Goal: Task Accomplishment & Management: Use online tool/utility

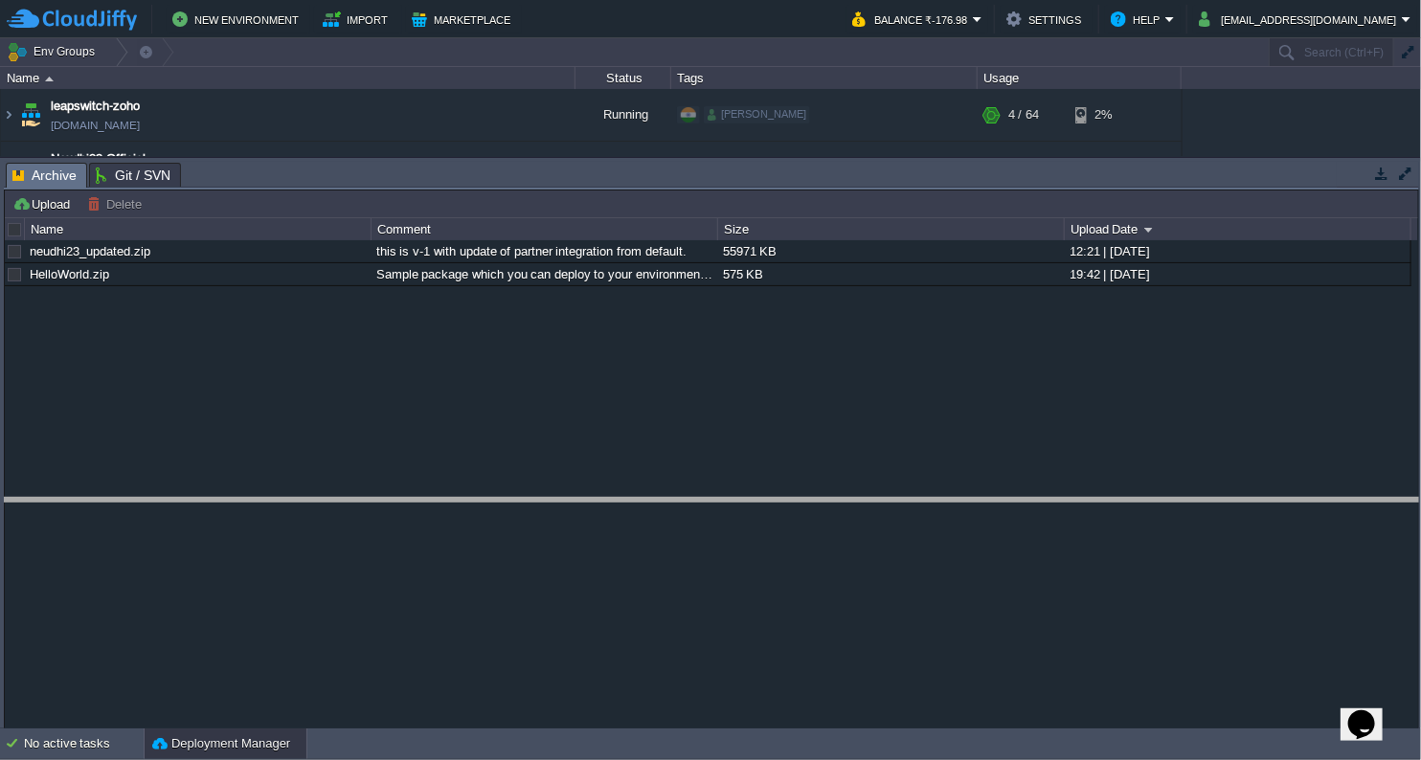
drag, startPoint x: 682, startPoint y: 181, endPoint x: 685, endPoint y: 516, distance: 335.1
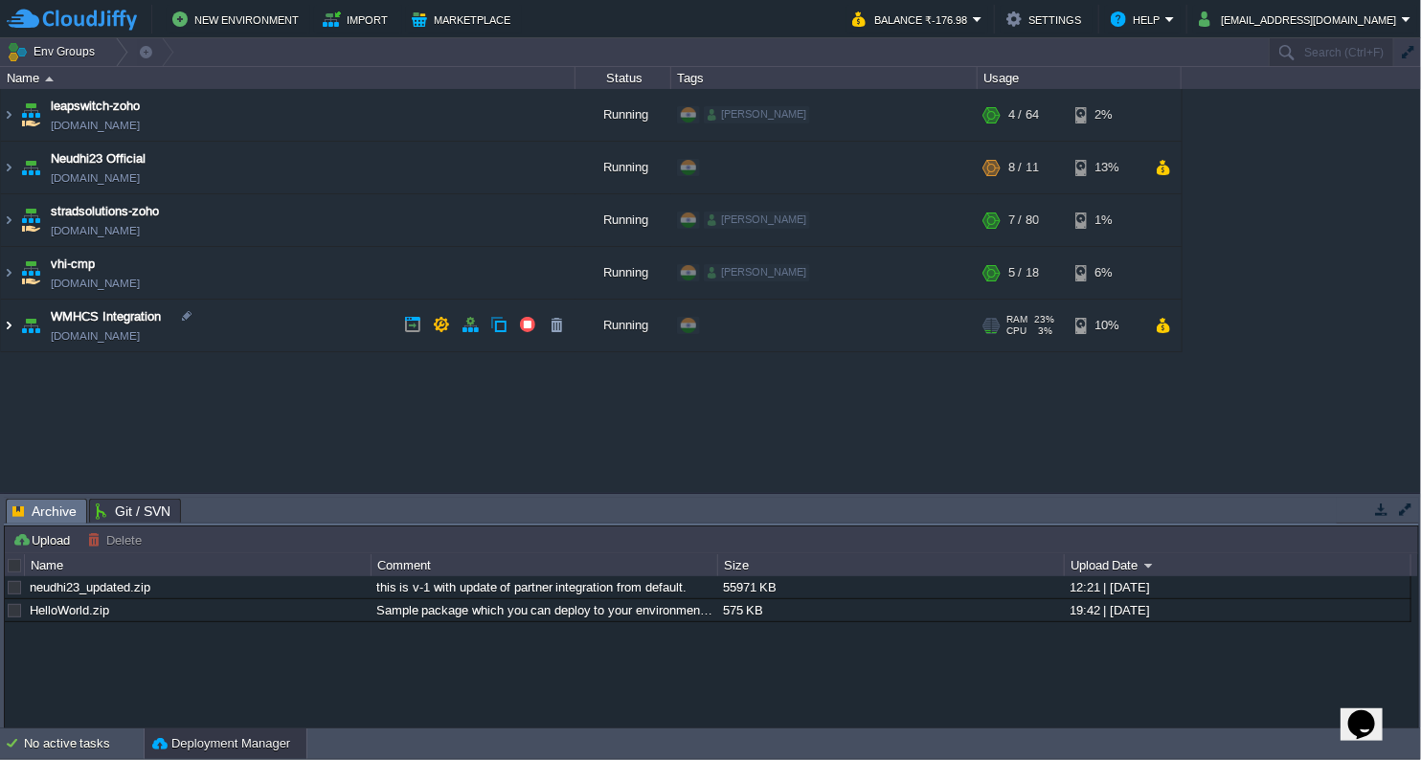
click at [12, 328] on img at bounding box center [8, 326] width 15 height 52
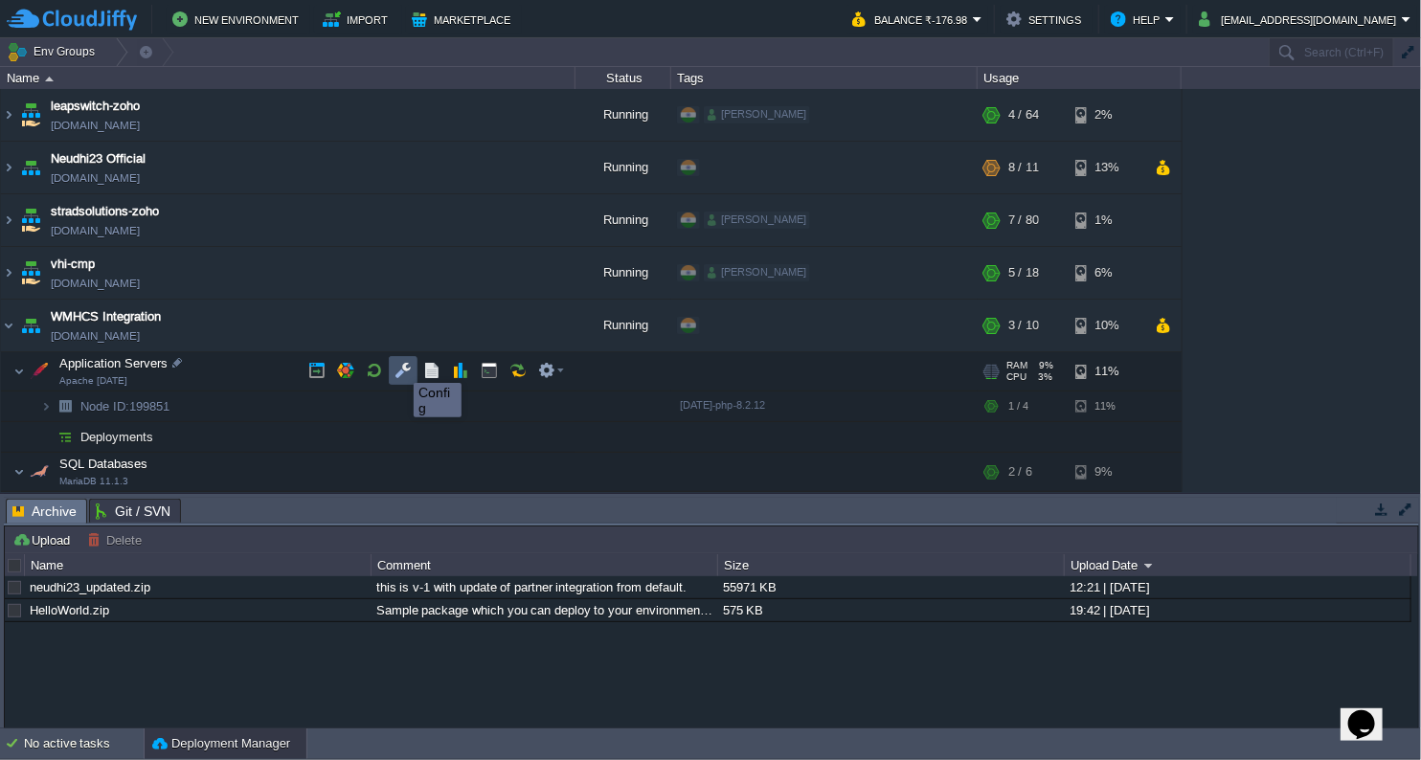
click at [399, 366] on button "button" at bounding box center [402, 370] width 17 height 17
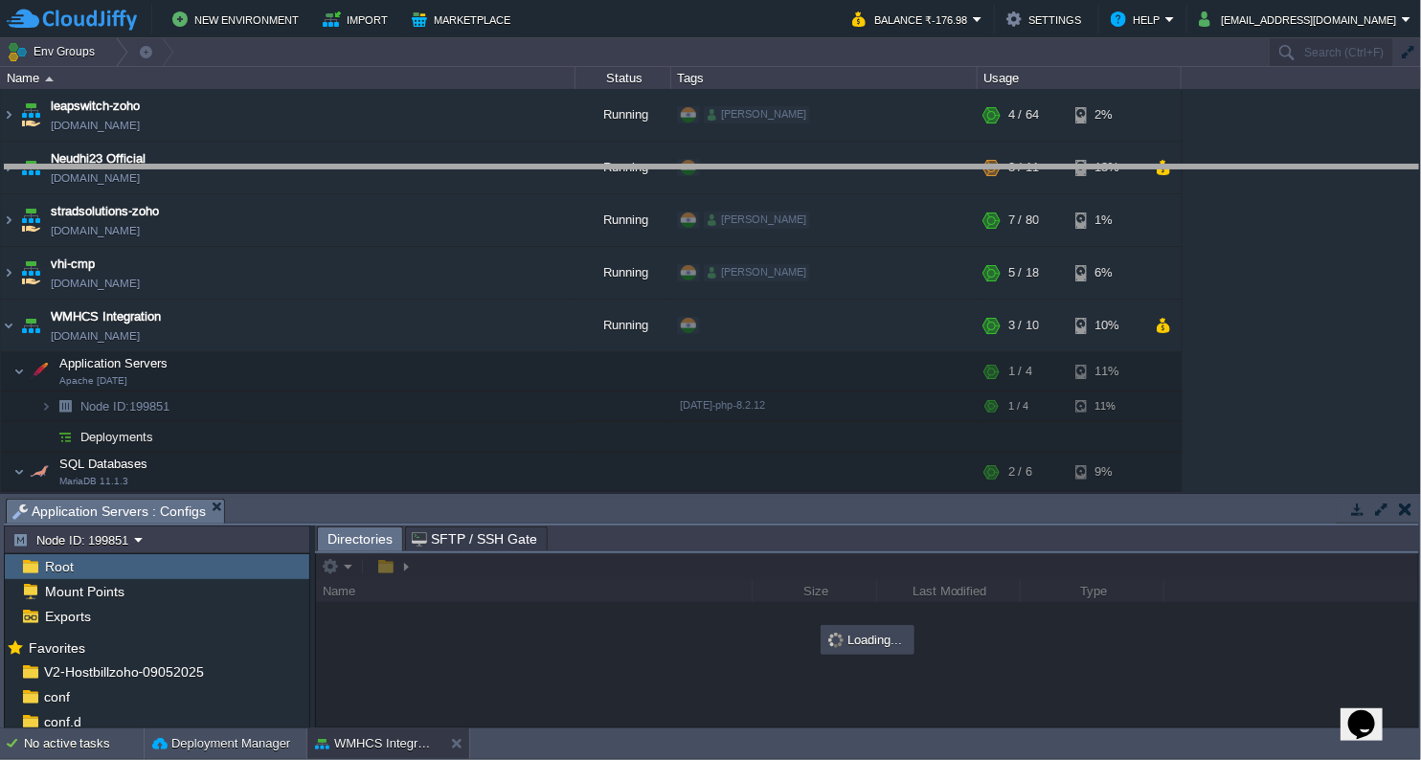
drag, startPoint x: 560, startPoint y: 506, endPoint x: 660, endPoint y: 172, distance: 347.7
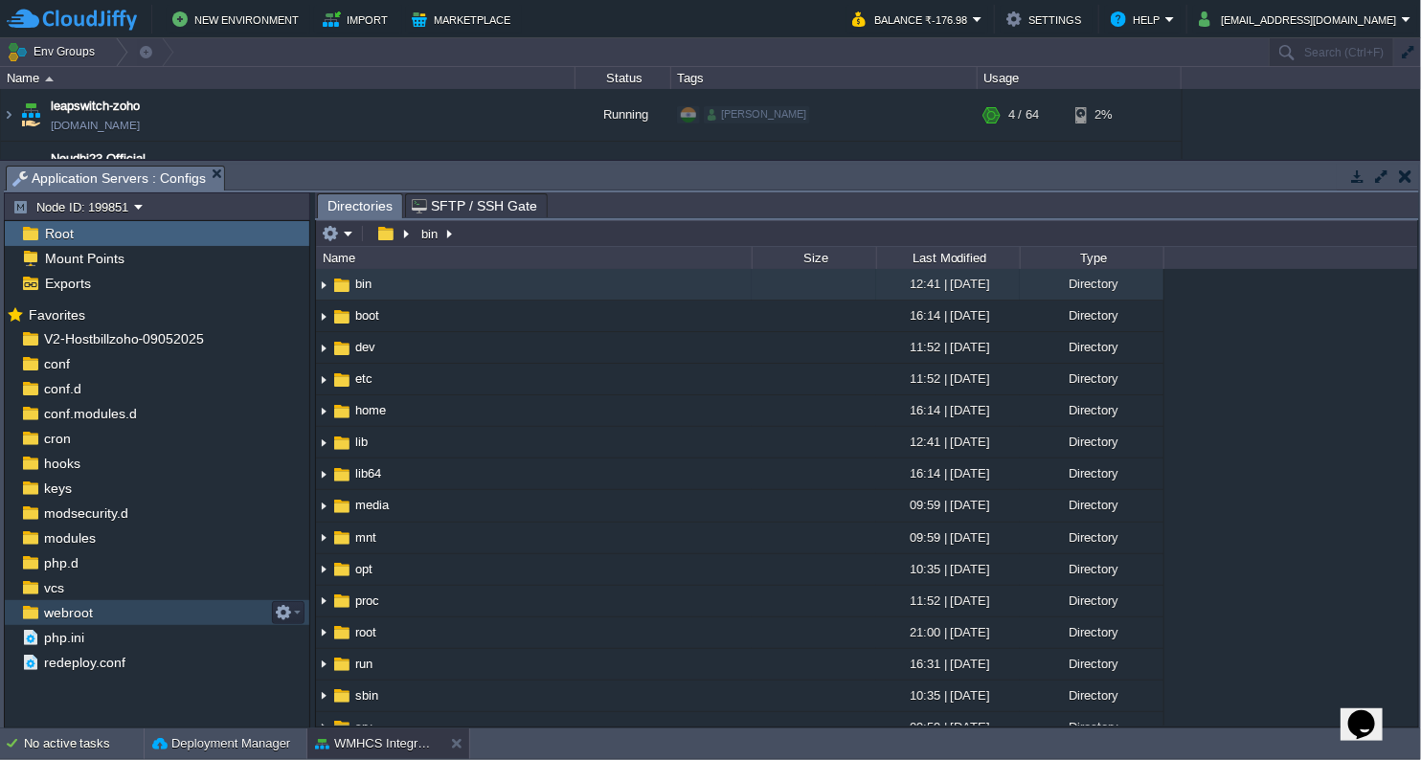
click at [61, 616] on span "webroot" at bounding box center [68, 612] width 56 height 17
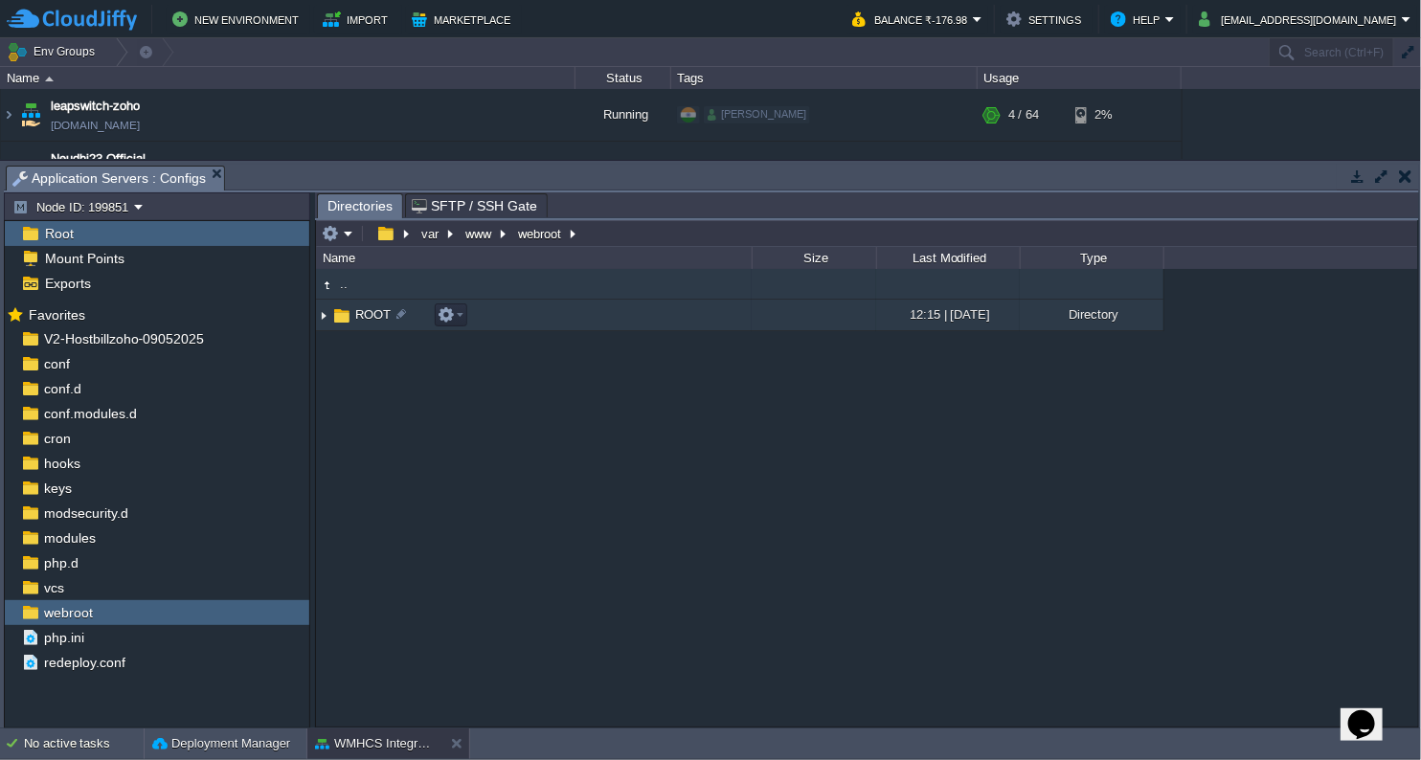
click at [324, 314] on img at bounding box center [323, 316] width 15 height 30
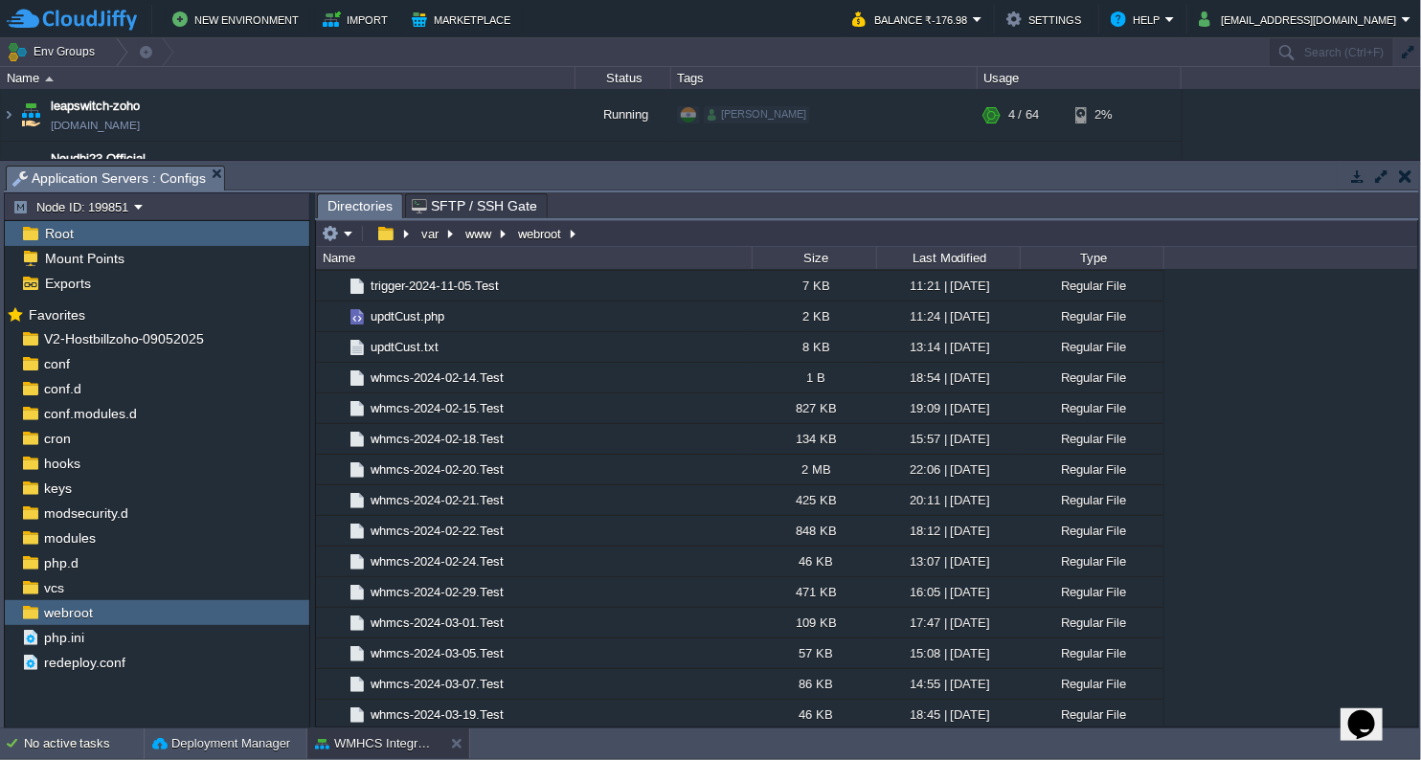
scroll to position [3726, 0]
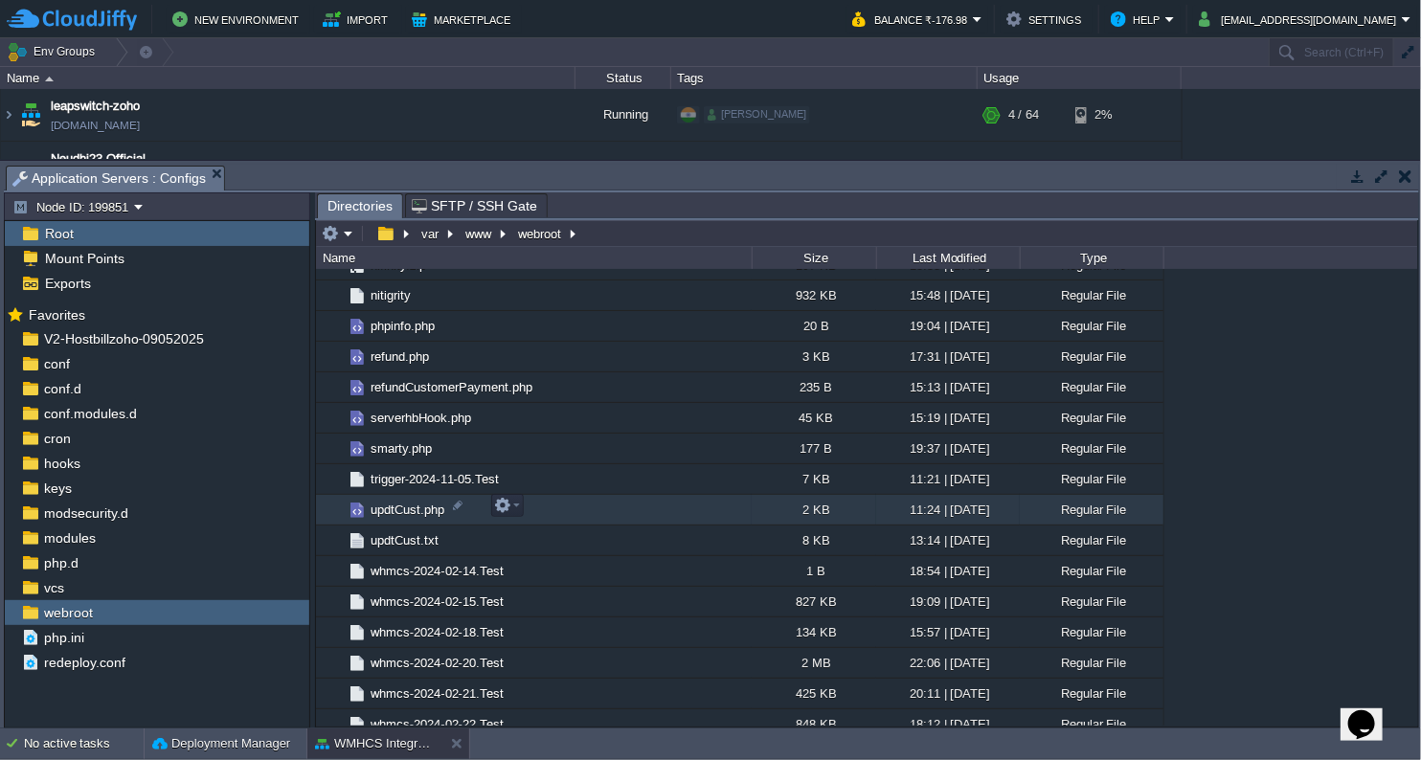
click at [395, 515] on span "updtCust.php" at bounding box center [407, 510] width 79 height 16
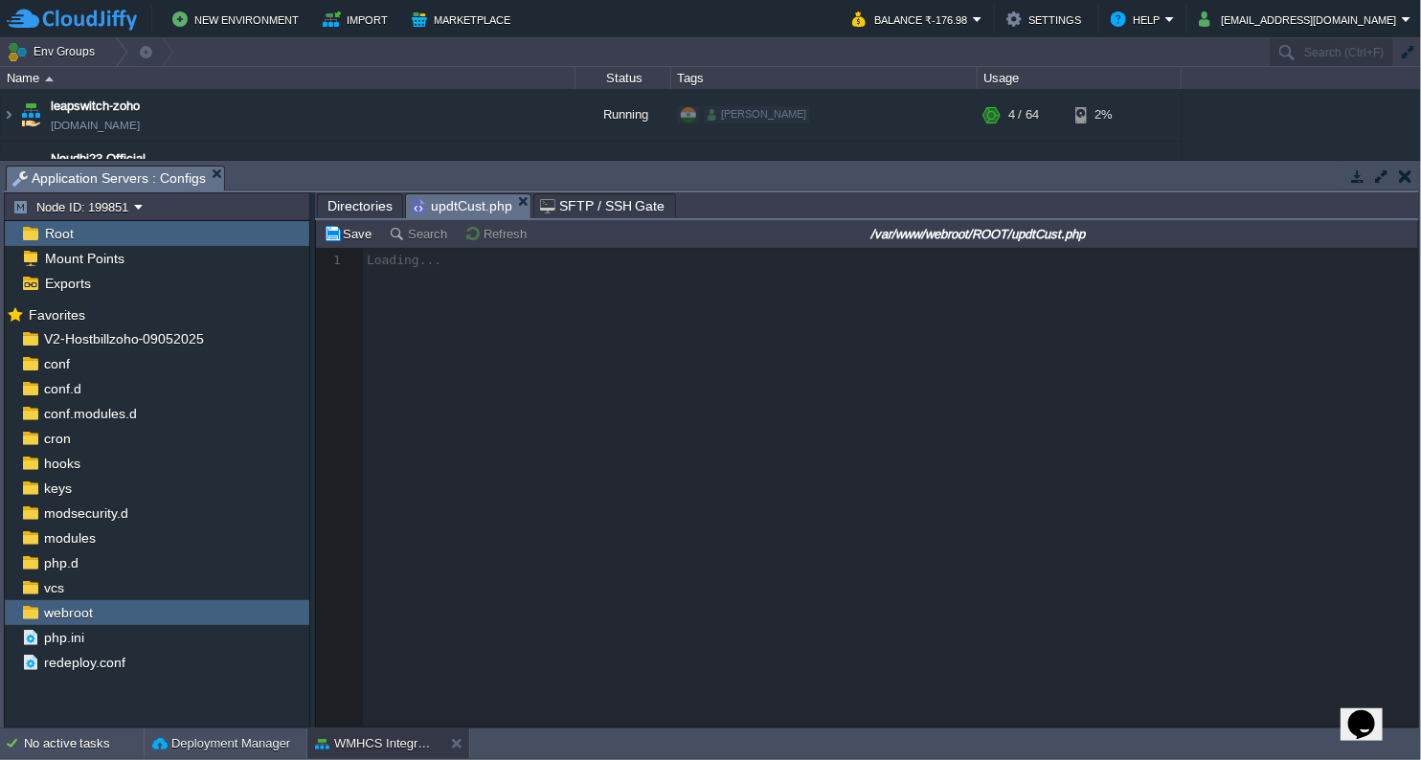
scroll to position [6, 0]
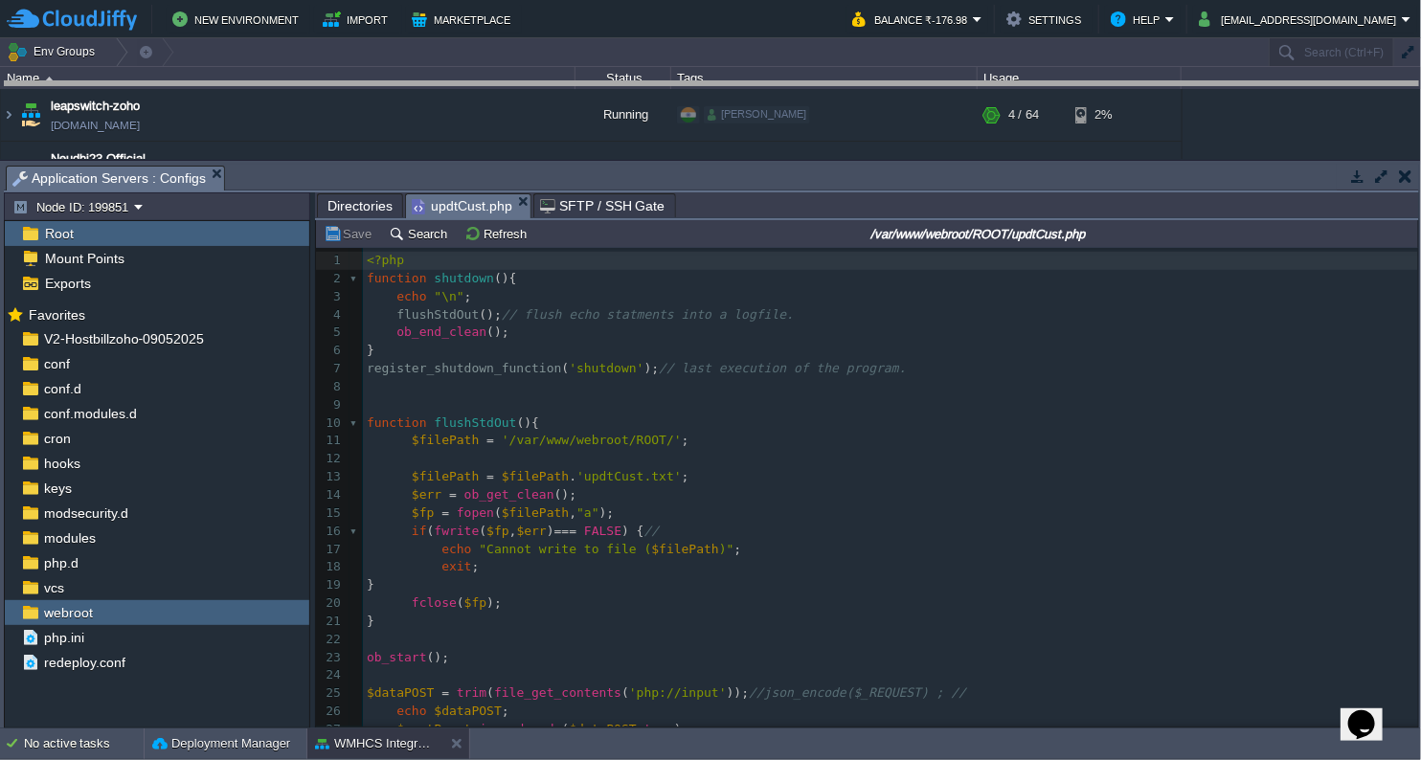
drag, startPoint x: 800, startPoint y: 191, endPoint x: 822, endPoint y: 107, distance: 86.2
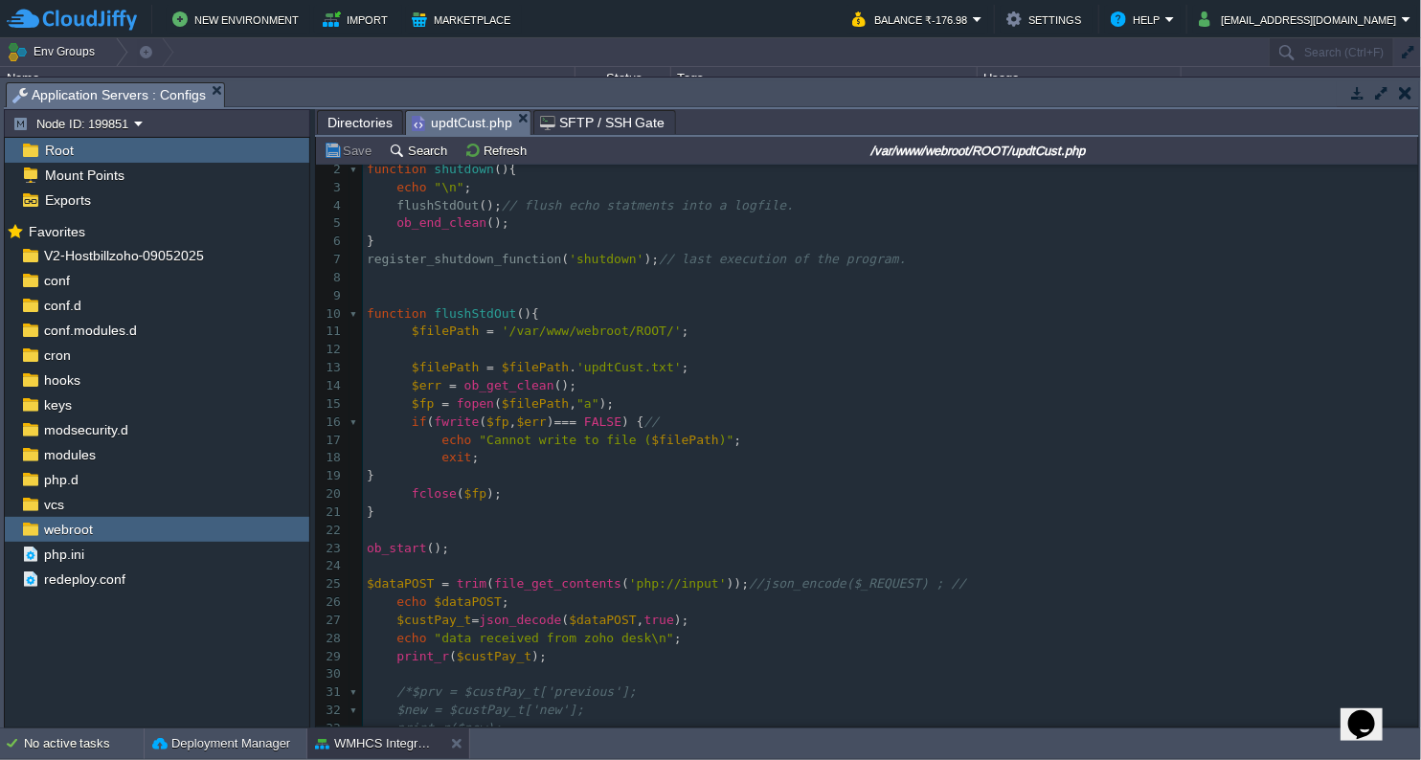
scroll to position [0, 0]
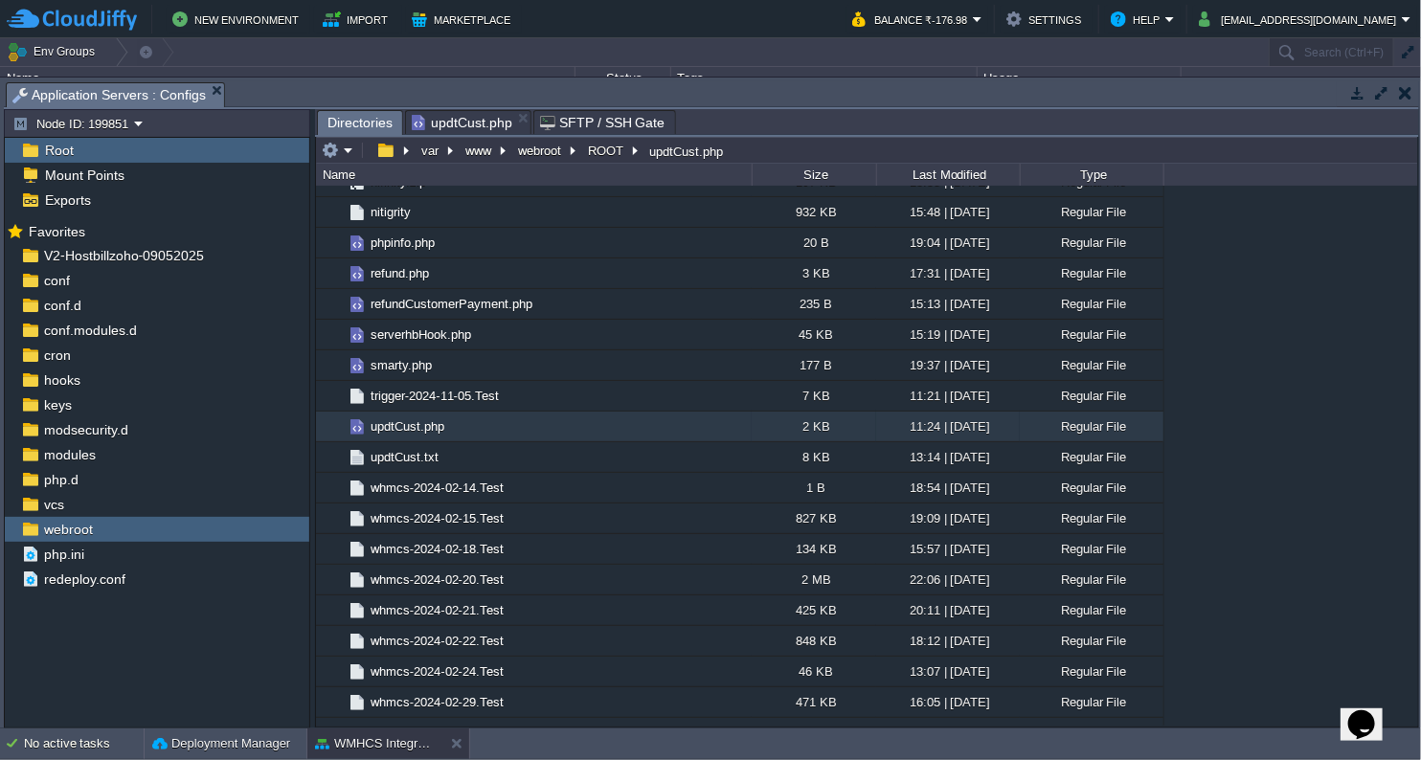
click at [368, 127] on span "Directories" at bounding box center [359, 123] width 65 height 24
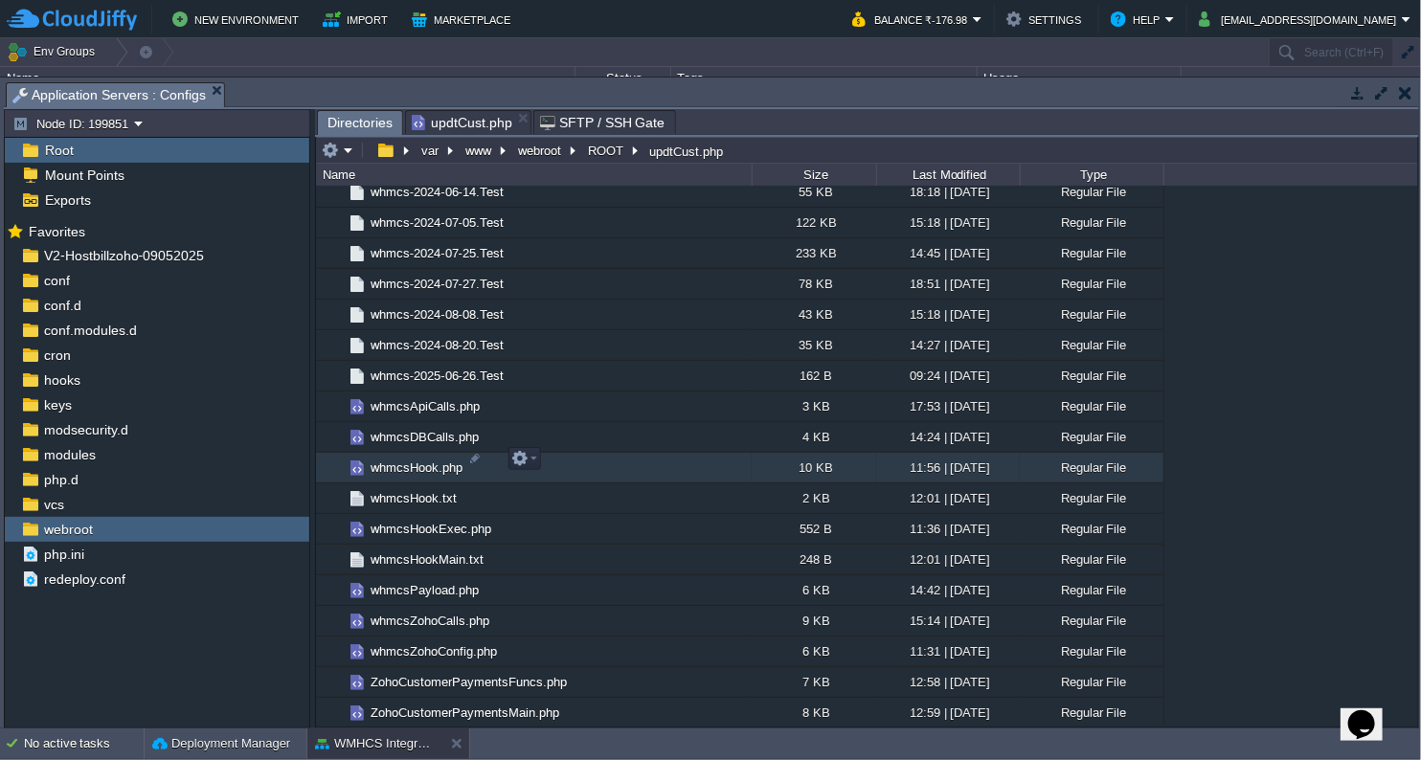
scroll to position [5026, 0]
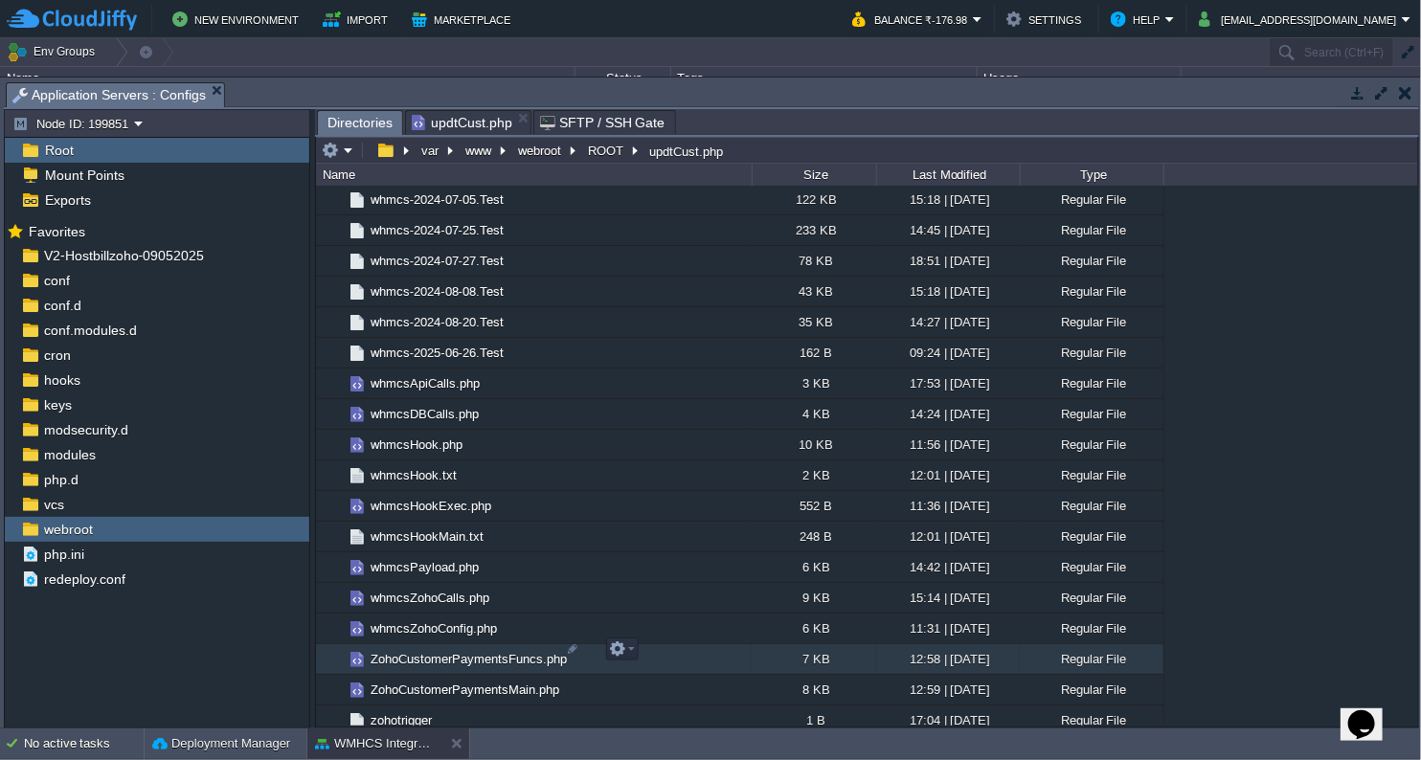
click at [488, 657] on span "ZohoCustomerPaymentsFuncs.php" at bounding box center [469, 659] width 202 height 16
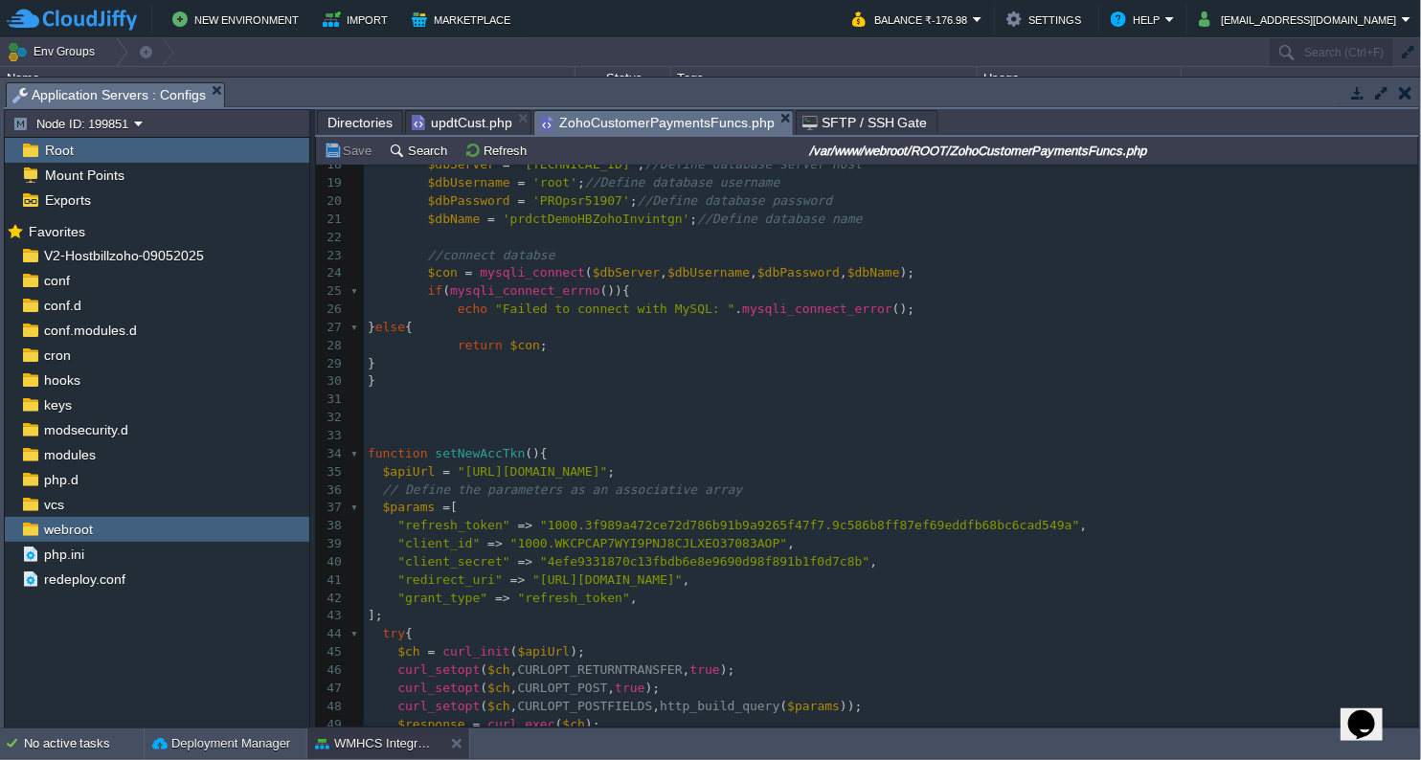
scroll to position [457, 0]
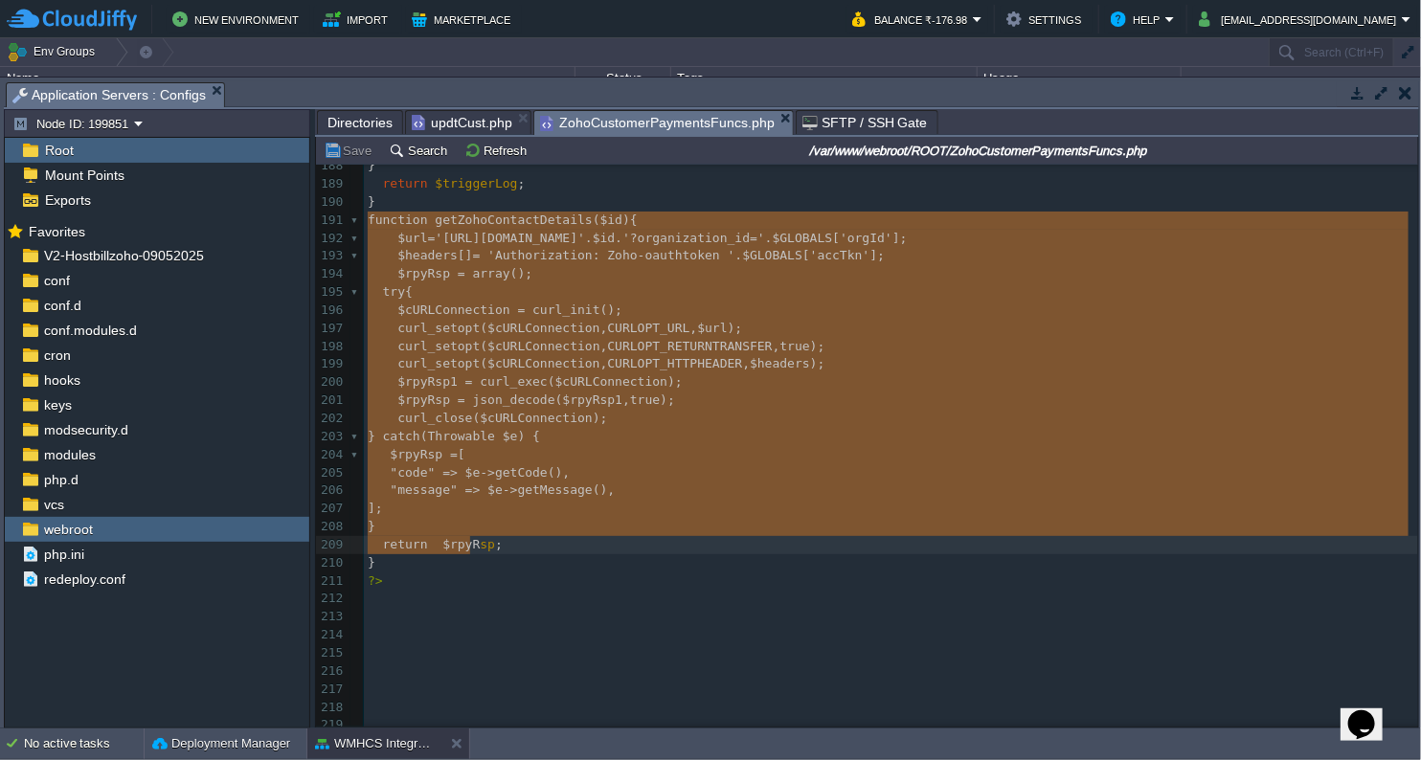
type textarea "function getZohoContactDetails($id){ $url='[URL][DOMAIN_NAME]; $headers[] = 'Au…"
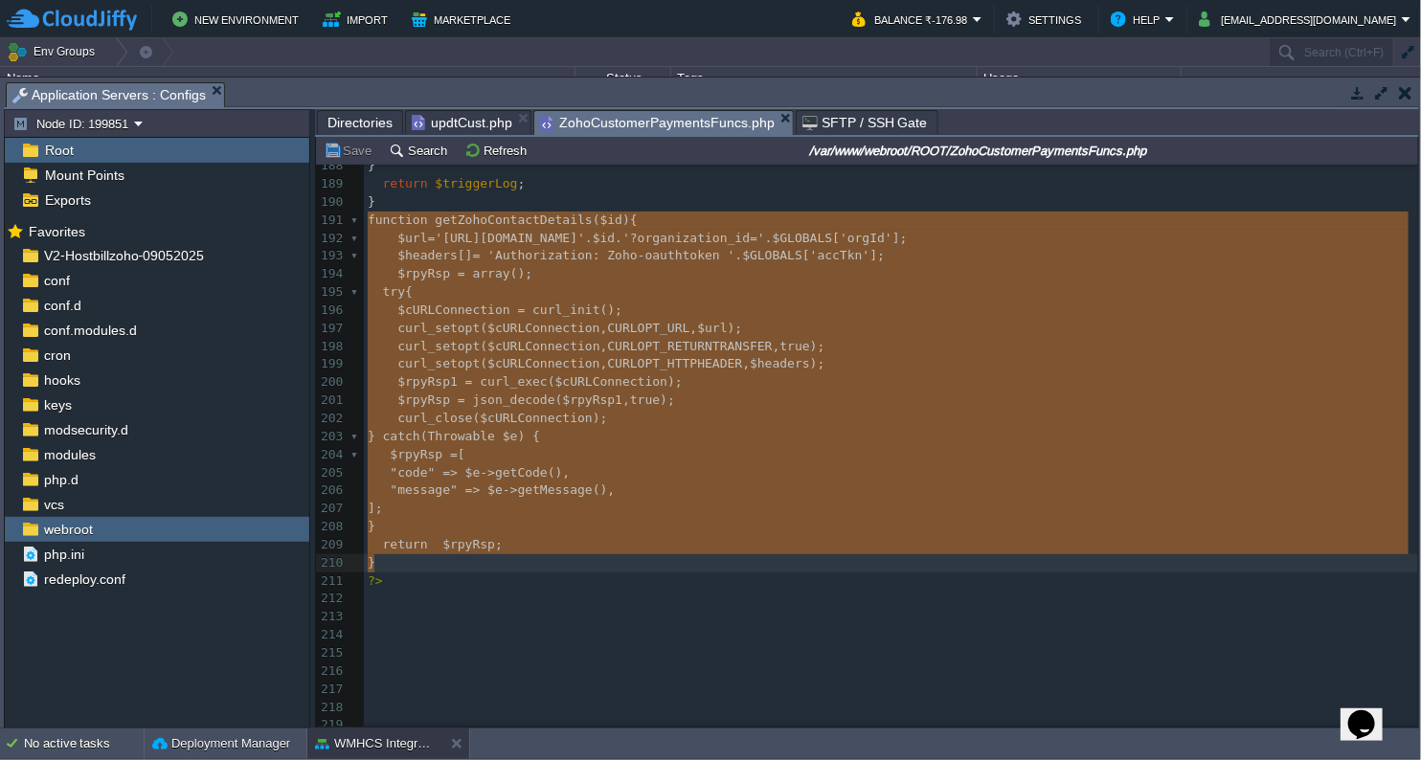
drag, startPoint x: 366, startPoint y: 224, endPoint x: 474, endPoint y: 558, distance: 351.2
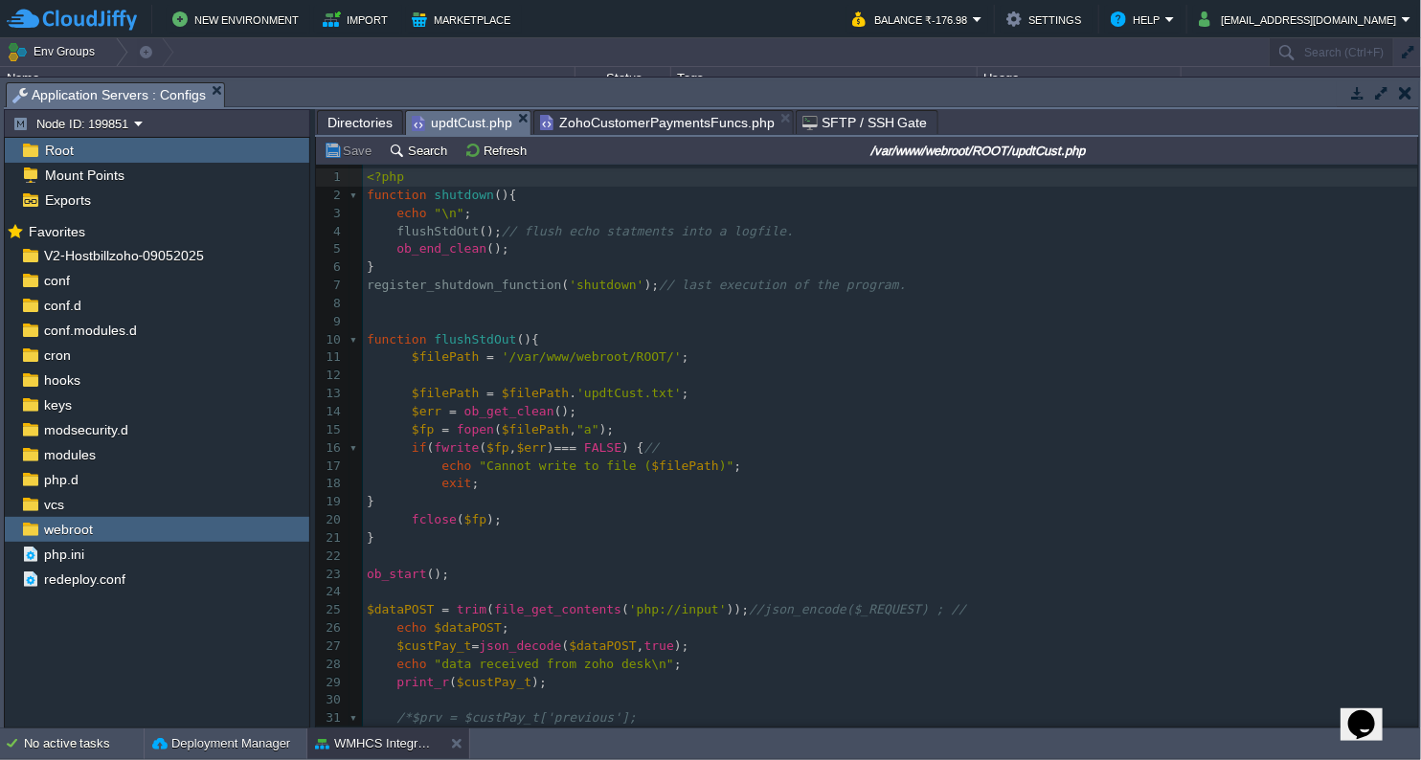
click at [467, 115] on span "updtCust.php" at bounding box center [462, 123] width 101 height 24
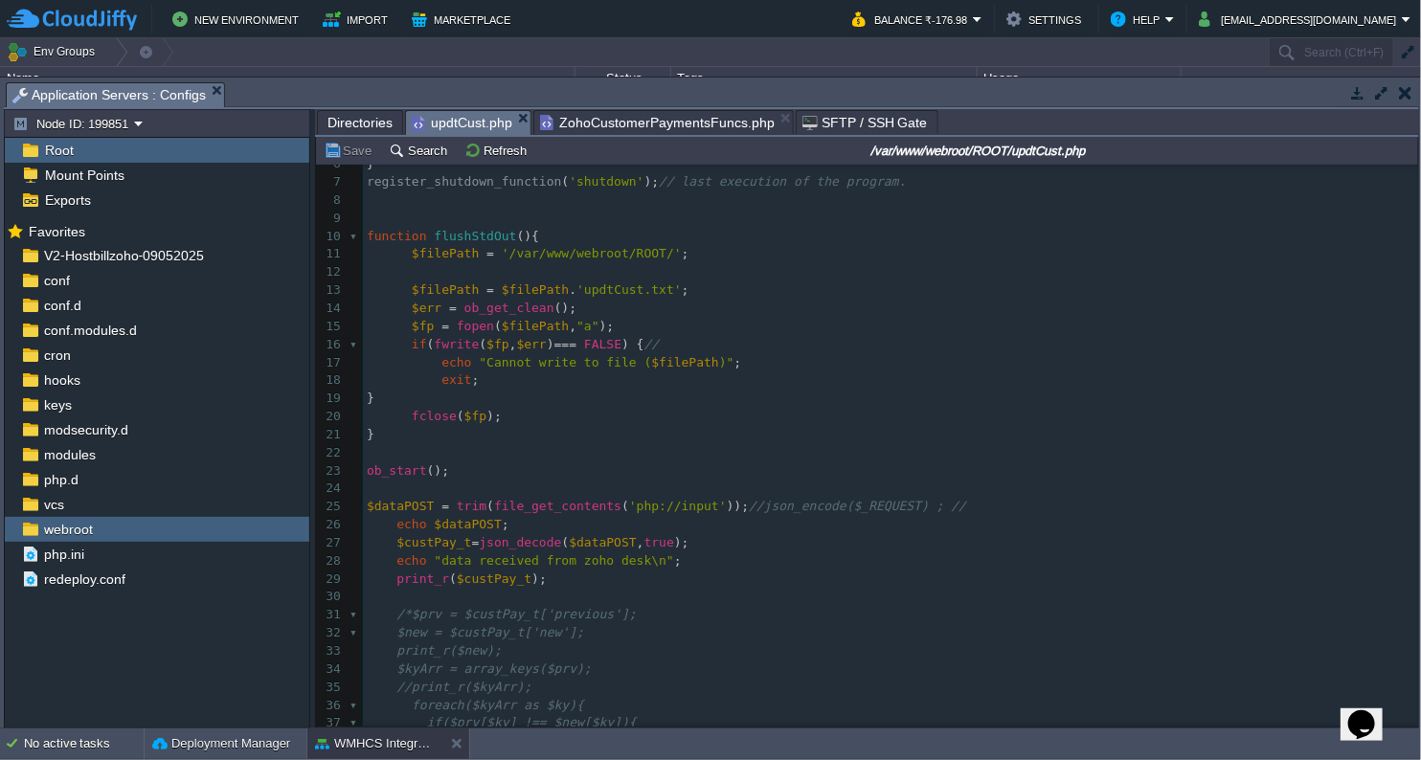
scroll to position [106, 0]
click at [484, 446] on pre "​" at bounding box center [890, 450] width 1055 height 18
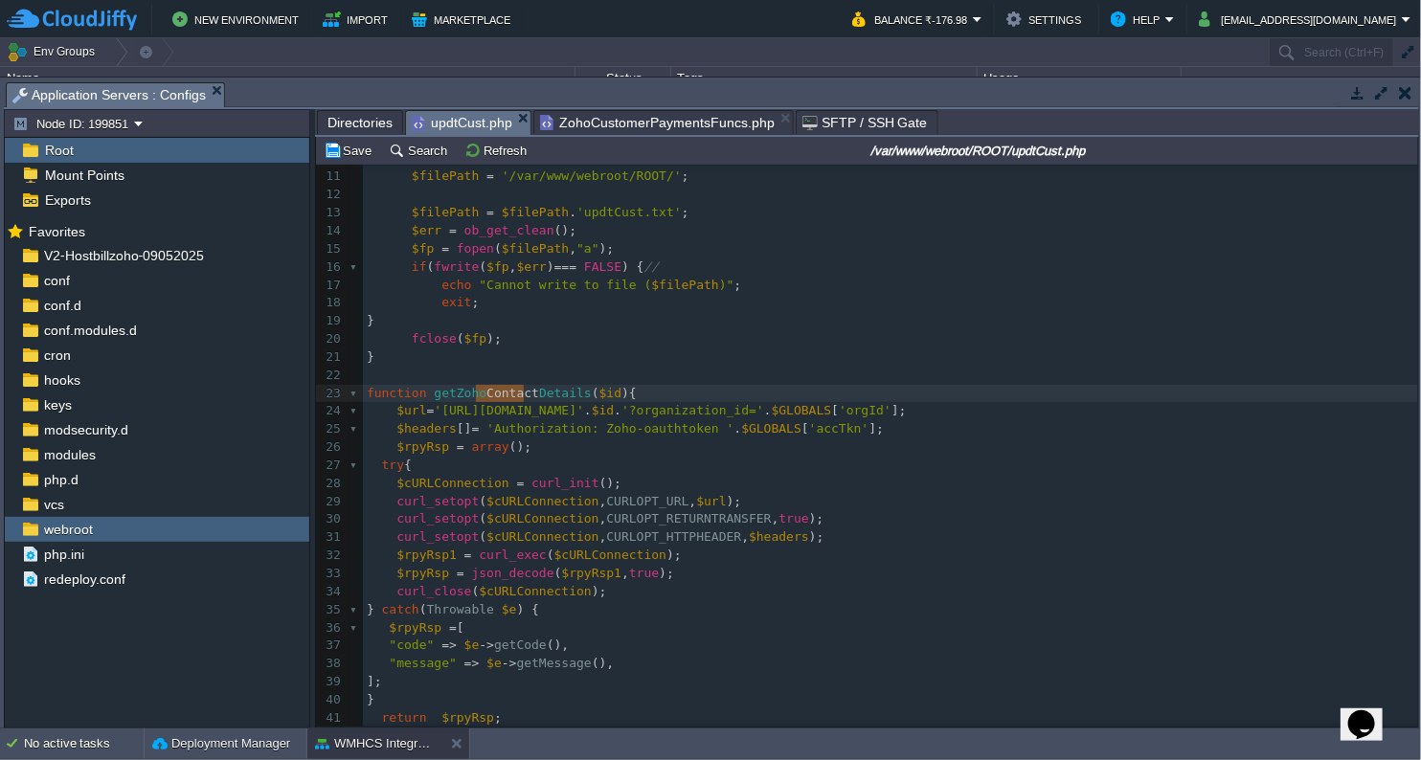
drag, startPoint x: 476, startPoint y: 394, endPoint x: 521, endPoint y: 401, distance: 45.5
type textarea "Ticket"
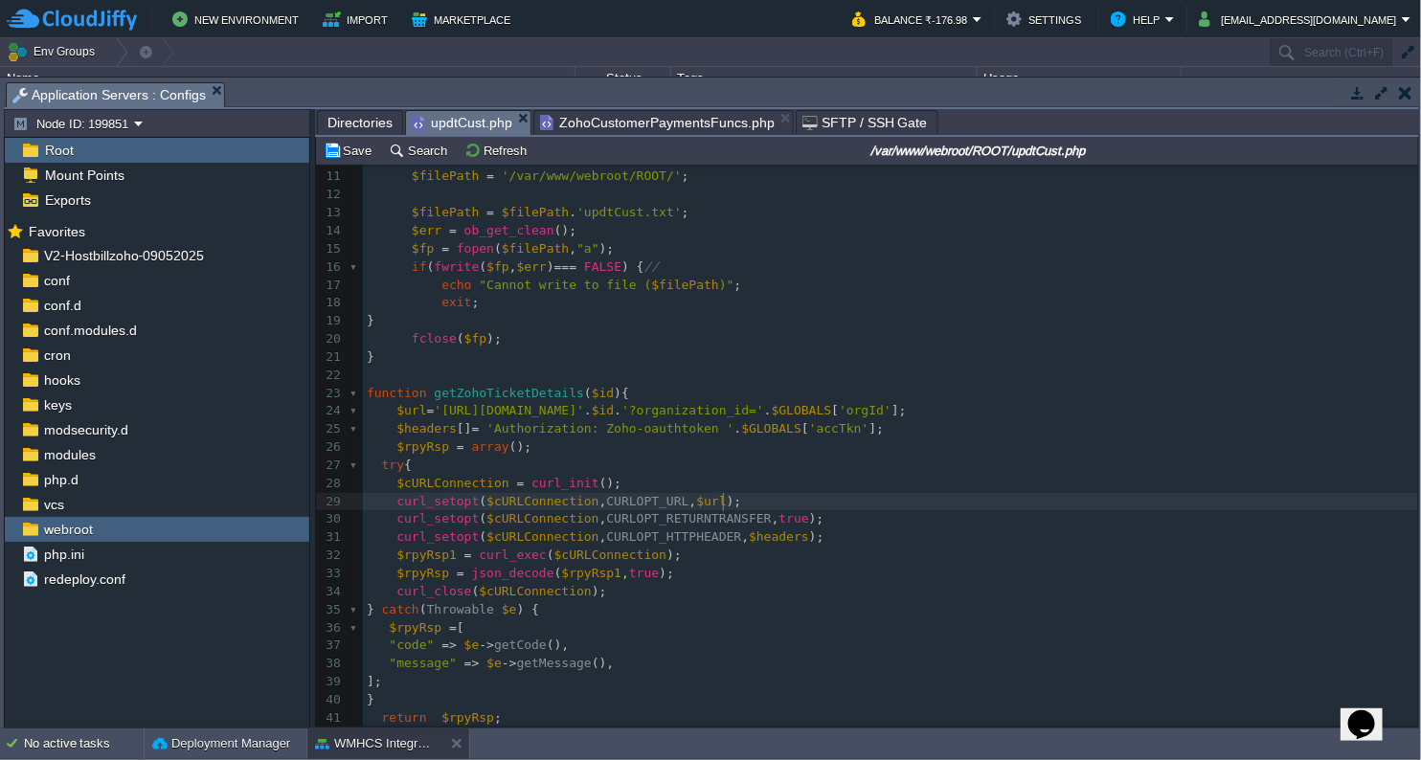
click at [897, 510] on pre "curl_setopt ( $cURLConnection , CURLOPT_RETURNTRANSFER , true );" at bounding box center [890, 519] width 1055 height 18
type textarea ".$GLOBALS['accTkn']"
drag, startPoint x: 709, startPoint y: 433, endPoint x: 835, endPoint y: 439, distance: 125.6
click at [734, 431] on span "." at bounding box center [738, 428] width 8 height 14
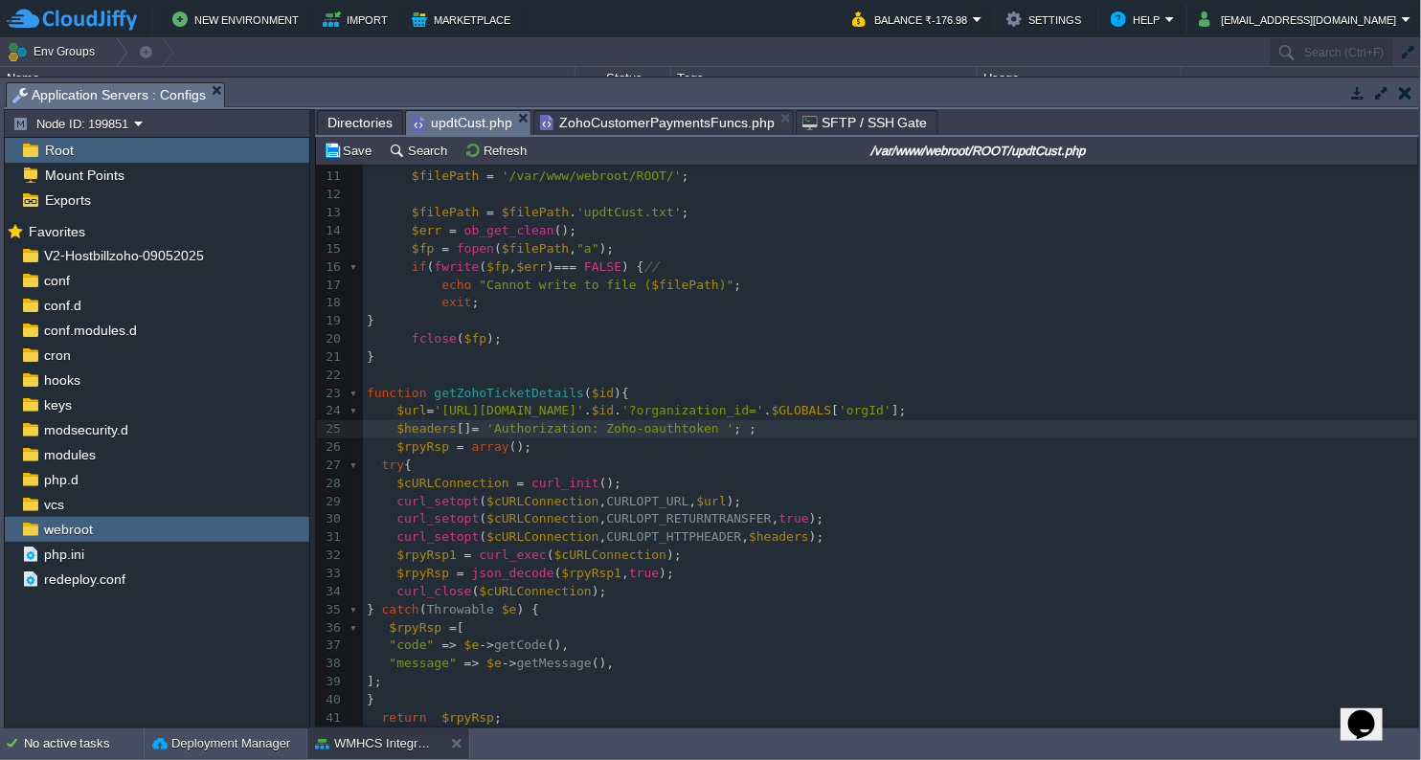
type textarea ".$GLOBALS['accTkn']"
type textarea "; //"
click at [702, 424] on div "x 1 <?php 2 function shutdown (){ 3 echo "\n" ; 4 flushStdOut (); // flush echo…" at bounding box center [890, 565] width 1055 height 1155
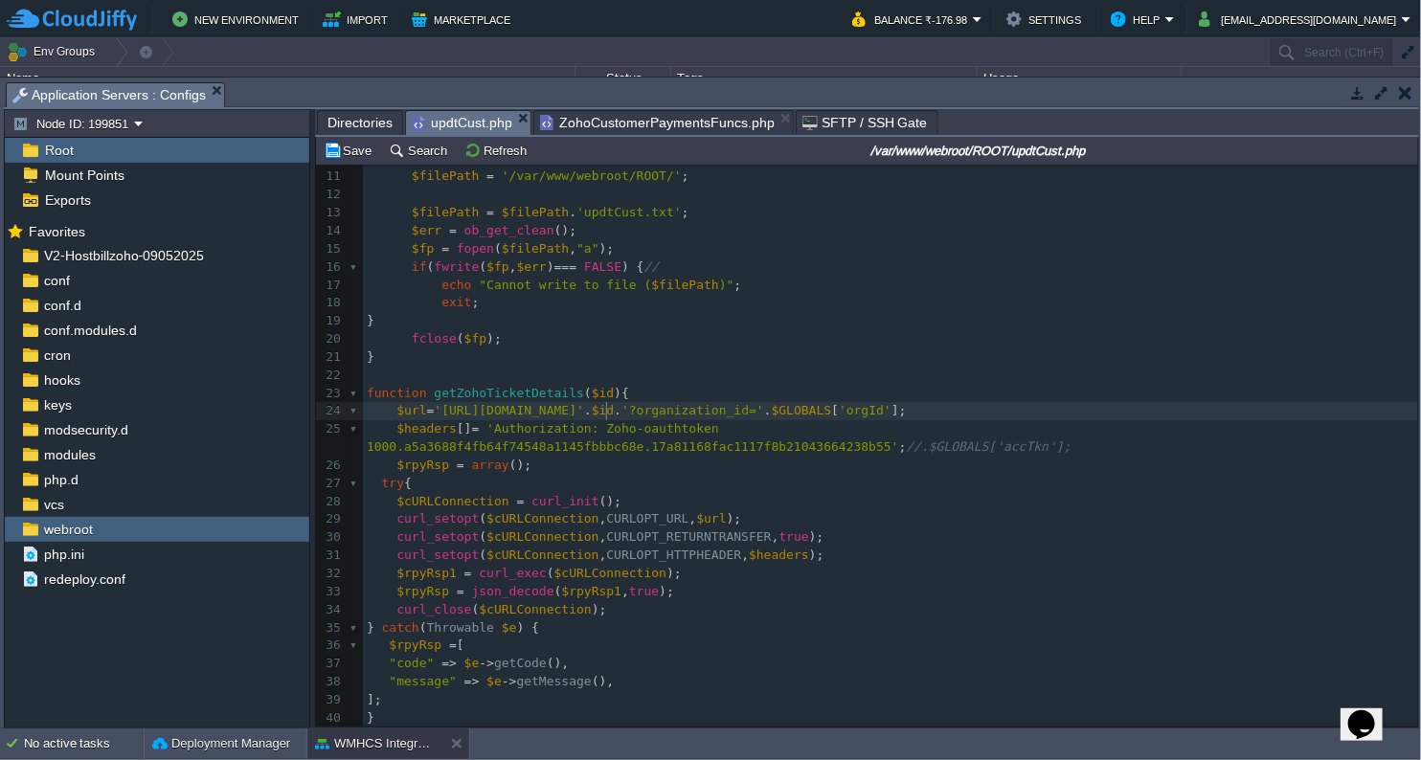
click at [609, 413] on div "x 1 <?php 2 function shutdown (){ 3 echo "\n" ; 4 flushStdOut (); // flush echo…" at bounding box center [890, 574] width 1055 height 1173
type textarea "books"
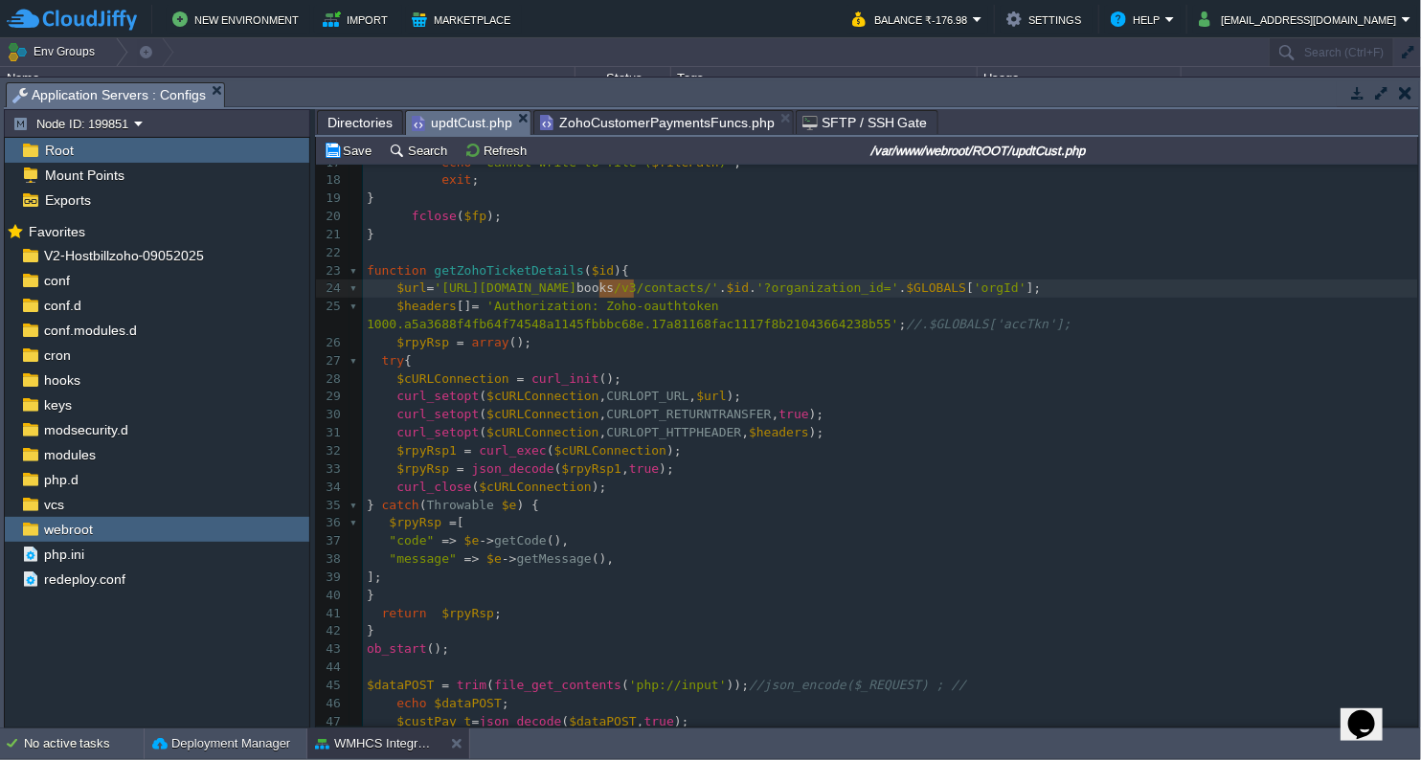
scroll to position [214, 0]
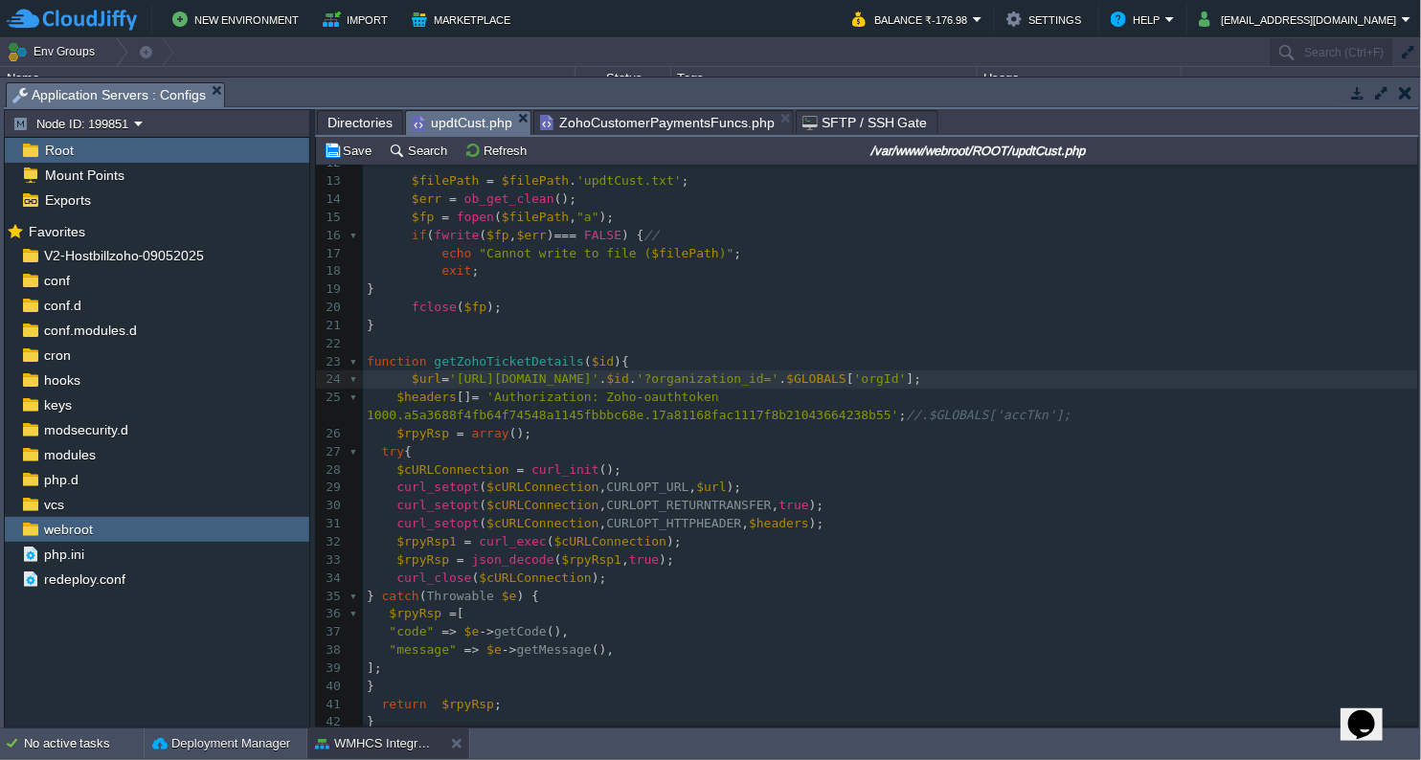
type textarea "de"
type textarea ".desk"
click at [599, 384] on span "'[URL][DOMAIN_NAME]'" at bounding box center [524, 378] width 150 height 14
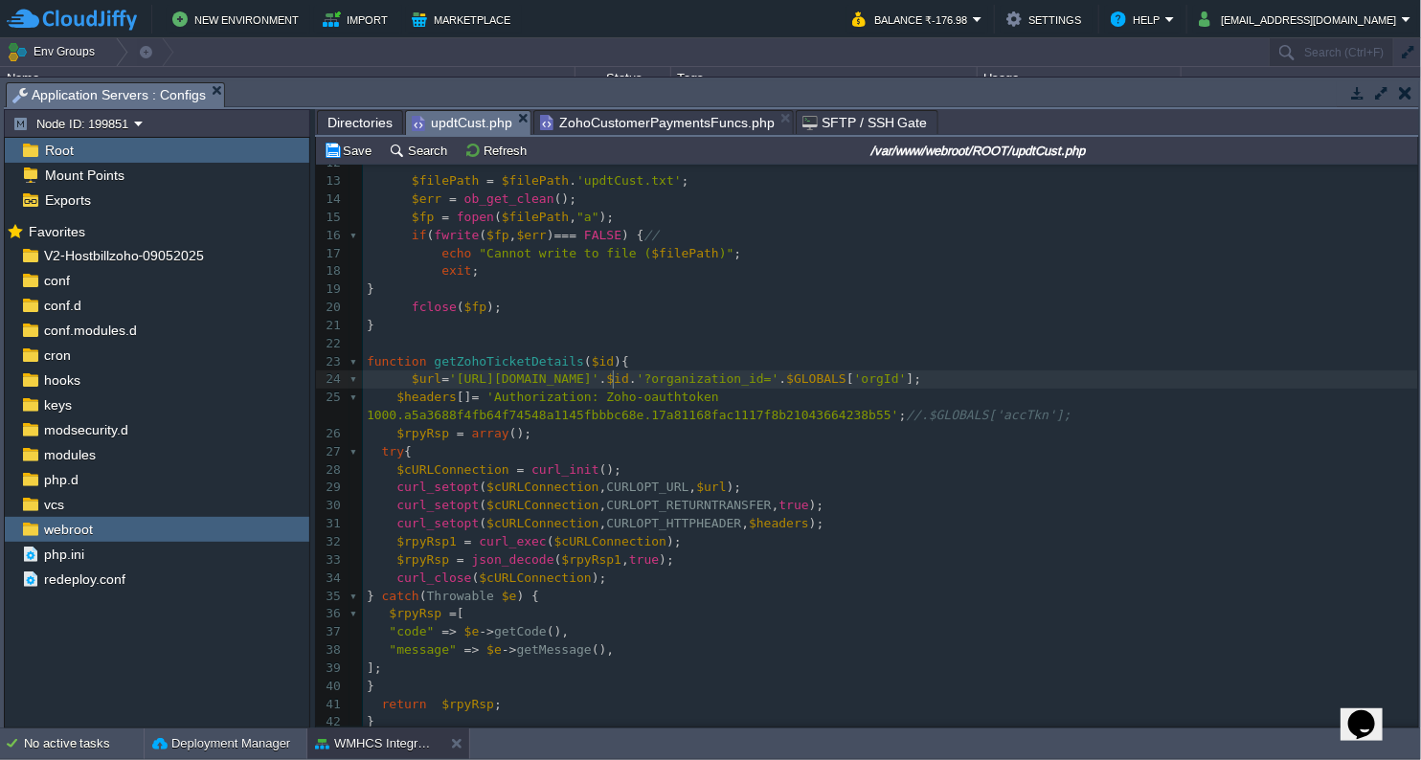
type textarea "apis"
click at [599, 378] on span "'[URL][DOMAIN_NAME]'" at bounding box center [524, 378] width 150 height 14
click at [599, 379] on span "'[URL][DOMAIN_NAME]'" at bounding box center [524, 378] width 150 height 14
click at [639, 381] on div "x 1 <?php 2 function shutdown (){ 3 echo "\n" ; 4 flushStdOut (); // flush echo…" at bounding box center [890, 542] width 1055 height 1173
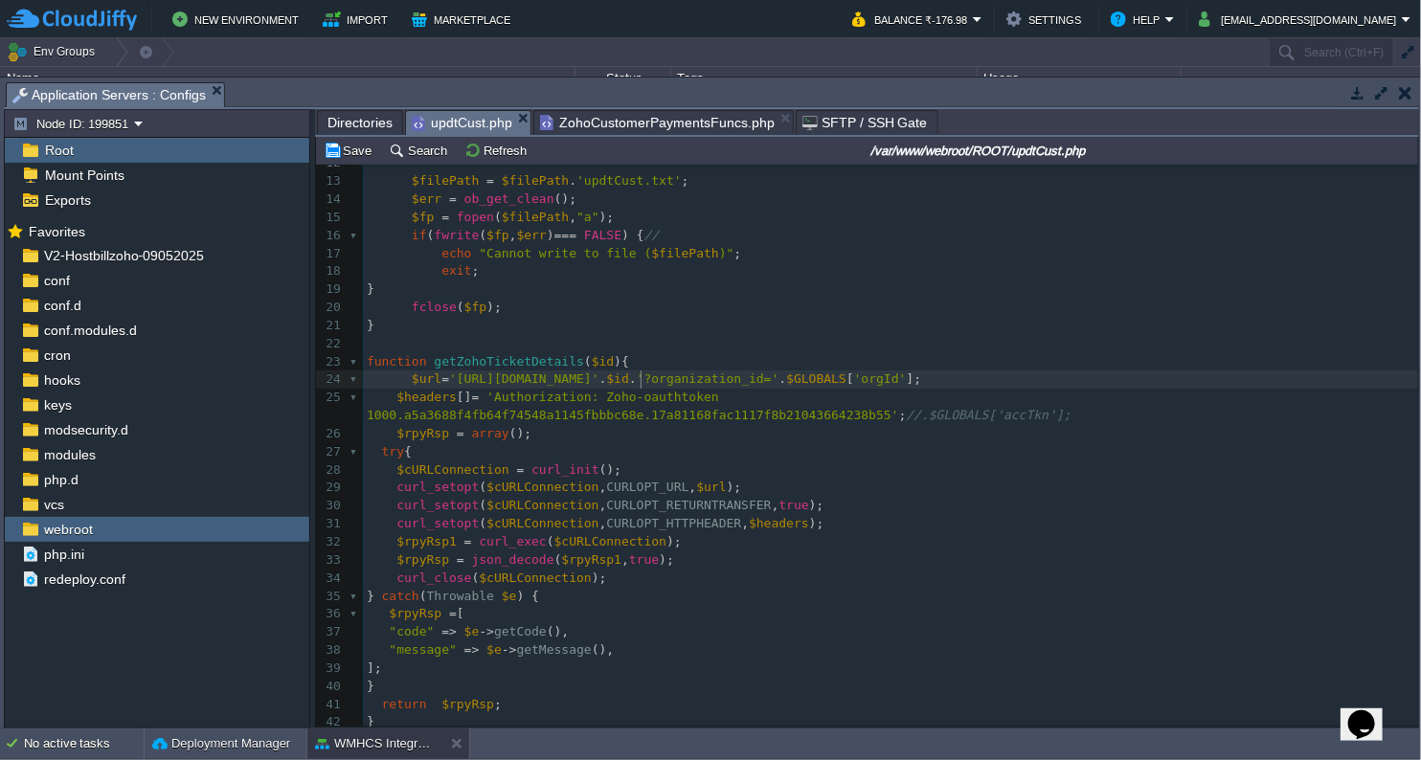
scroll to position [6, 7]
type textarea "1"
click at [670, 384] on div "x 1 <?php 2 function shutdown (){ 3 echo "\n" ; 4 flushStdOut (); // flush echo…" at bounding box center [890, 542] width 1055 height 1173
type textarea "contacts"
paste textarea
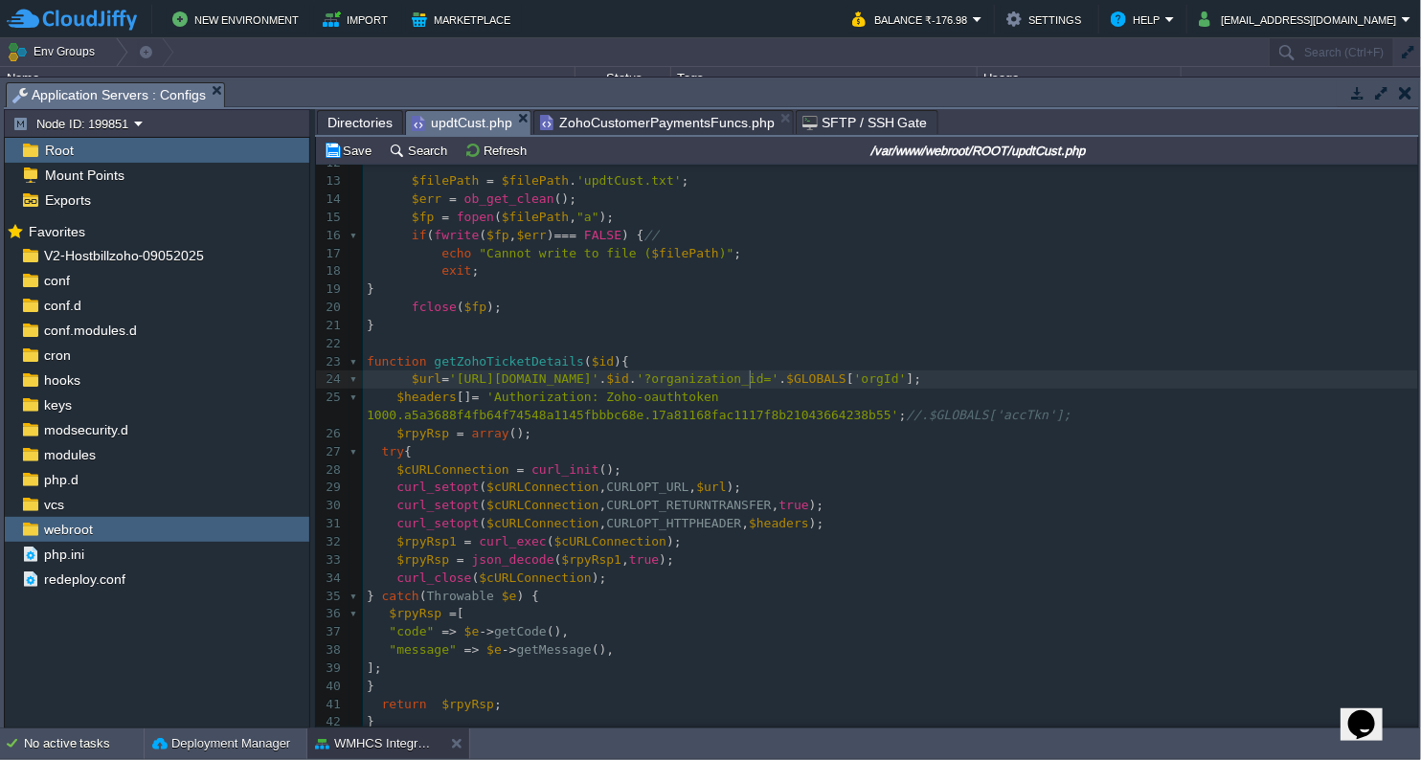
click at [749, 382] on div "x 1 <?php 2 function shutdown (){ 3 echo "\n" ; 4 flushStdOut (); // flush echo…" at bounding box center [890, 542] width 1055 height 1173
type textarea "; //"
click at [722, 381] on div "x 1 <?php 2 function shutdown (){ 3 echo "\n" ; 4 flushStdOut (); // flush echo…" at bounding box center [890, 542] width 1055 height 1173
type textarea "$id"
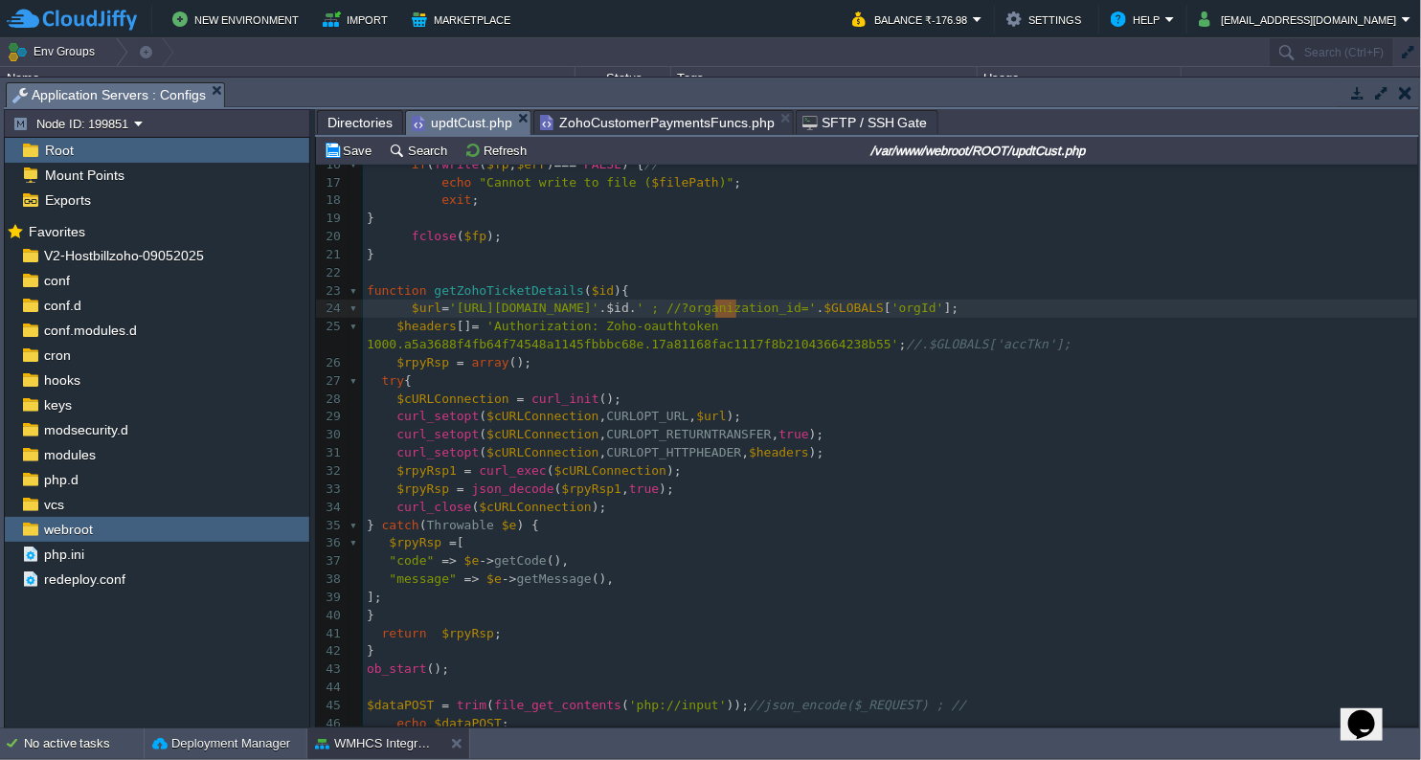
scroll to position [281, 0]
click at [521, 292] on span "getZohoTicketDetails" at bounding box center [509, 292] width 150 height 14
type textarea "getZohoTicketDetails($id)"
drag, startPoint x: 425, startPoint y: 297, endPoint x: 596, endPoint y: 294, distance: 170.4
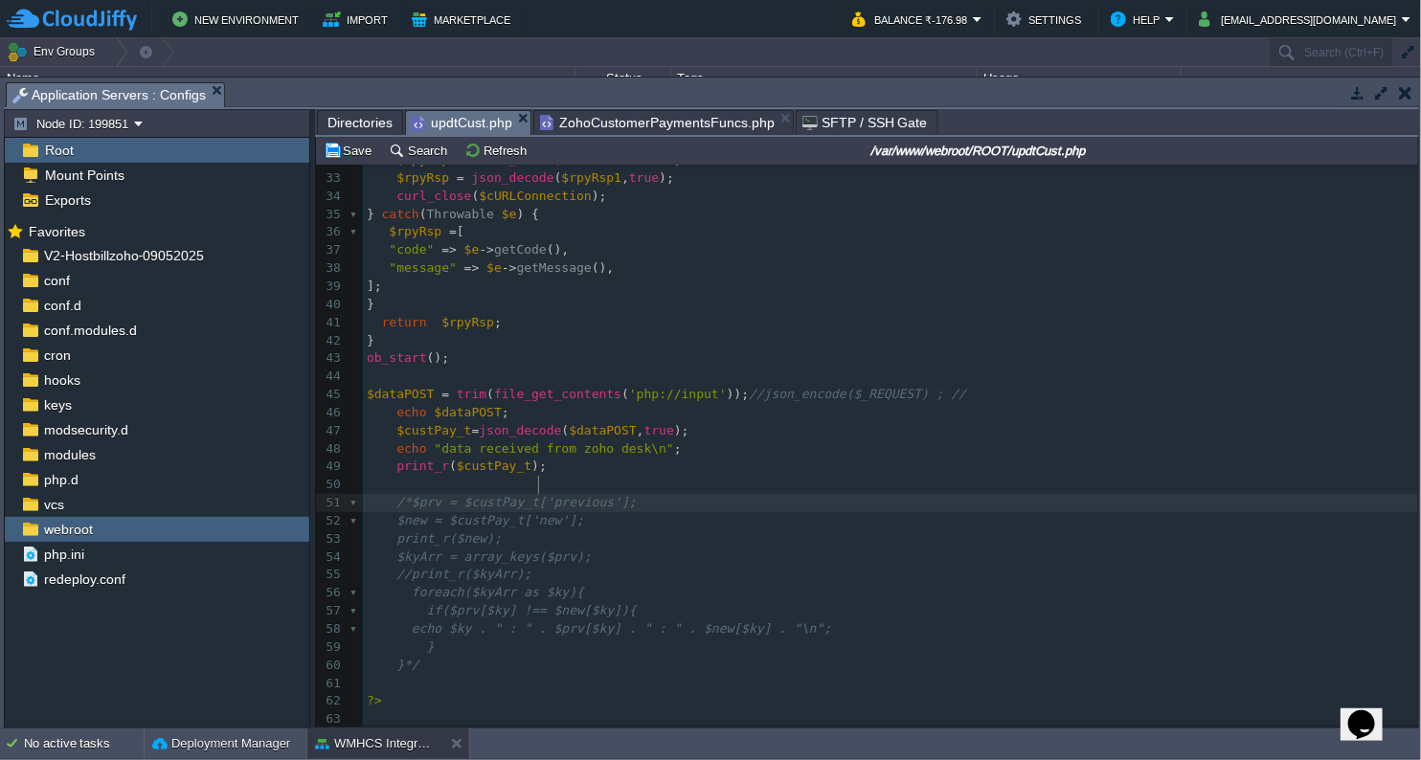
click at [538, 471] on div "x 24 $url = '[URL][DOMAIN_NAME]' . $id . ' ; //?organization_id=' . $GLOBALS [ …" at bounding box center [890, 367] width 1055 height 757
click at [533, 476] on pre at bounding box center [890, 485] width 1055 height 18
type textarea "tkst"
paste textarea ";"
type textarea "$tktDtls = ;"
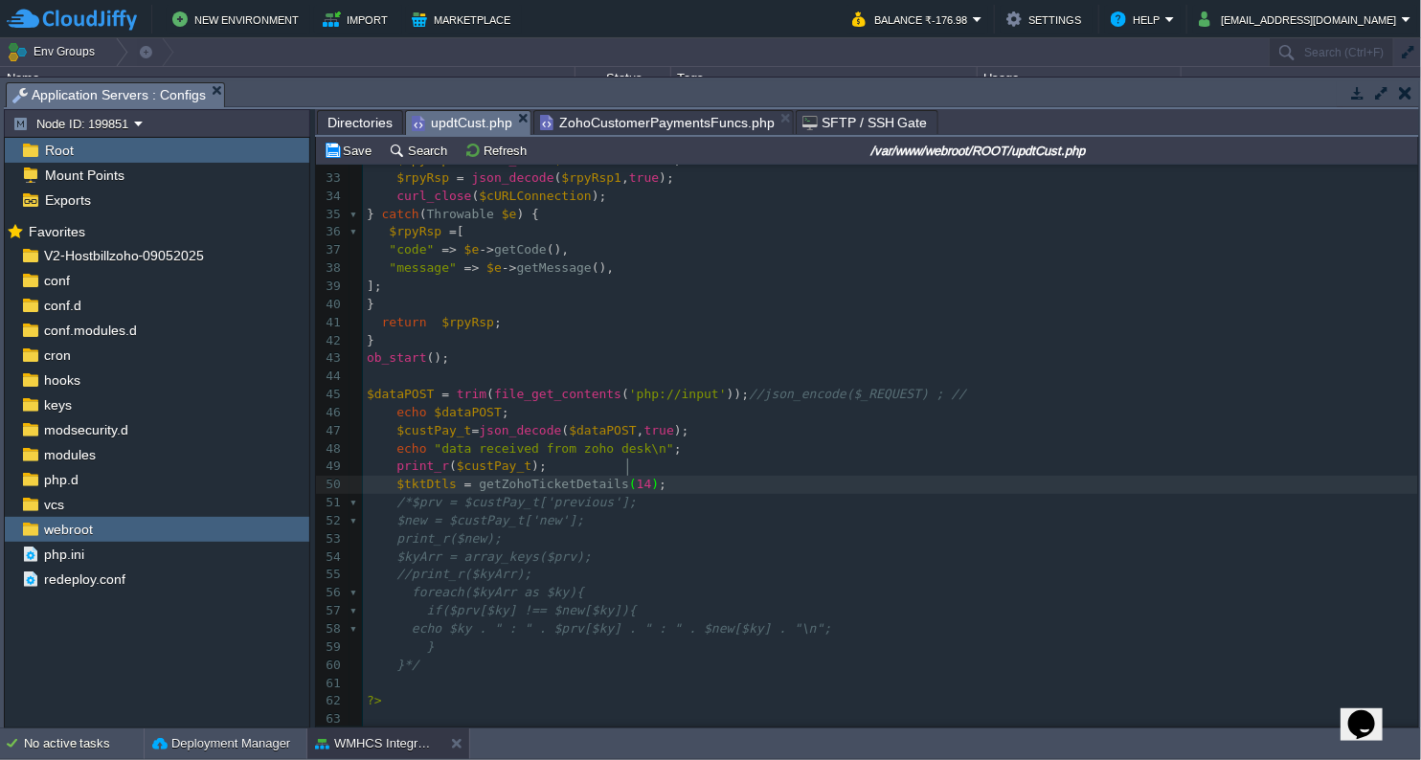
type textarea "144"
type textarea "prin t_r"
type textarea "print_r("
click at [411, 471] on span "$tktDtls" at bounding box center [426, 478] width 60 height 14
type textarea "$tktDtls"
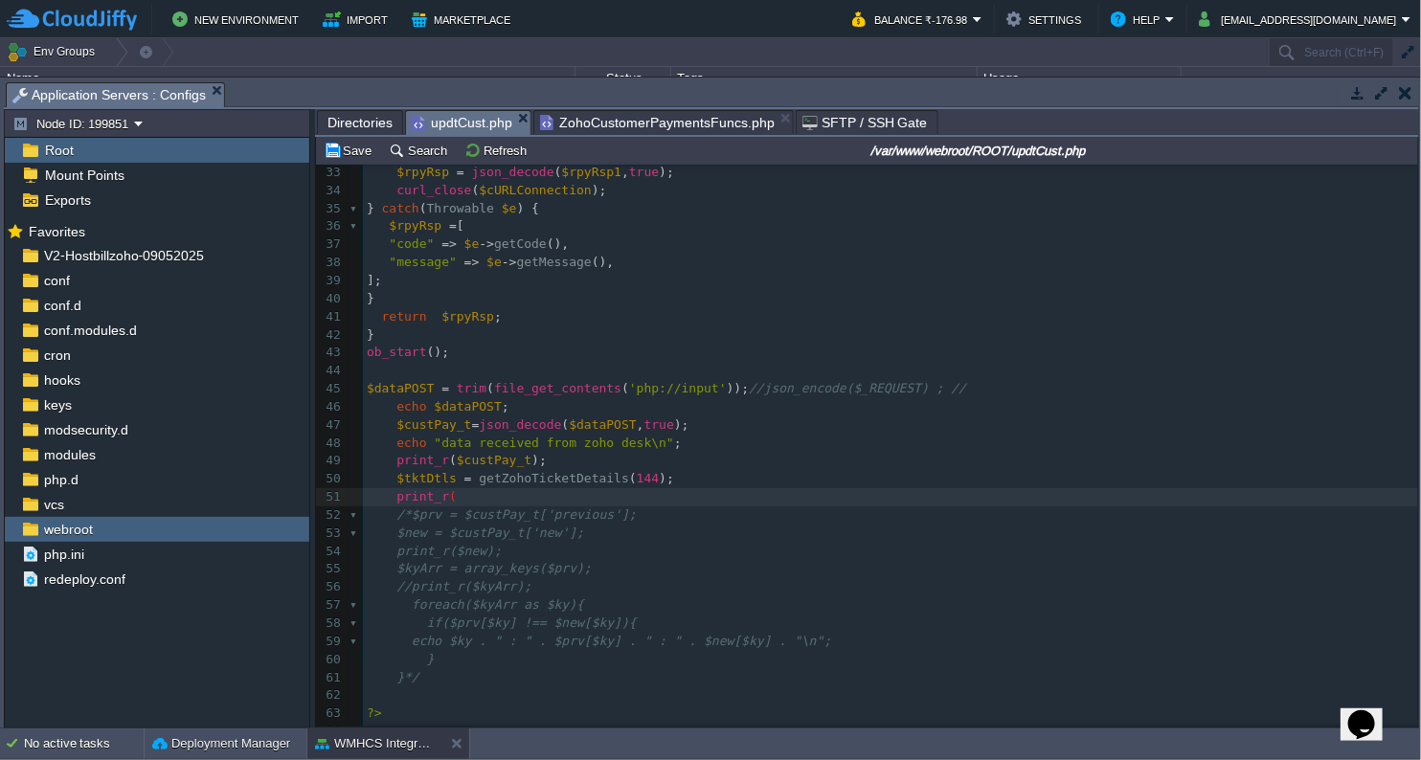
paste textarea ")"
type textarea ");"
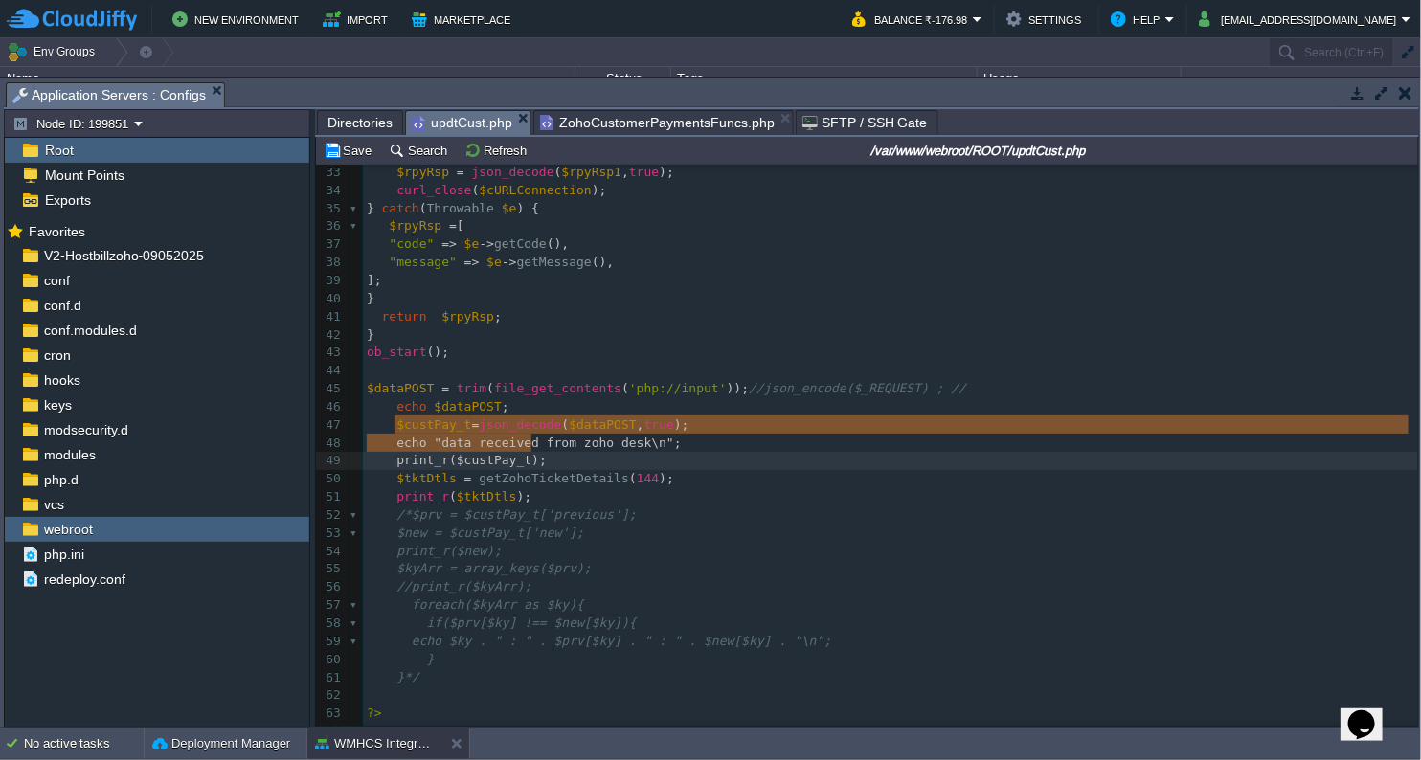
type textarea "echo "data received from zoho desk\n";"
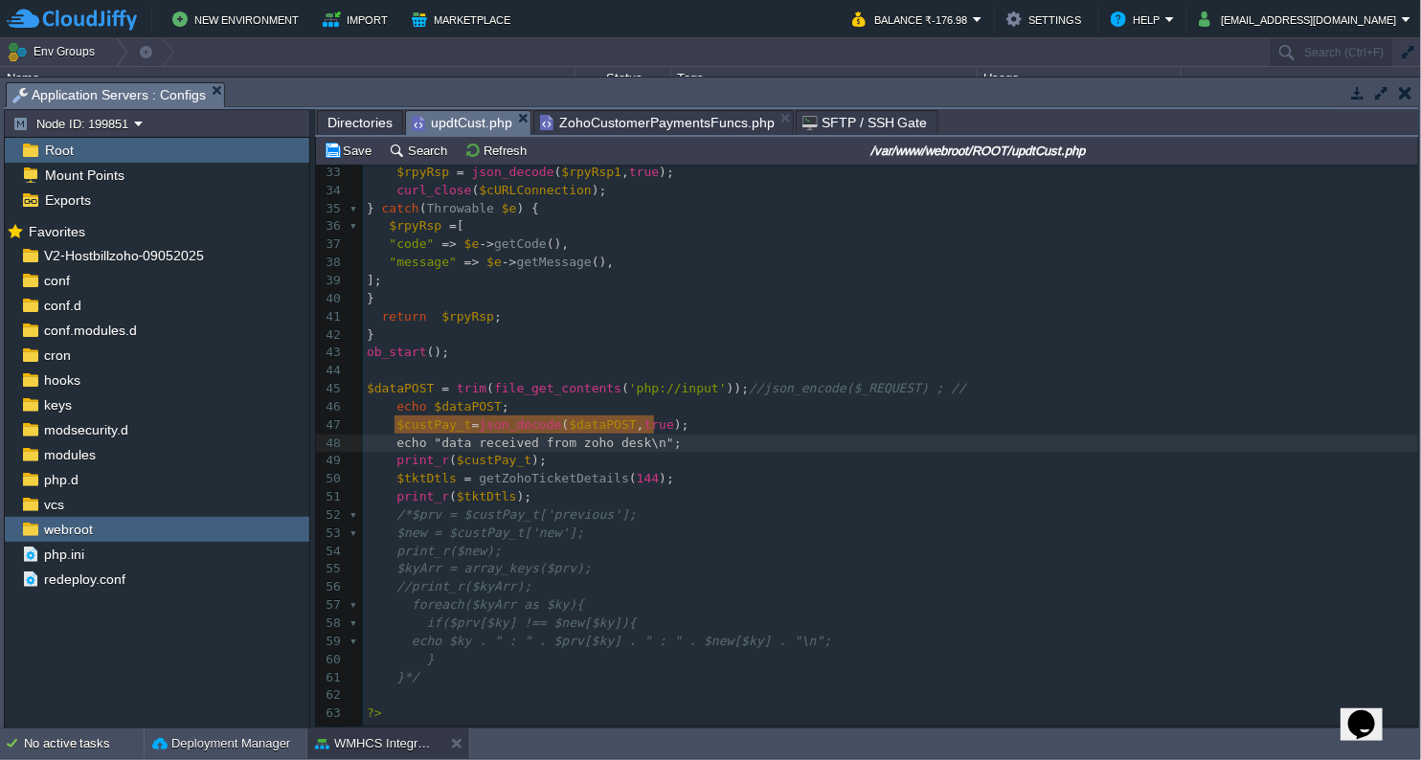
drag, startPoint x: 393, startPoint y: 429, endPoint x: 684, endPoint y: 424, distance: 291.1
click at [659, 470] on pre "$tktDtls = getZohoTicketDetails ( 144 );" at bounding box center [890, 479] width 1055 height 18
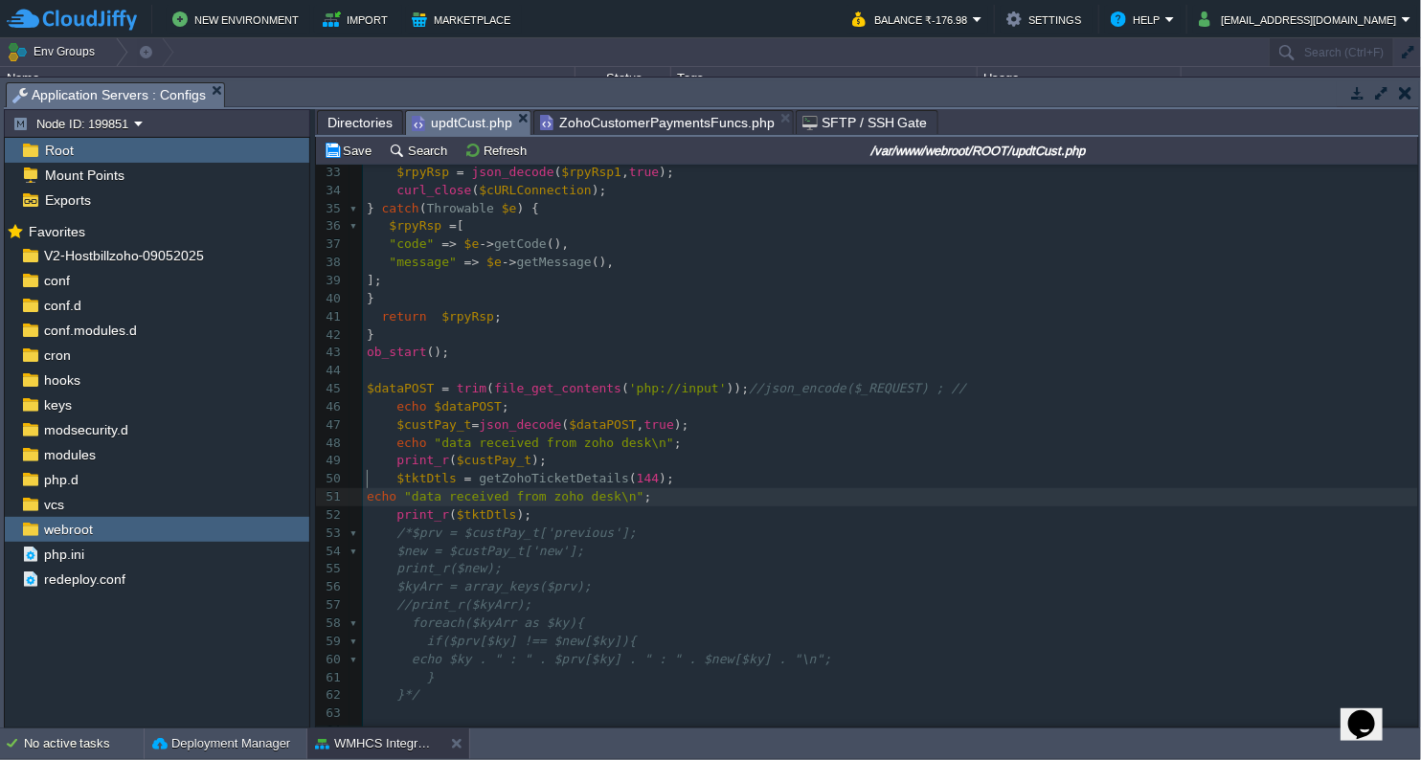
click at [364, 488] on pre "echo "data received from zoho desk\n" ;" at bounding box center [890, 497] width 1055 height 18
drag, startPoint x: 437, startPoint y: 484, endPoint x: 617, endPoint y: 478, distance: 180.1
type textarea "Ticket:"
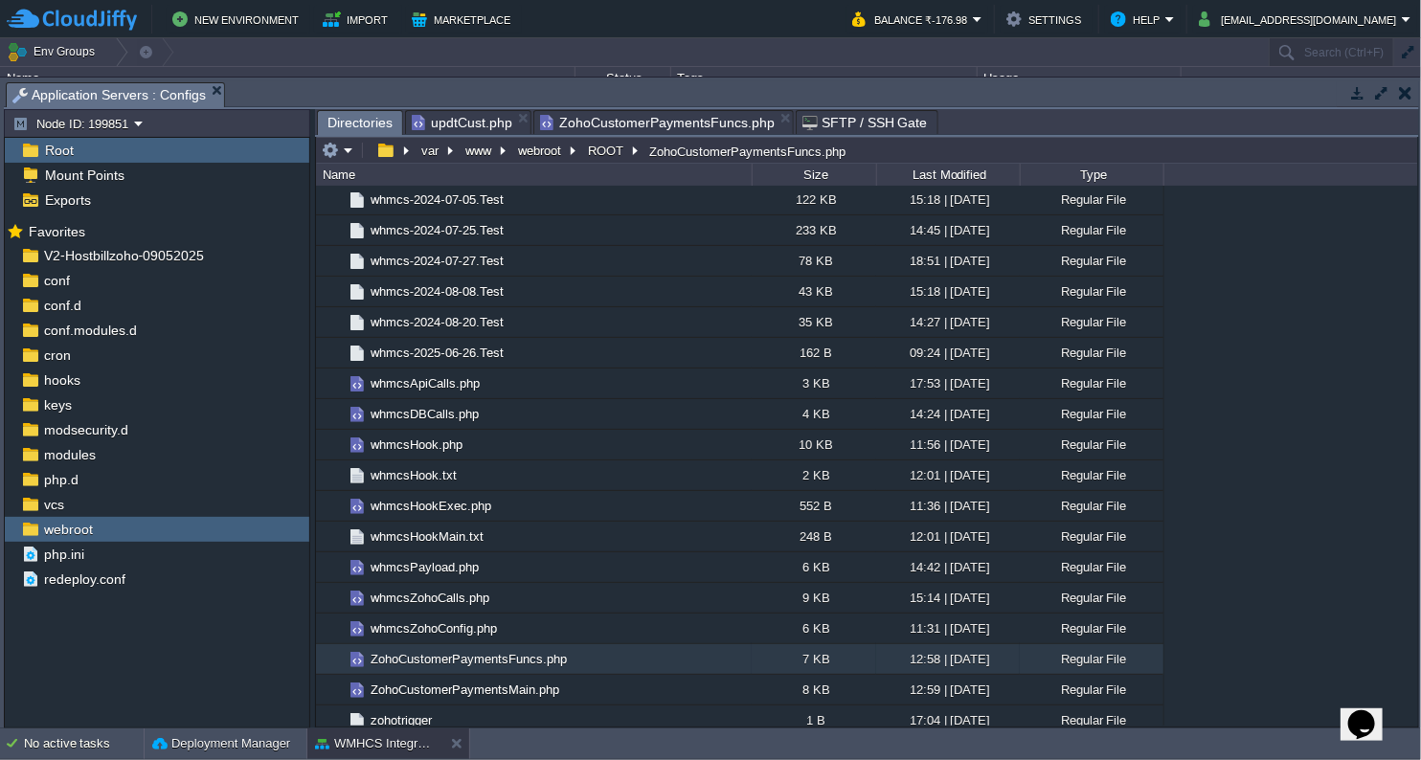
click at [357, 122] on span "Directories" at bounding box center [359, 123] width 65 height 24
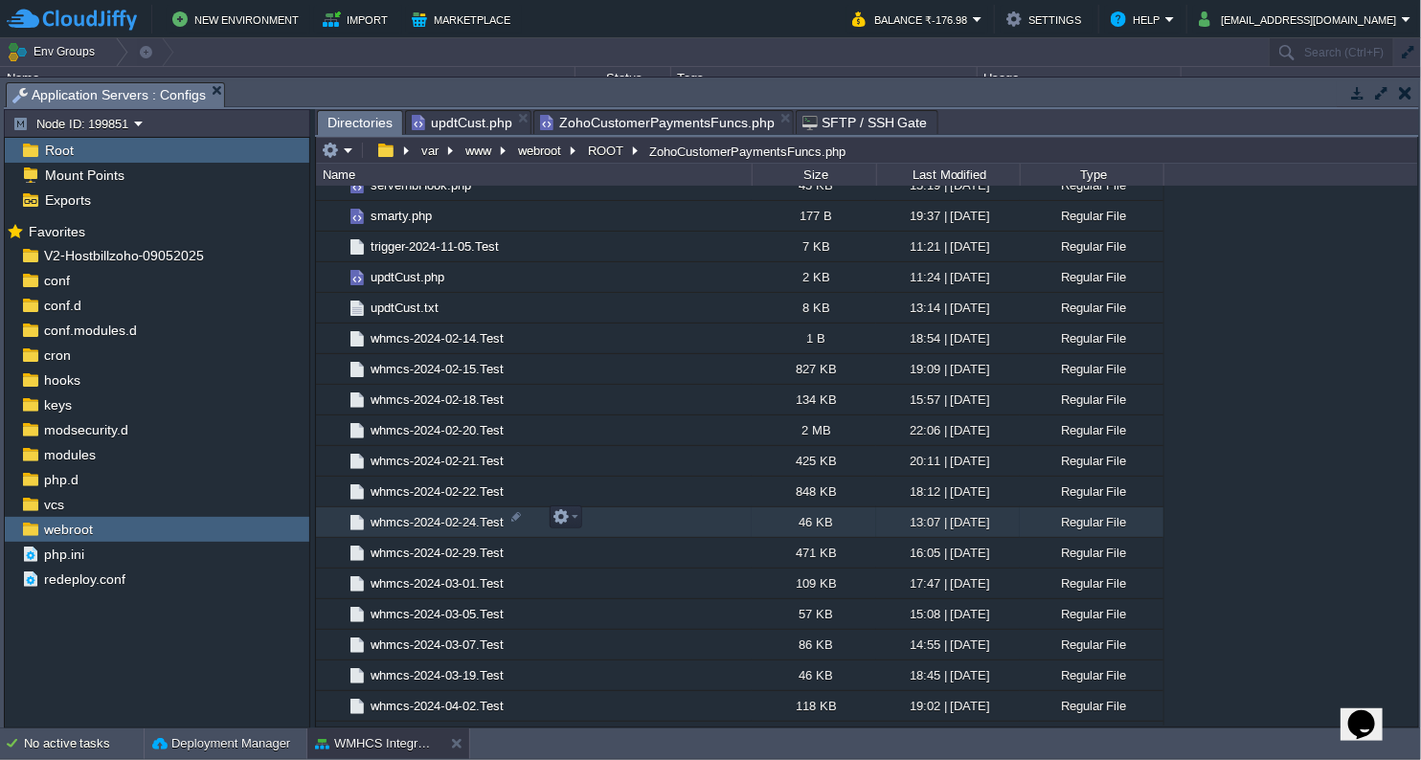
scroll to position [3643, 0]
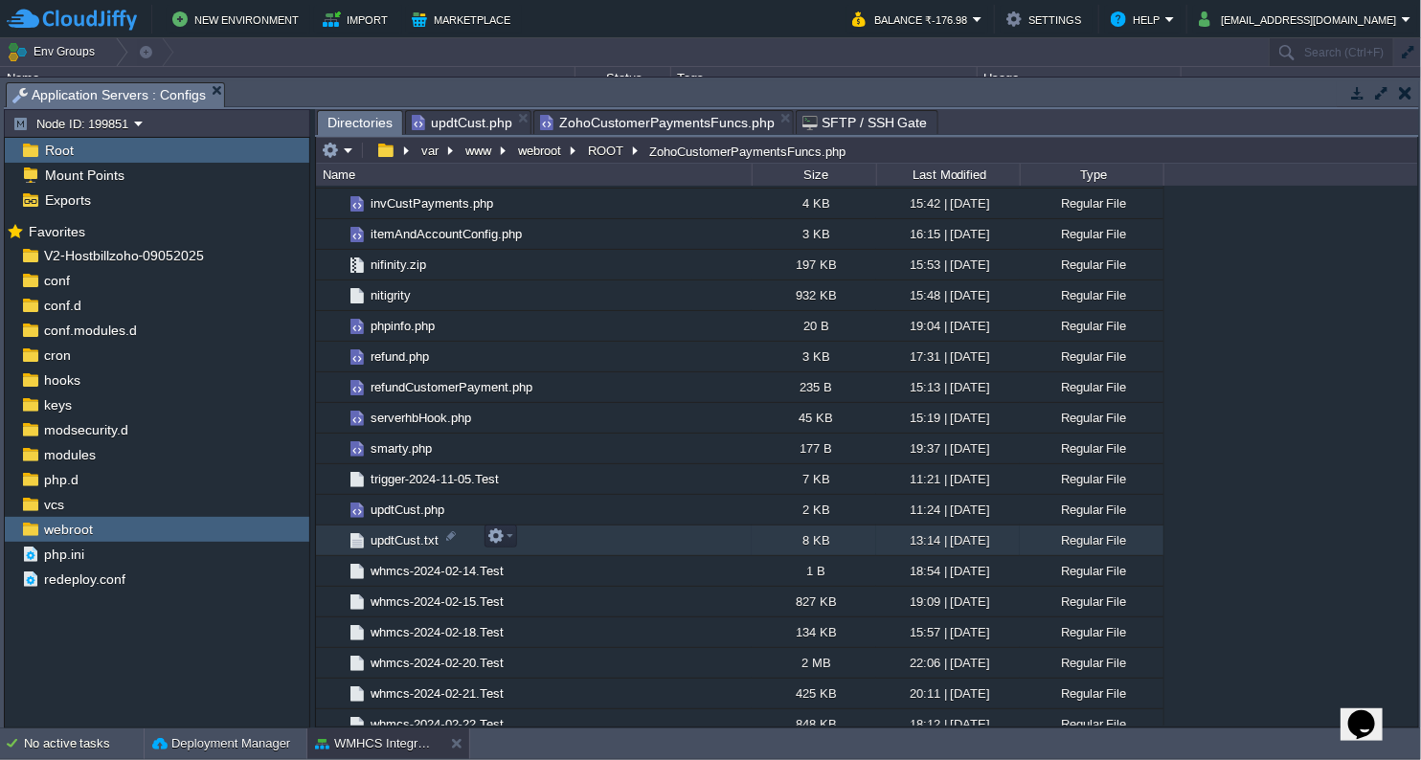
click at [428, 534] on span "updtCust.txt" at bounding box center [405, 540] width 74 height 16
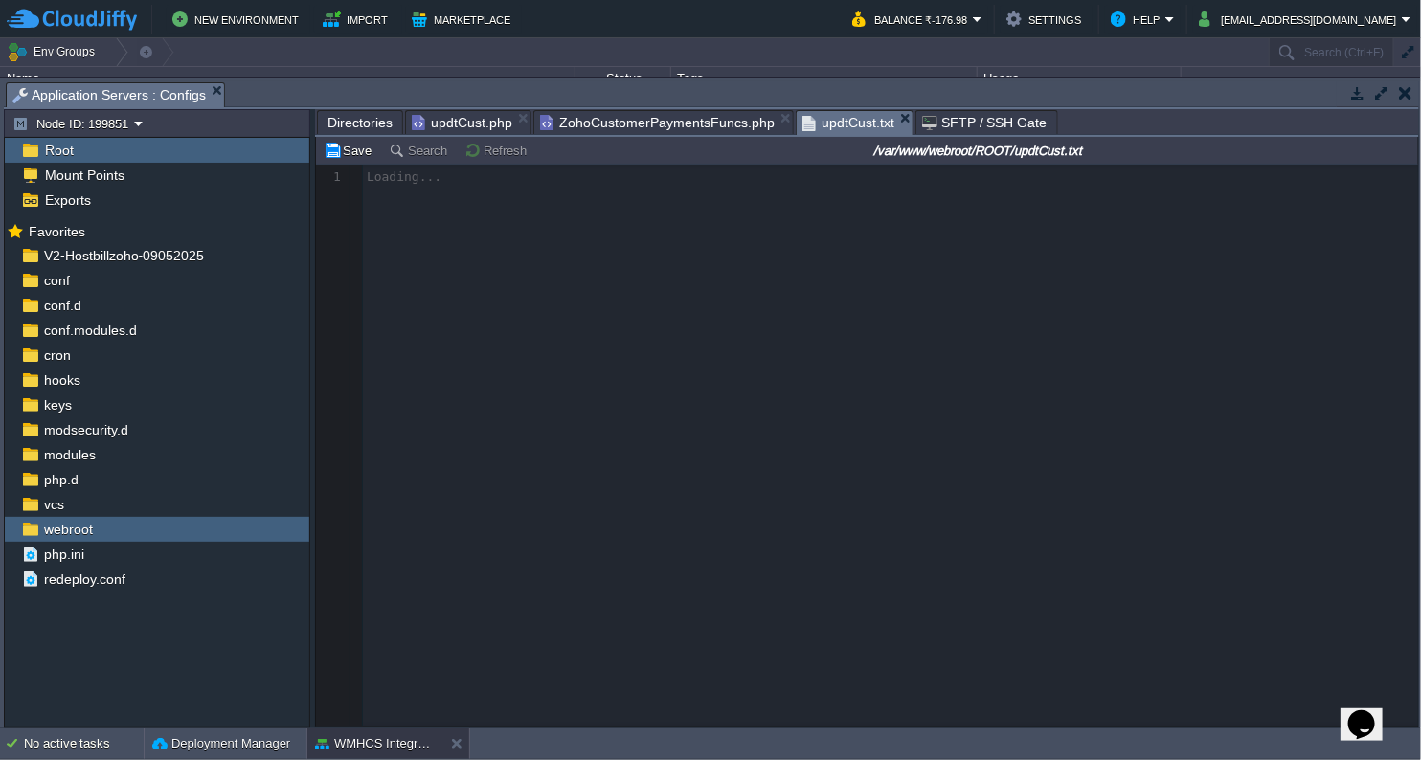
scroll to position [6, 0]
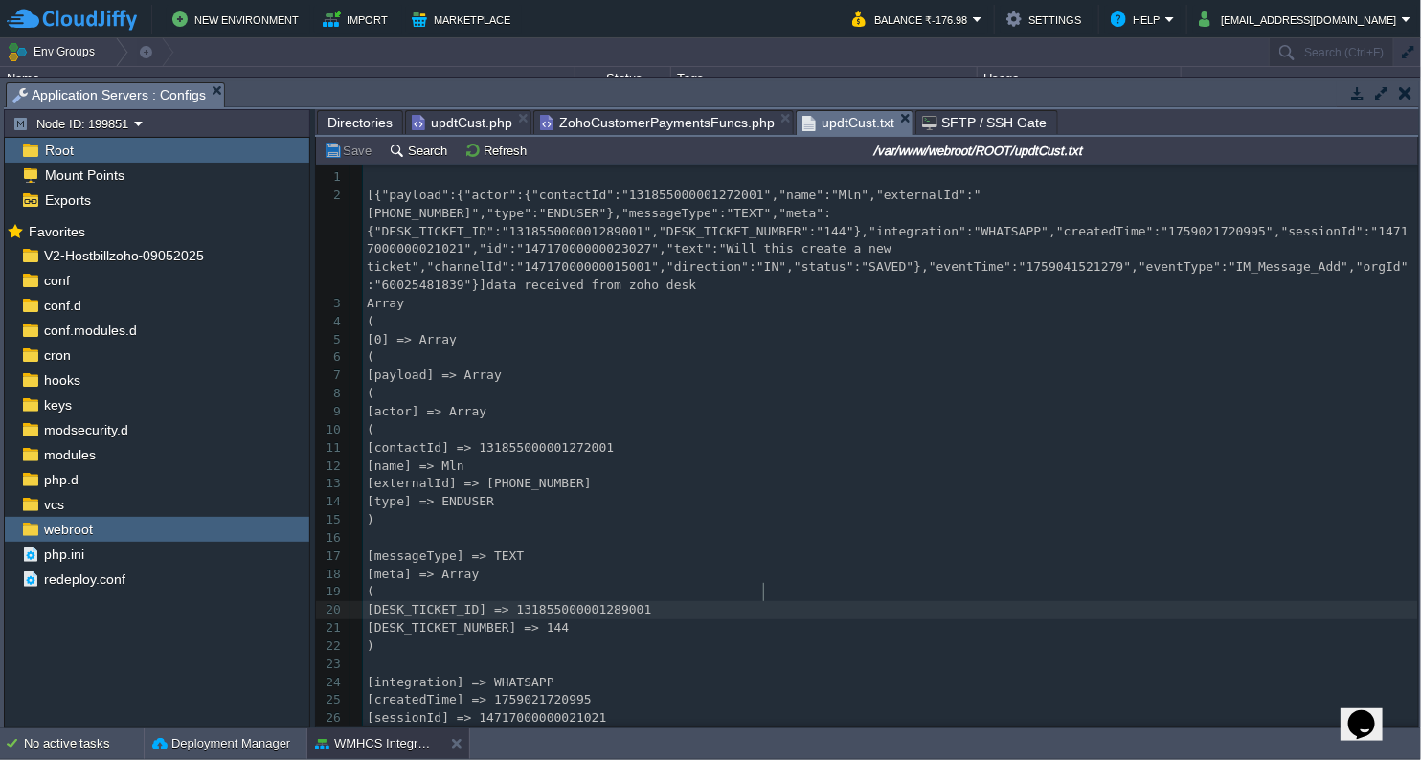
click at [766, 586] on div "85 1 ​ 2 [{"payload":{"actor":{"contactId":"131855000001272001","name":"Mln","e…" at bounding box center [890, 539] width 1055 height 740
type textarea "131855000001289001"
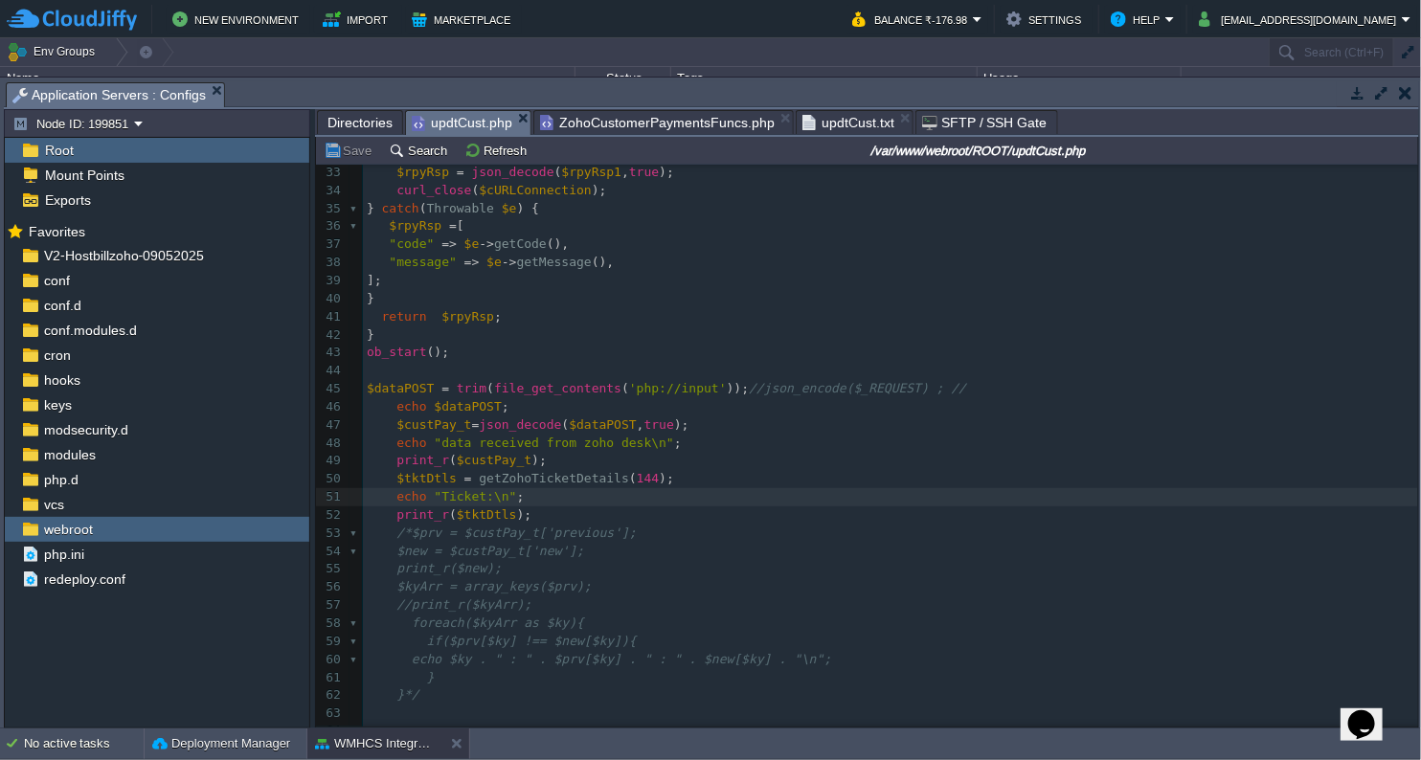
click at [475, 124] on span "updtCust.php" at bounding box center [462, 123] width 101 height 24
click at [622, 459] on div "x 24 $url = '[URL][DOMAIN_NAME]' . $id . ' ; //?organization_id=' . $GLOBALS [ …" at bounding box center [890, 380] width 1055 height 794
type textarea "144"
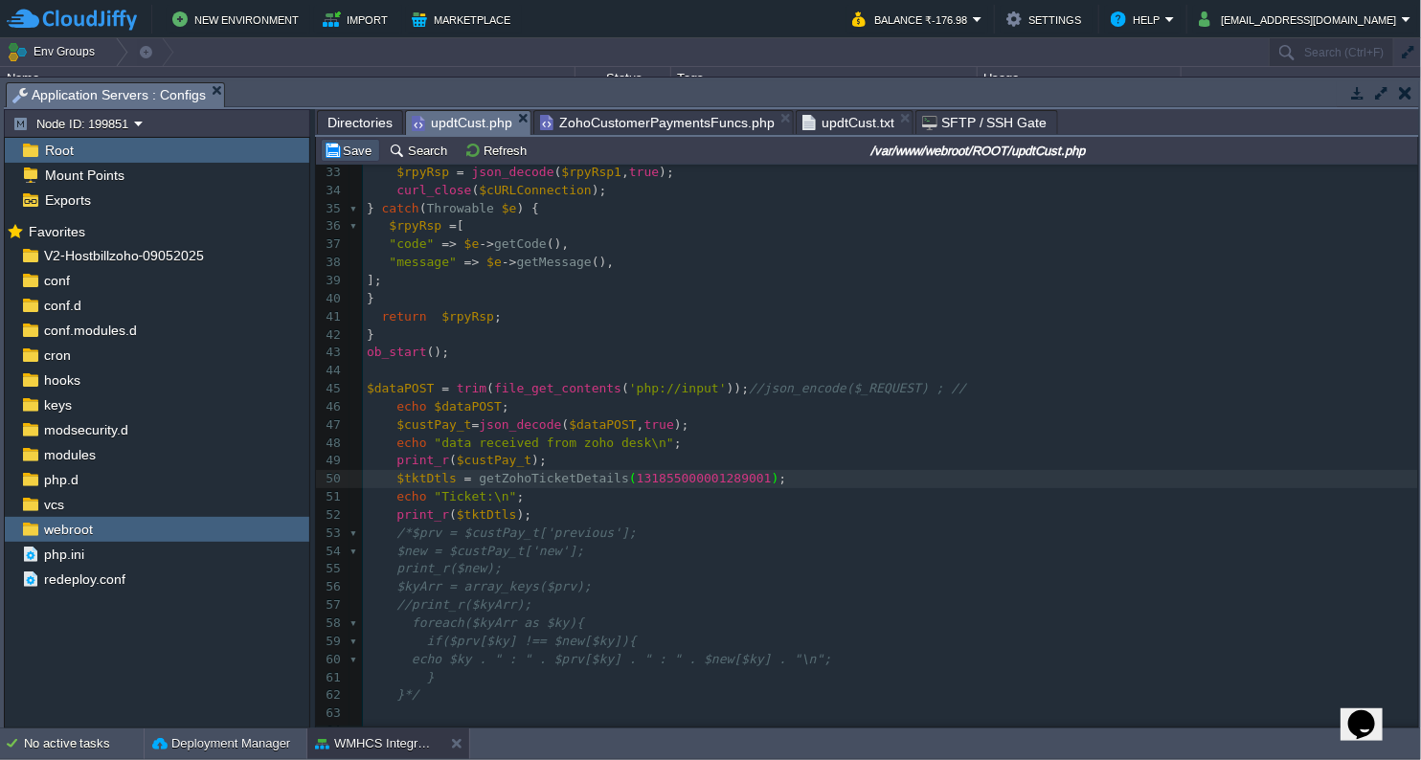
click at [364, 158] on button "Save" at bounding box center [351, 150] width 54 height 17
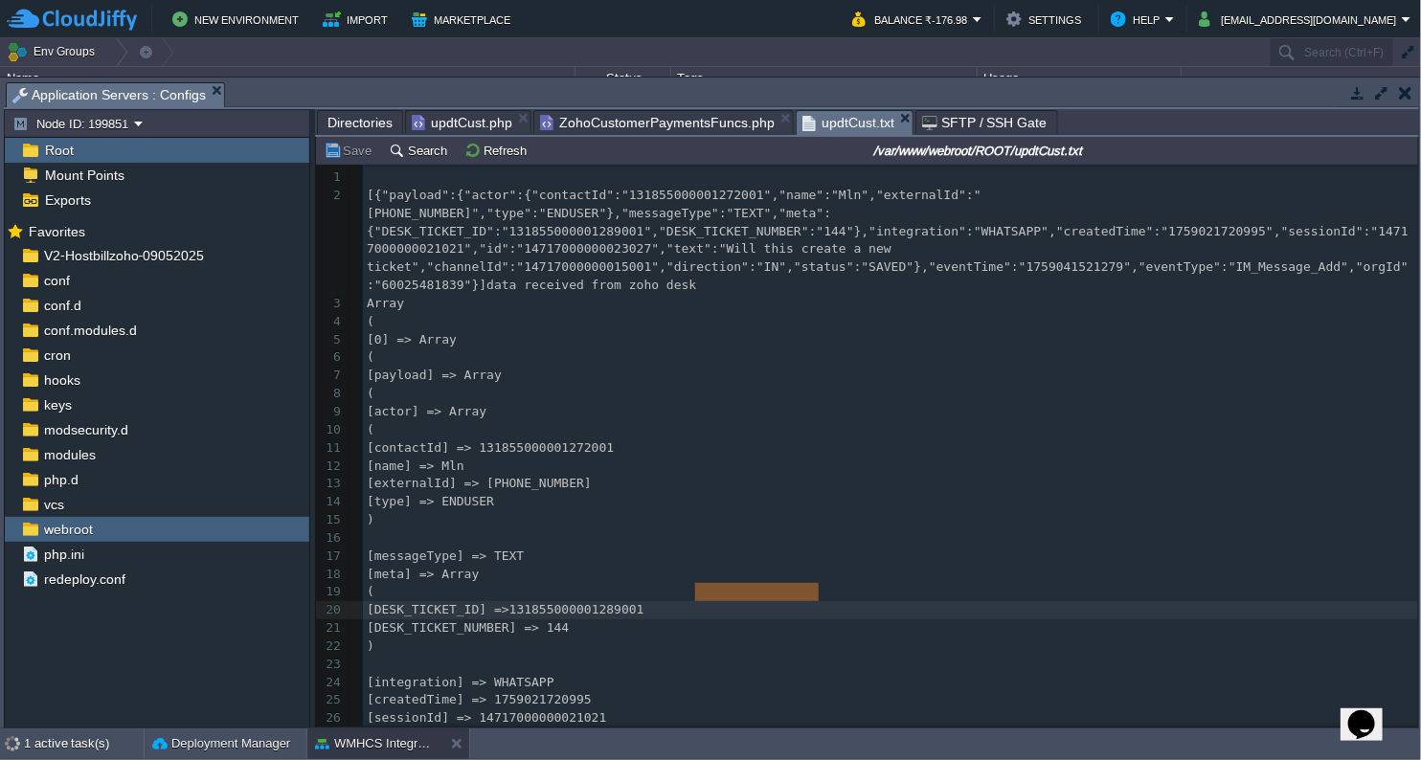
click at [829, 112] on span "updtCust.txt" at bounding box center [848, 123] width 92 height 24
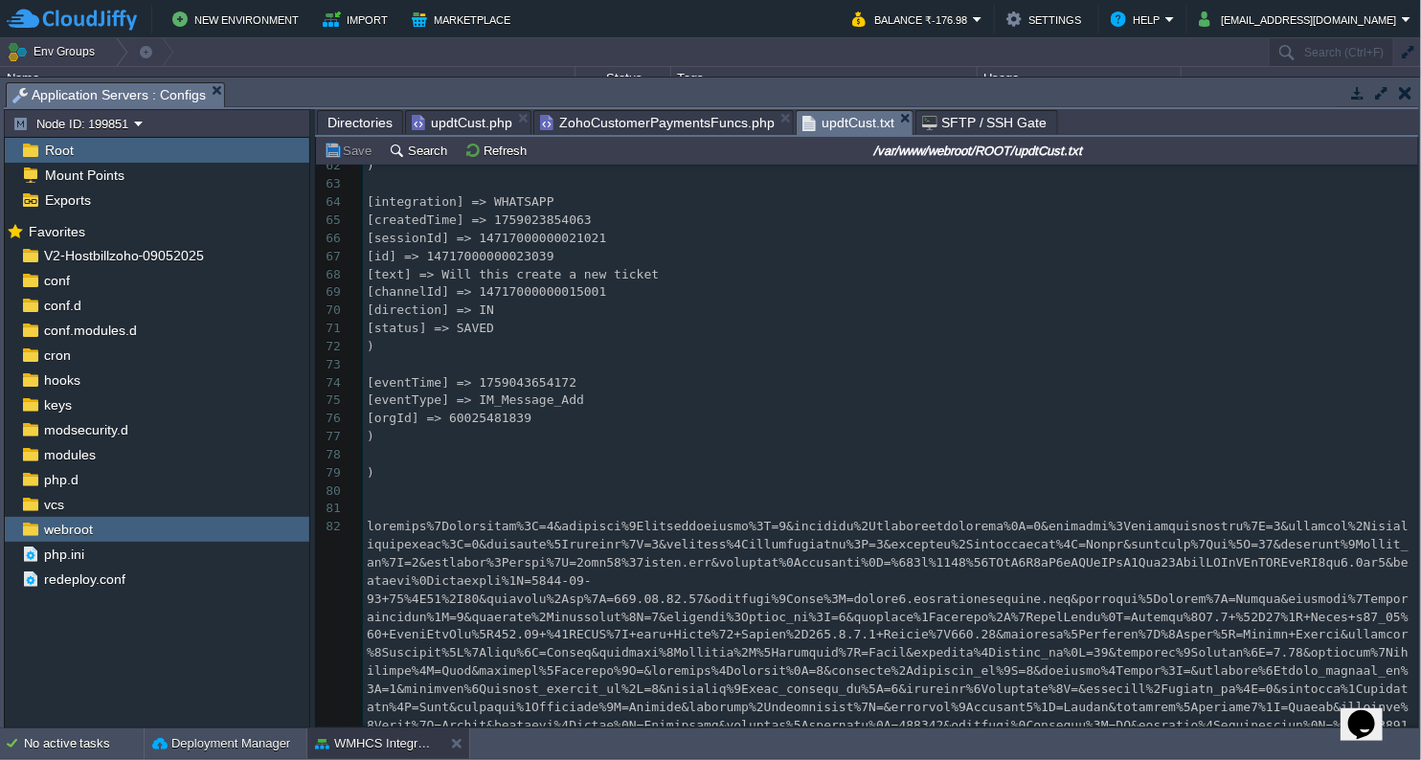
scroll to position [1575, 0]
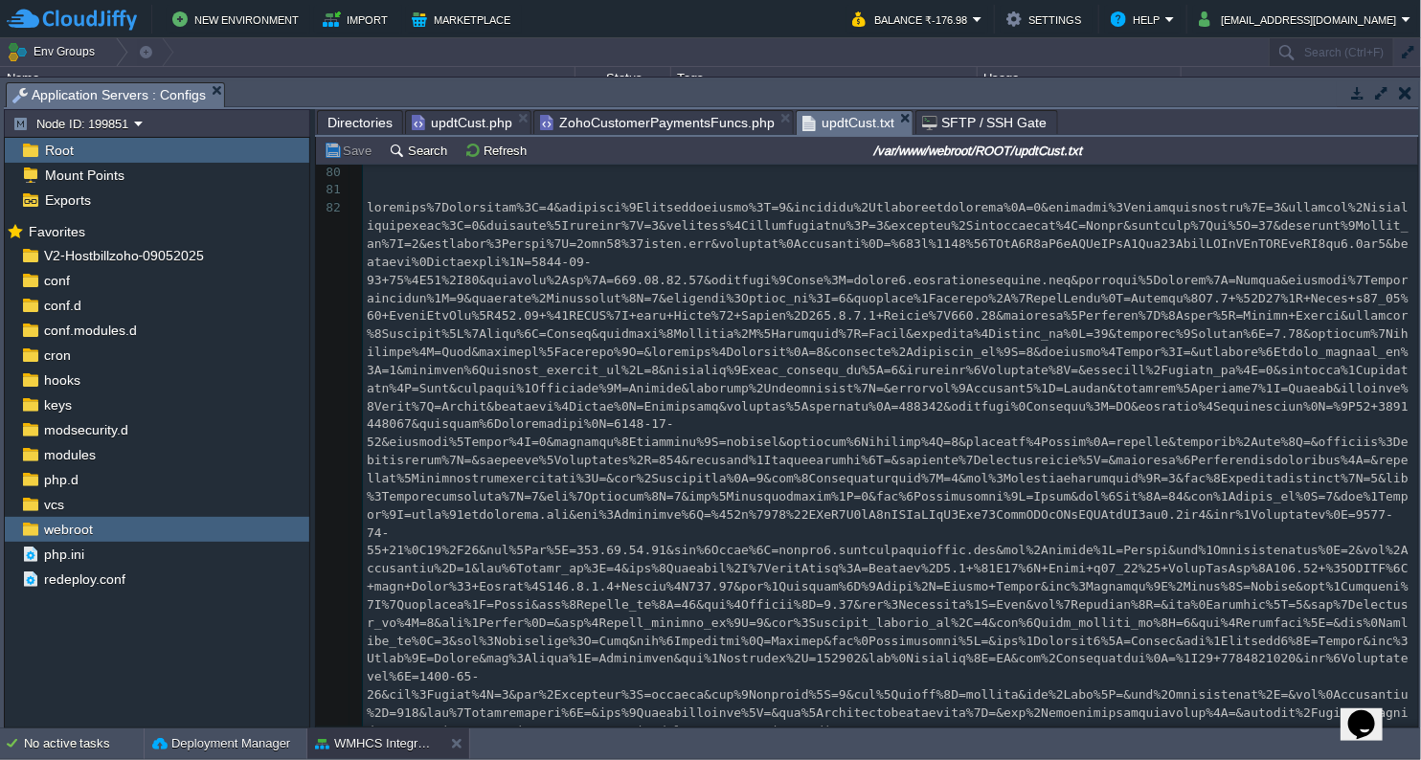
click at [644, 349] on span at bounding box center [888, 468] width 1042 height 537
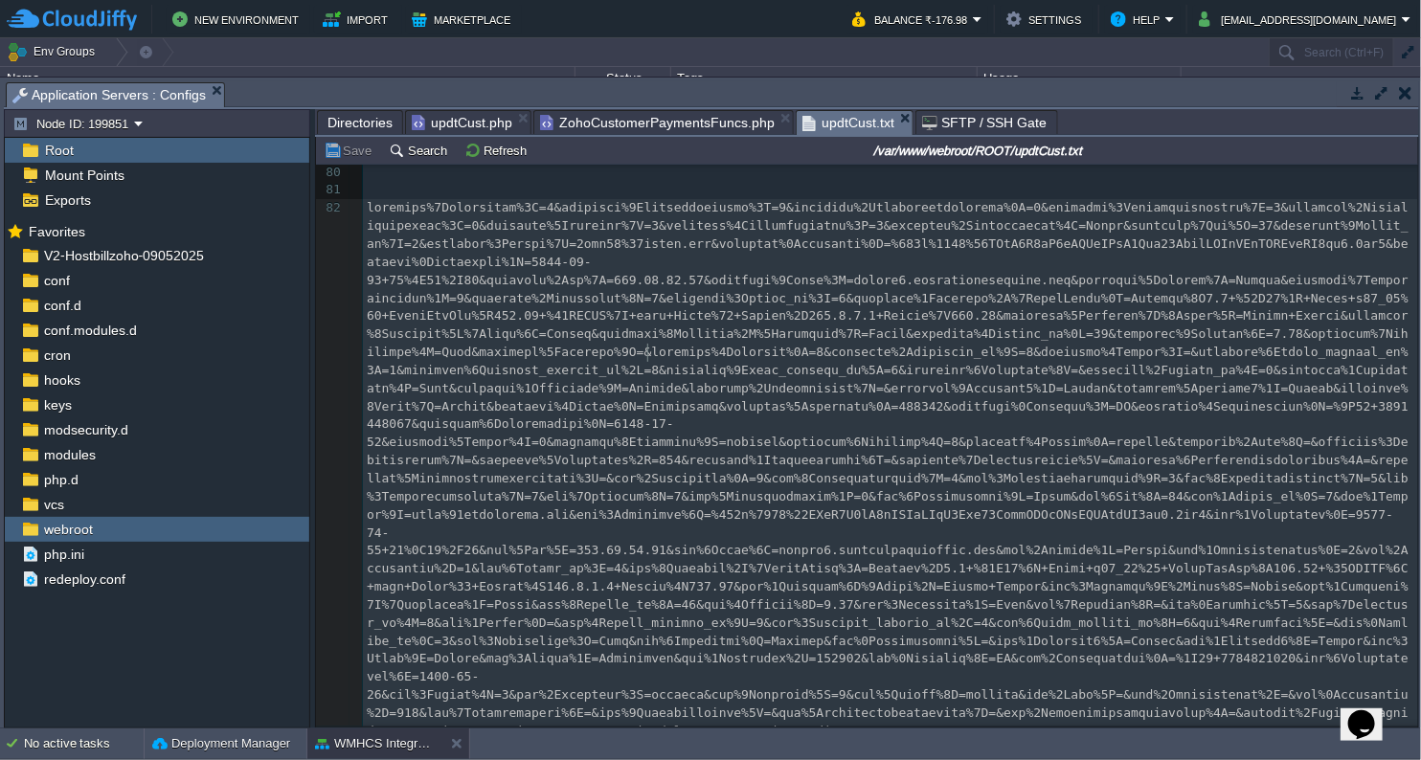
type textarea "-"
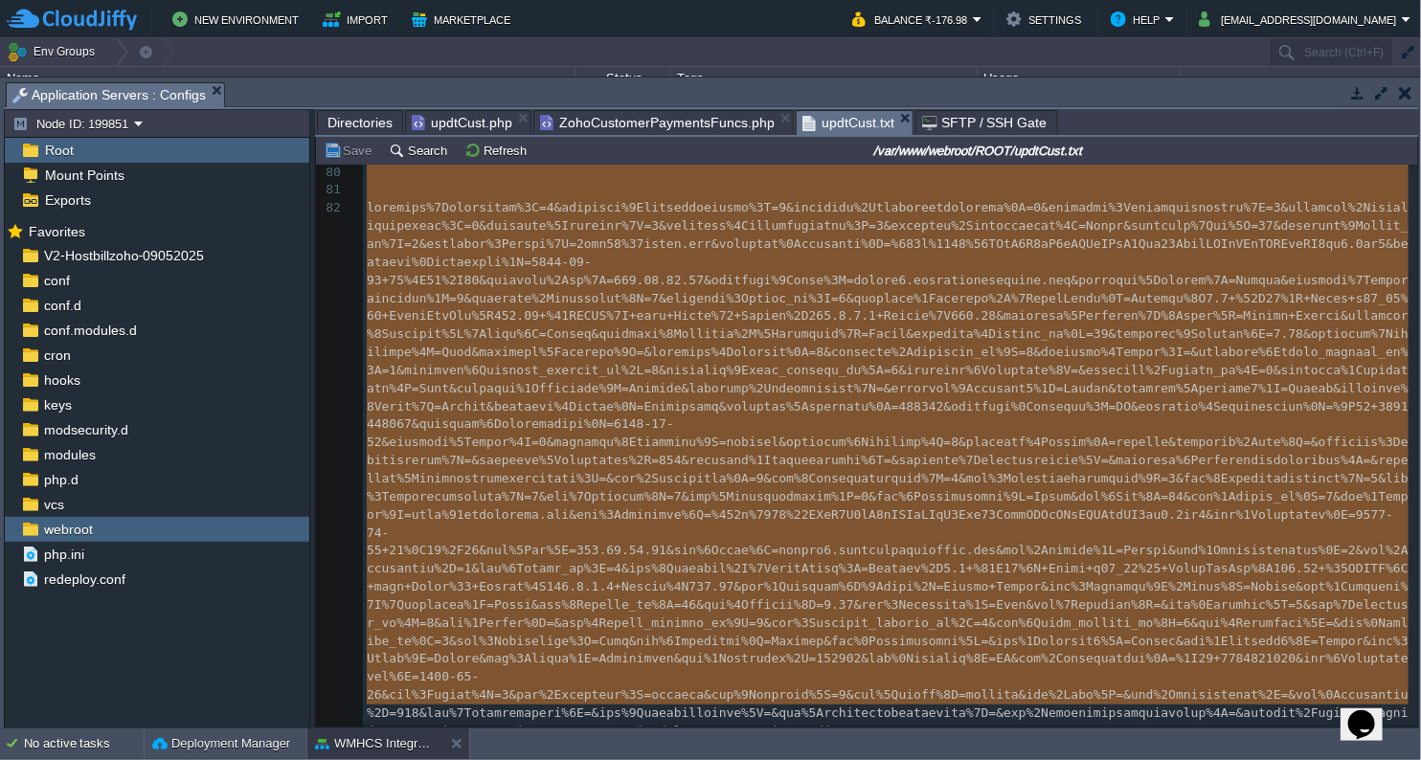
scroll to position [0, 0]
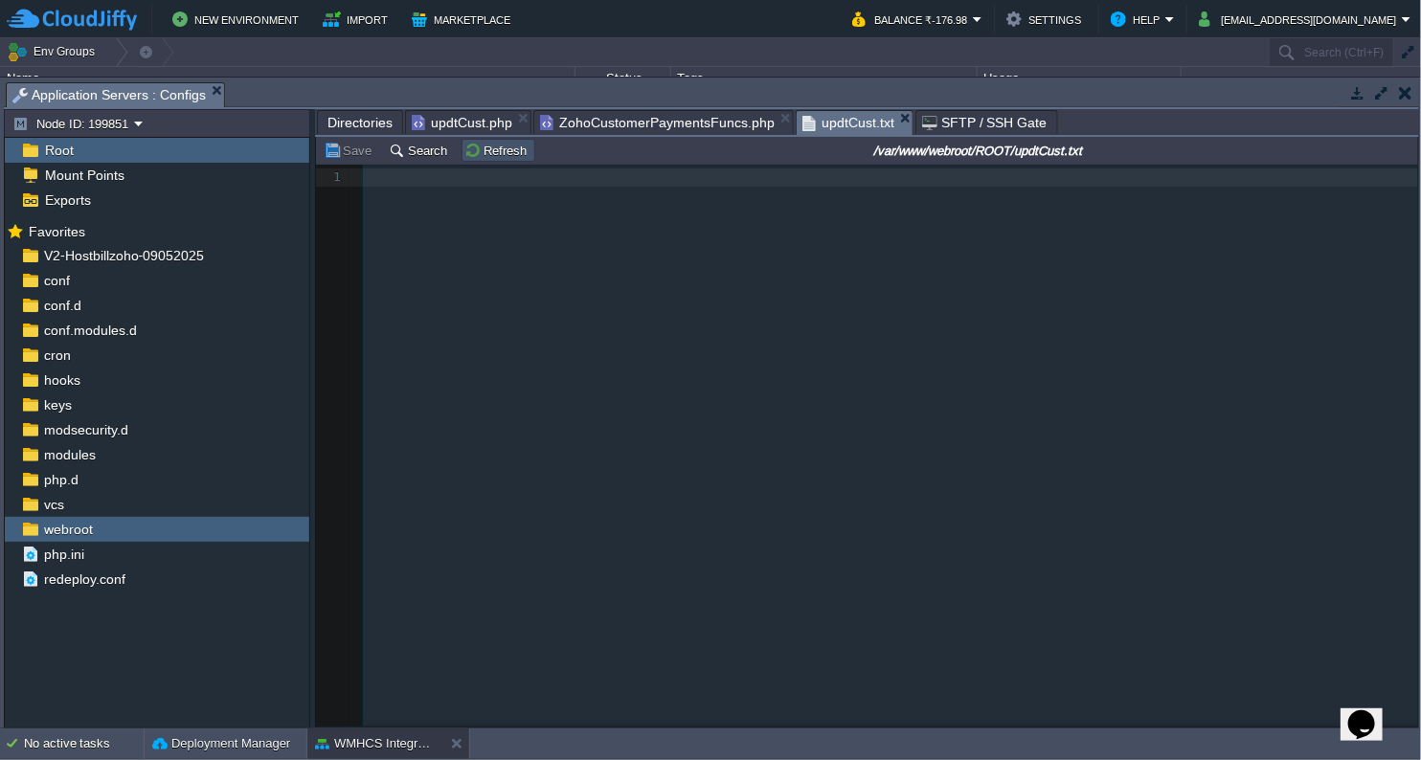
click at [464, 149] on button "Refresh" at bounding box center [498, 150] width 68 height 17
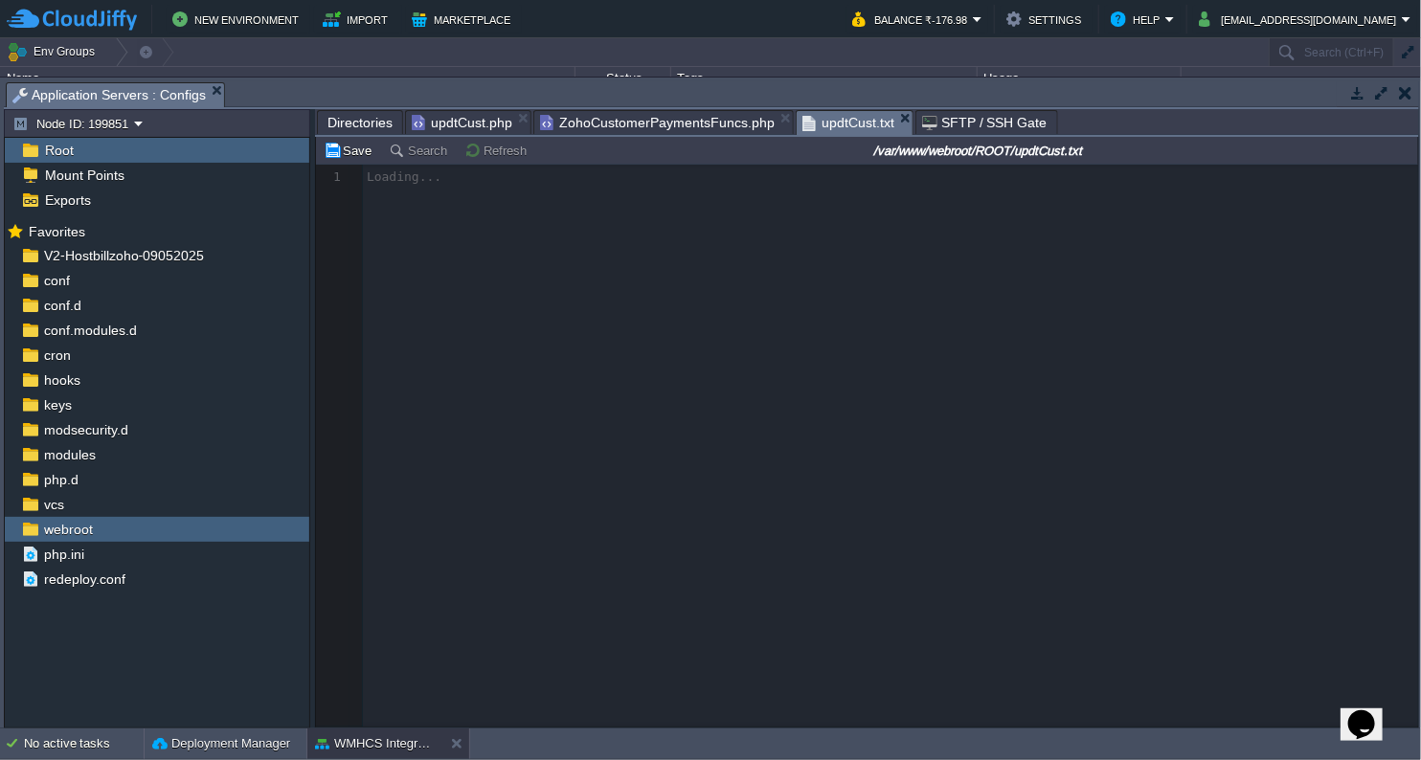
scroll to position [294, 0]
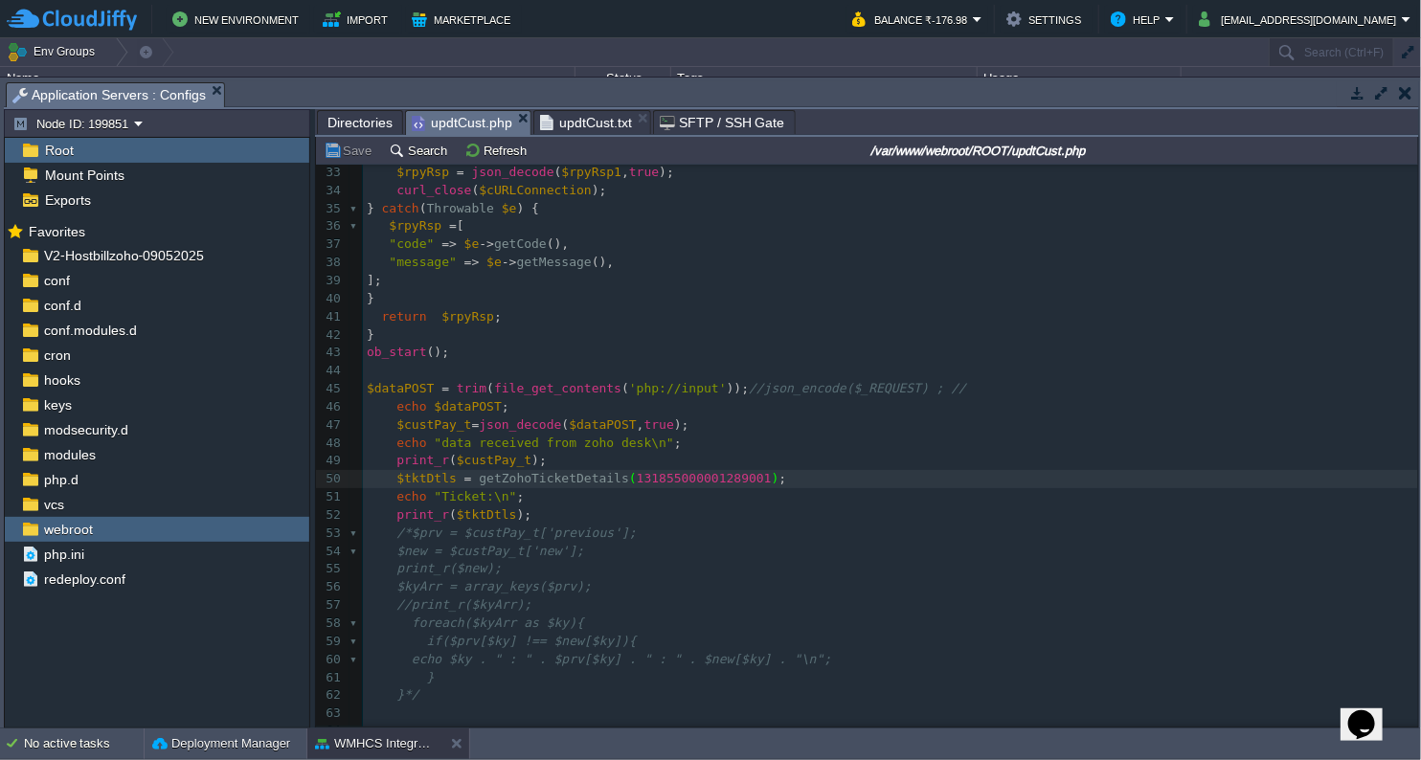
click at [470, 120] on span "updtCust.php" at bounding box center [462, 123] width 101 height 24
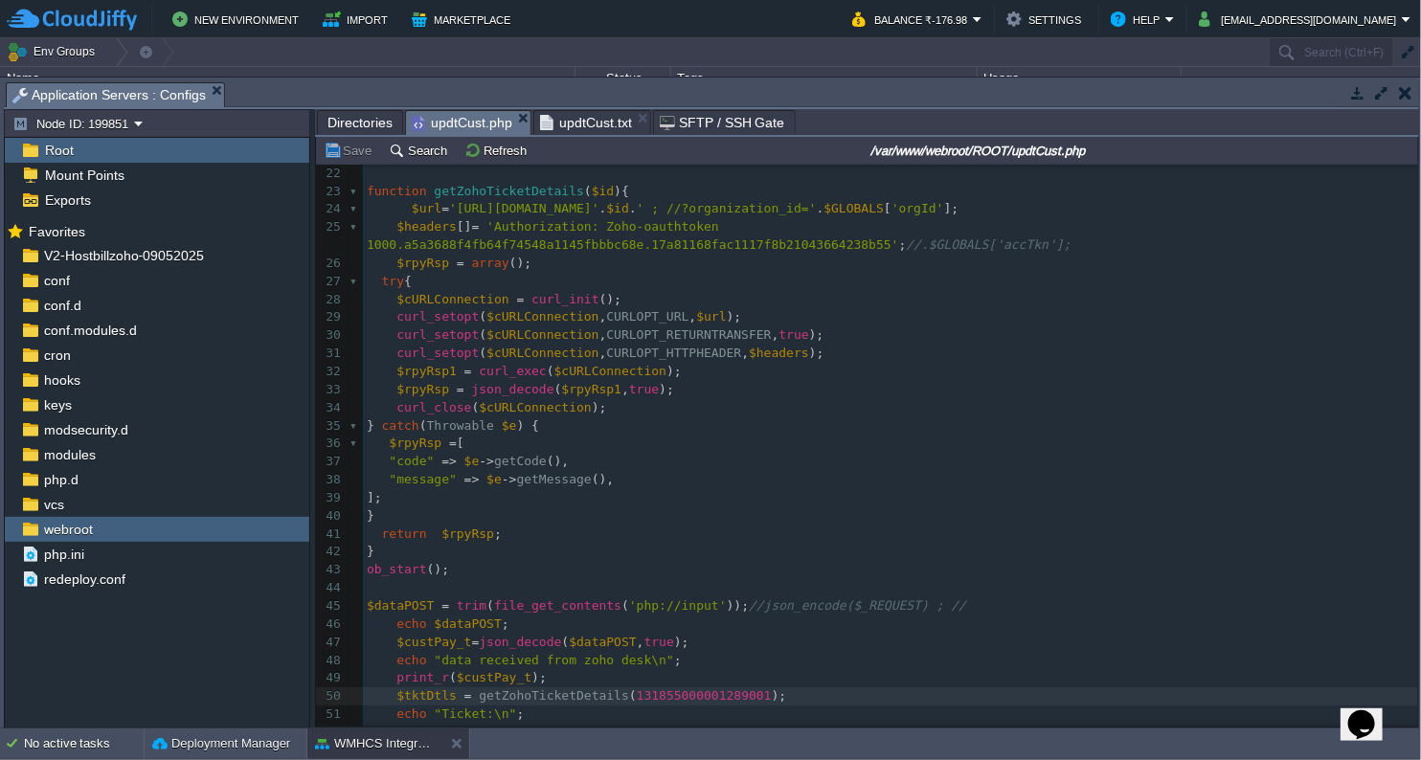
scroll to position [386, 0]
click at [404, 201] on span at bounding box center [389, 203] width 45 height 14
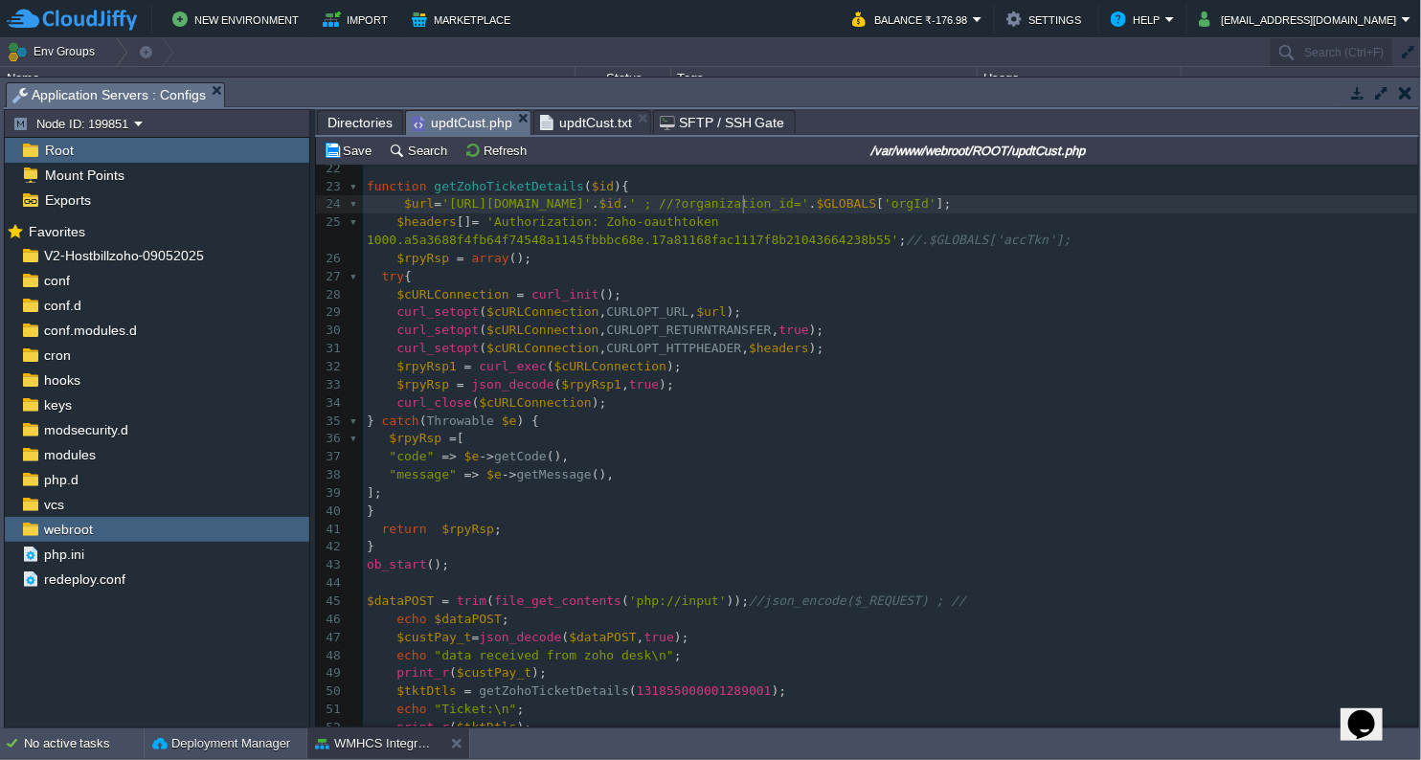
click at [744, 201] on div "x 1 <?php 2 function shutdown (){ 3 echo "\n" ; 4 flushStdOut (); // flush echo…" at bounding box center [890, 385] width 1055 height 1209
click at [904, 322] on pre "curl_setopt ( $cURLConnection , CURLOPT_RETURNTRANSFER , true );" at bounding box center [890, 331] width 1055 height 18
click at [357, 151] on button "Save" at bounding box center [351, 150] width 54 height 17
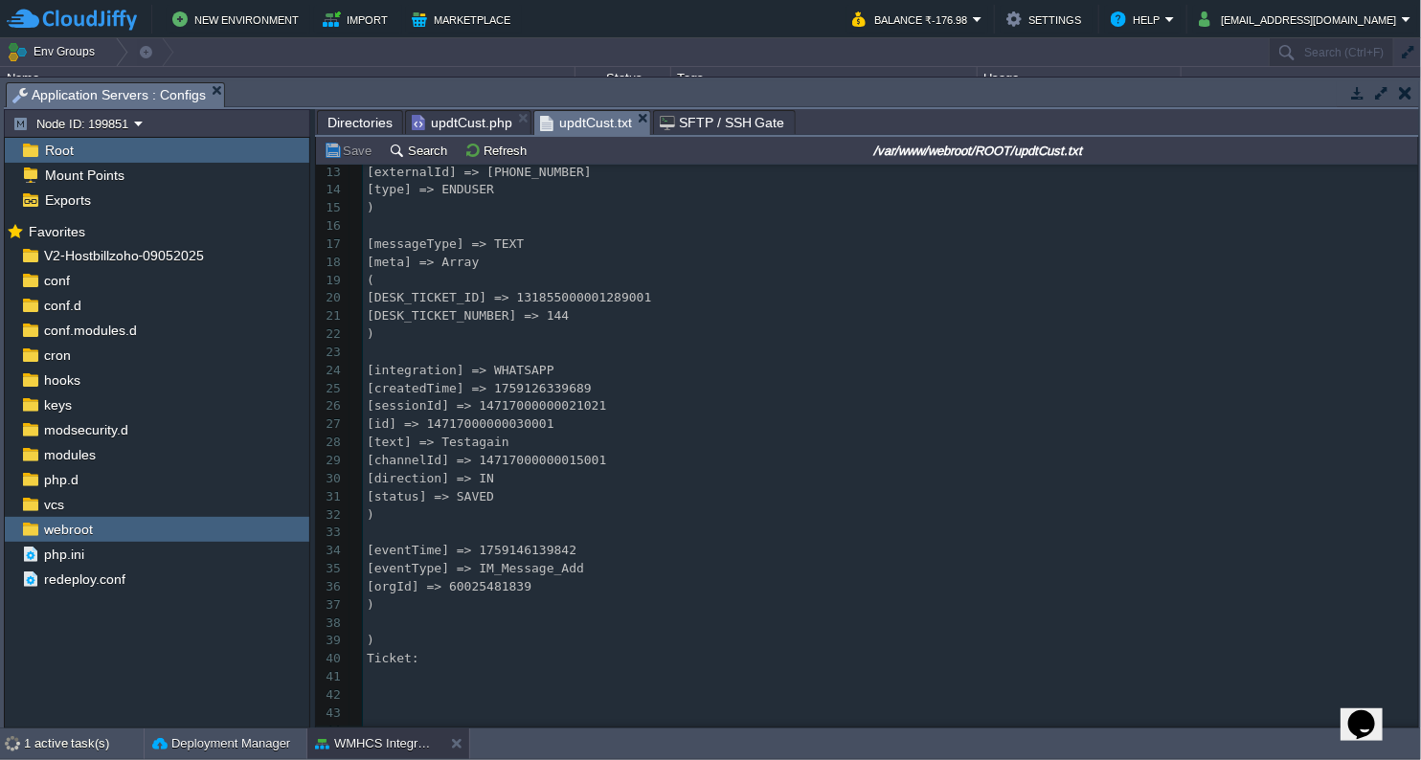
click at [584, 123] on span "updtCust.txt" at bounding box center [586, 123] width 92 height 24
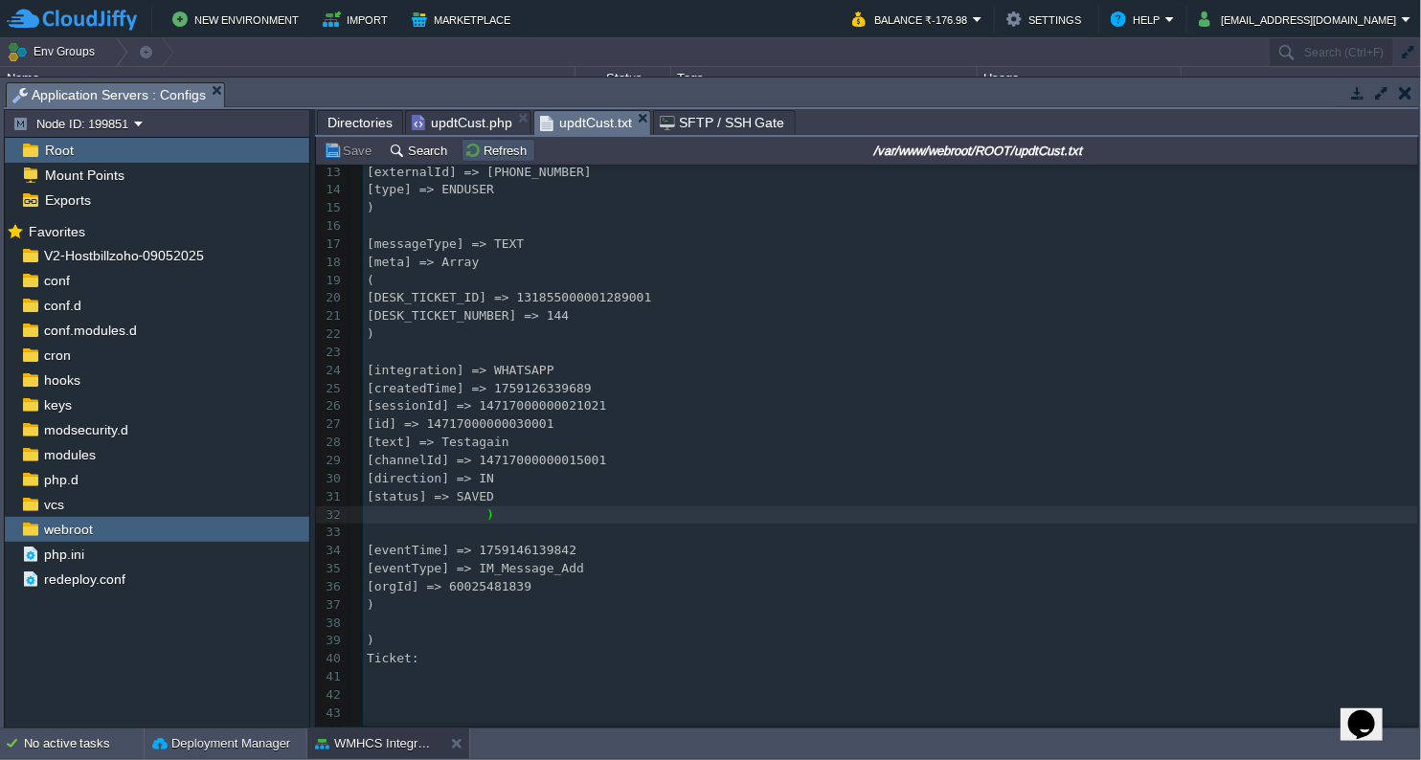
click at [506, 144] on button "Refresh" at bounding box center [498, 150] width 68 height 17
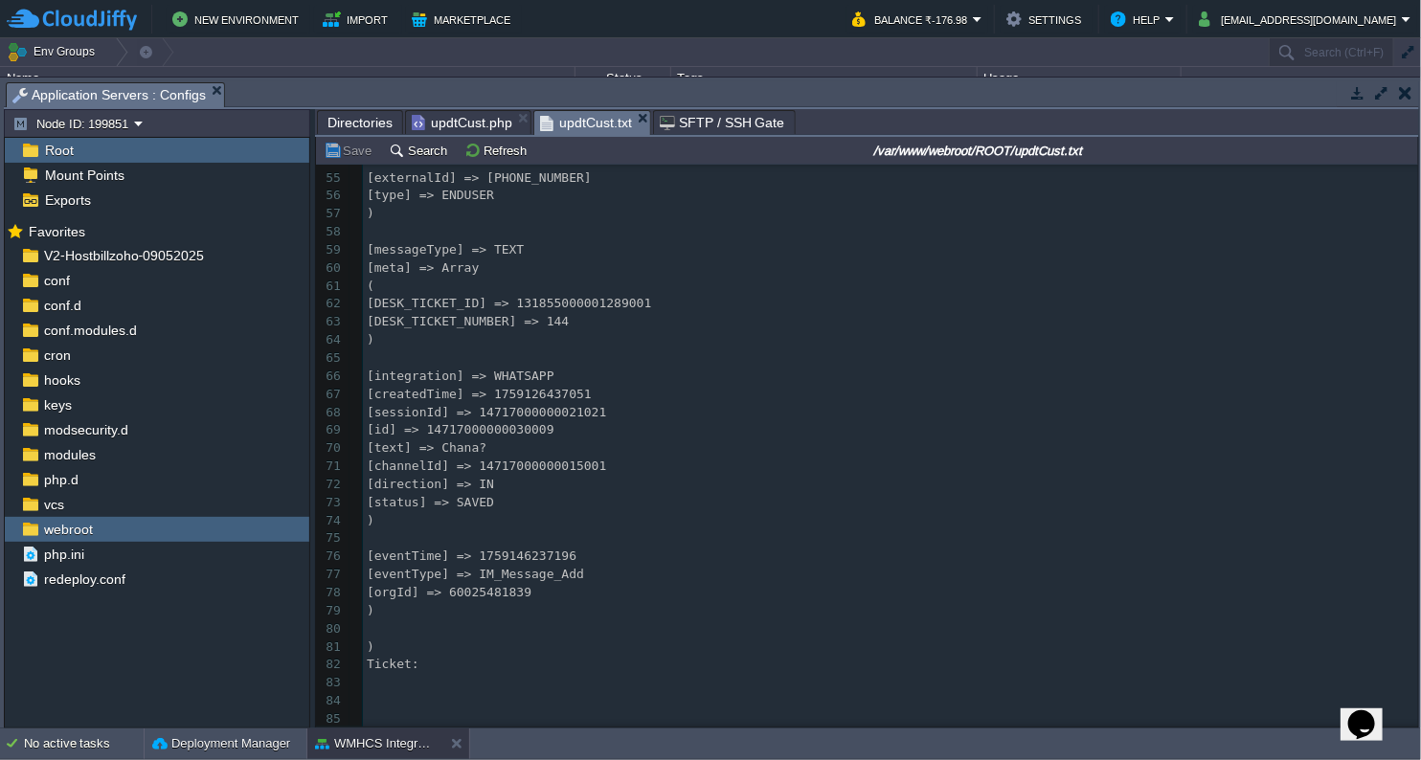
scroll to position [1106, 0]
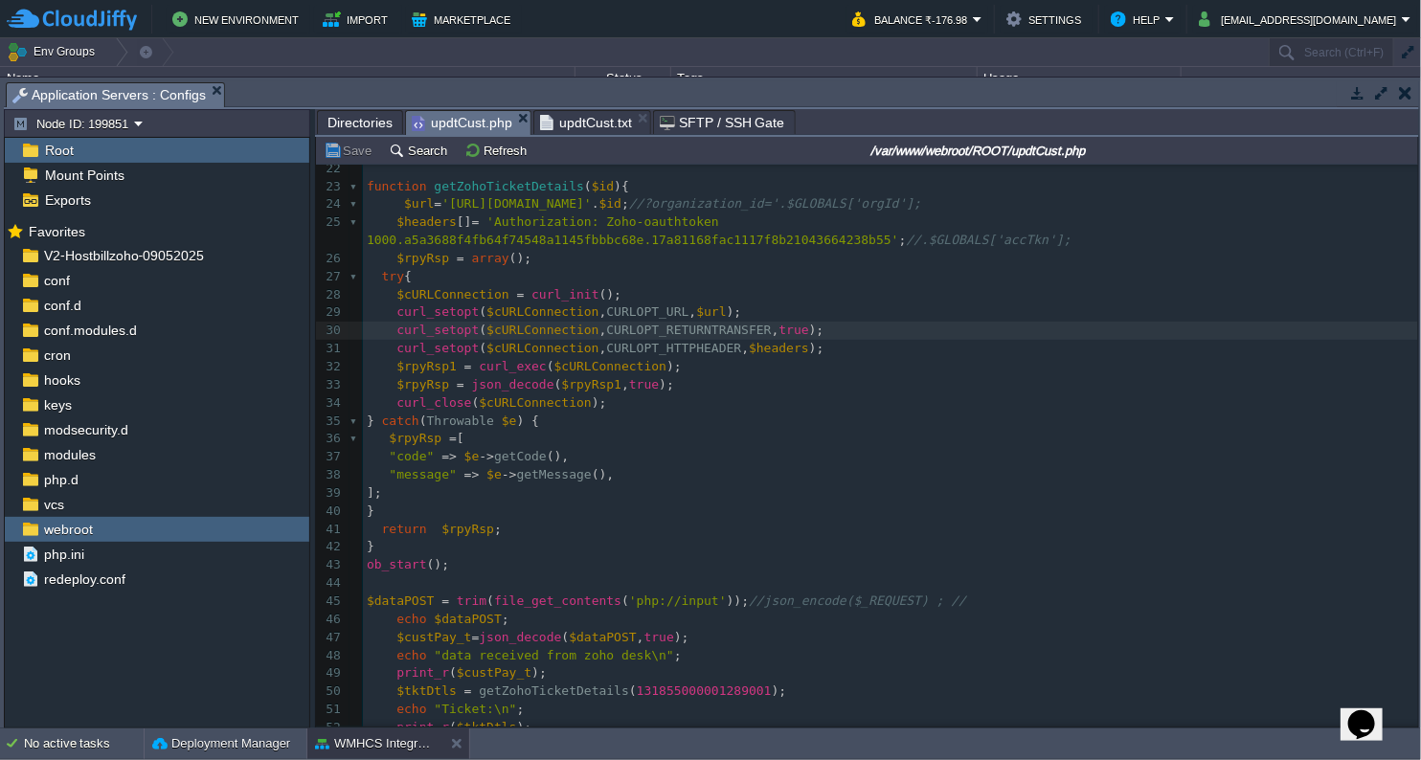
click at [477, 122] on span "updtCust.php" at bounding box center [462, 123] width 101 height 24
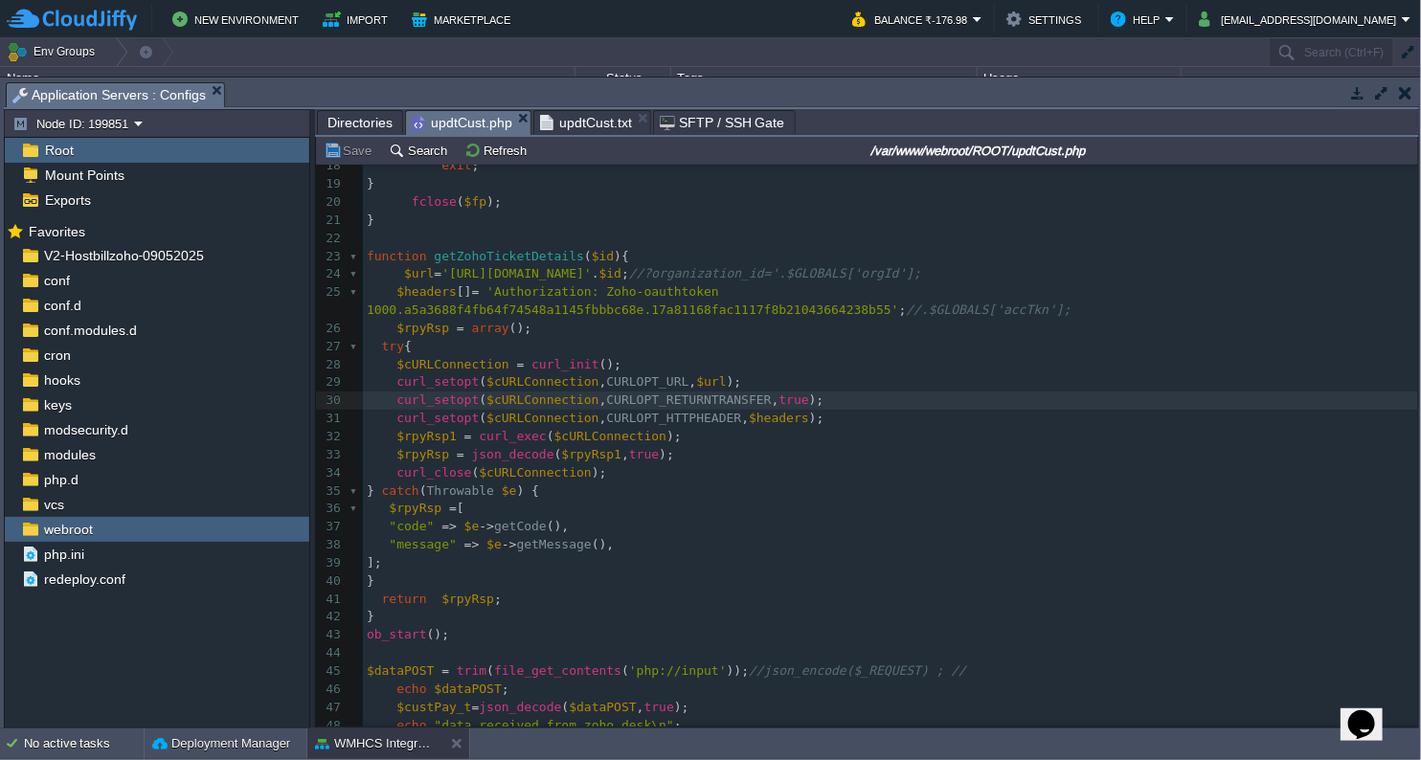
scroll to position [6, 0]
click at [1063, 278] on pre "$url = '[URL][DOMAIN_NAME]' . $id ; //?organization_id='.$GLOBALS['orgId'];" at bounding box center [890, 274] width 1055 height 18
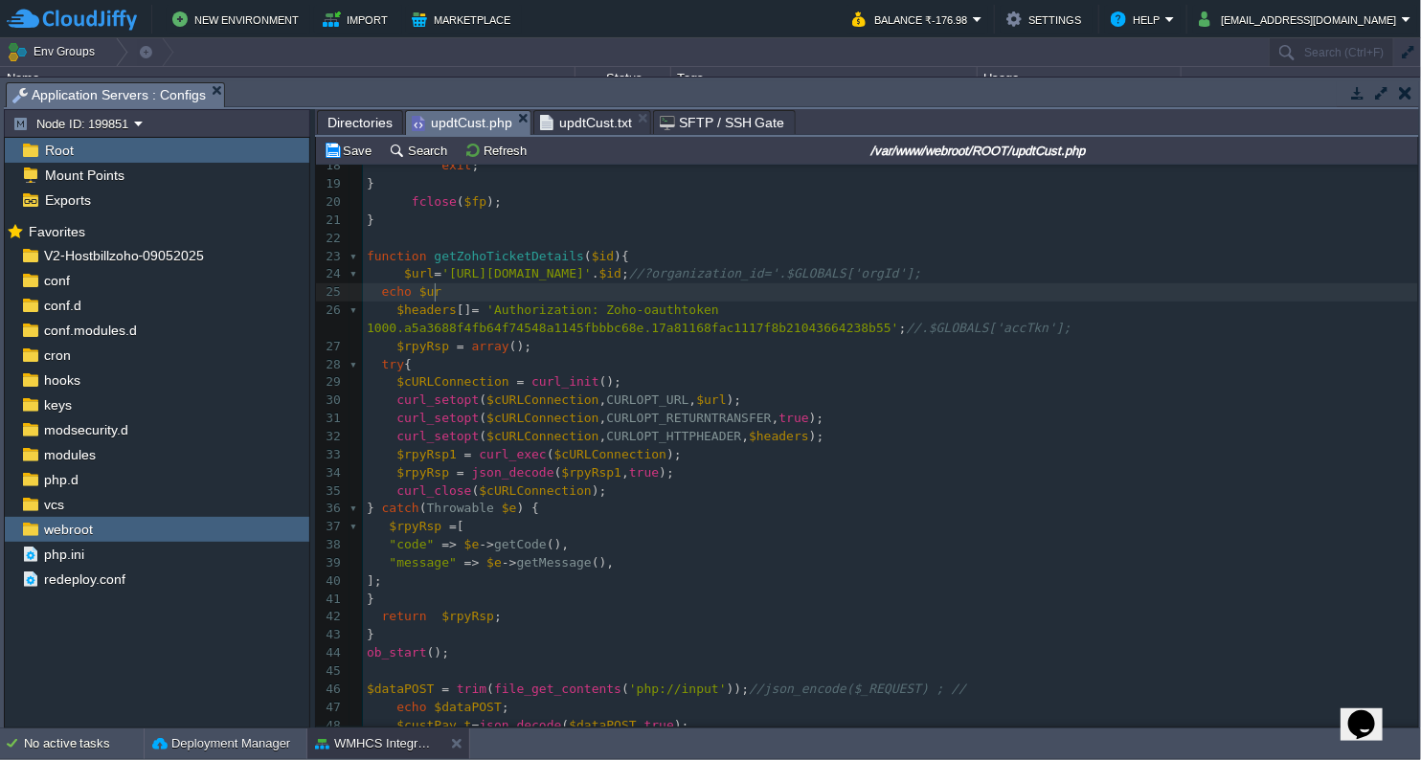
scroll to position [6, 61]
type textarea "echo $url;"
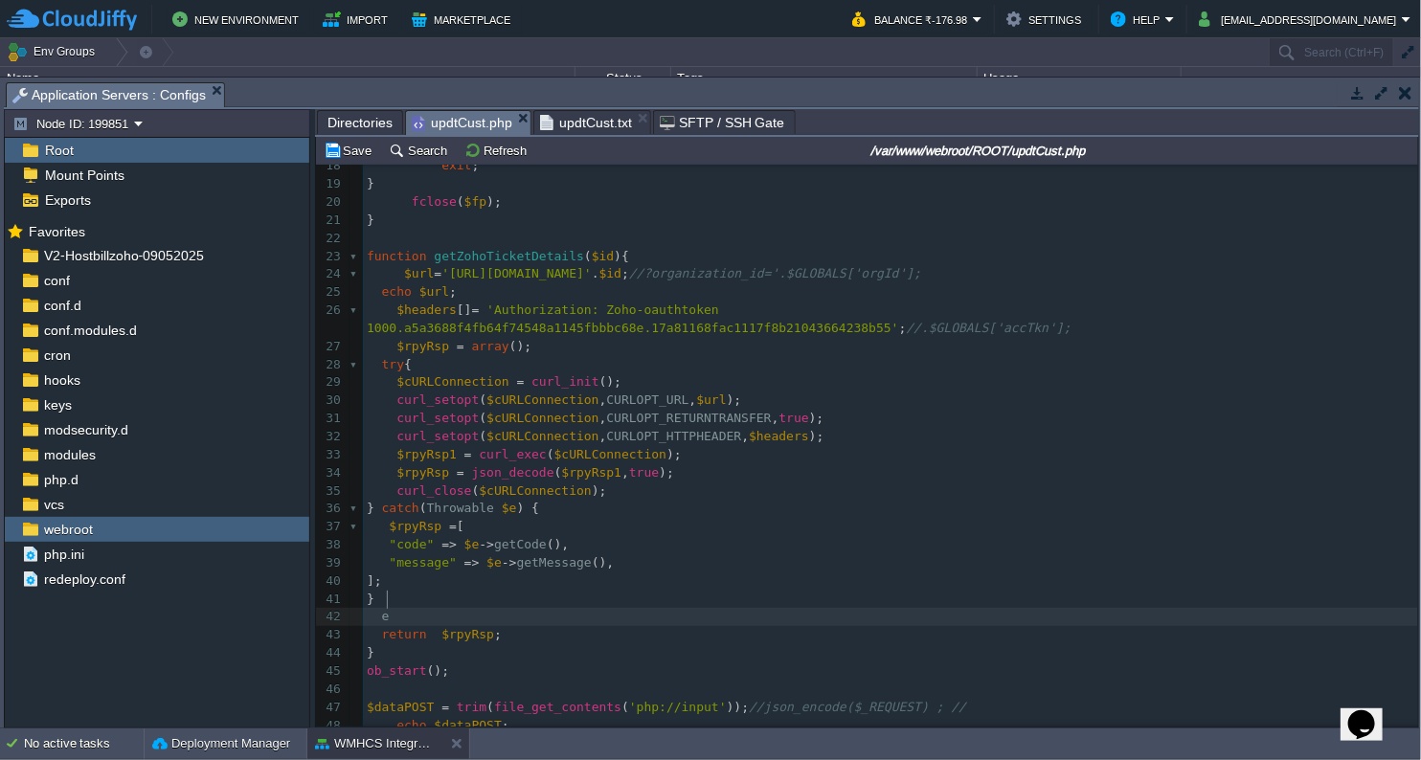
type textarea "ec"
type textarea "print_r("
click at [459, 627] on span "$rpyRsp" at bounding box center [467, 634] width 53 height 14
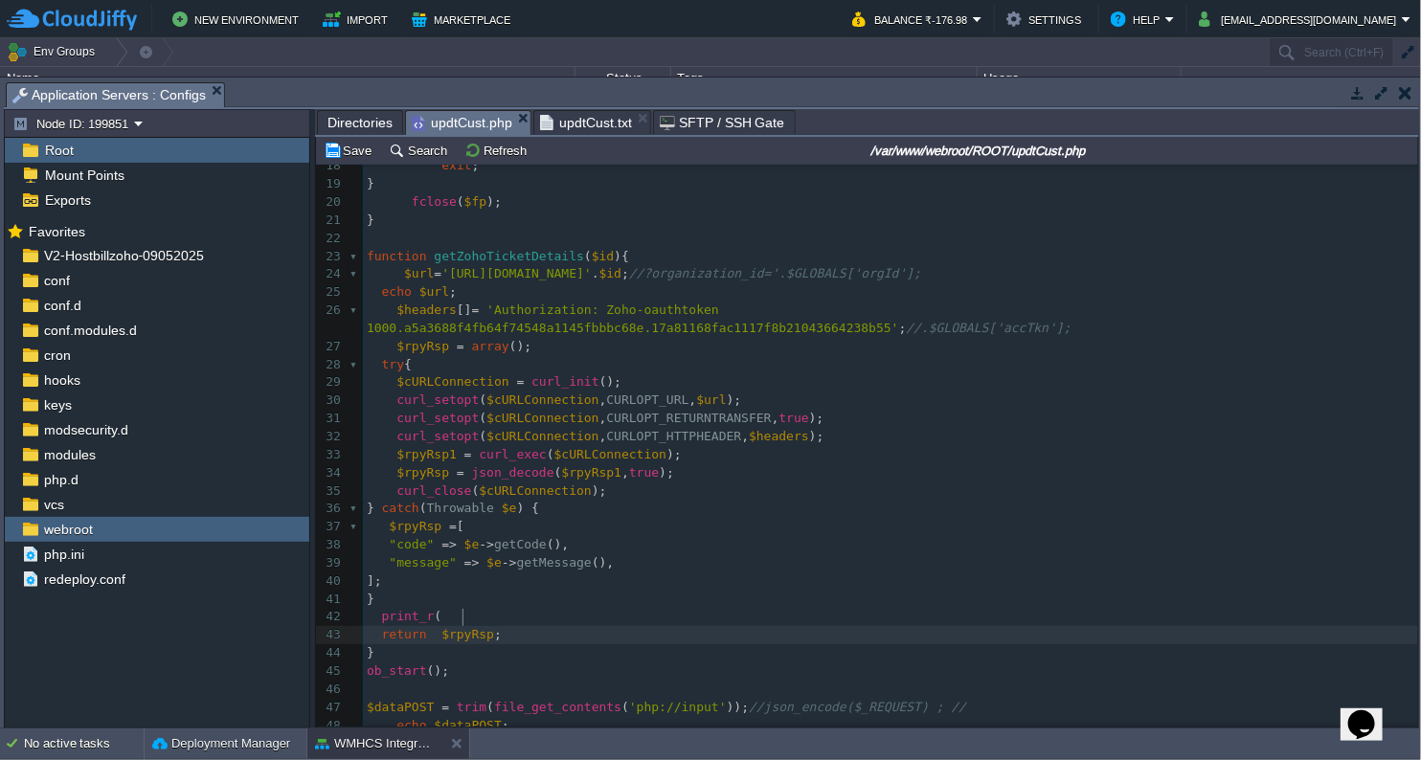
type textarea "$rpyRsp"
paste textarea ")"
type textarea ");"
click at [582, 123] on span "updtCust.txt" at bounding box center [586, 122] width 92 height 23
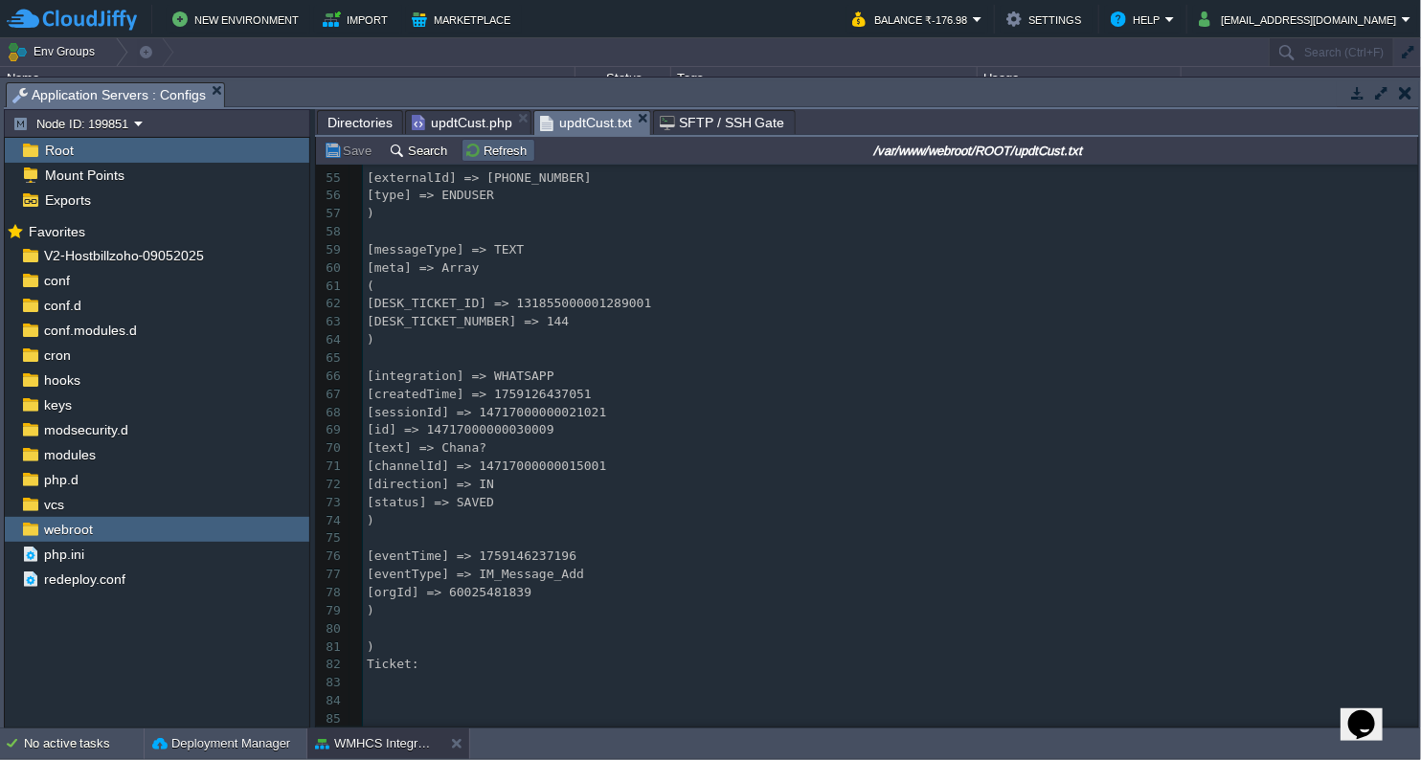
click at [480, 141] on td "Refresh" at bounding box center [498, 150] width 74 height 23
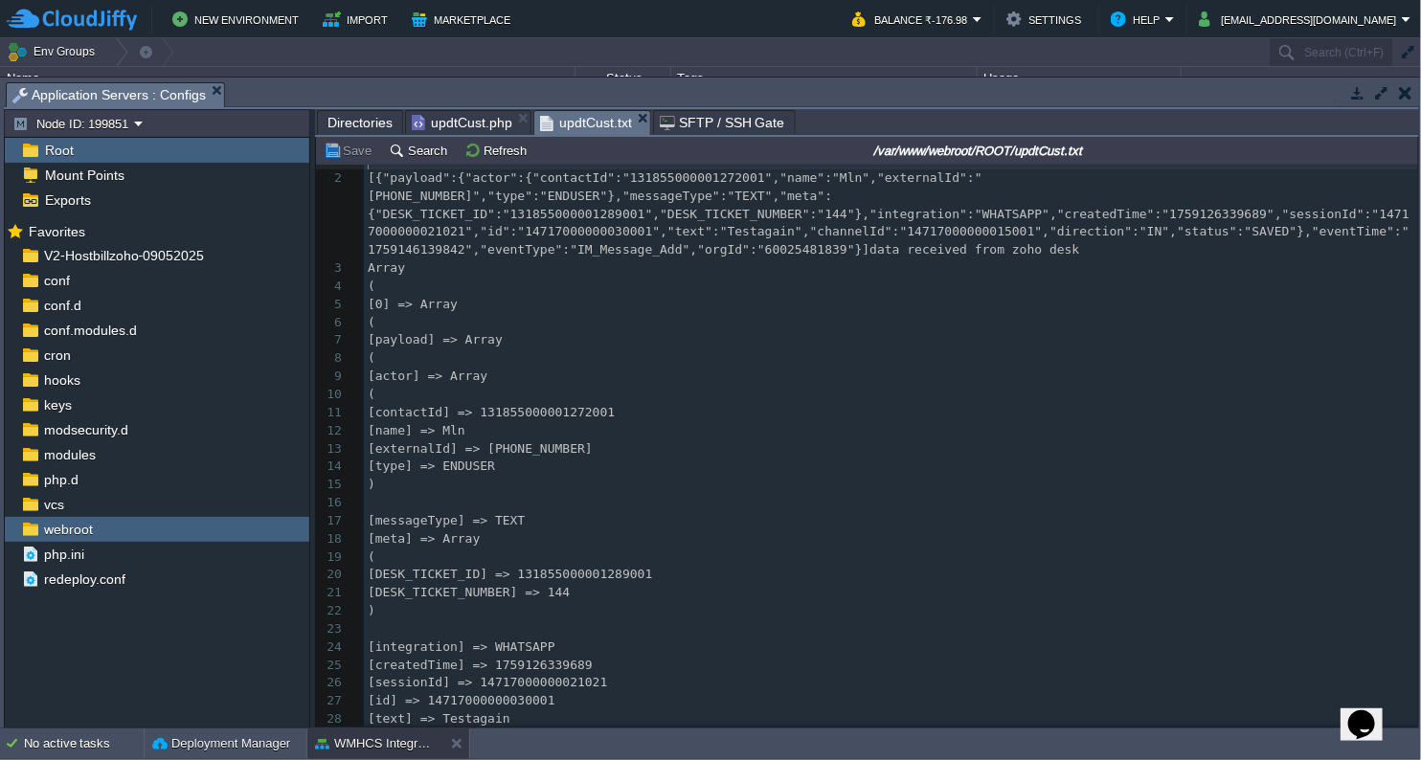
scroll to position [0, 0]
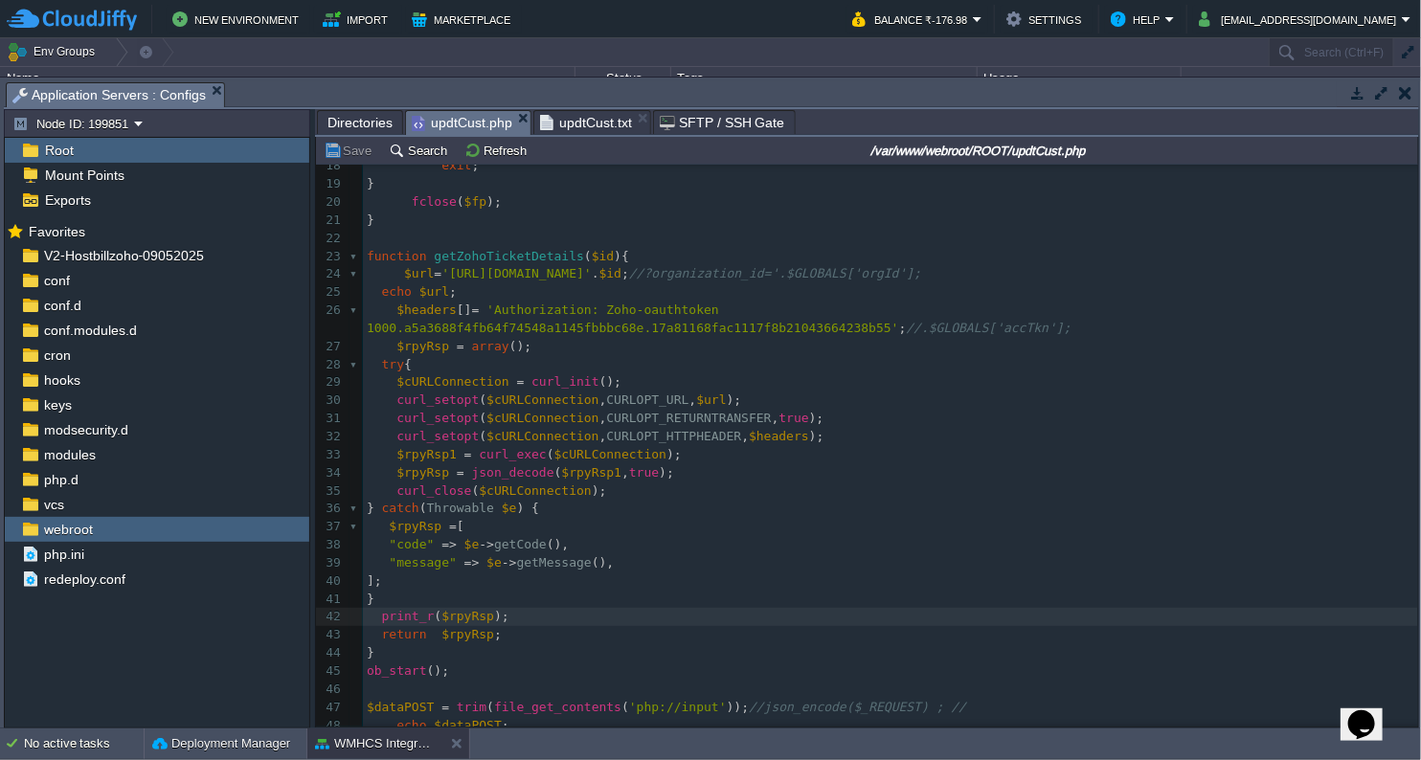
click at [447, 124] on span "updtCust.php" at bounding box center [462, 123] width 101 height 24
click at [770, 573] on pre "];" at bounding box center [890, 582] width 1055 height 18
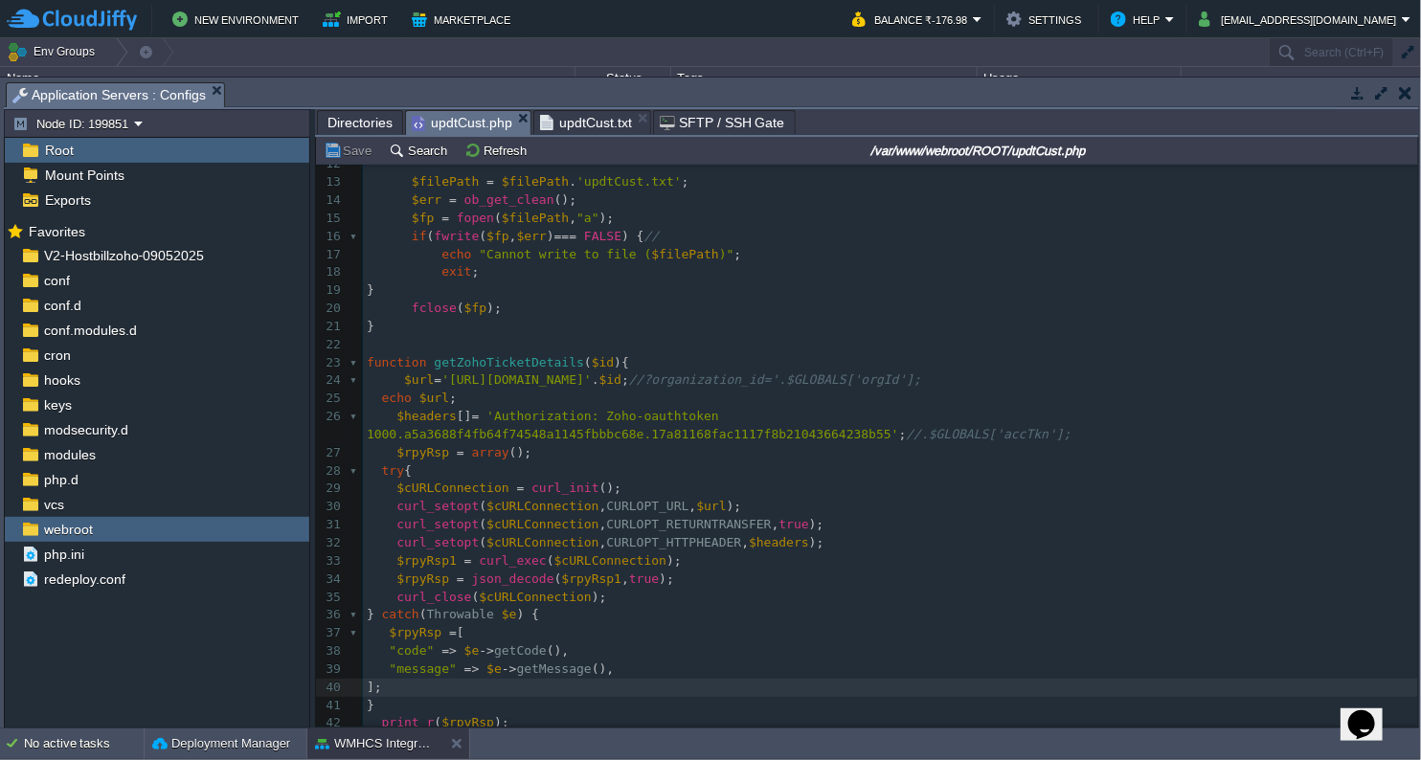
scroll to position [212, 0]
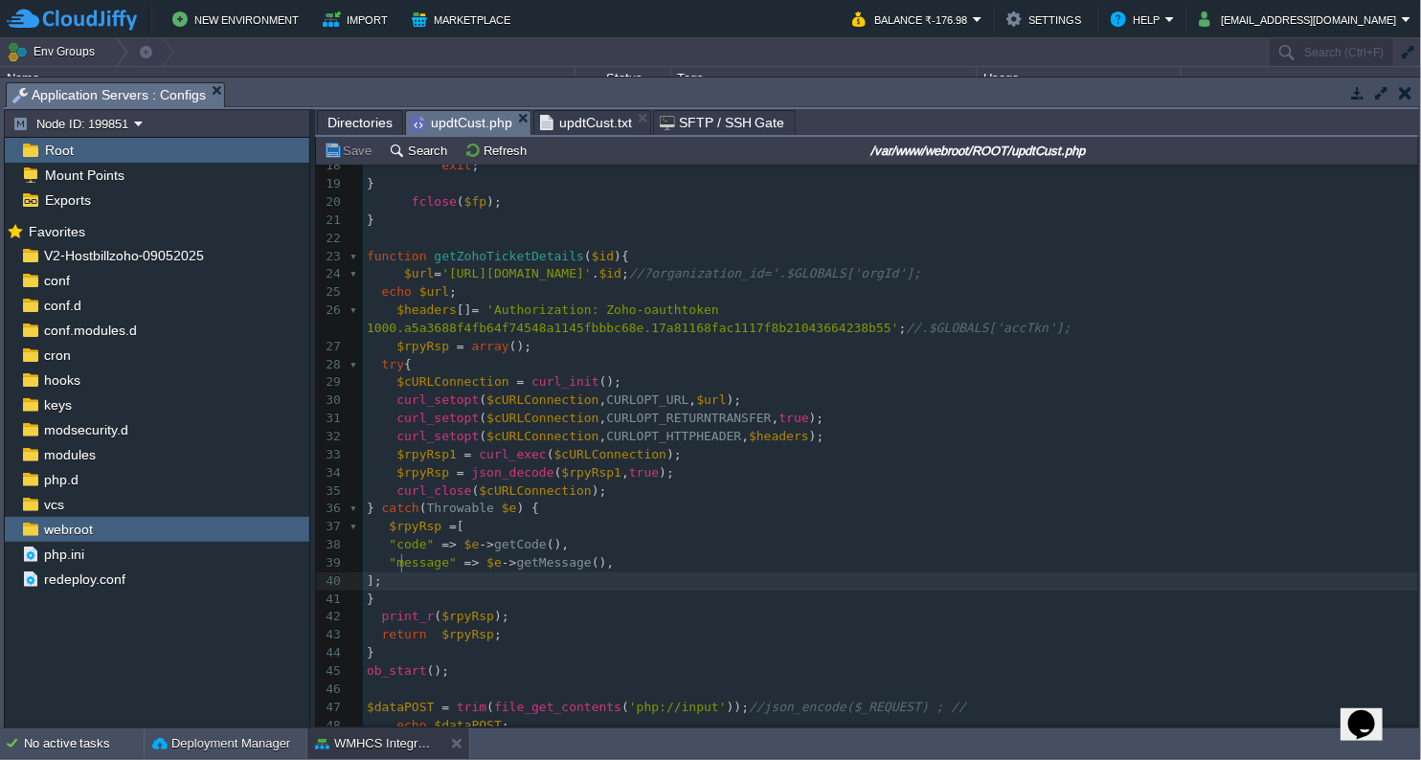
click at [882, 268] on div "x 1 <?php 2 function shutdown (){ 3 echo "\n" ; 4 flushStdOut (); // flush echo…" at bounding box center [890, 473] width 1055 height 1245
click at [960, 272] on div "x 1 <?php 2 function shutdown (){ 3 echo "\n" ; 4 flushStdOut (); // flush echo…" at bounding box center [890, 473] width 1055 height 1245
type textarea ";//"
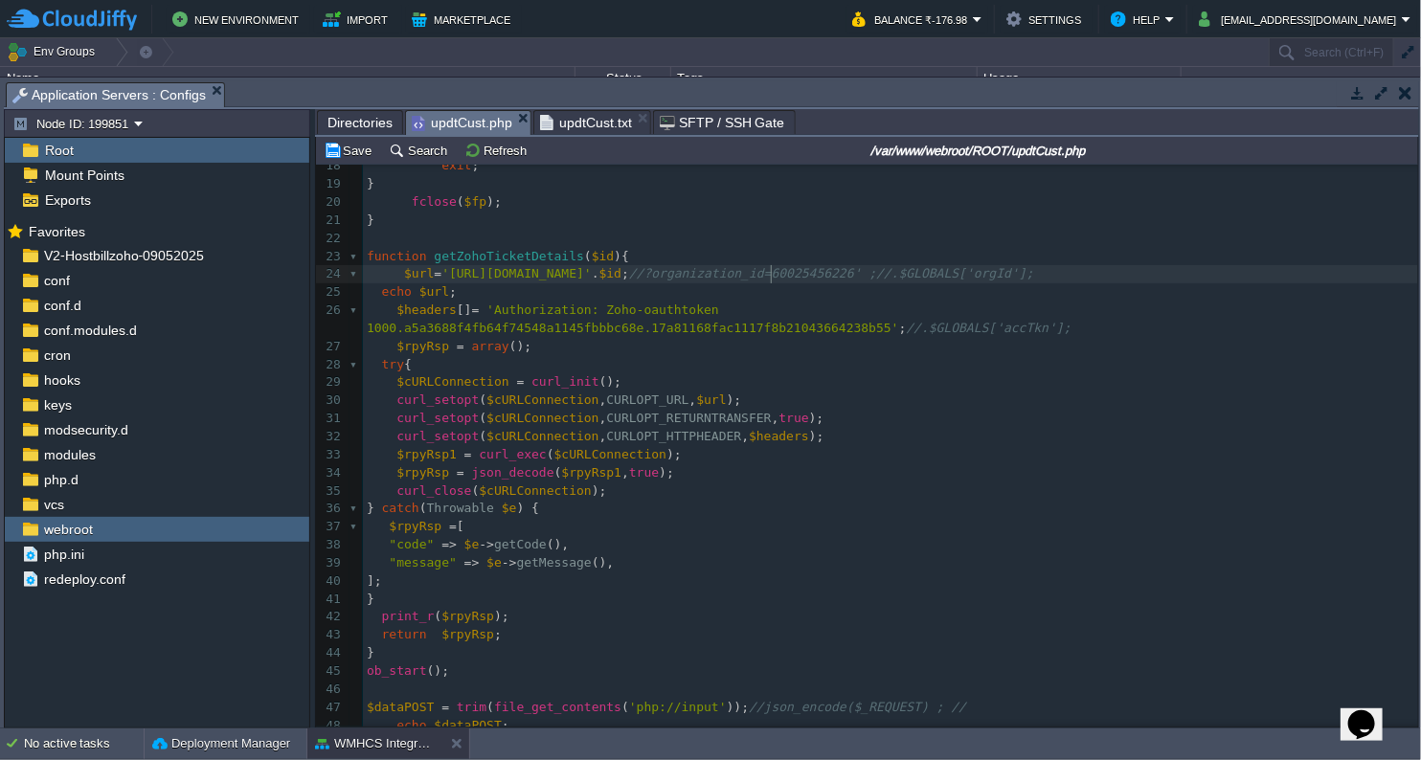
click at [768, 279] on span "//?organization_id=60025456226' ;//.$GLOBALS['orgId'];" at bounding box center [831, 273] width 405 height 14
click at [761, 277] on span "//?organization_id=60025456226' ;//.$GLOBALS['orgId'];" at bounding box center [831, 273] width 405 height 14
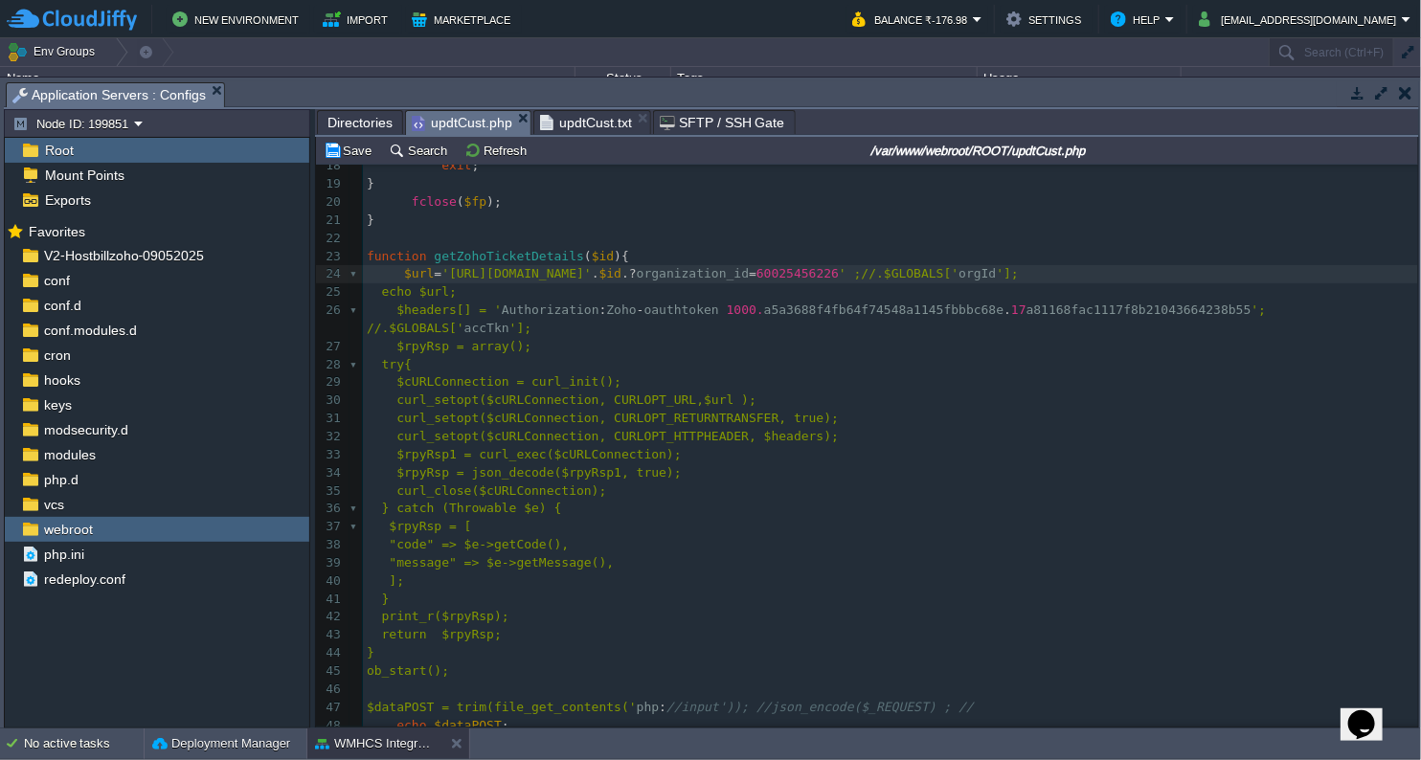
type textarea ".'"
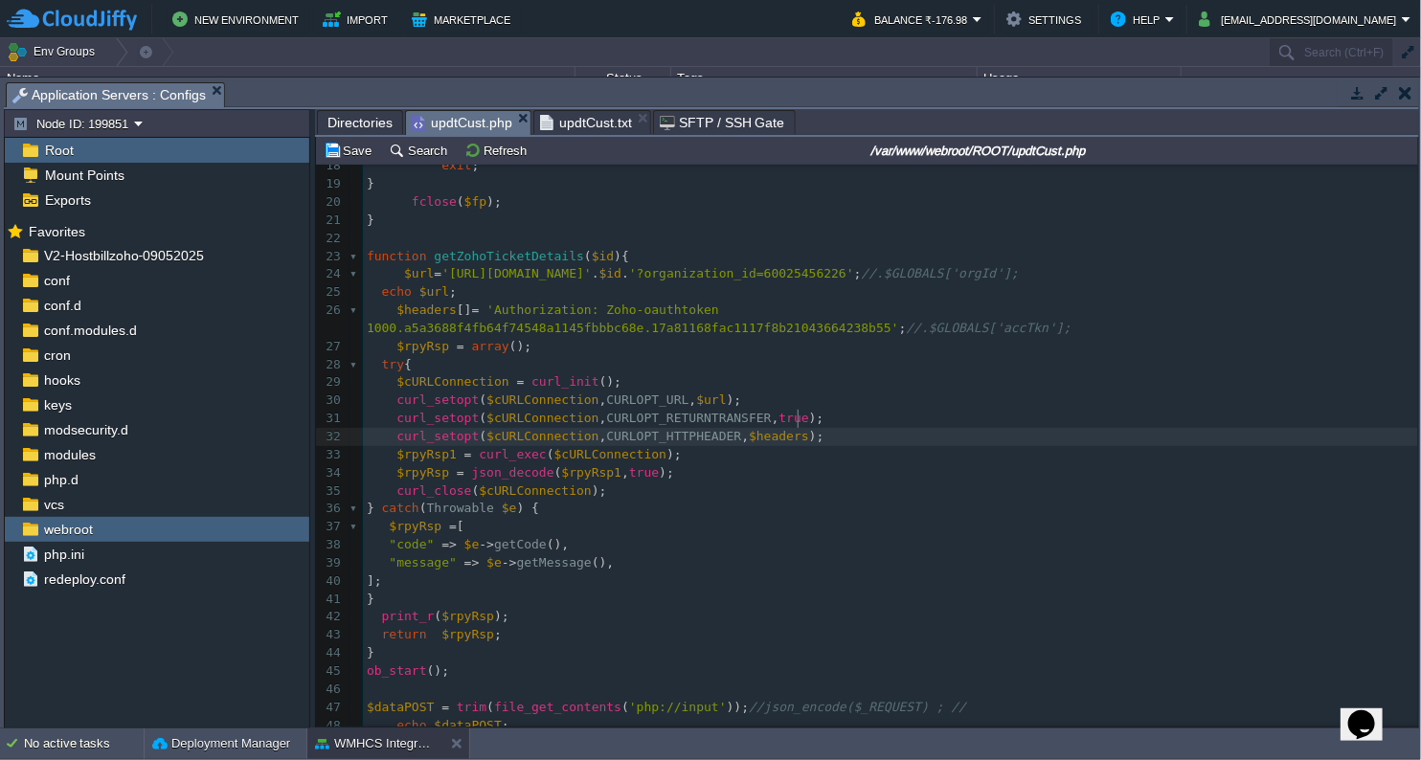
click at [937, 428] on pre "curl_setopt ( $cURLConnection , CURLOPT_HTTPHEADER , $headers );" at bounding box center [890, 437] width 1055 height 18
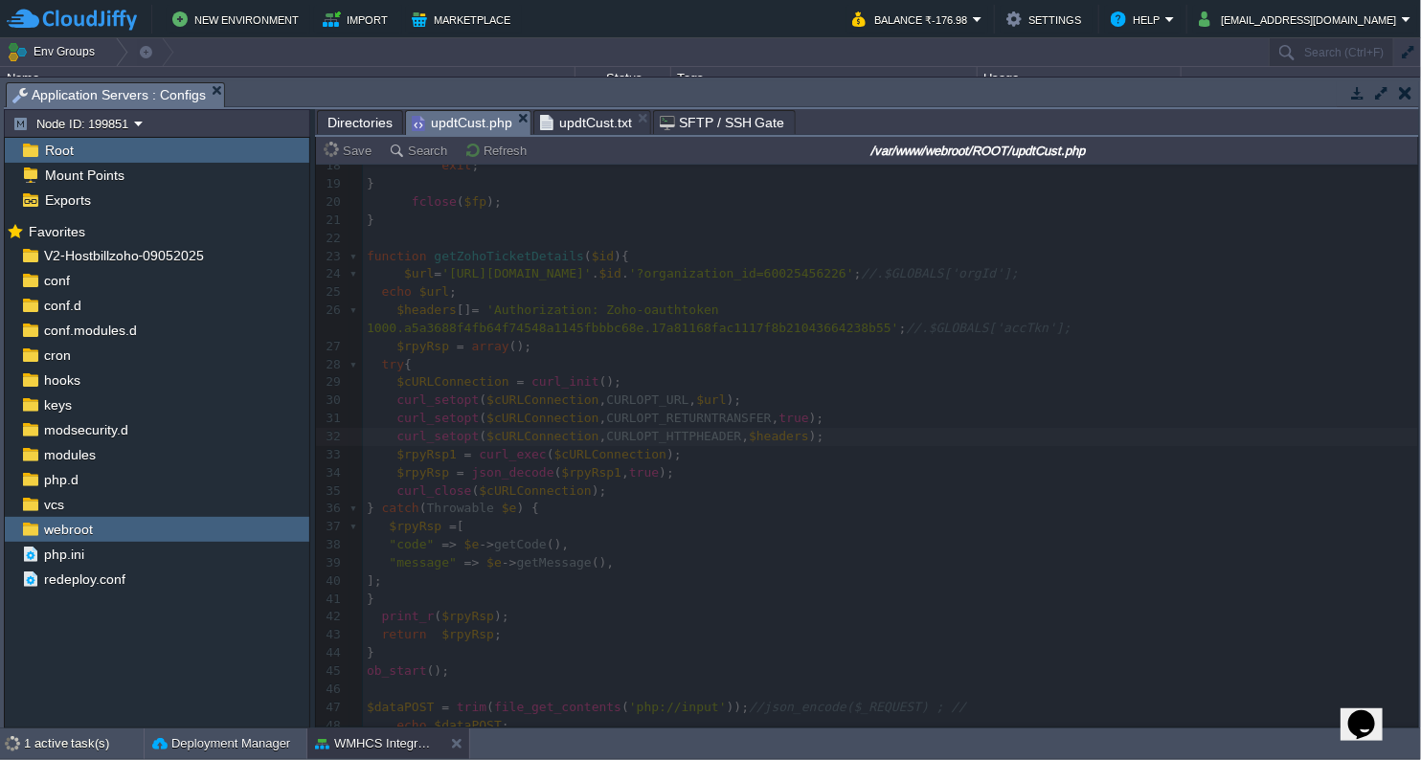
click at [574, 124] on span "updtCust.txt" at bounding box center [586, 122] width 92 height 23
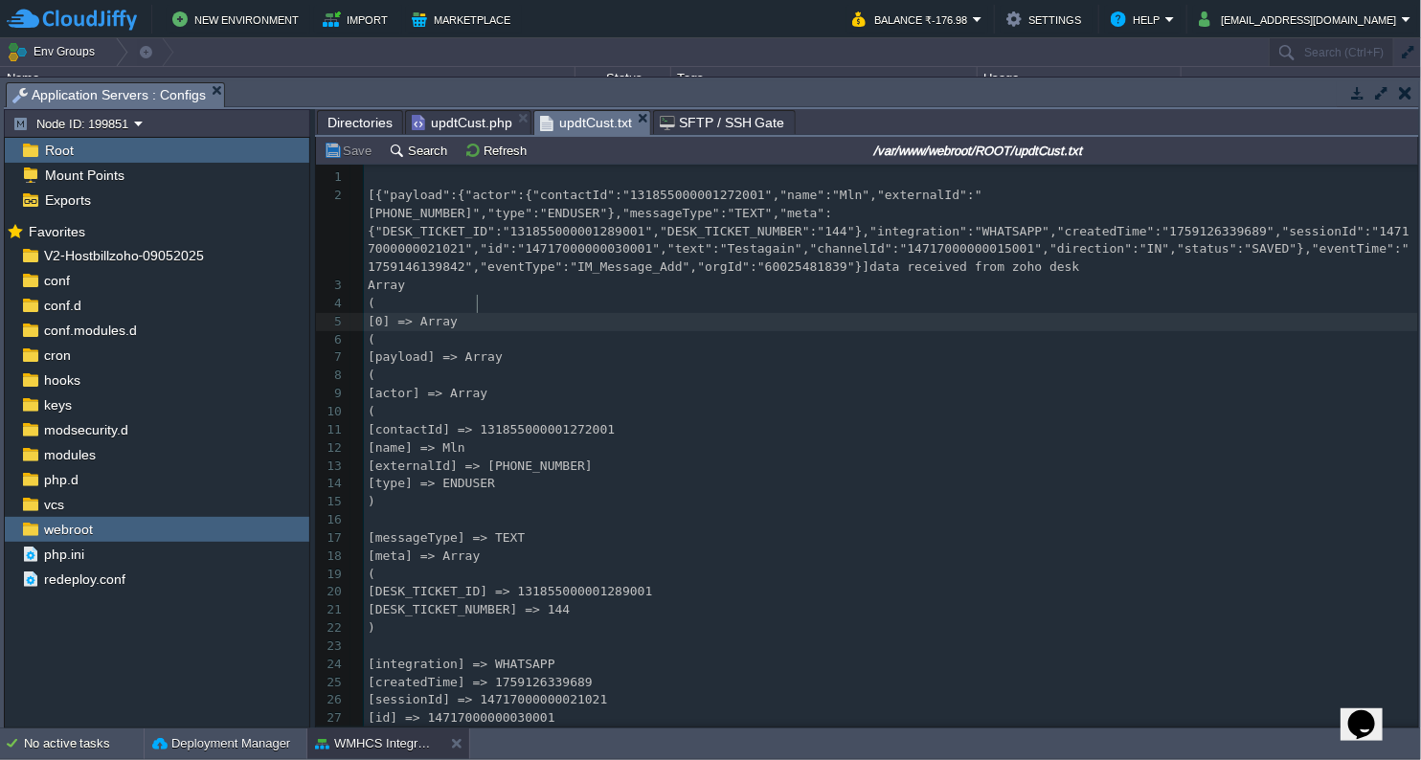
click at [654, 313] on pre "[0] => Array" at bounding box center [891, 322] width 1054 height 18
type textarea "-"
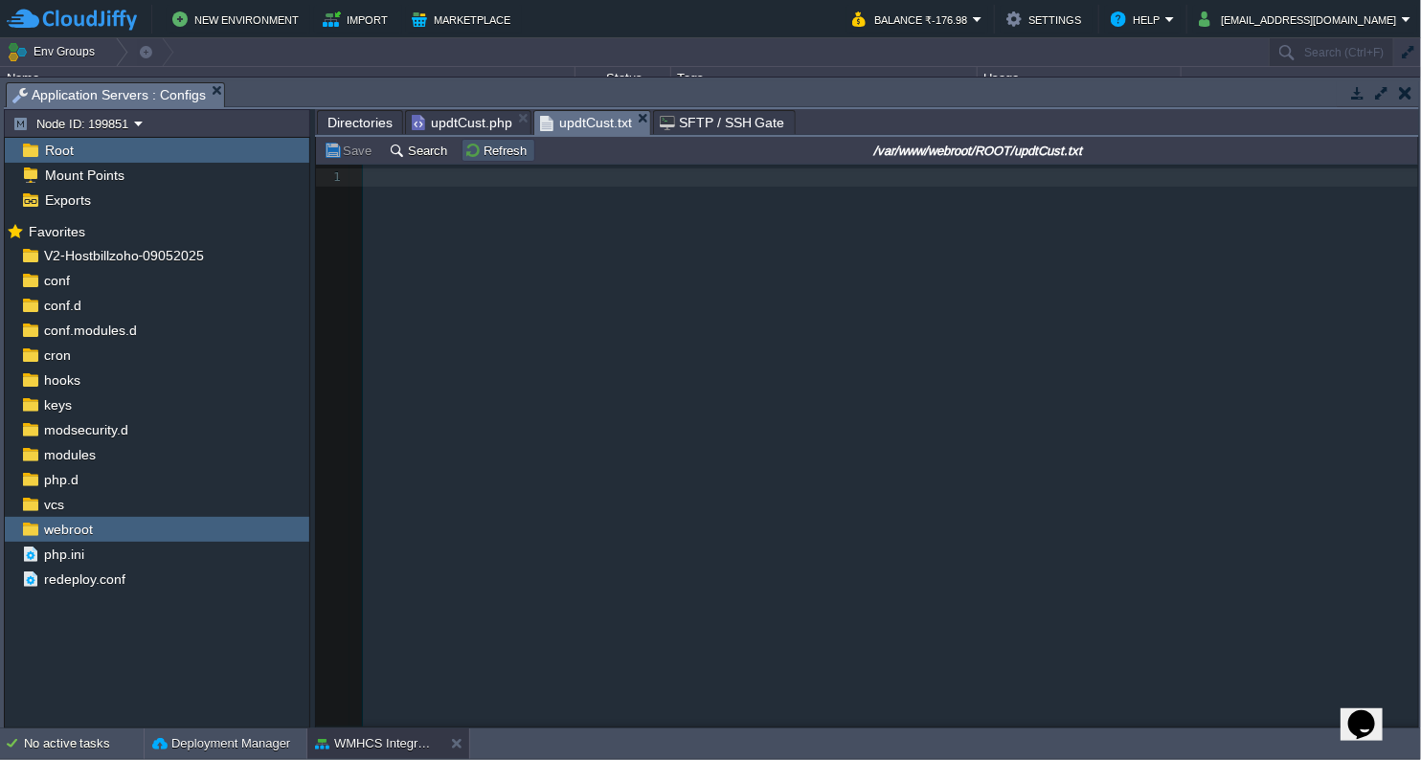
click at [473, 144] on button "Refresh" at bounding box center [498, 150] width 68 height 17
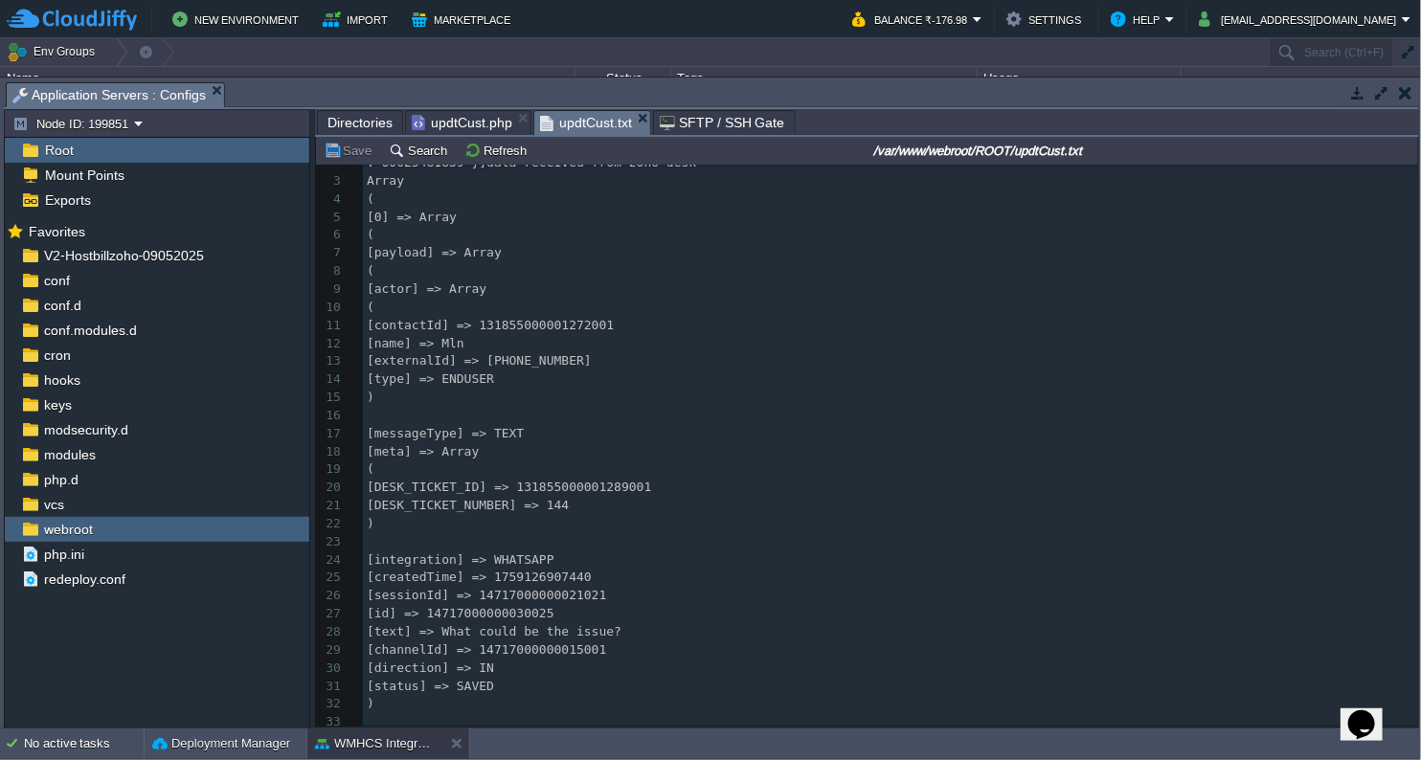
scroll to position [310, 0]
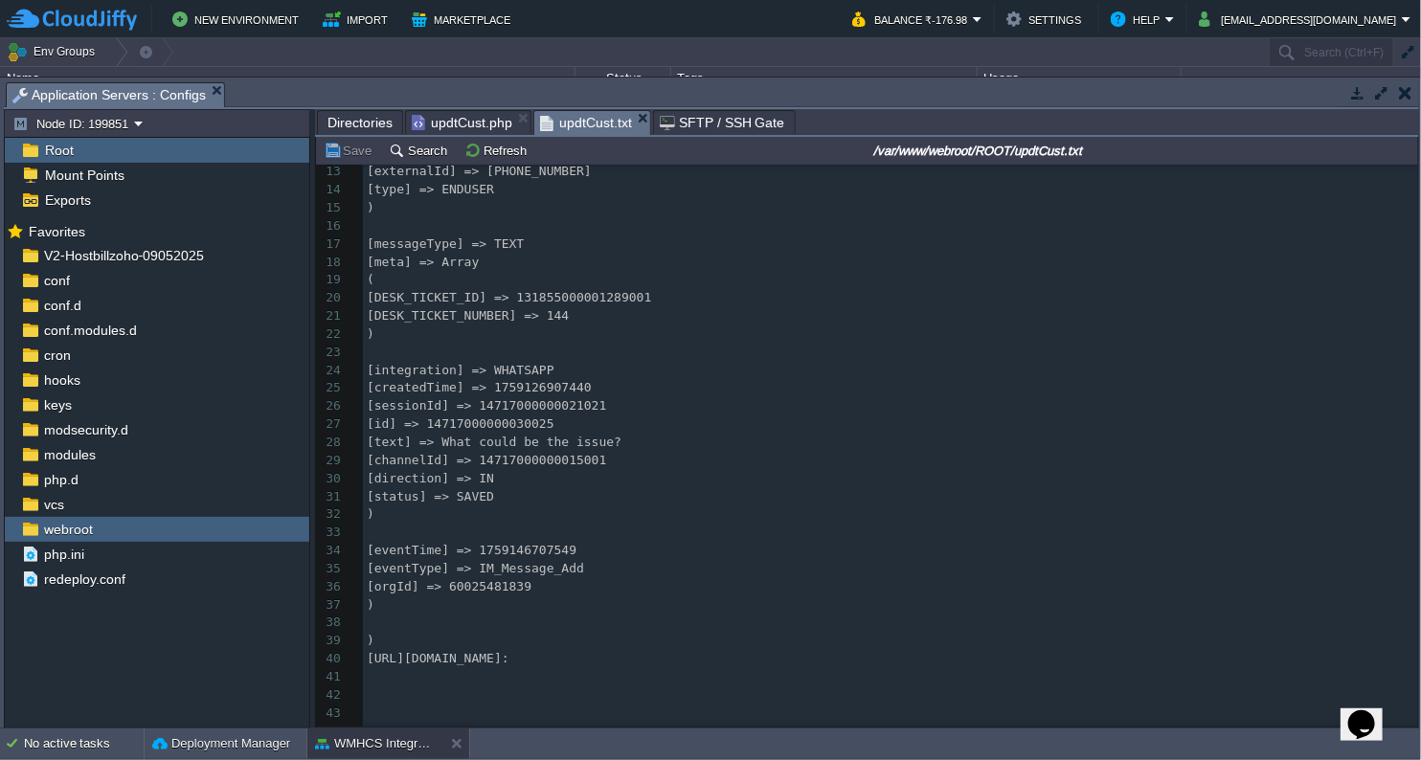
click at [471, 124] on span "updtCust.php" at bounding box center [462, 122] width 101 height 23
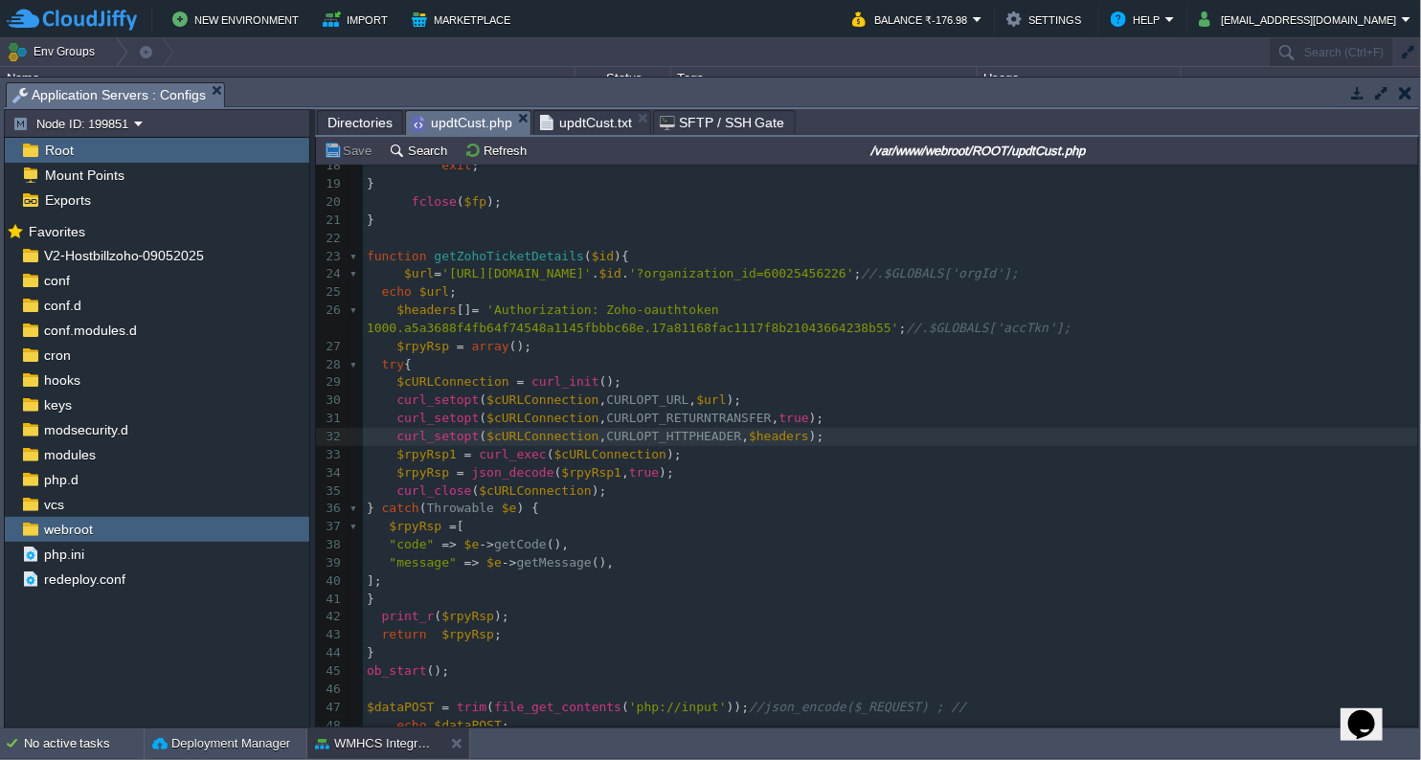
scroll to position [6, 0]
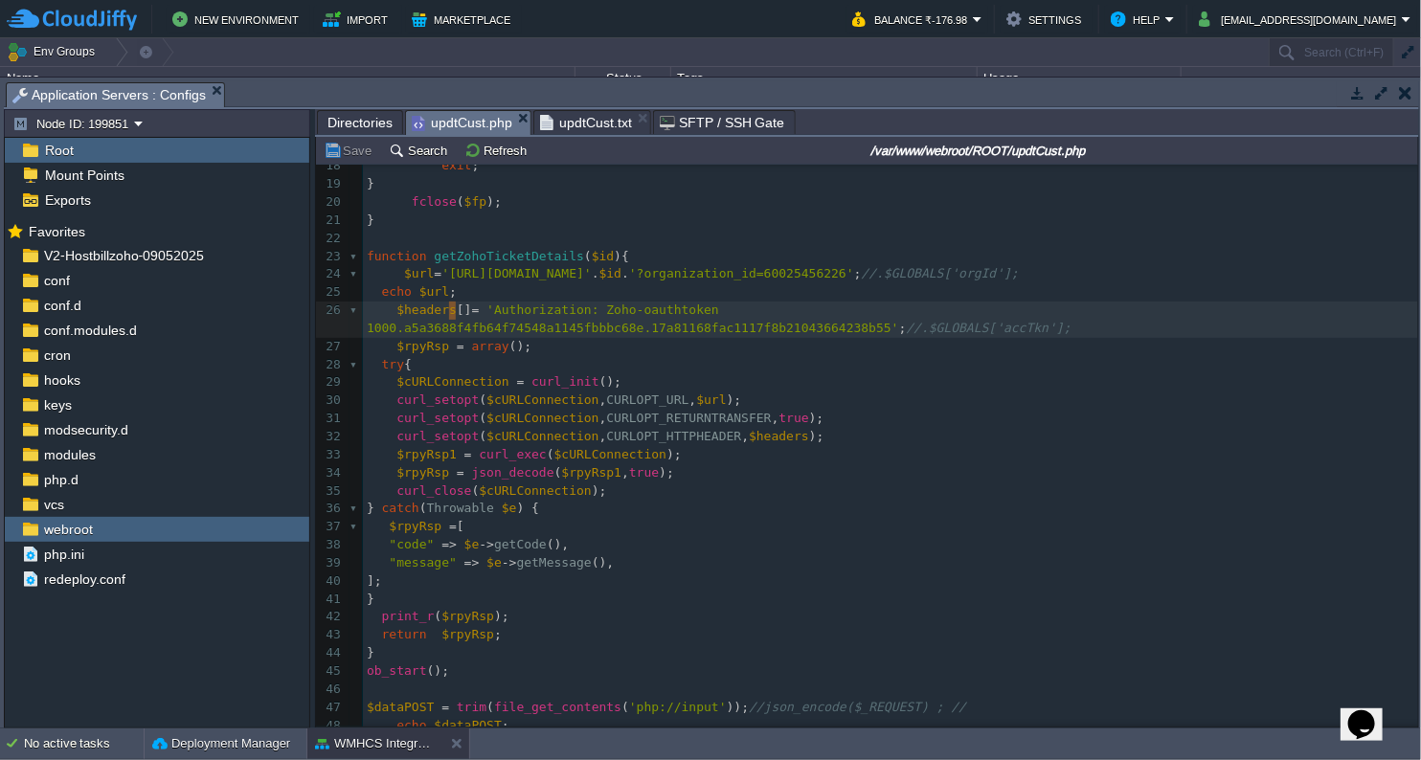
type textarea "[]"
drag, startPoint x: 448, startPoint y: 315, endPoint x: 459, endPoint y: 317, distance: 10.7
type textarea "["
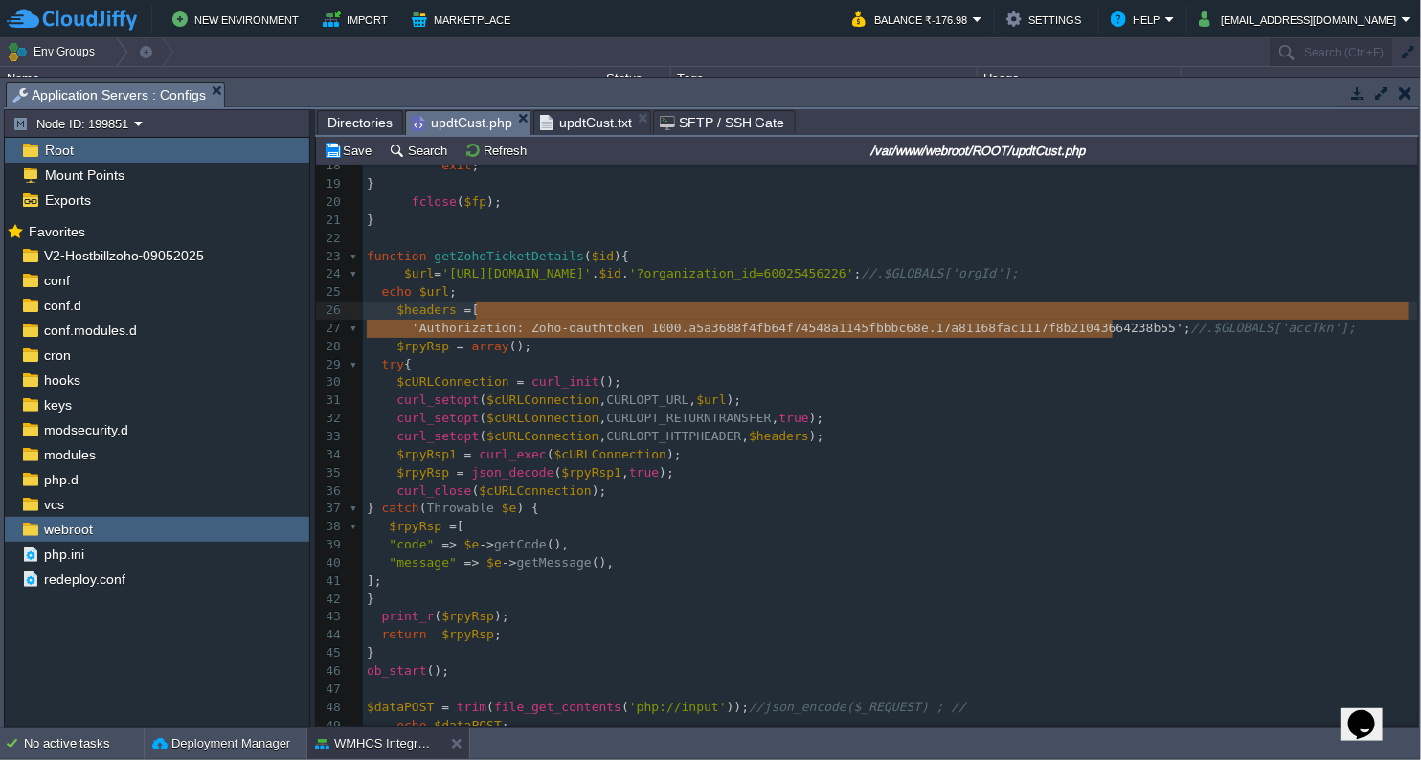
type textarea "; //.$GLOBALS['accTkn'];"
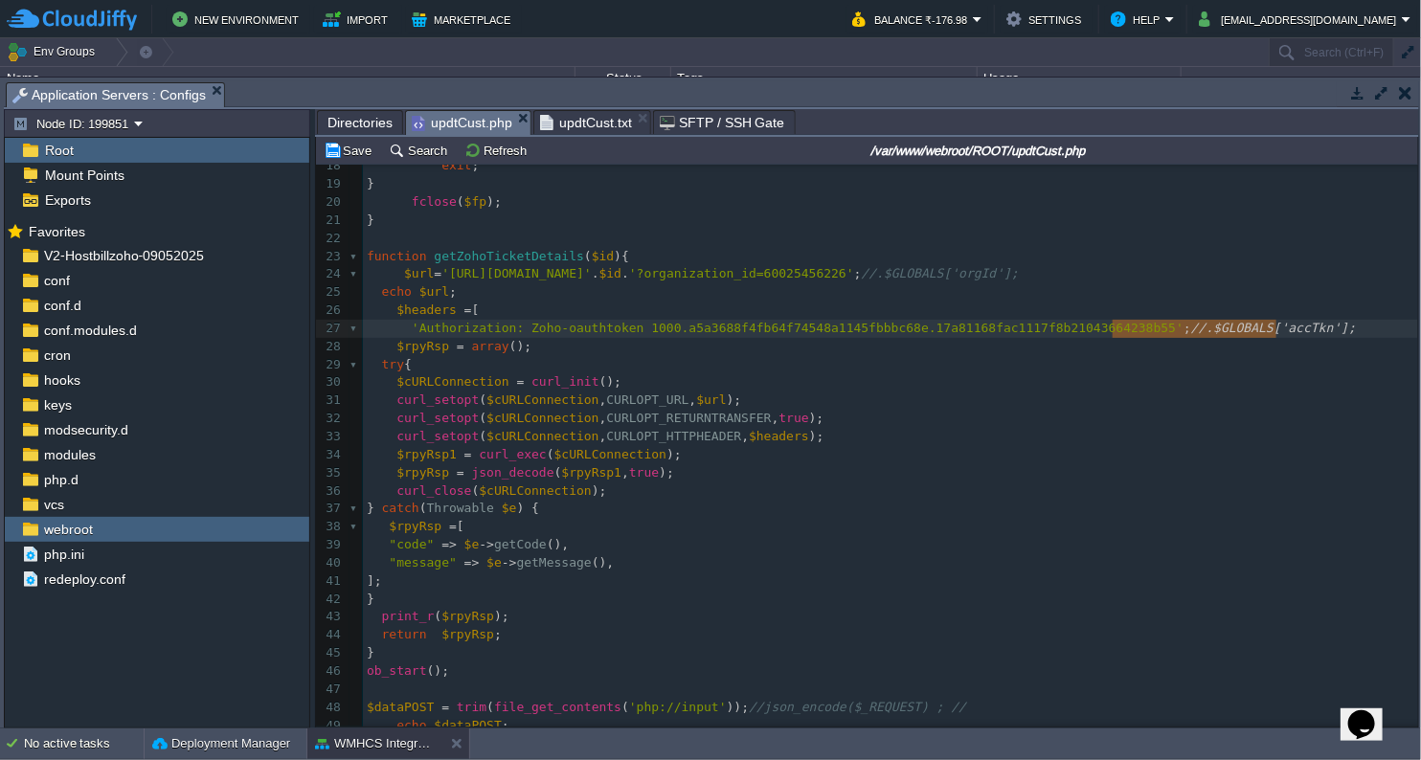
drag, startPoint x: 1111, startPoint y: 326, endPoint x: 1277, endPoint y: 321, distance: 166.7
type textarea "."
type textarea ", //"
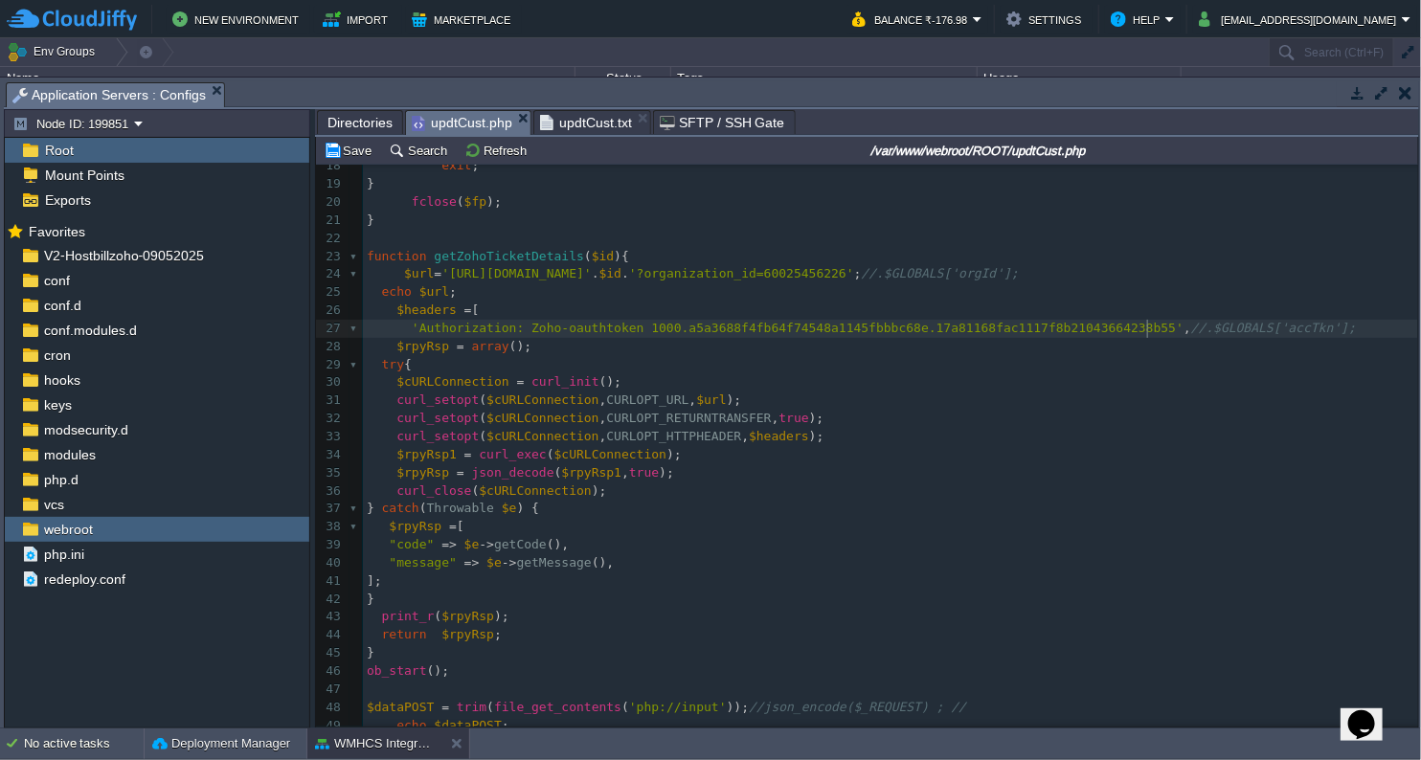
click at [1286, 328] on div "x 1 <?php 2 function shutdown (){ 3 echo "\n" ; 4 flushStdOut (); // flush echo…" at bounding box center [890, 473] width 1055 height 1245
click at [501, 330] on span "'Authorization: Zoho-oauthtoken 1000.a5a3688f4fb64f74548a1145fbbbc68e.17a81168f…" at bounding box center [798, 328] width 772 height 14
type textarea "'"
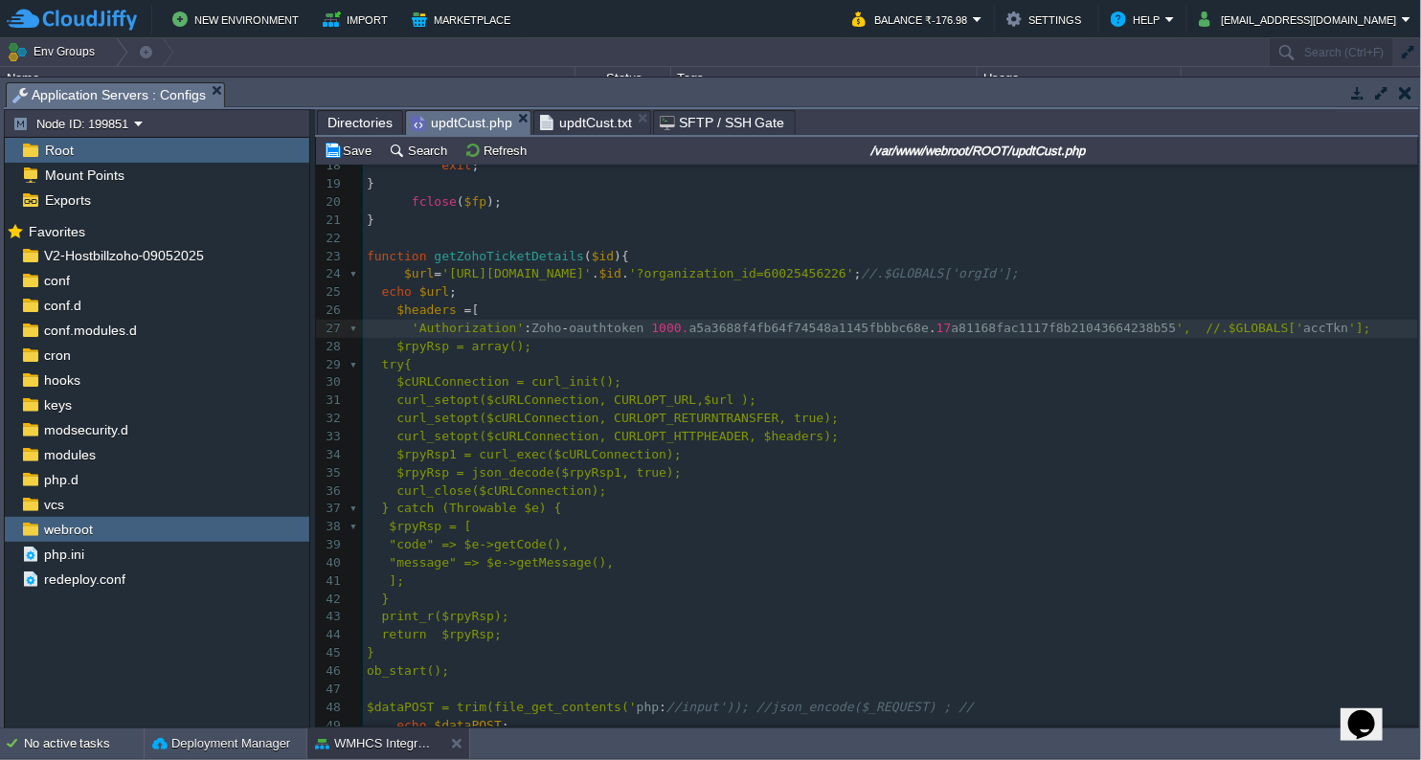
type textarea "'"
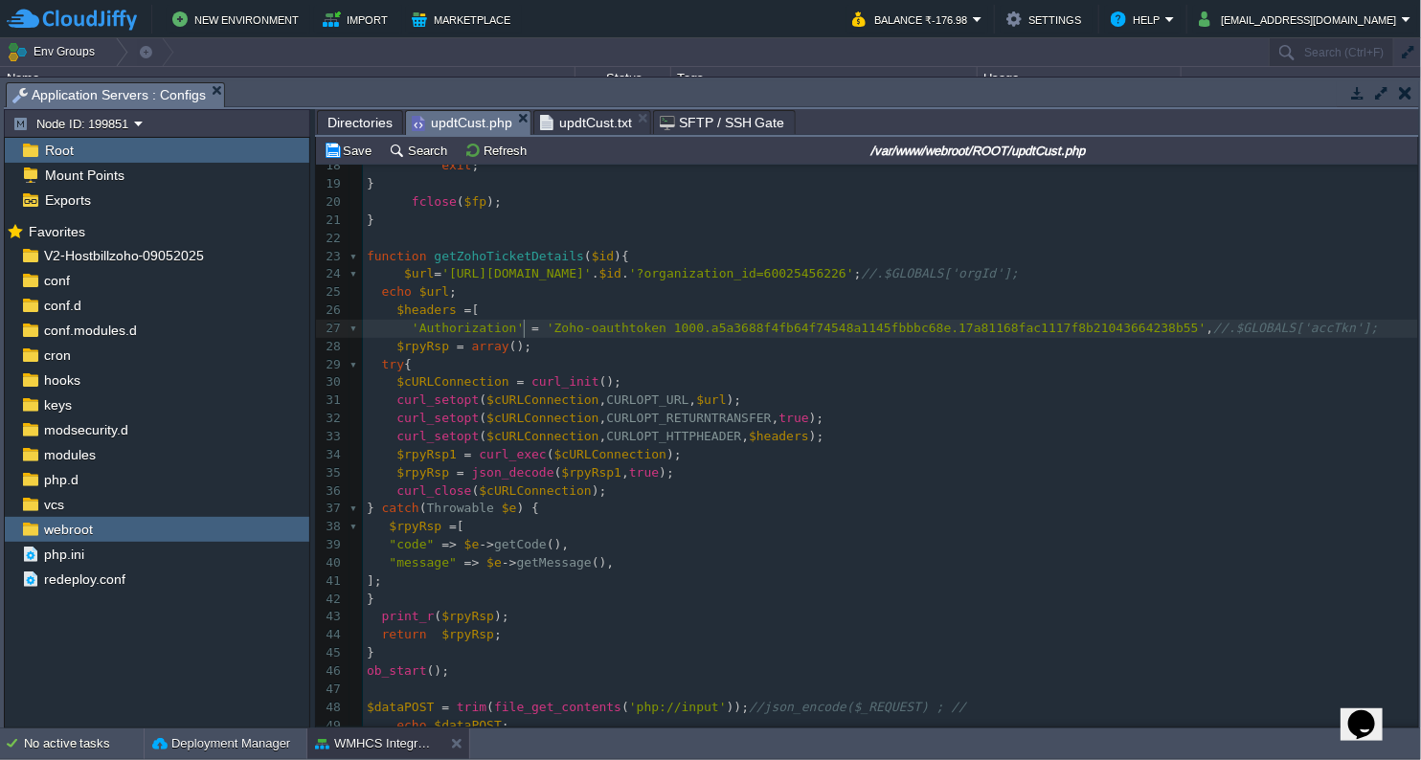
type textarea "=>"
click at [1317, 330] on div "x 1 <?php 2 function shutdown (){ 3 echo "\n" ; 4 flushStdOut (); // flush echo…" at bounding box center [890, 473] width 1055 height 1245
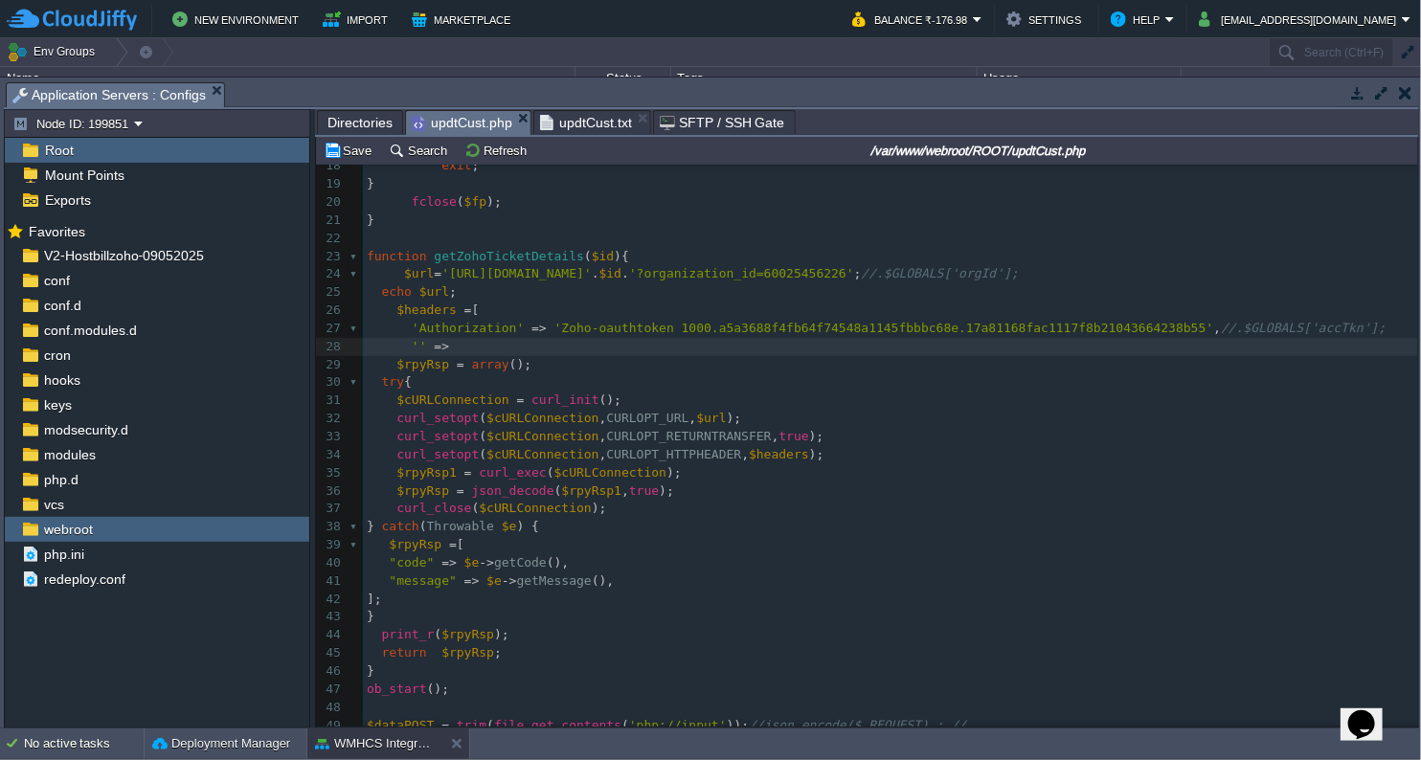
scroll to position [6, 48]
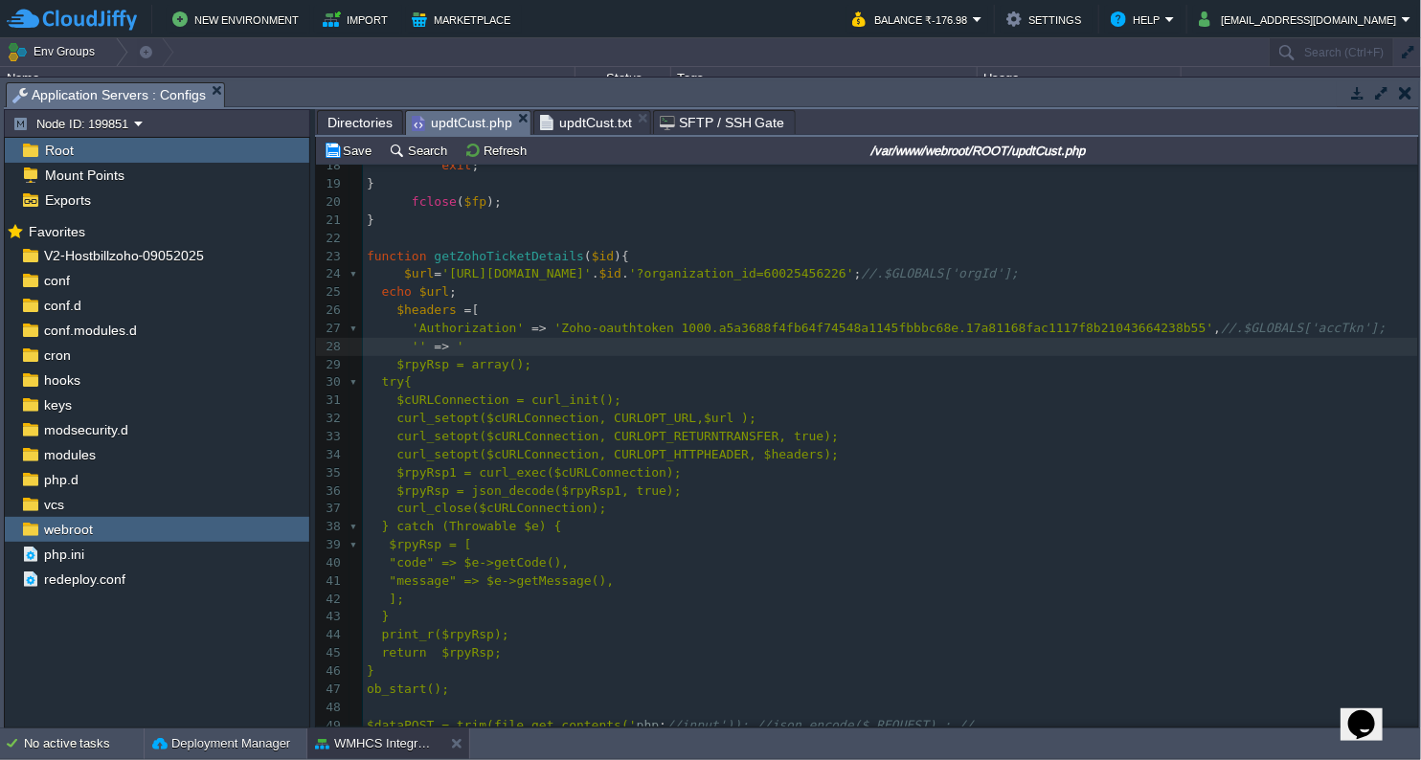
type textarea "'' => 'O"
type textarea "orgId"
type textarea "="
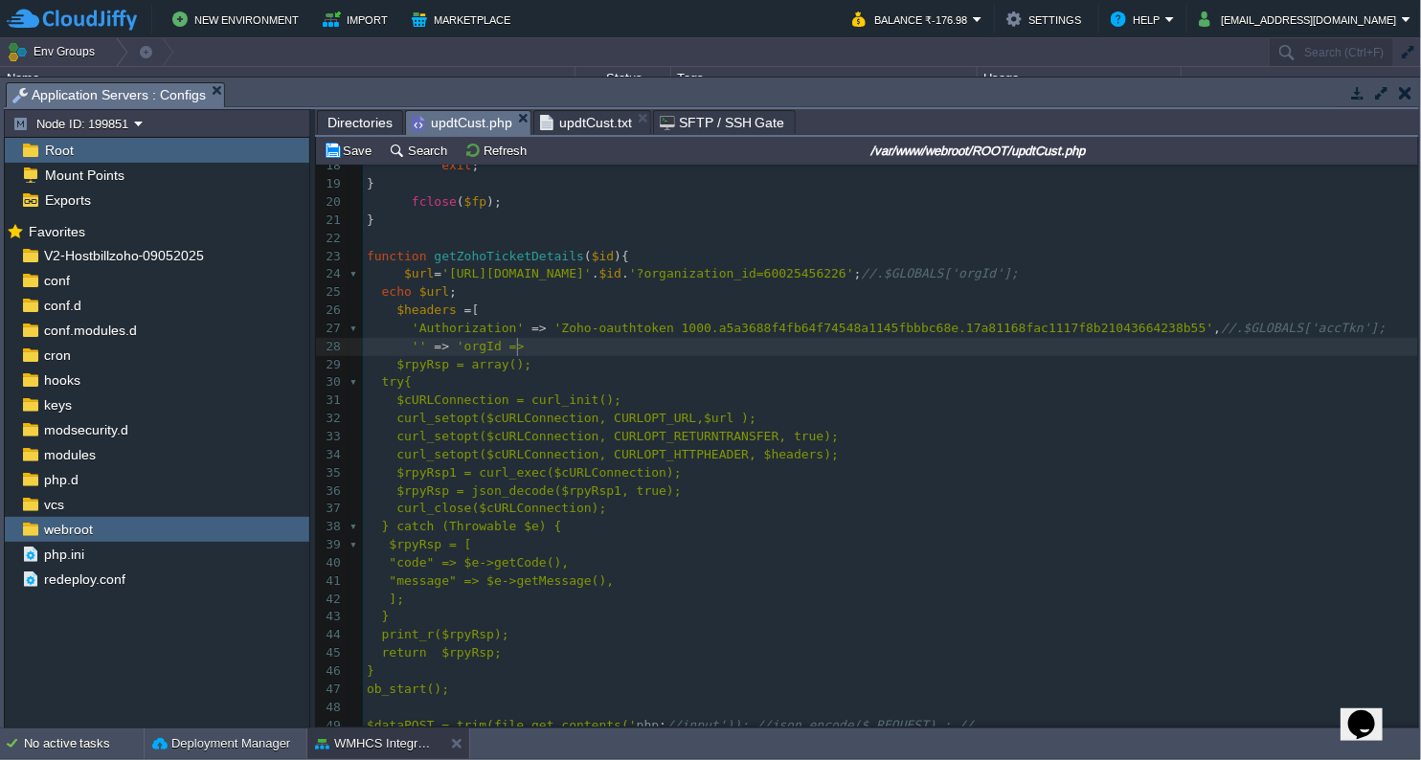
scroll to position [6, 27]
type textarea "=> '"
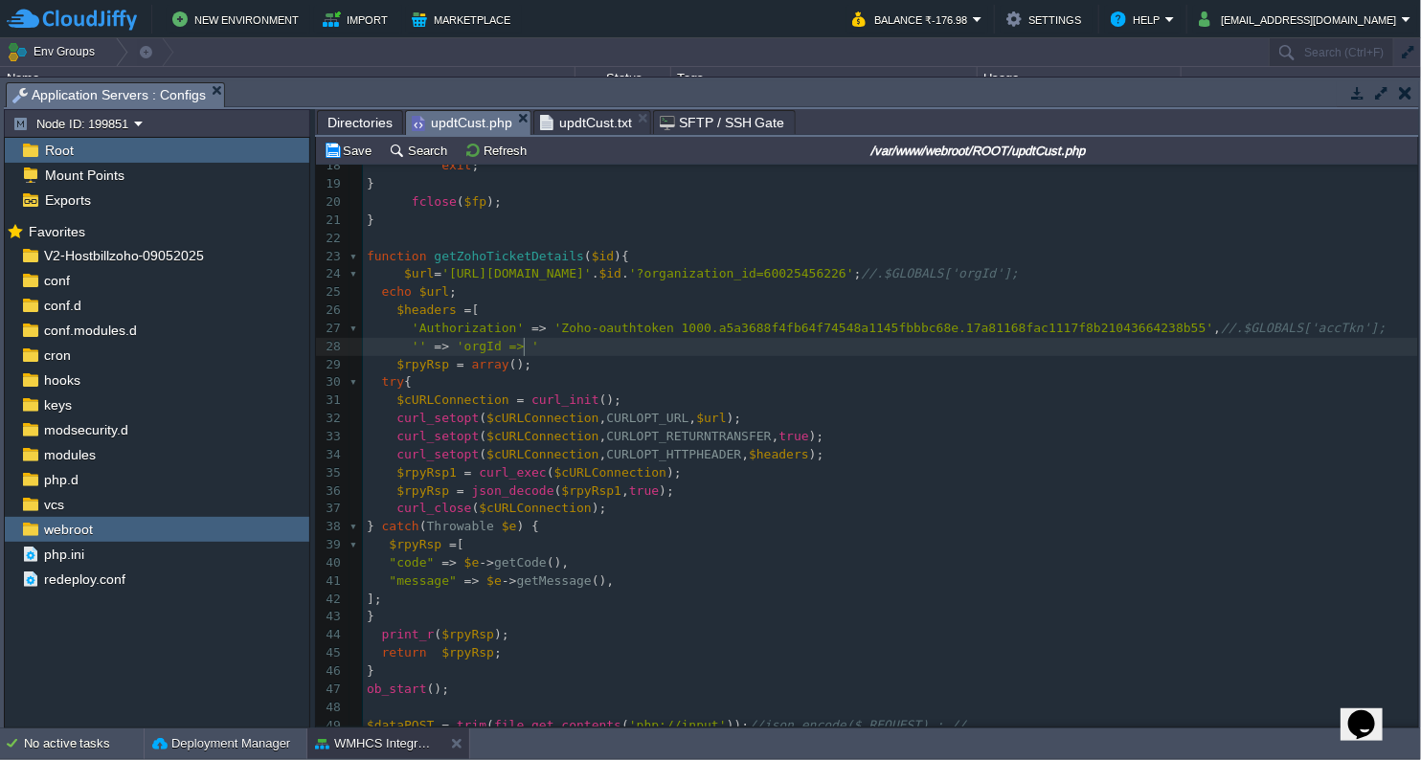
click at [854, 271] on span "'?organization_id=60025456226'" at bounding box center [741, 273] width 225 height 14
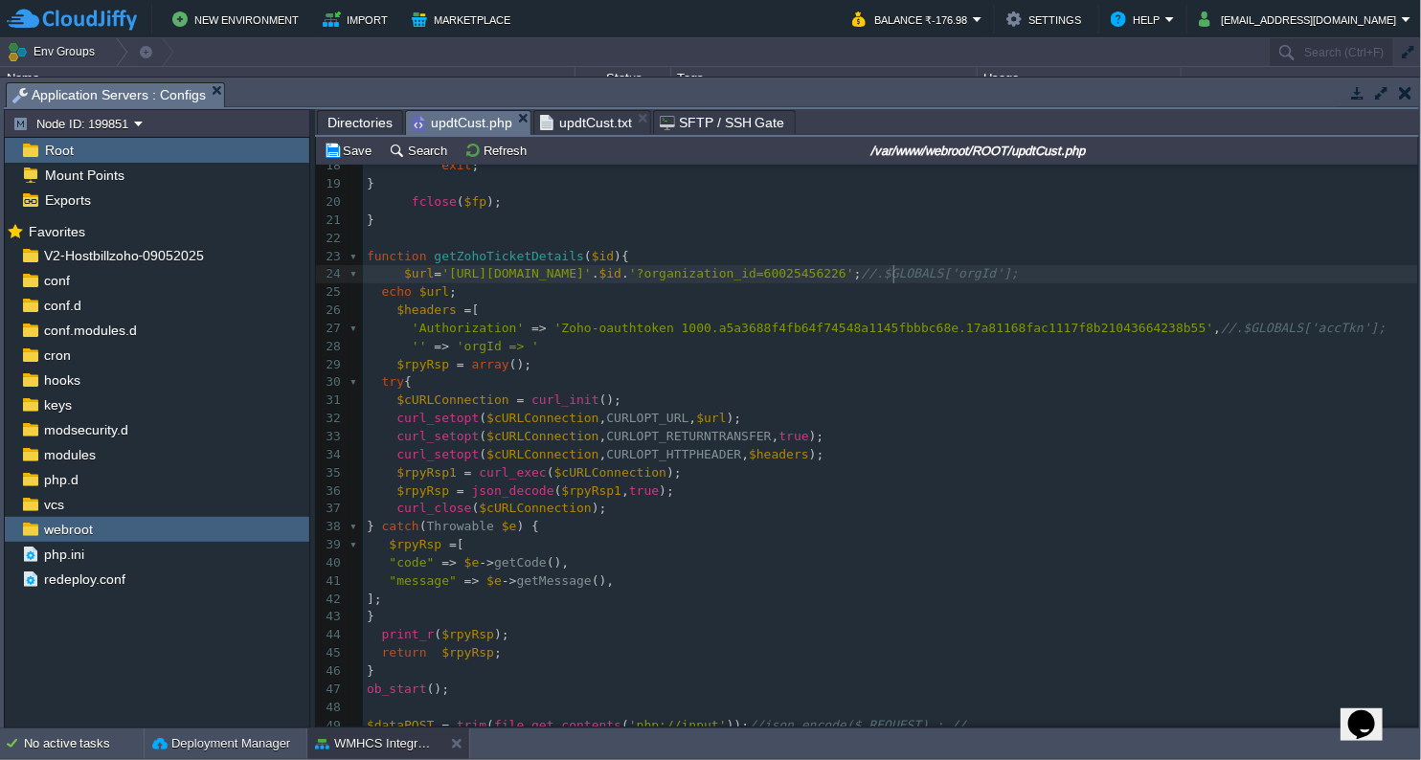
type textarea "60025456226"
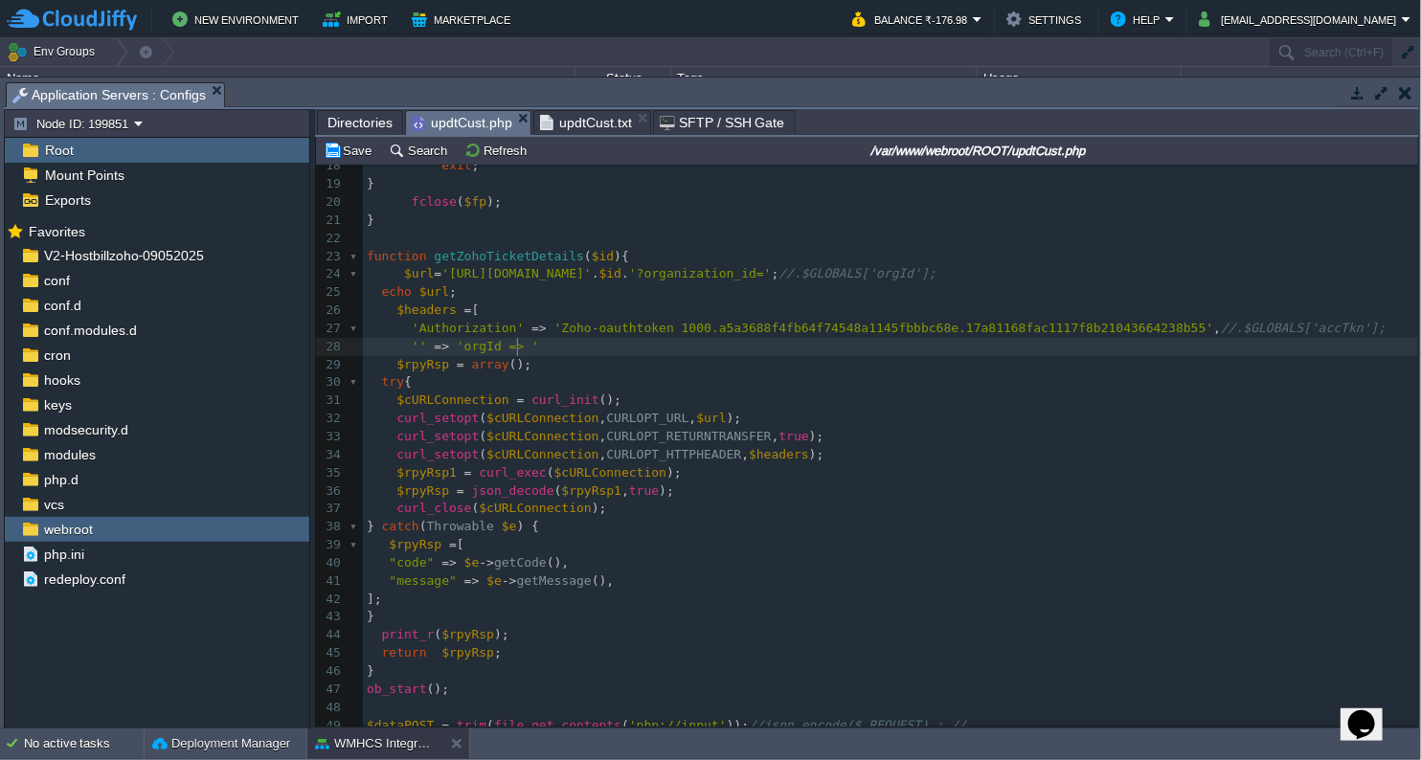
click at [517, 347] on div "x 1 <?php 2 function shutdown (){ 3 echo "\n" ; 4 flushStdOut (); // flush echo…" at bounding box center [890, 482] width 1055 height 1263
click at [522, 342] on span "'orgId => 60025456226'" at bounding box center [539, 346] width 165 height 14
click at [490, 349] on div "x 1 <?php 2 function shutdown (){ 3 echo "\n" ; 4 flushStdOut (); // flush echo…" at bounding box center [890, 482] width 1055 height 1263
type textarea "'"
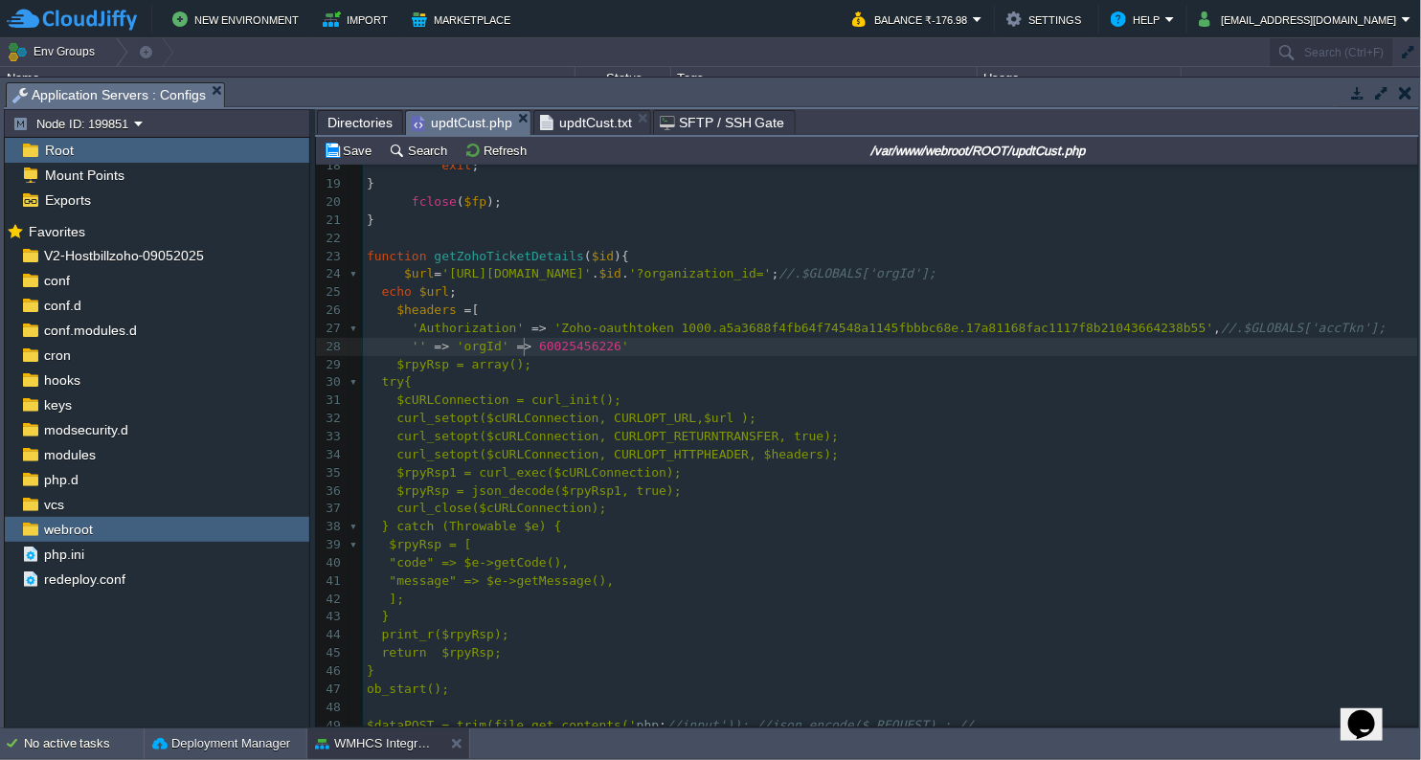
click at [531, 347] on span at bounding box center [535, 346] width 8 height 14
type textarea "'"
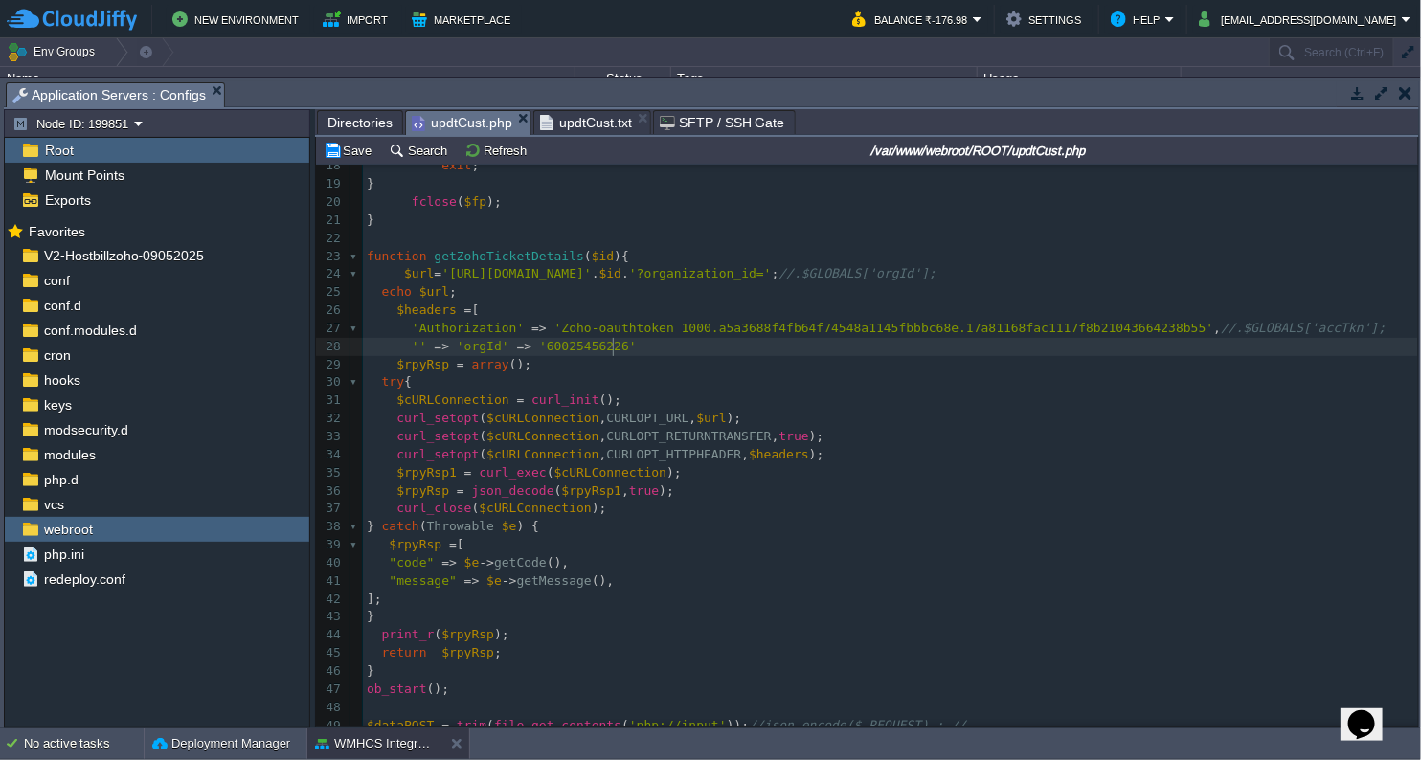
click at [644, 347] on pre "'' => 'orgId' => '60025456226'" at bounding box center [890, 347] width 1055 height 18
type textarea ","
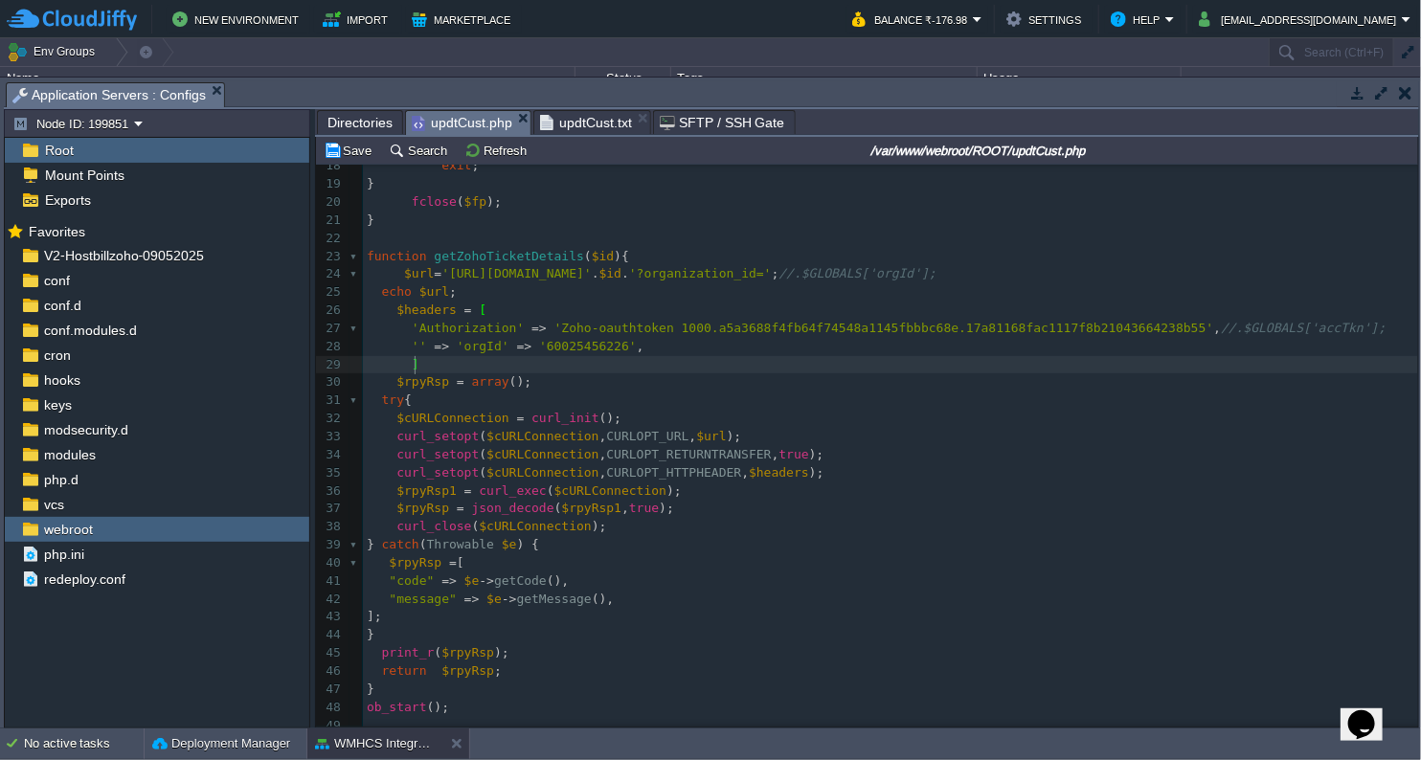
type textarea "];"
click at [917, 349] on pre "'' => 'orgId' => '60025456226' ," at bounding box center [890, 347] width 1055 height 18
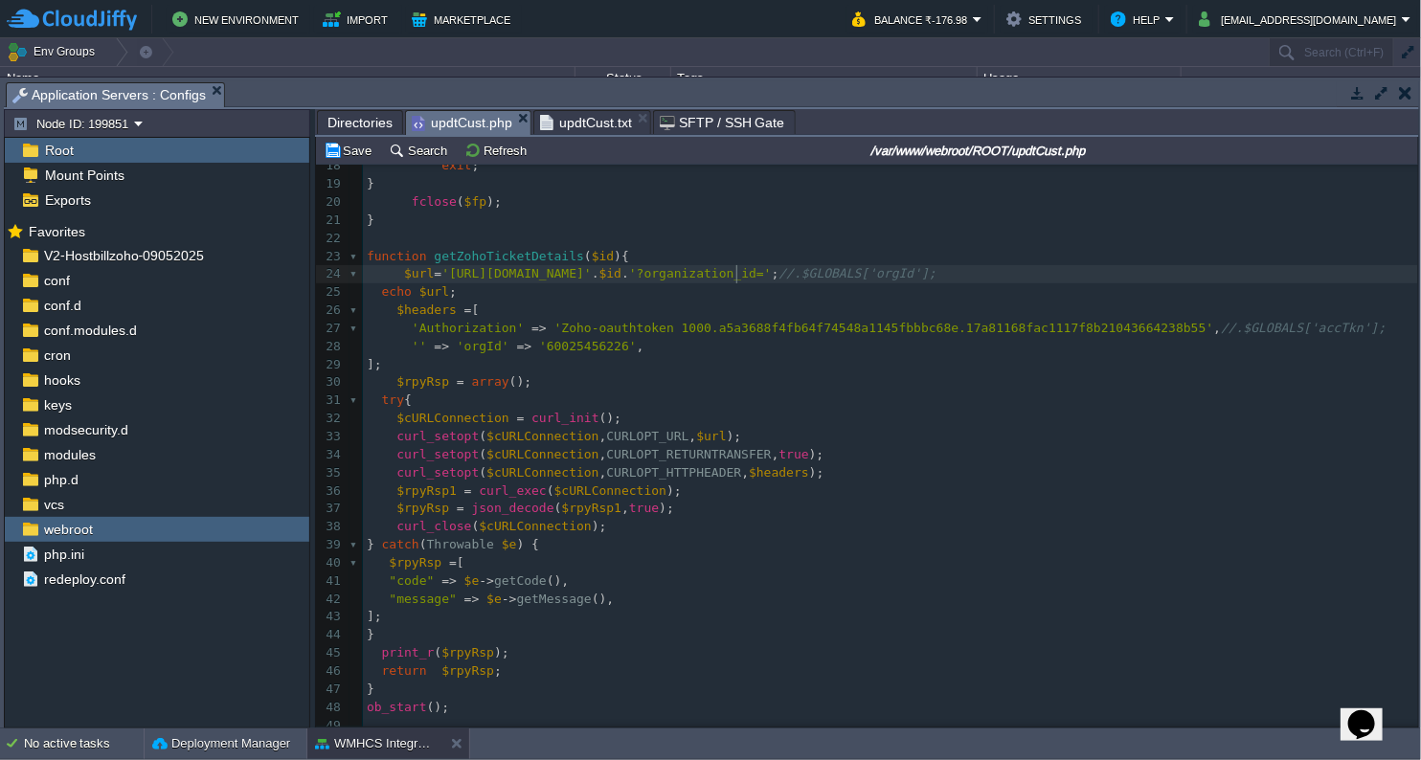
click at [735, 277] on div "x 1 <?php 2 function shutdown (){ 3 echo "\n" ; 4 flushStdOut (); // flush echo…" at bounding box center [890, 491] width 1055 height 1281
type textarea "//"
type textarea ";"
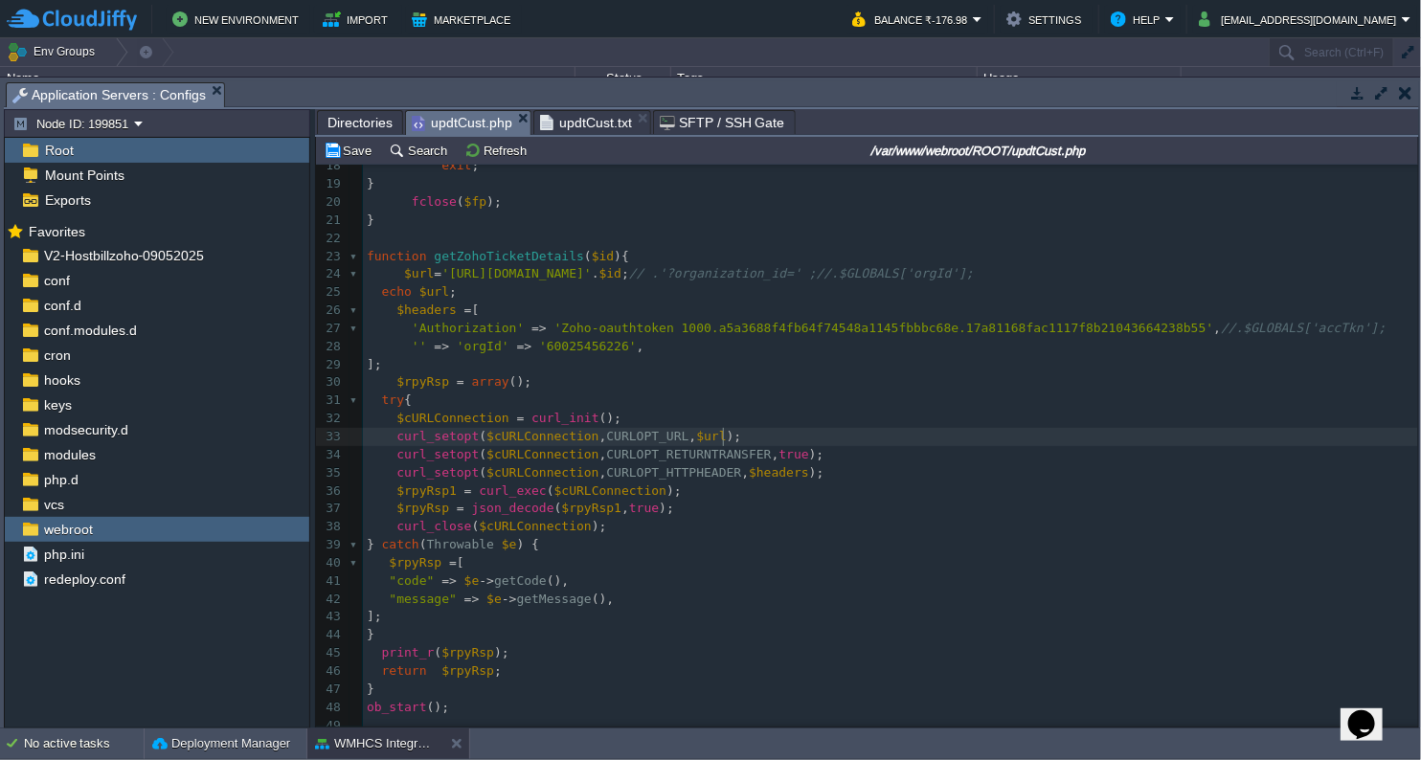
click at [904, 441] on pre "curl_setopt ( $cURLConnection , CURLOPT_URL , $url );" at bounding box center [890, 437] width 1055 height 18
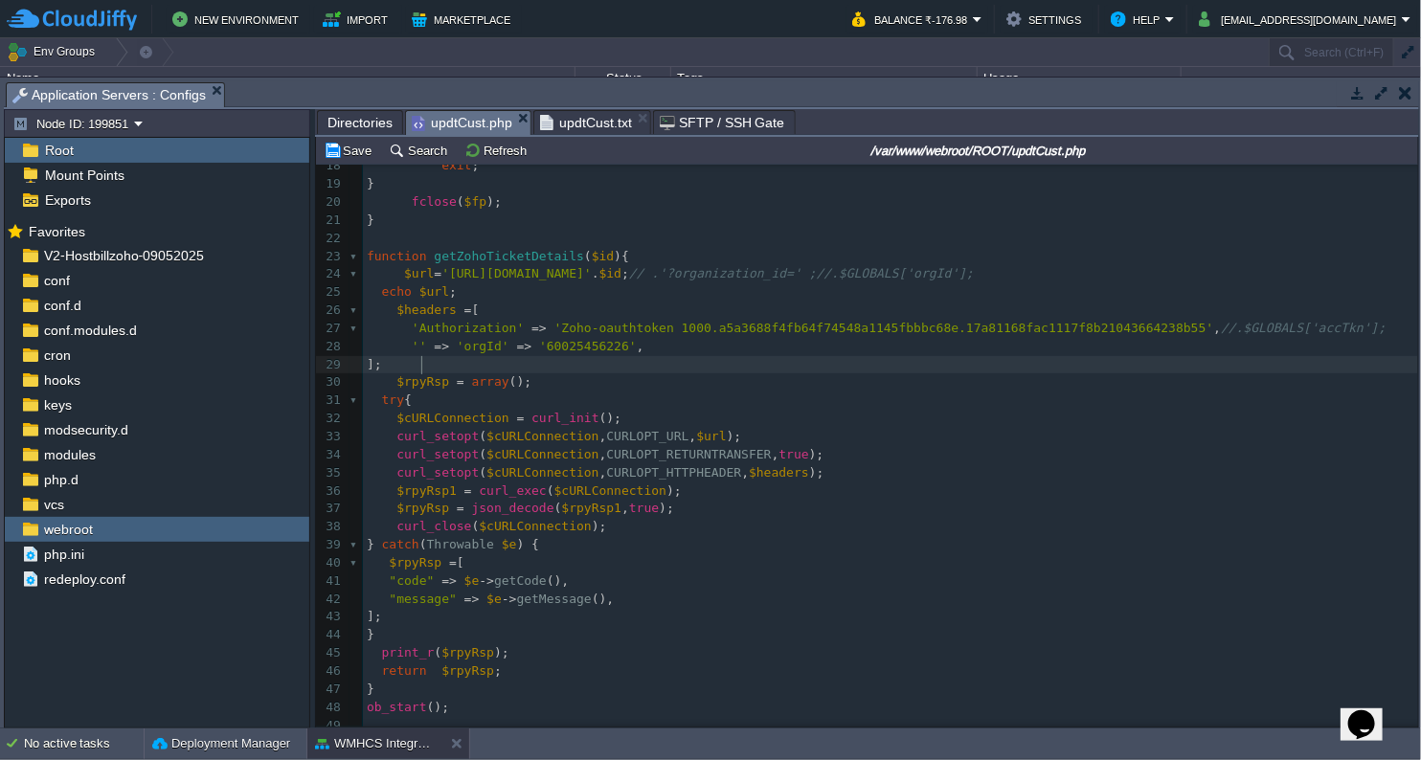
click at [463, 366] on pre "];" at bounding box center [890, 365] width 1055 height 18
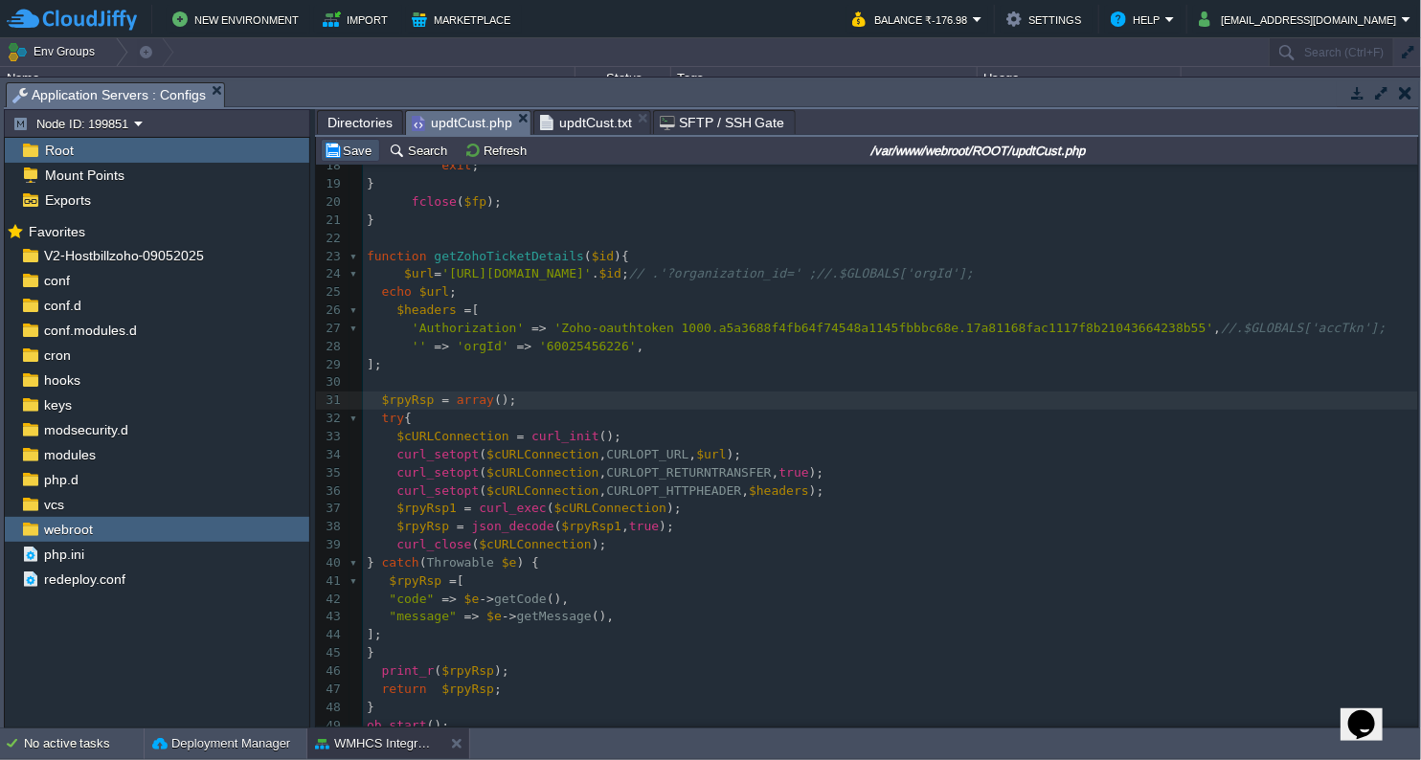
click at [352, 147] on button "Save" at bounding box center [351, 150] width 54 height 17
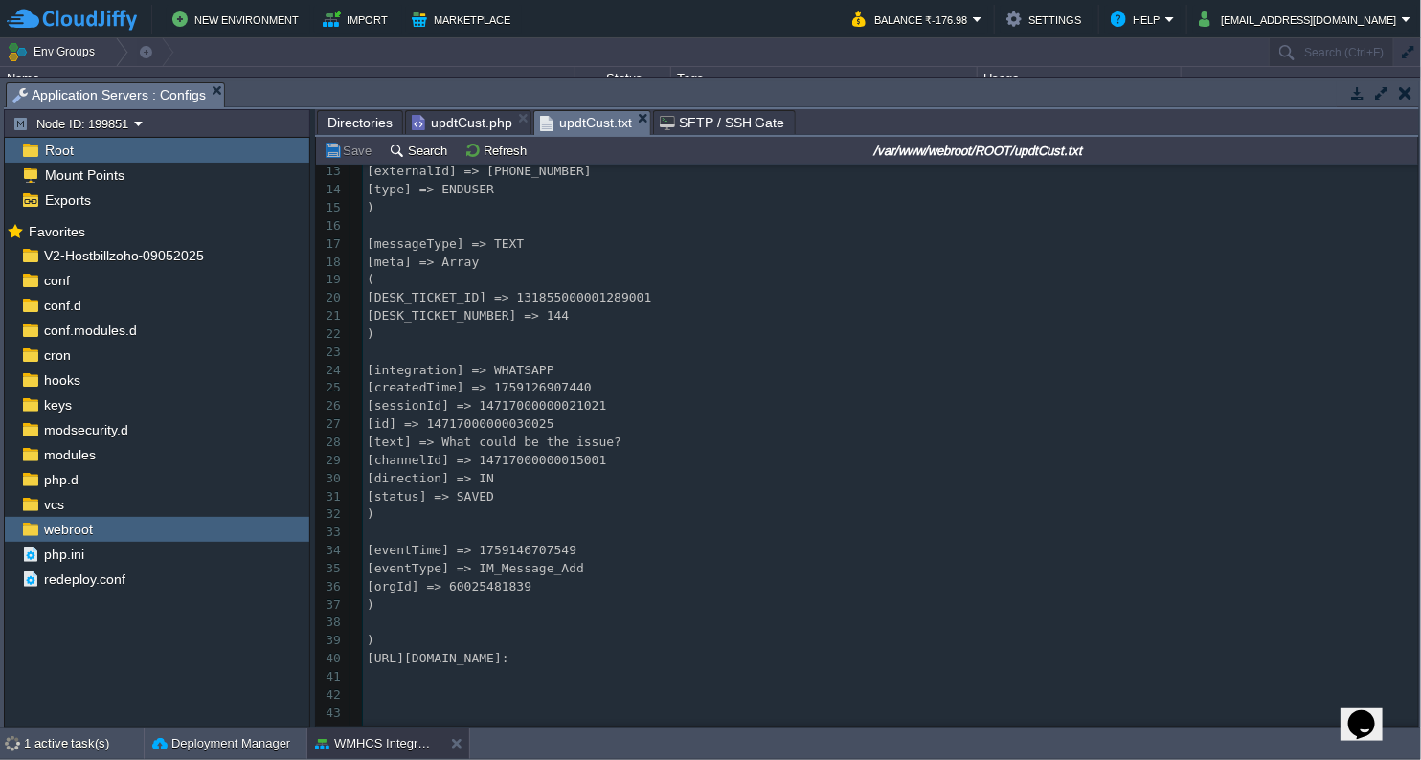
click at [577, 124] on span "updtCust.txt" at bounding box center [586, 123] width 92 height 24
click at [459, 344] on pre "​" at bounding box center [890, 353] width 1055 height 18
type textarea "-"
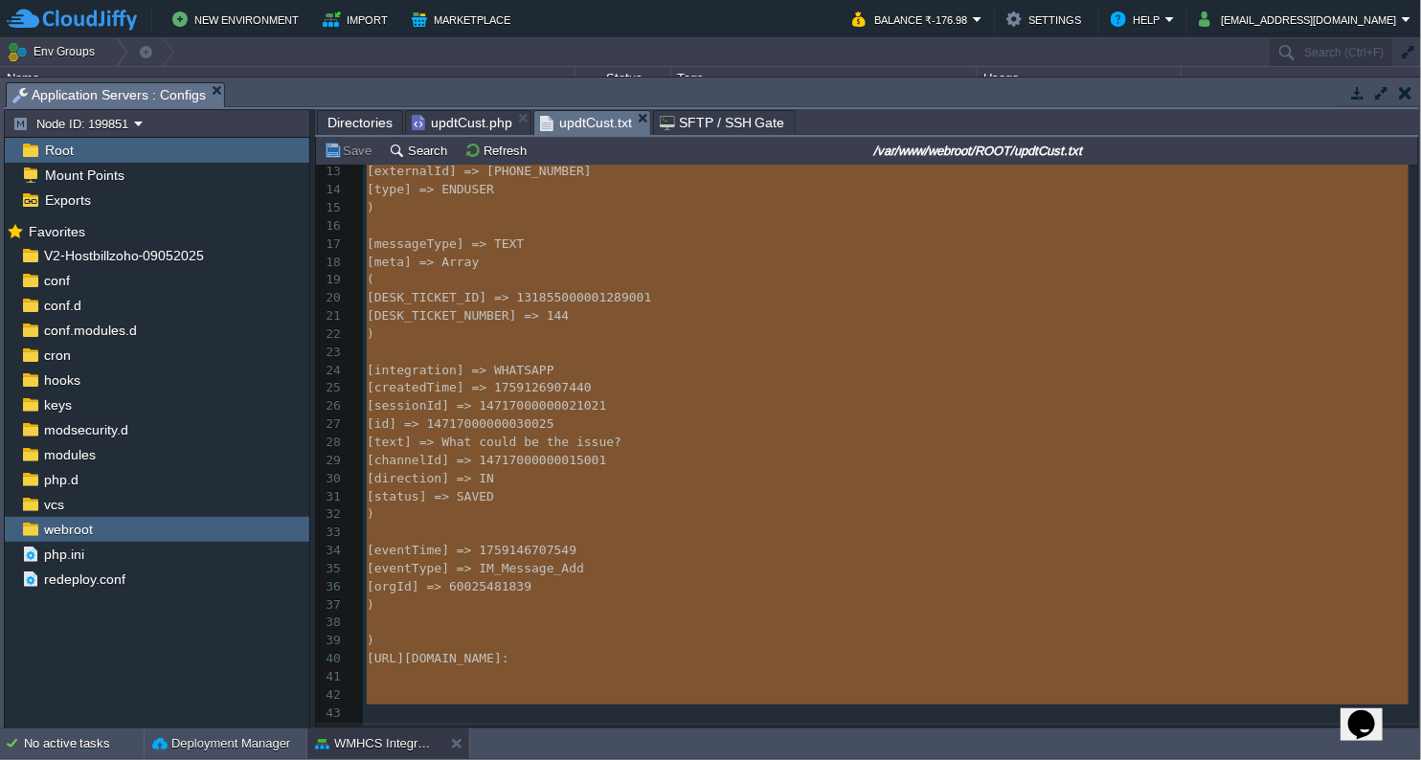
scroll to position [0, 0]
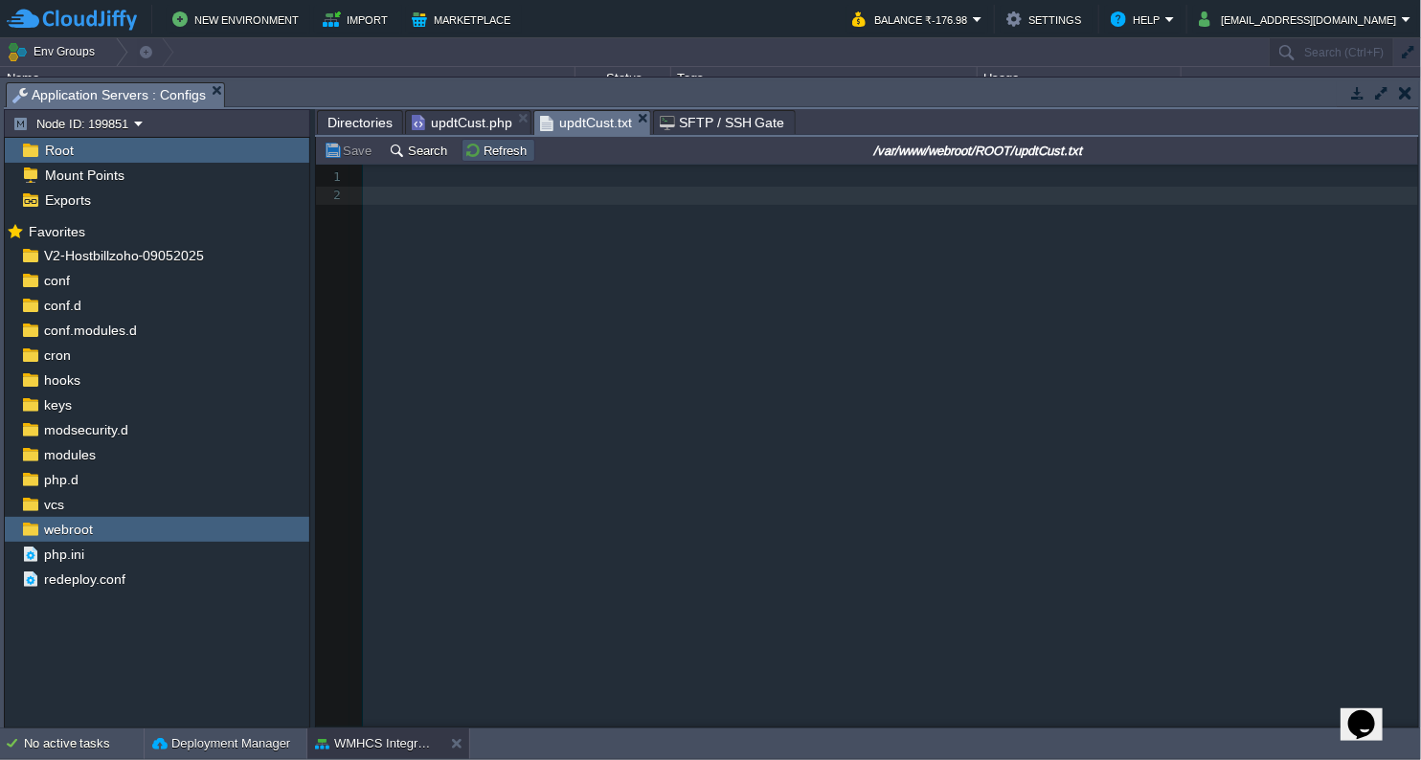
click at [479, 157] on button "Refresh" at bounding box center [498, 150] width 68 height 17
click at [505, 150] on button "Refresh" at bounding box center [498, 150] width 68 height 17
click at [505, 149] on button "Refresh" at bounding box center [498, 150] width 68 height 17
click at [506, 149] on button "Refresh" at bounding box center [498, 150] width 68 height 17
click at [514, 146] on button "Refresh" at bounding box center [498, 150] width 68 height 17
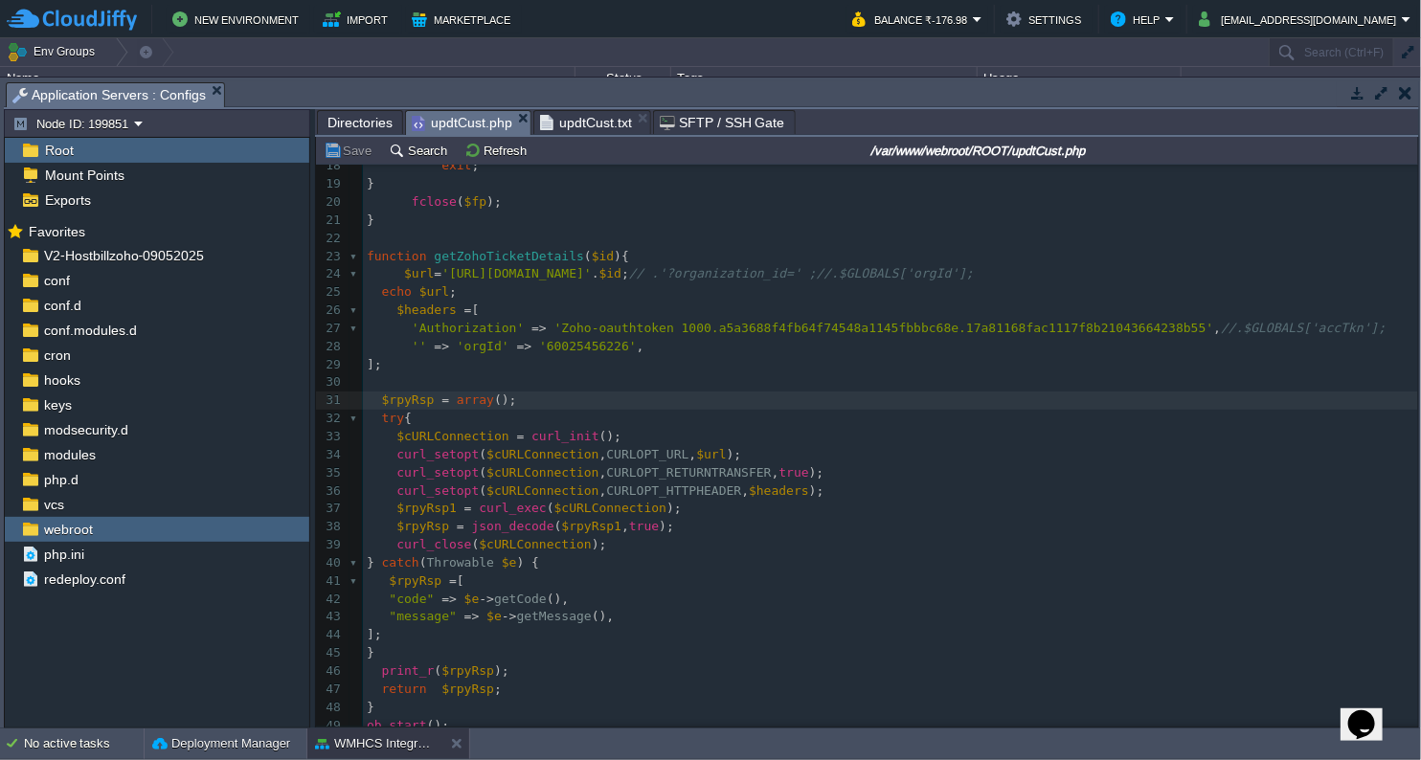
click at [489, 124] on span "updtCust.php" at bounding box center [462, 123] width 101 height 24
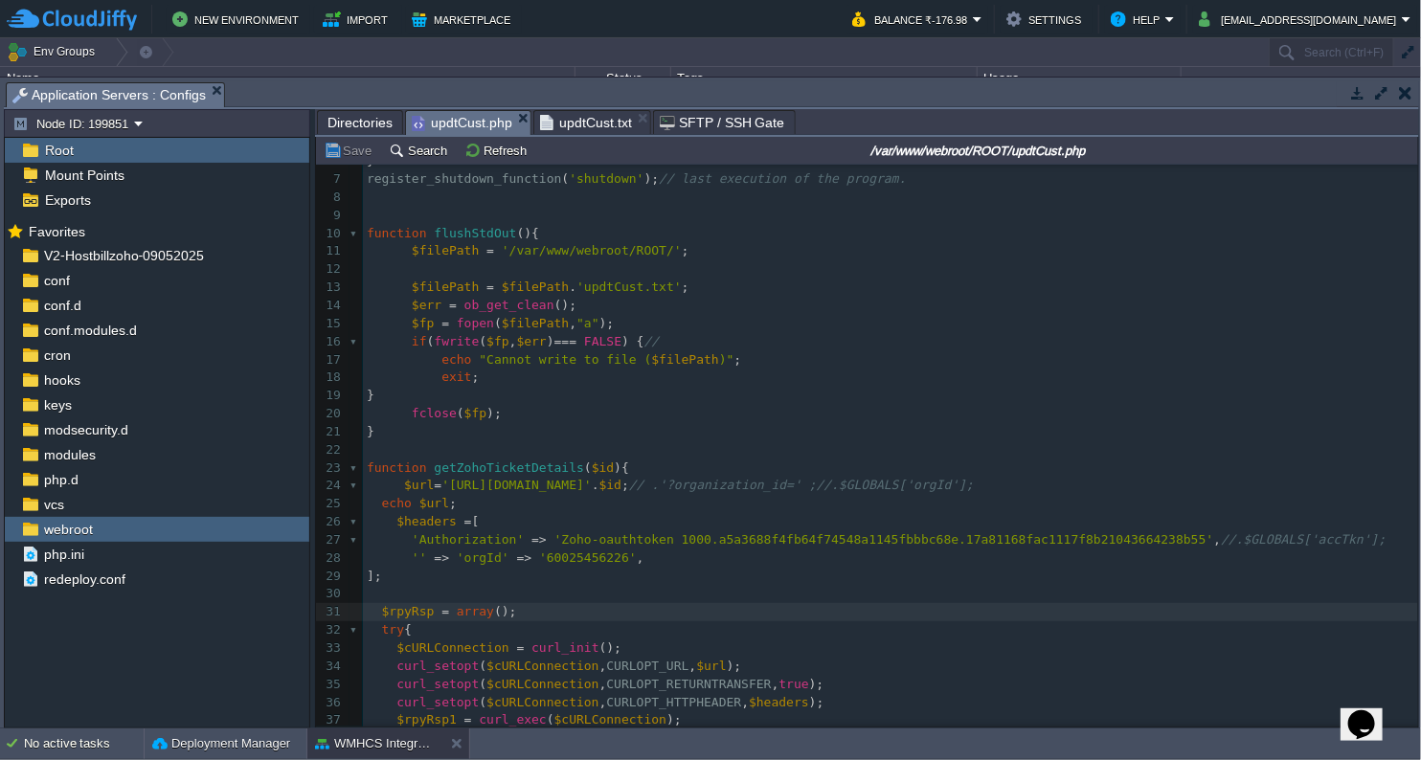
scroll to position [209, 0]
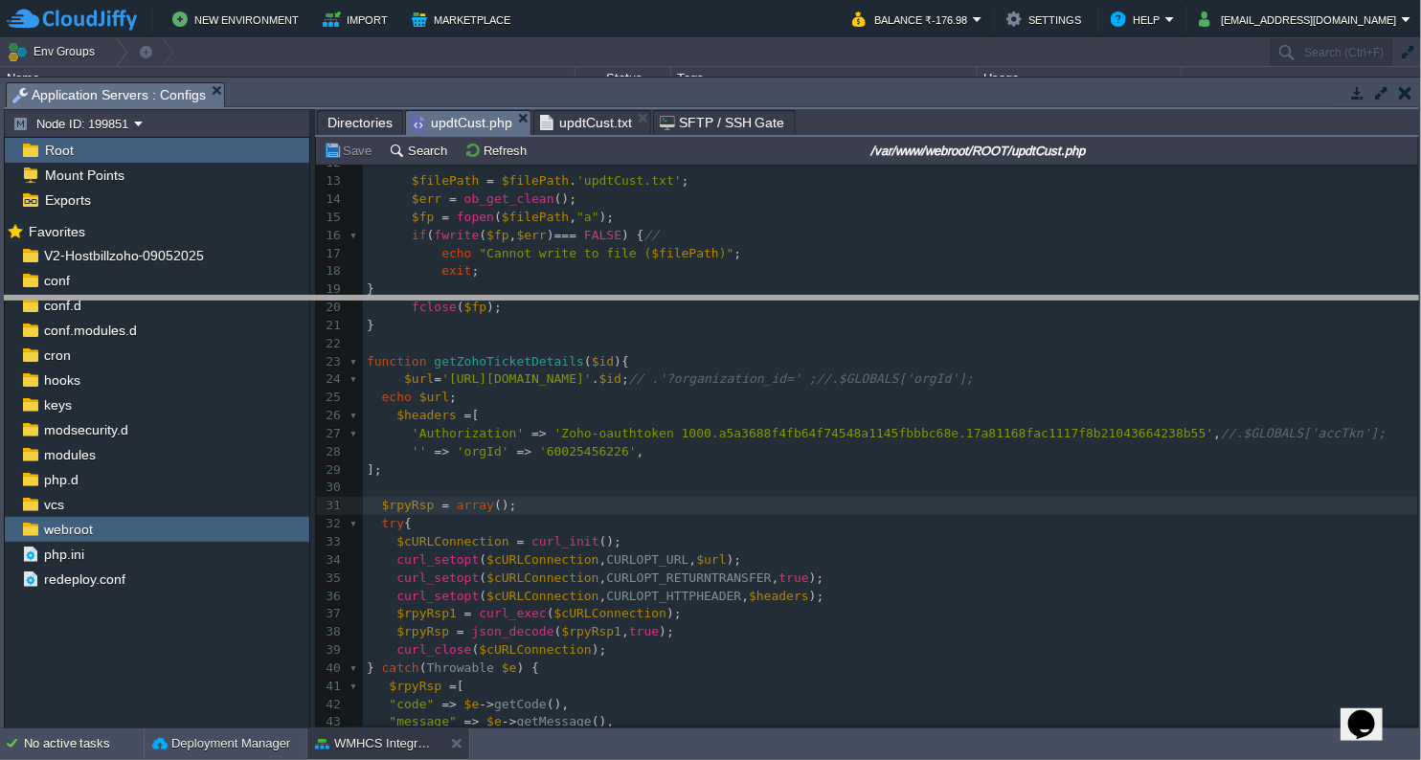
drag, startPoint x: 412, startPoint y: 87, endPoint x: 369, endPoint y: 303, distance: 219.7
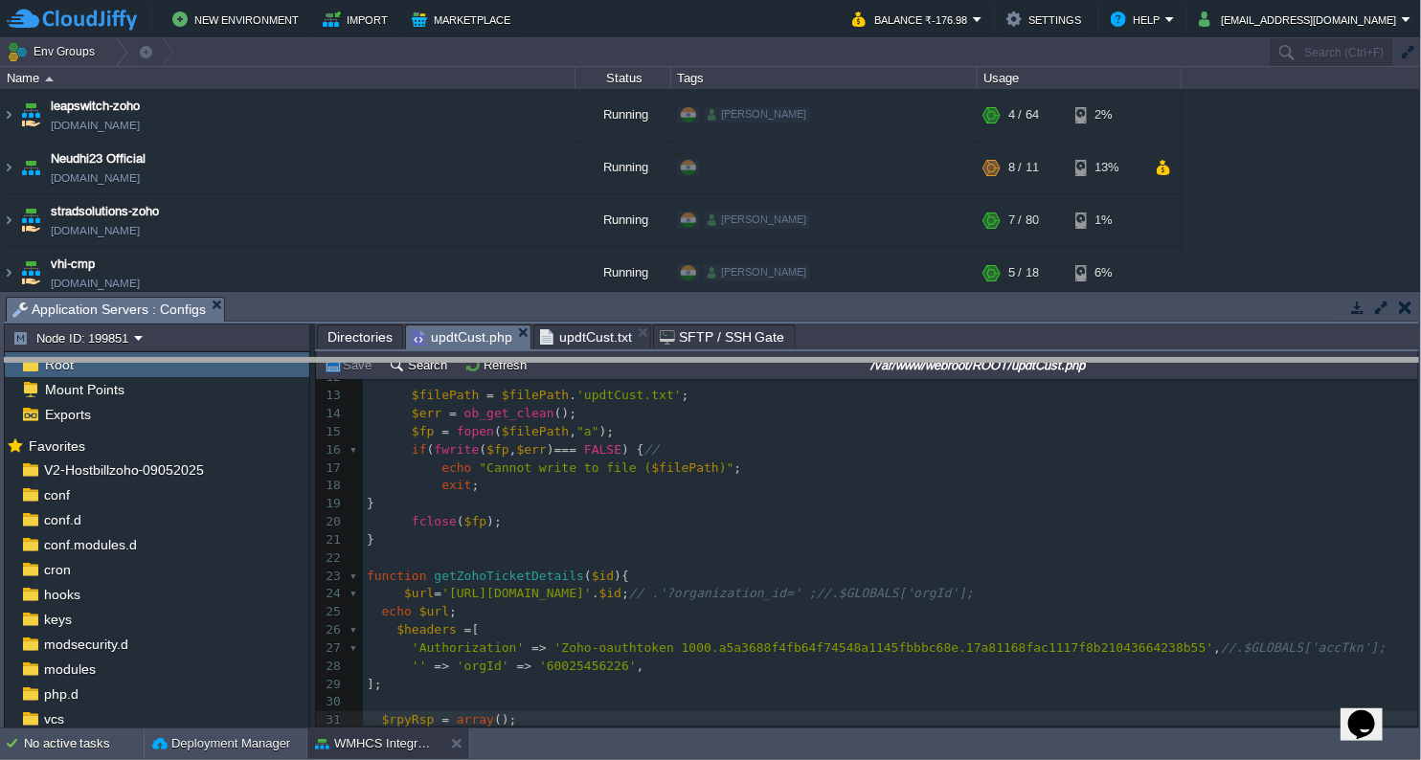
drag, startPoint x: 369, startPoint y: 303, endPoint x: 364, endPoint y: 374, distance: 72.0
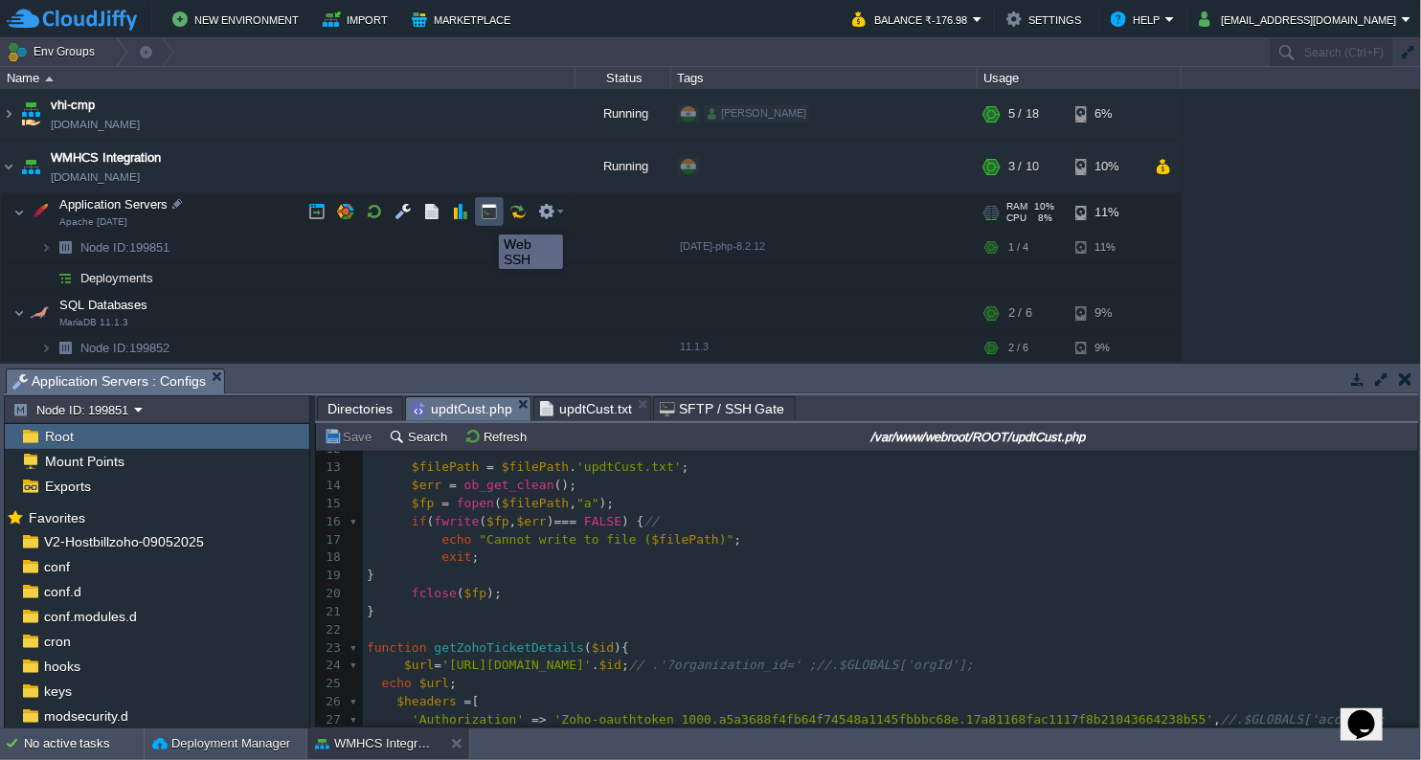
click at [485, 217] on button "button" at bounding box center [489, 211] width 17 height 17
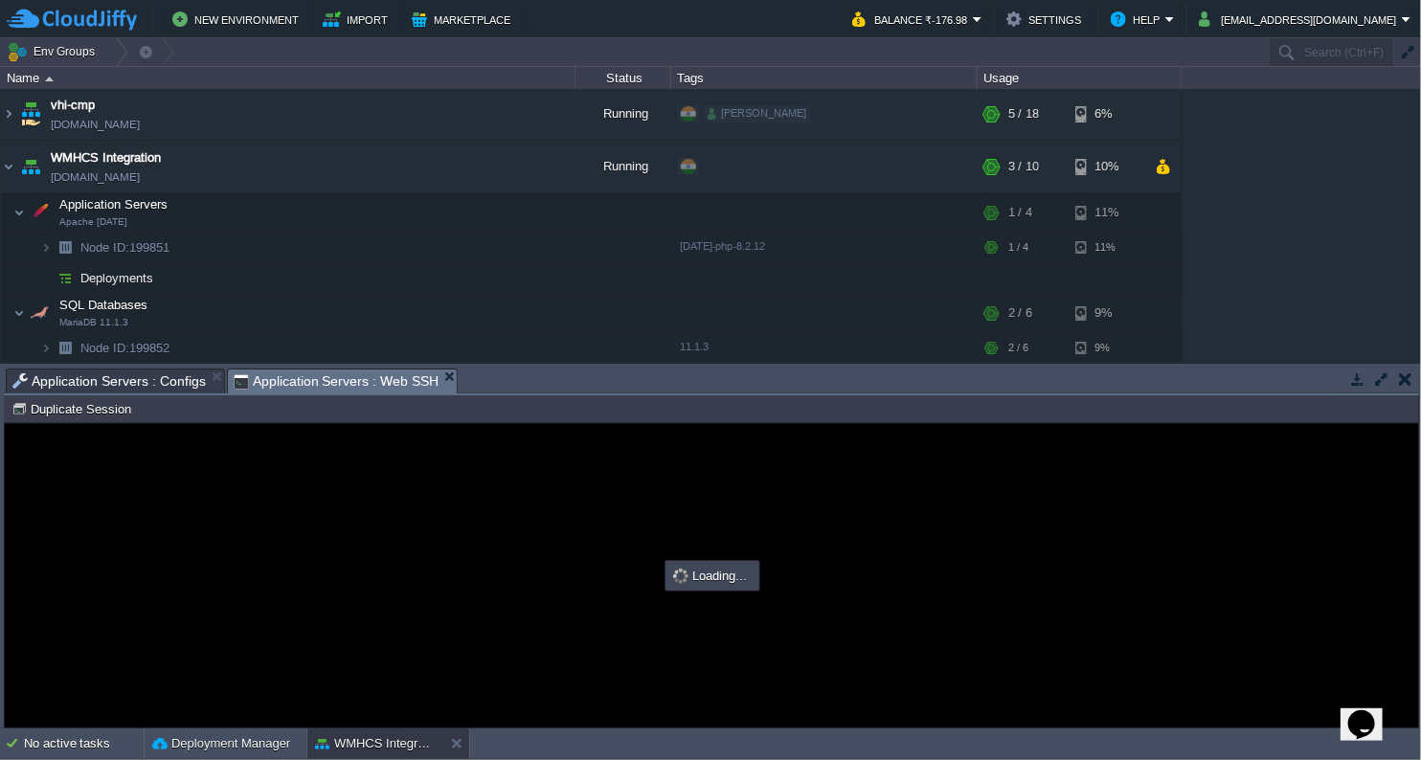
type input "#000000"
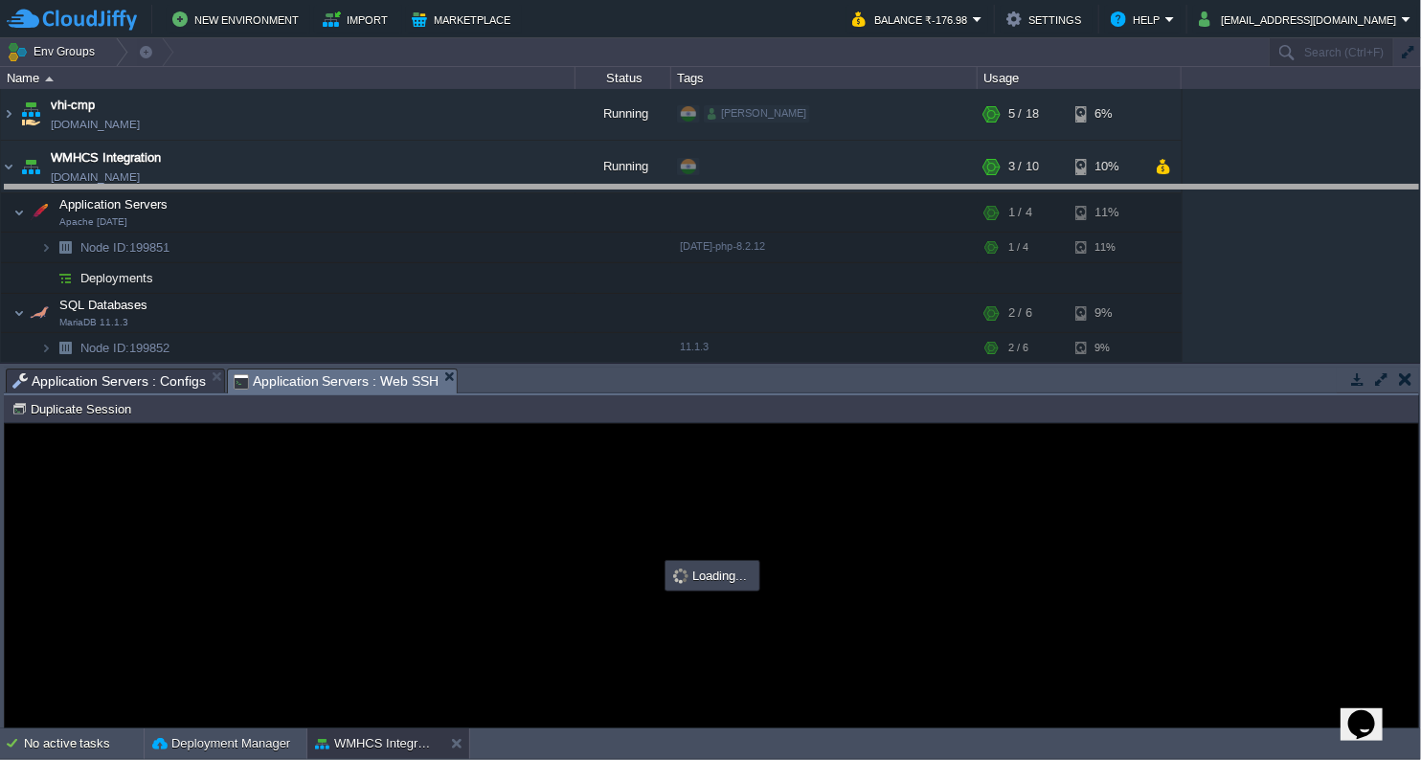
drag, startPoint x: 540, startPoint y: 394, endPoint x: 560, endPoint y: 211, distance: 184.0
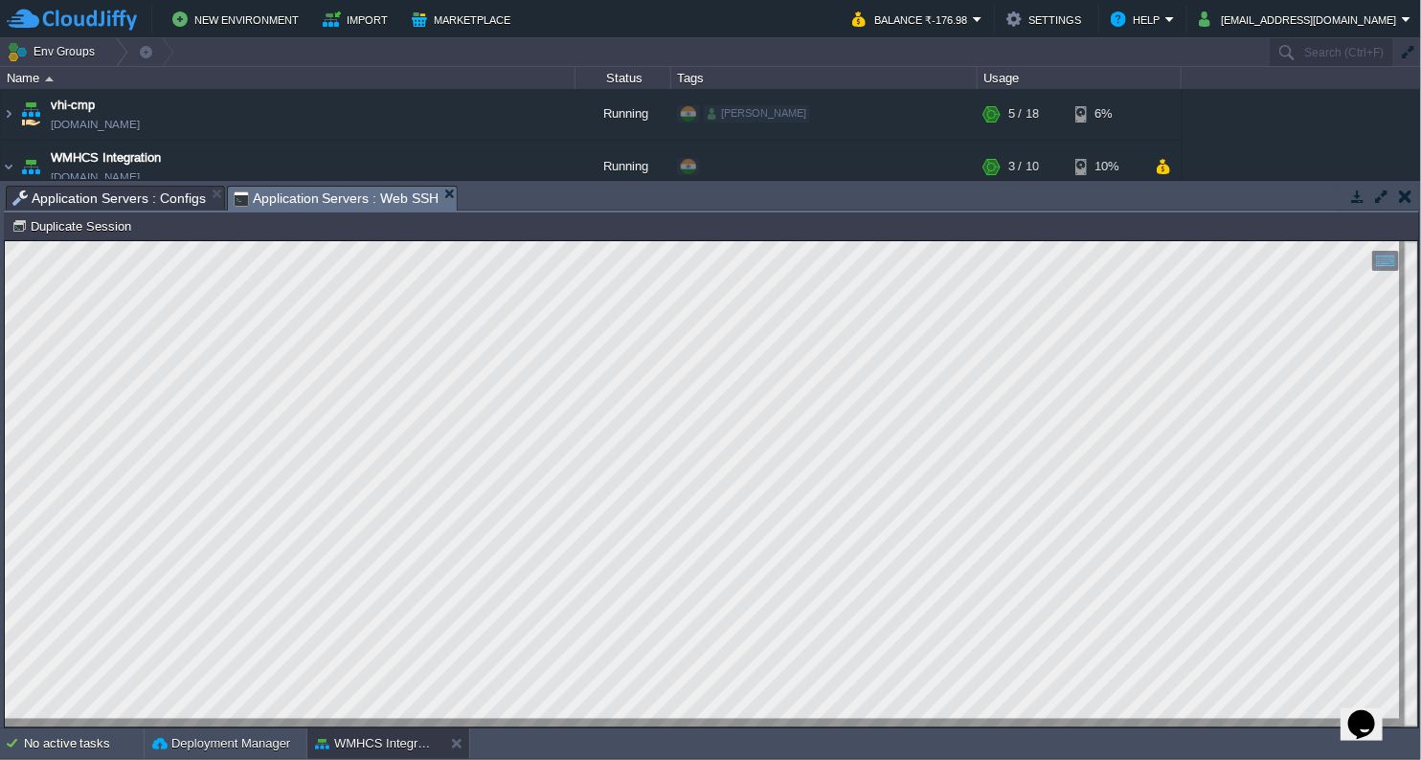
click at [165, 203] on span "Application Servers : Configs" at bounding box center [108, 198] width 193 height 23
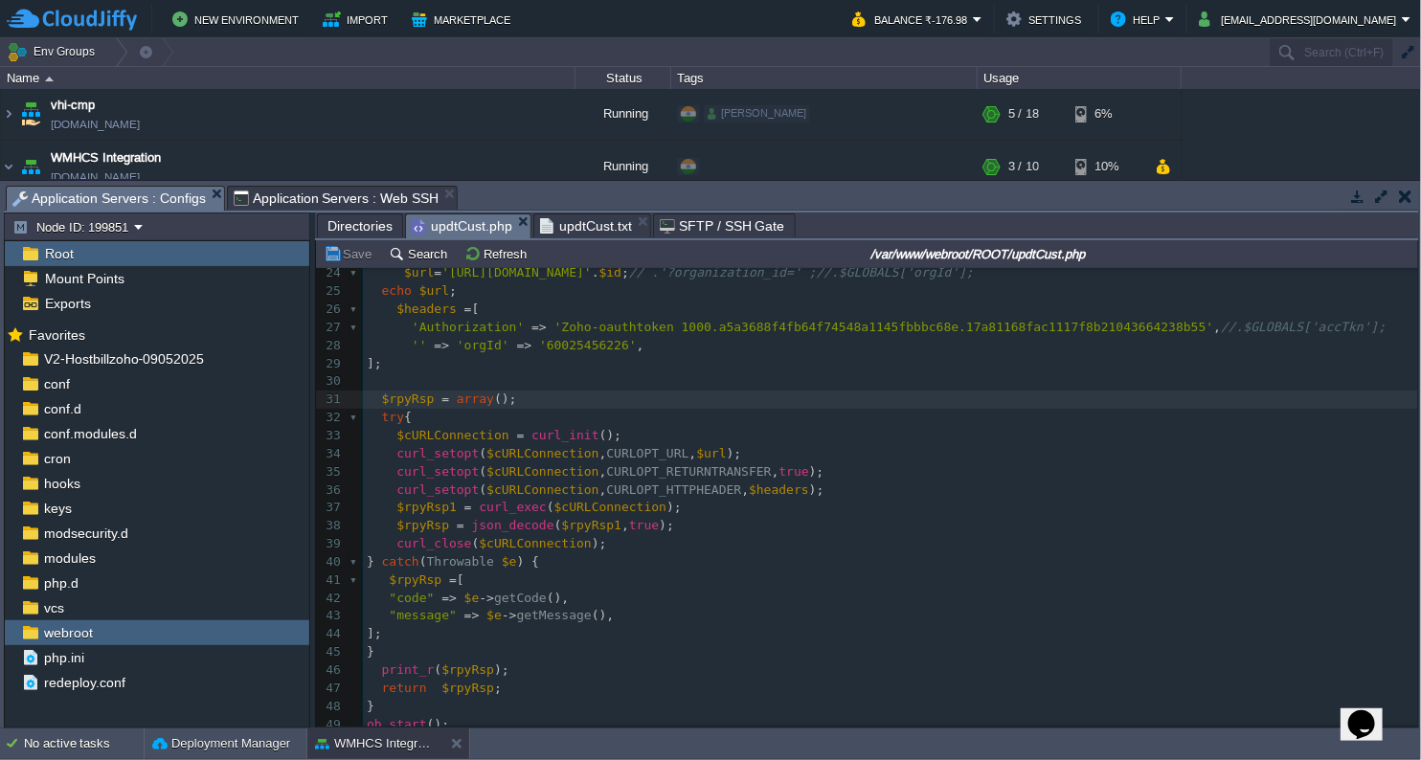
scroll to position [6, 0]
click at [449, 349] on span at bounding box center [453, 345] width 8 height 14
click at [341, 252] on button "Save" at bounding box center [351, 253] width 54 height 17
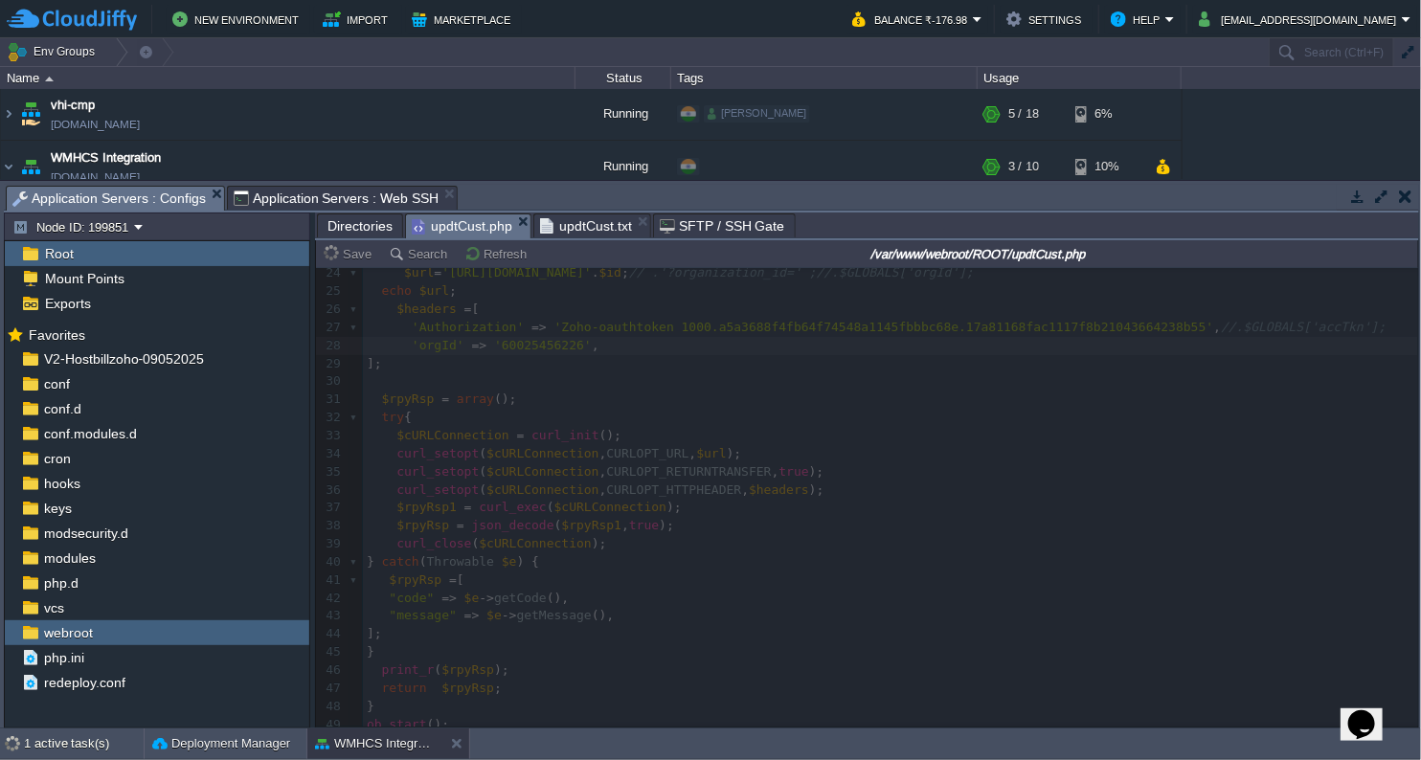
click at [350, 189] on span "Application Servers : Web SSH" at bounding box center [337, 198] width 206 height 23
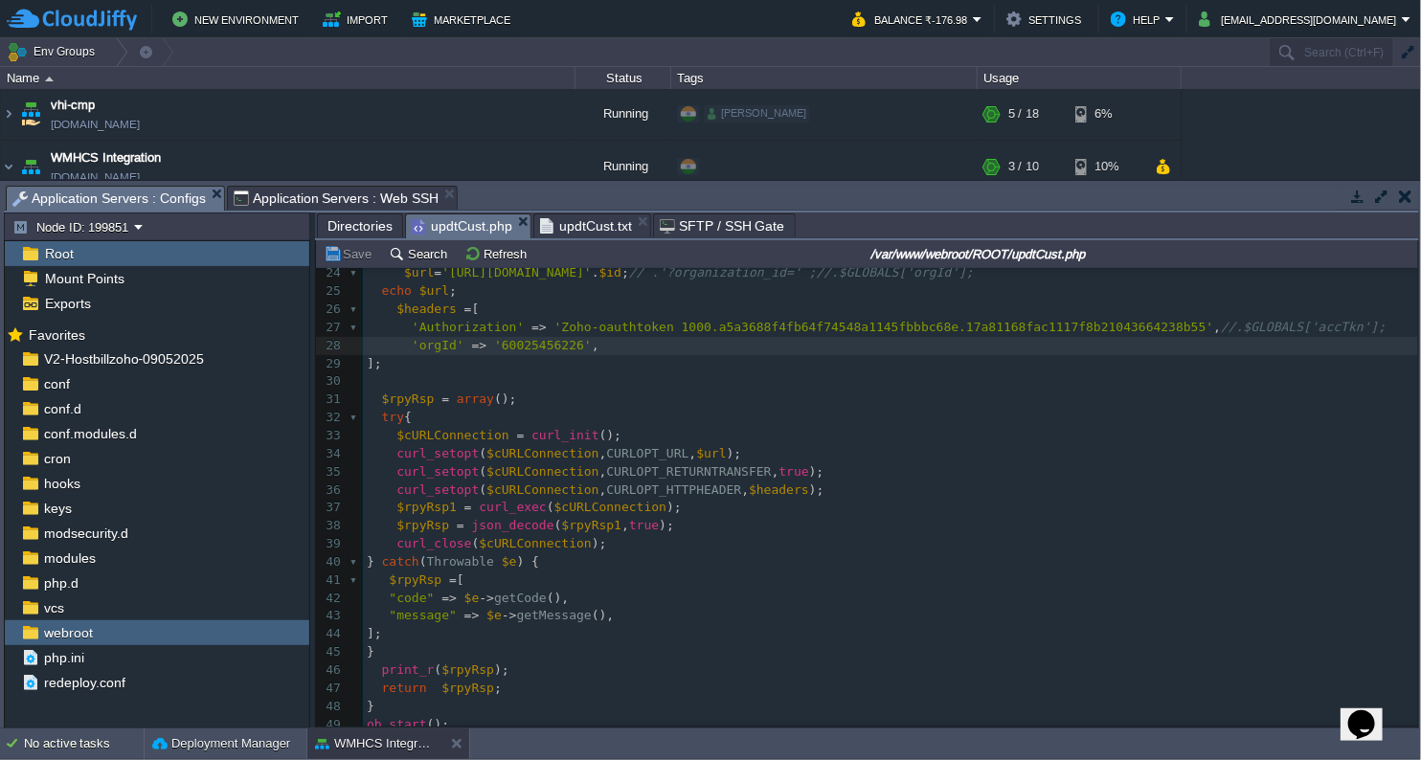
click at [136, 189] on body "New Environment Import Marketplace Bonus ₹0.00 Upgrade Account Balance ₹-176.98…" at bounding box center [710, 380] width 1421 height 760
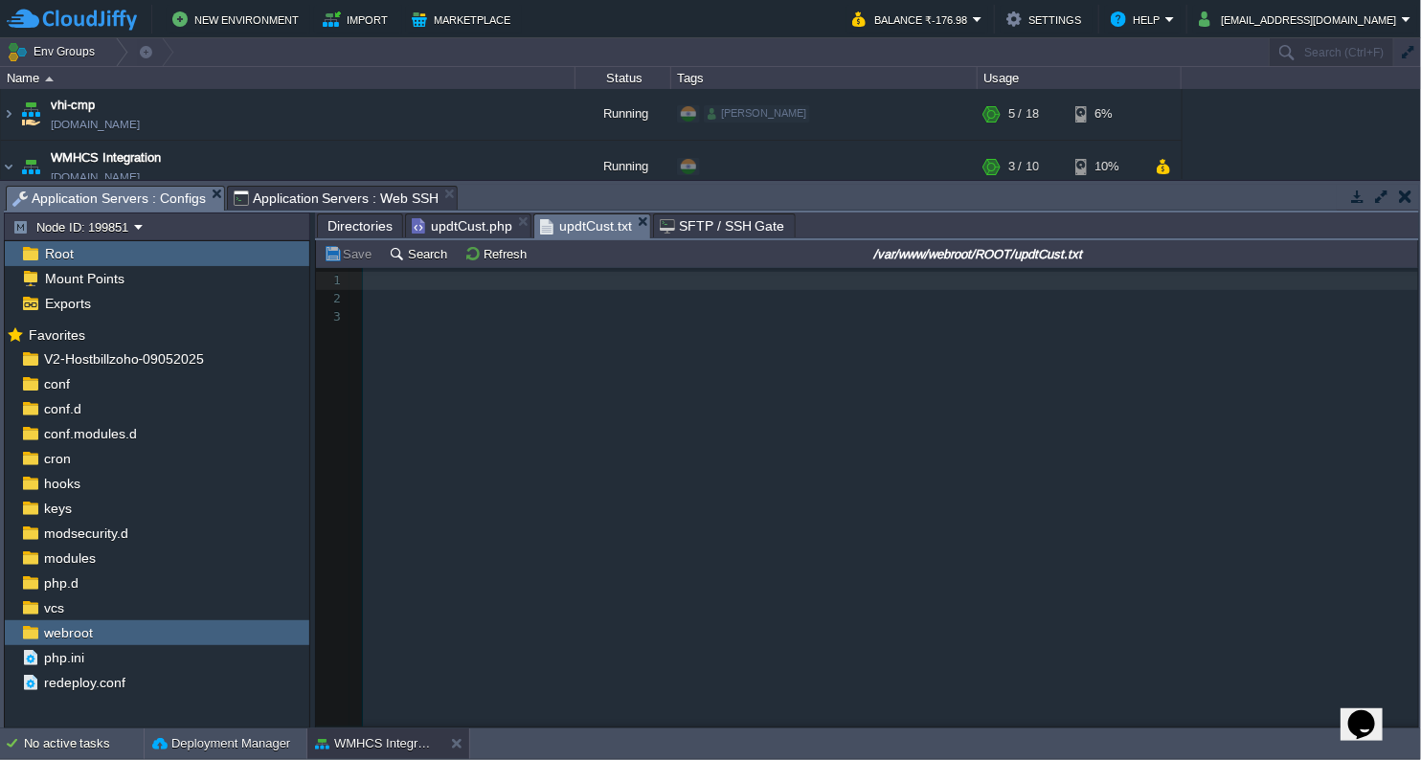
click at [576, 216] on span "updtCust.txt" at bounding box center [586, 226] width 92 height 24
click at [479, 251] on button "Refresh" at bounding box center [498, 253] width 68 height 17
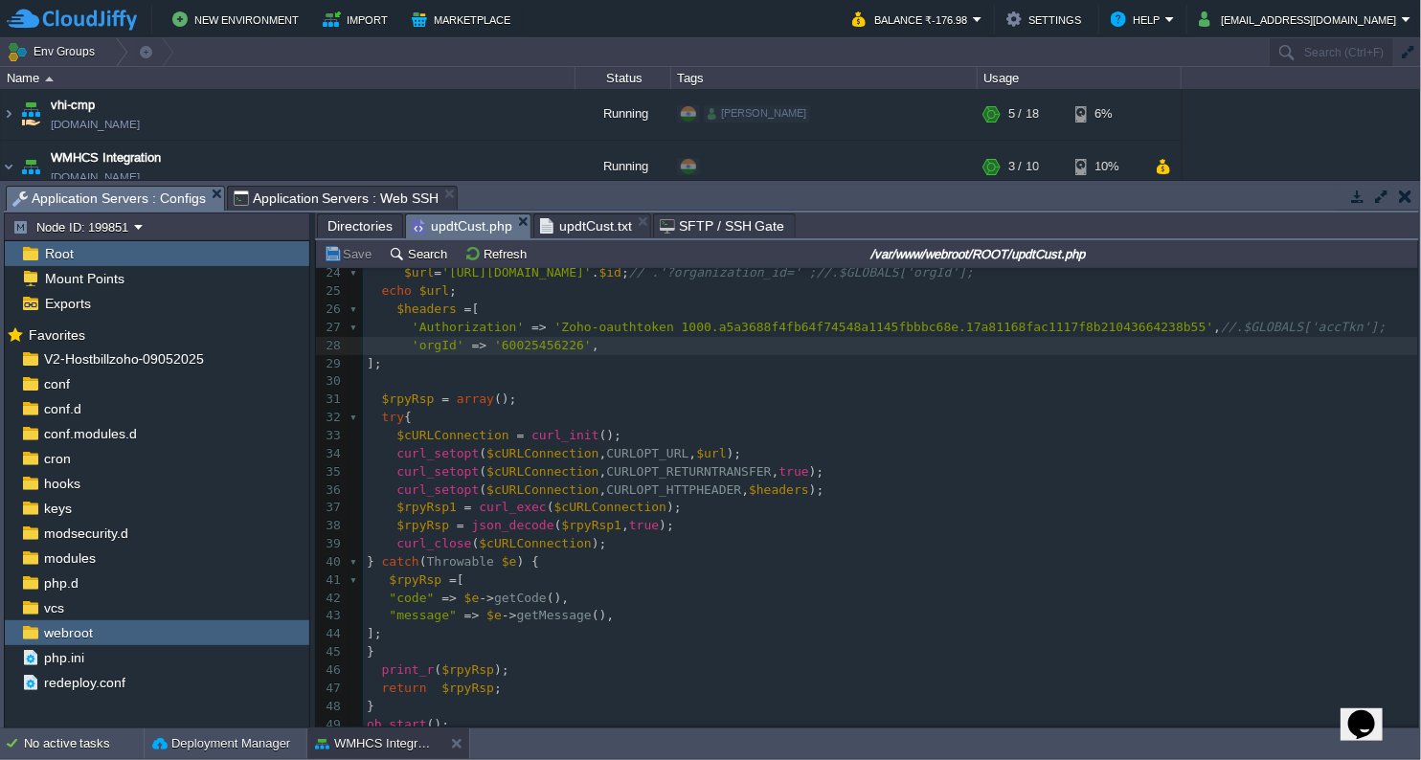
click at [470, 225] on span "updtCust.php" at bounding box center [462, 226] width 101 height 24
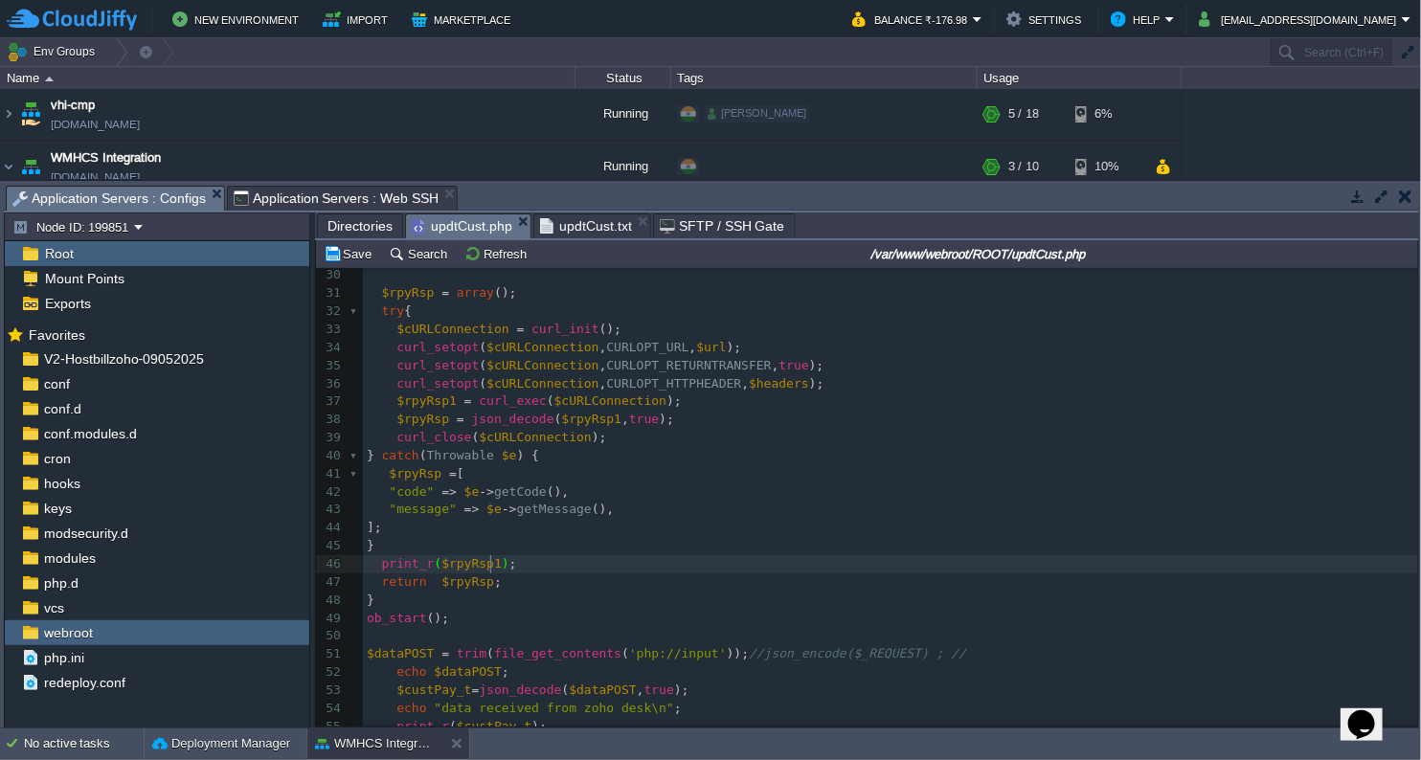
scroll to position [6, 7]
type textarea "1"
click at [337, 255] on button "Save" at bounding box center [351, 253] width 54 height 17
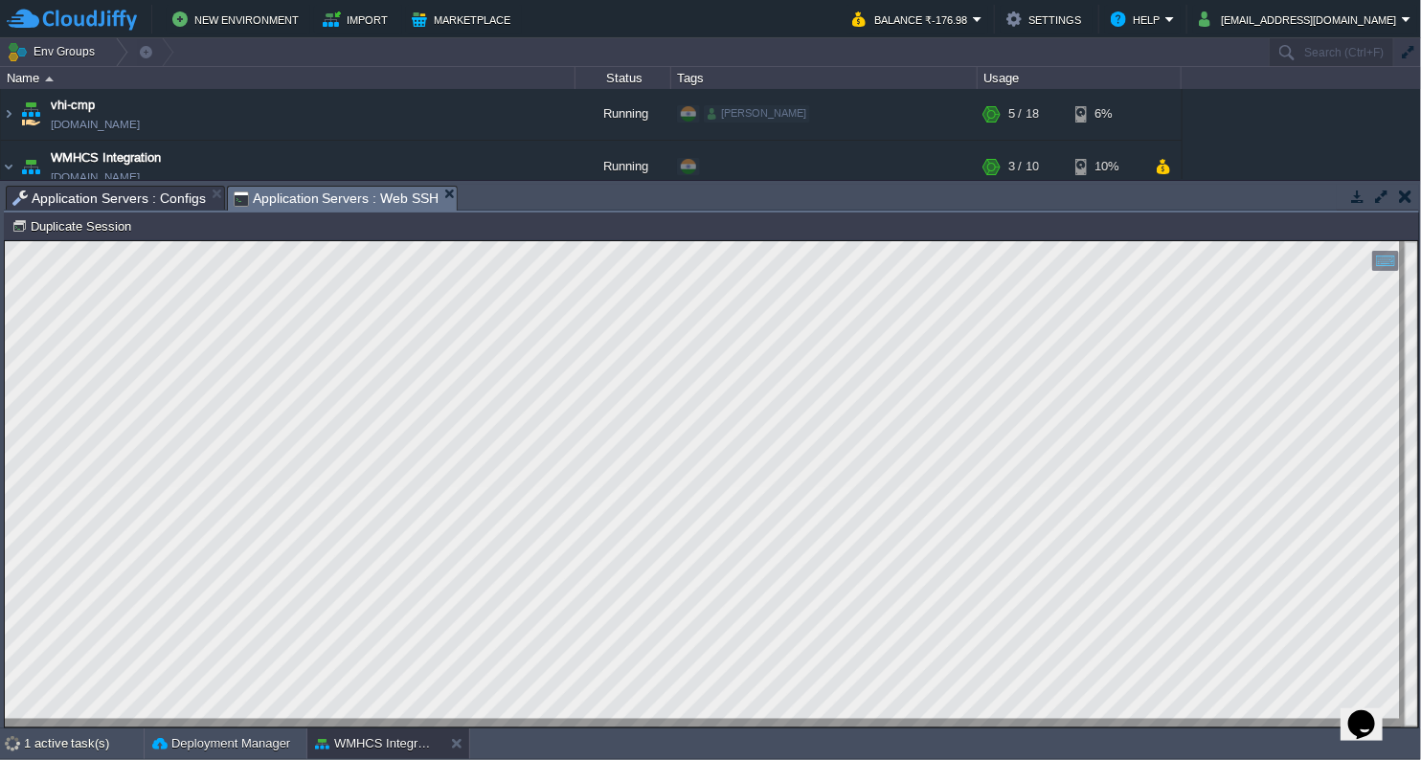
click at [333, 189] on span "Application Servers : Web SSH" at bounding box center [337, 199] width 206 height 24
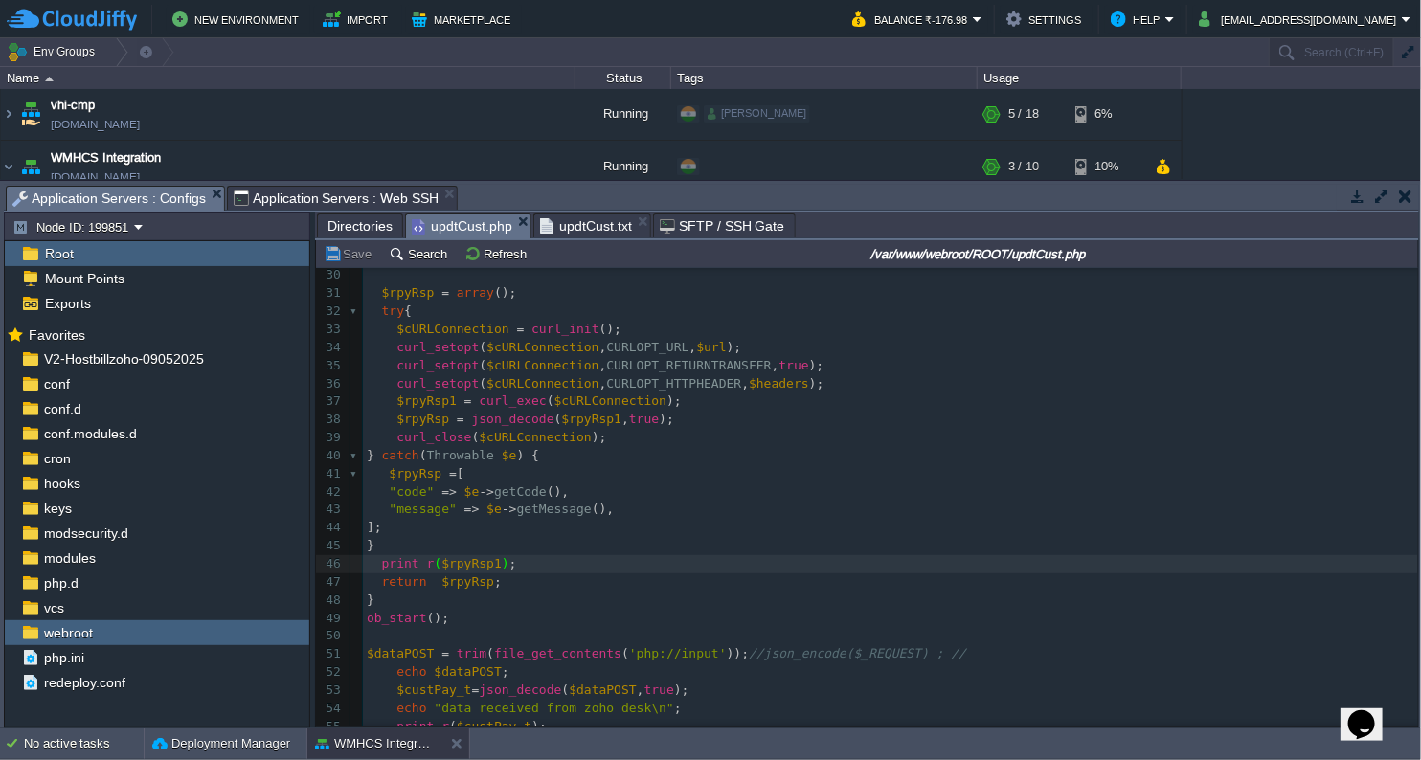
click at [156, 201] on span "Application Servers : Configs" at bounding box center [108, 199] width 193 height 24
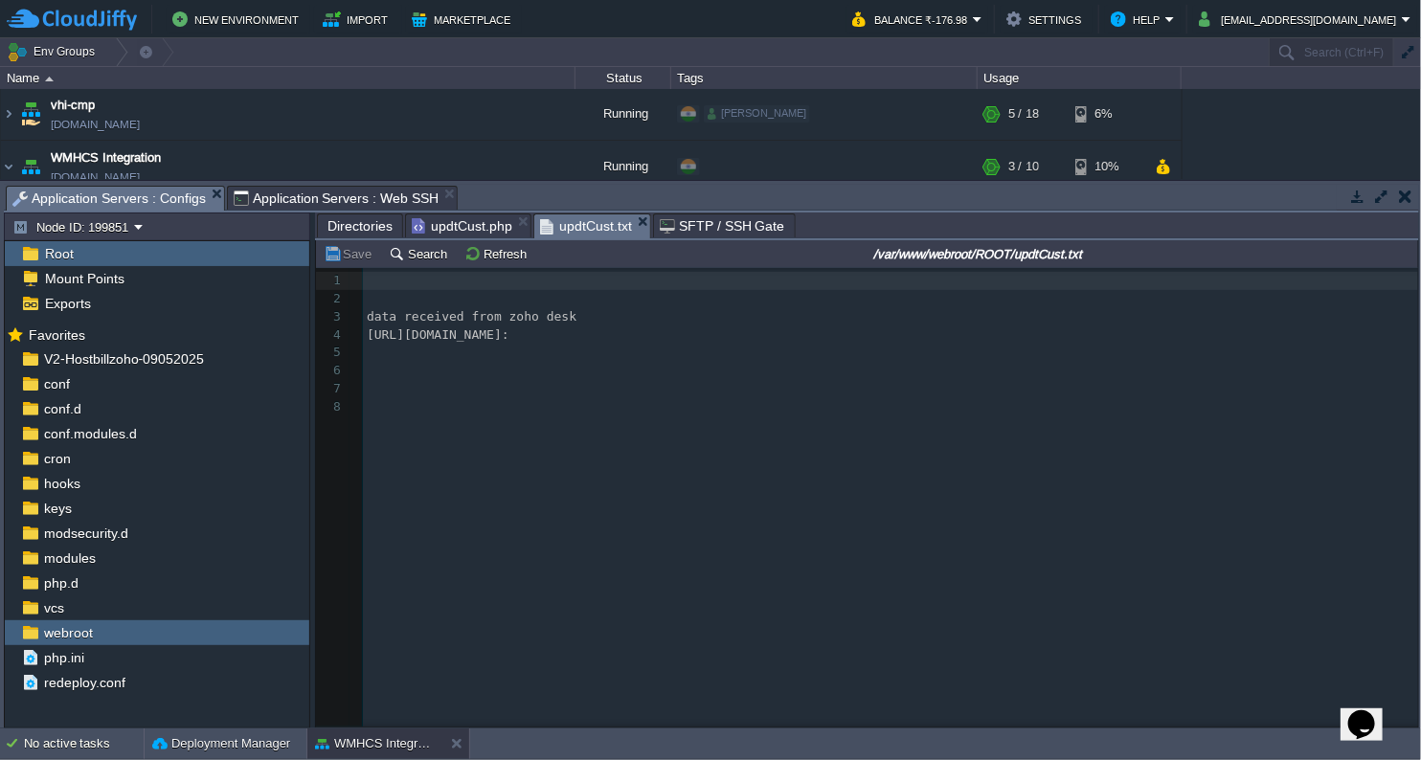
click at [557, 223] on span "updtCust.txt" at bounding box center [586, 226] width 92 height 24
click at [512, 254] on button "Refresh" at bounding box center [498, 253] width 68 height 17
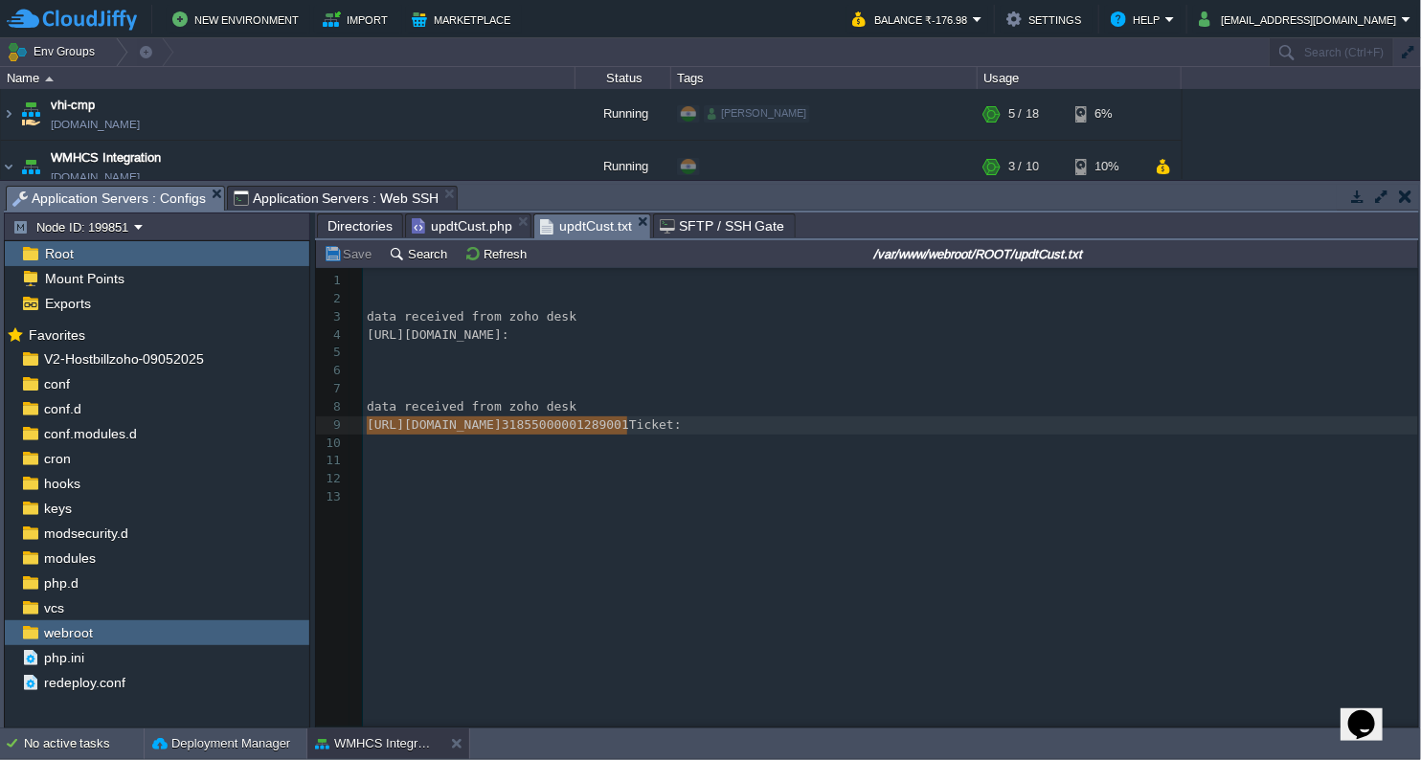
type textarea "[URL][DOMAIN_NAME]"
drag, startPoint x: 368, startPoint y: 427, endPoint x: 746, endPoint y: 429, distance: 378.2
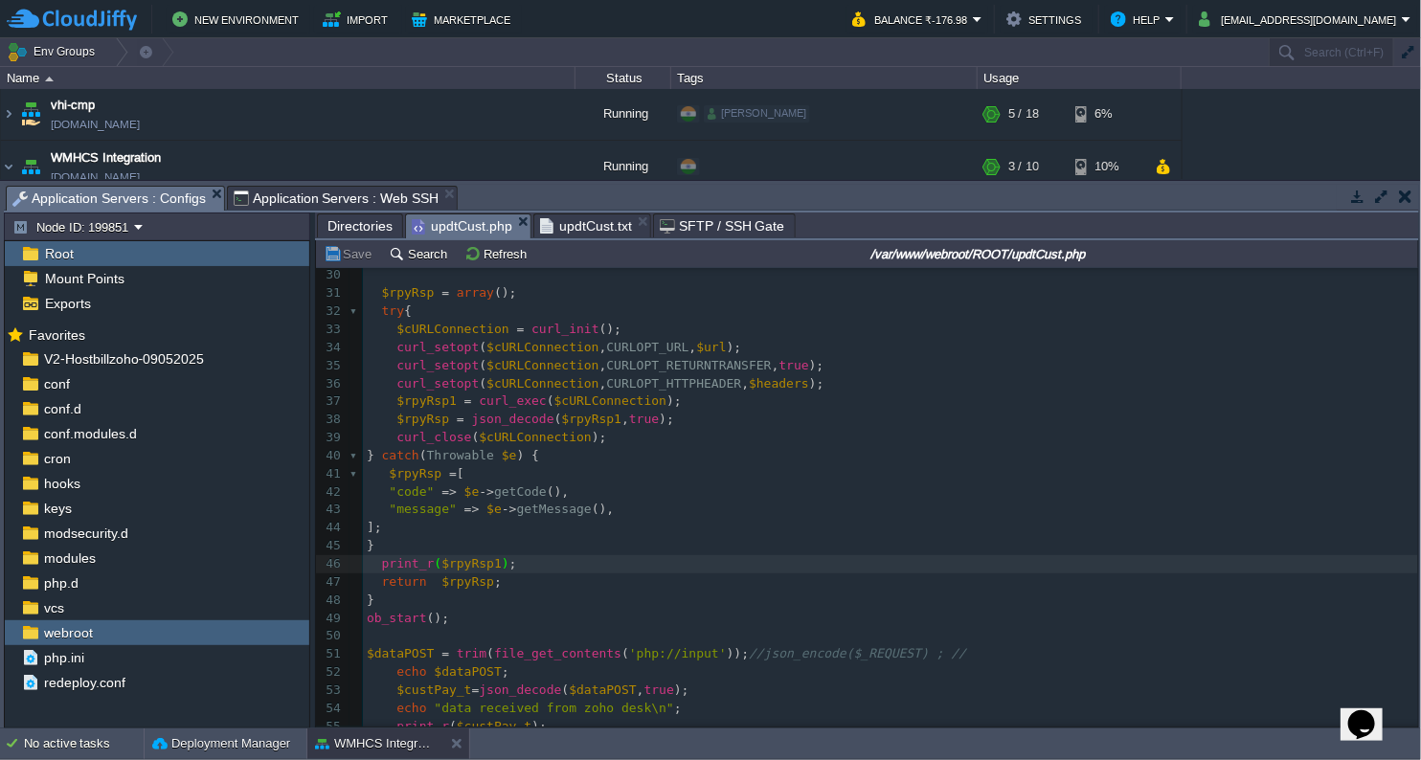
click at [444, 232] on span "updtCust.php" at bounding box center [462, 226] width 101 height 24
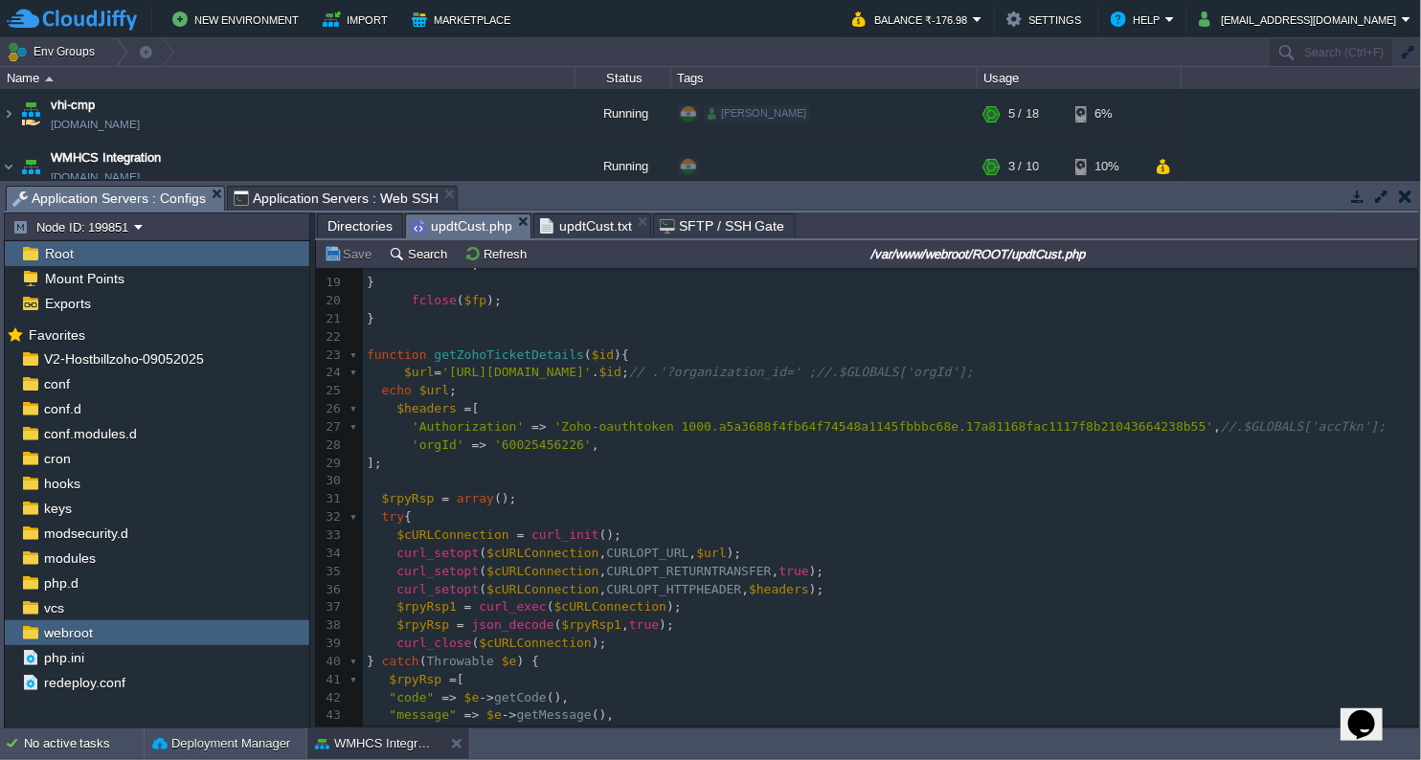
scroll to position [318, 0]
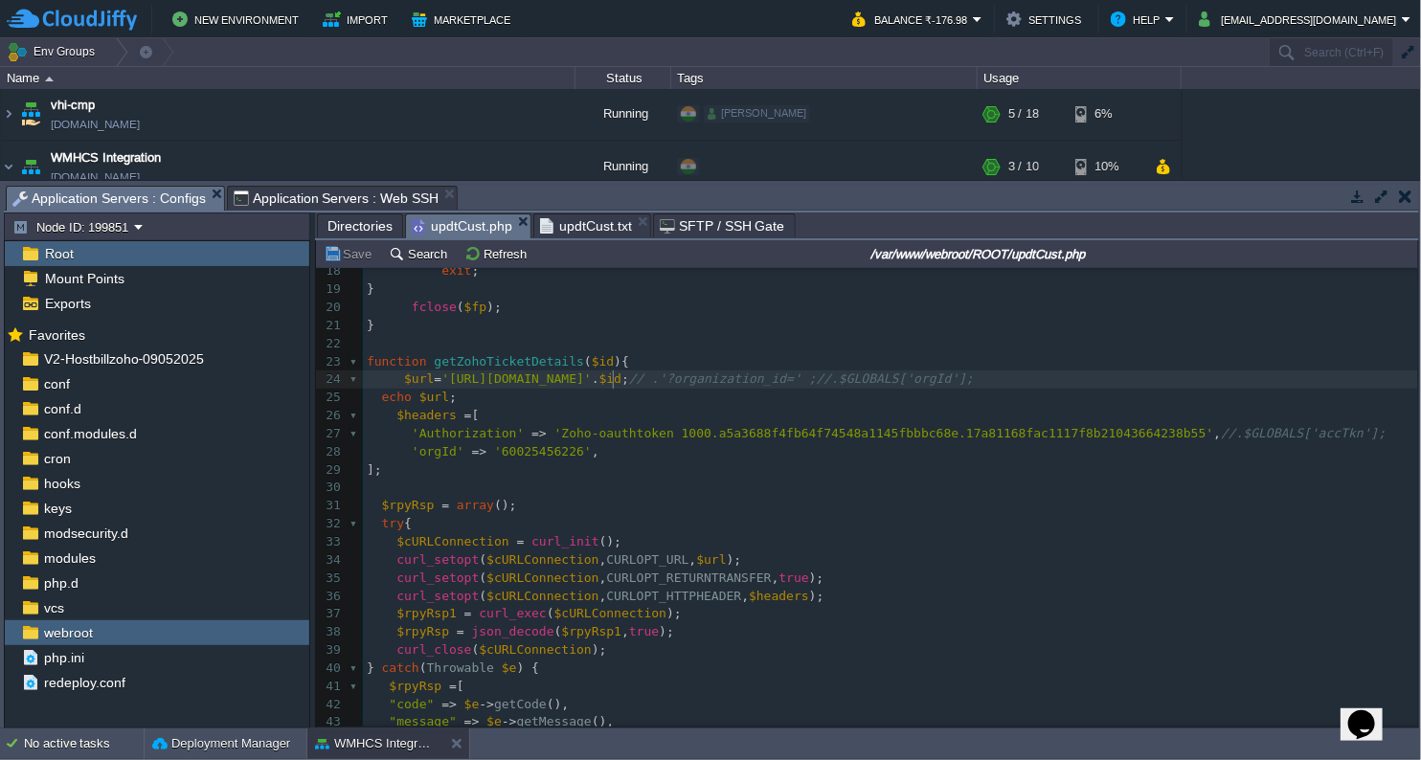
click at [615, 379] on div "x 1 <?php 2 function shutdown (){ 3 echo "\n" ; 4 flushStdOut (); // flush echo…" at bounding box center [890, 425] width 1055 height 938
click at [345, 259] on button "Save" at bounding box center [351, 253] width 54 height 17
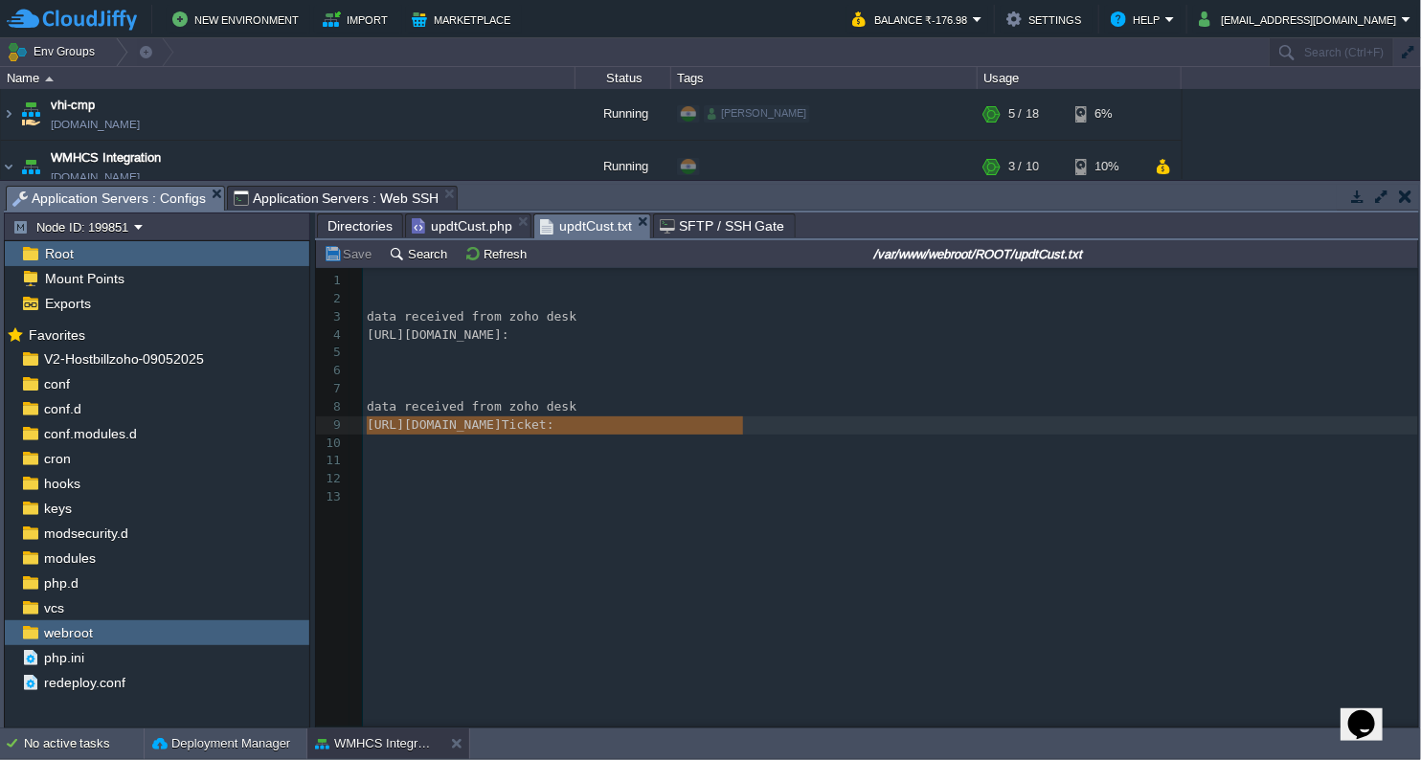
click at [578, 222] on span "updtCust.txt" at bounding box center [586, 226] width 92 height 24
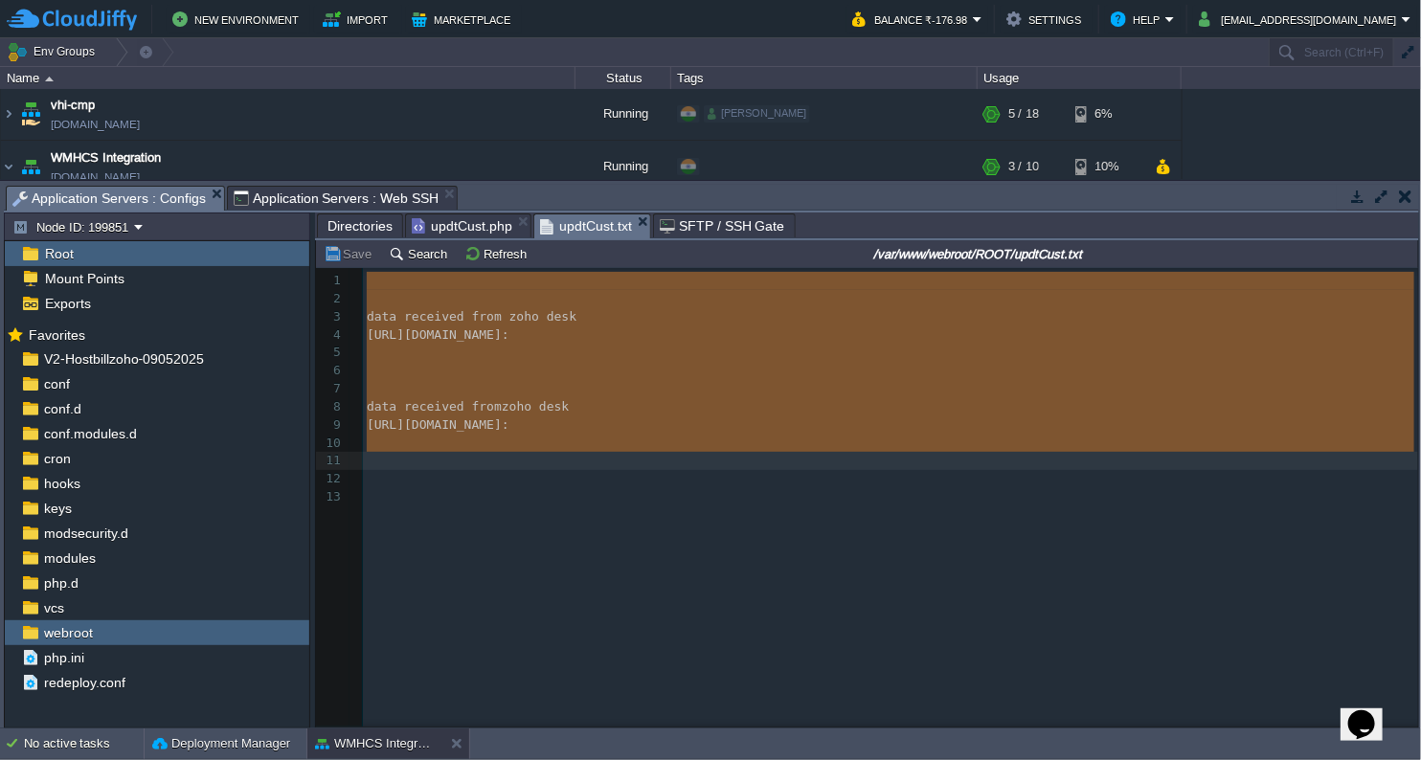
type textarea "data received from zoho desk [URL][DOMAIN_NAME]: data received from zoho desk […"
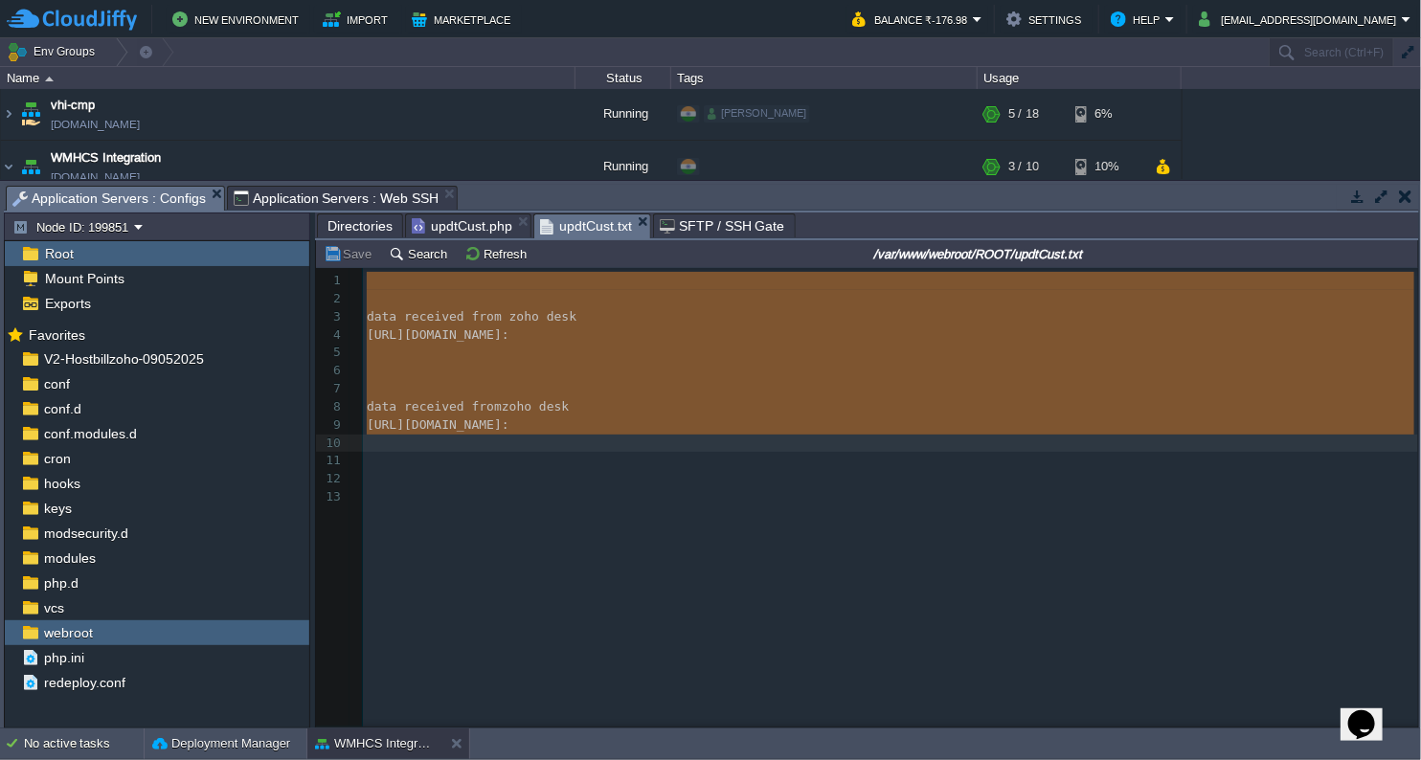
drag, startPoint x: 367, startPoint y: 283, endPoint x: 813, endPoint y: 441, distance: 473.3
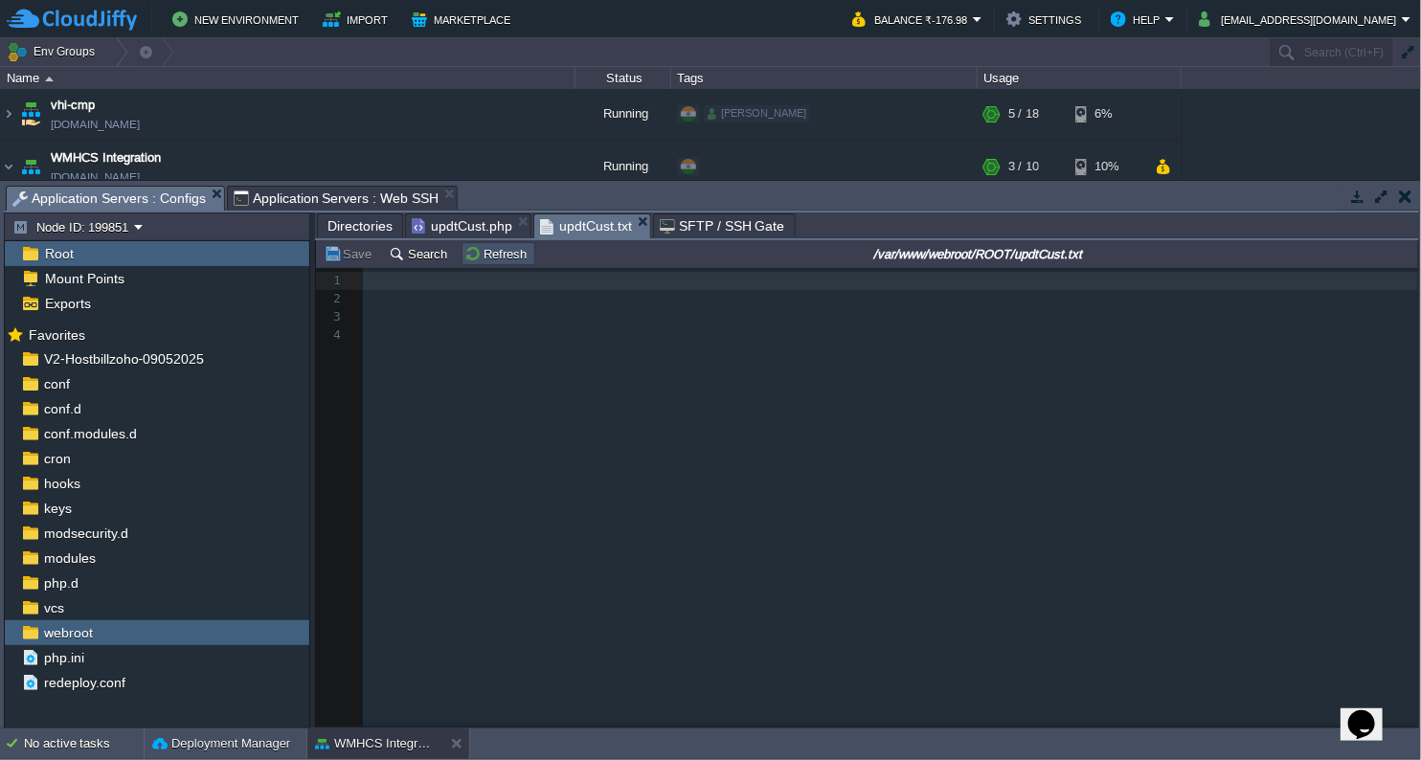
click at [505, 255] on button "Refresh" at bounding box center [498, 253] width 68 height 17
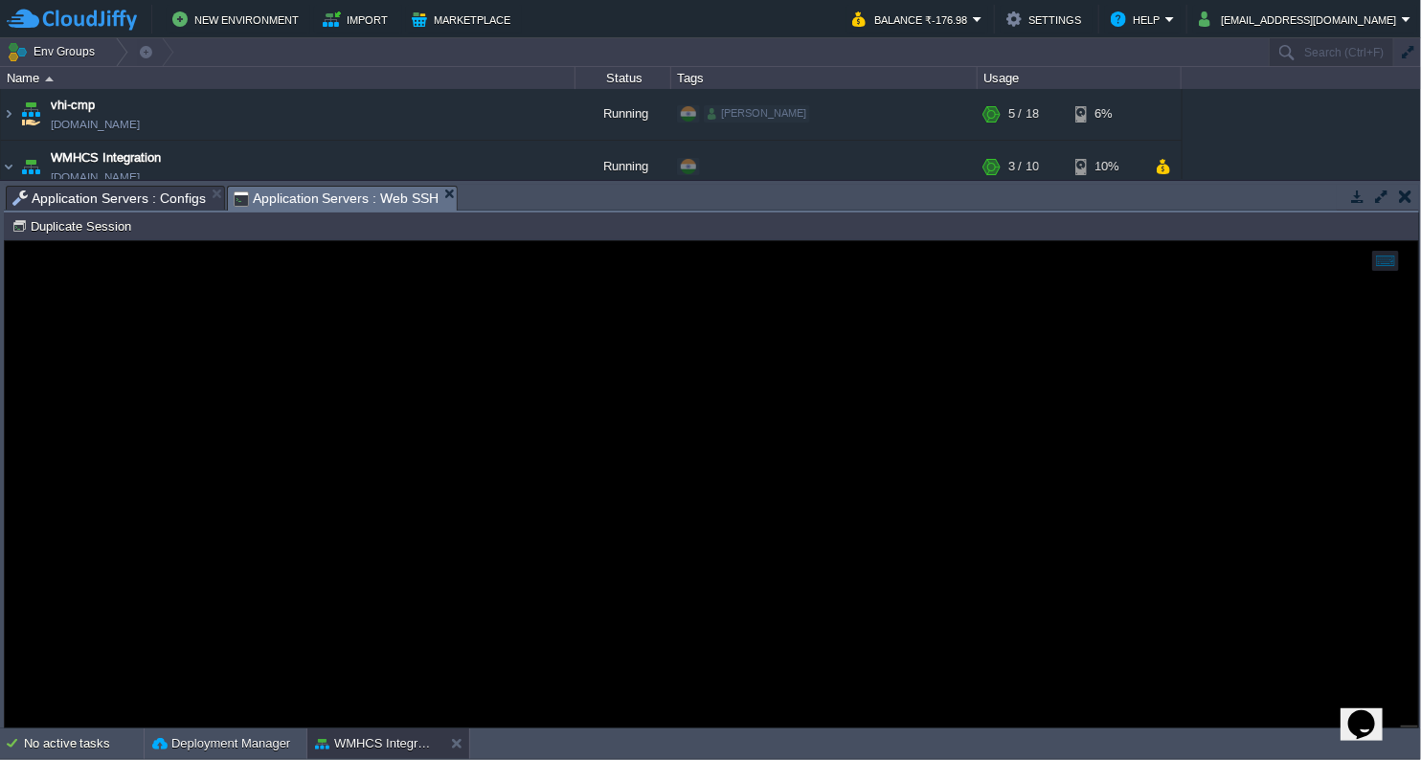
click at [388, 199] on span "Application Servers : Web SSH" at bounding box center [337, 199] width 206 height 24
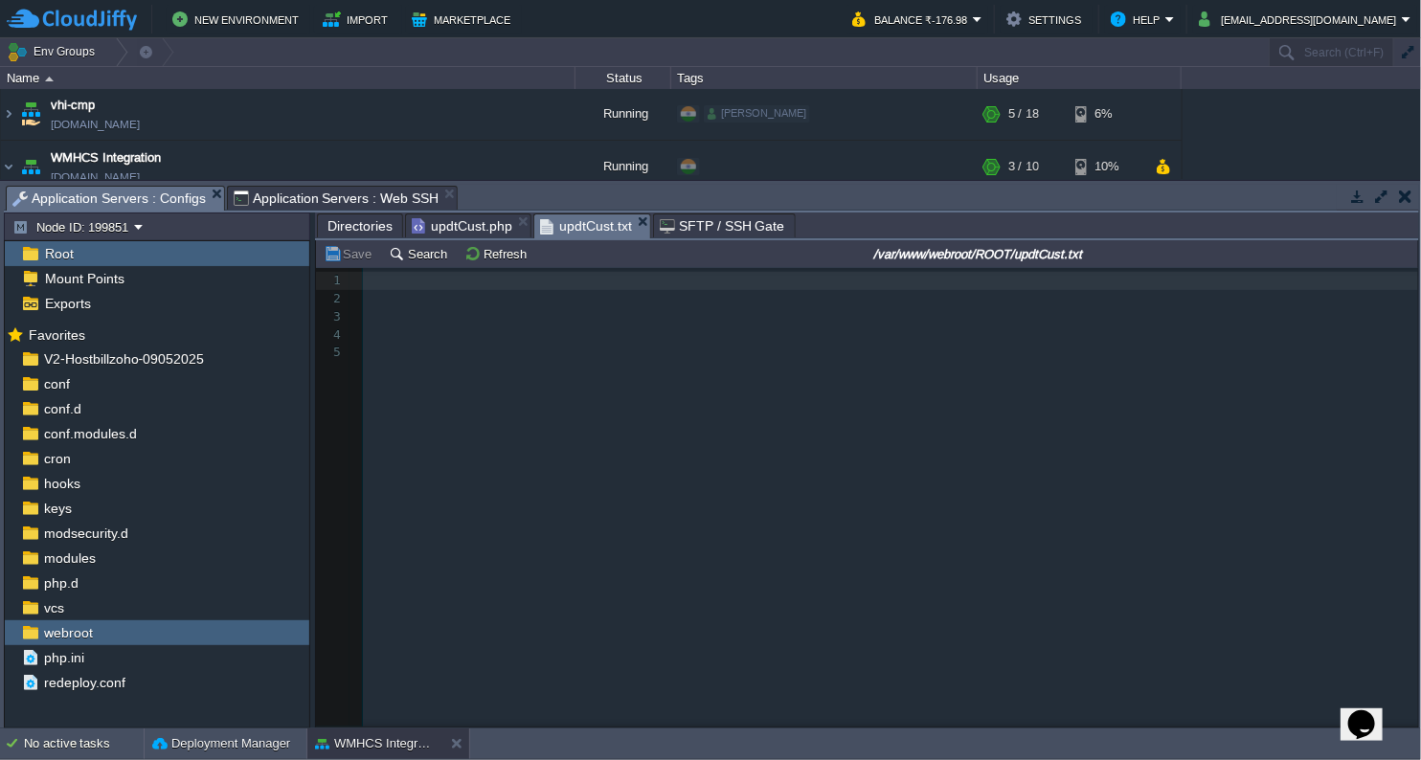
click at [176, 196] on span "Application Servers : Configs" at bounding box center [108, 199] width 193 height 24
click at [464, 259] on button "Refresh" at bounding box center [498, 253] width 68 height 17
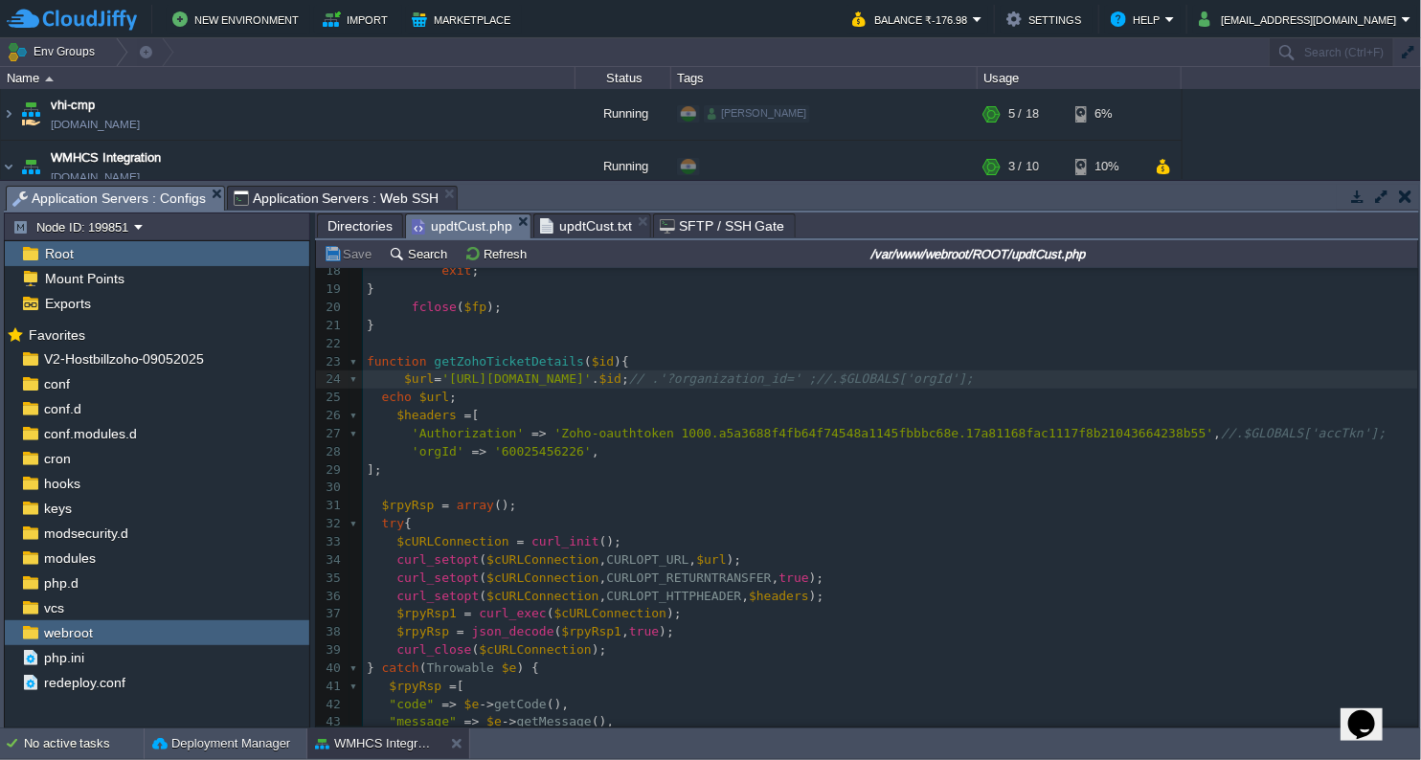
click at [461, 225] on span "updtCust.php" at bounding box center [462, 226] width 101 height 24
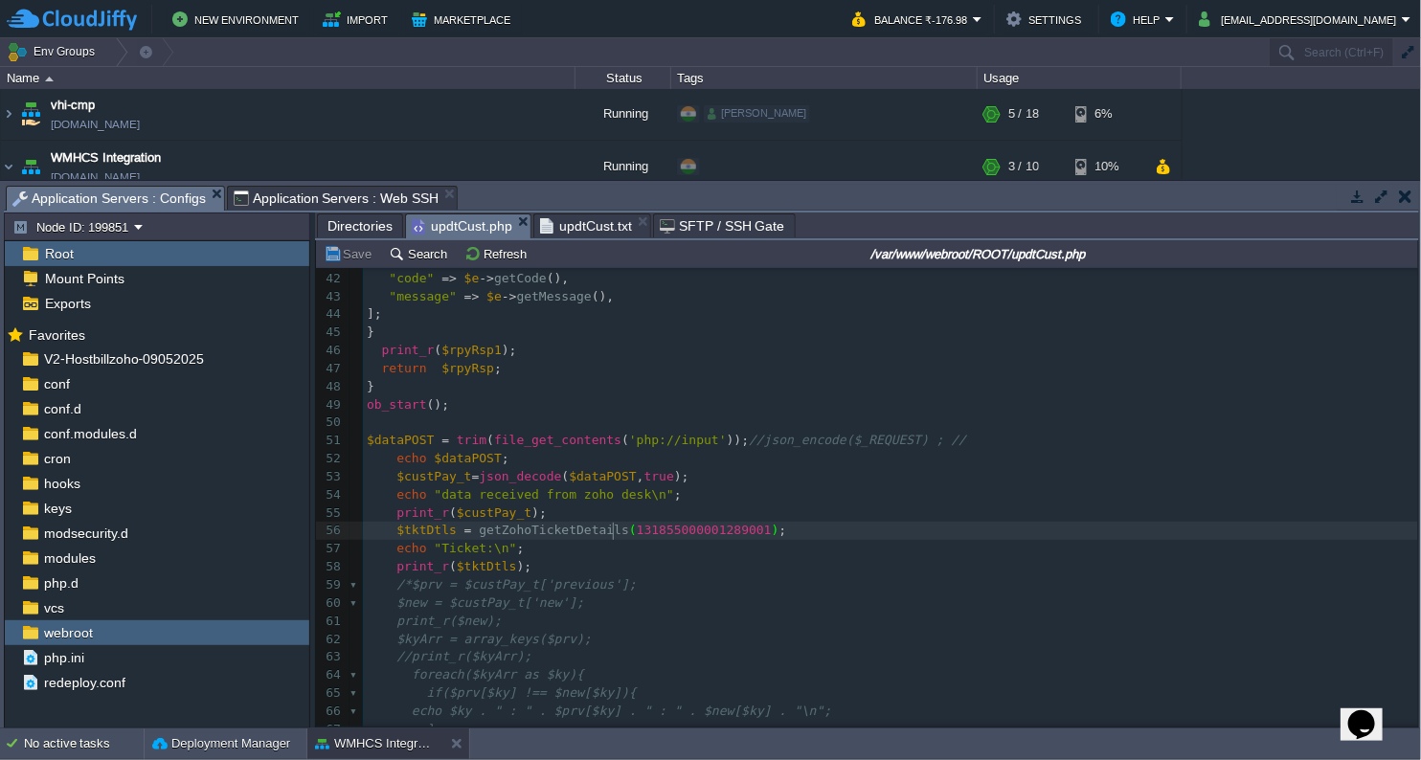
scroll to position [6, 0]
type textarea "'"
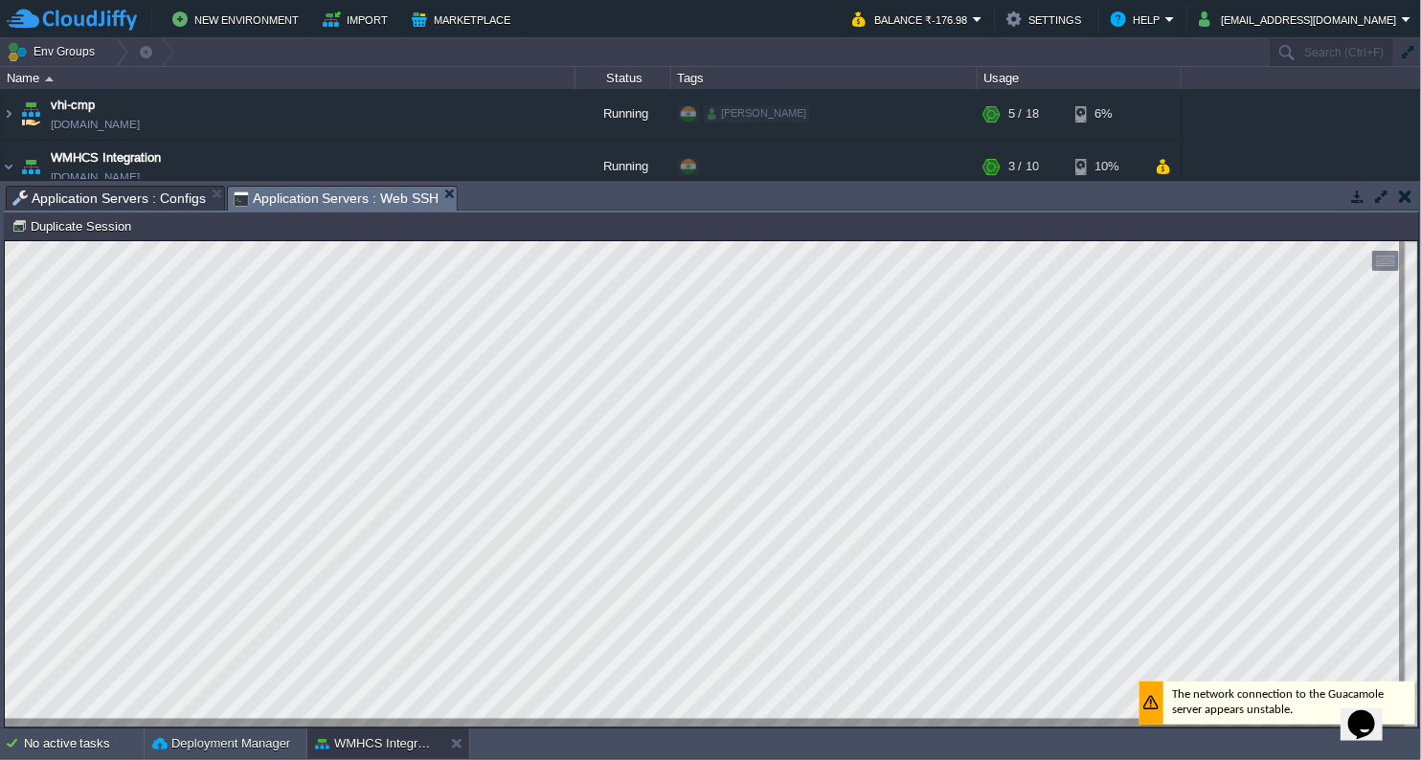
click at [338, 192] on span "Application Servers : Web SSH" at bounding box center [337, 199] width 206 height 24
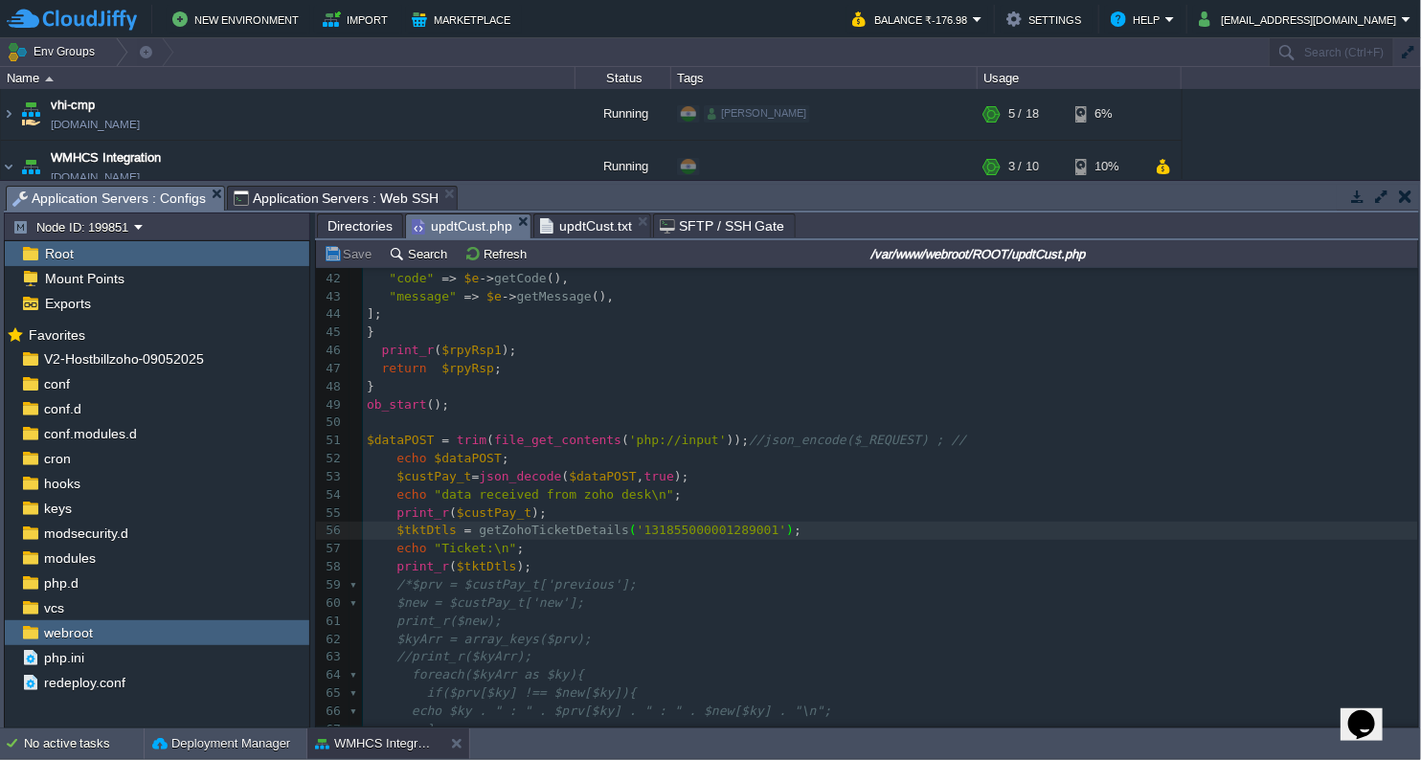
click at [182, 203] on span "Application Servers : Configs" at bounding box center [108, 199] width 193 height 24
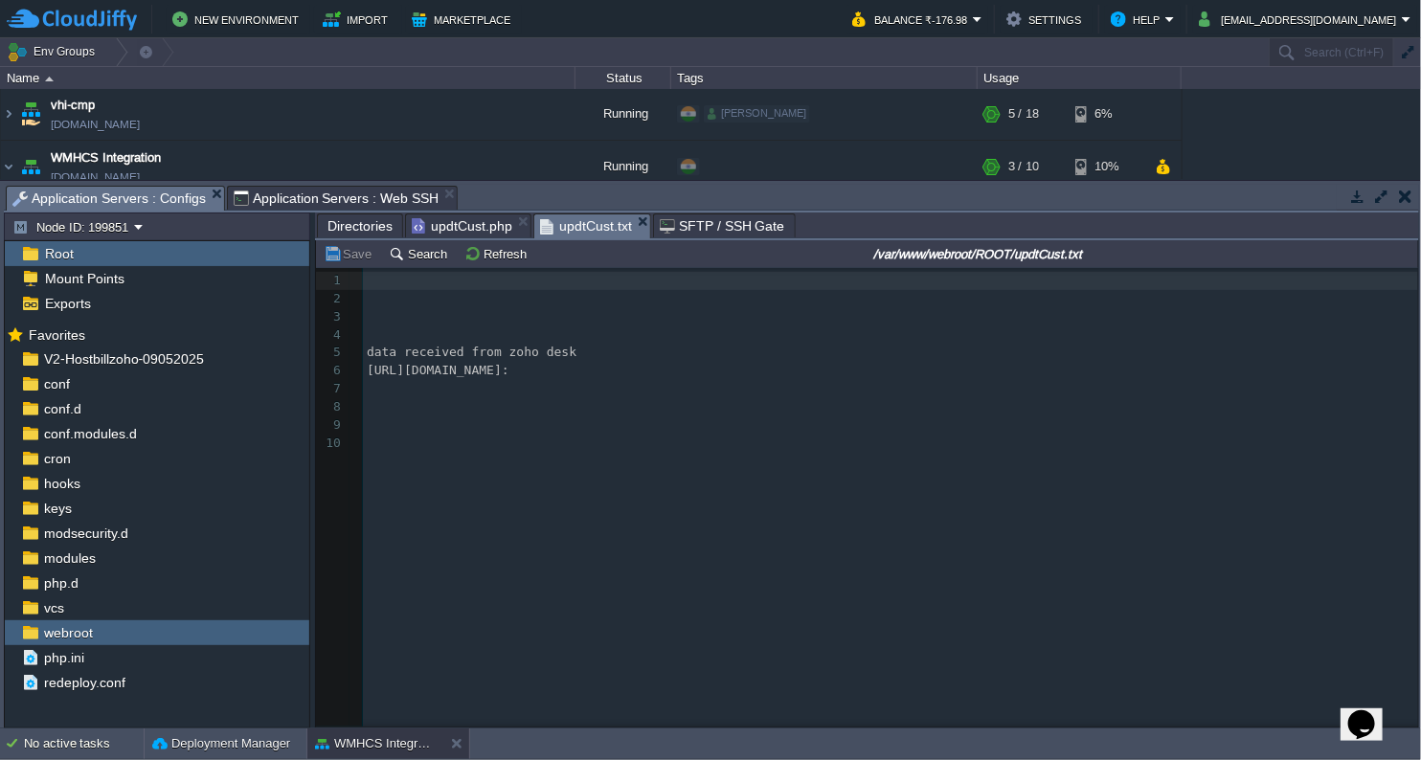
click at [561, 222] on span "updtCust.txt" at bounding box center [586, 226] width 92 height 24
click at [483, 258] on button "Refresh" at bounding box center [498, 253] width 68 height 17
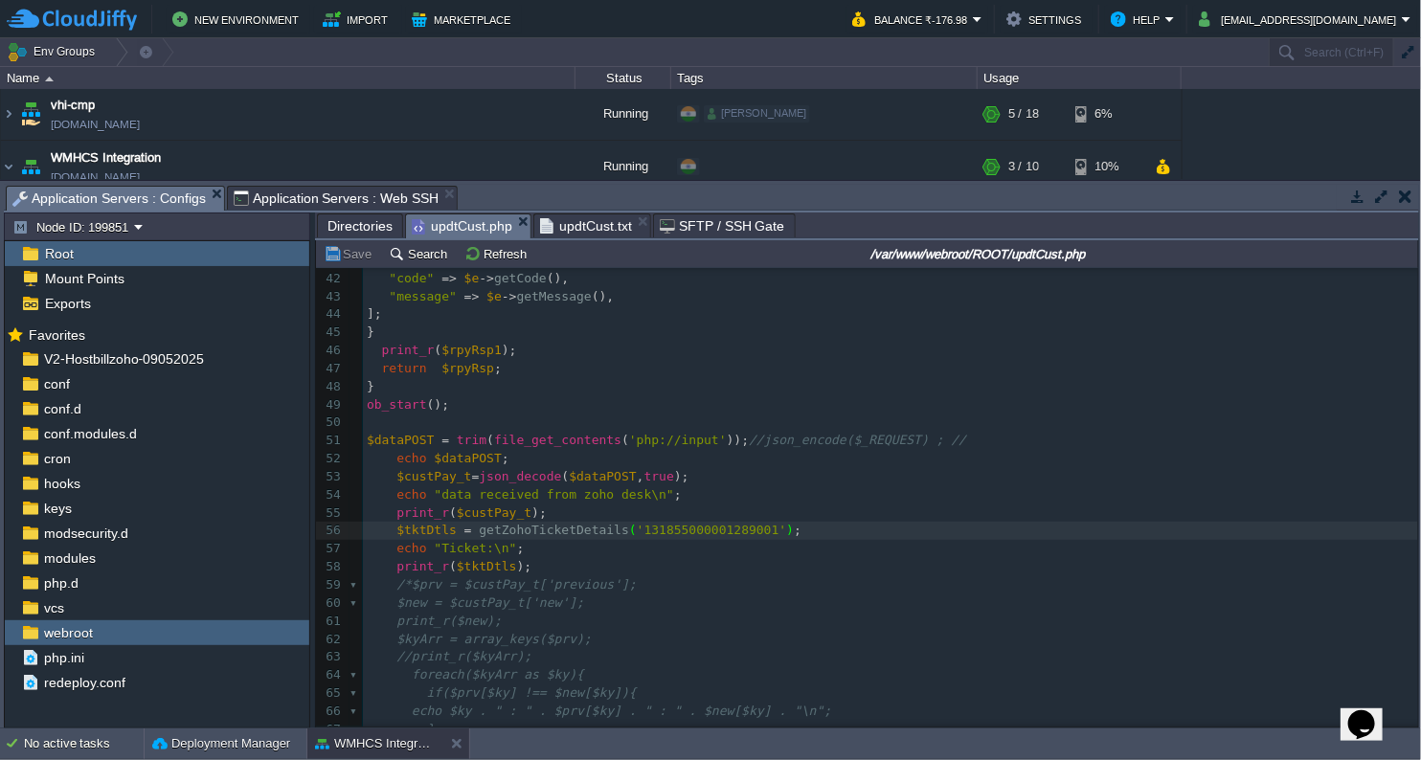
click at [489, 225] on span "updtCust.php" at bounding box center [462, 226] width 101 height 24
type textarea "try{ $cURLConnection = curl_init(); curl_setopt($cURLConnection, CURLOPT_URL,$u…"
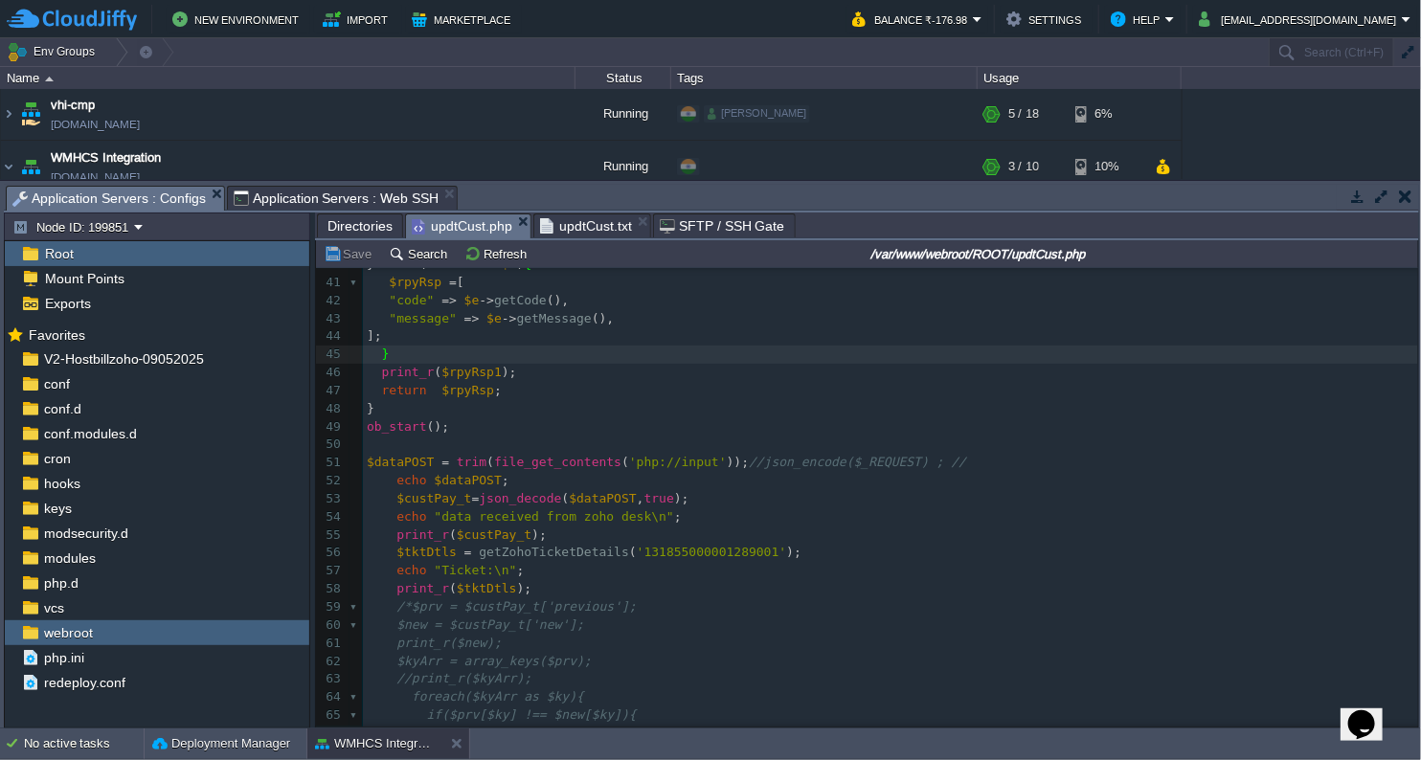
scroll to position [757, 0]
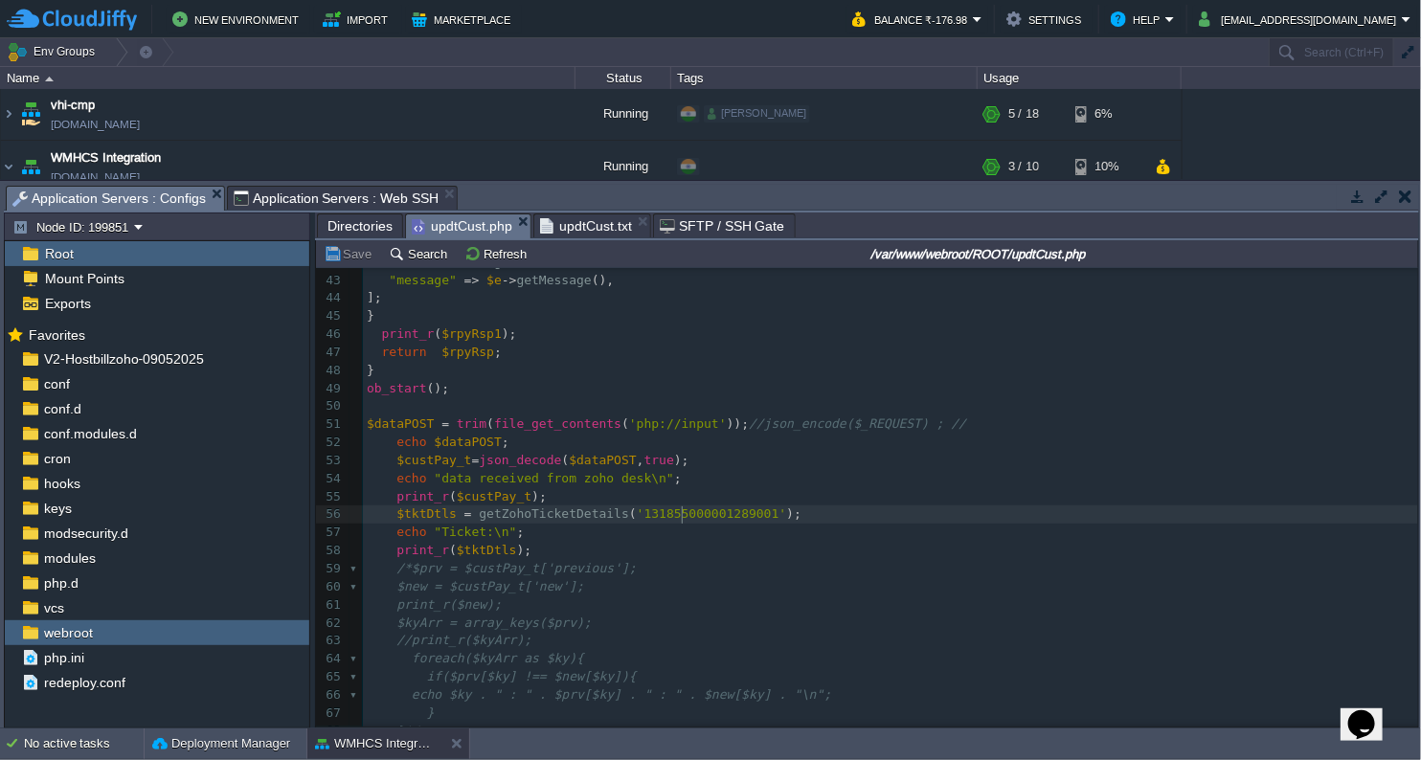
click at [678, 520] on span "'131855000001289001'" at bounding box center [712, 513] width 150 height 14
type textarea "131855000001289001"
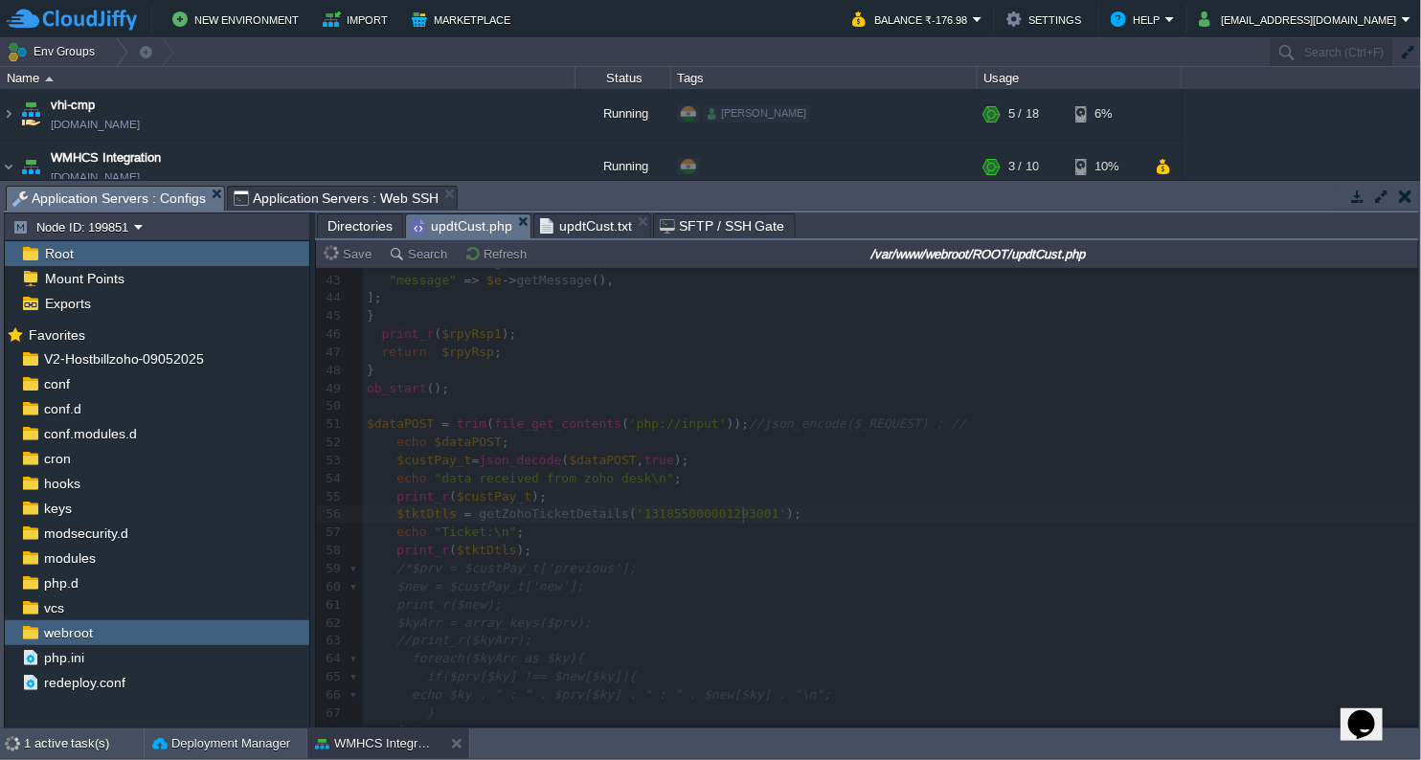
click at [600, 226] on span "updtCust.txt" at bounding box center [586, 225] width 92 height 23
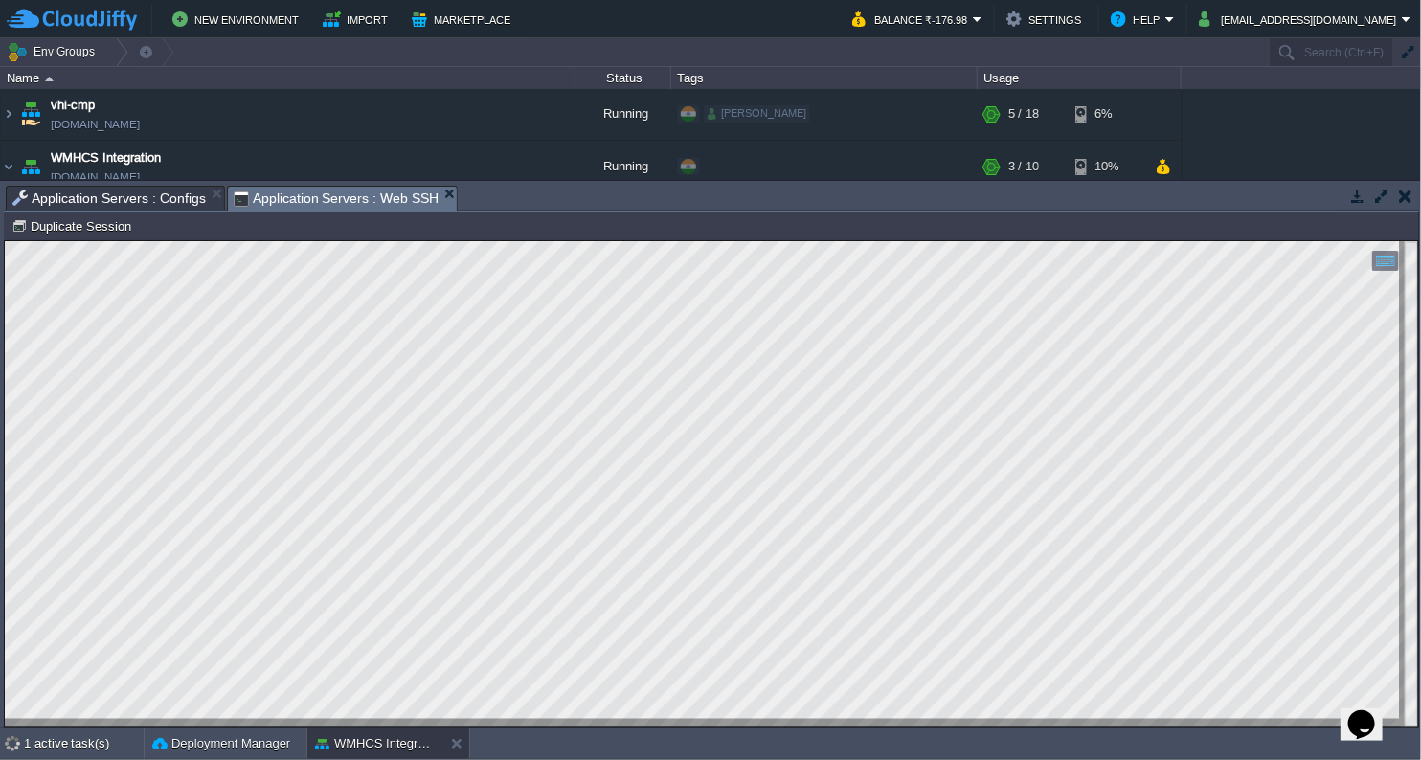
click at [364, 197] on span "Application Servers : Web SSH" at bounding box center [337, 199] width 206 height 24
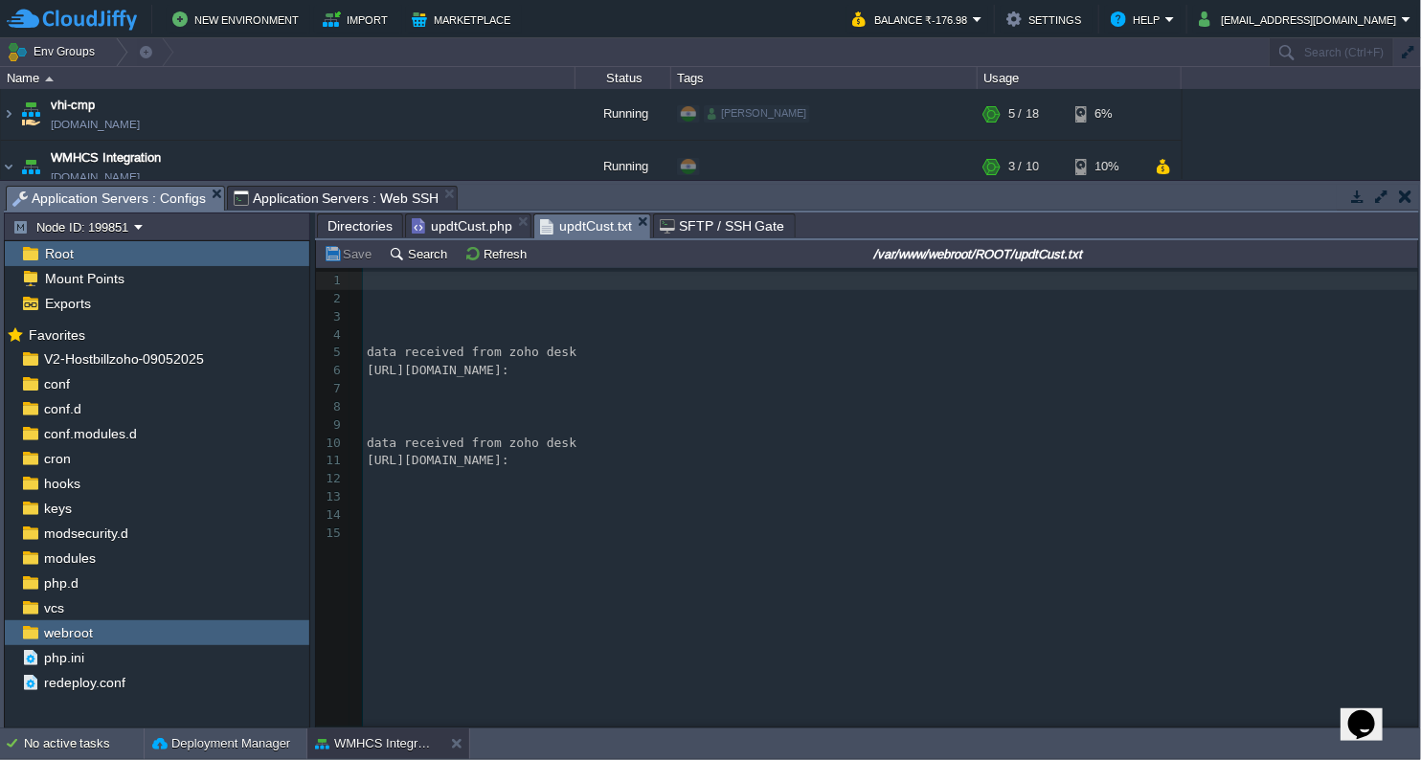
click at [115, 196] on span "Application Servers : Configs" at bounding box center [108, 199] width 193 height 24
click at [502, 253] on button "Refresh" at bounding box center [498, 253] width 68 height 17
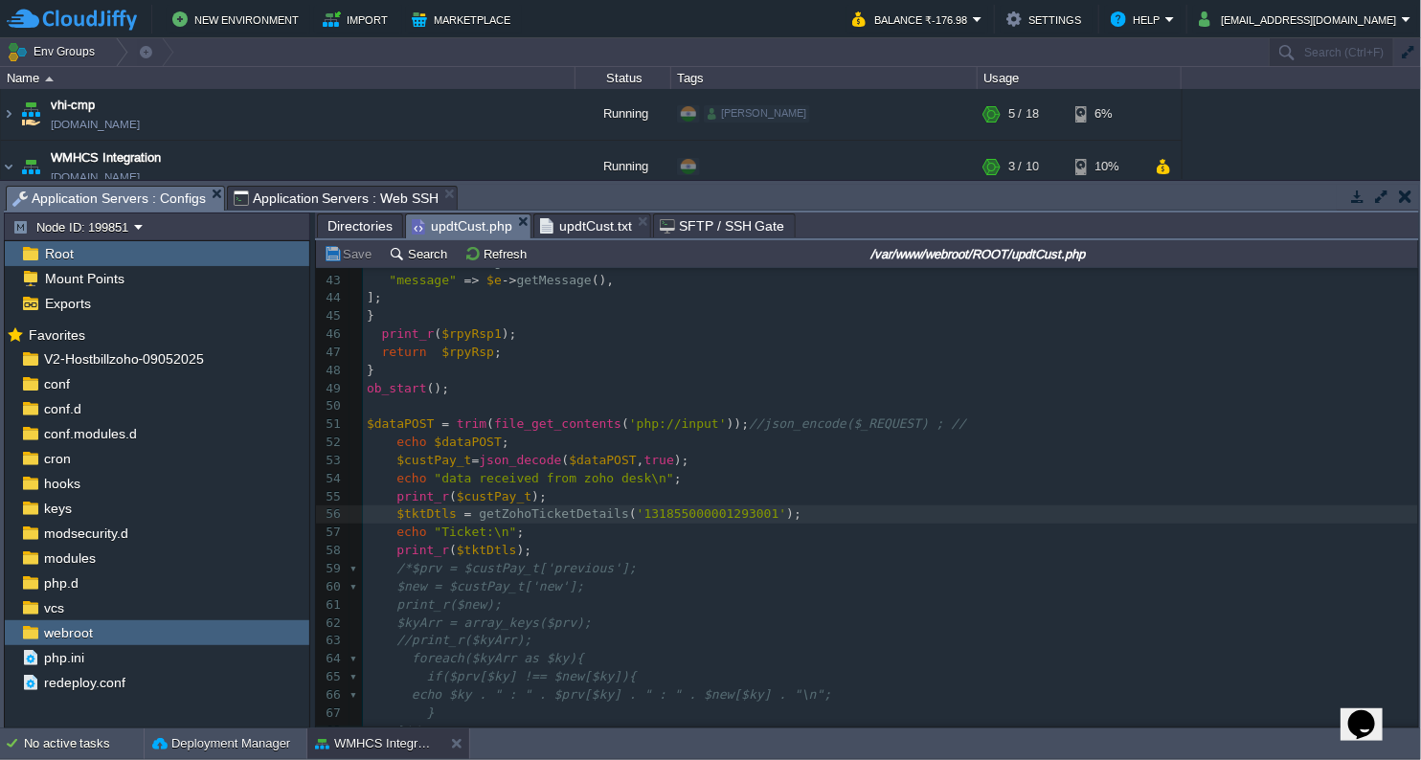
click at [468, 222] on span "updtCust.php" at bounding box center [462, 226] width 101 height 24
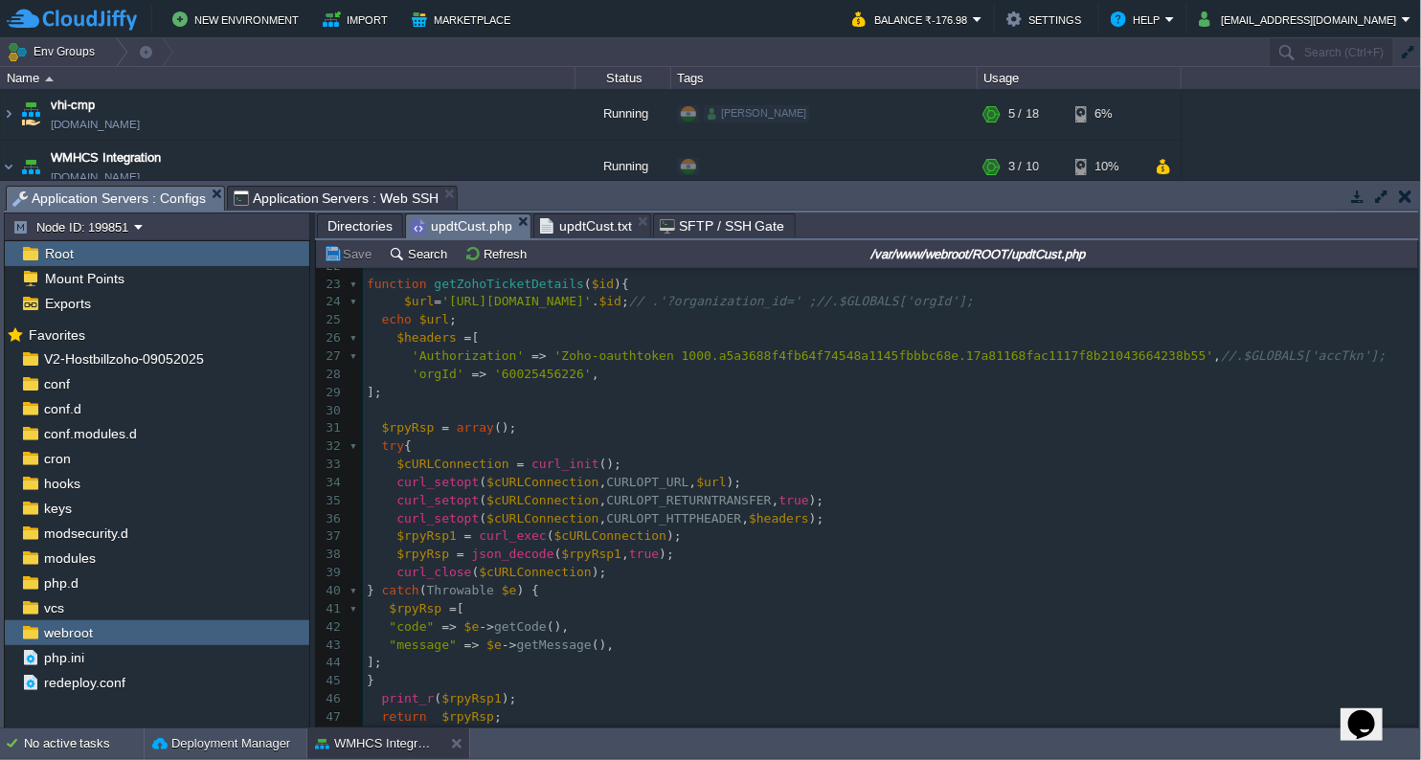
scroll to position [332, 0]
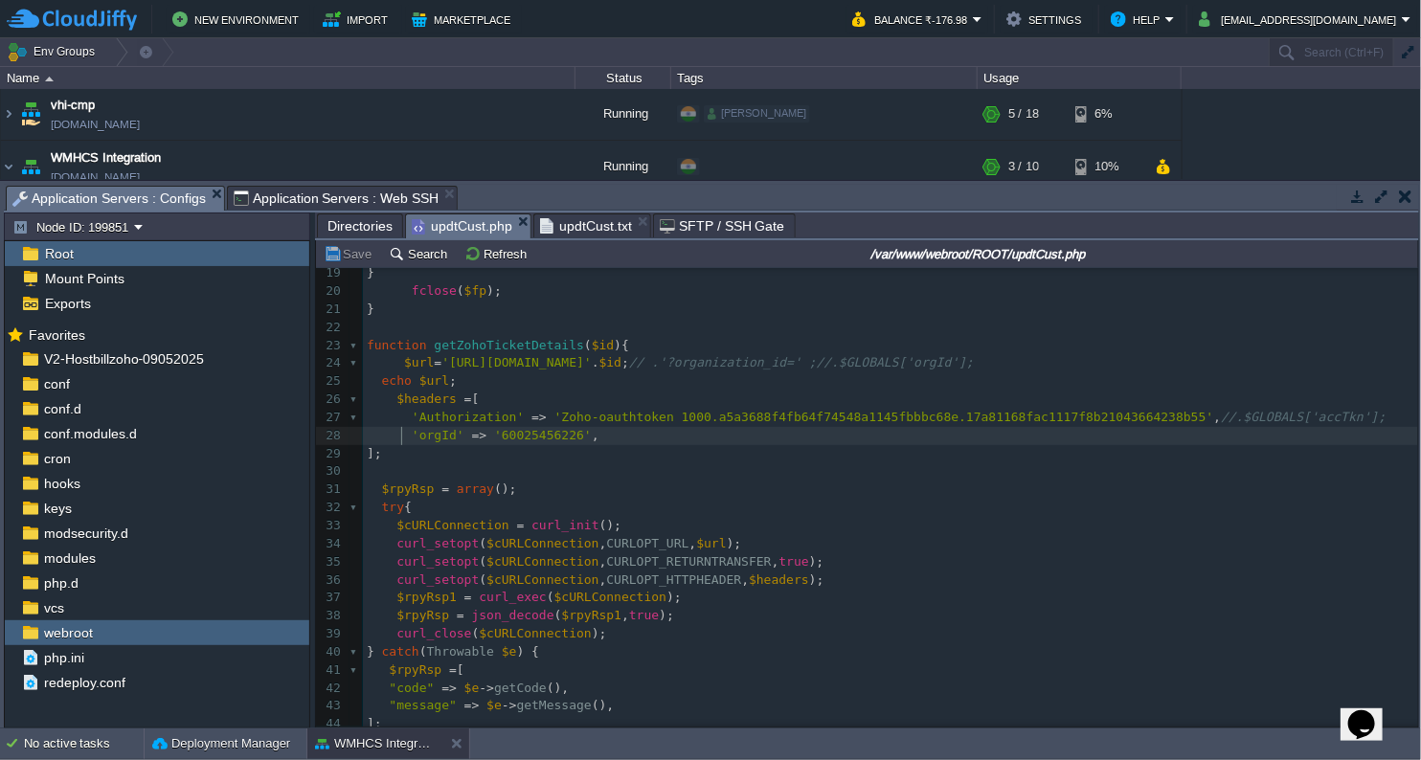
click at [402, 436] on div "x $rpyRsp = array (); 9 ​ 10 function flushStdOut (){ 11 $filePath = '/var/www/…" at bounding box center [890, 661] width 1055 height 1155
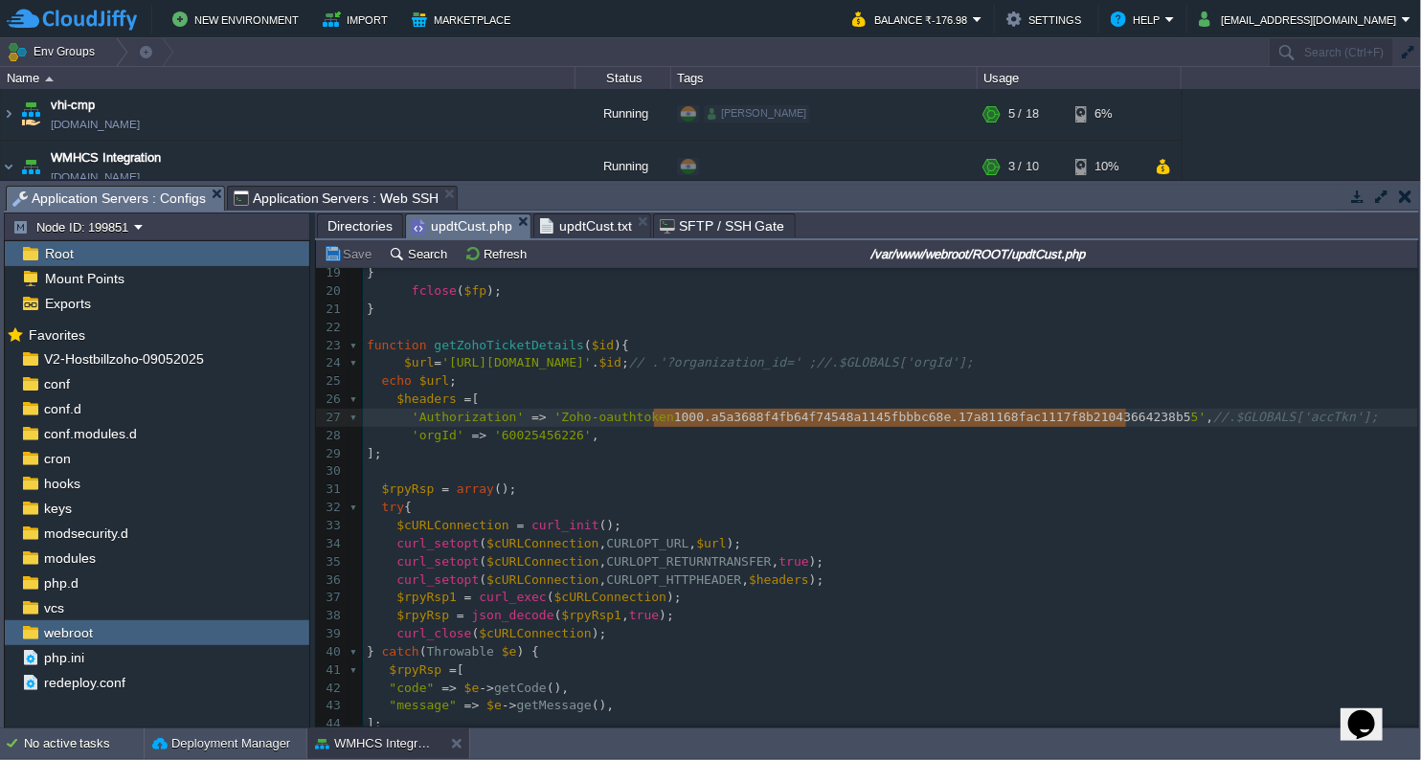
type textarea "1000.a5a3688f4fb64f74548a1145fbbbc68e.17a81168fac1117f8b21043664238b55"
drag, startPoint x: 651, startPoint y: 419, endPoint x: 1128, endPoint y: 417, distance: 476.8
paste textarea
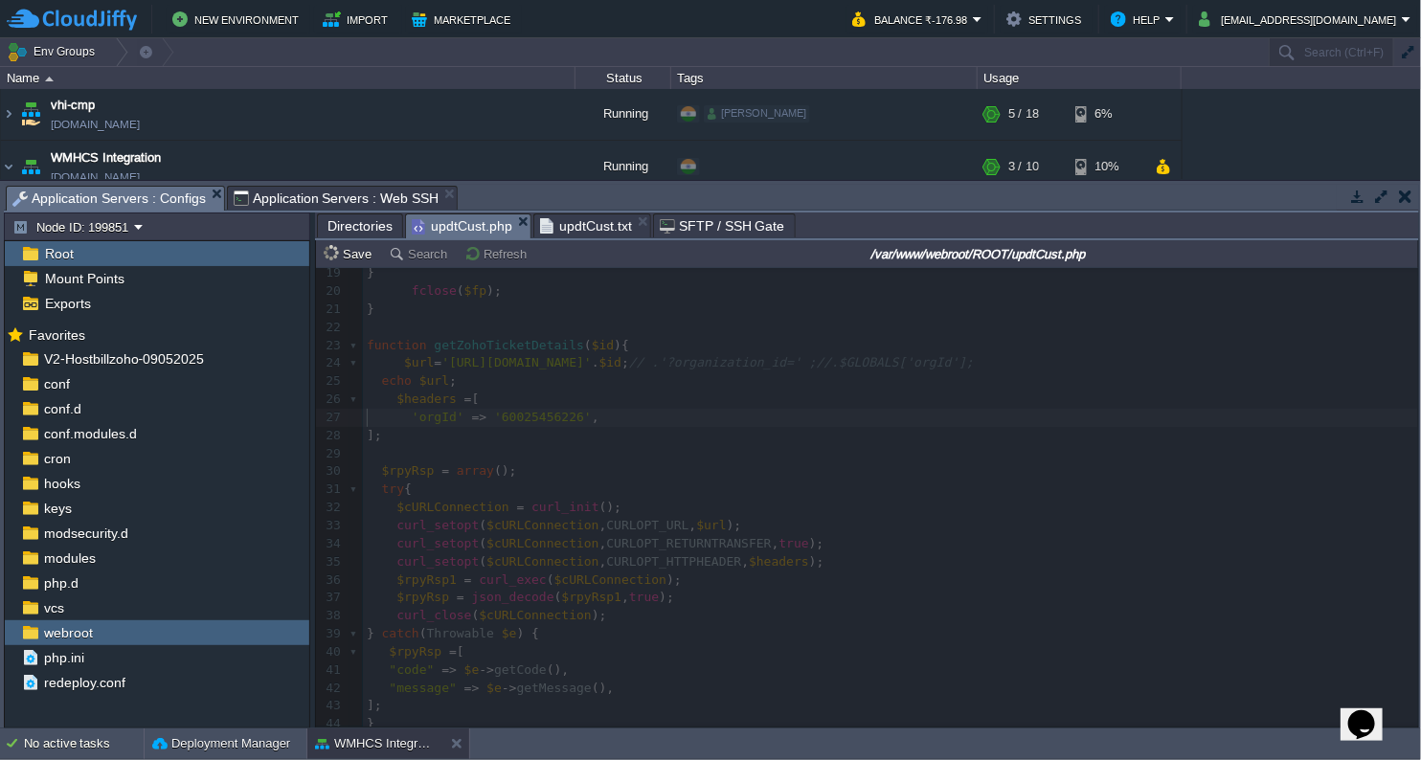
type textarea "'Authorization' => 'Zoho-oauthtoken 1000.5435ba6c8dd3027e3b8394945a86be3e.cc69e…"
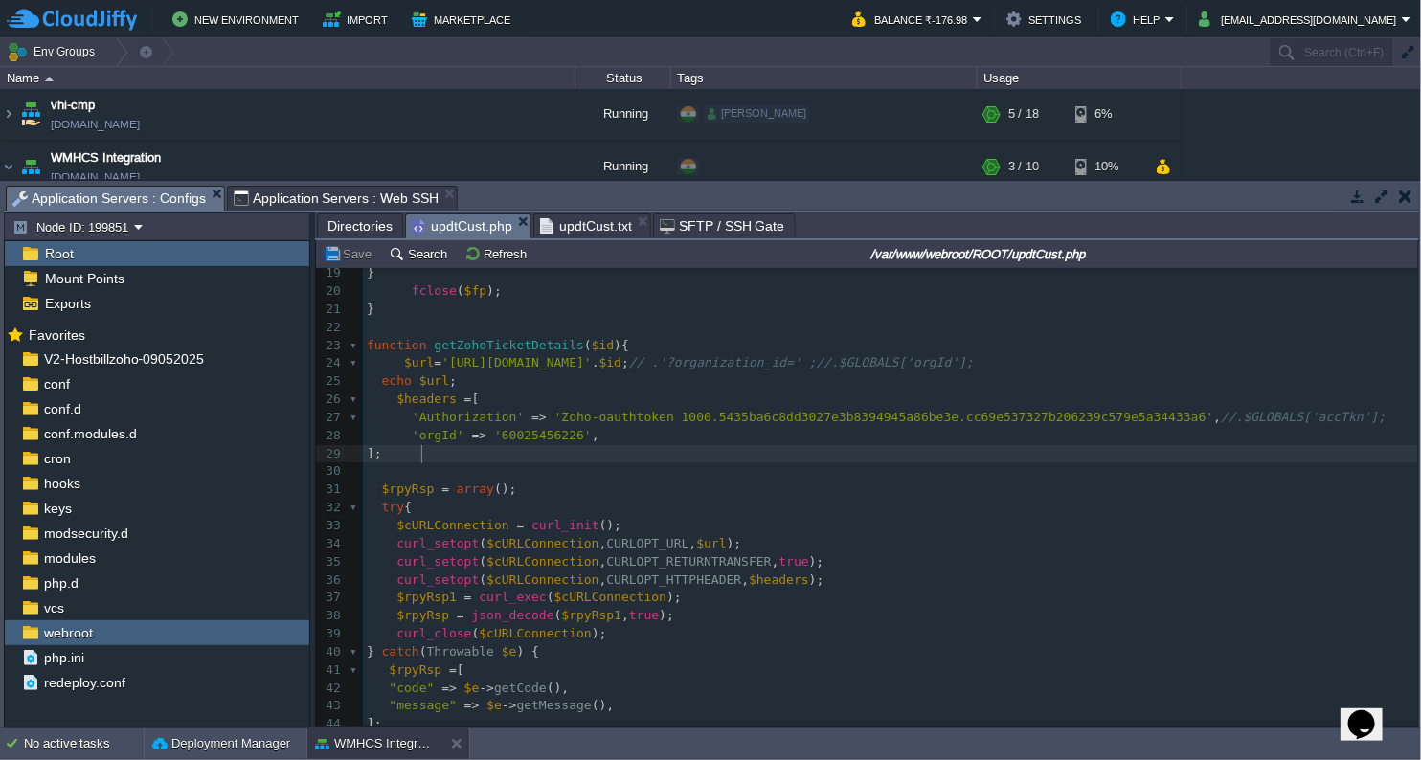
click at [1051, 459] on pre "];" at bounding box center [890, 454] width 1055 height 18
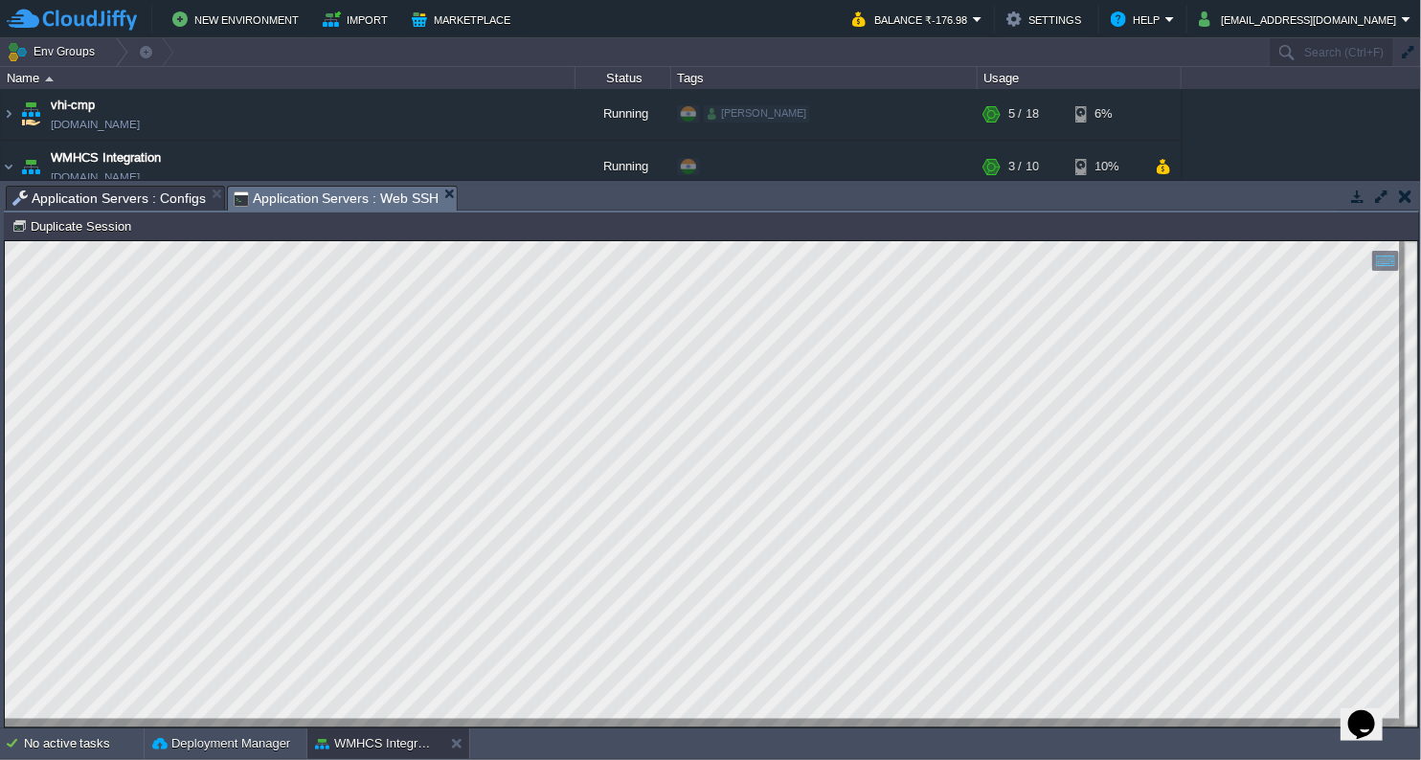
click at [365, 201] on span "Application Servers : Web SSH" at bounding box center [337, 199] width 206 height 24
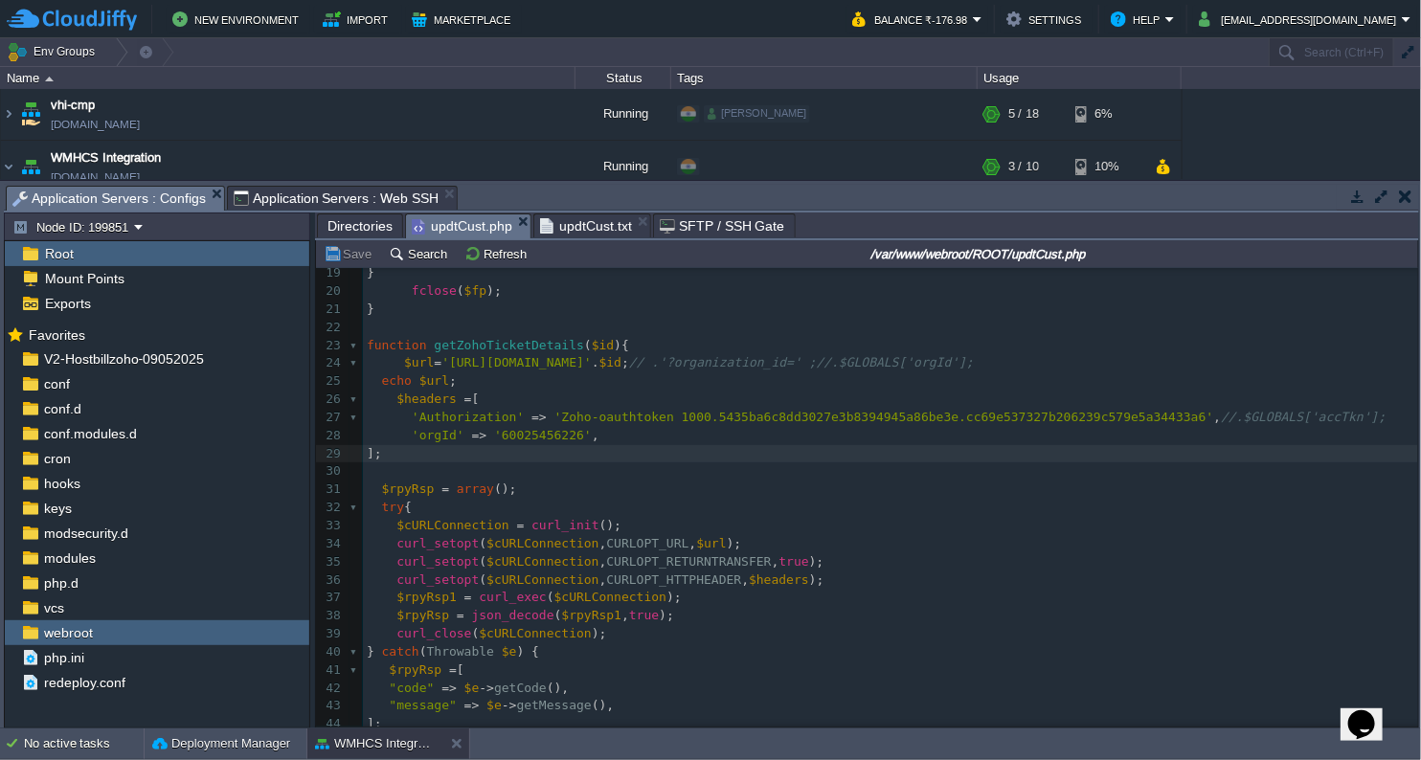
click at [118, 203] on span "Application Servers : Configs" at bounding box center [108, 199] width 193 height 24
click at [574, 223] on span "updtCust.txt" at bounding box center [586, 225] width 92 height 23
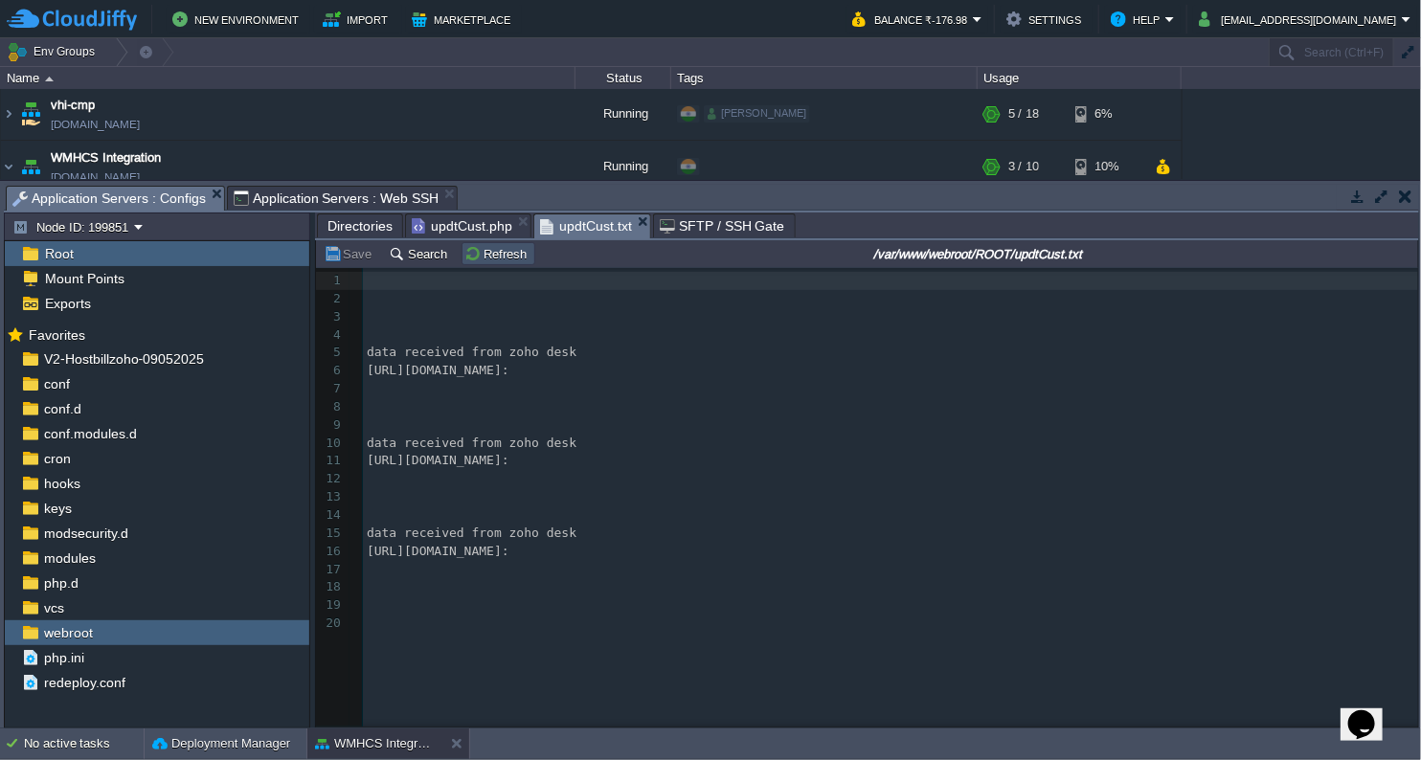
click at [477, 260] on button "Refresh" at bounding box center [498, 253] width 68 height 17
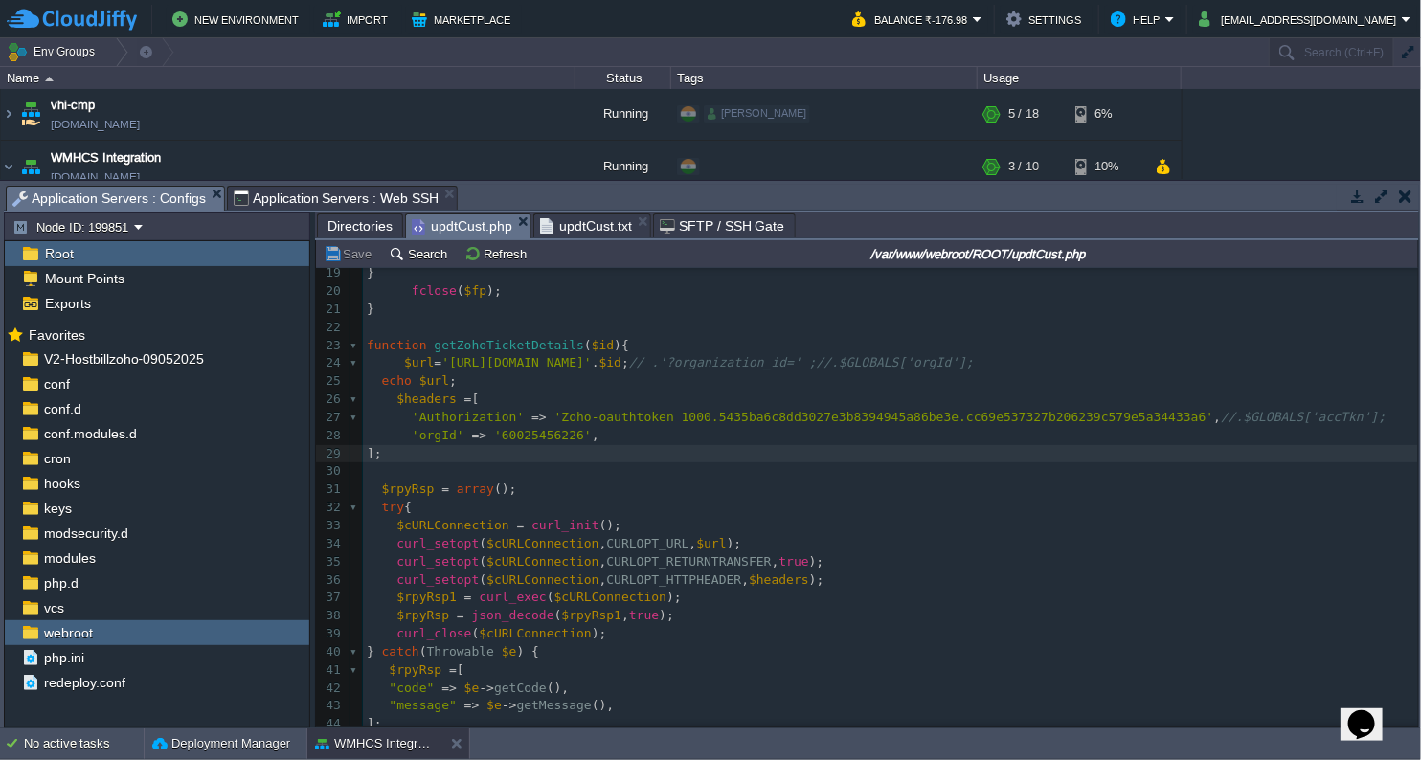
click at [467, 232] on span "updtCust.php" at bounding box center [462, 226] width 101 height 24
type textarea "]"
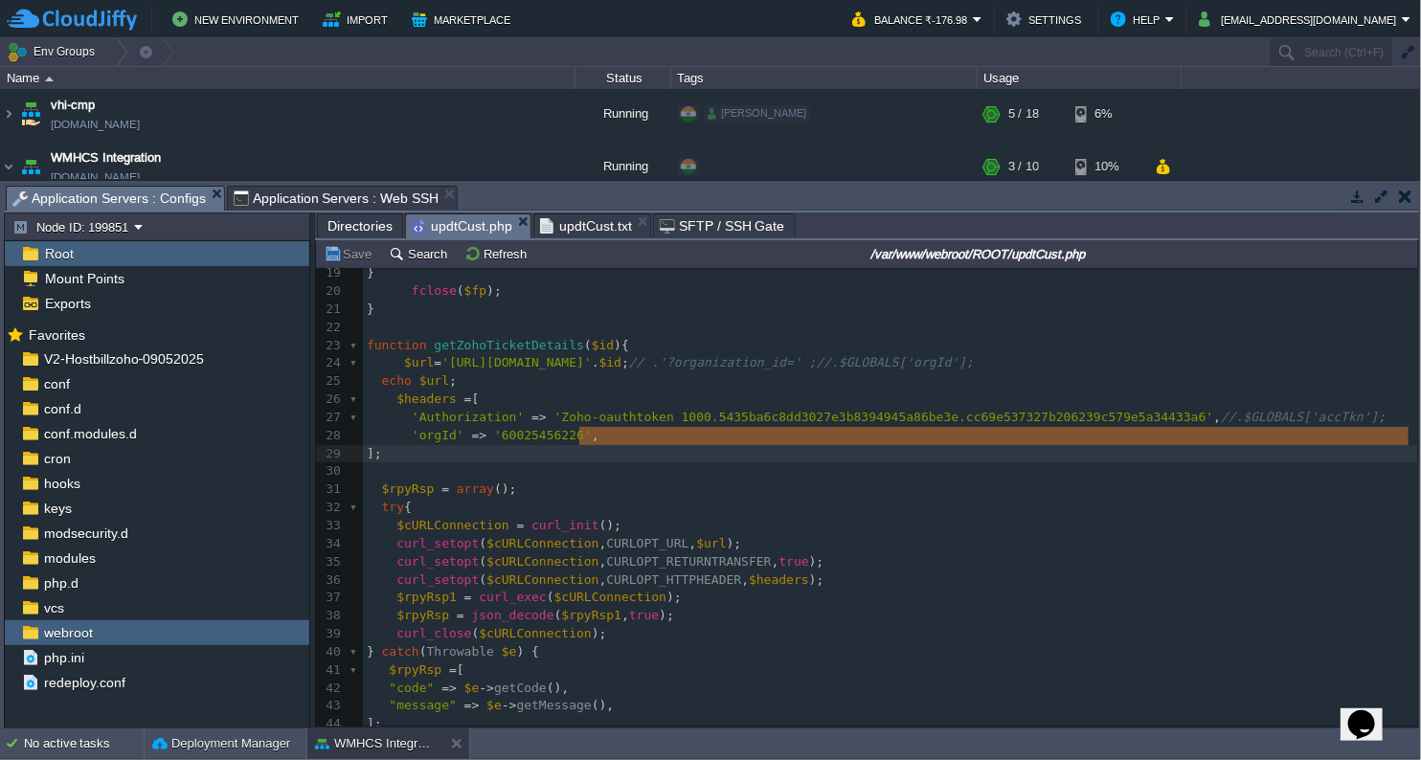
type textarea "'orgId' => '60025456226',"
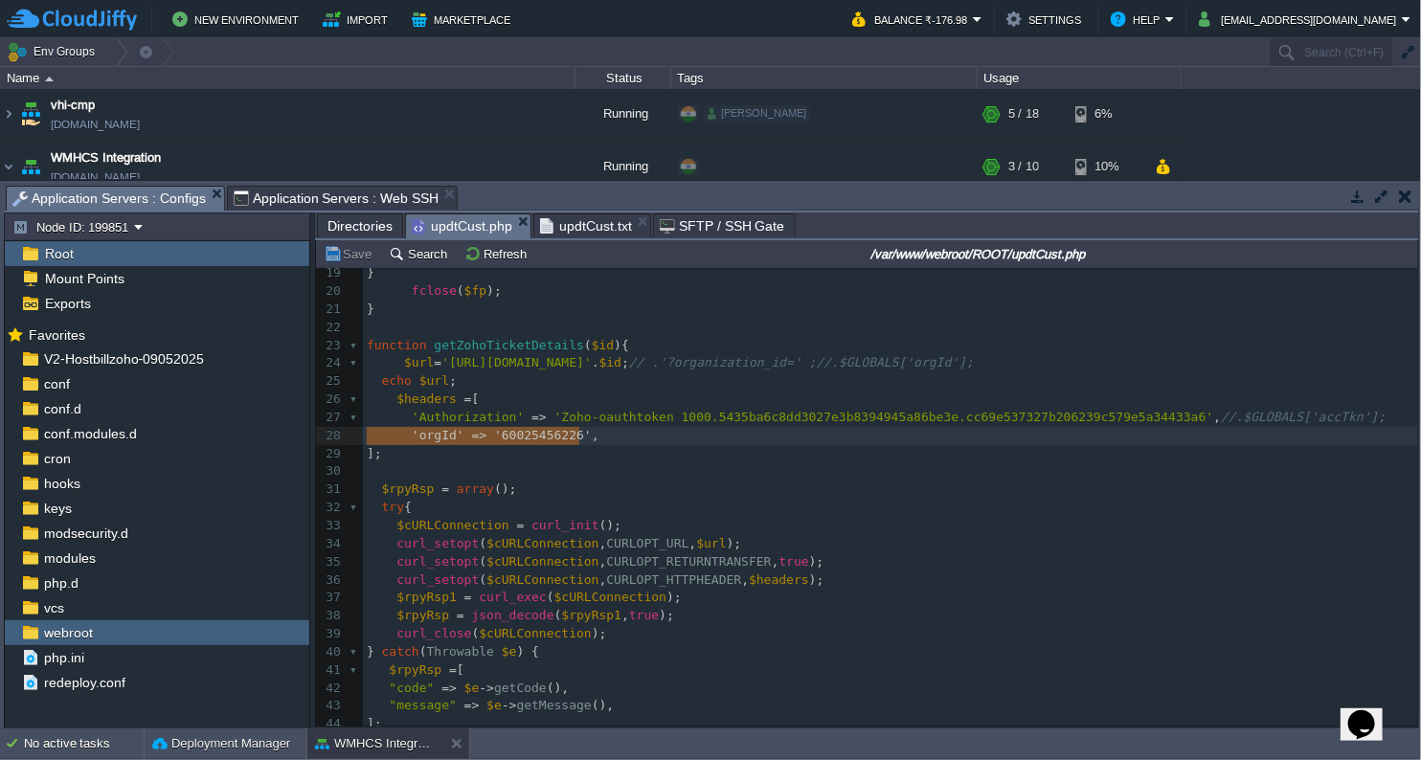
drag, startPoint x: 597, startPoint y: 439, endPoint x: 319, endPoint y: 444, distance: 278.7
type textarea "//.$GLOBALS['accTkn'];"
drag, startPoint x: 1155, startPoint y: 416, endPoint x: 1307, endPoint y: 423, distance: 152.4
click at [360, 254] on button "Save" at bounding box center [351, 253] width 54 height 17
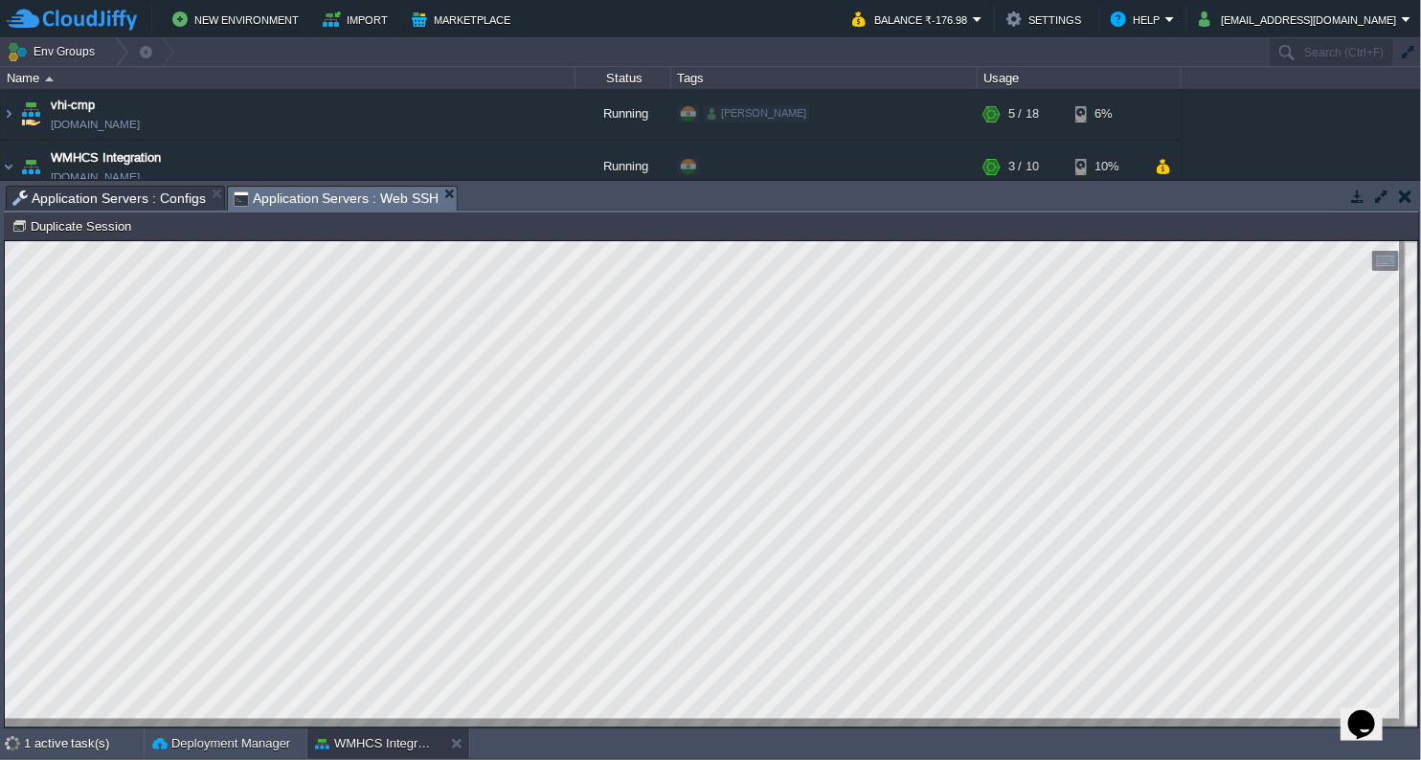
click at [371, 198] on span "Application Servers : Web SSH" at bounding box center [337, 199] width 206 height 24
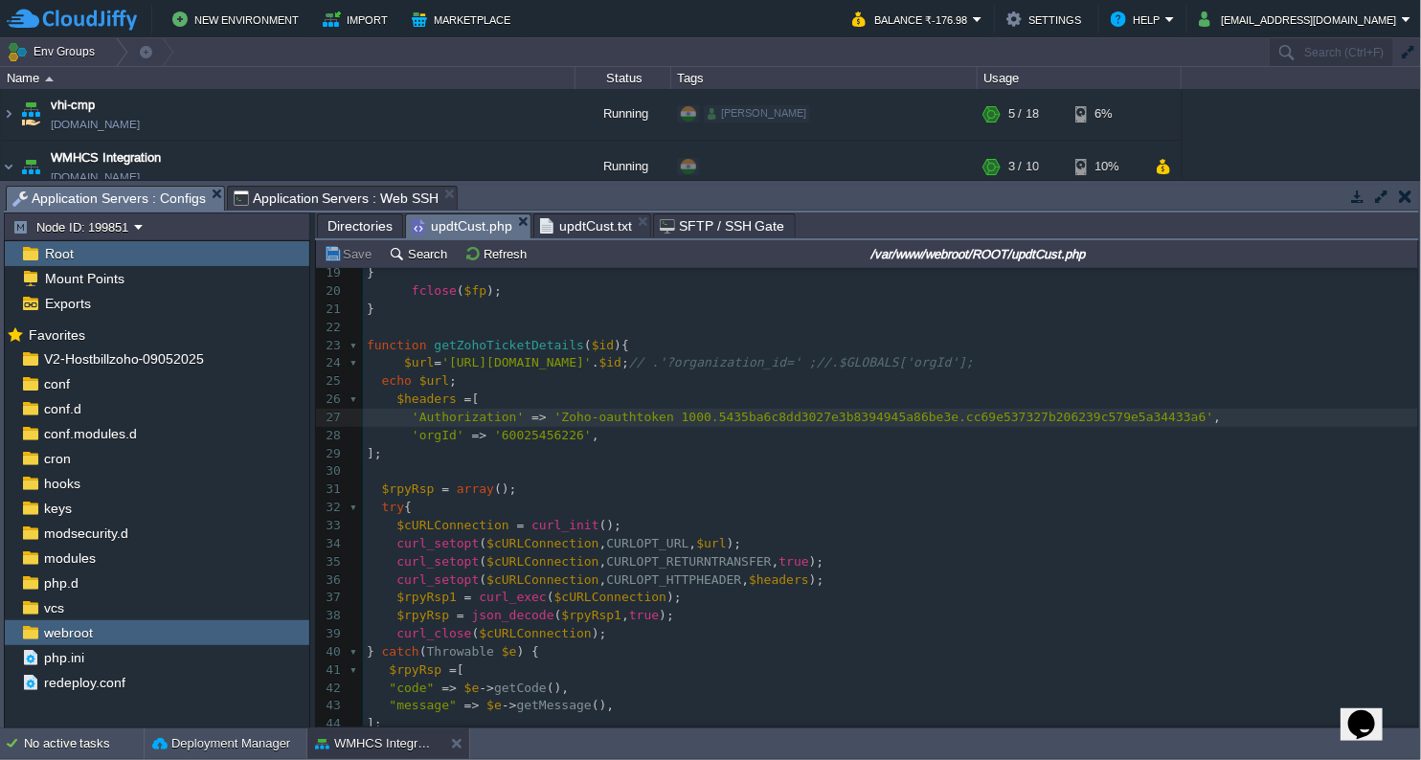
click at [154, 193] on span "Application Servers : Configs" at bounding box center [108, 199] width 193 height 24
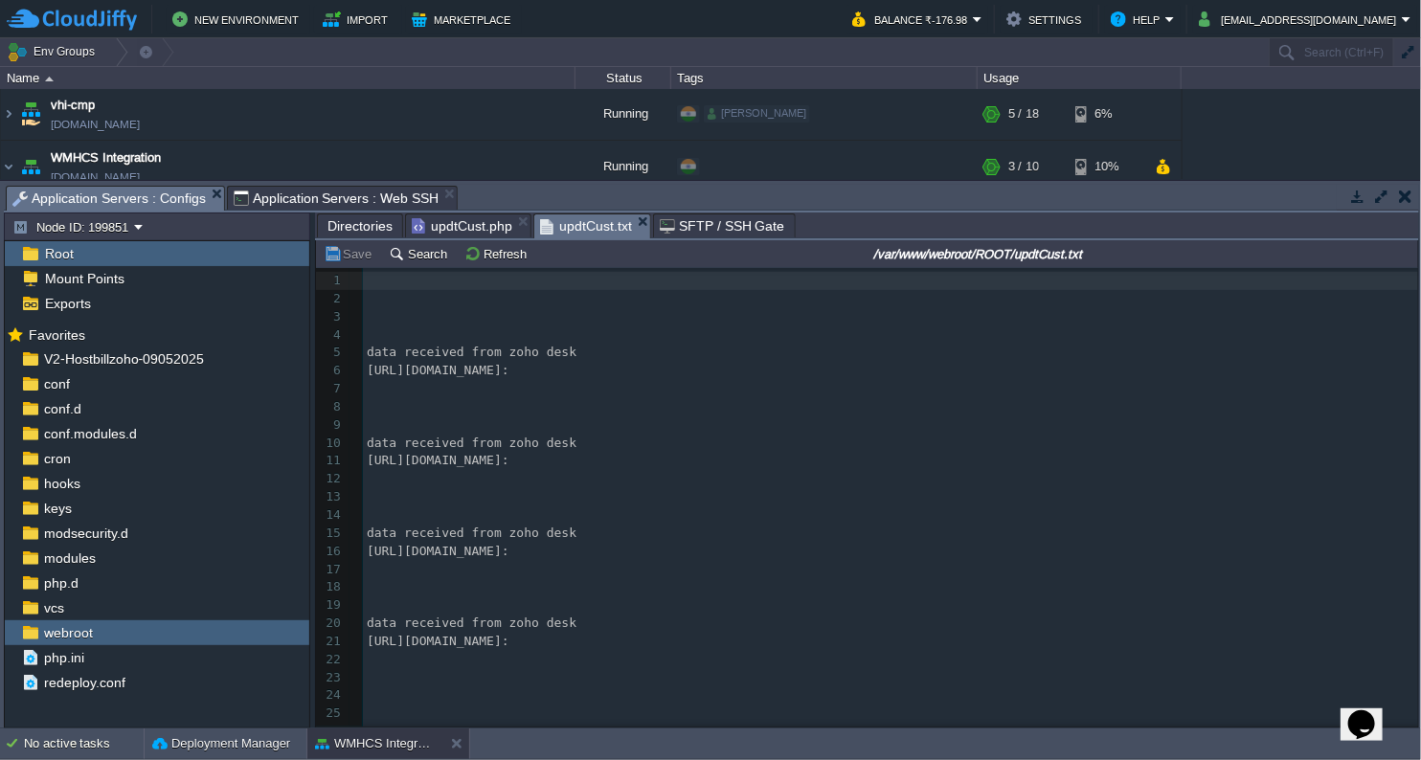
click at [567, 228] on span "updtCust.txt" at bounding box center [586, 226] width 92 height 24
click at [489, 253] on button "Refresh" at bounding box center [498, 253] width 68 height 17
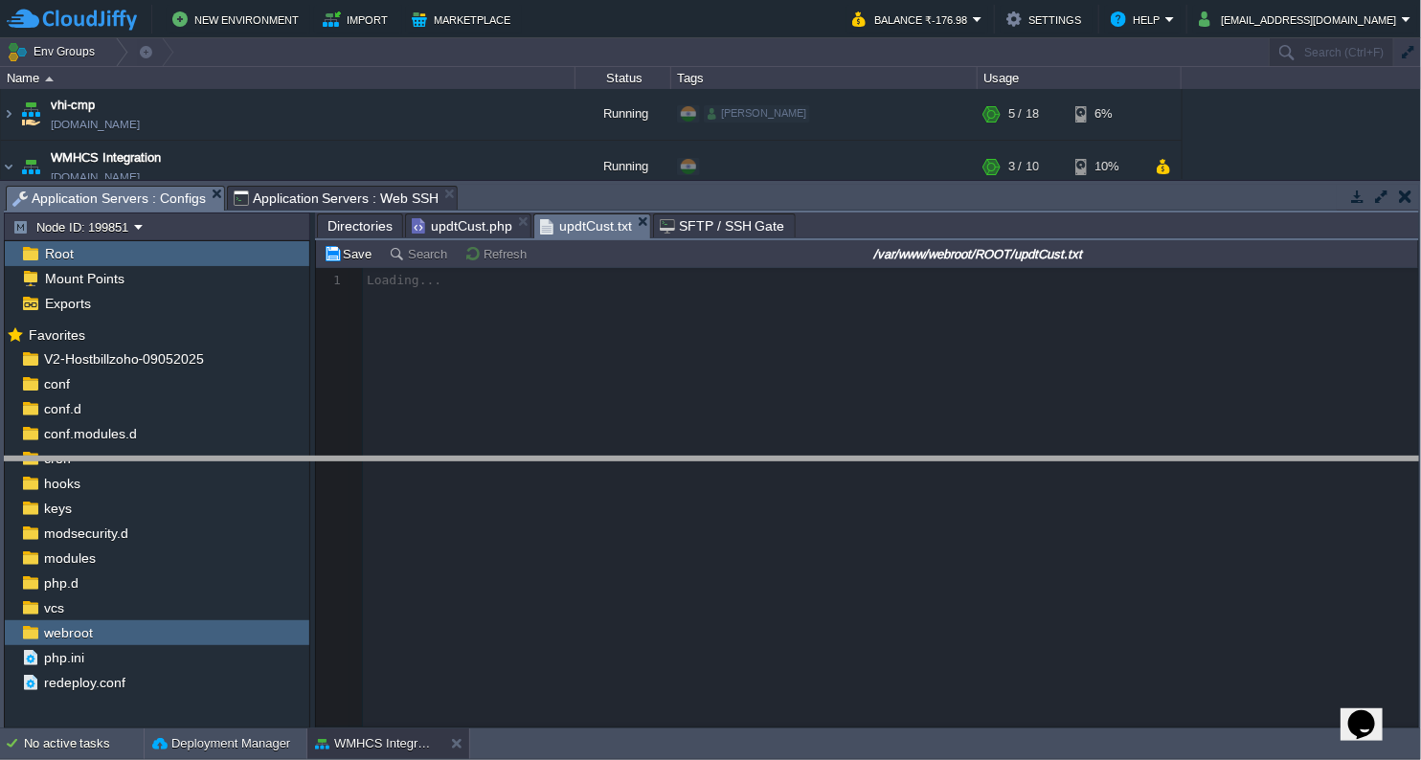
drag, startPoint x: 513, startPoint y: 184, endPoint x: 499, endPoint y: 456, distance: 272.3
click at [499, 456] on body "New Environment Import Marketplace Bonus ₹0.00 Upgrade Account Balance ₹-176.98…" at bounding box center [710, 380] width 1421 height 760
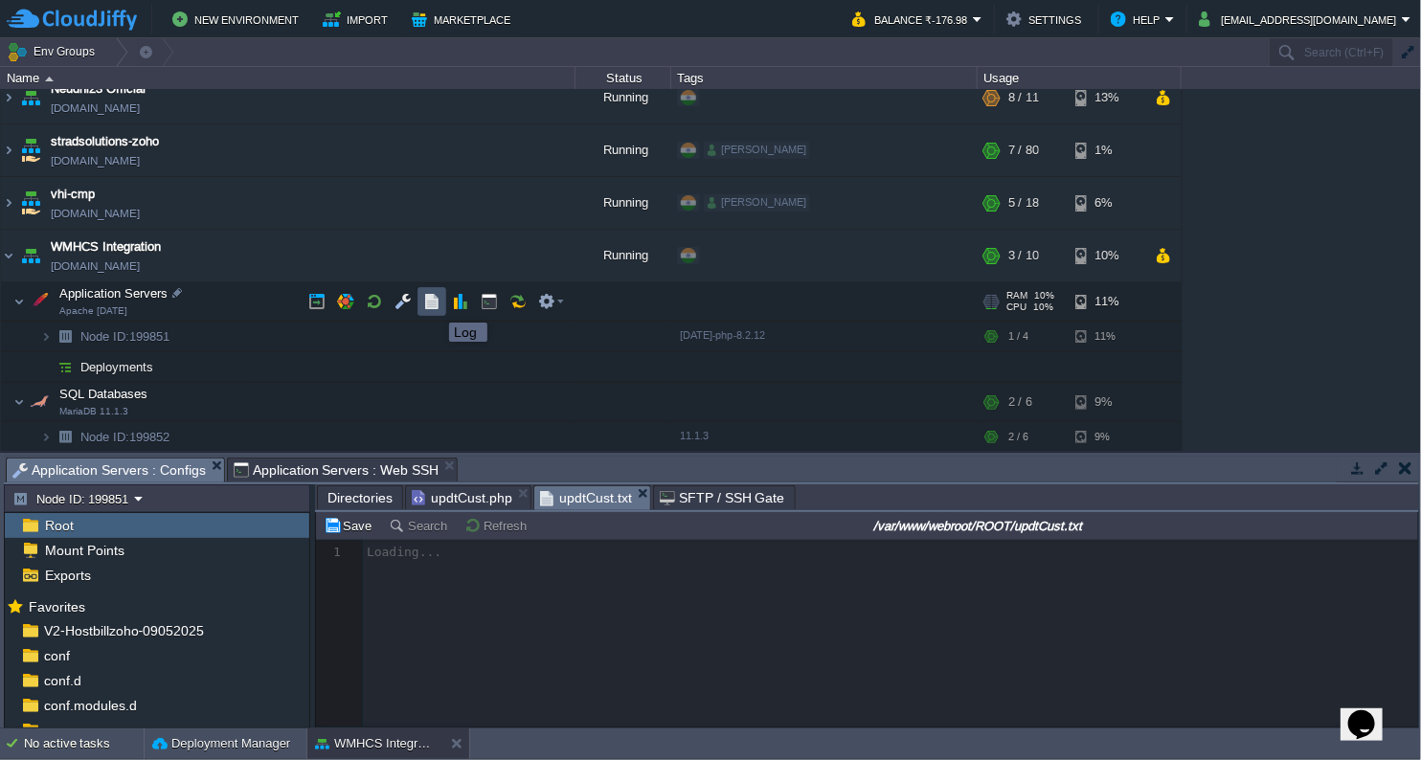
click at [435, 304] on button "button" at bounding box center [431, 301] width 17 height 17
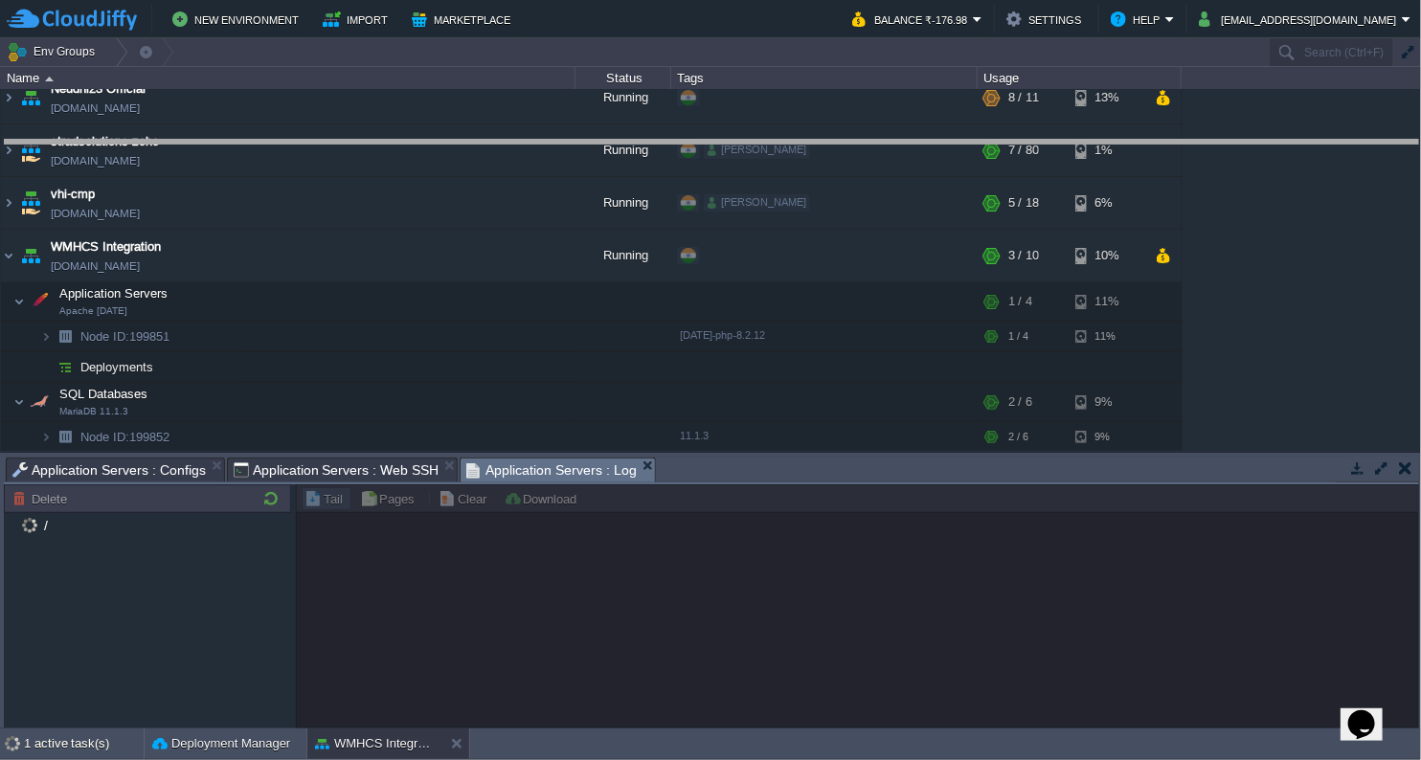
drag, startPoint x: 705, startPoint y: 464, endPoint x: 720, endPoint y: 141, distance: 324.0
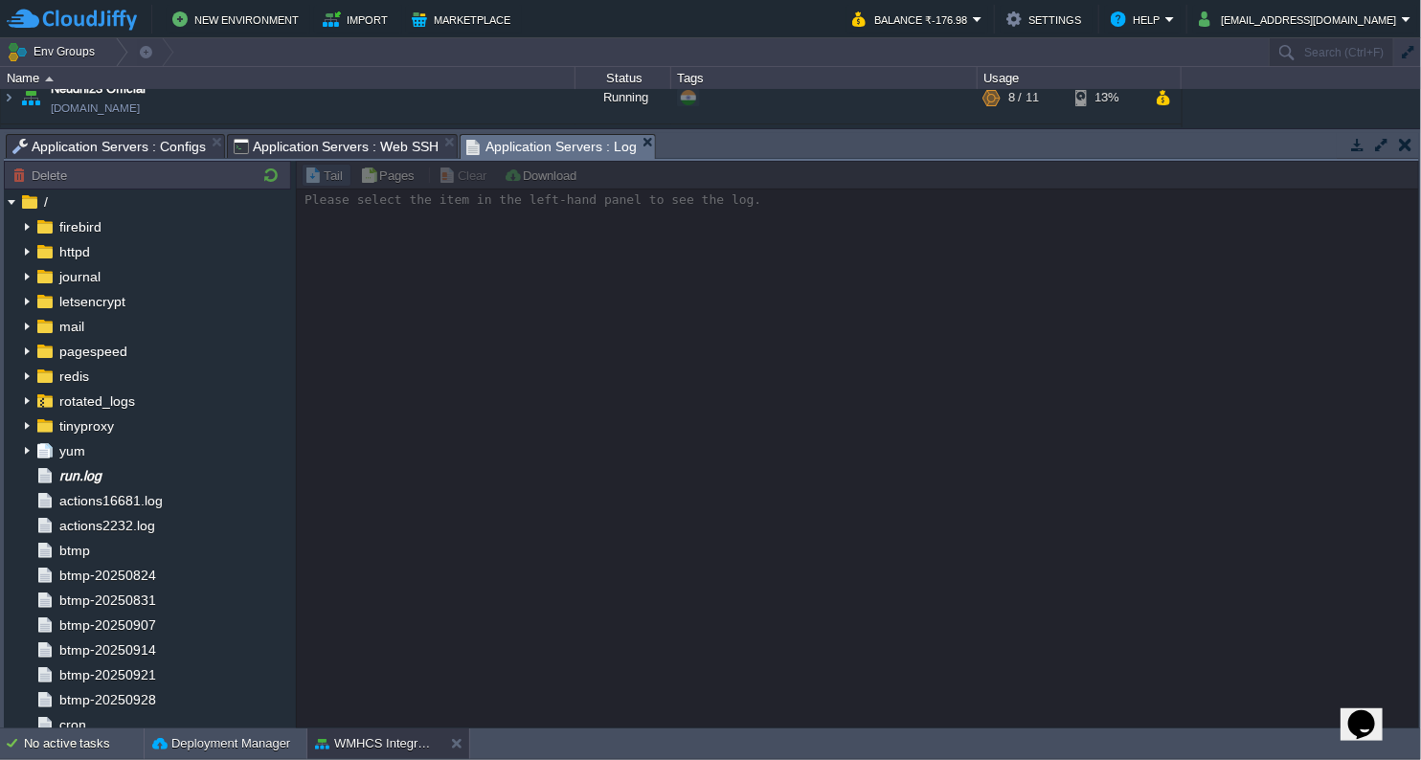
scroll to position [0, 0]
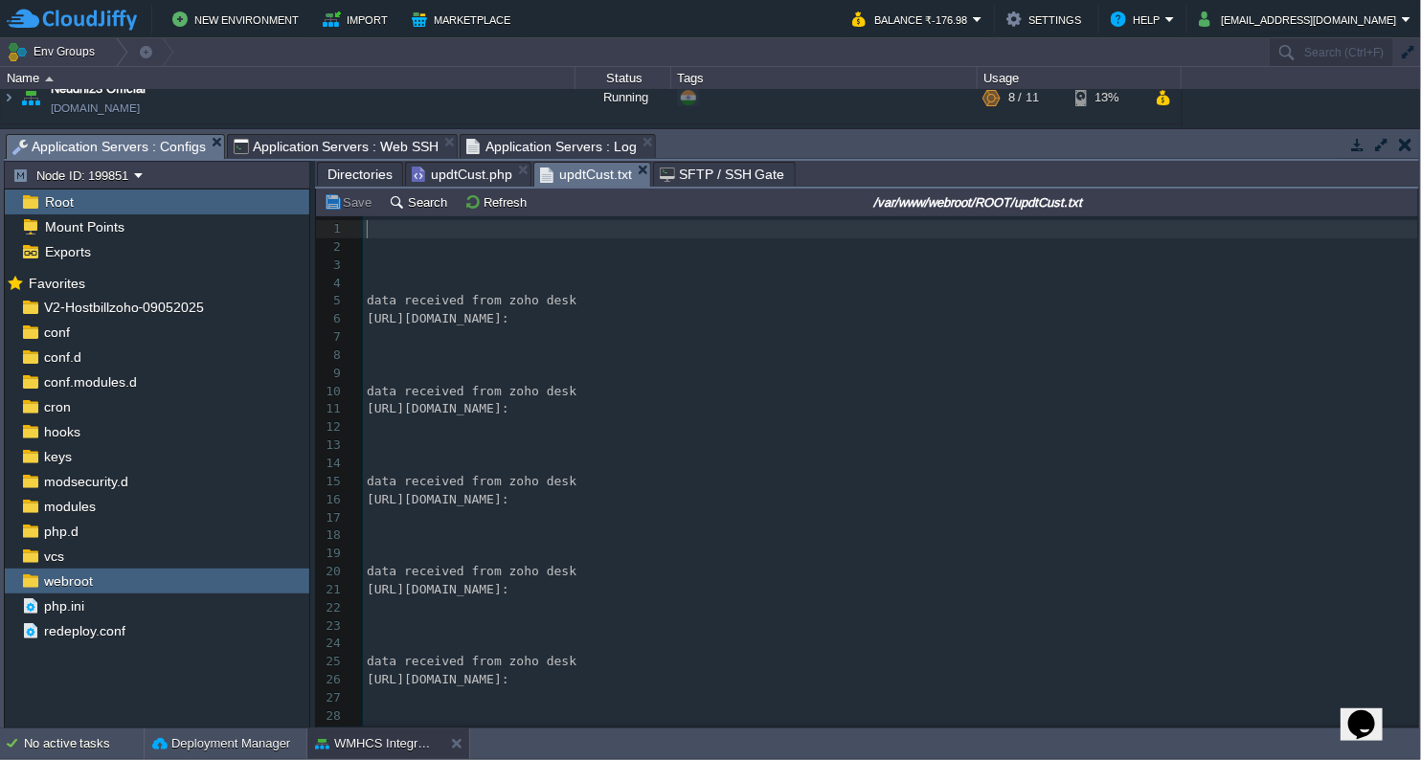
click at [169, 146] on span "Application Servers : Configs" at bounding box center [108, 147] width 193 height 24
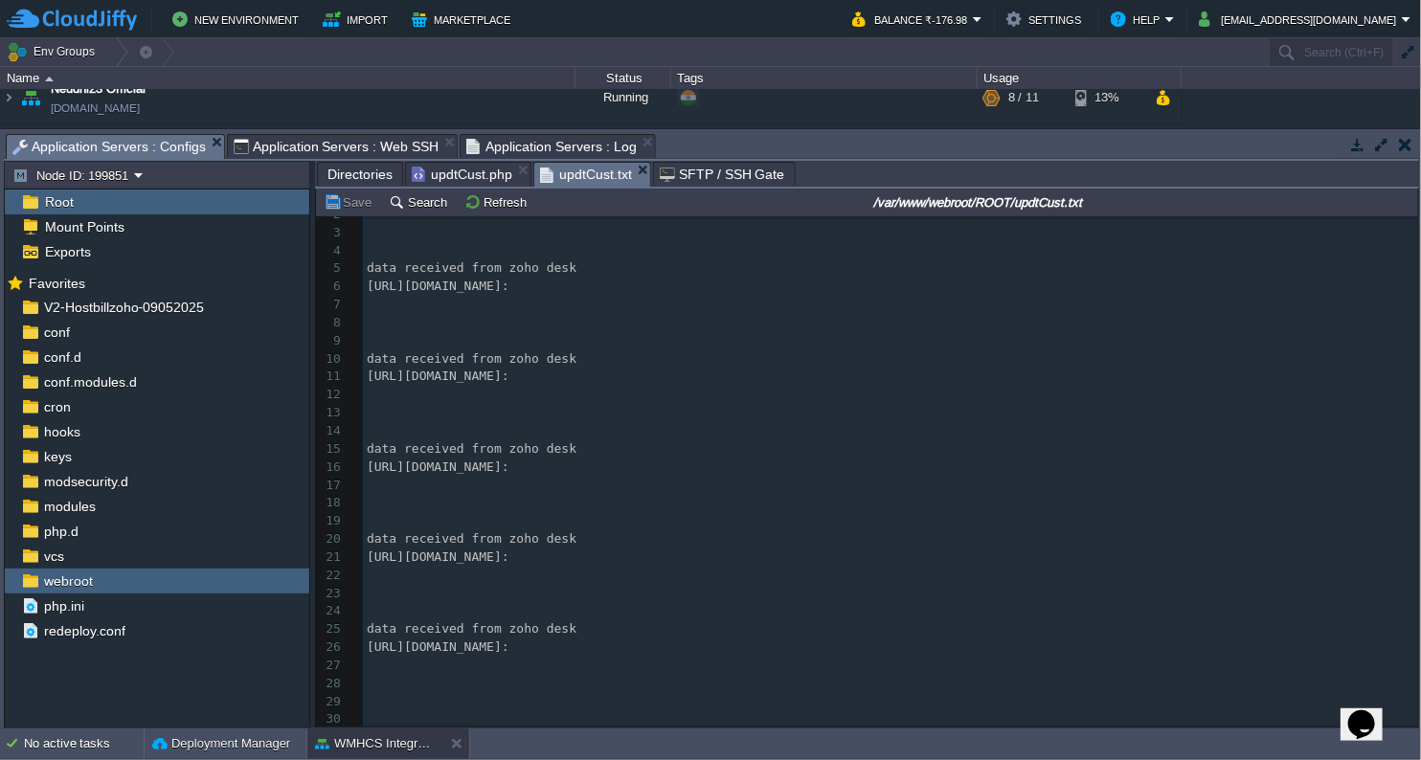
scroll to position [38, 0]
click at [531, 152] on span "Application Servers : Log" at bounding box center [551, 146] width 170 height 23
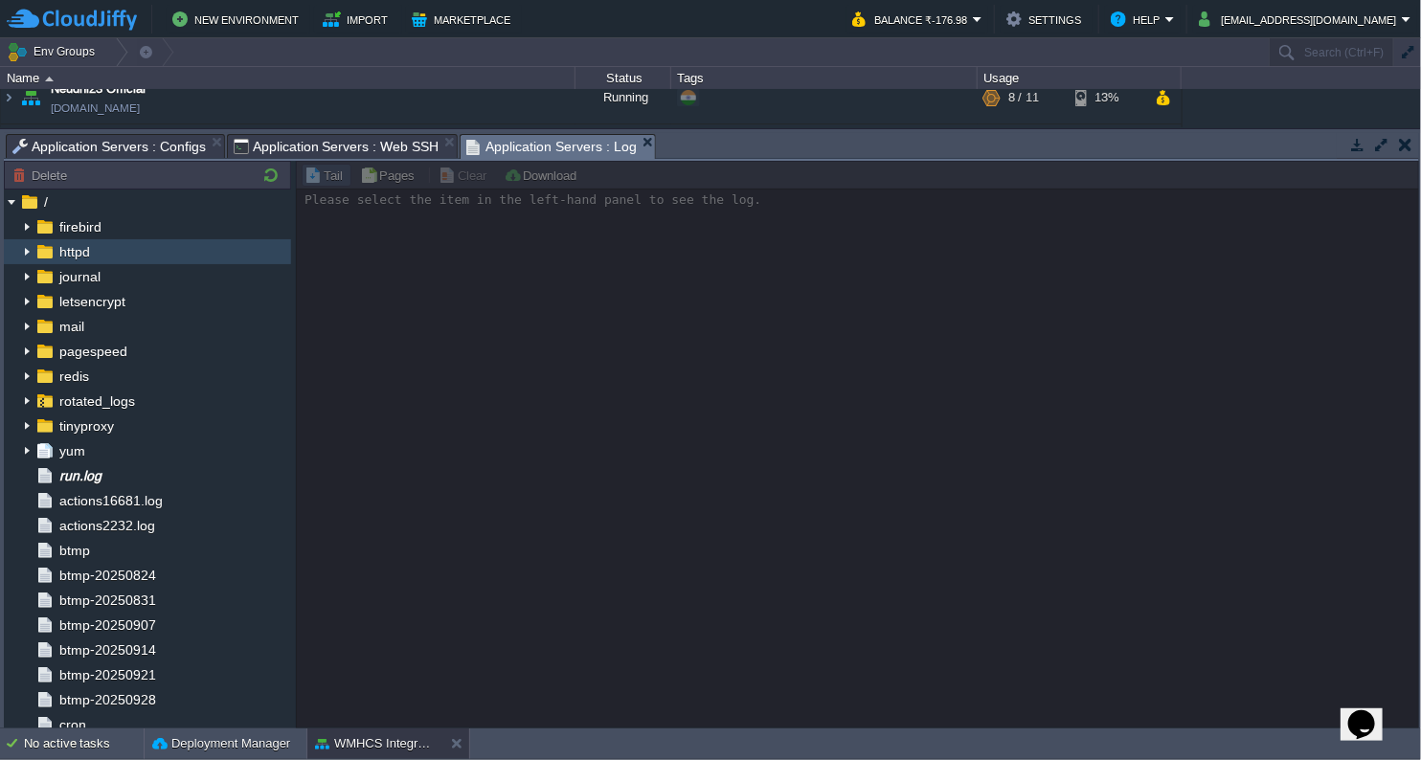
click at [79, 254] on span "httpd" at bounding box center [74, 251] width 37 height 17
click at [26, 251] on img at bounding box center [26, 251] width 15 height 25
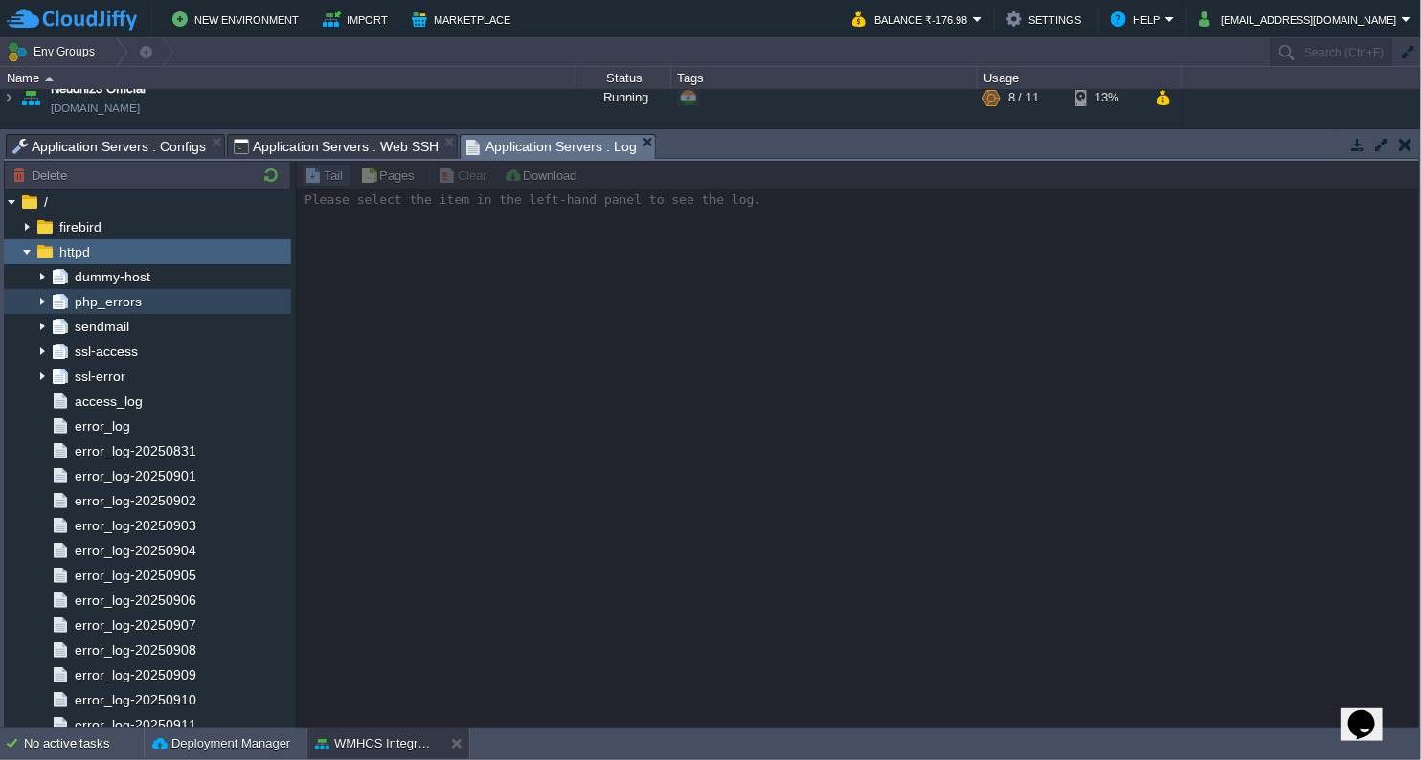
click at [98, 299] on span "php_errors" at bounding box center [108, 301] width 74 height 17
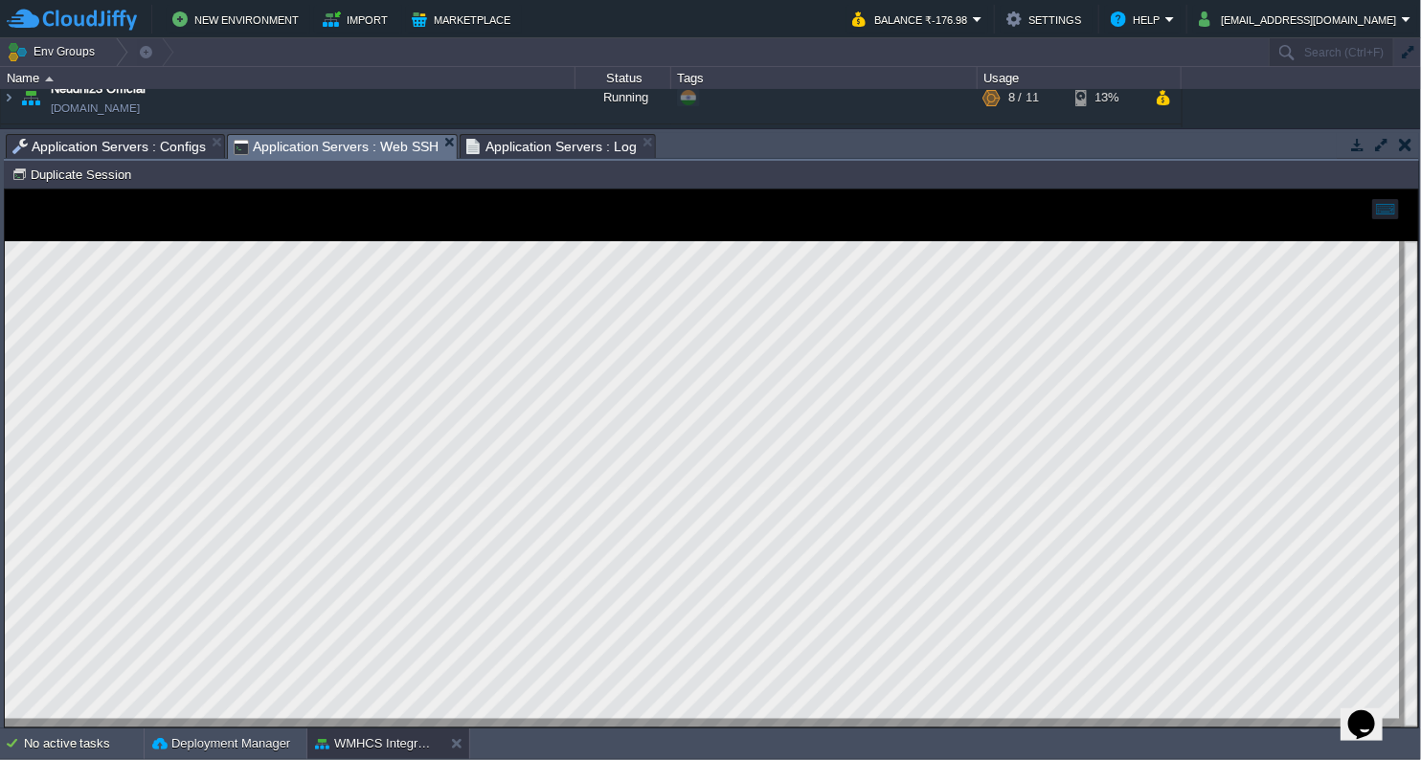
click at [380, 148] on span "Application Servers : Web SSH" at bounding box center [337, 147] width 206 height 24
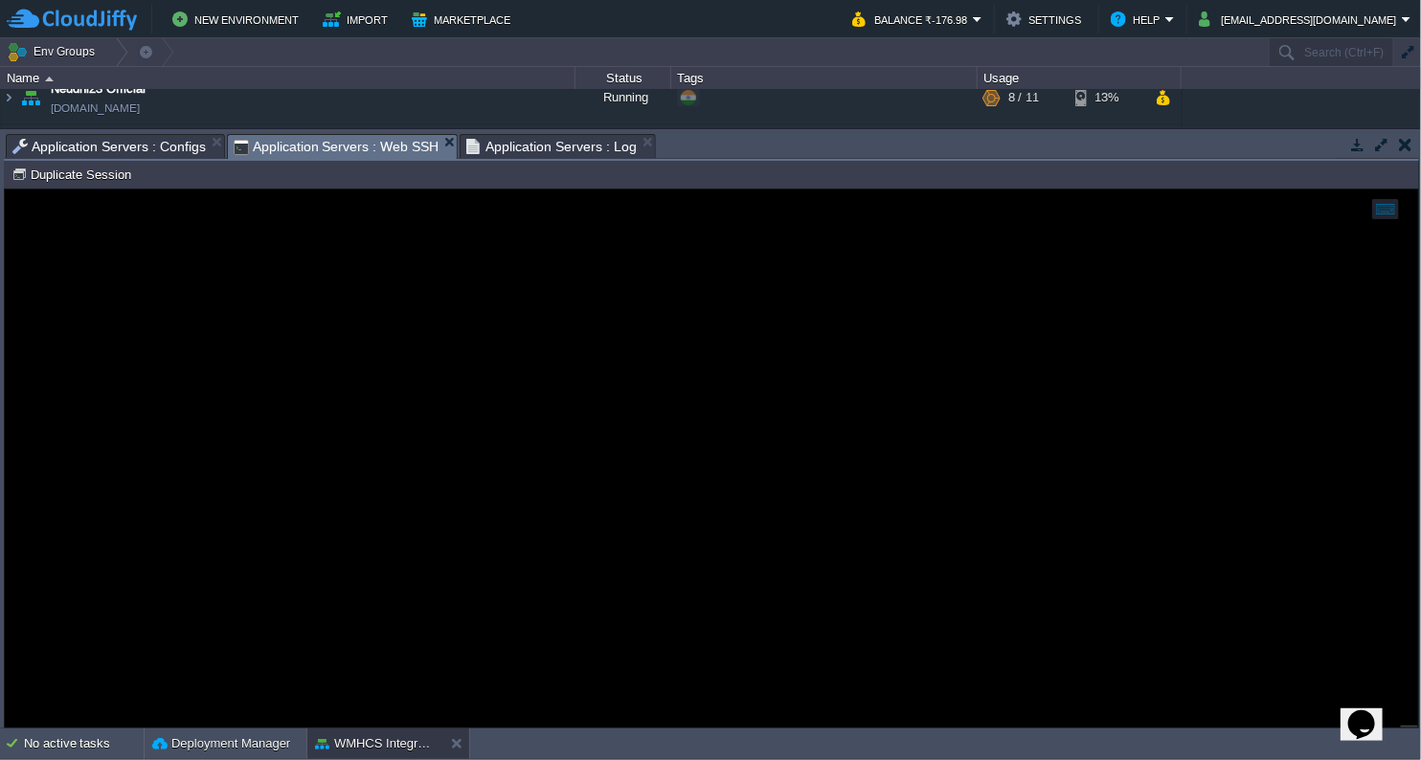
click at [117, 148] on span "Application Servers : Configs" at bounding box center [108, 146] width 193 height 23
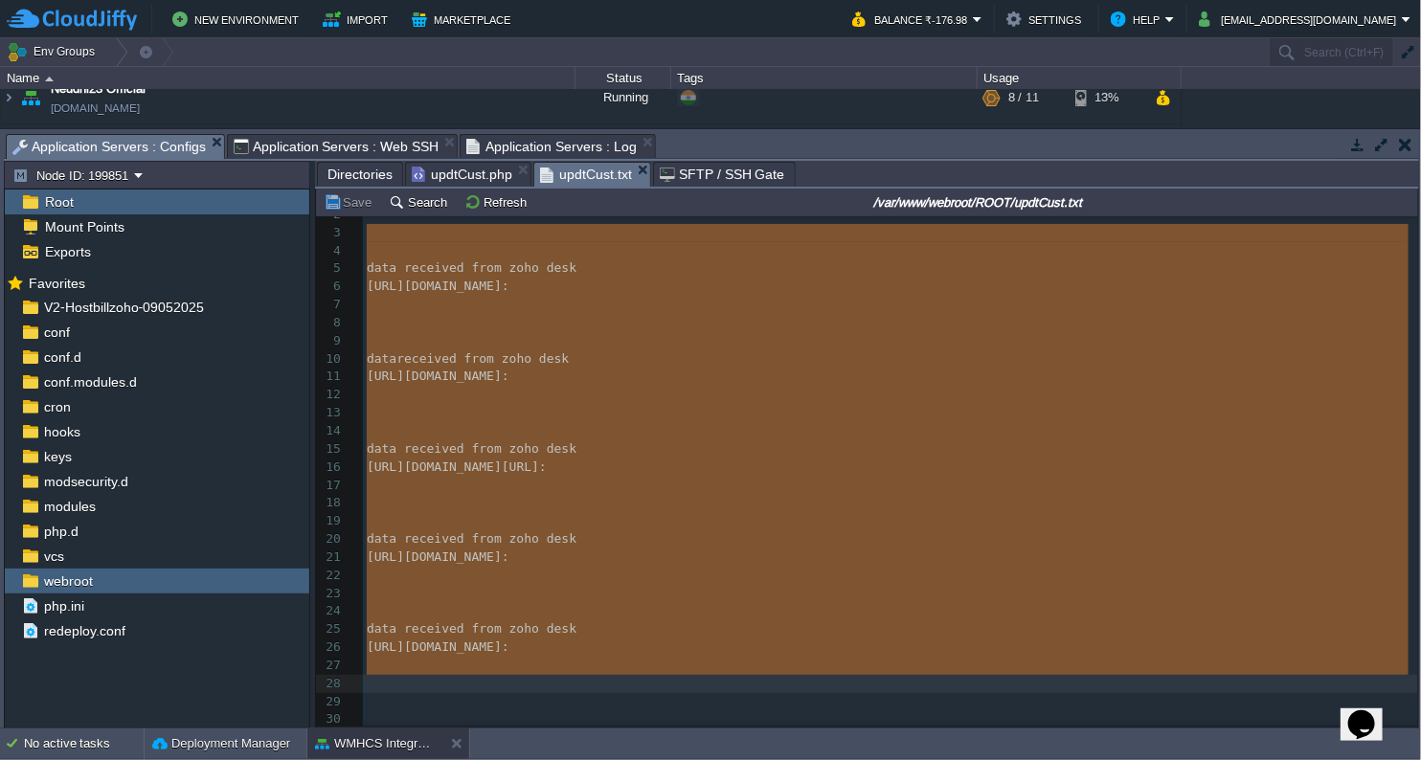
type textarea "data received from zoho desk [URL][DOMAIN_NAME]: data received from zoho desk […"
drag, startPoint x: 365, startPoint y: 230, endPoint x: 518, endPoint y: 685, distance: 479.9
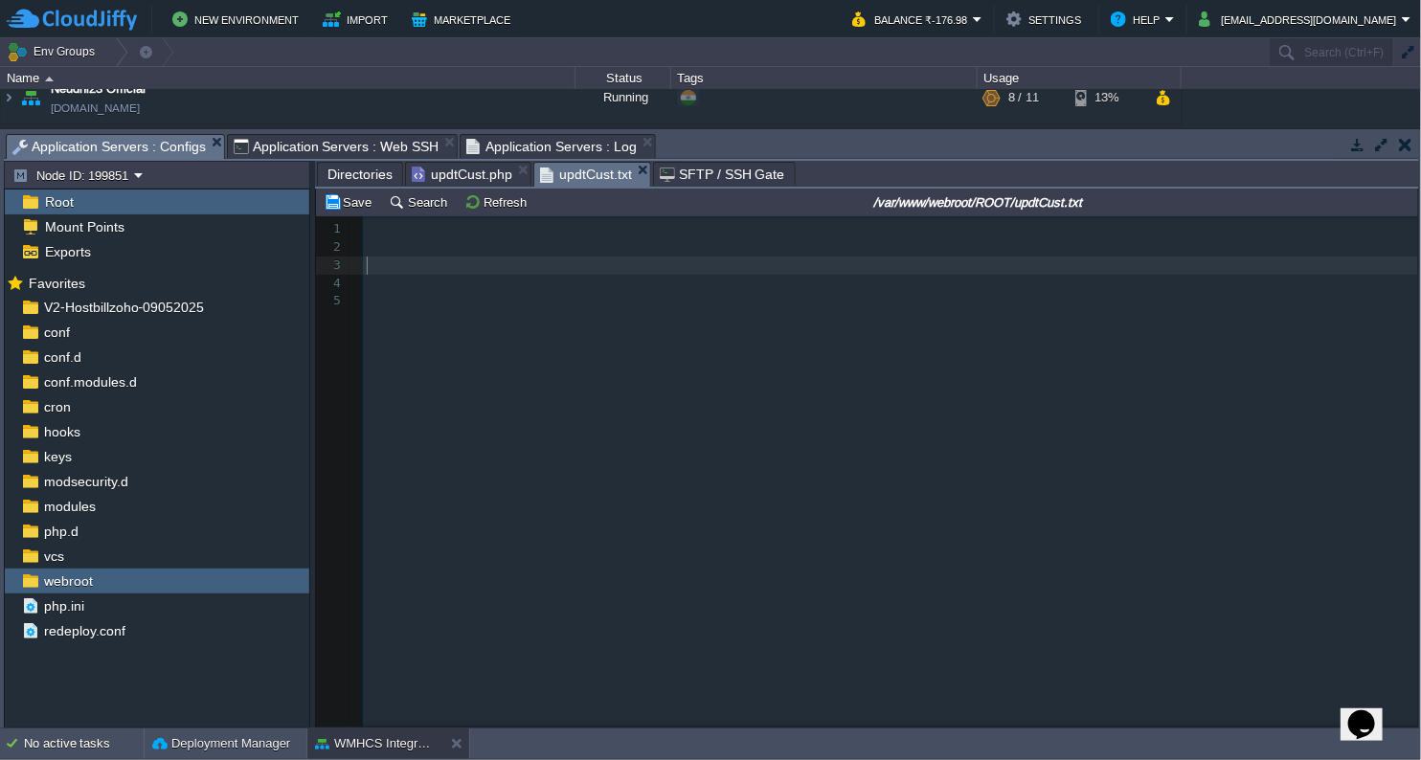
scroll to position [0, 0]
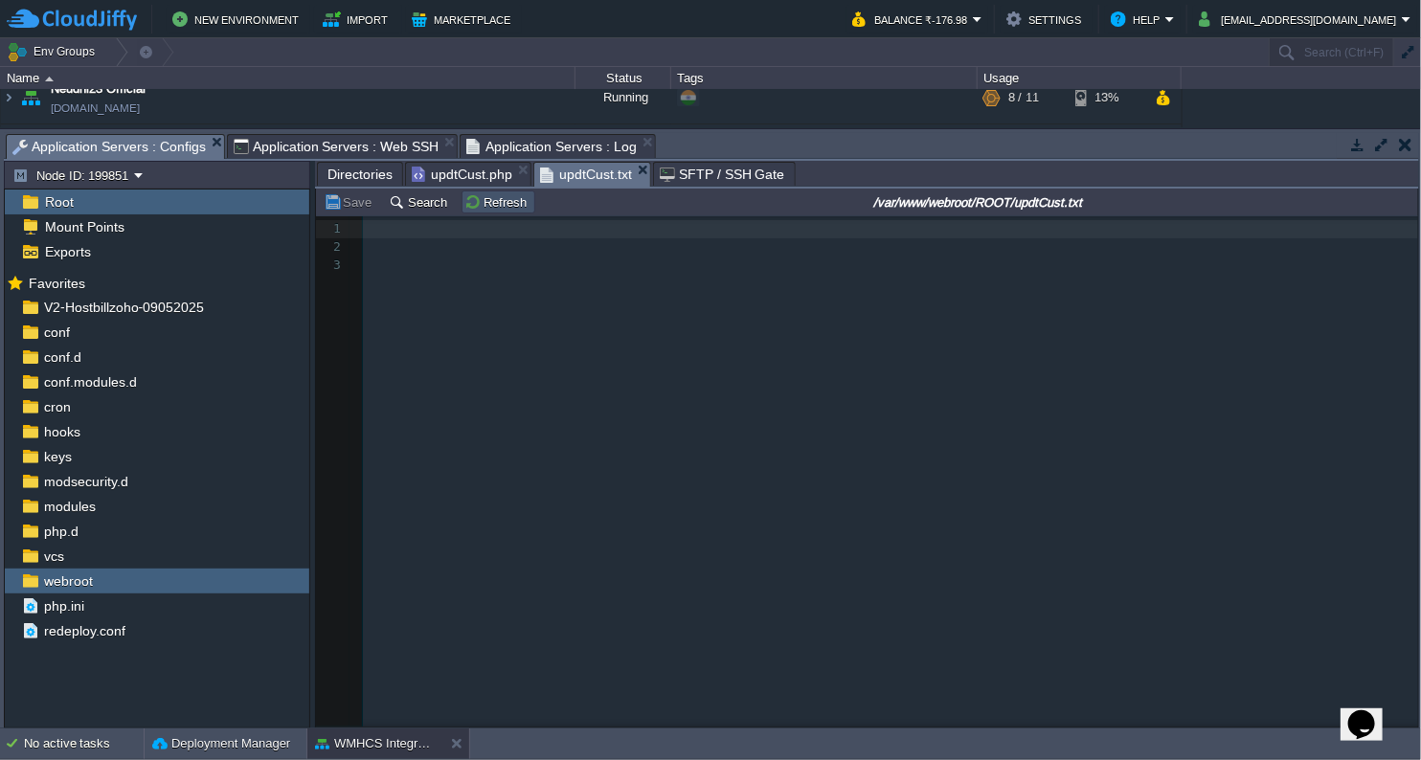
click at [495, 211] on button "Refresh" at bounding box center [498, 201] width 68 height 17
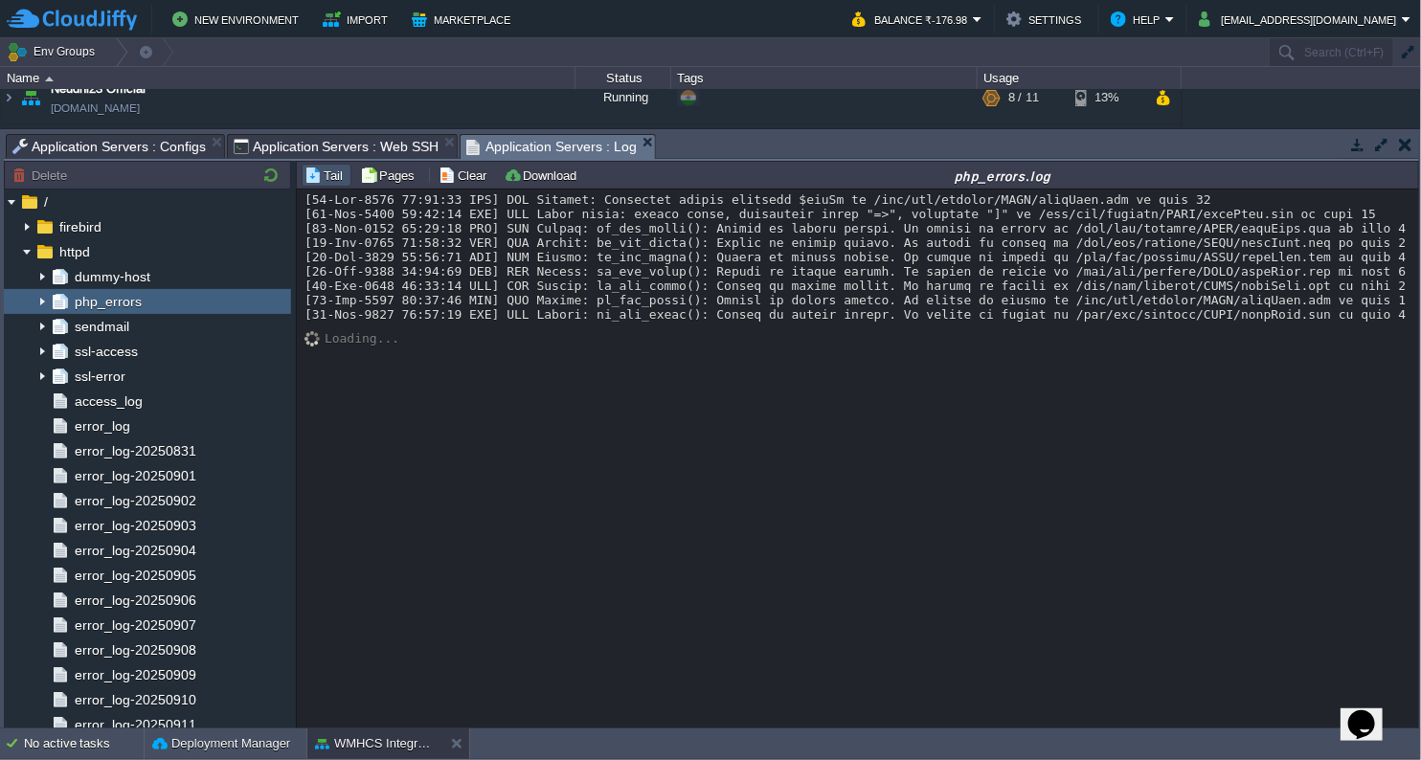
click at [509, 144] on span "Application Servers : Log" at bounding box center [551, 147] width 170 height 24
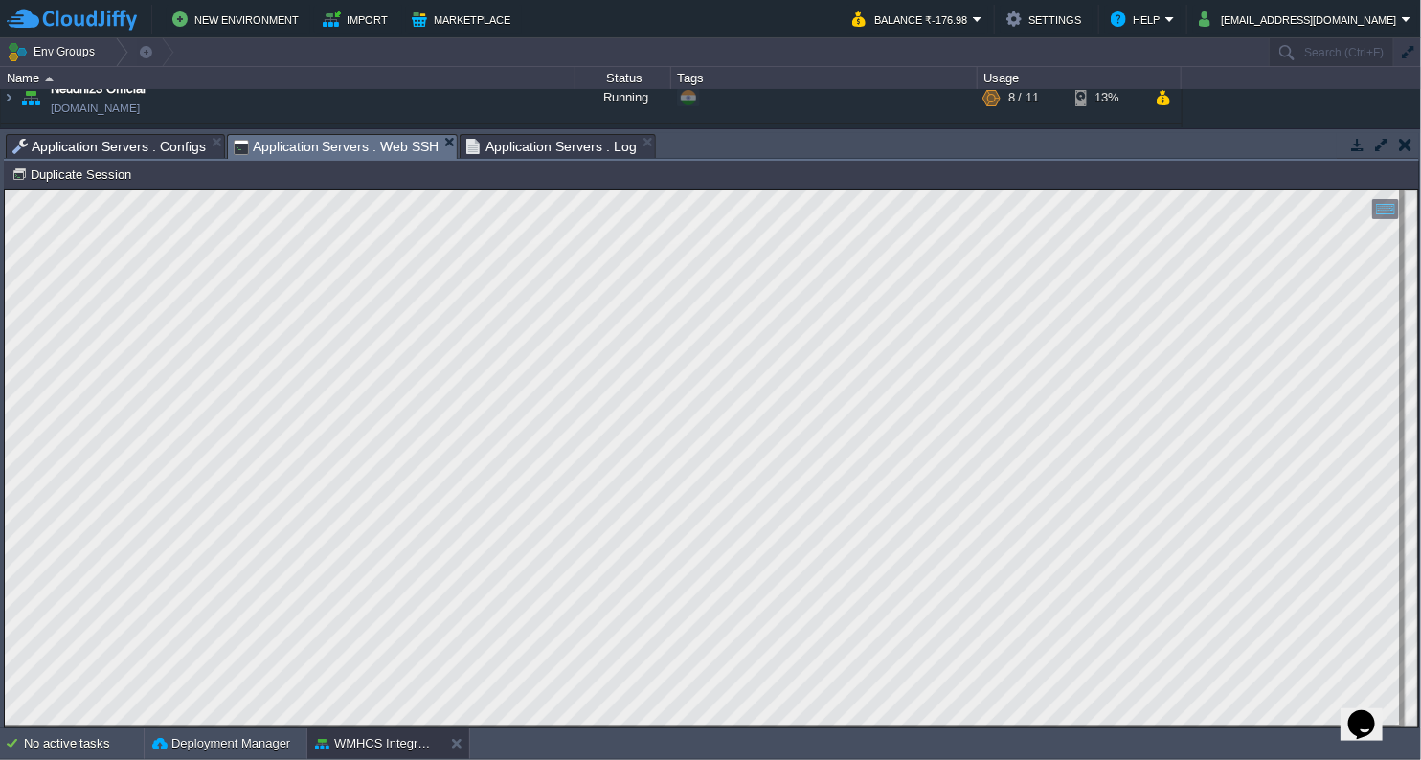
click at [373, 137] on span "Application Servers : Web SSH" at bounding box center [337, 147] width 206 height 24
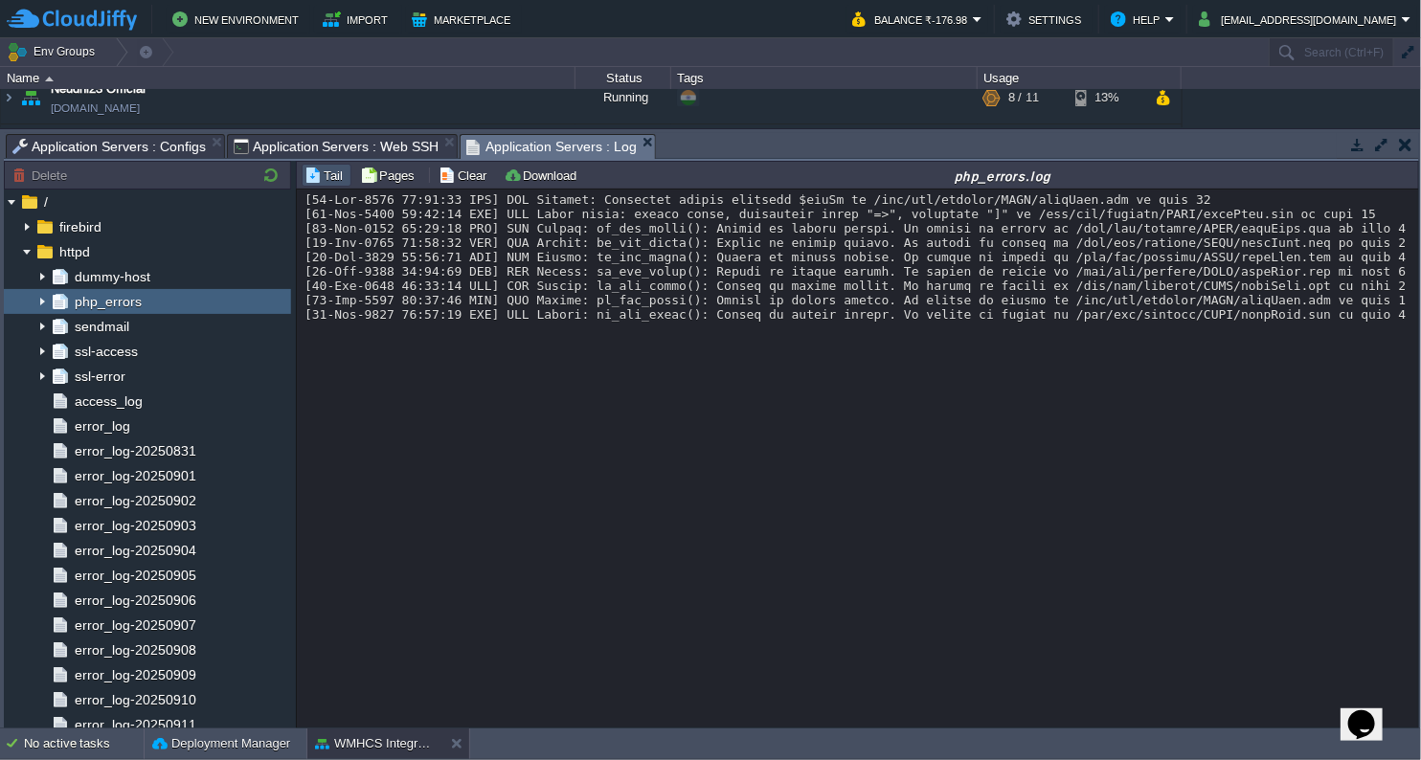
click at [510, 143] on span "Application Servers : Log" at bounding box center [551, 147] width 170 height 24
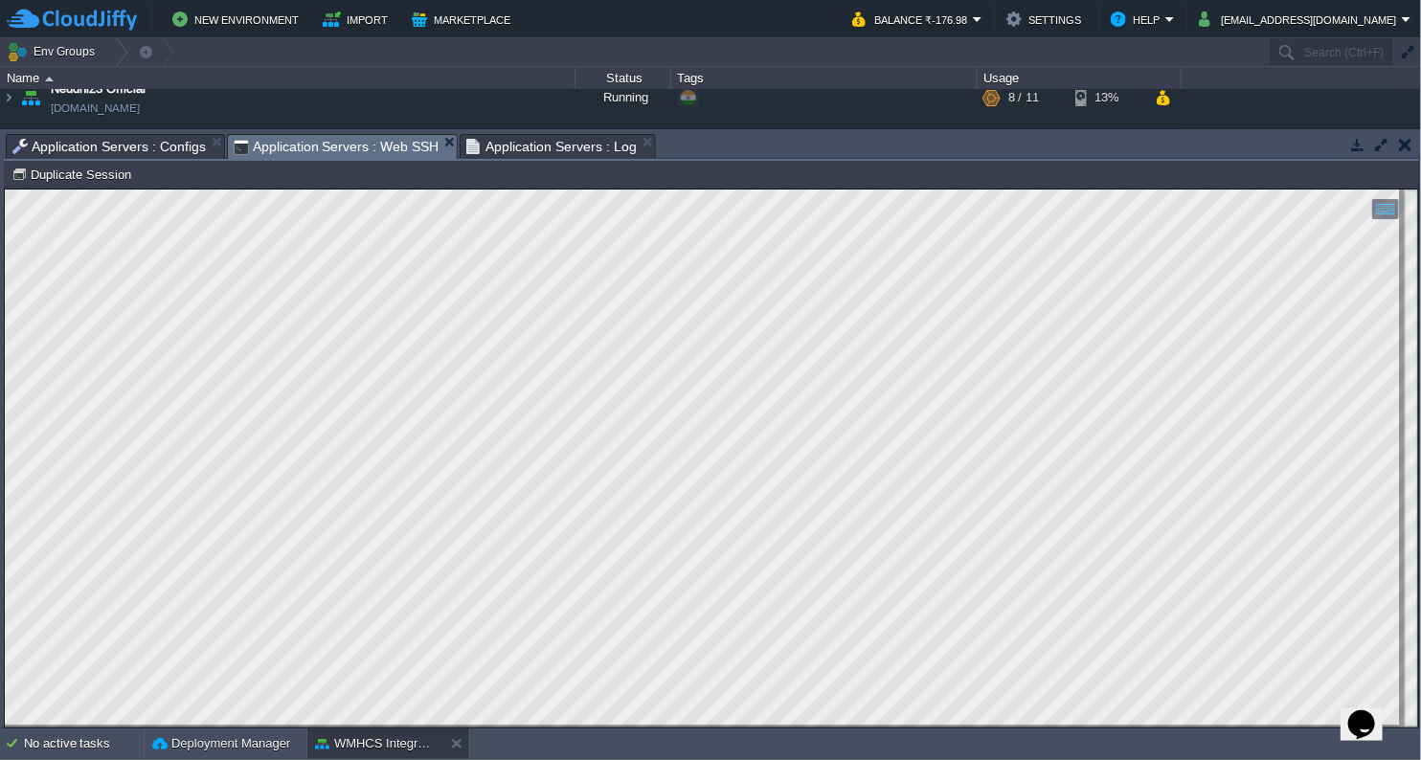
click at [369, 150] on span "Application Servers : Web SSH" at bounding box center [337, 147] width 206 height 24
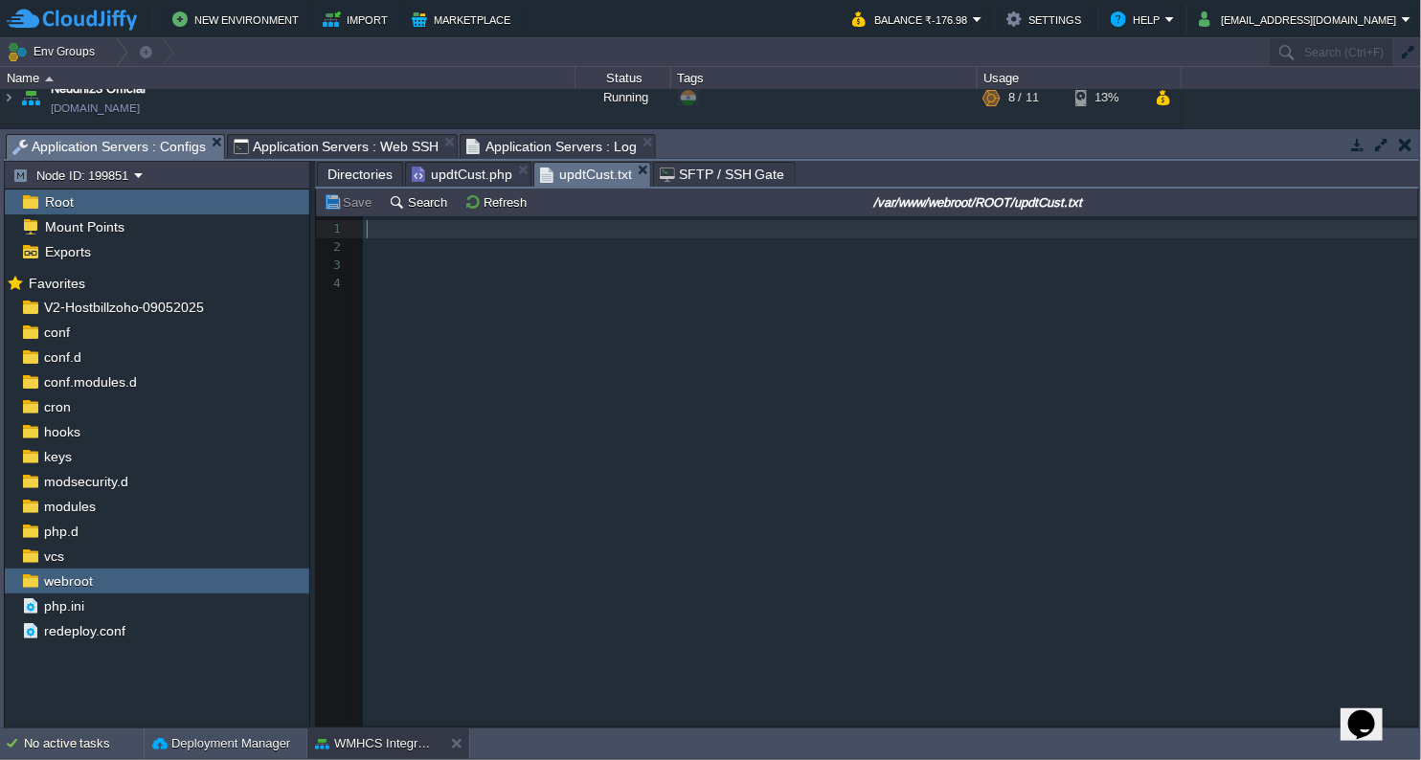
click at [130, 146] on span "Application Servers : Configs" at bounding box center [108, 147] width 193 height 24
click at [464, 198] on button "Refresh" at bounding box center [498, 201] width 68 height 17
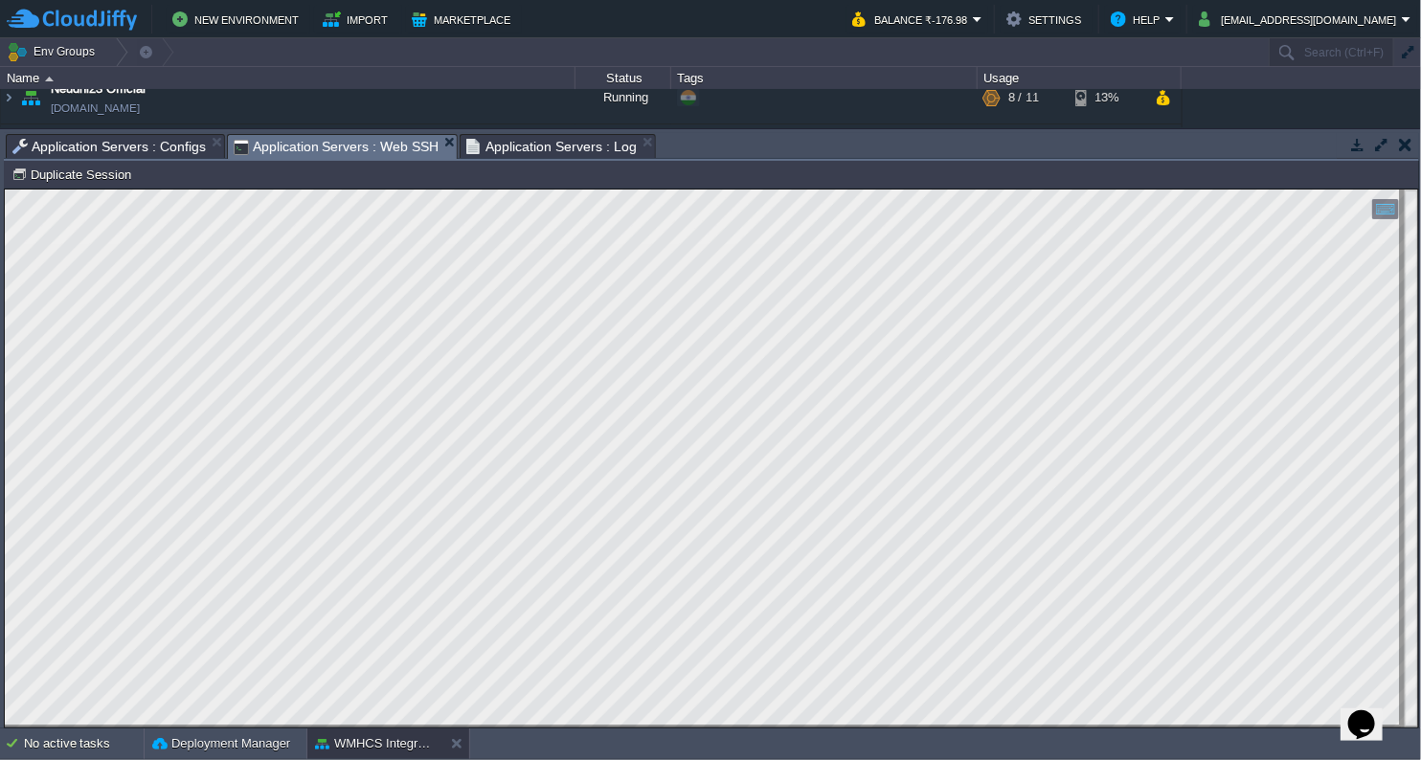
click at [394, 140] on span "Application Servers : Web SSH" at bounding box center [337, 147] width 206 height 24
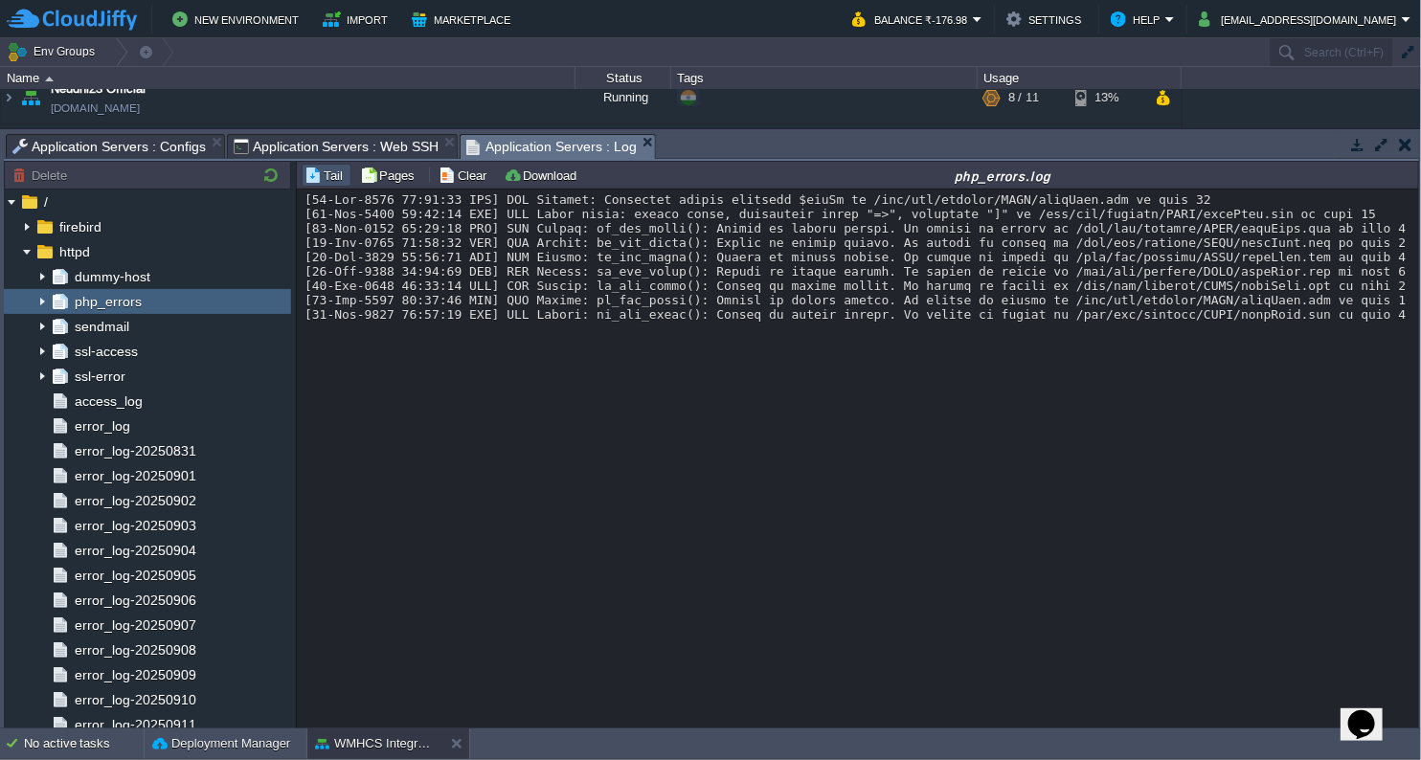
click at [536, 149] on span "Application Servers : Log" at bounding box center [551, 147] width 170 height 24
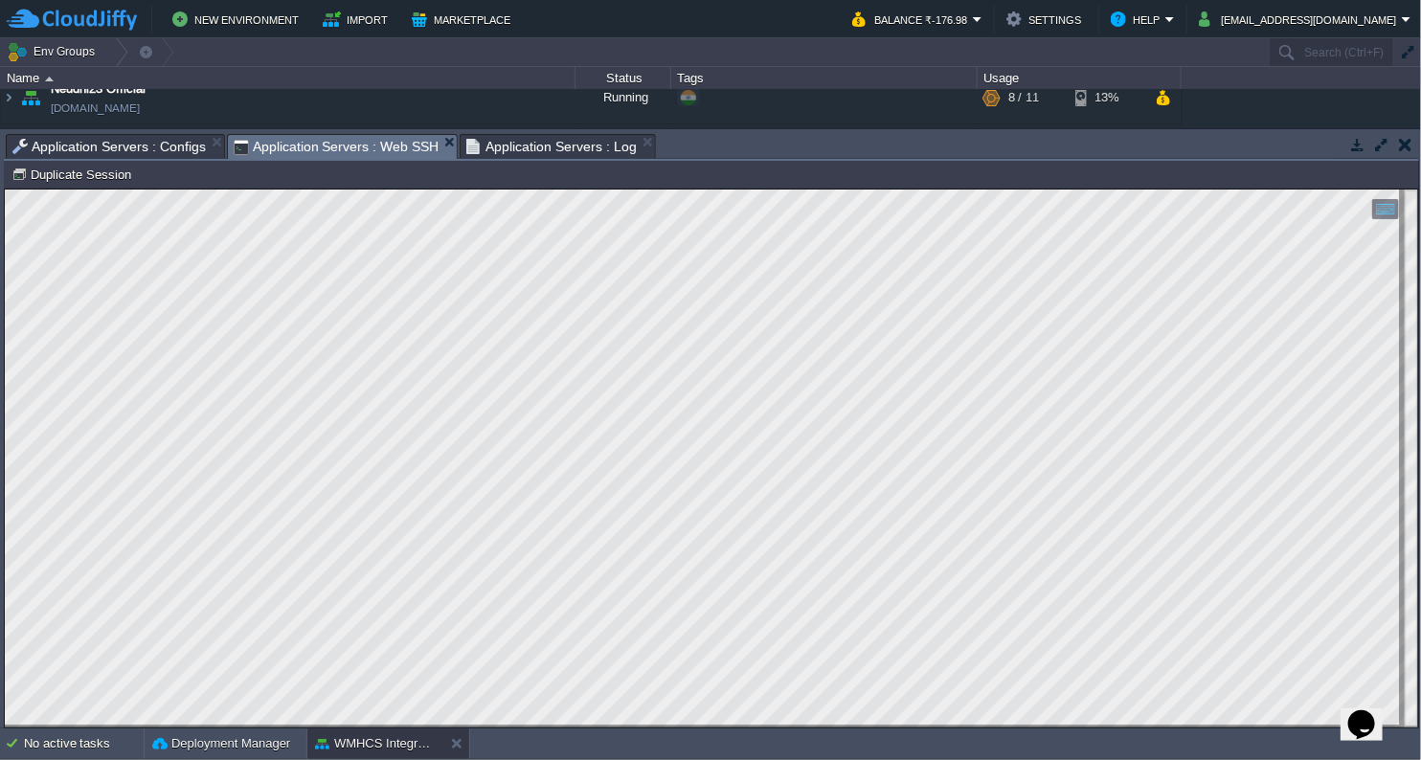
click at [358, 146] on span "Application Servers : Web SSH" at bounding box center [337, 147] width 206 height 24
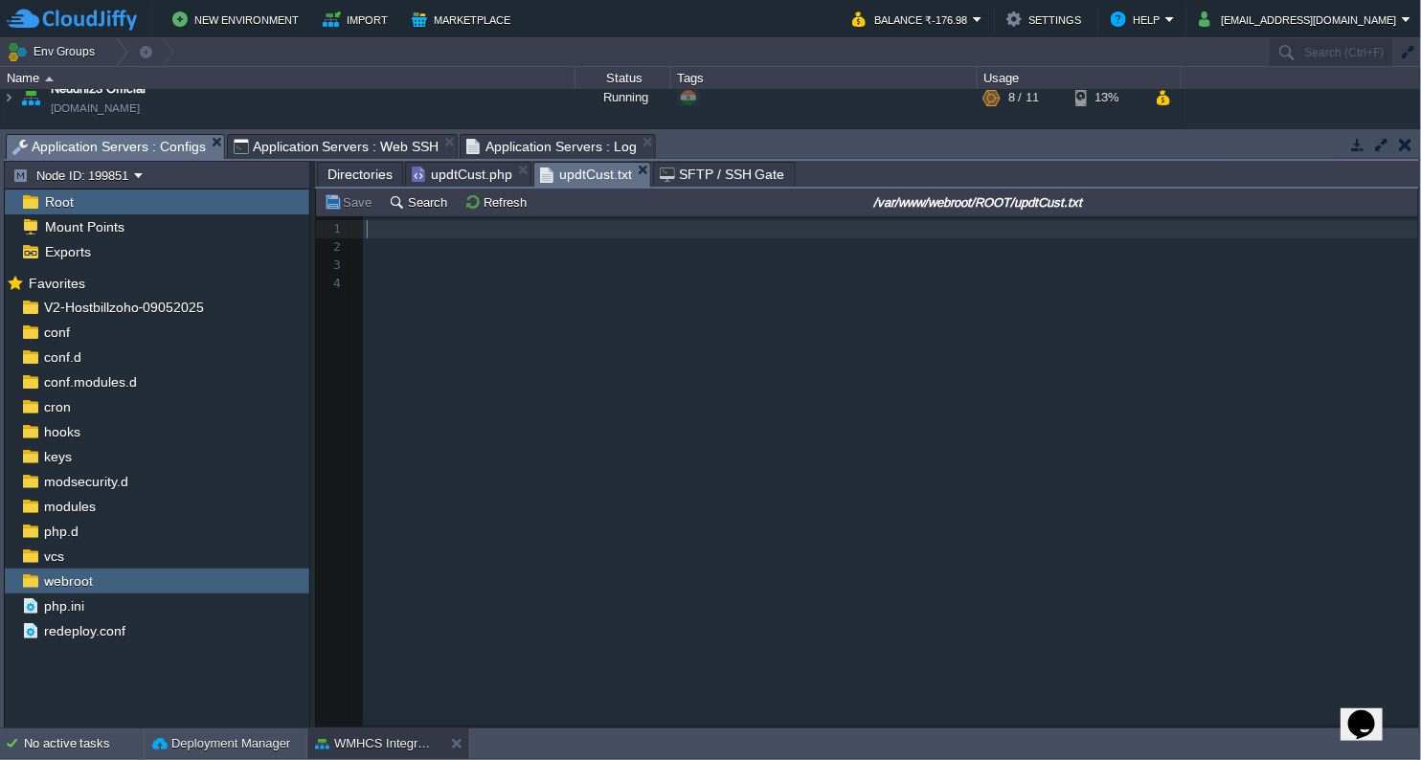
click at [151, 145] on span "Application Servers : Configs" at bounding box center [108, 147] width 193 height 24
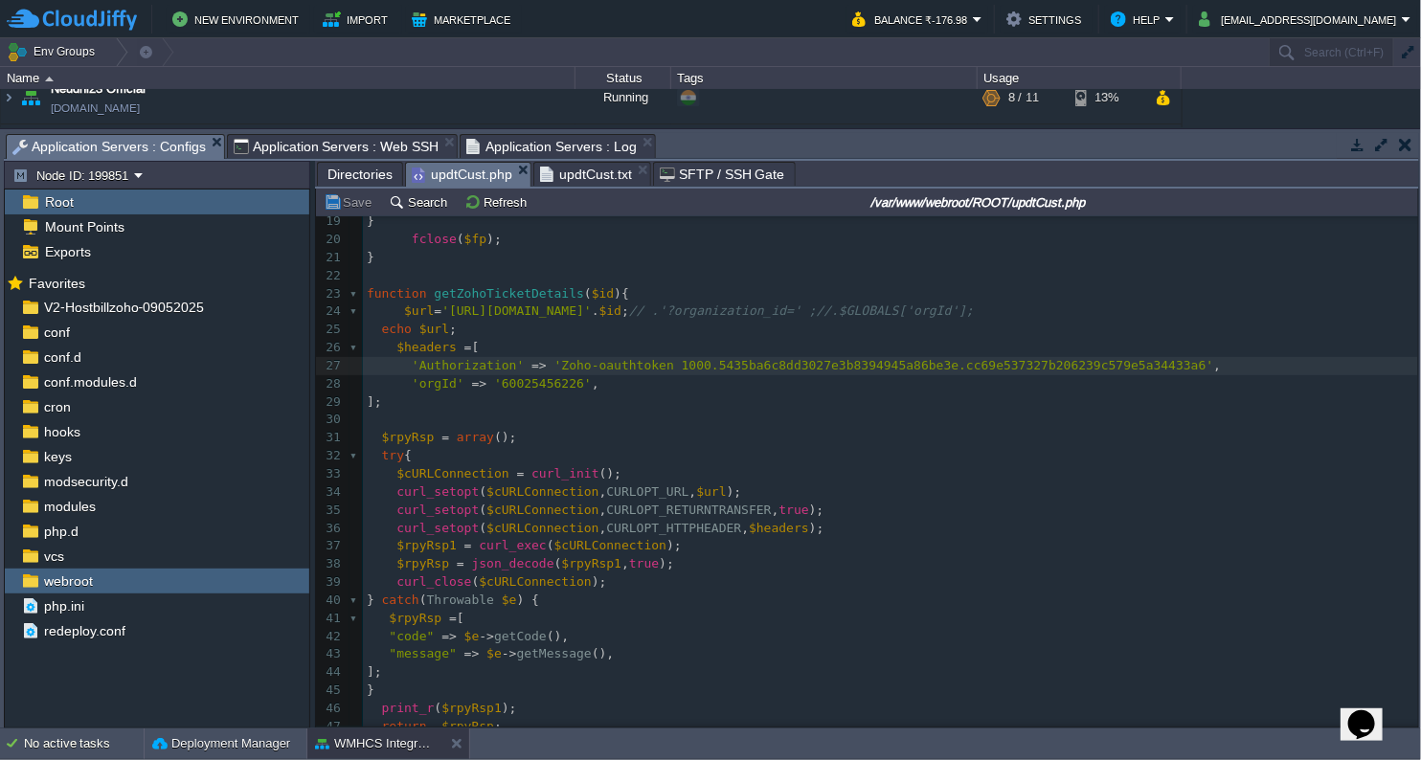
click at [457, 175] on span "updtCust.php" at bounding box center [462, 175] width 101 height 24
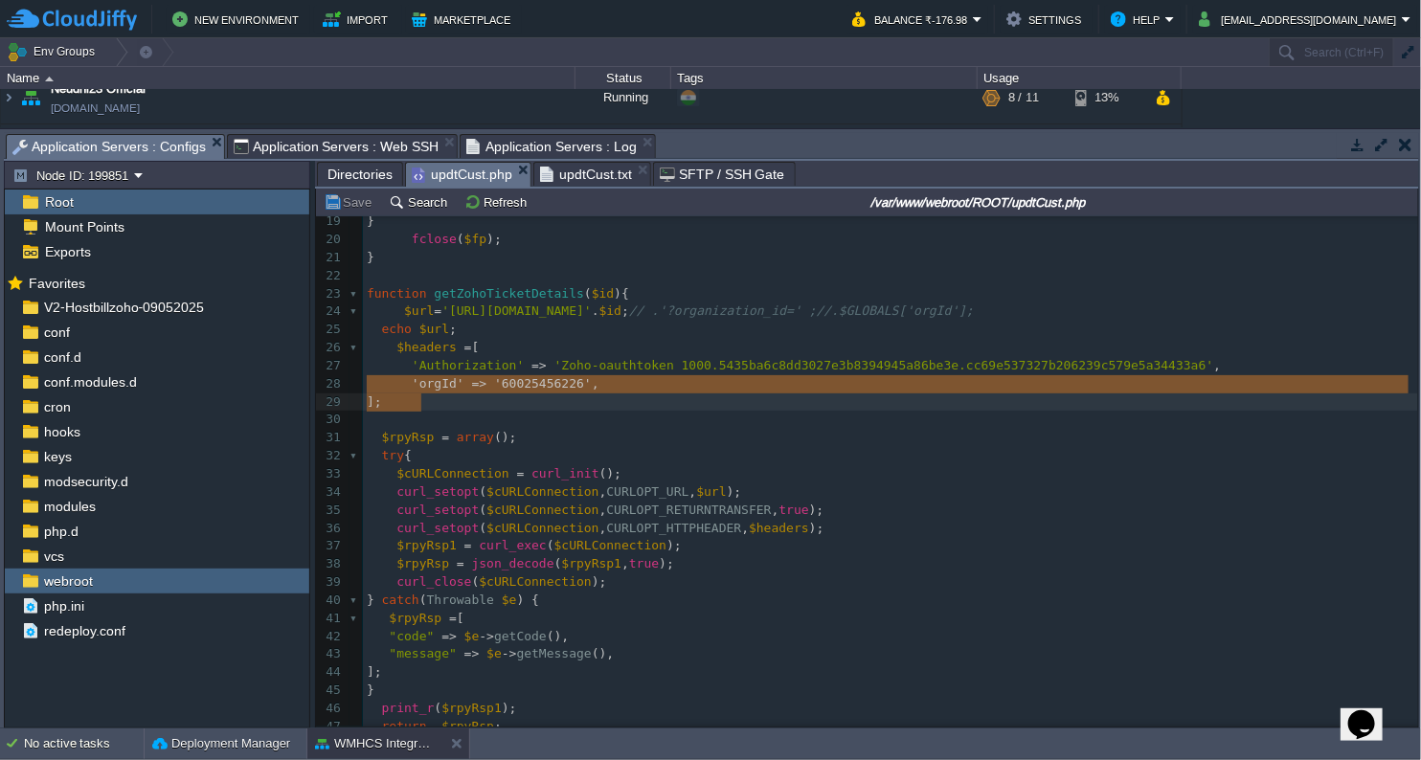
type textarea "'orgId' => '60025456226',"
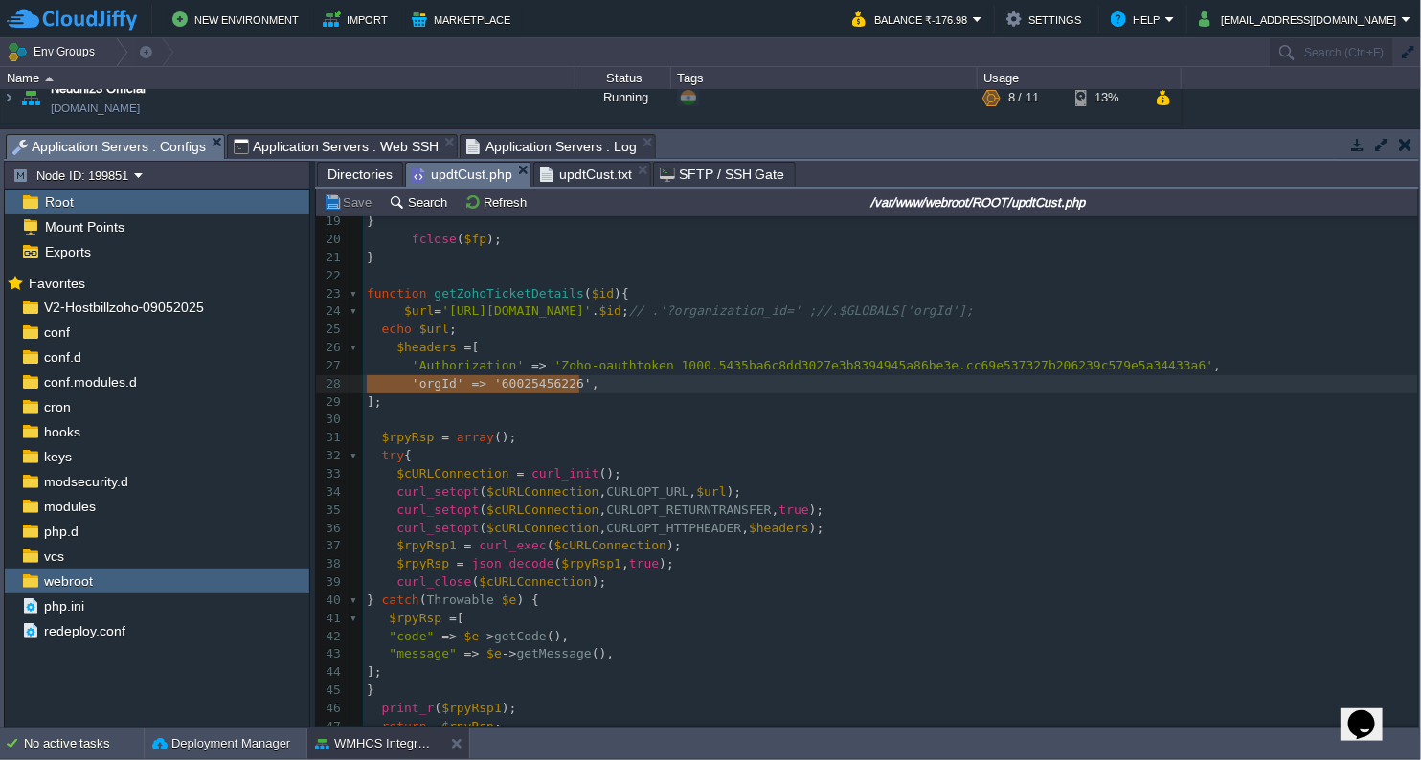
drag, startPoint x: 369, startPoint y: 386, endPoint x: 603, endPoint y: 392, distance: 234.6
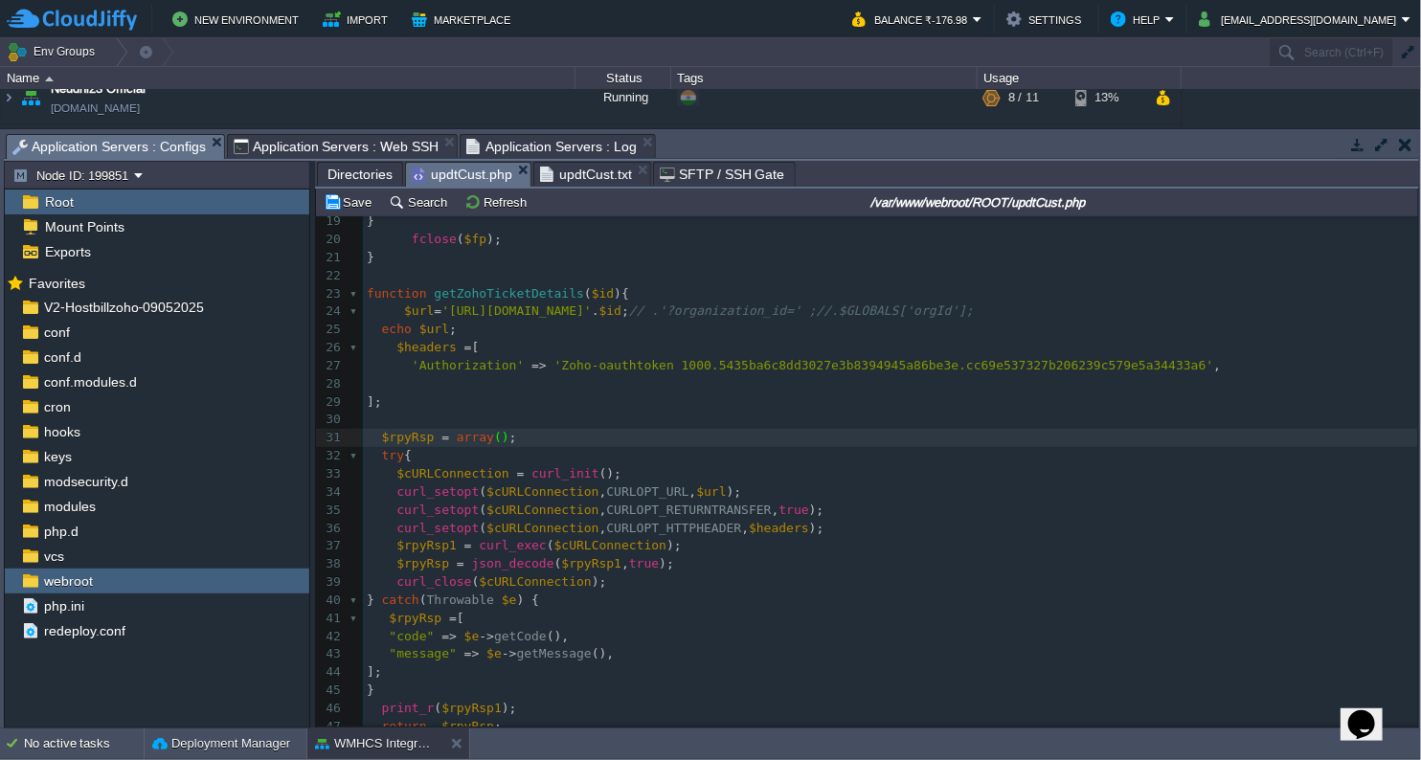
click at [481, 424] on pre at bounding box center [890, 420] width 1055 height 18
type textarea "//"
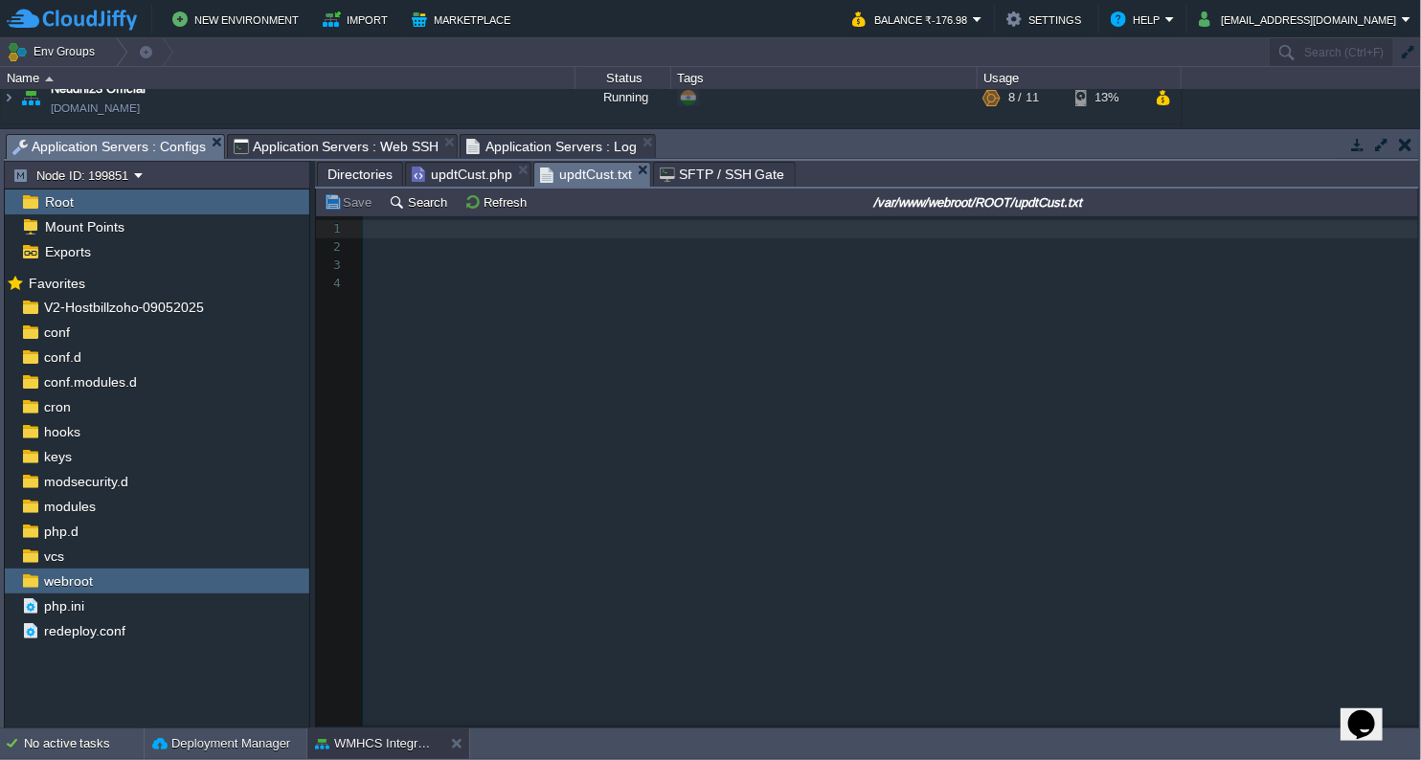
click at [558, 167] on span "updtCust.txt" at bounding box center [586, 175] width 92 height 24
click at [504, 209] on button "Refresh" at bounding box center [498, 201] width 68 height 17
click at [543, 139] on span "Application Servers : Log" at bounding box center [551, 146] width 170 height 23
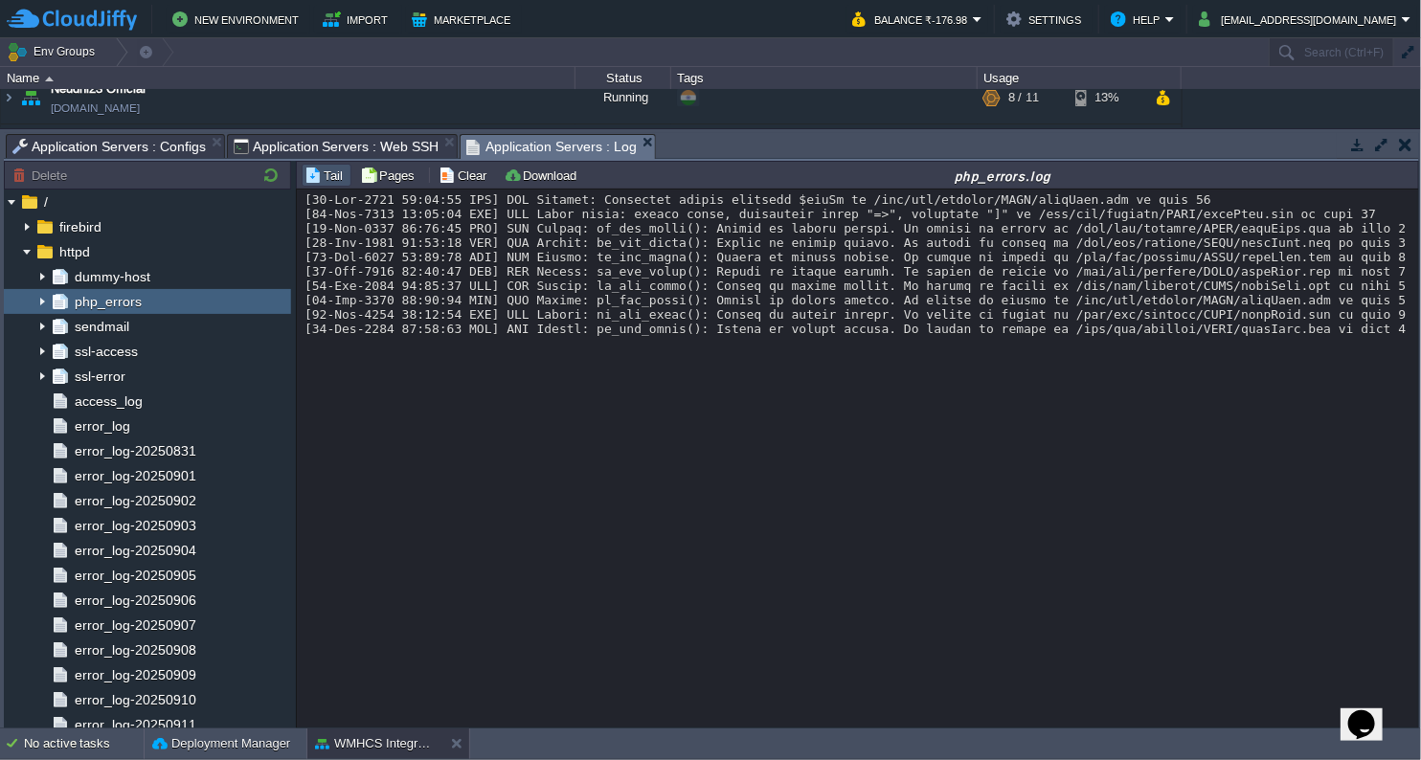
click at [326, 142] on span "Application Servers : Web SSH" at bounding box center [337, 146] width 206 height 23
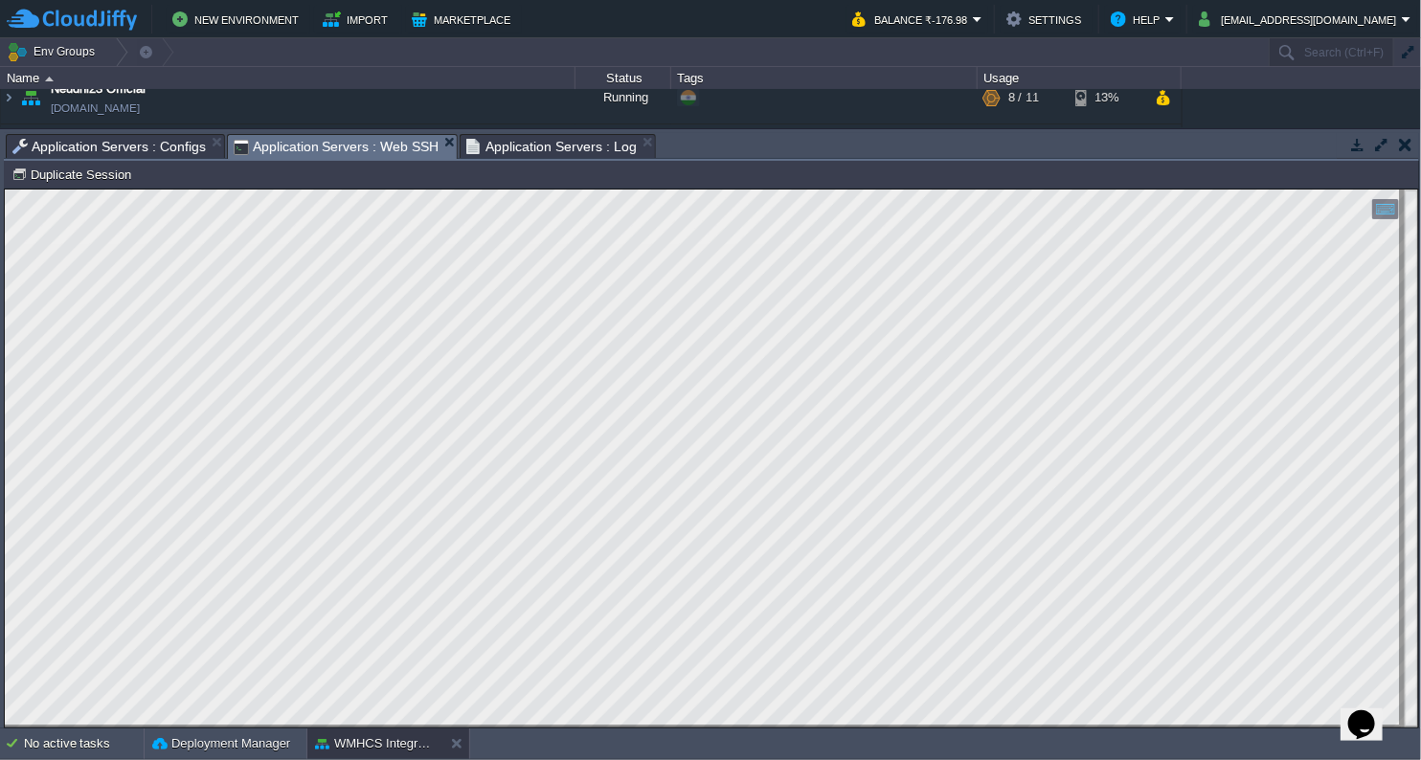
click at [345, 146] on span "Application Servers : Web SSH" at bounding box center [337, 147] width 206 height 24
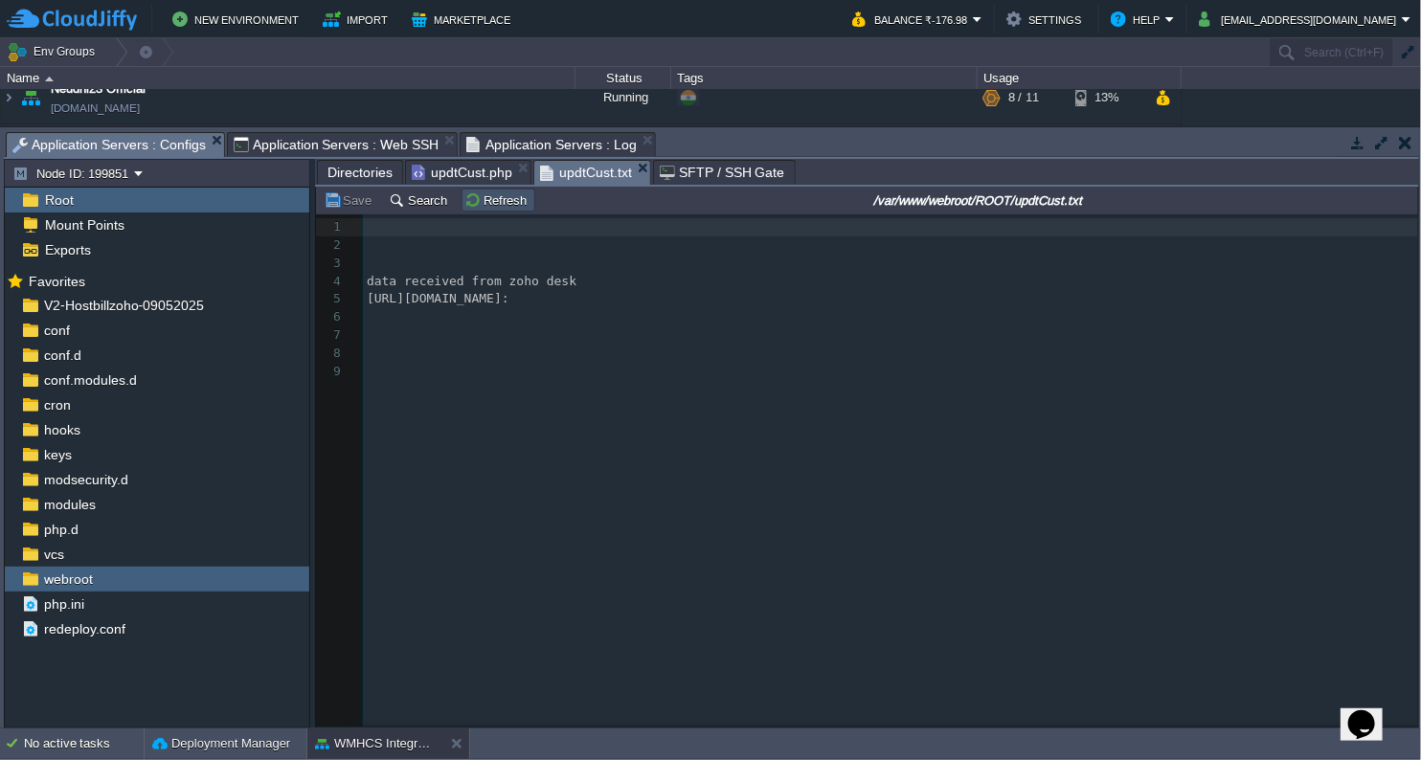
click at [483, 199] on button "Refresh" at bounding box center [498, 199] width 68 height 17
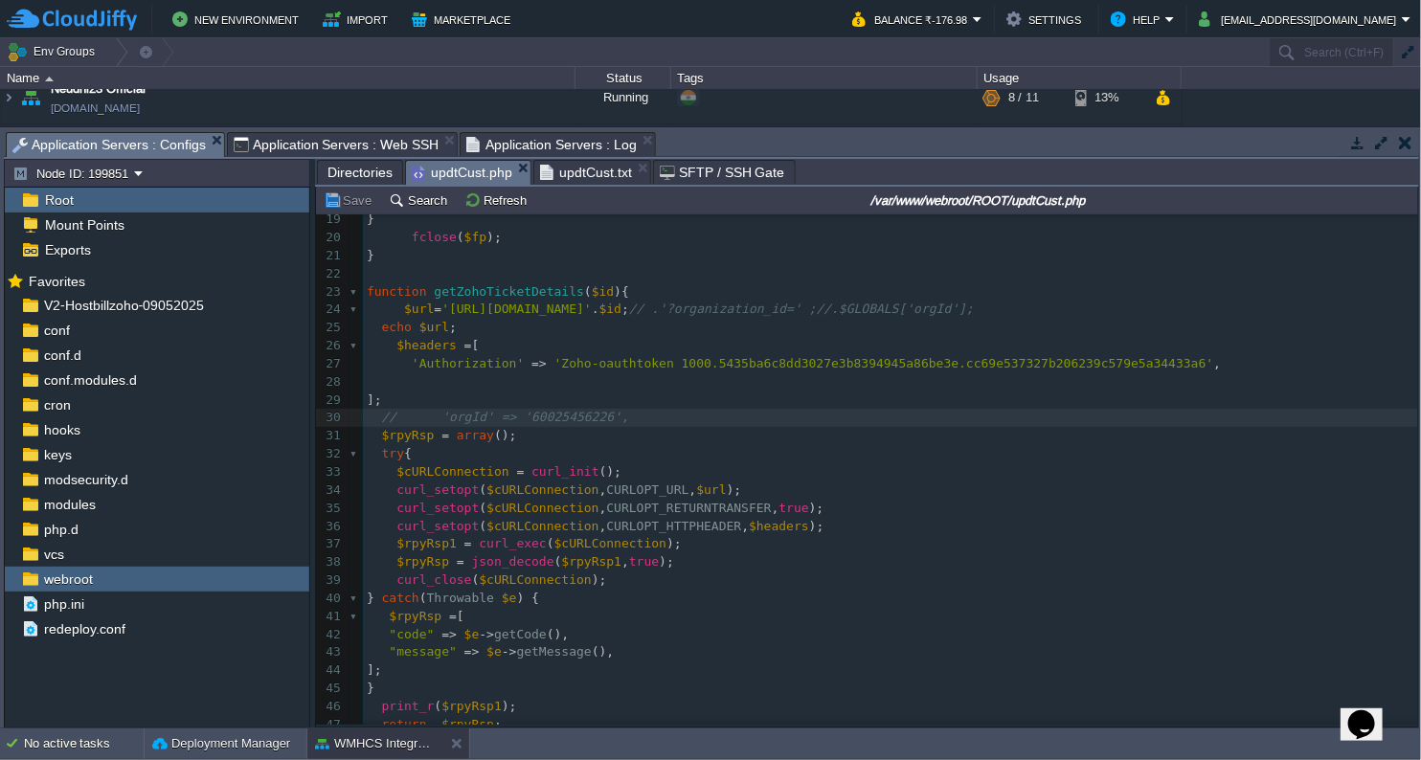
click at [462, 174] on span "updtCust.php" at bounding box center [462, 173] width 101 height 24
click at [394, 388] on pre "​" at bounding box center [890, 382] width 1055 height 18
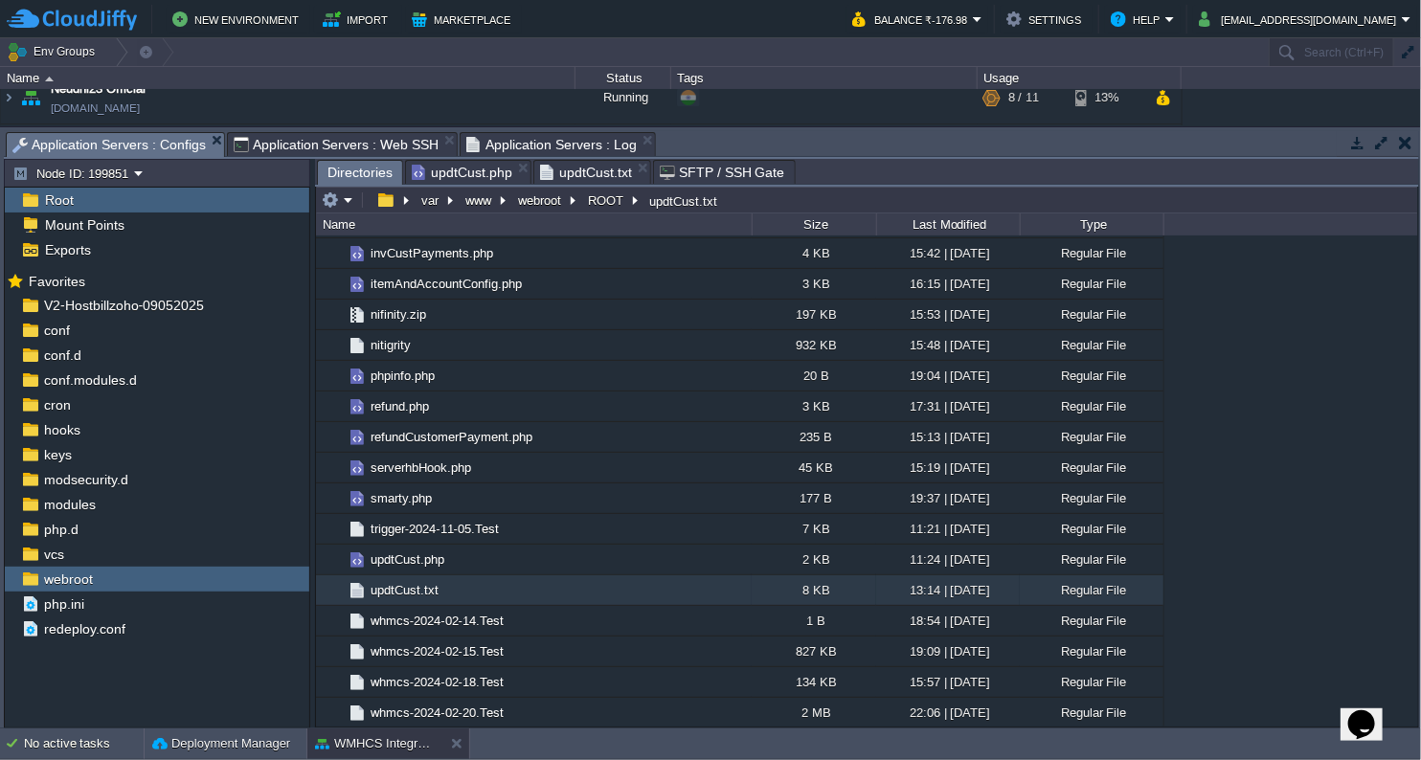
click at [343, 174] on span "Directories" at bounding box center [359, 173] width 65 height 24
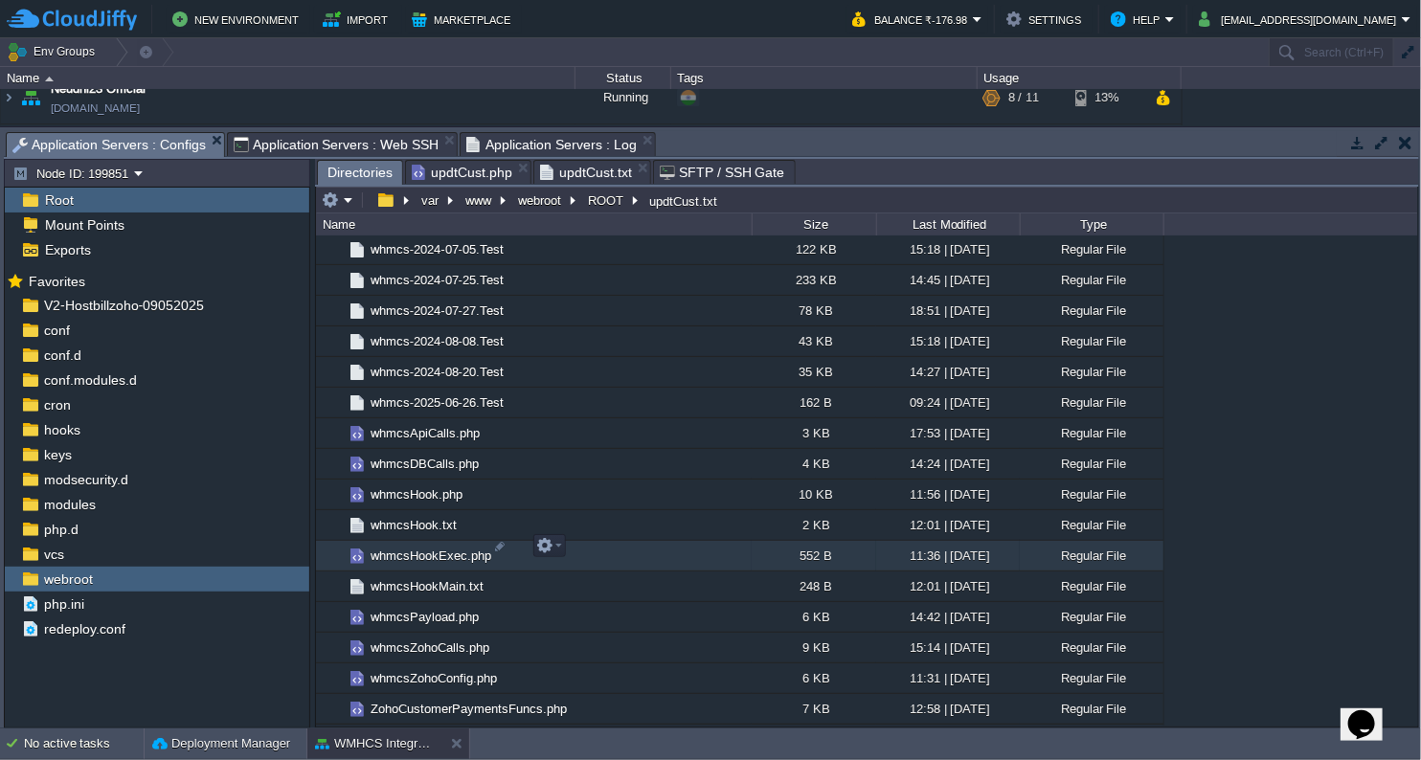
scroll to position [5075, 0]
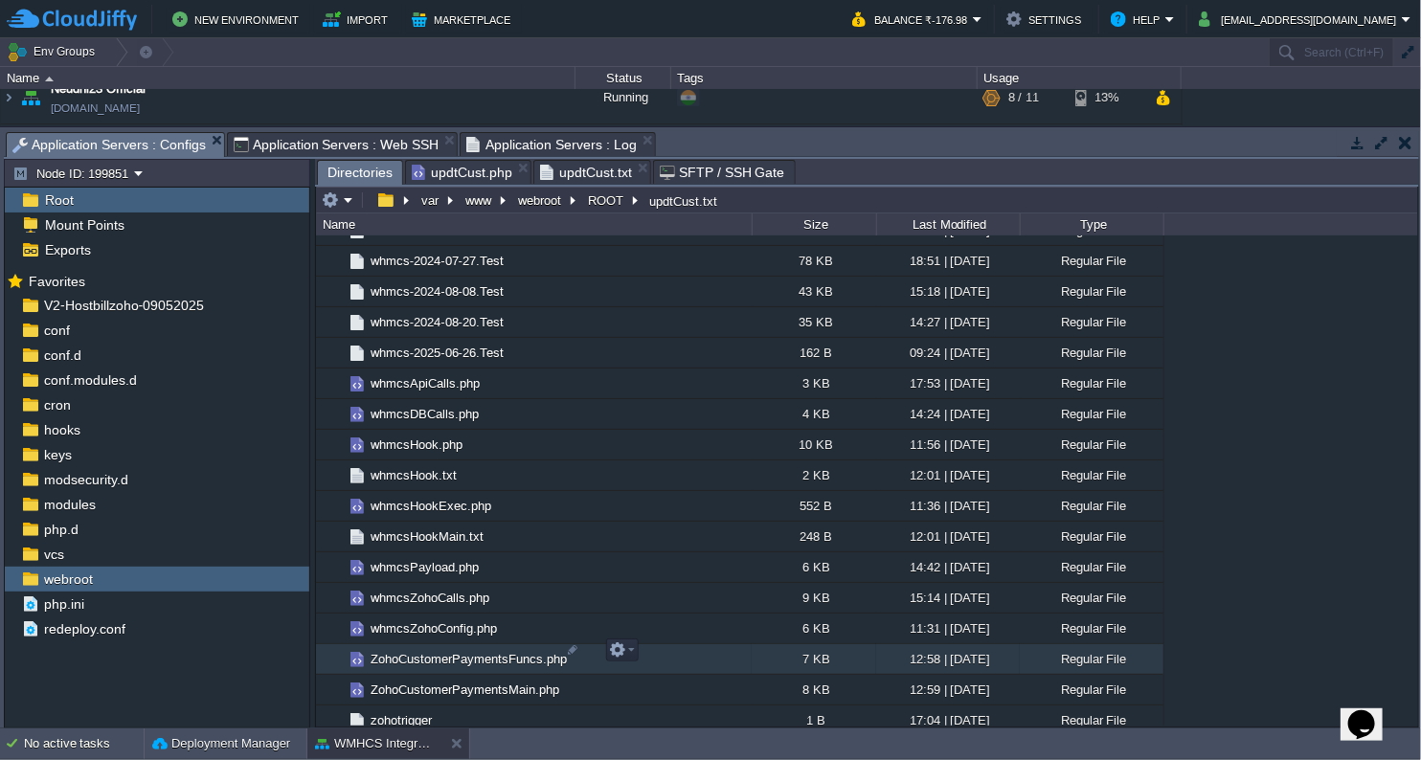
click at [472, 656] on span "ZohoCustomerPaymentsFuncs.php" at bounding box center [469, 659] width 202 height 16
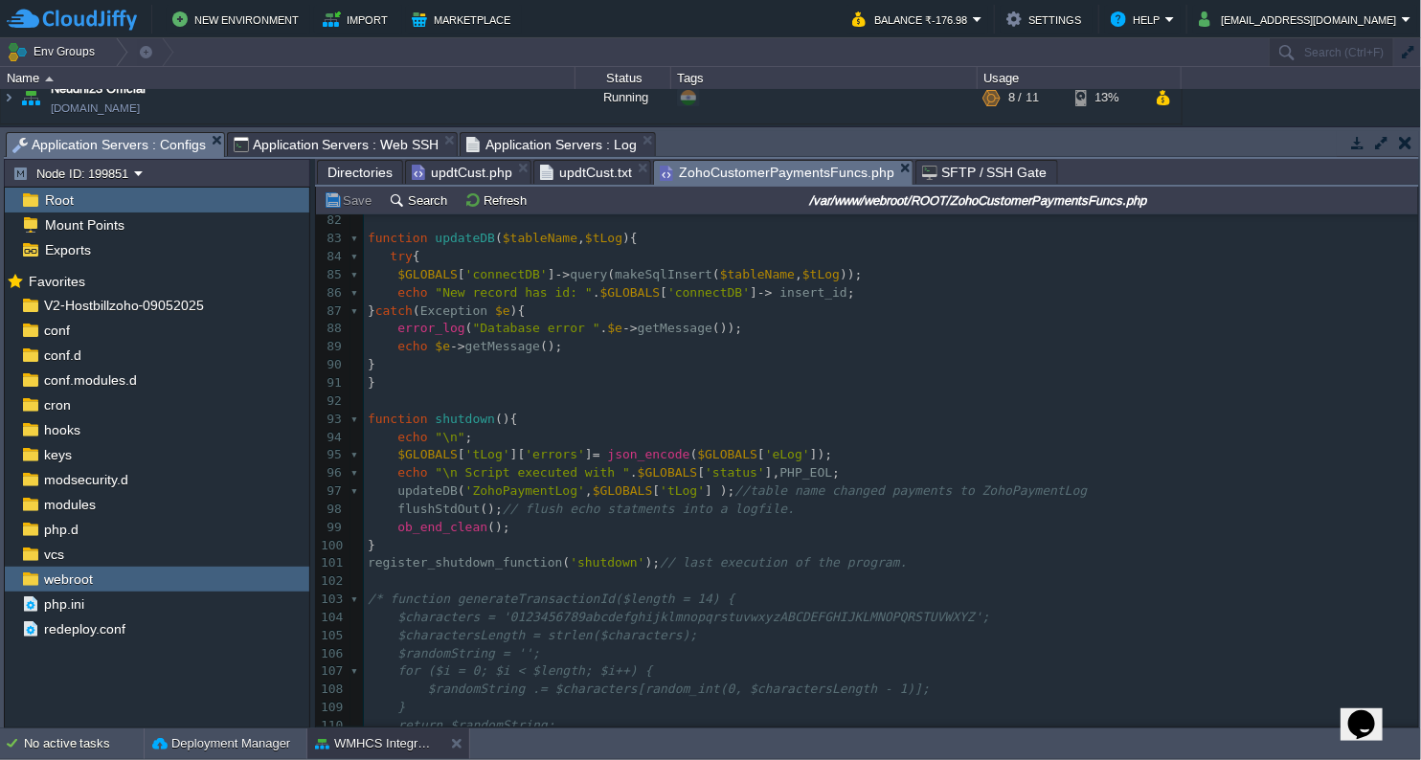
scroll to position [1489, 0]
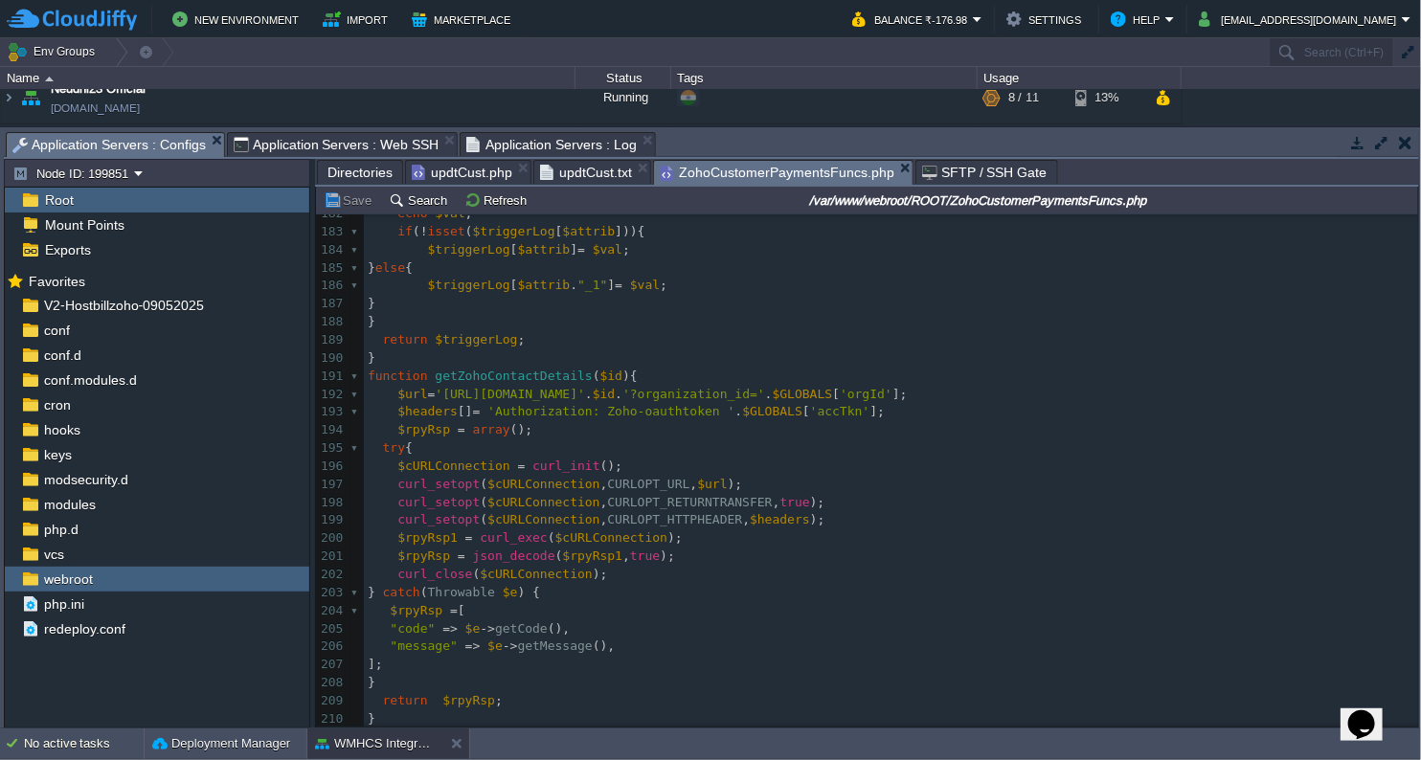
click at [461, 169] on span "updtCust.php" at bounding box center [462, 172] width 101 height 23
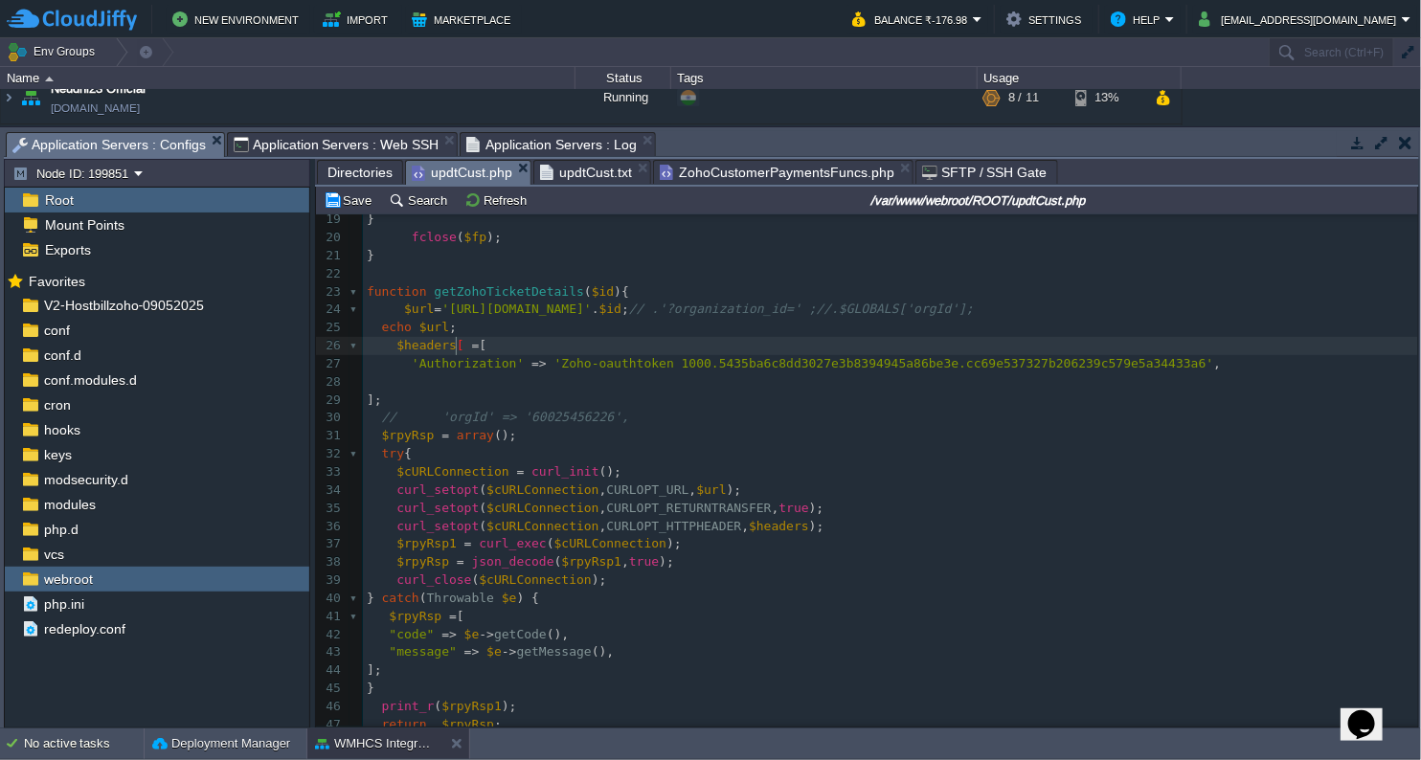
type textarea "[]"
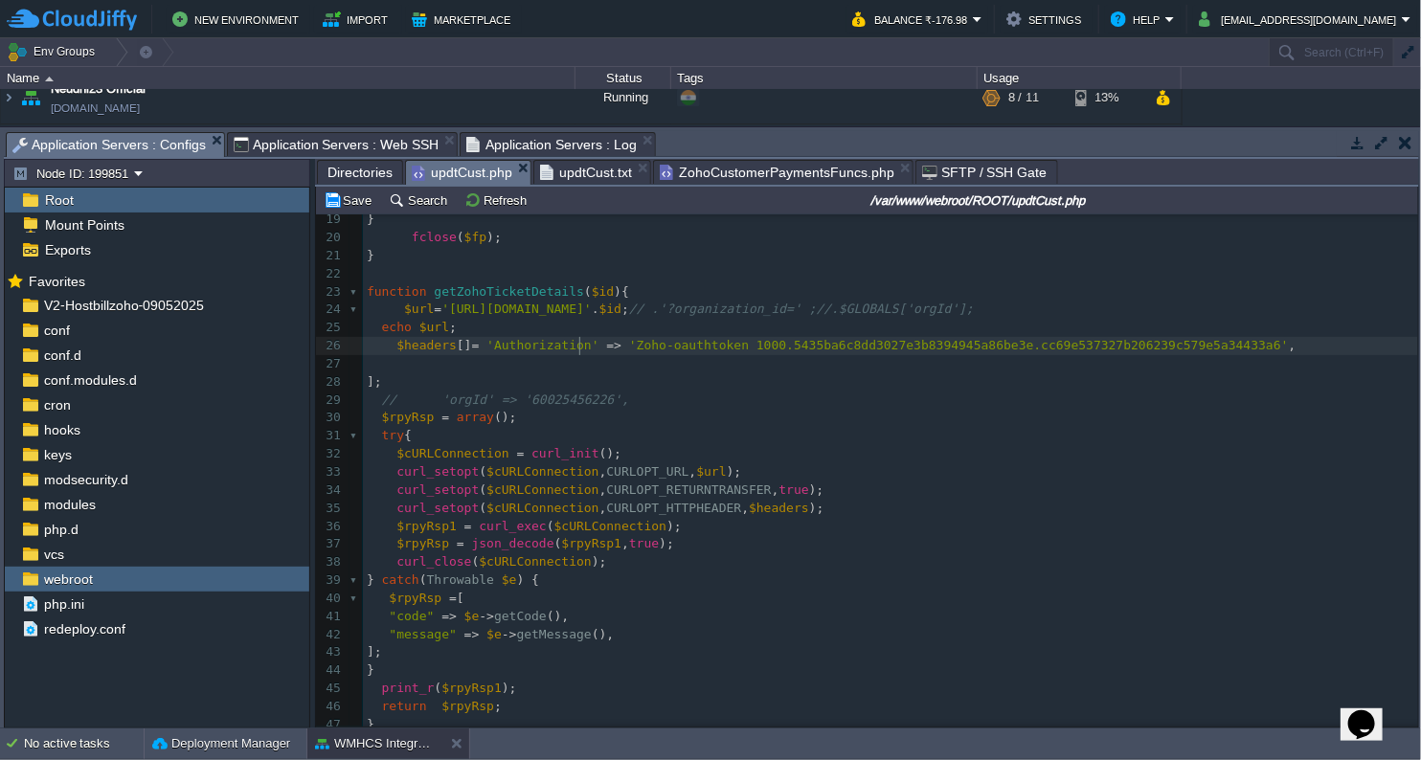
click at [769, 172] on span "ZohoCustomerPaymentsFuncs.php" at bounding box center [777, 172] width 235 height 23
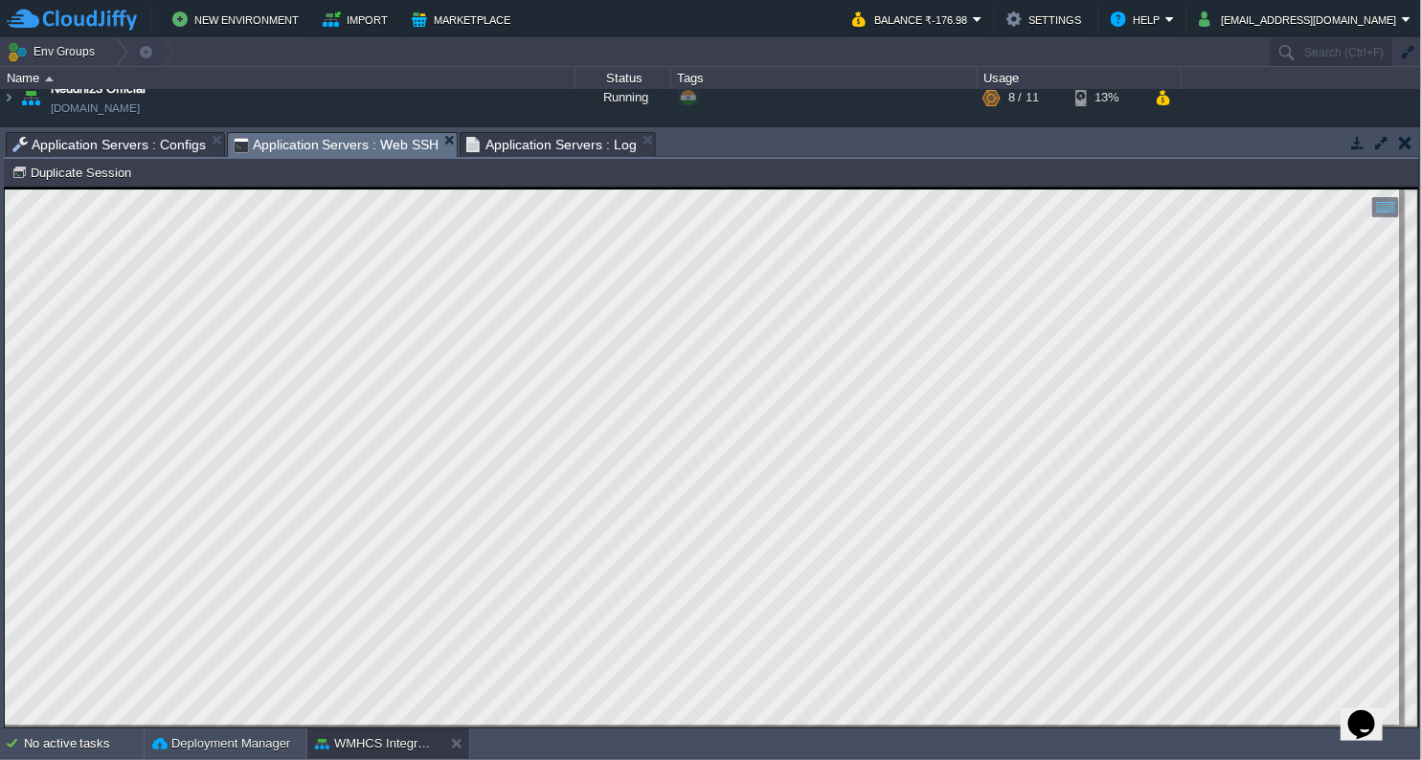
click at [408, 149] on span "Application Servers : Web SSH" at bounding box center [337, 145] width 206 height 24
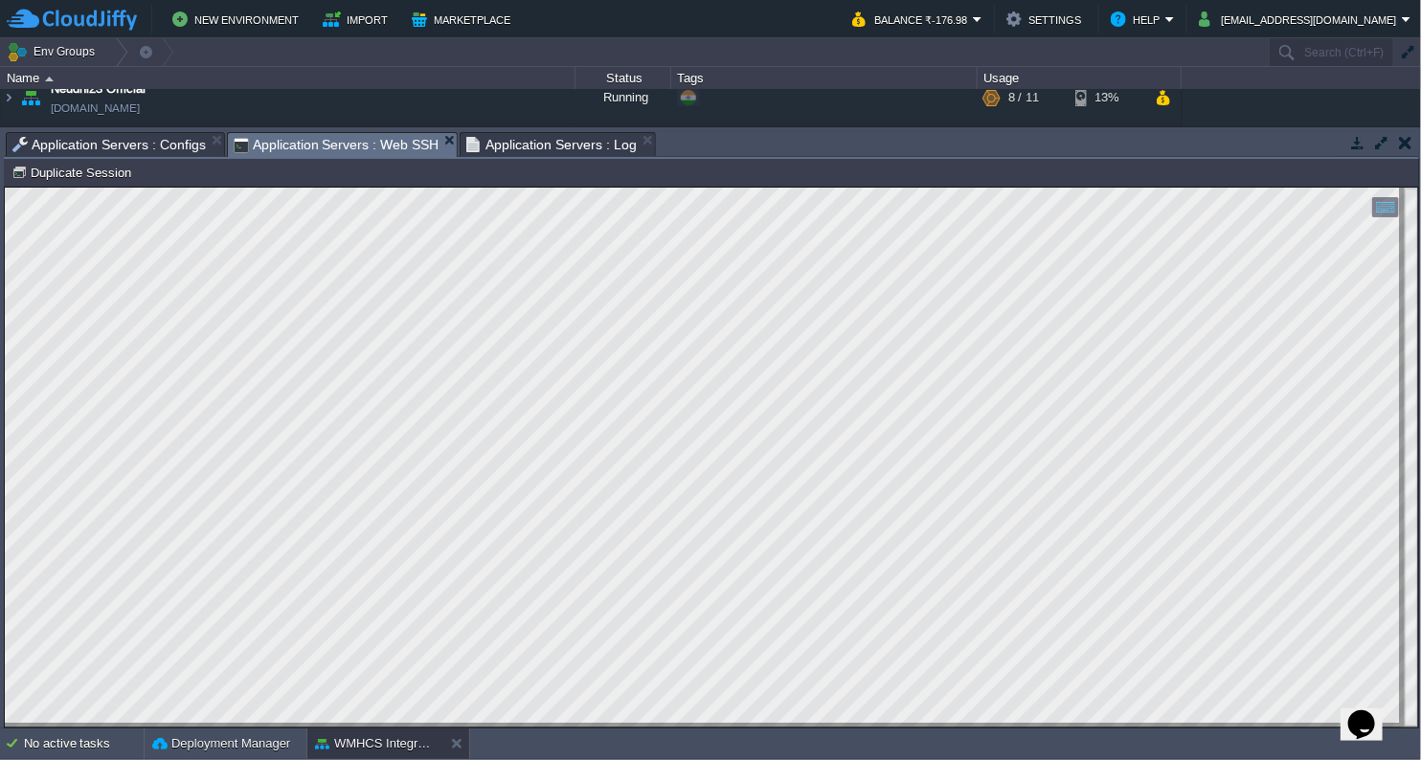
click at [127, 143] on span "Application Servers : Configs" at bounding box center [108, 144] width 193 height 23
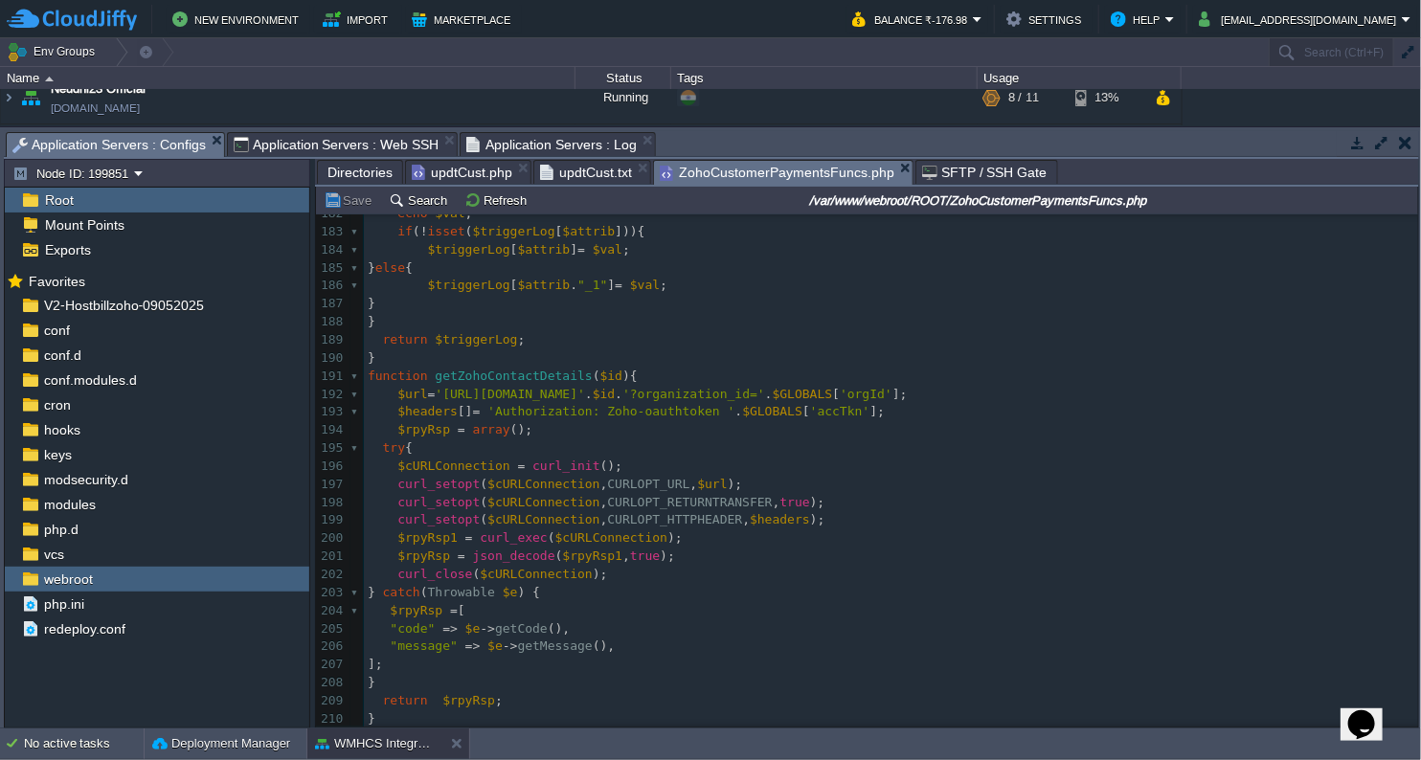
click at [483, 171] on span "updtCust.php" at bounding box center [462, 172] width 101 height 23
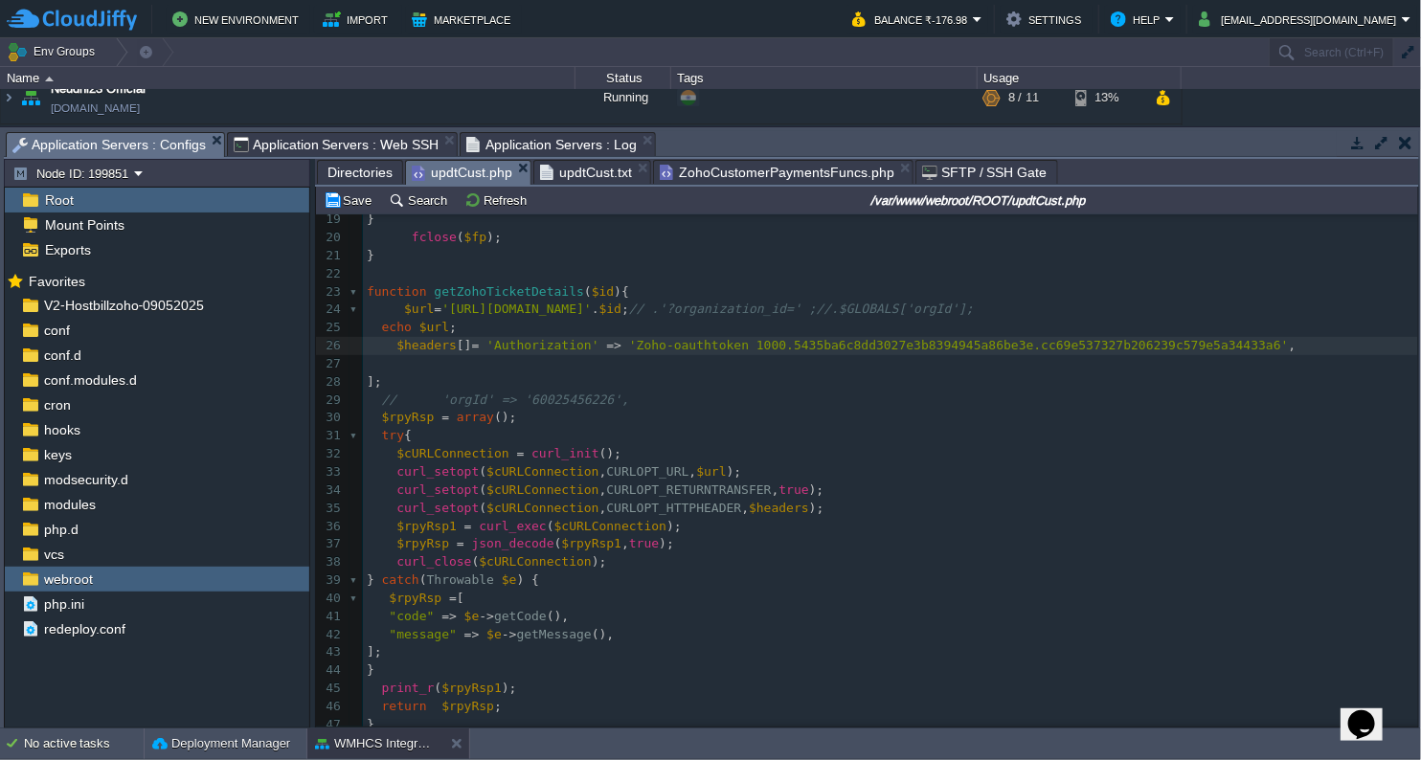
click at [580, 344] on div "x 9 ​ 10 function flushStdOut (){ 11 $filePath = '/var/www/webroot/ROOT/' ; 12 …" at bounding box center [890, 464] width 1055 height 866
type textarea ":"
click at [461, 380] on pre "];" at bounding box center [890, 382] width 1055 height 18
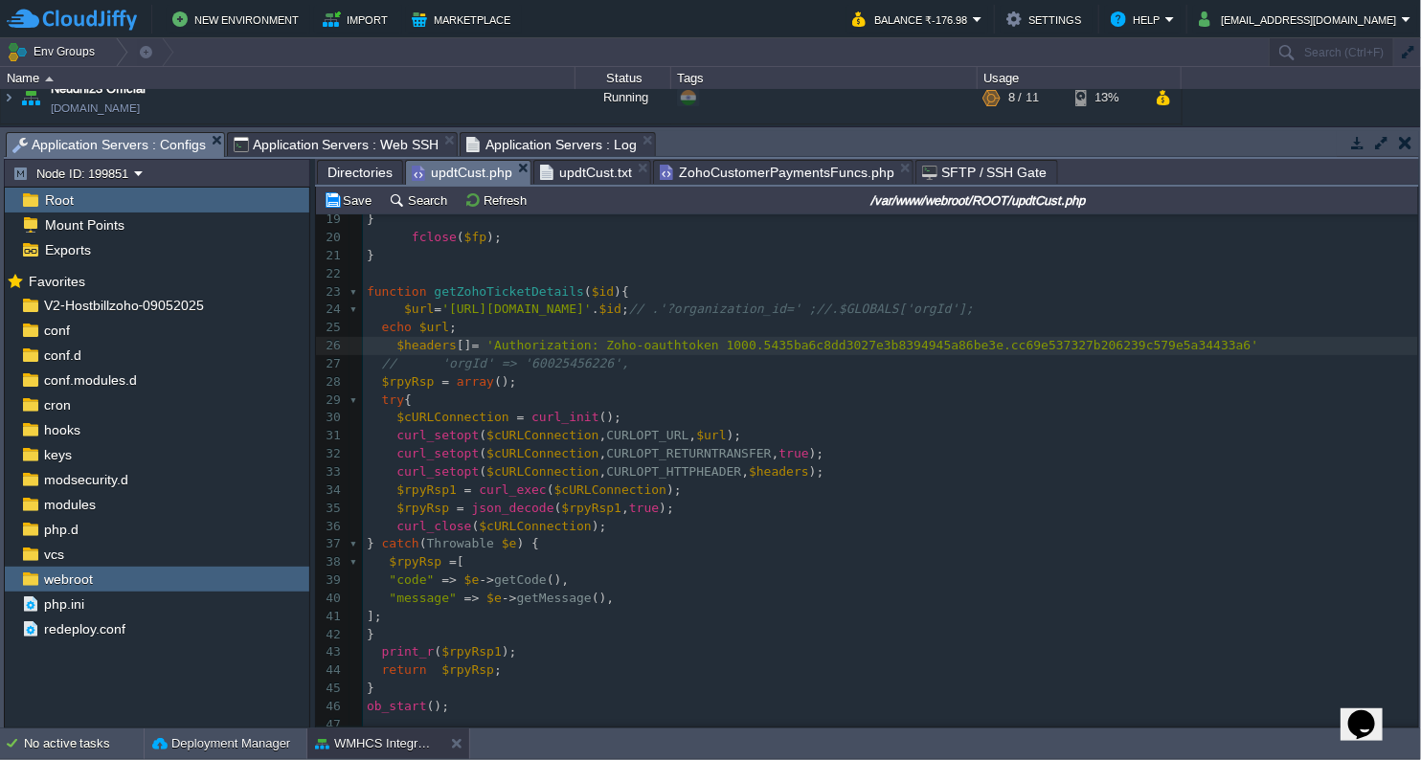
type textarea ";"
click at [1011, 438] on pre "curl_setopt ( $cURLConnection , CURLOPT_URL , $url );" at bounding box center [890, 436] width 1055 height 18
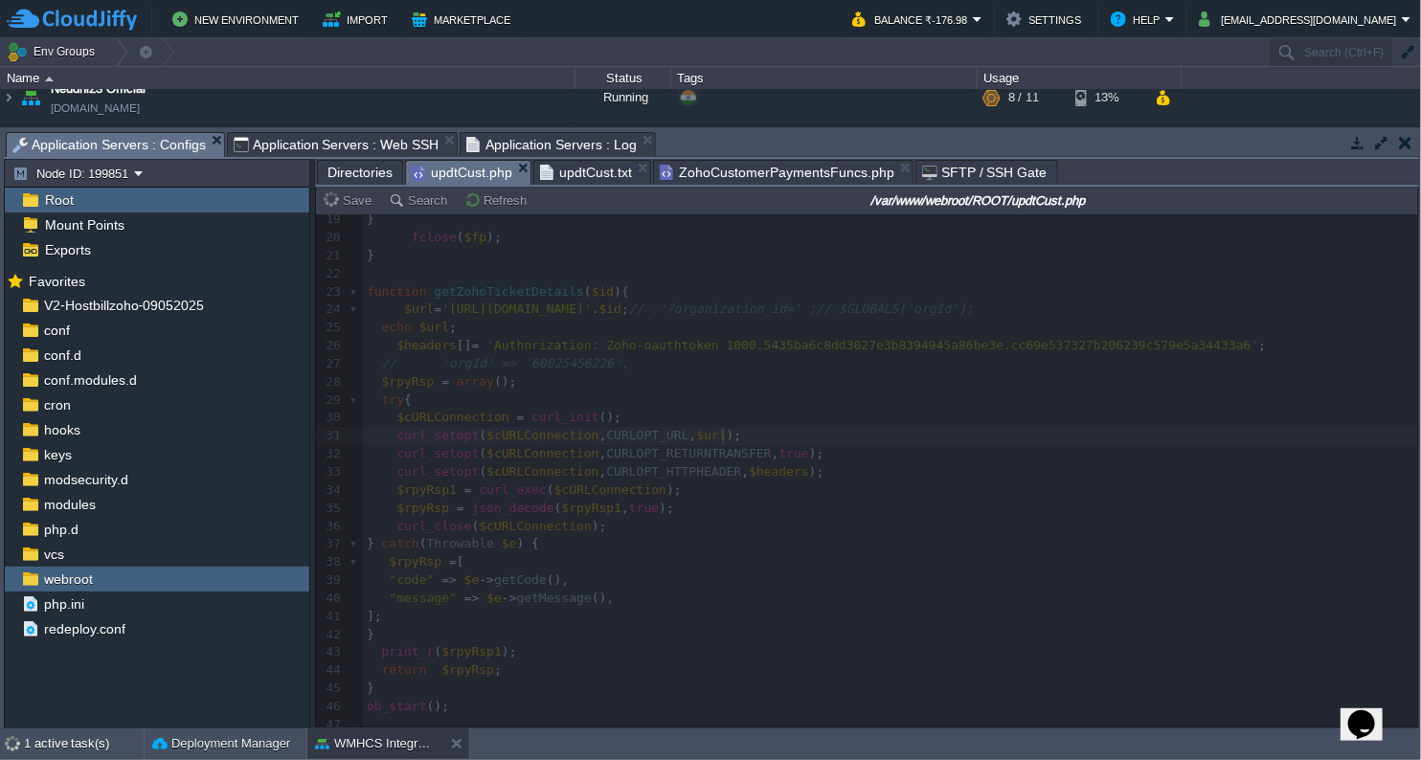
click at [551, 142] on span "Application Servers : Log" at bounding box center [551, 144] width 170 height 23
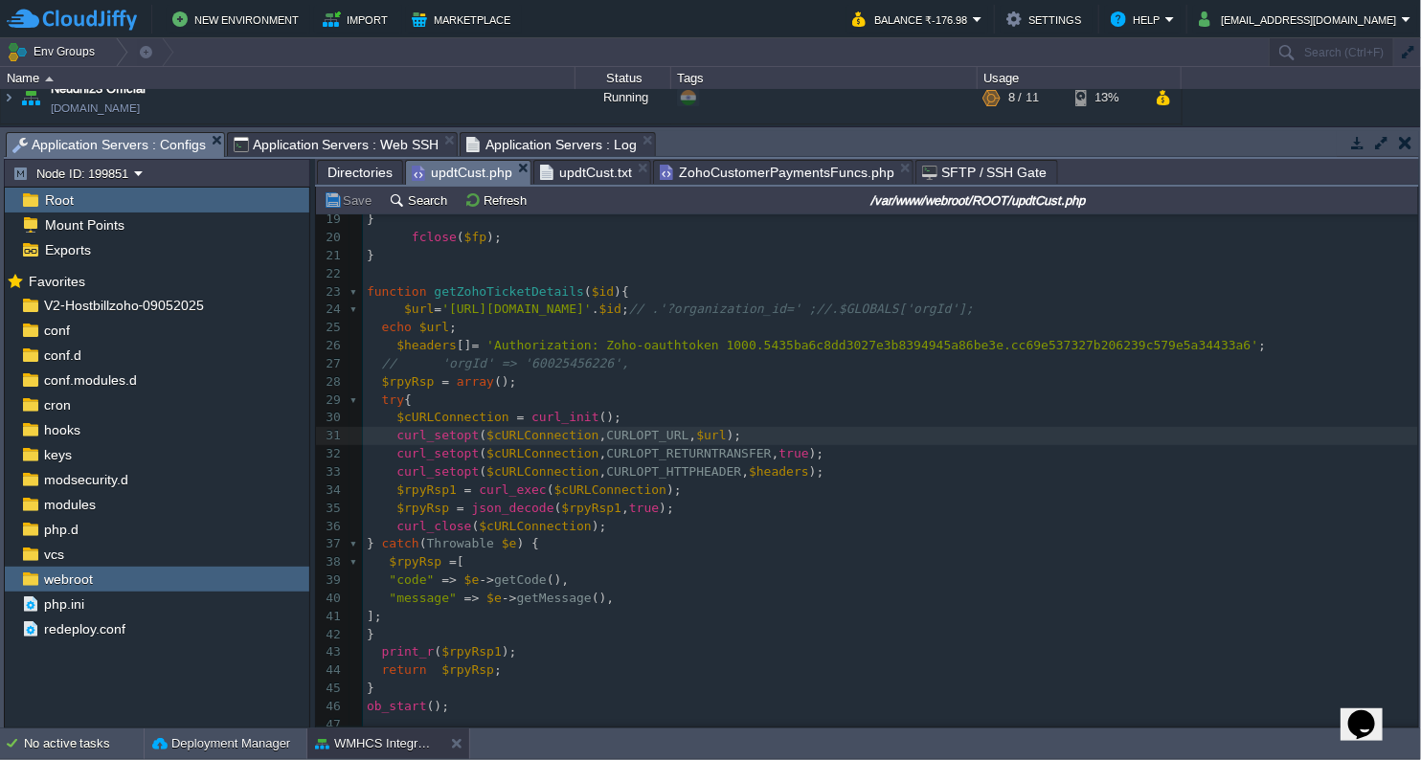
click at [133, 138] on span "Application Servers : Configs" at bounding box center [108, 145] width 193 height 24
click at [276, 137] on span "Application Servers : Web SSH" at bounding box center [337, 144] width 206 height 23
click at [147, 148] on span "Application Servers : Configs" at bounding box center [108, 145] width 193 height 24
click at [495, 208] on button "Refresh" at bounding box center [498, 199] width 68 height 17
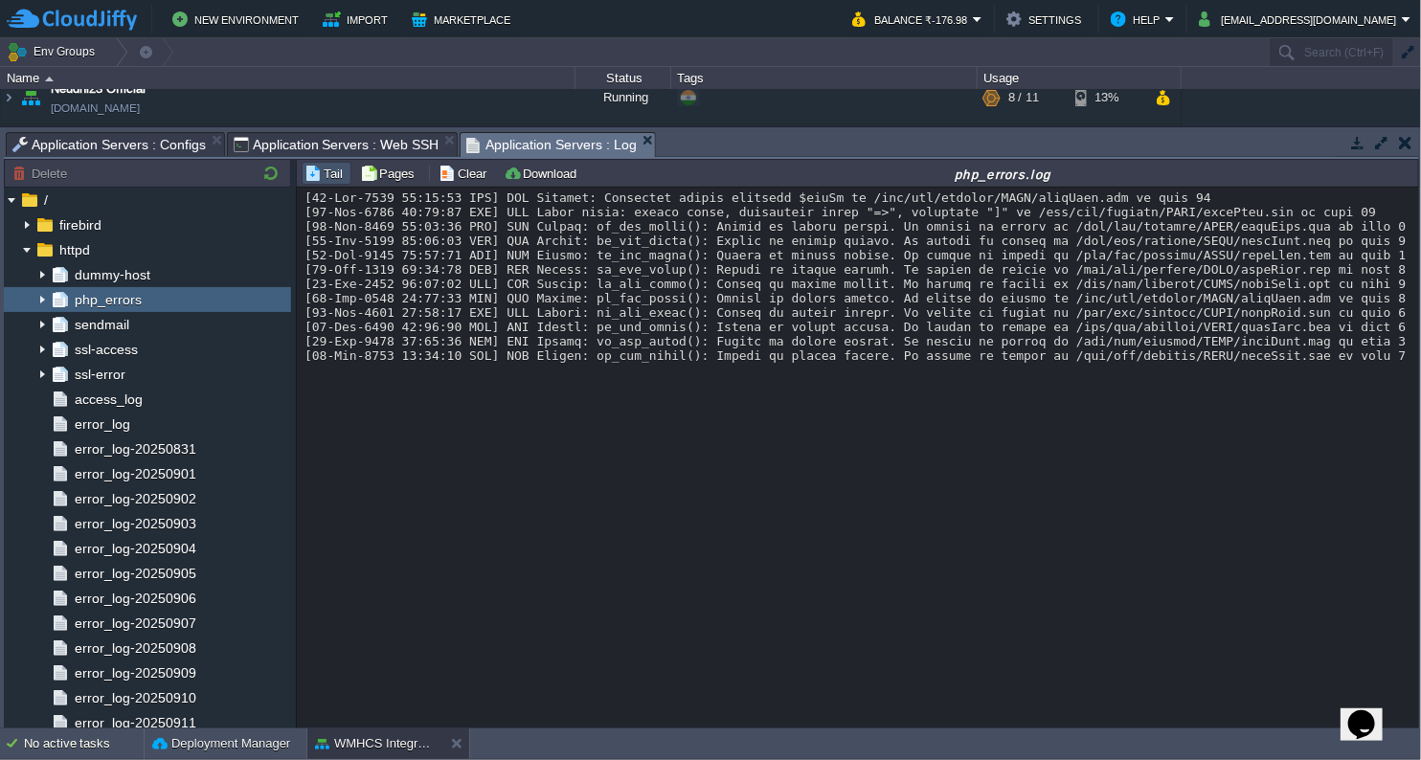
click at [536, 142] on span "Application Servers : Log" at bounding box center [551, 145] width 170 height 24
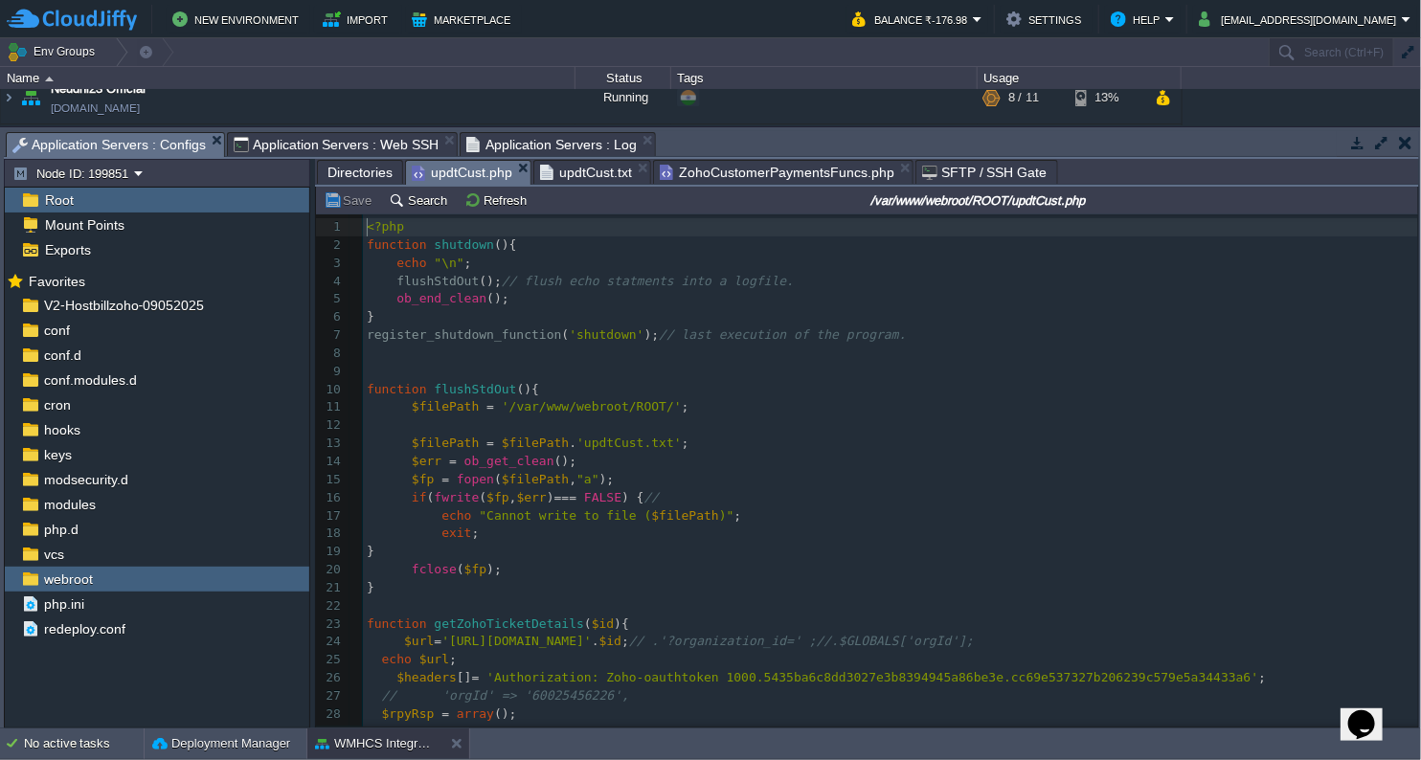
click at [166, 136] on span "Application Servers : Configs" at bounding box center [108, 145] width 193 height 24
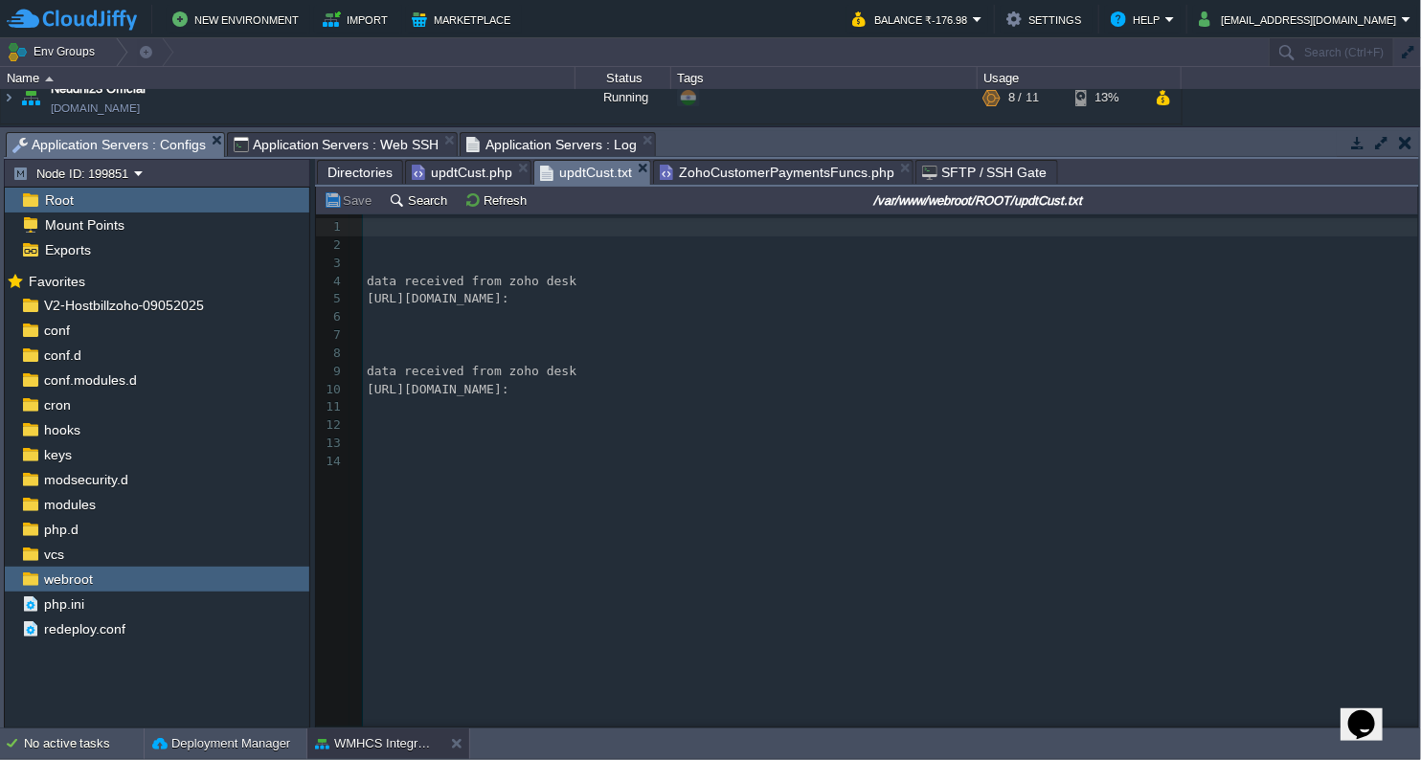
click at [609, 175] on span "updtCust.txt" at bounding box center [586, 173] width 92 height 24
click at [469, 194] on button "Refresh" at bounding box center [498, 199] width 68 height 17
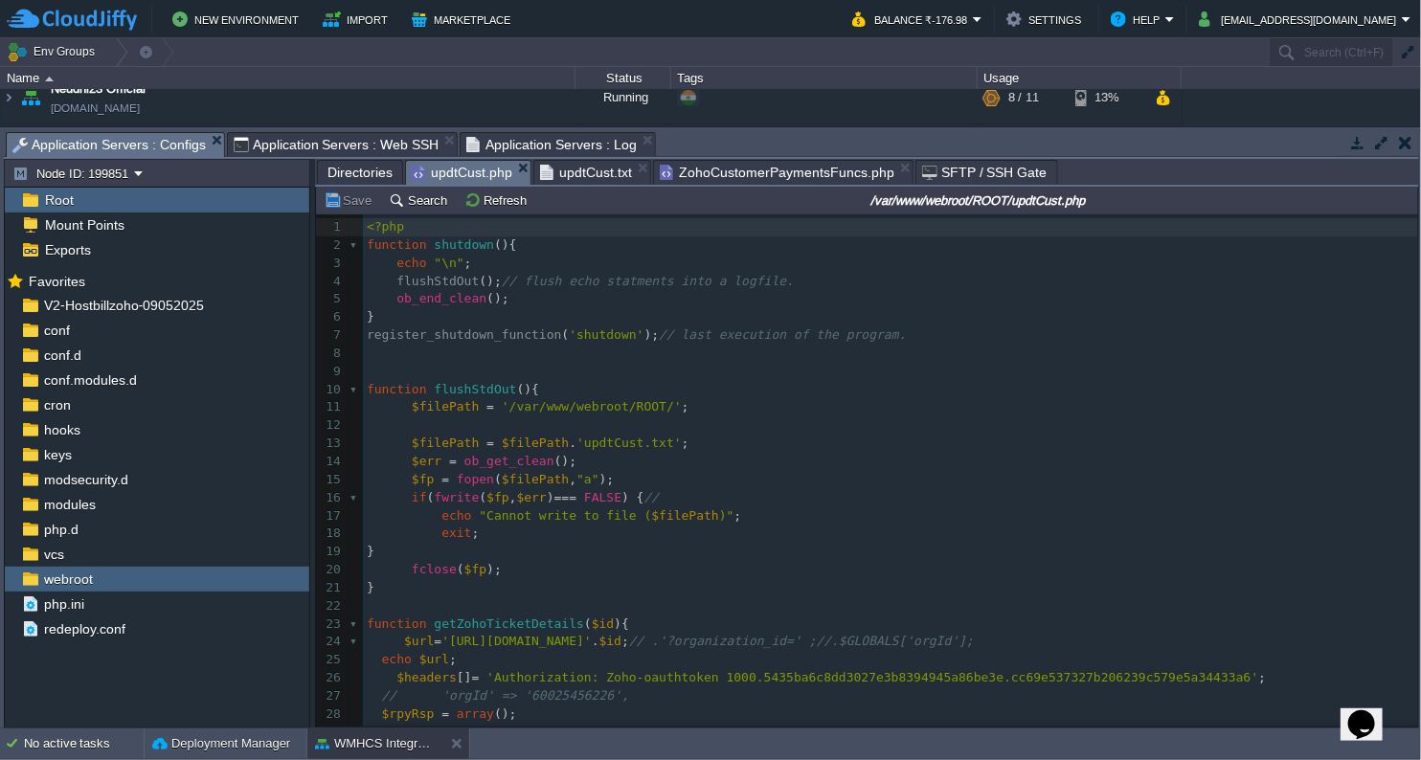
click at [460, 174] on span "updtCust.php" at bounding box center [462, 173] width 101 height 24
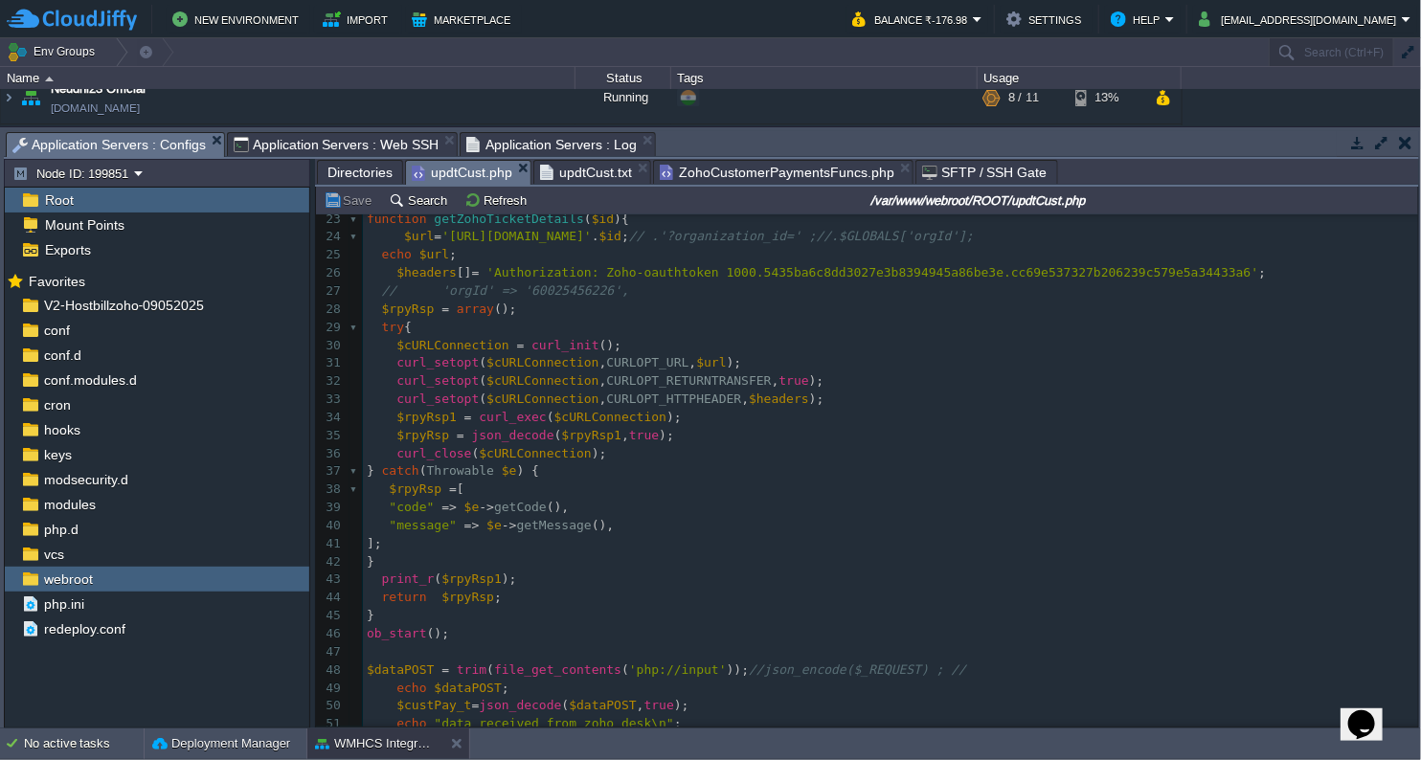
scroll to position [320, 0]
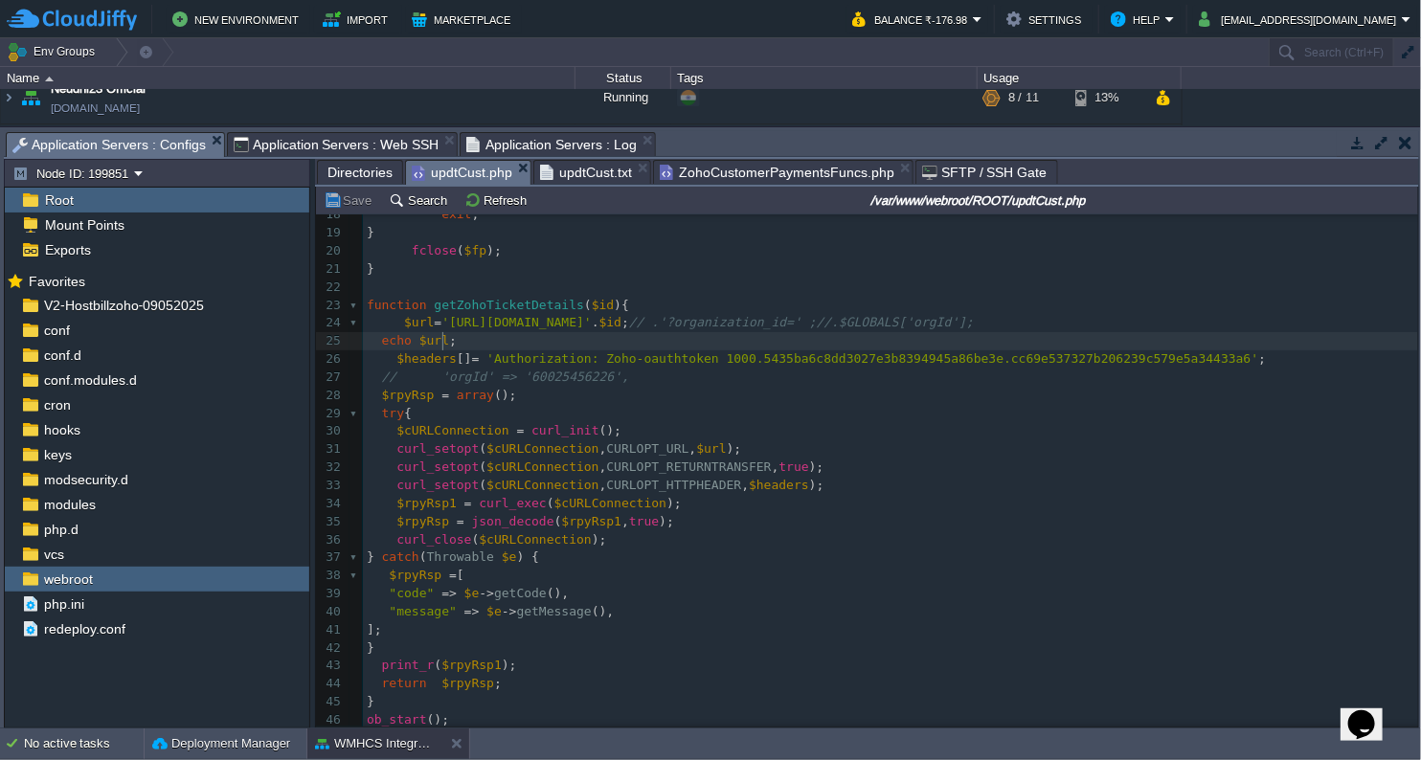
click at [439, 346] on span "$url" at bounding box center [434, 340] width 30 height 14
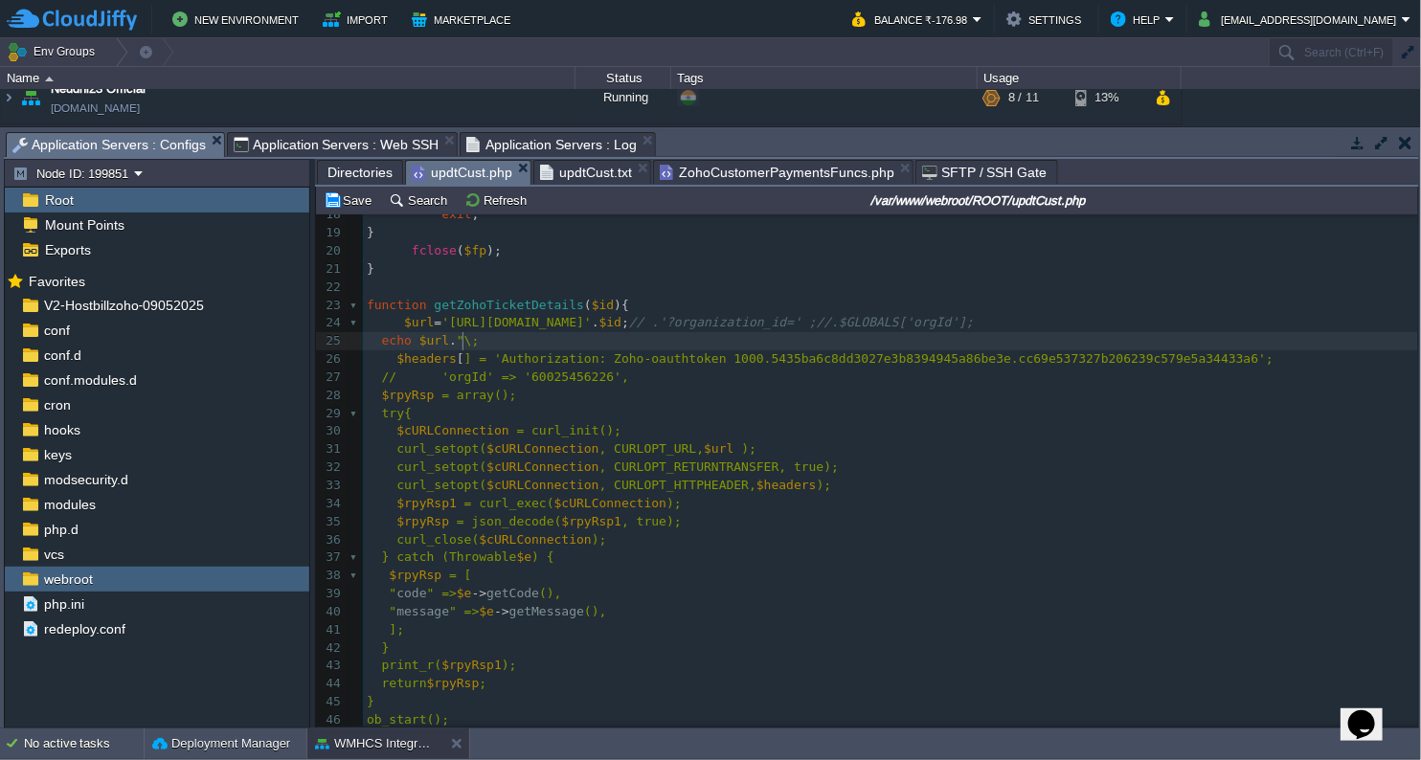
scroll to position [6, 27]
type textarea "."\n""
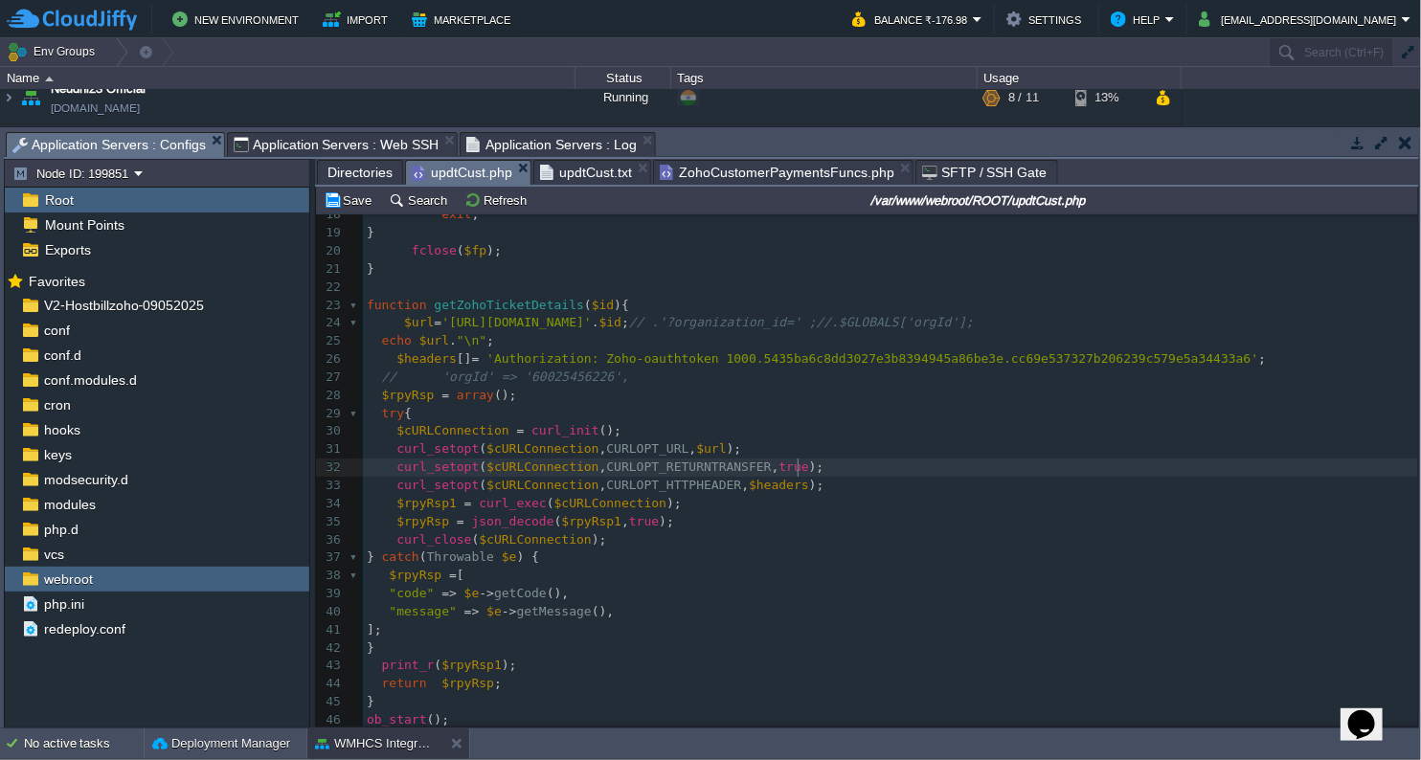
click at [866, 460] on pre "curl_setopt ( $cURLConnection , CURLOPT_RETURNTRANSFER , true );" at bounding box center [890, 468] width 1055 height 18
click at [588, 360] on div "xxxxxxxxxx <?php 8 ​ 9 ​ 10 function flushStdOut (){ 11 $filePath = '/var/www/w…" at bounding box center [890, 594] width 1055 height 1136
click at [692, 171] on span "ZohoCustomerPaymentsFuncs.php" at bounding box center [777, 172] width 235 height 23
click at [453, 176] on span "updtCust.php" at bounding box center [462, 173] width 101 height 24
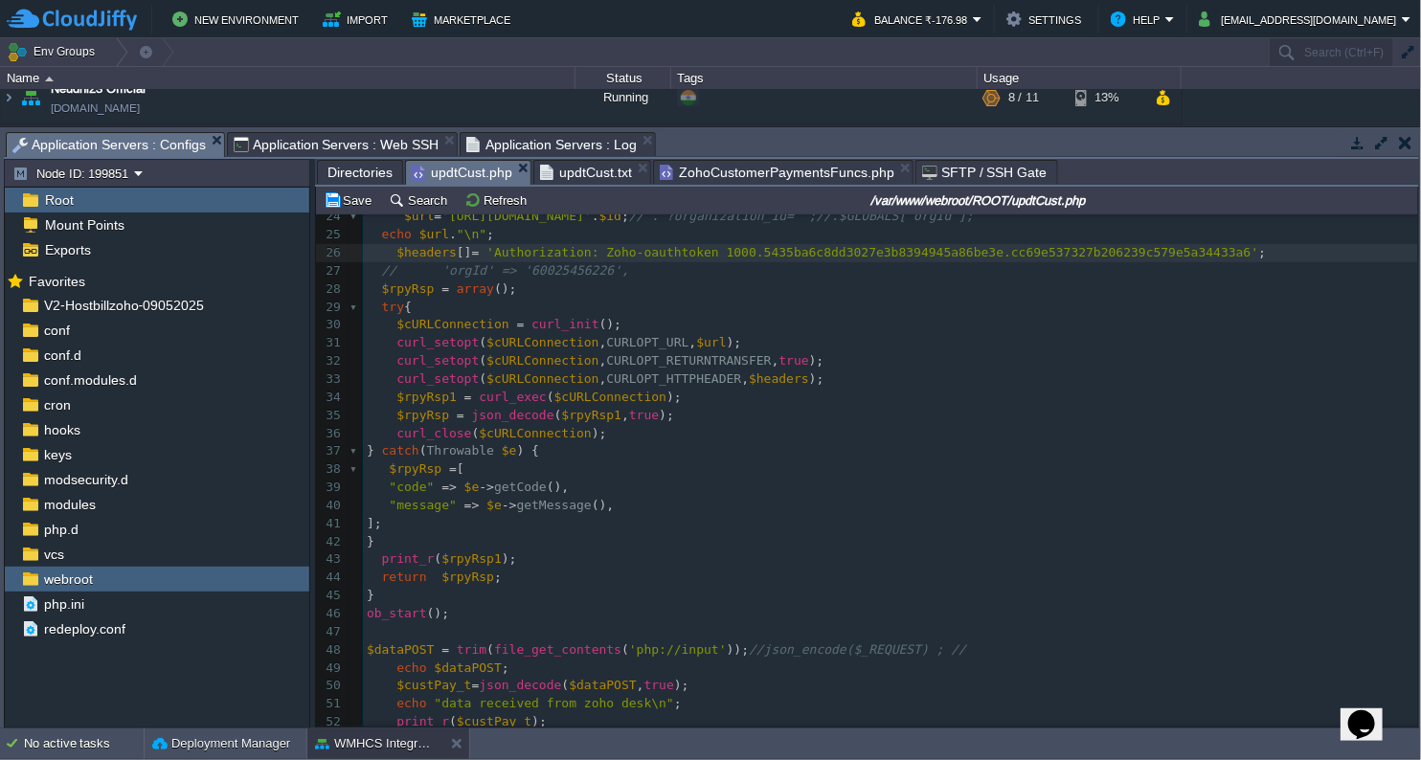
scroll to position [6, 0]
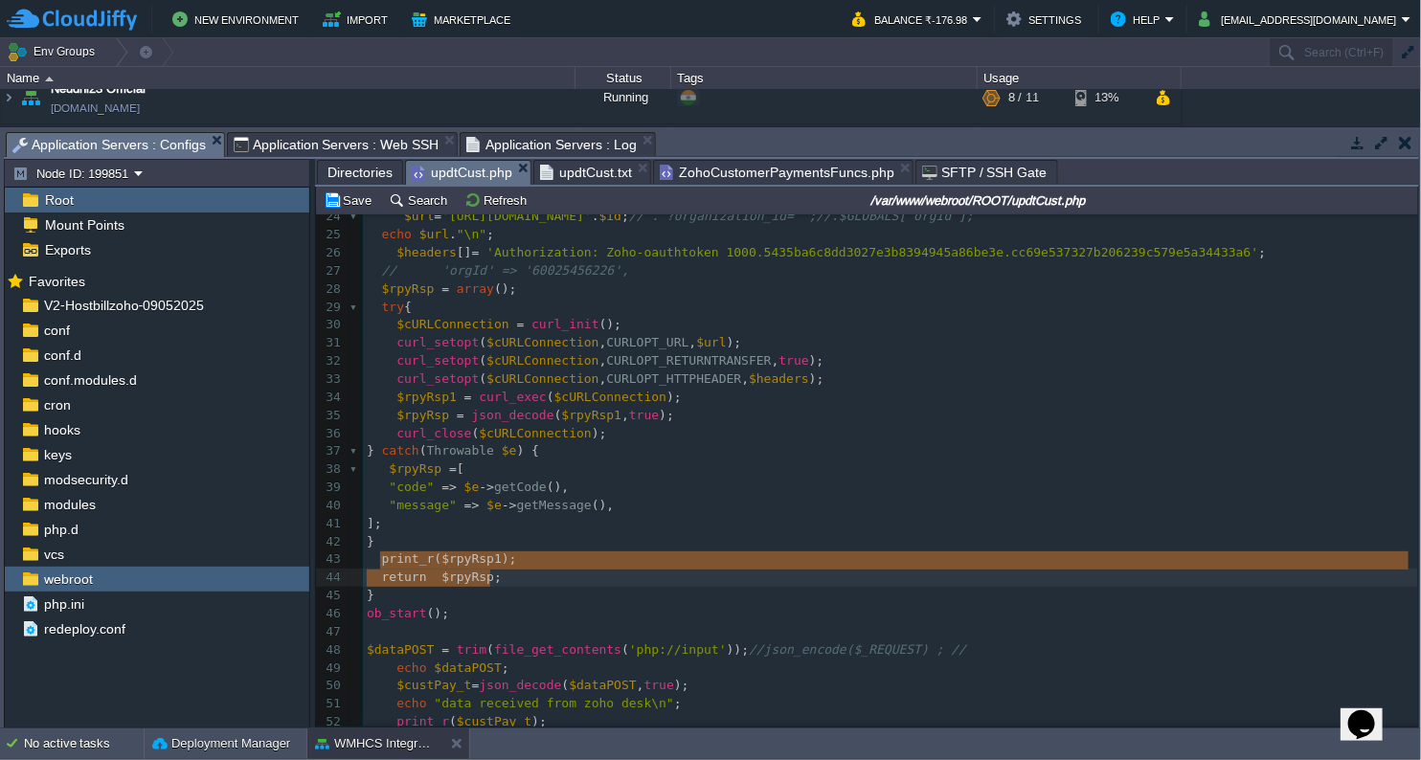
type textarea "print_r($rpyRsp1);"
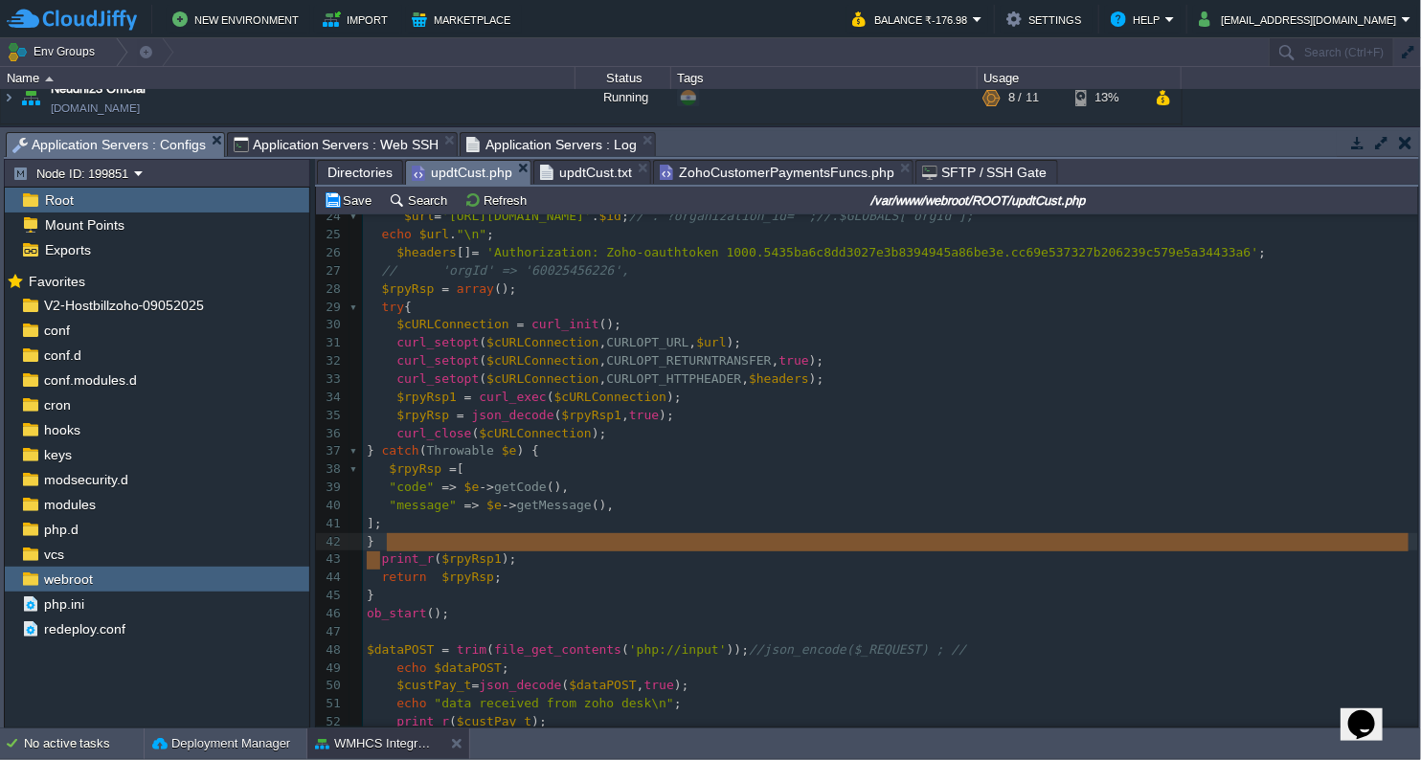
type textarea "print_r($rpyRsp1);"
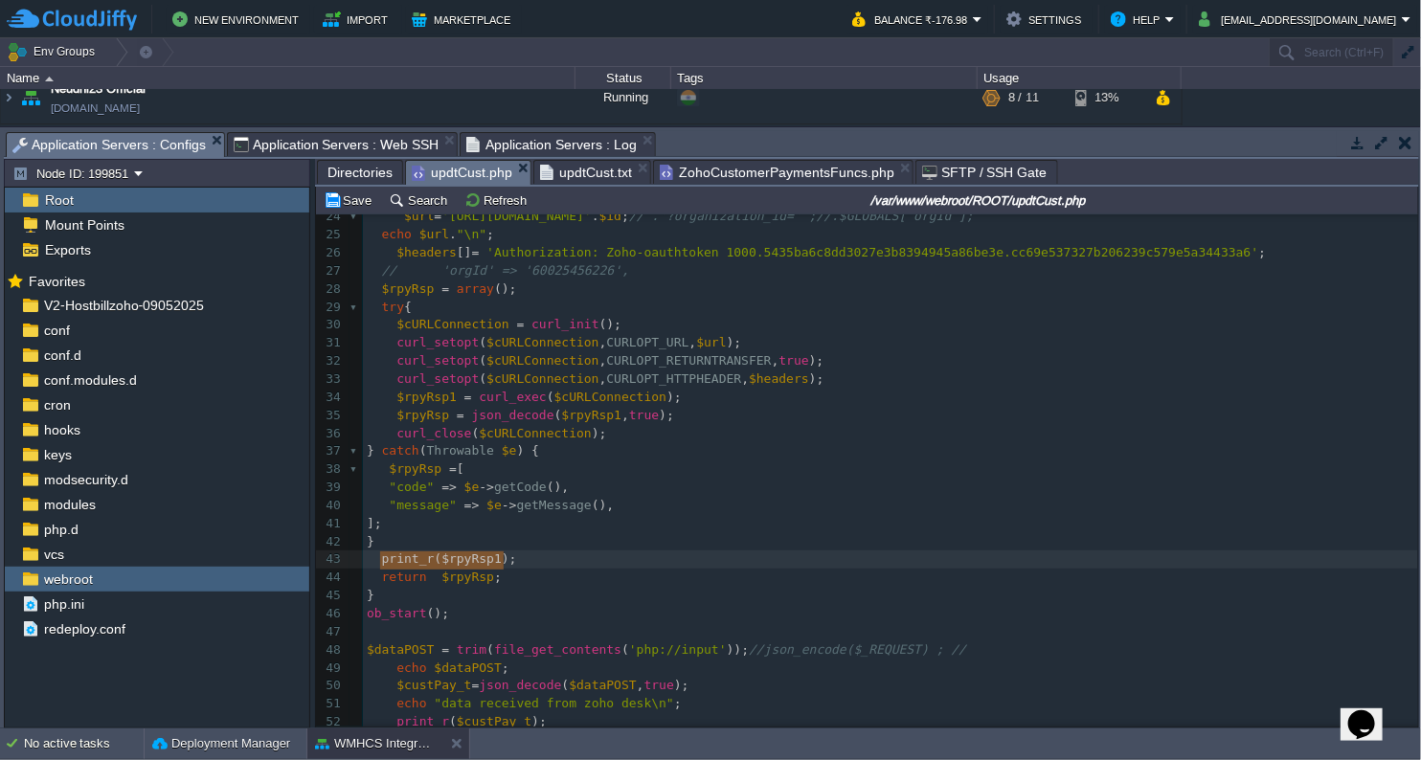
drag, startPoint x: 378, startPoint y: 567, endPoint x: 557, endPoint y: 564, distance: 179.1
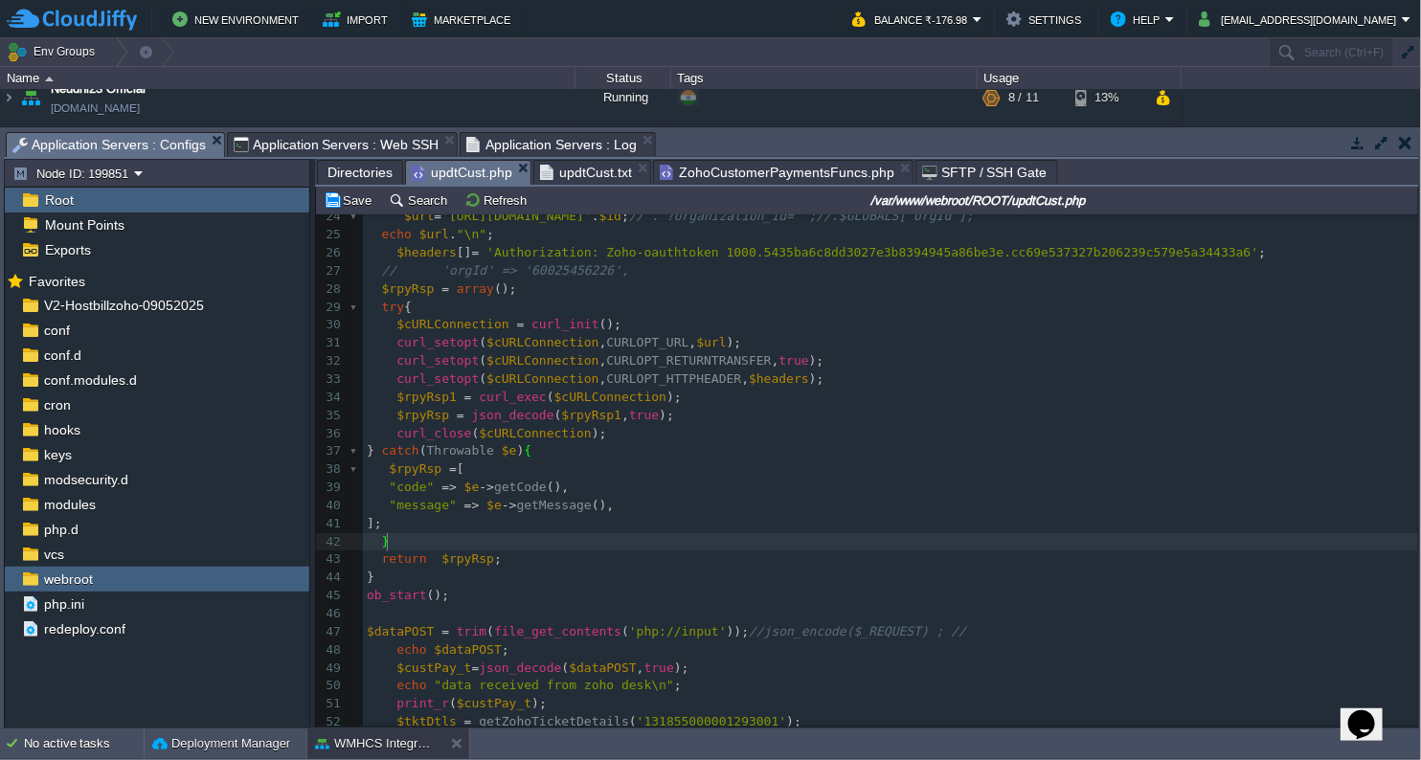
click at [820, 379] on pre "curl_setopt ( $cURLConnection , CURLOPT_HTTPHEADER , $headers );" at bounding box center [890, 380] width 1055 height 18
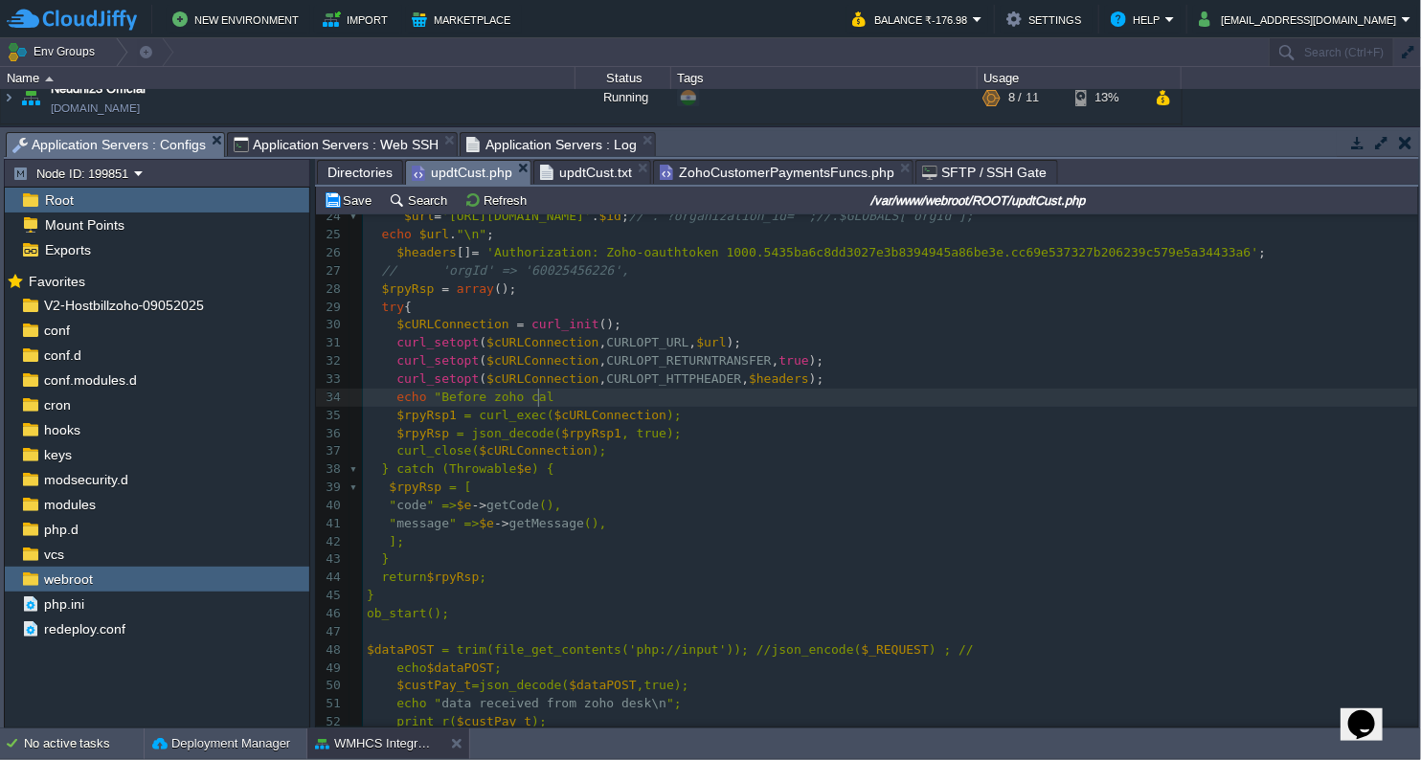
scroll to position [6, 153]
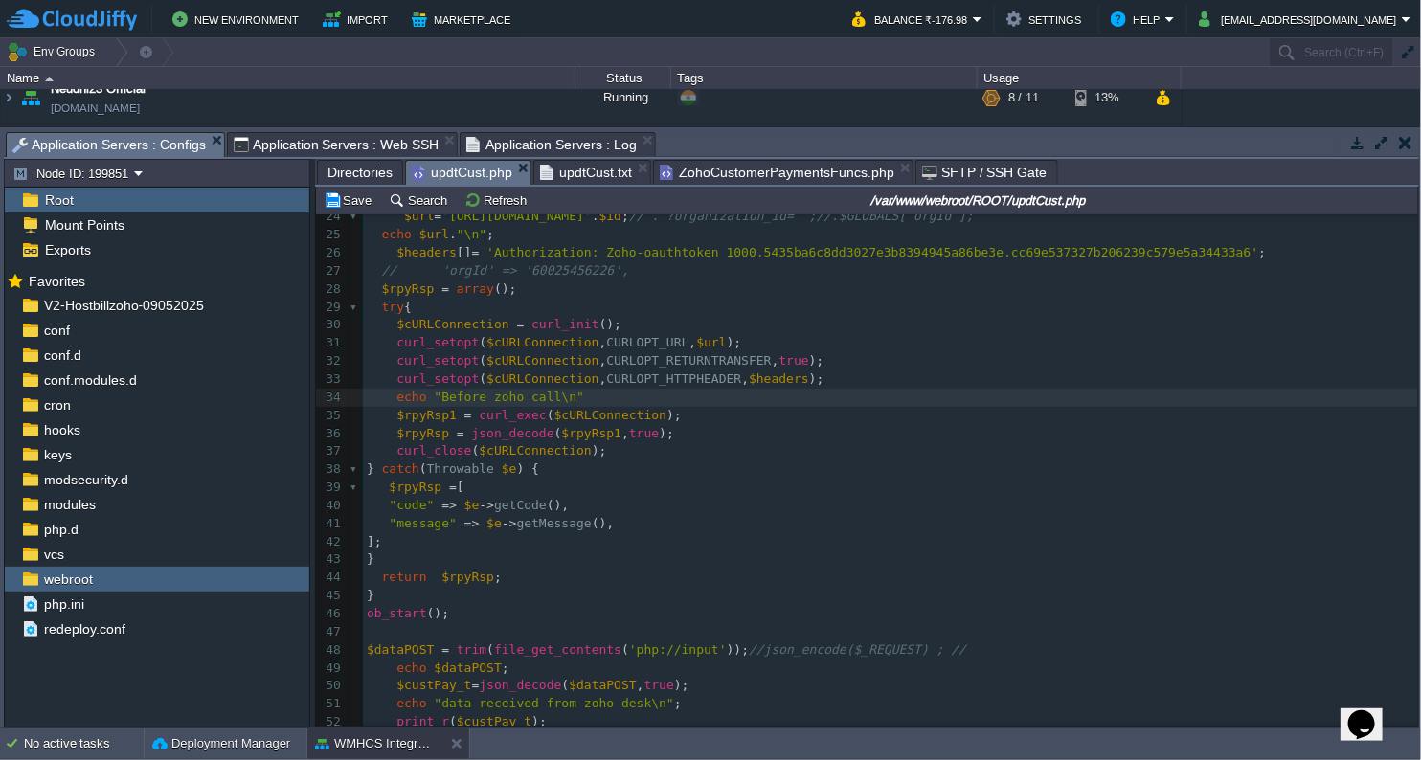
type textarea "echo "Before zoho call\n";"
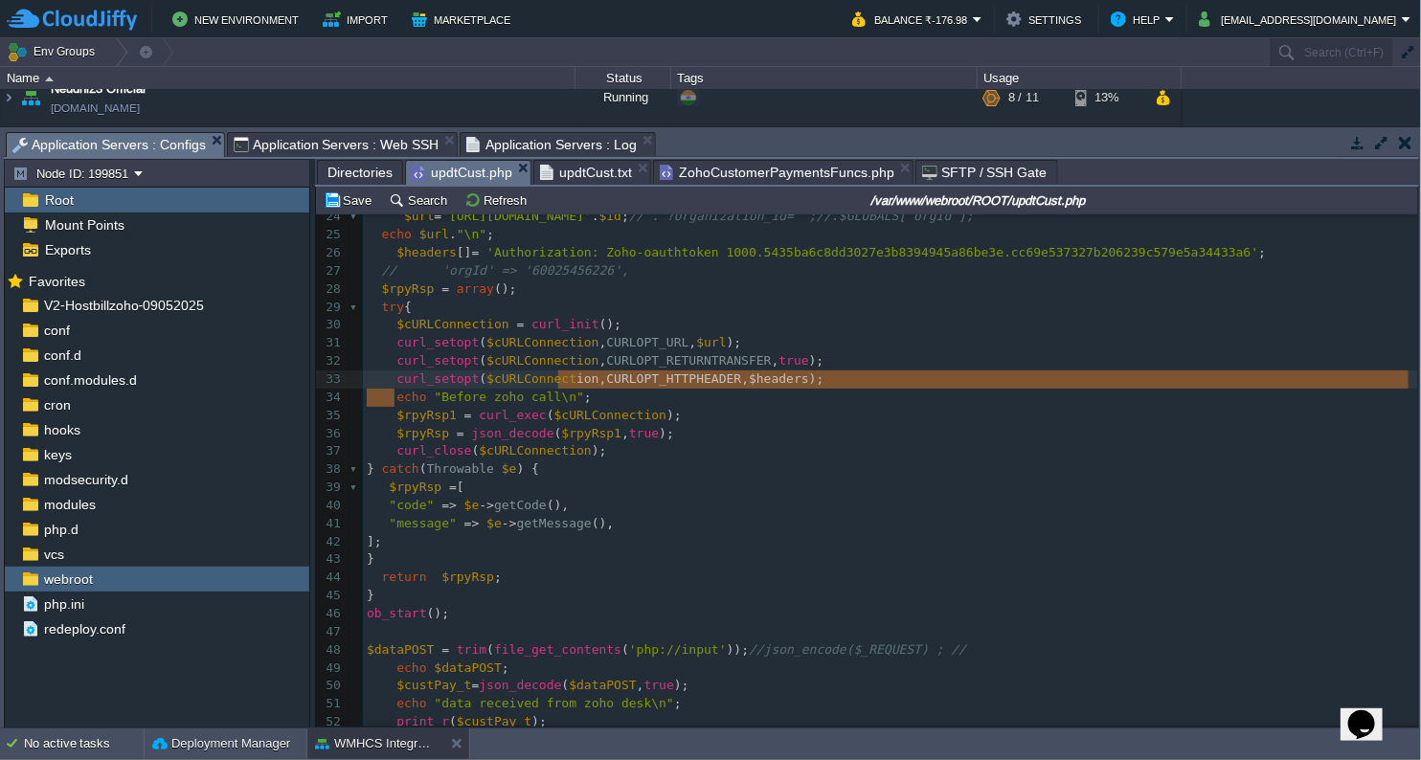
type textarea "echo "Before zoho call\n";"
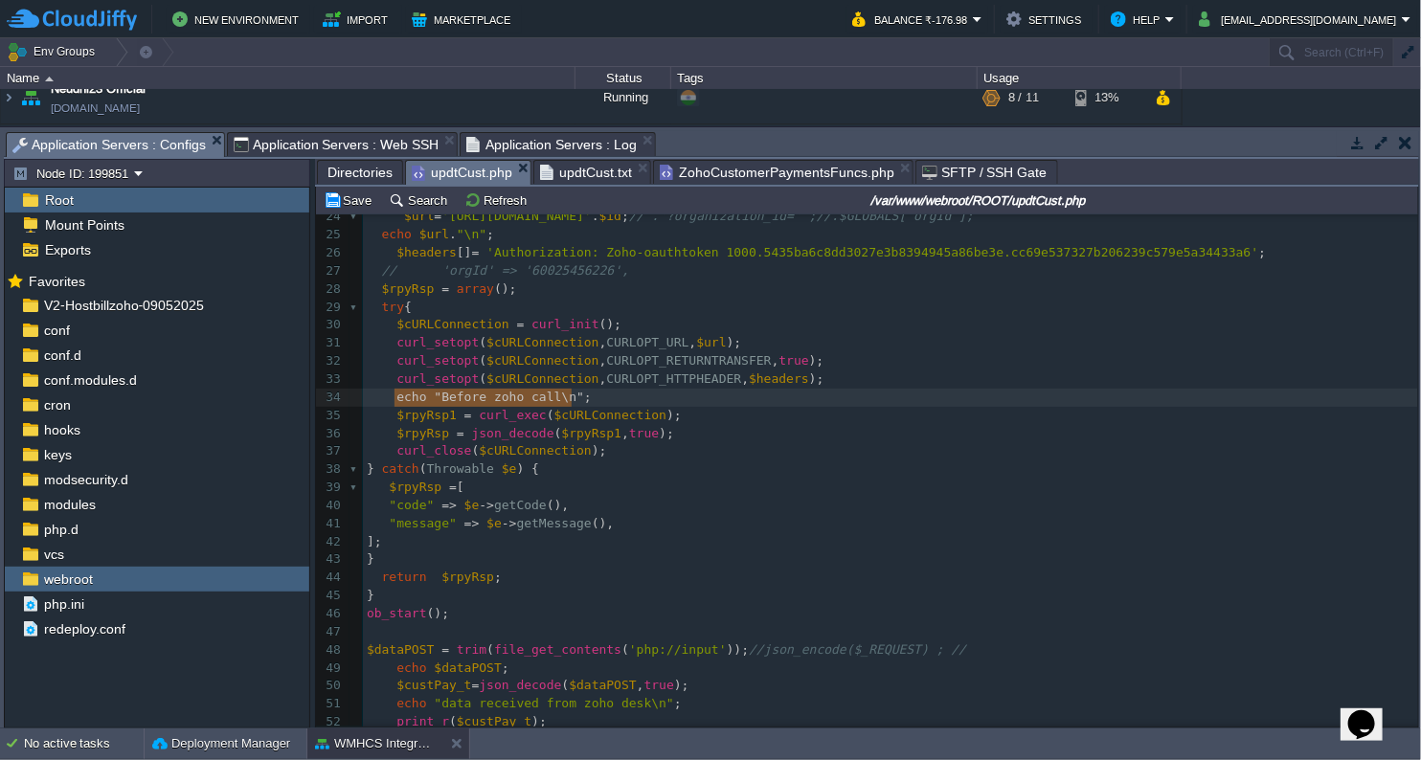
drag, startPoint x: 392, startPoint y: 402, endPoint x: 564, endPoint y: 390, distance: 172.8
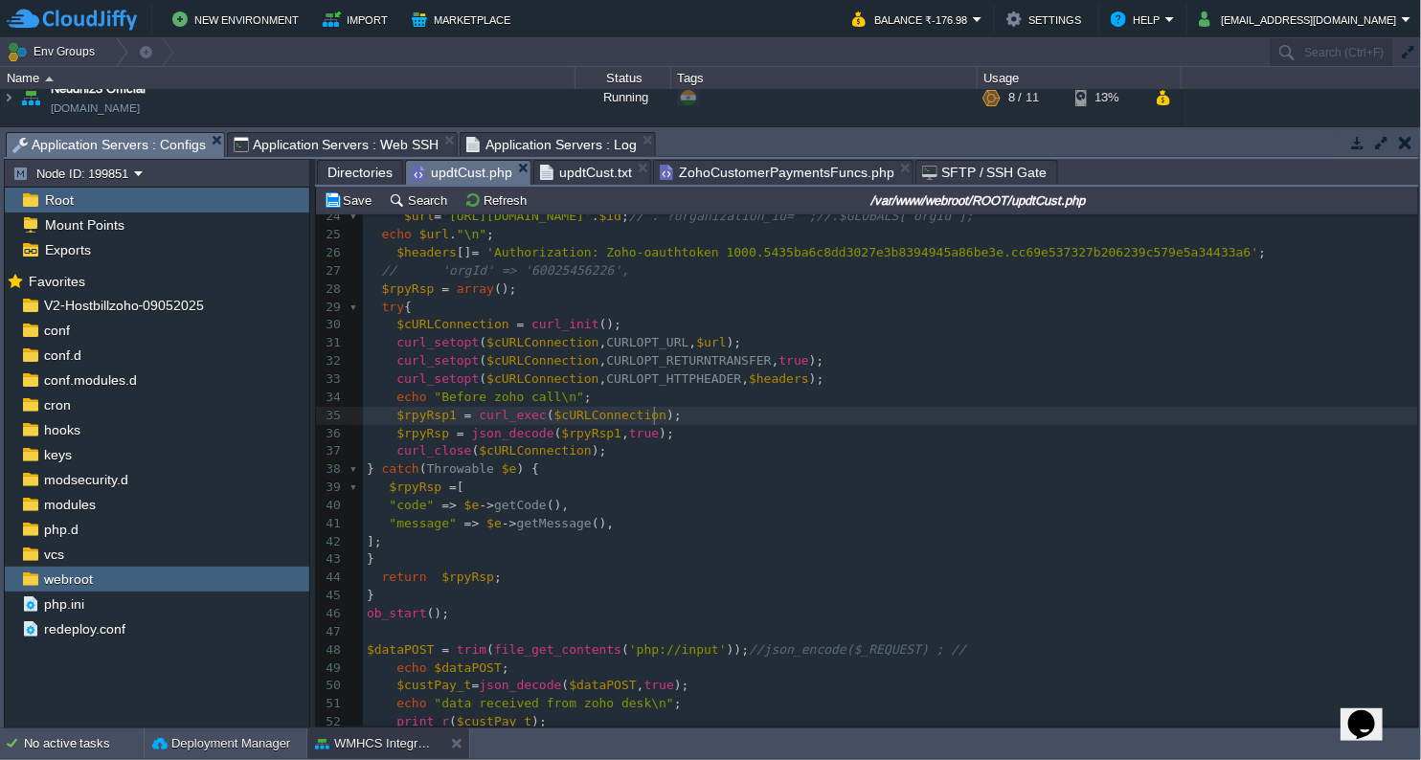
click at [653, 419] on div "x <?php 8 ​ 9 ​ 10 function flushStdOut (){ 11 $filePath = '/var/www/webroot/RO…" at bounding box center [890, 488] width 1055 height 1136
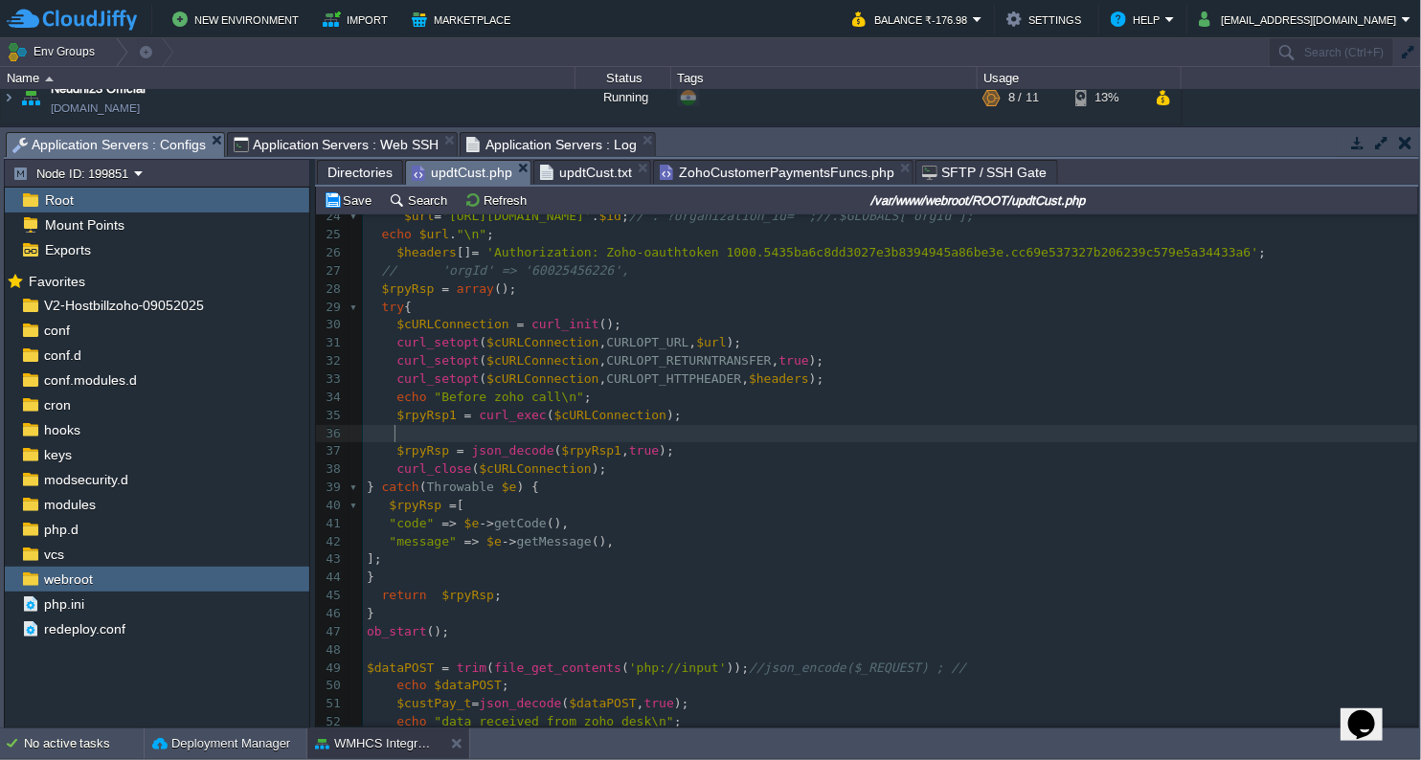
paste textarea "Before"
click at [456, 440] on div "x <?php 8 ​ 9 ​ 10 function flushStdOut (){ 11 $filePath = '/var/www/webroot/RO…" at bounding box center [890, 497] width 1055 height 1155
type textarea "After"
click at [345, 200] on button "Save" at bounding box center [351, 199] width 54 height 17
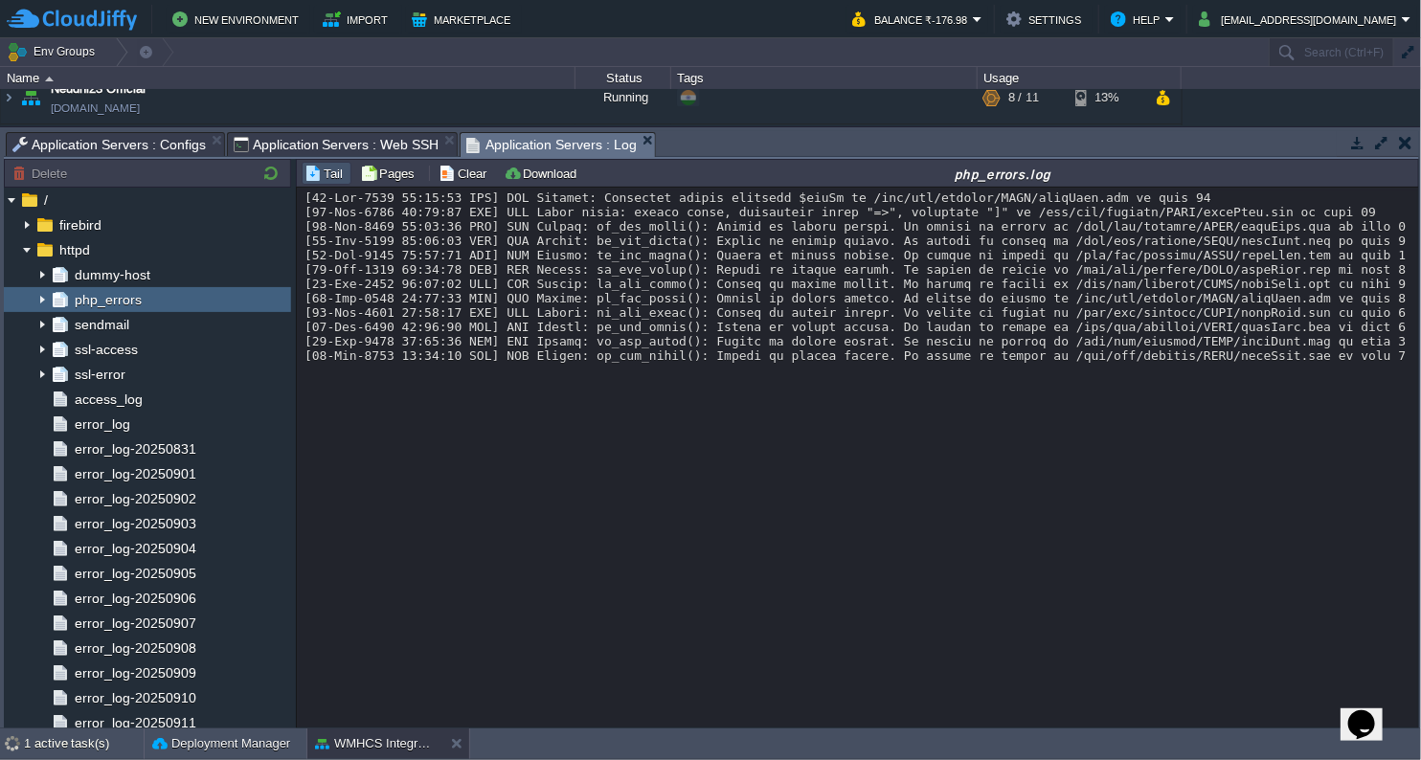
click at [510, 150] on span "Application Servers : Log" at bounding box center [551, 145] width 170 height 24
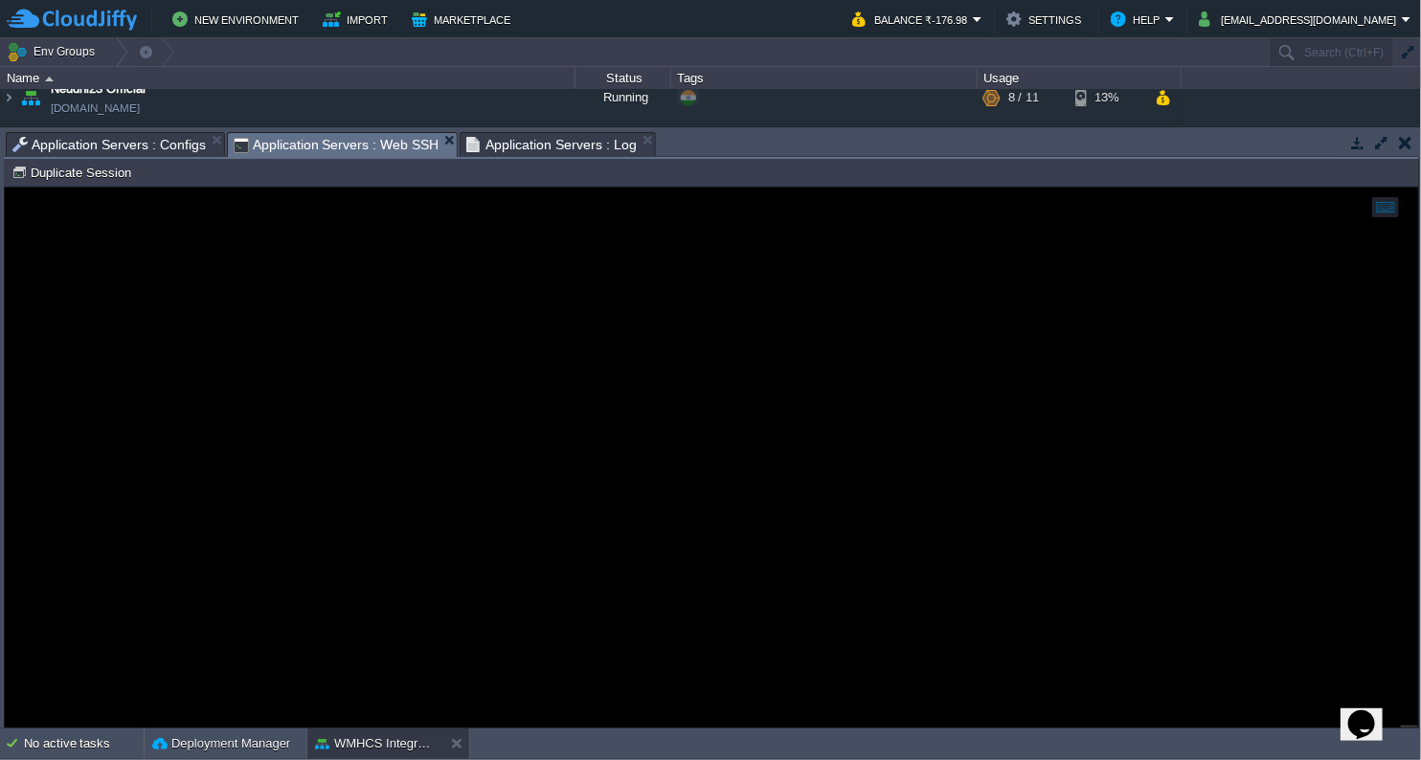
click at [277, 145] on span "Application Servers : Web SSH" at bounding box center [337, 145] width 206 height 24
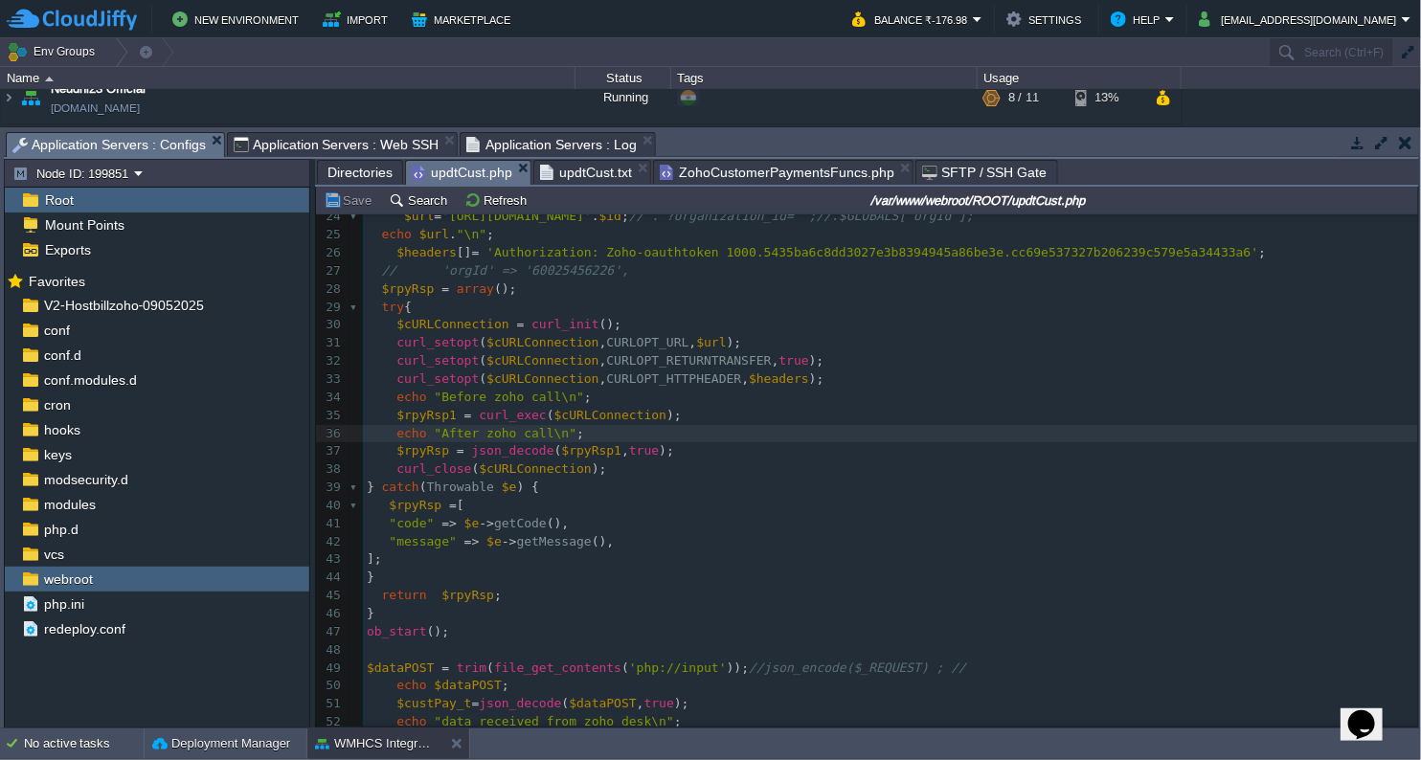
click at [122, 138] on span "Application Servers : Configs" at bounding box center [108, 145] width 193 height 24
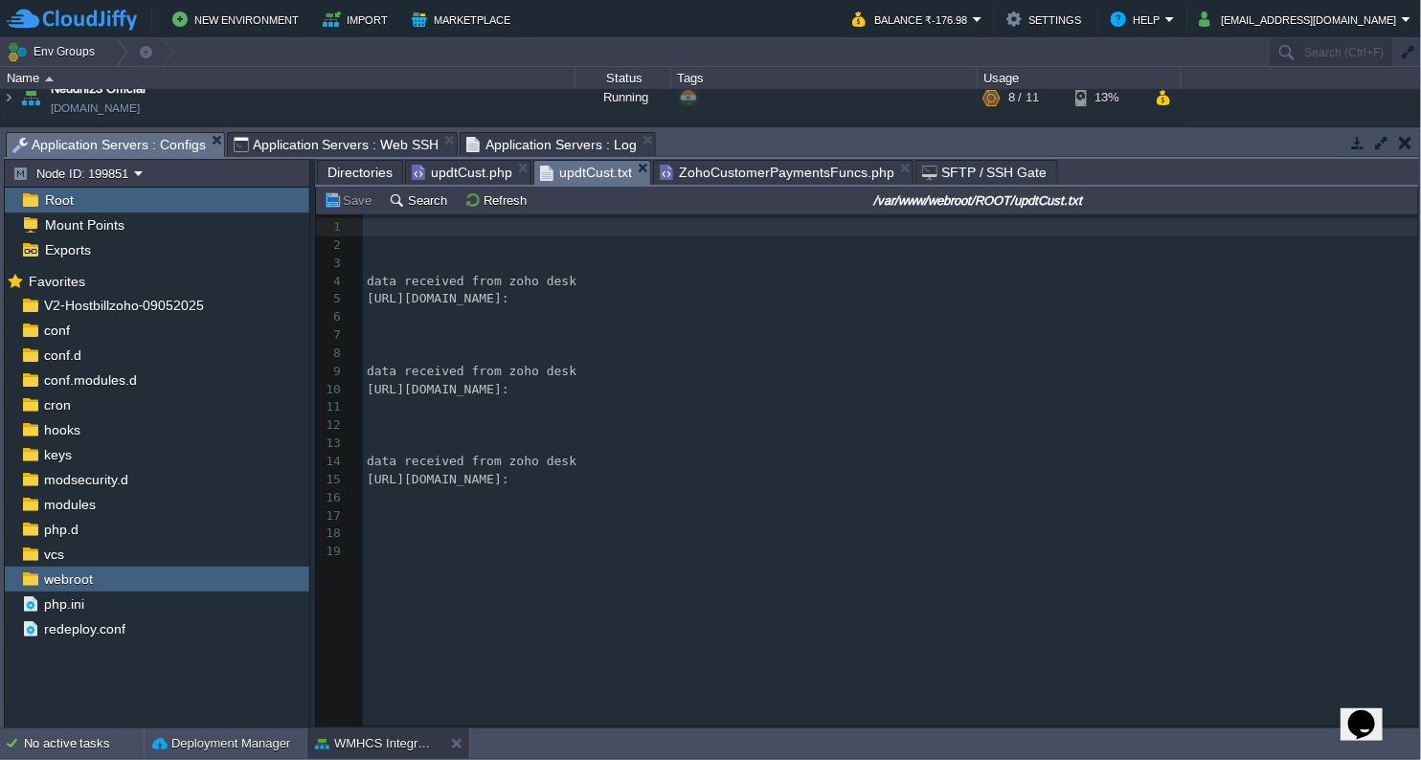
click at [570, 168] on span "updtCust.txt" at bounding box center [586, 173] width 92 height 24
click at [466, 196] on button "Refresh" at bounding box center [498, 199] width 68 height 17
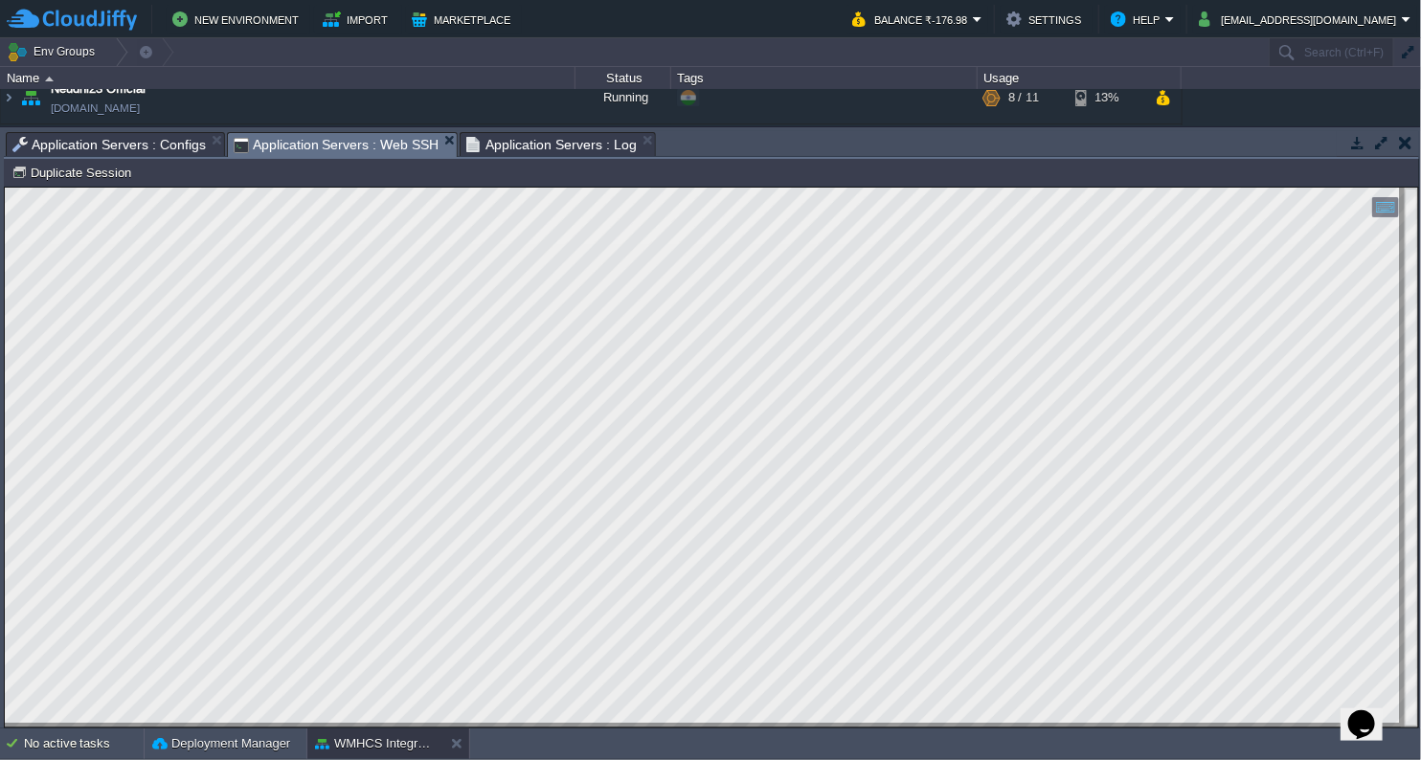
click at [311, 145] on span "Application Servers : Web SSH" at bounding box center [337, 145] width 206 height 24
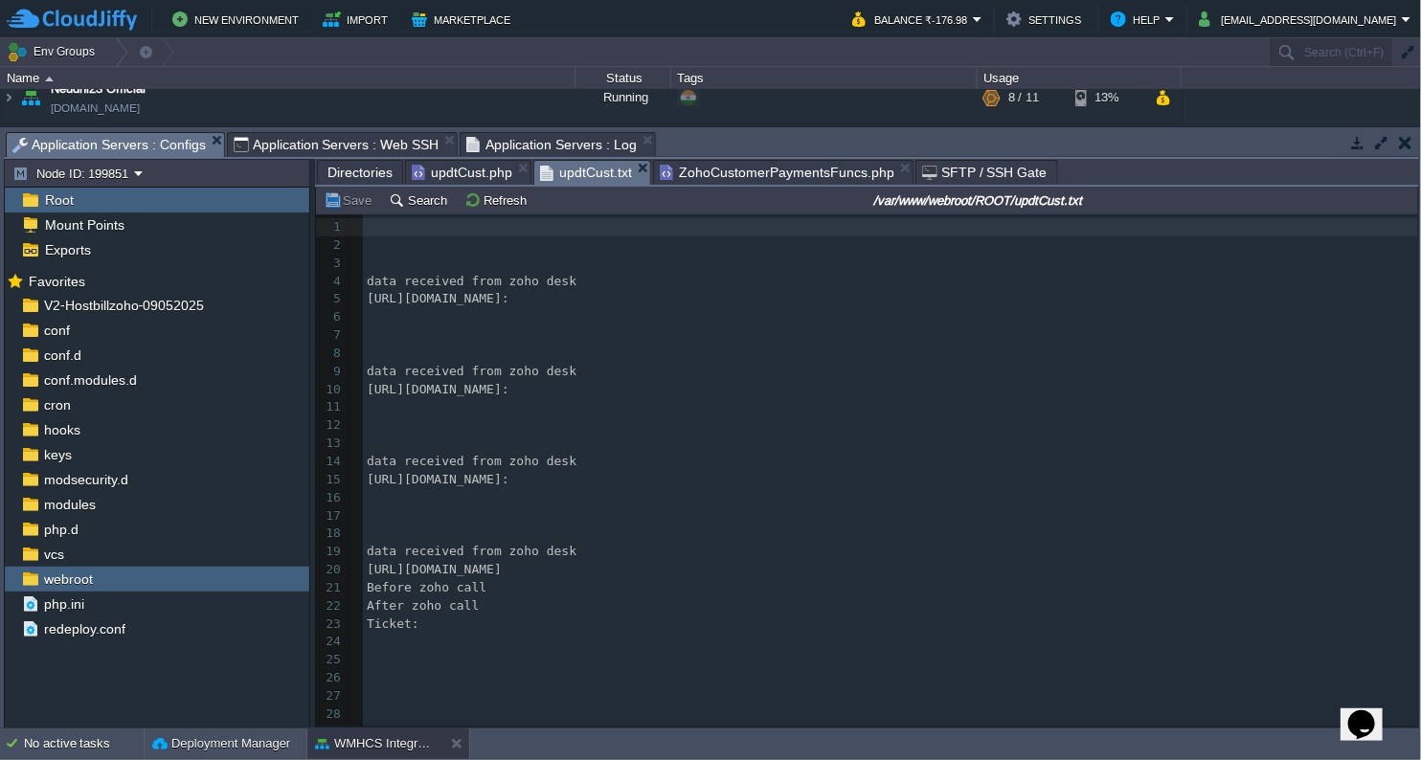
click at [169, 149] on span "Application Servers : Configs" at bounding box center [108, 145] width 193 height 24
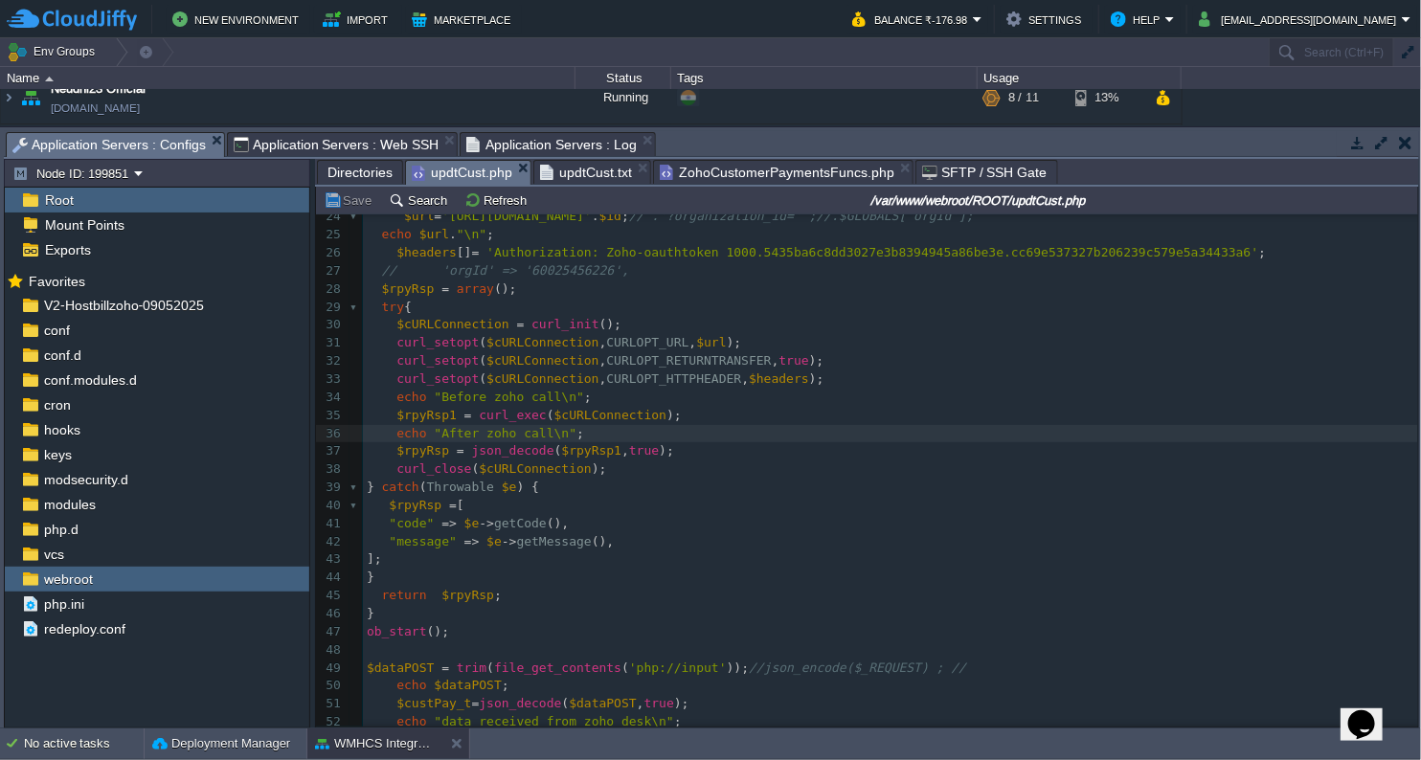
click at [443, 171] on span "updtCust.php" at bounding box center [462, 173] width 101 height 24
click at [663, 412] on pre "$rpyRsp1 = curl_exec ( $cURLConnection );" at bounding box center [890, 416] width 1055 height 18
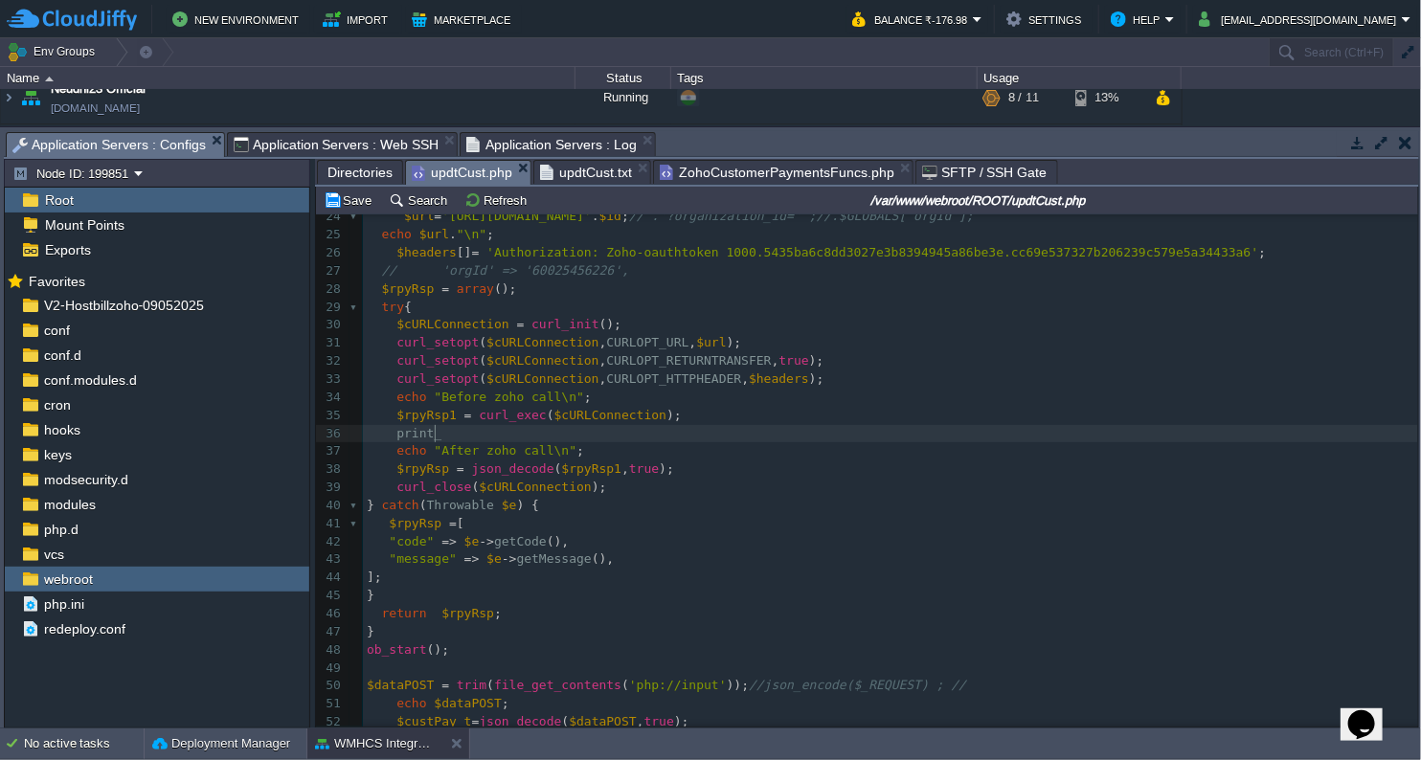
type textarea "print_d"
type textarea "r("
click at [420, 410] on div "x <?php 8 ​ 9 ​ 10 function flushStdOut (){ 11 $filePath = '/var/www/webroot/RO…" at bounding box center [890, 506] width 1055 height 1173
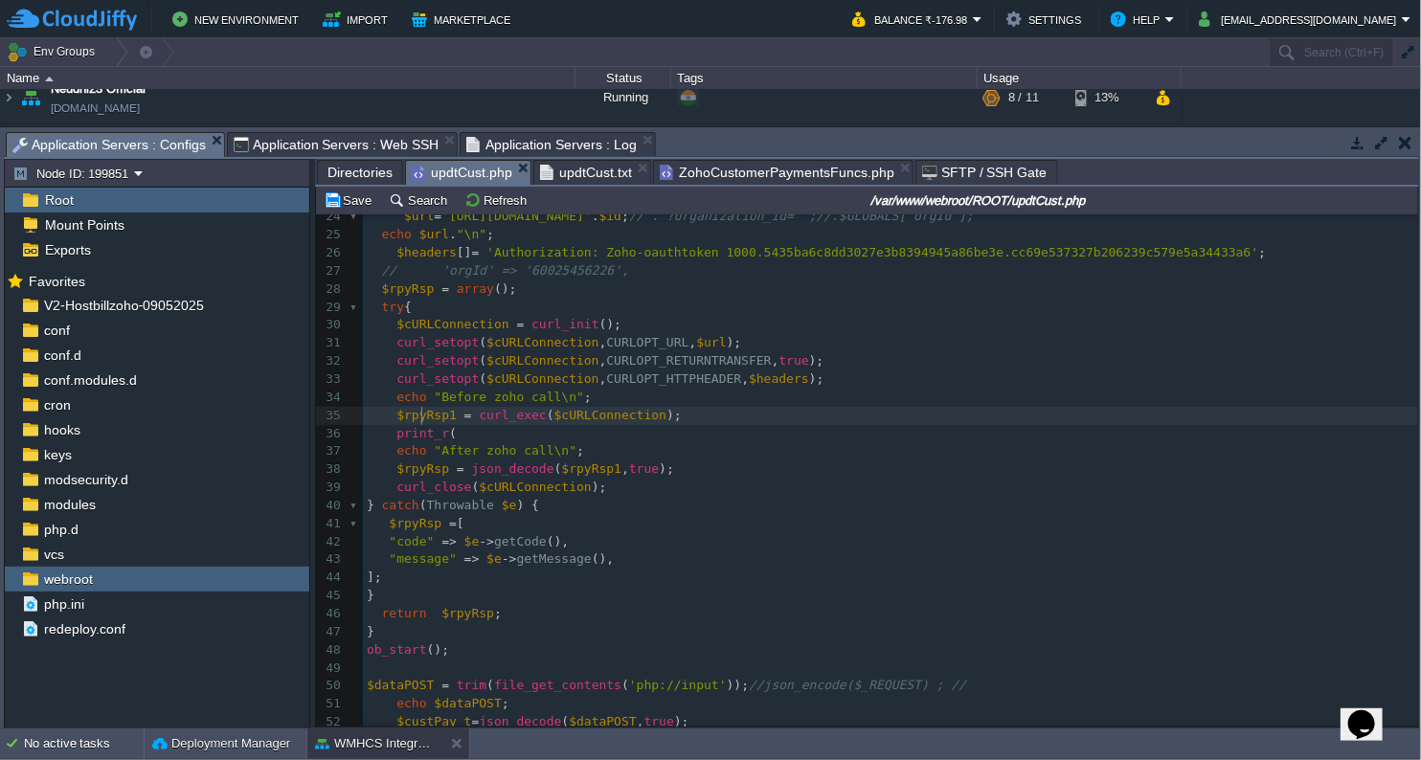
type textarea "$rpyRsp1"
paste textarea ")"
type textarea ");"
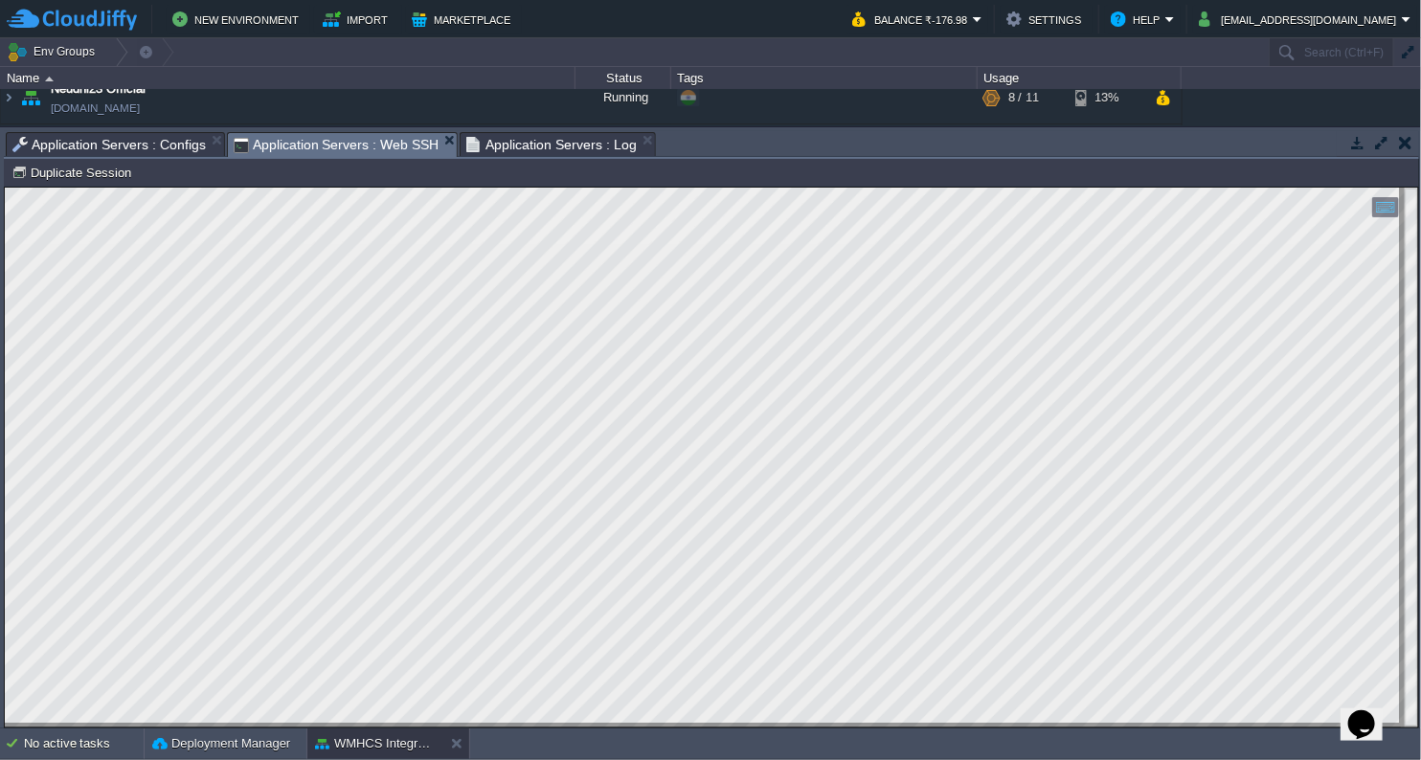
click at [383, 150] on span "Application Servers : Web SSH" at bounding box center [337, 145] width 206 height 24
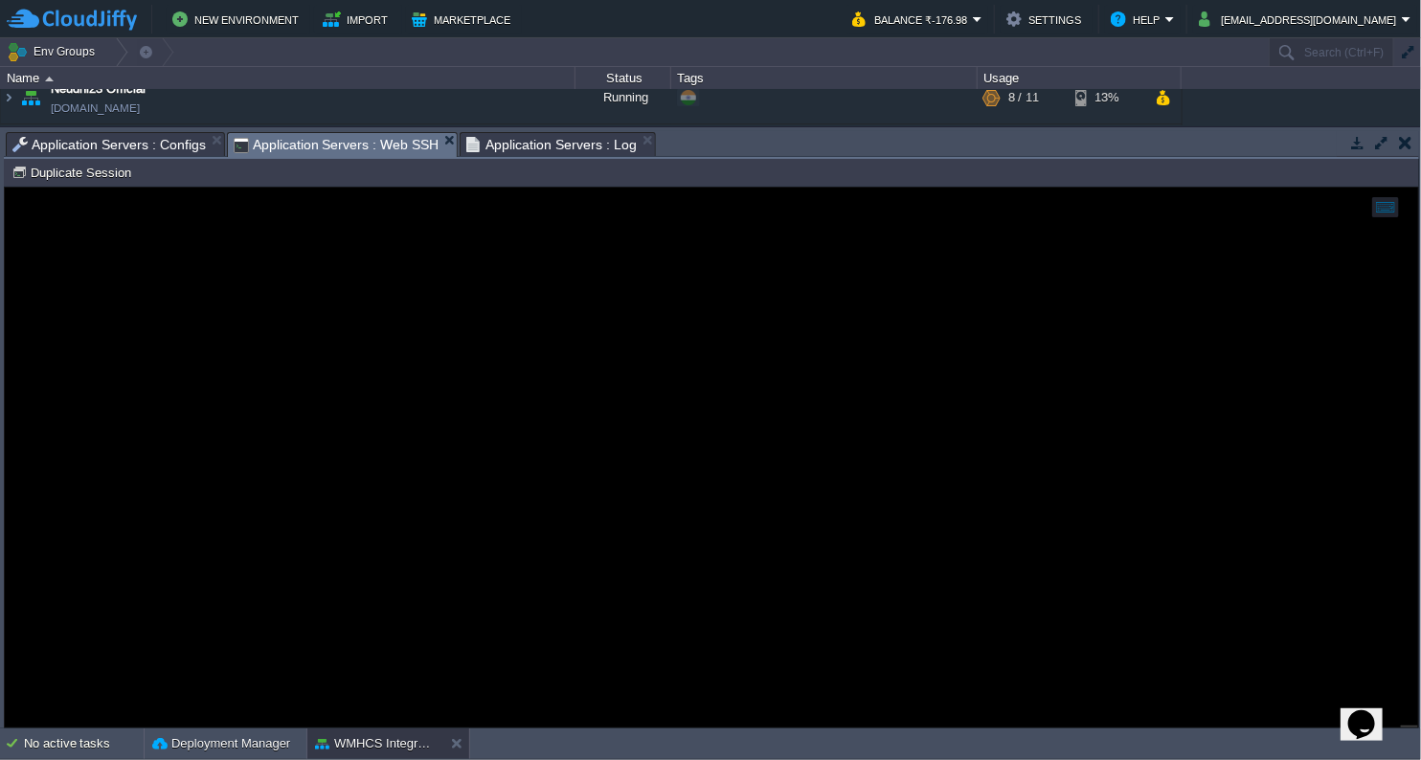
click at [144, 142] on span "Application Servers : Configs" at bounding box center [108, 144] width 193 height 23
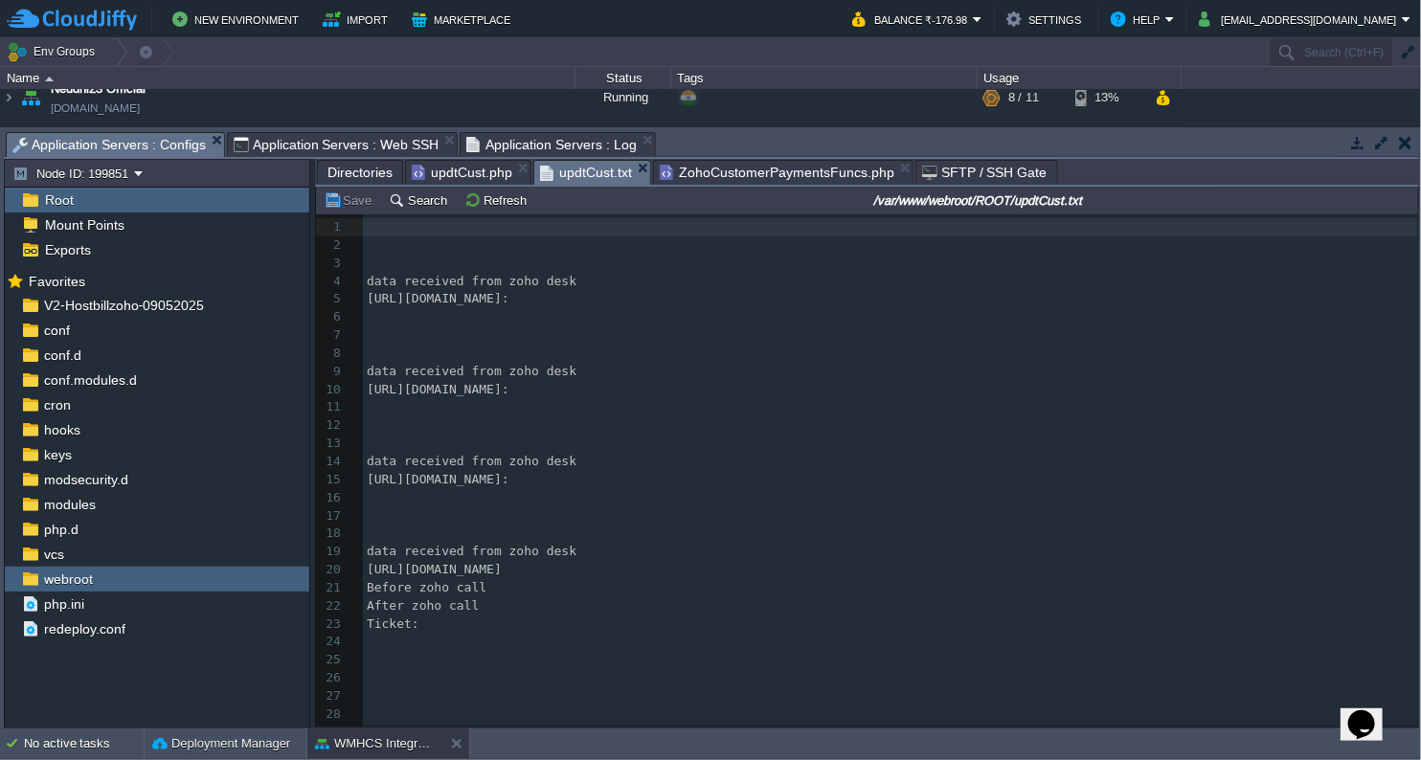
click at [564, 175] on span "updtCust.txt" at bounding box center [586, 173] width 92 height 24
click at [470, 201] on button "Refresh" at bounding box center [498, 199] width 68 height 17
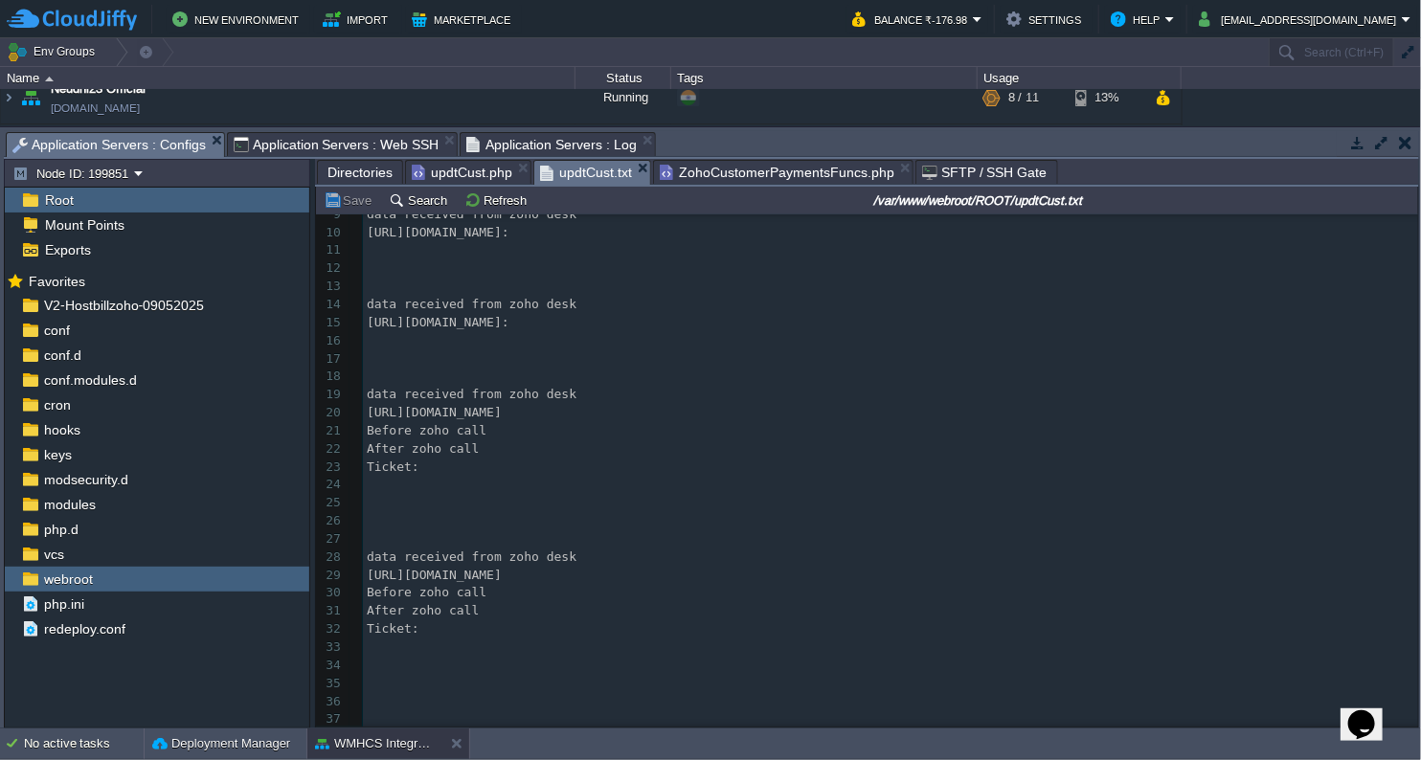
scroll to position [163, 0]
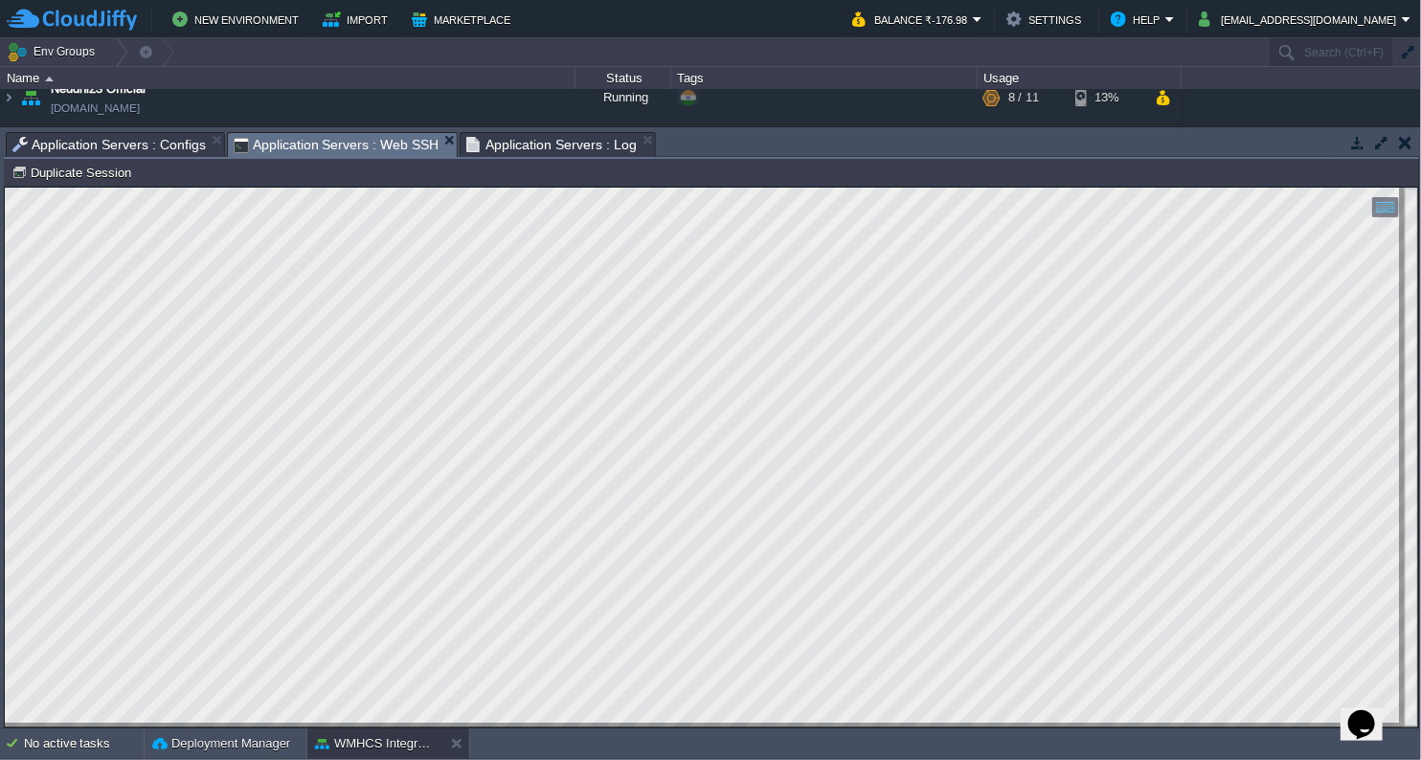
click at [341, 139] on span "Application Servers : Web SSH" at bounding box center [337, 145] width 206 height 24
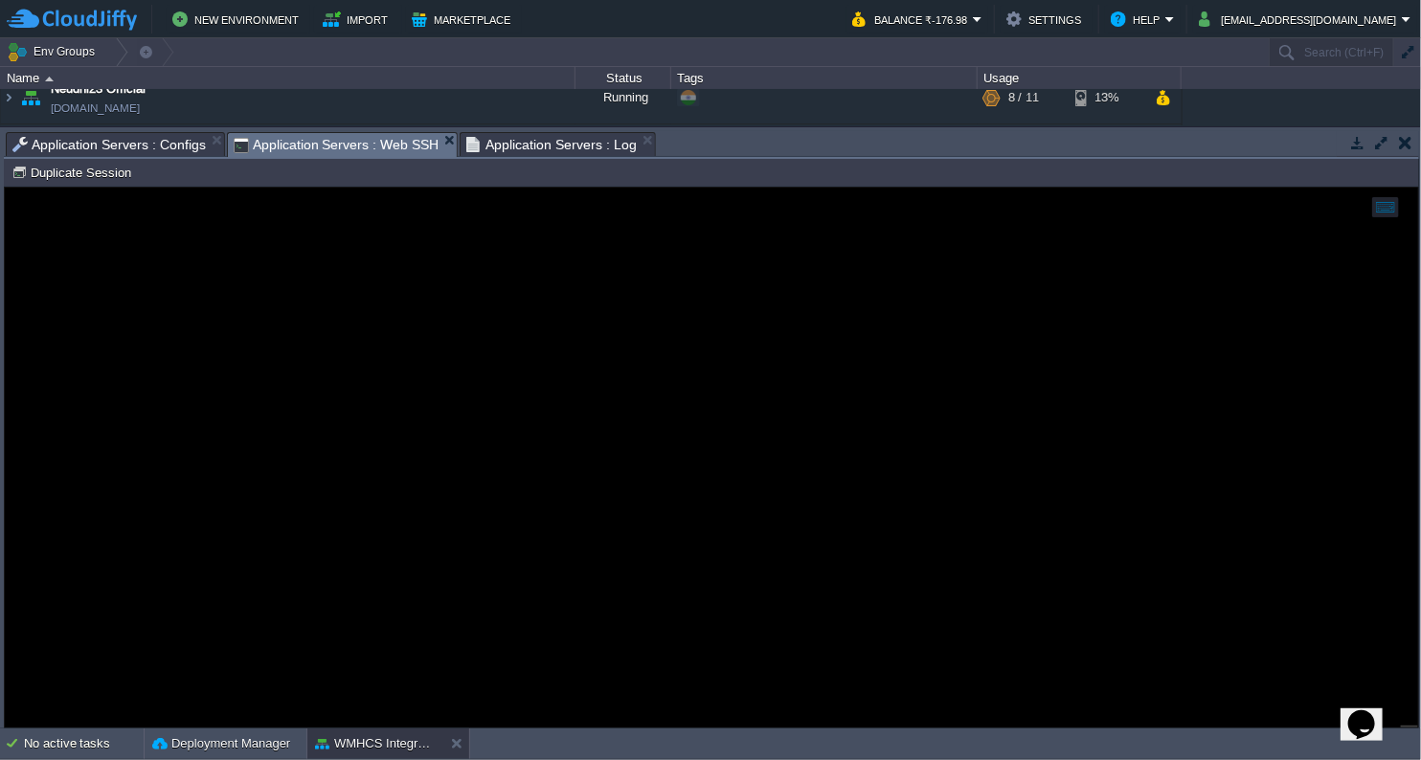
click at [153, 141] on span "Application Servers : Configs" at bounding box center [108, 144] width 193 height 23
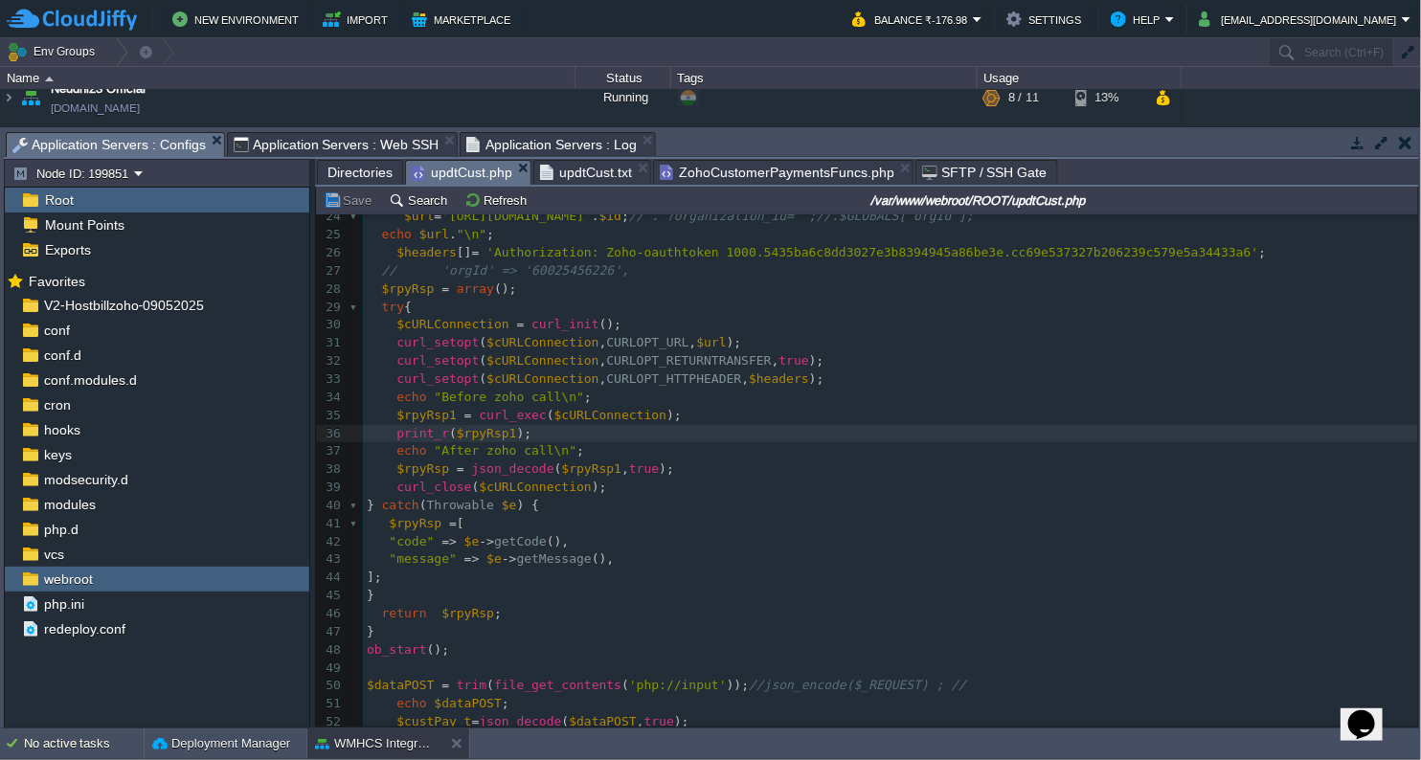
click at [449, 161] on span "updtCust.php" at bounding box center [462, 173] width 101 height 24
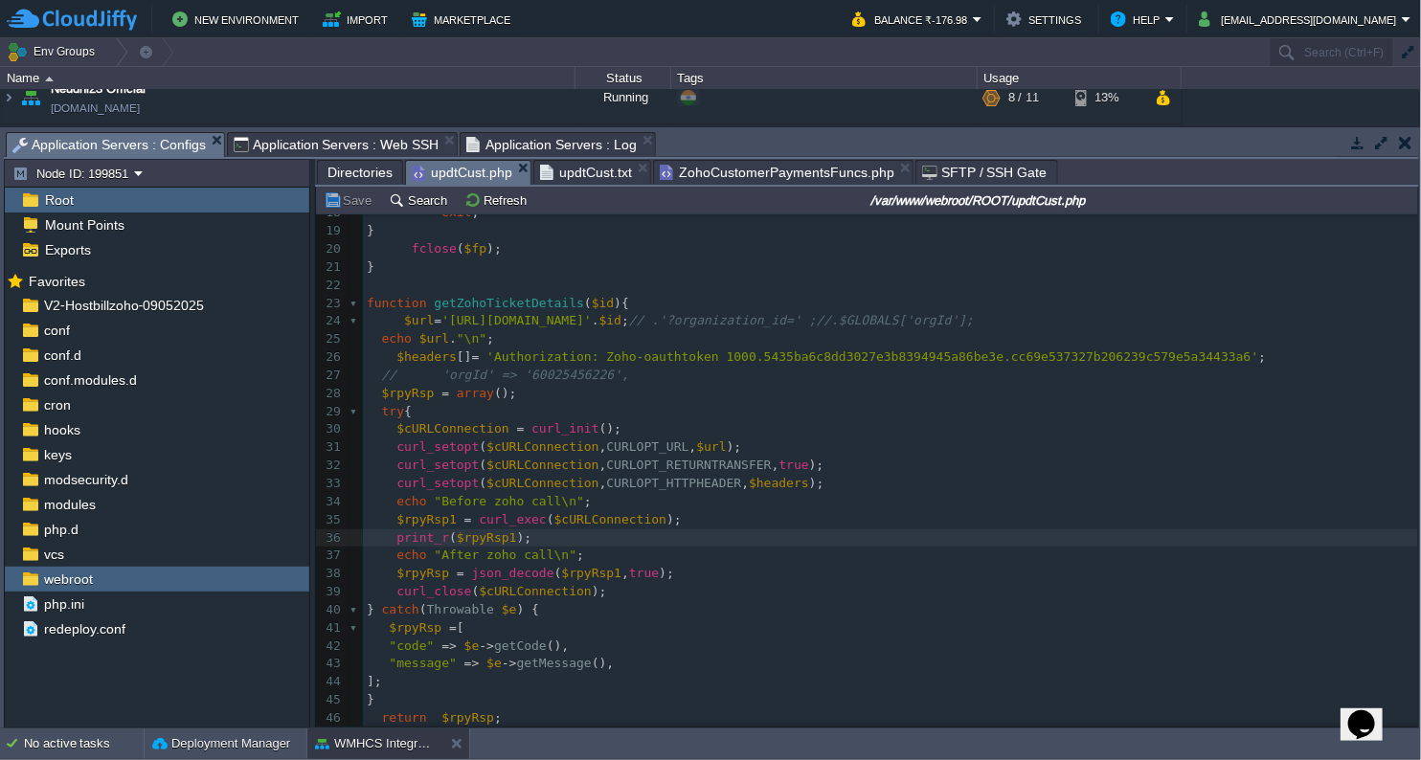
scroll to position [319, 0]
type textarea ".$id"
drag, startPoint x: 694, startPoint y: 321, endPoint x: 727, endPoint y: 315, distance: 33.1
click at [361, 200] on button "Save" at bounding box center [351, 199] width 54 height 17
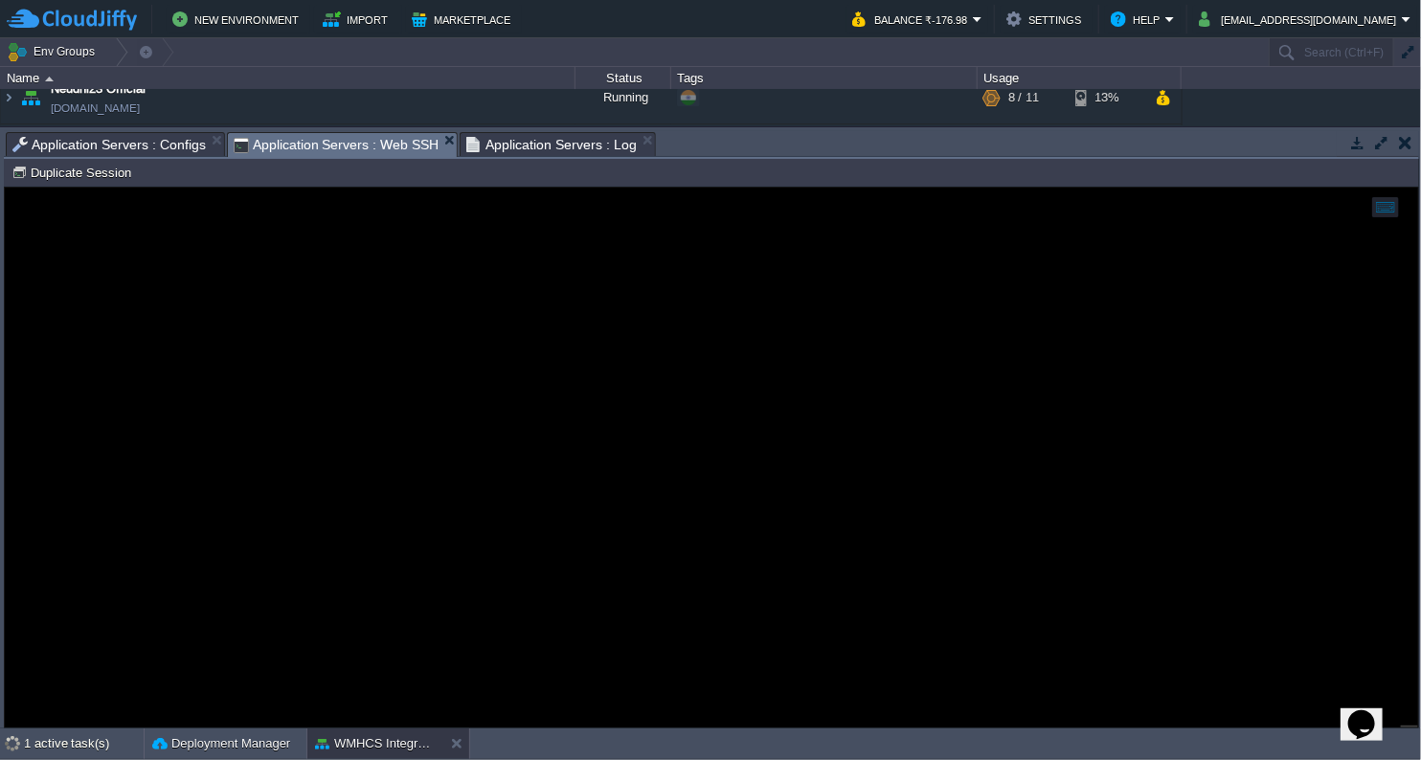
click at [341, 145] on span "Application Servers : Web SSH" at bounding box center [337, 145] width 206 height 24
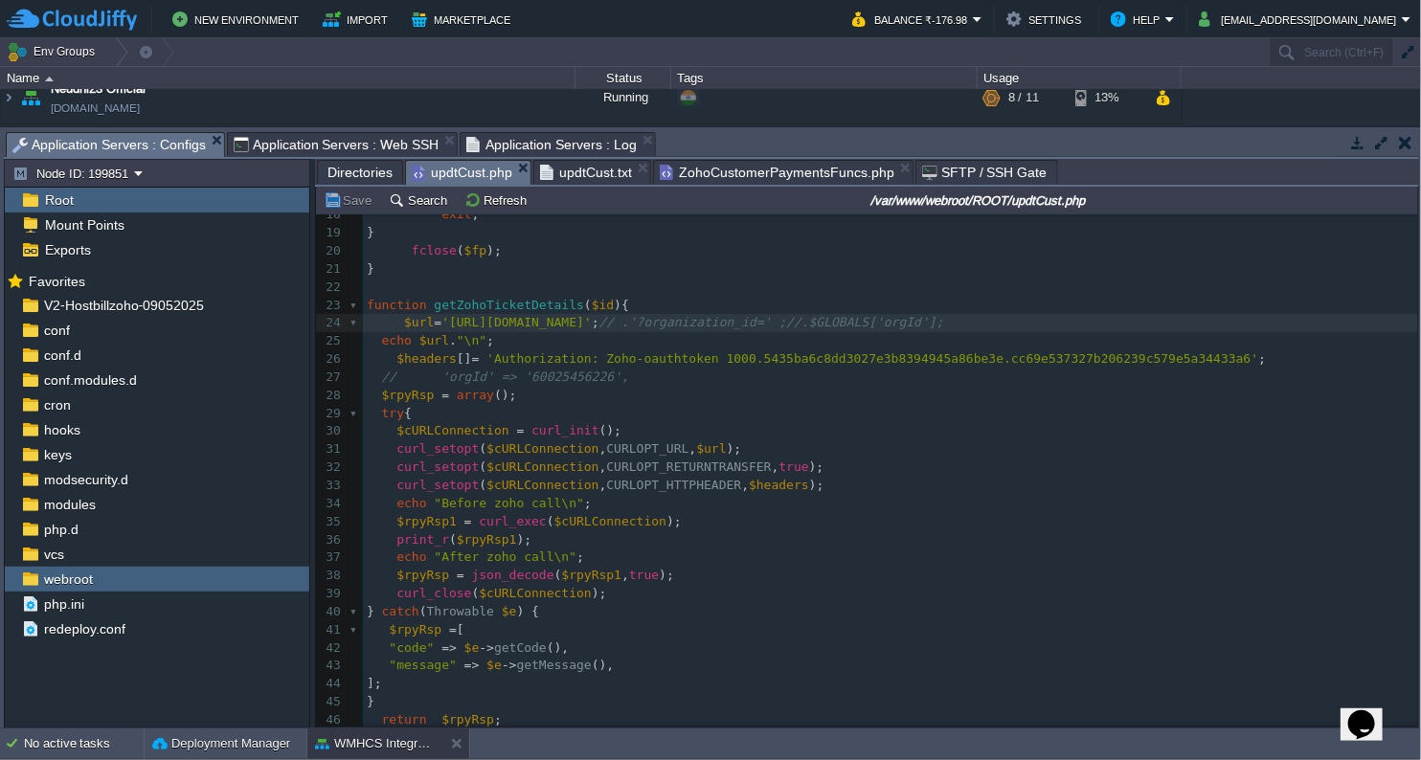
click at [167, 143] on span "Application Servers : Configs" at bounding box center [108, 145] width 193 height 24
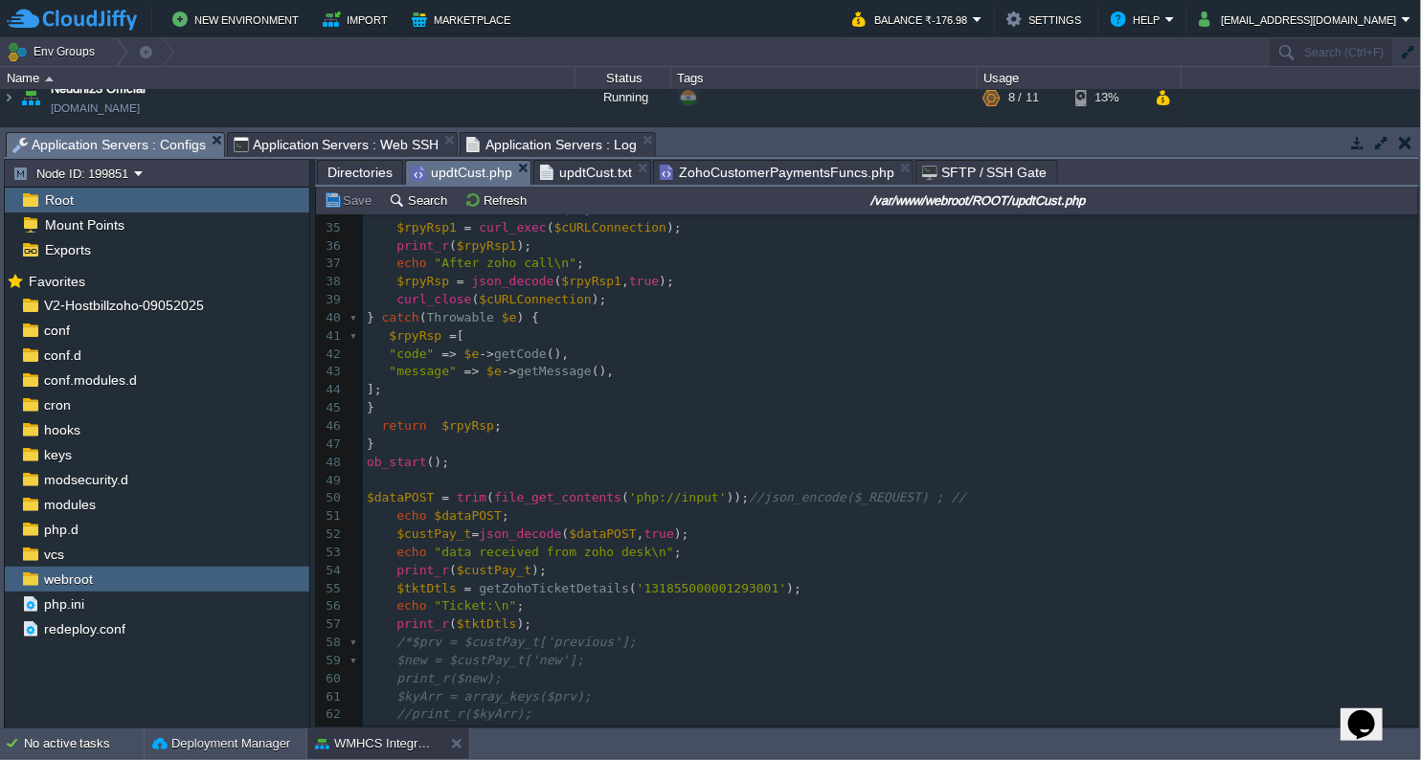
scroll to position [636, 0]
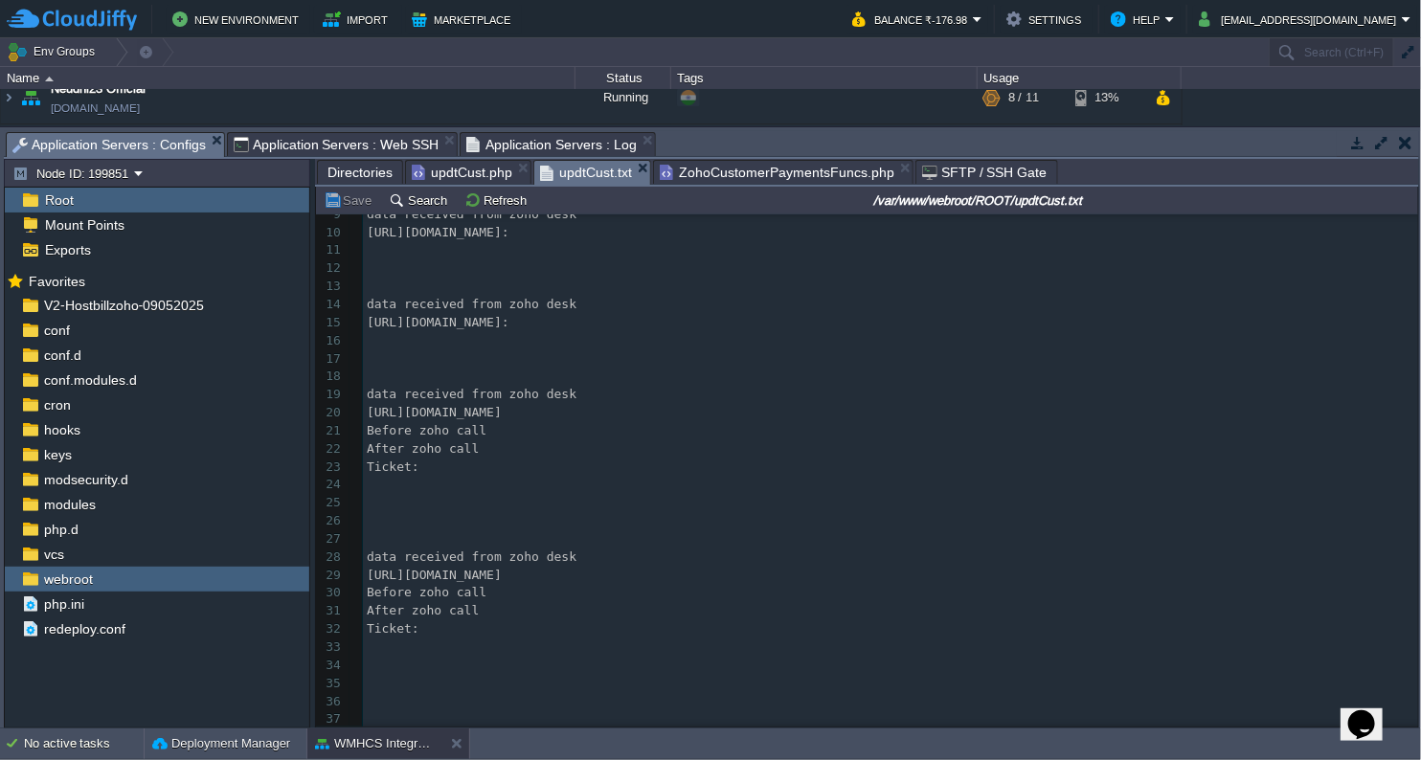
click at [572, 167] on span "updtCust.txt" at bounding box center [586, 173] width 92 height 24
click at [466, 196] on button "Refresh" at bounding box center [498, 199] width 68 height 17
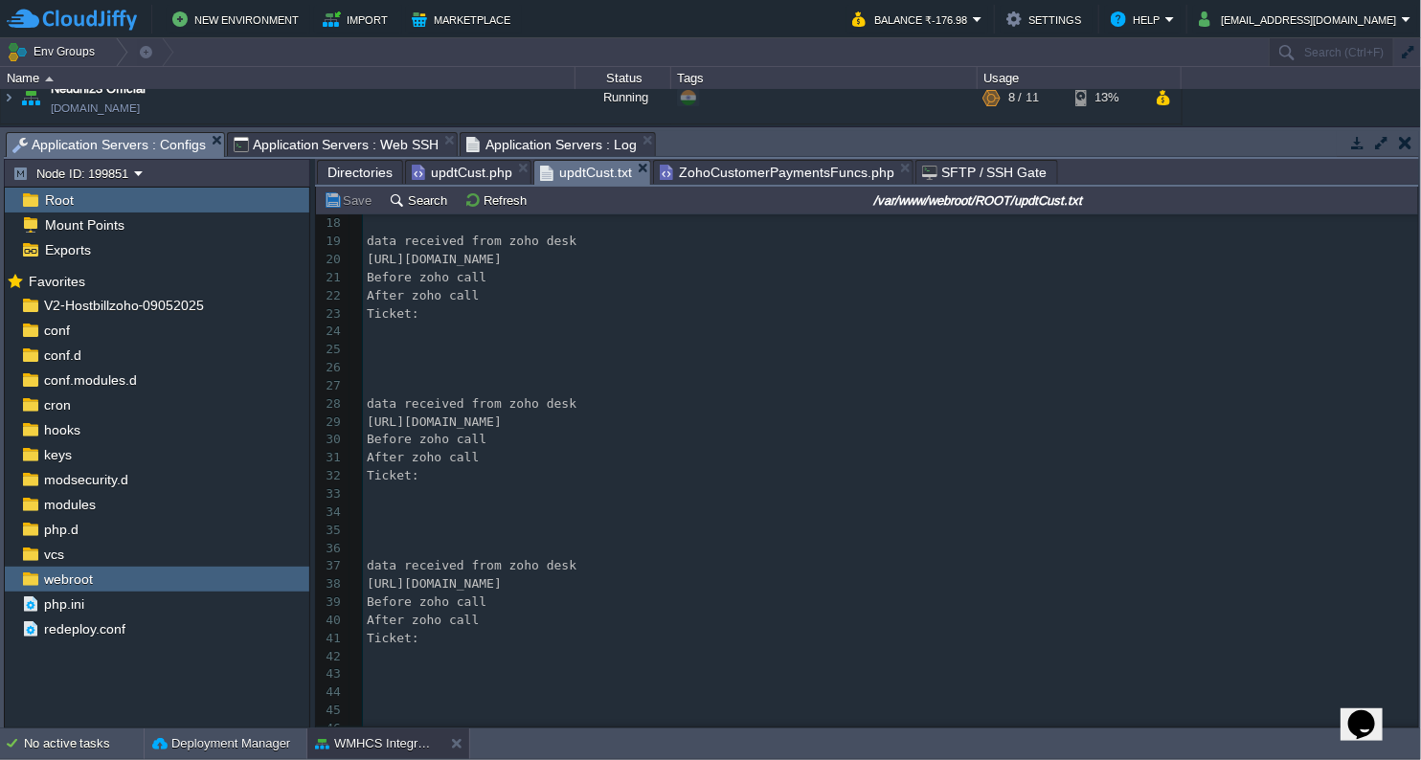
scroll to position [323, 0]
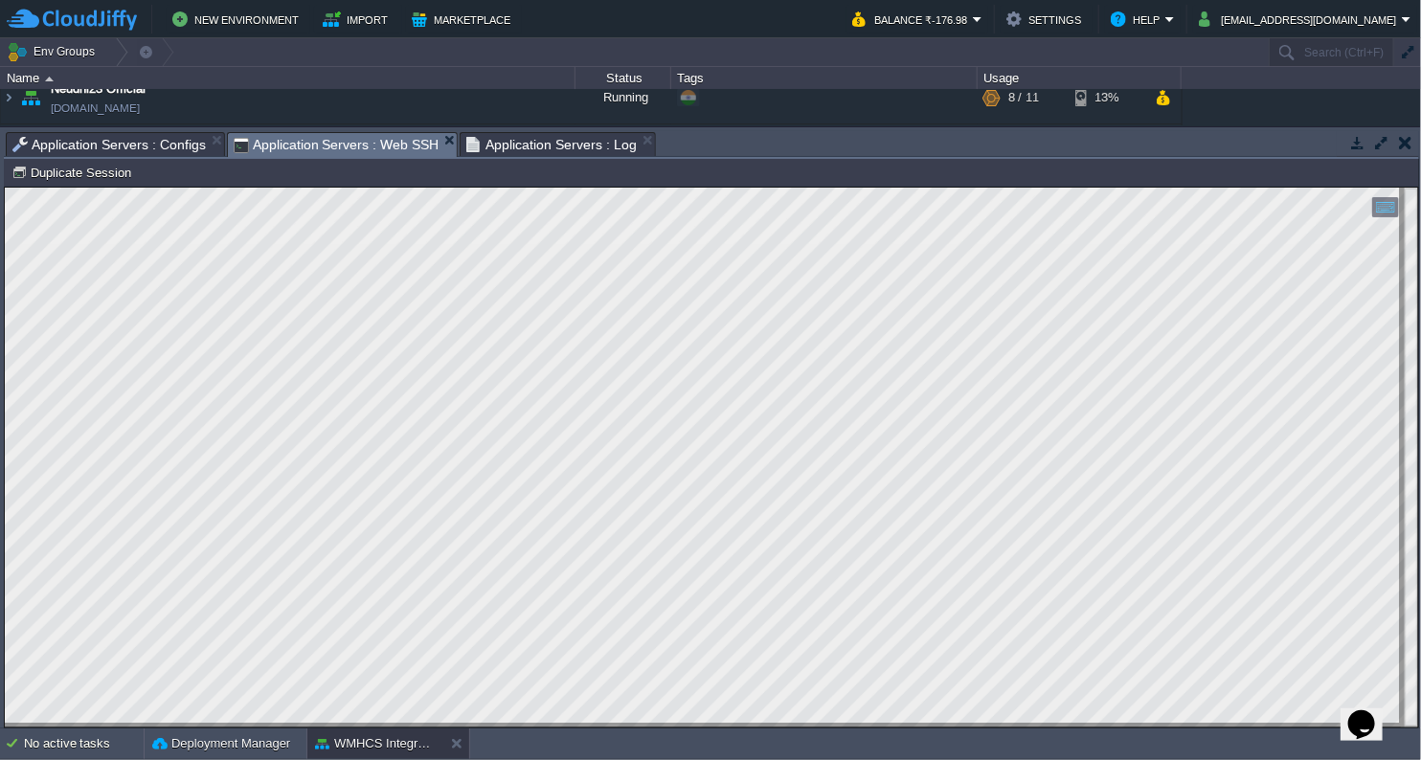
click at [361, 137] on span "Application Servers : Web SSH" at bounding box center [337, 145] width 206 height 24
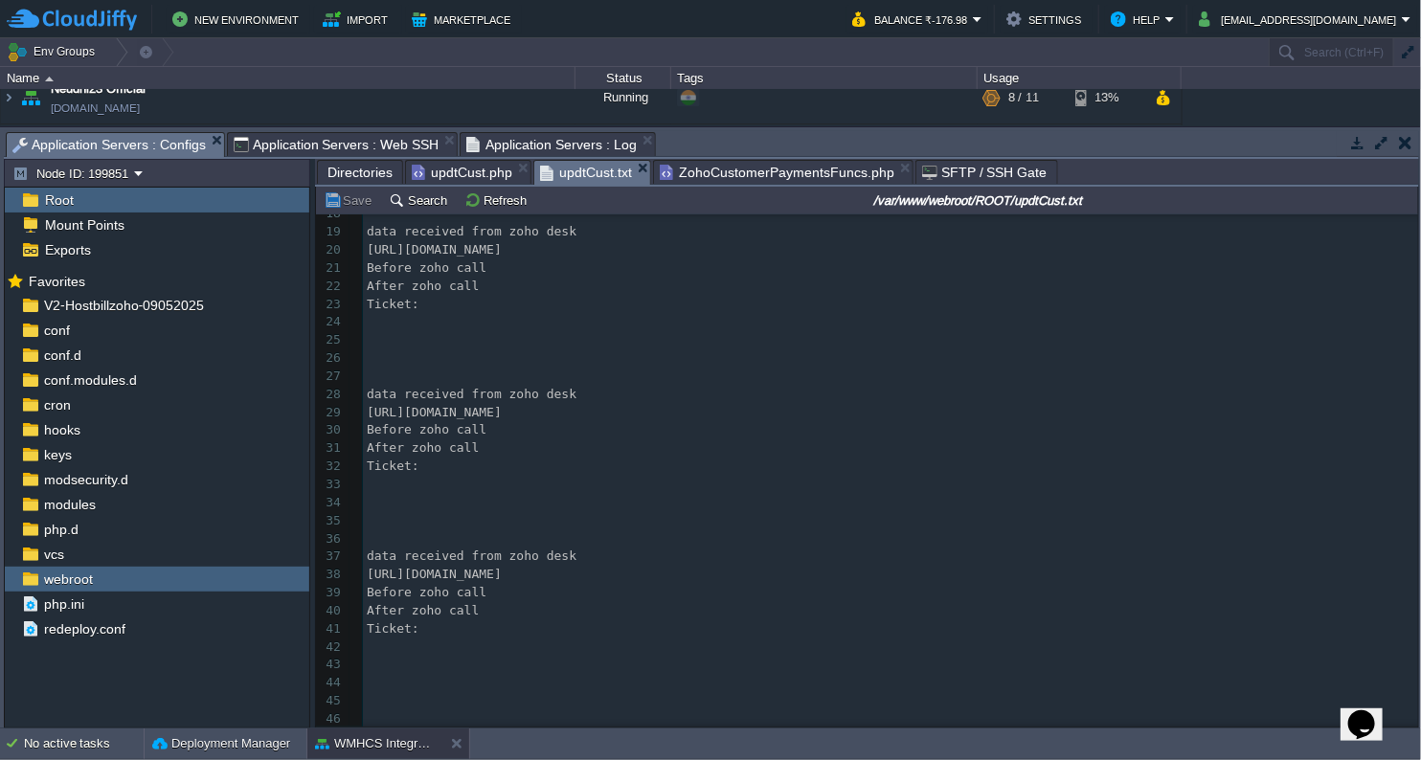
click at [130, 133] on span "Application Servers : Configs" at bounding box center [108, 145] width 193 height 24
click at [467, 177] on span "updtCust.php" at bounding box center [462, 172] width 101 height 23
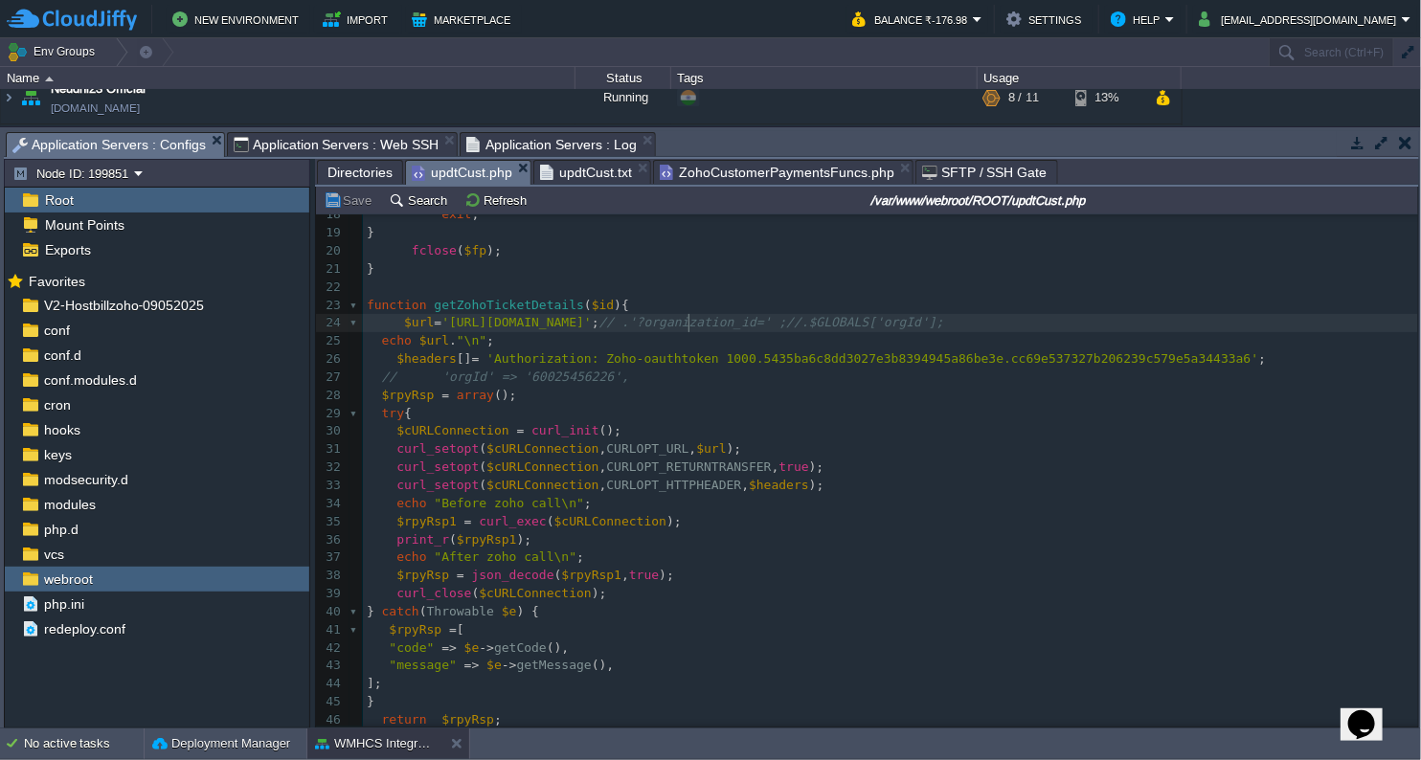
scroll to position [6, 0]
click at [689, 323] on div "x <?php 8 ​ 9 ​ 10 function flushStdOut (){ 11 $filePath = '/var/www/webroot/RO…" at bounding box center [890, 612] width 1055 height 1173
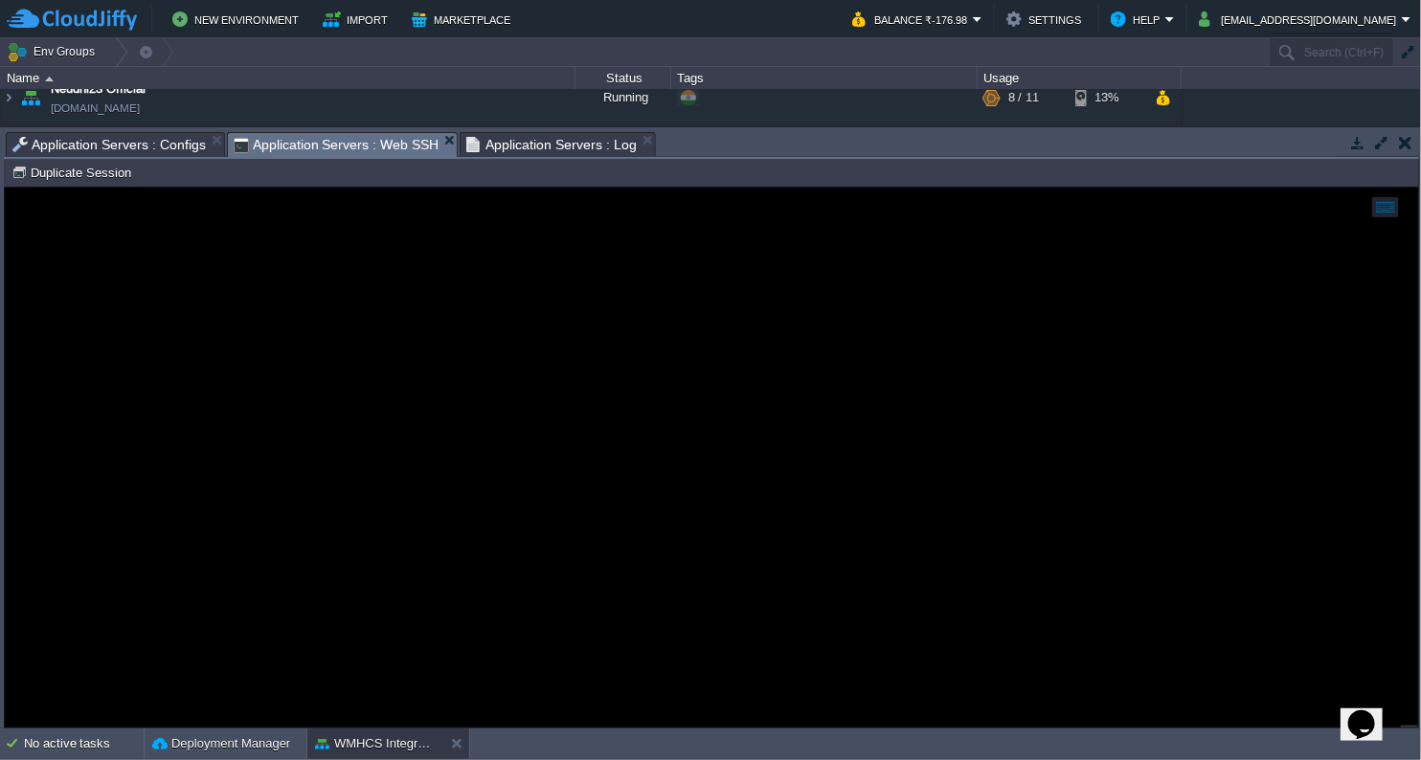
click at [368, 148] on span "Application Servers : Web SSH" at bounding box center [337, 145] width 206 height 24
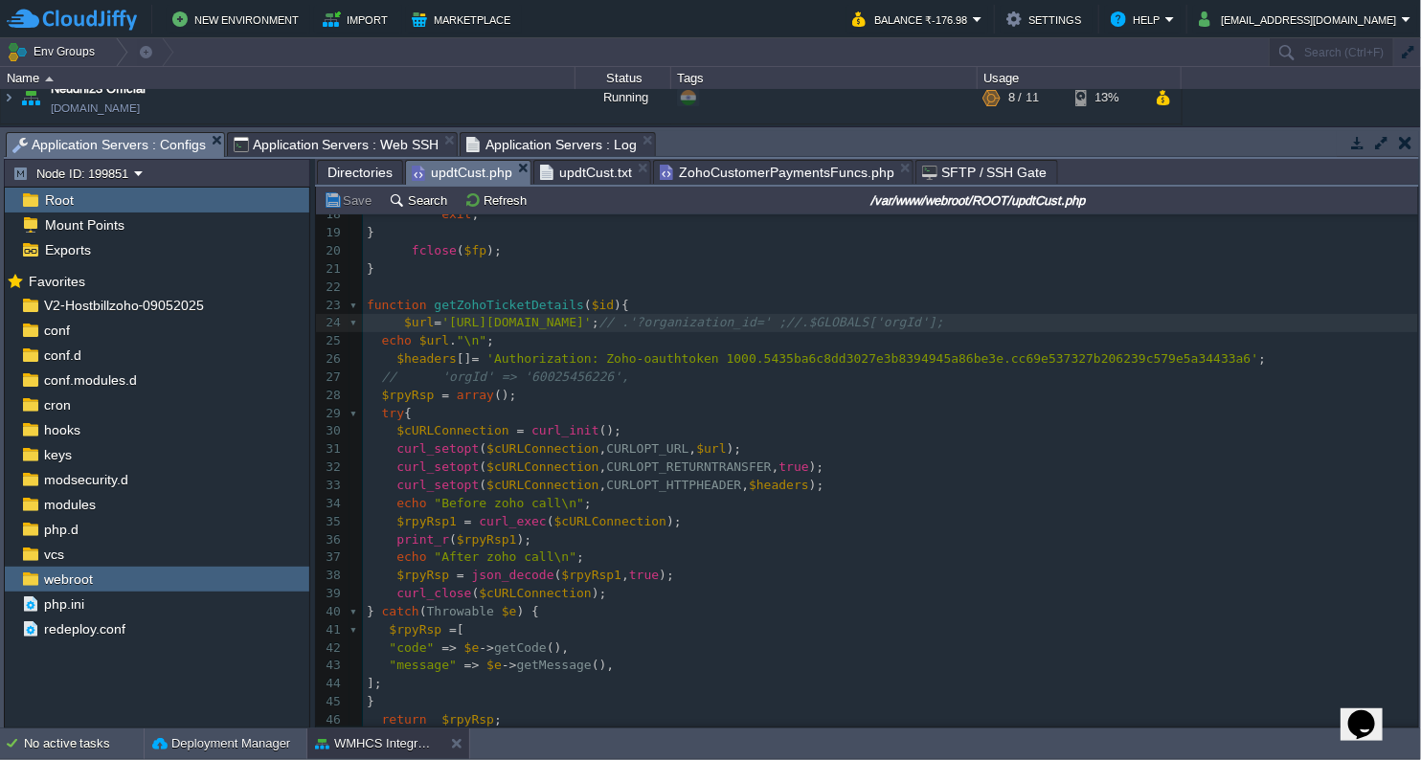
click at [184, 149] on span "Application Servers : Configs" at bounding box center [108, 145] width 193 height 24
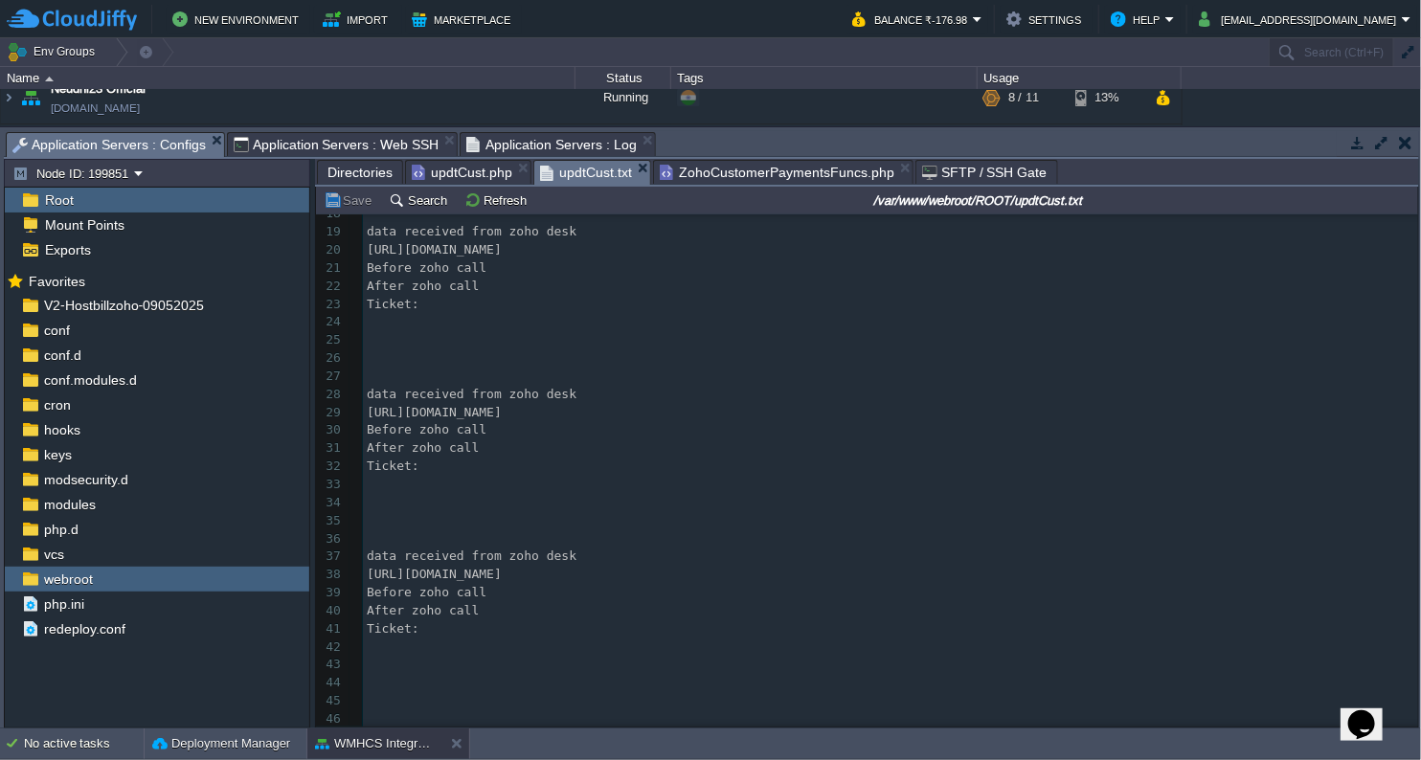
click at [568, 167] on span "updtCust.txt" at bounding box center [586, 173] width 92 height 24
click at [467, 206] on button "Refresh" at bounding box center [498, 199] width 68 height 17
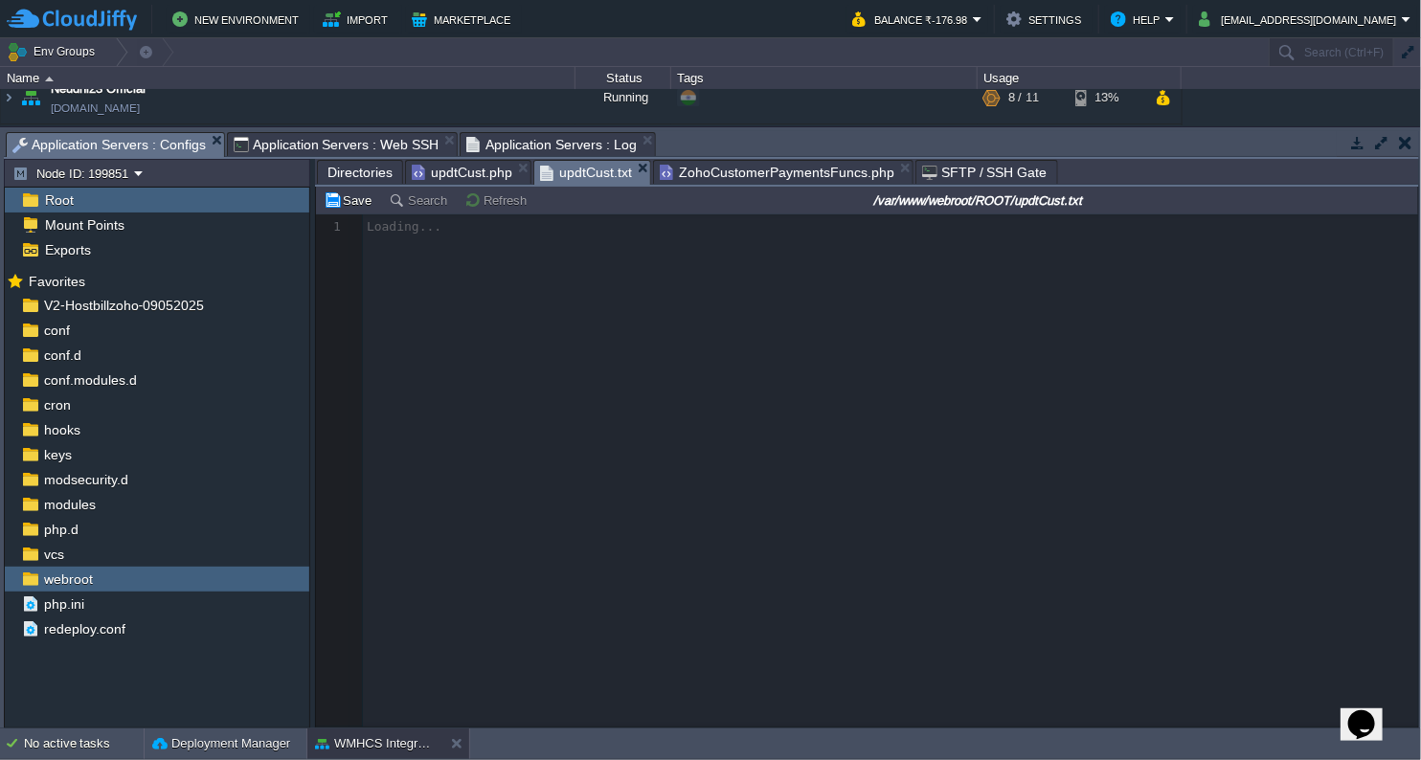
scroll to position [0, 0]
click at [467, 205] on button "Refresh" at bounding box center [498, 199] width 68 height 17
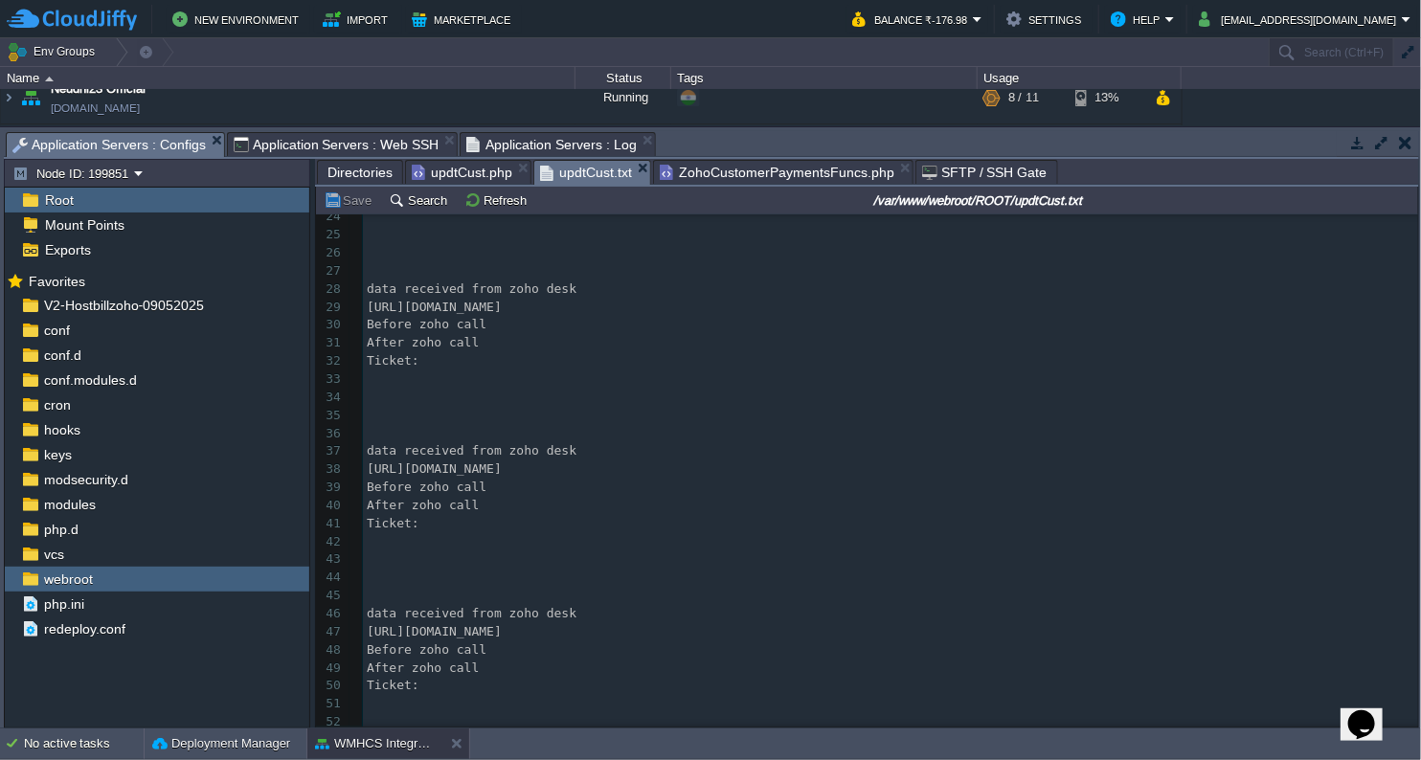
scroll to position [486, 0]
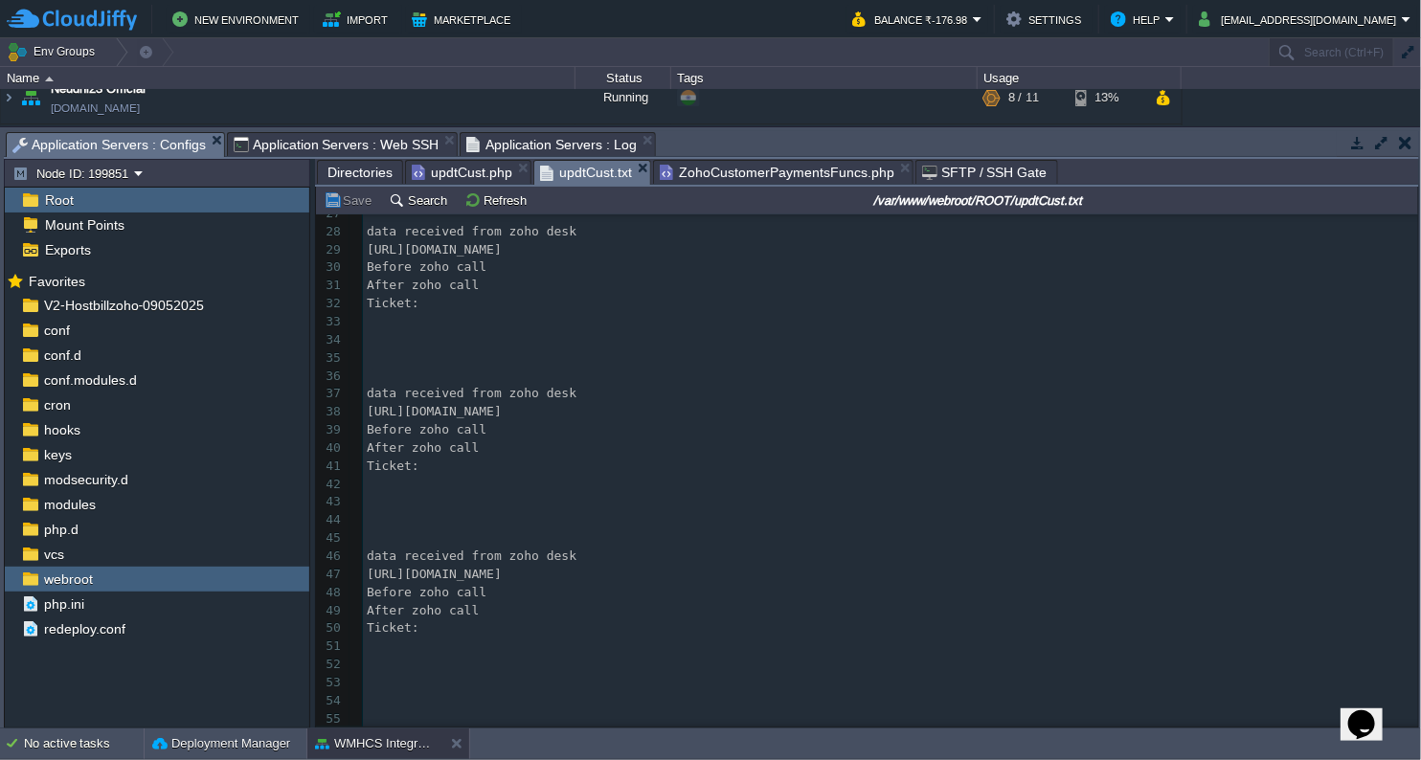
type textarea "data received from zoho desk [URL][DOMAIN_NAME]: data received from zoho desk […"
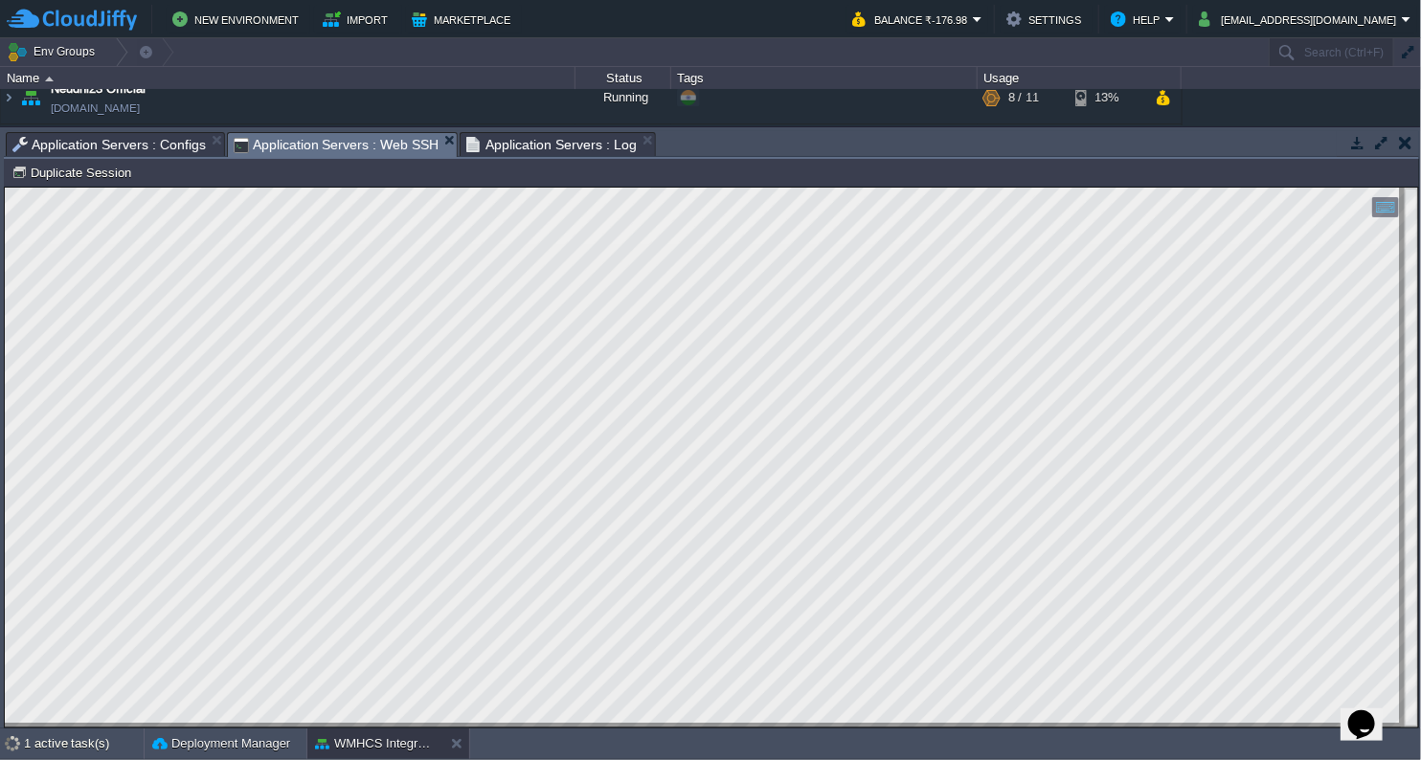
click at [363, 152] on span "Application Servers : Web SSH" at bounding box center [337, 145] width 206 height 24
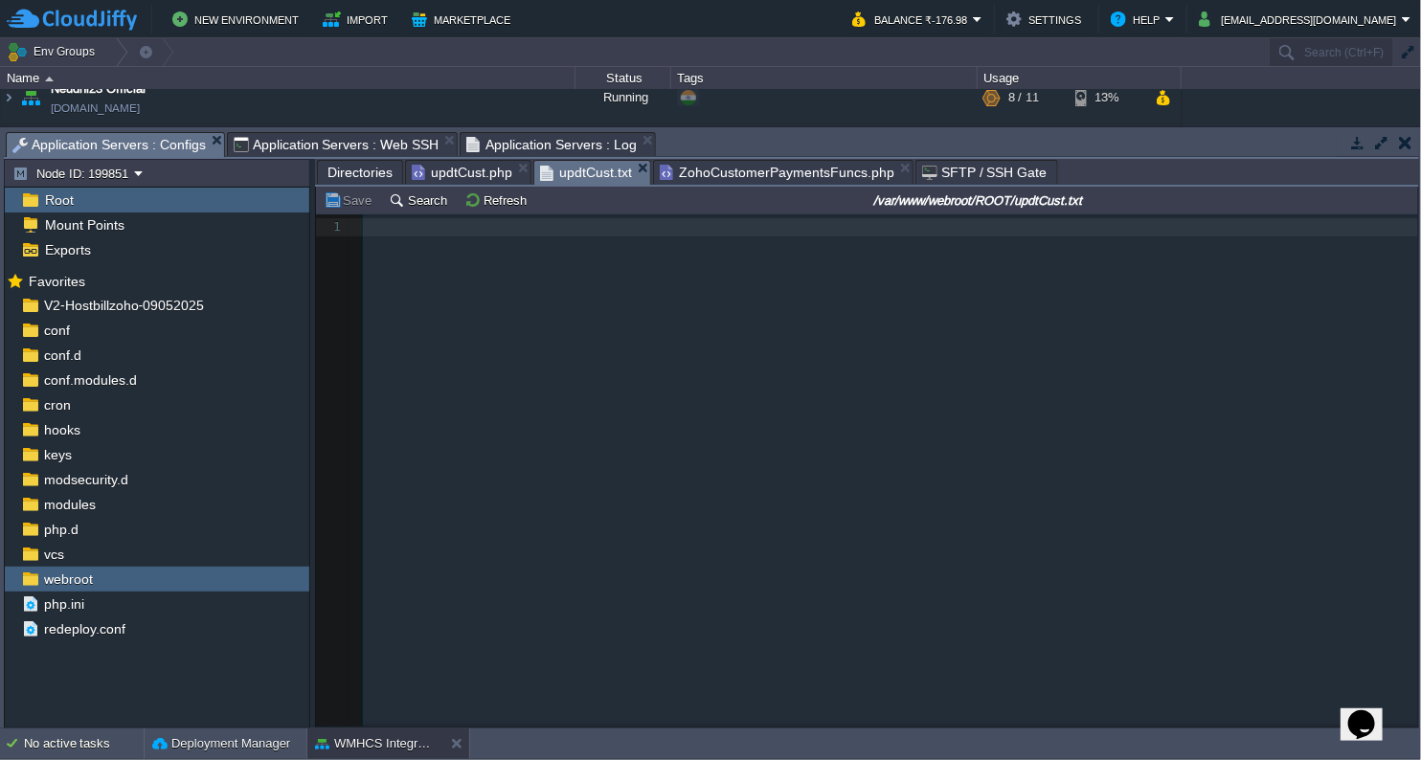
click at [177, 151] on span "Application Servers : Configs" at bounding box center [108, 145] width 193 height 24
click at [461, 204] on td "Refresh" at bounding box center [498, 200] width 74 height 23
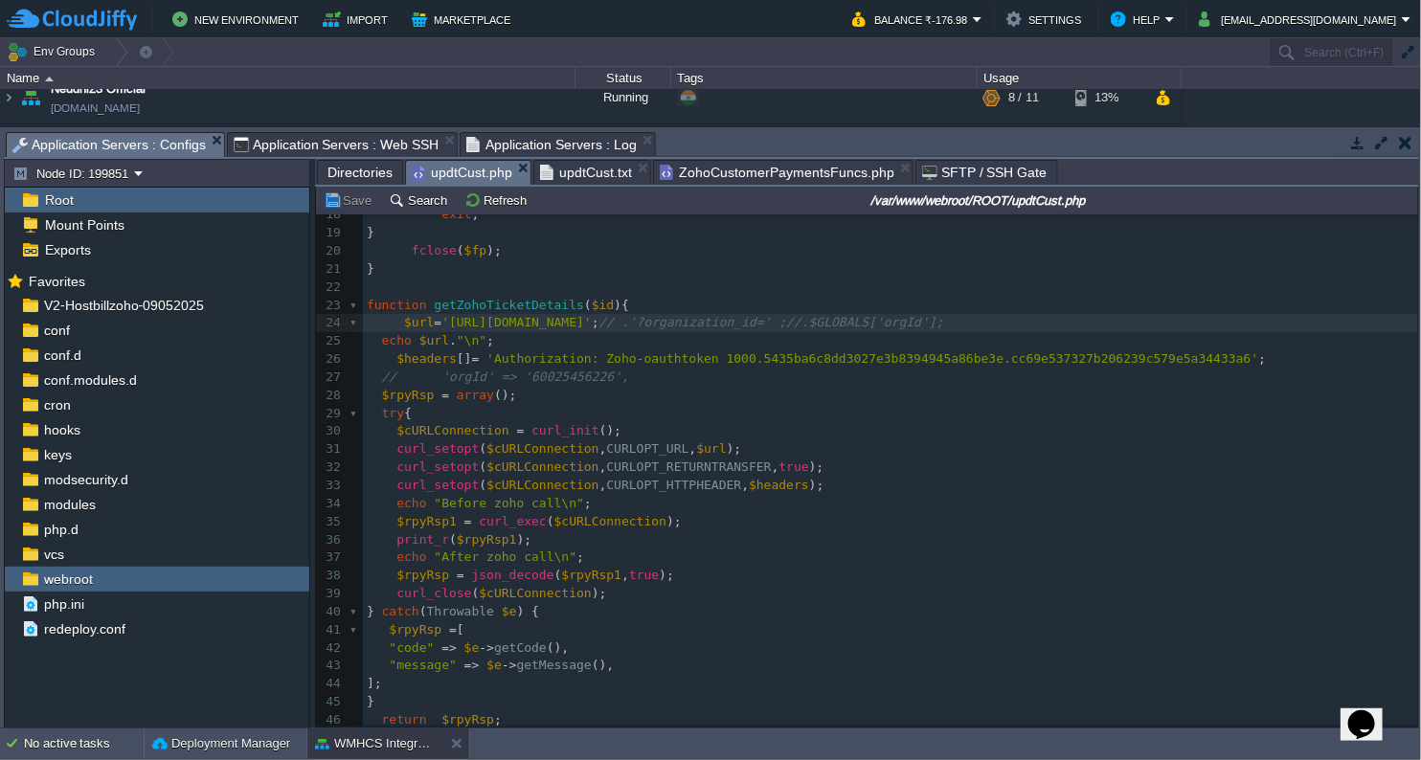
click at [466, 171] on span "updtCust.php" at bounding box center [462, 173] width 101 height 24
click at [1181, 359] on div "x <?php 8 ​ 9 ​ 10 function flushStdOut (){ 11 $filePath = '/var/www/webroot/RO…" at bounding box center [890, 612] width 1055 height 1173
click at [488, 356] on div "x <?php 8 ​ 9 ​ 10 function flushStdOut (){ 11 $filePath = '/var/www/webroot/RO…" at bounding box center [890, 612] width 1055 height 1173
click at [1183, 360] on div "x <?php 8 ​ 9 ​ 10 function flushStdOut (){ 11 $filePath = '/var/www/webroot/RO…" at bounding box center [890, 612] width 1055 height 1173
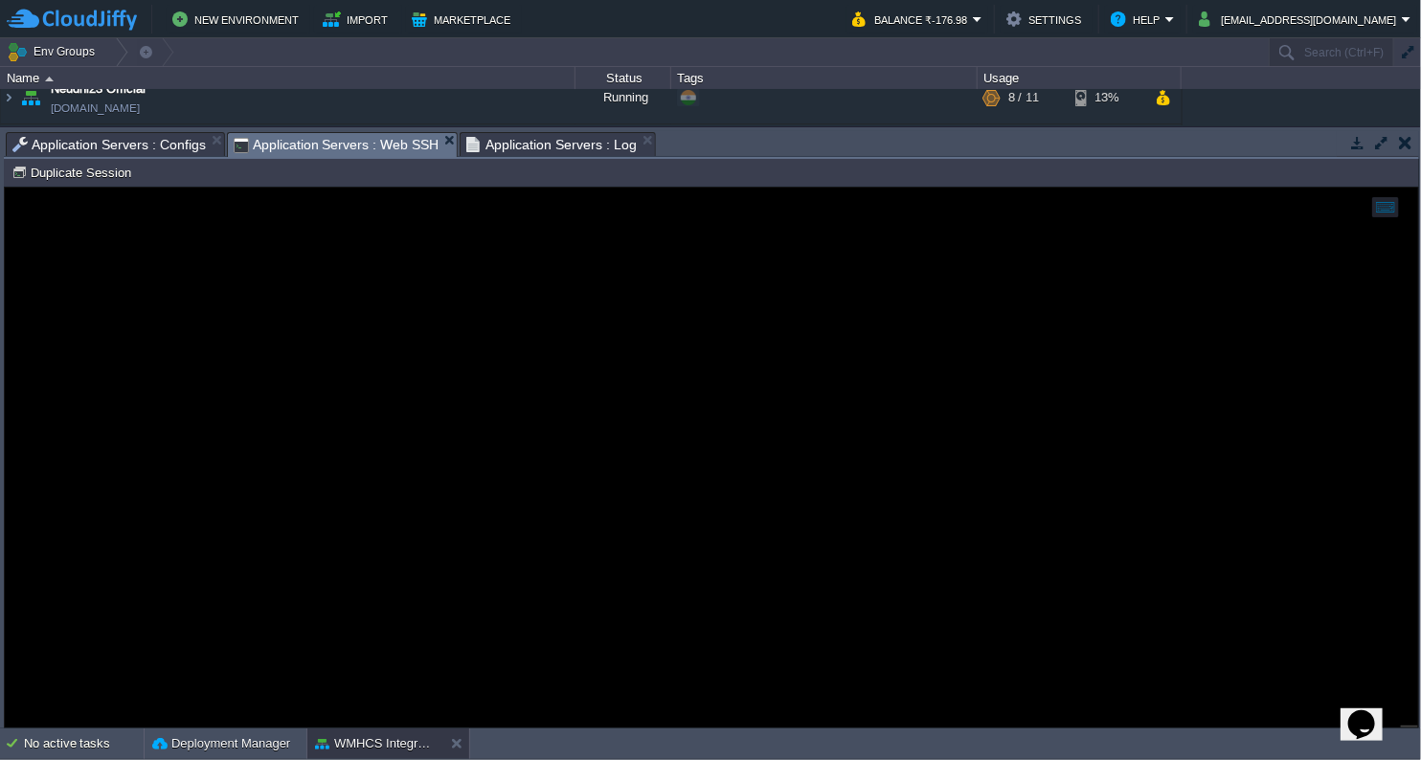
click at [368, 141] on span "Application Servers : Web SSH" at bounding box center [337, 145] width 206 height 24
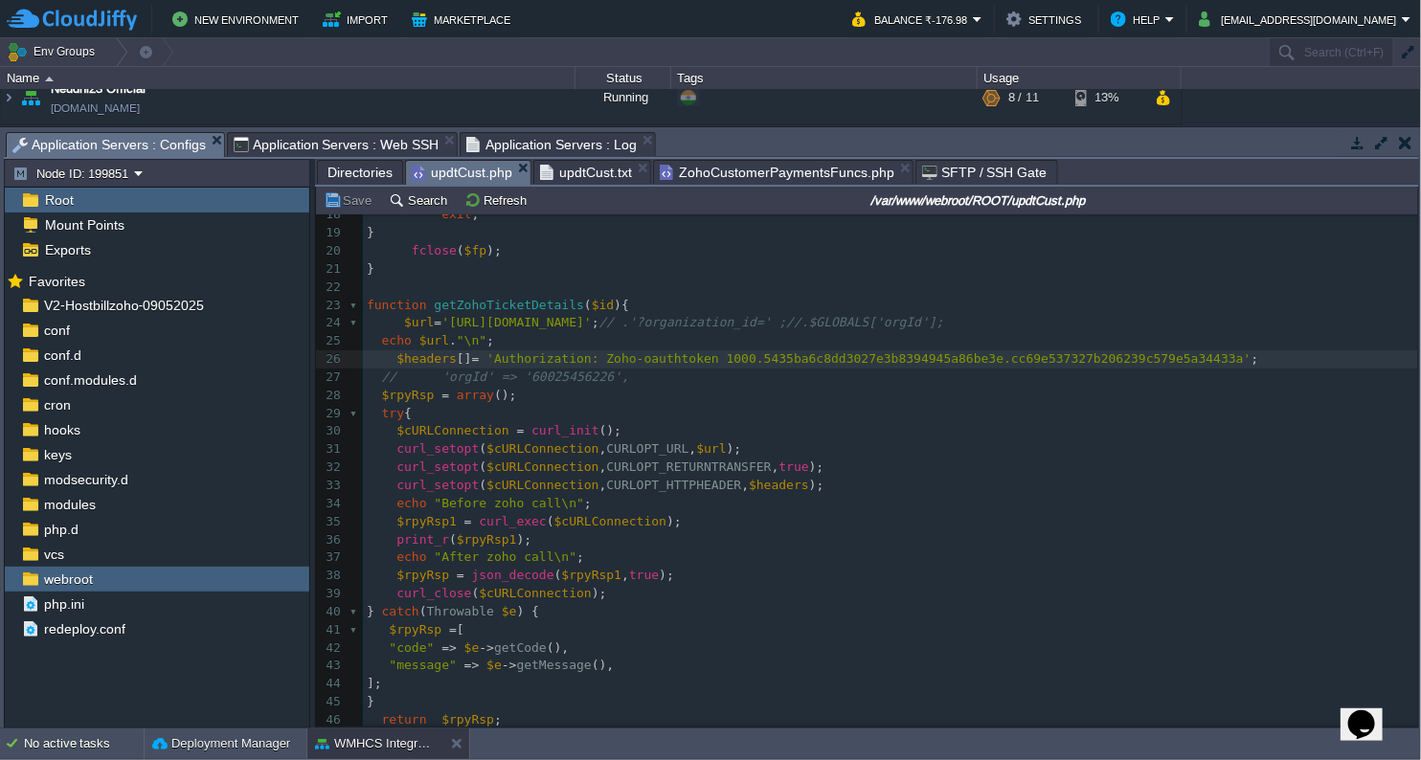
click at [115, 134] on span "Application Servers : Configs" at bounding box center [108, 145] width 193 height 24
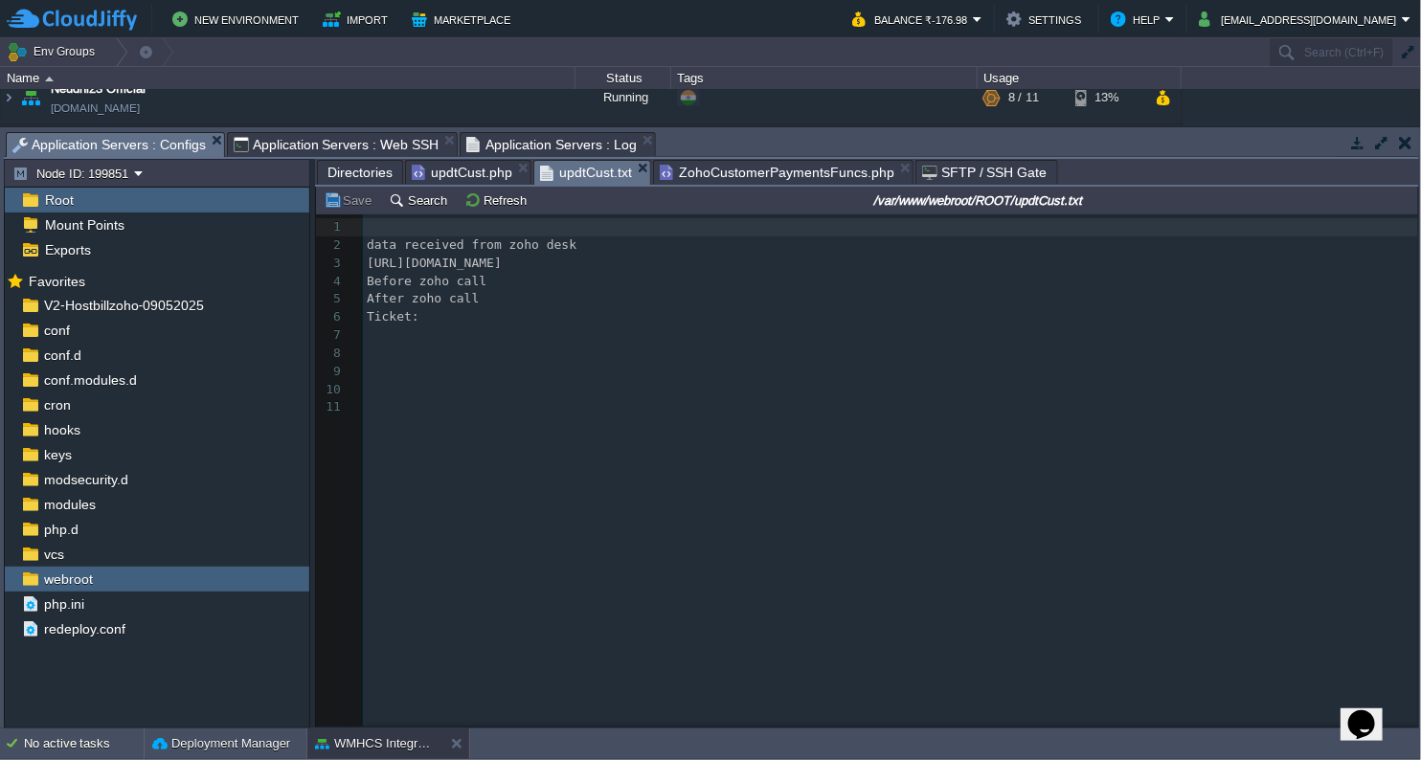
click at [547, 172] on span "updtCust.txt" at bounding box center [586, 173] width 92 height 24
click at [487, 197] on button "Refresh" at bounding box center [498, 199] width 68 height 17
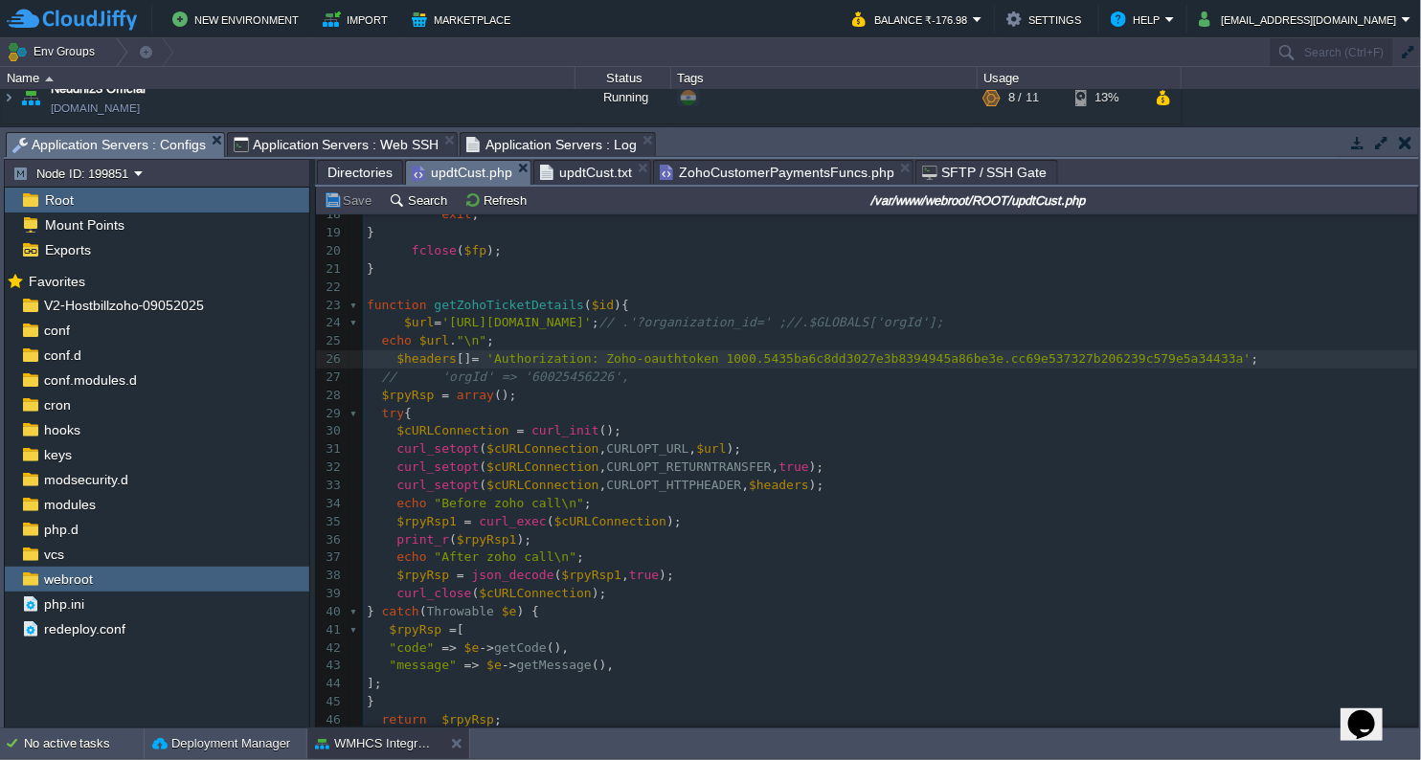
click at [471, 180] on span "updtCust.php" at bounding box center [462, 173] width 101 height 24
click at [843, 425] on pre "$cURLConnection = curl_init ();" at bounding box center [890, 431] width 1055 height 18
click at [794, 181] on span "ZohoCustomerPaymentsFuncs.php" at bounding box center [777, 172] width 235 height 23
click at [457, 163] on span "updtCust.php" at bounding box center [462, 173] width 101 height 24
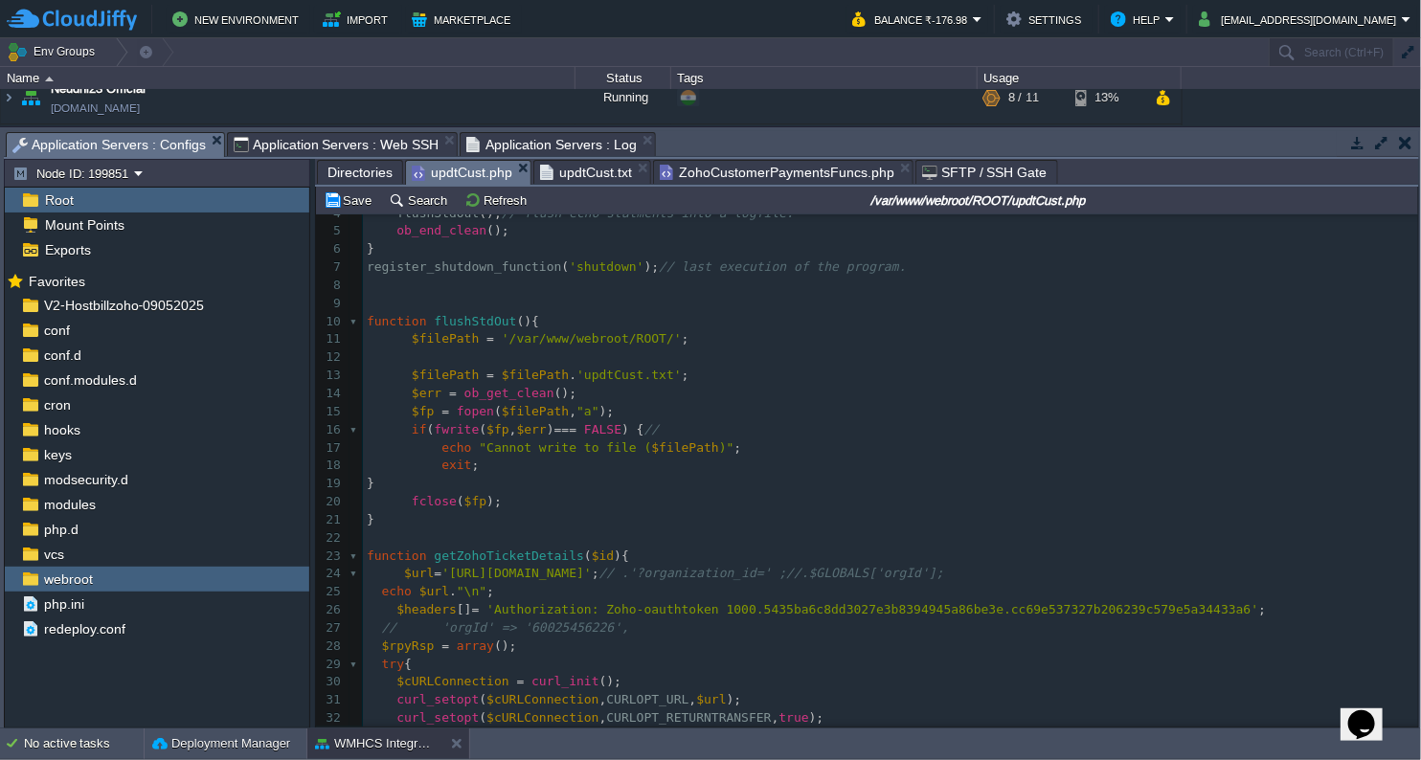
scroll to position [0, 0]
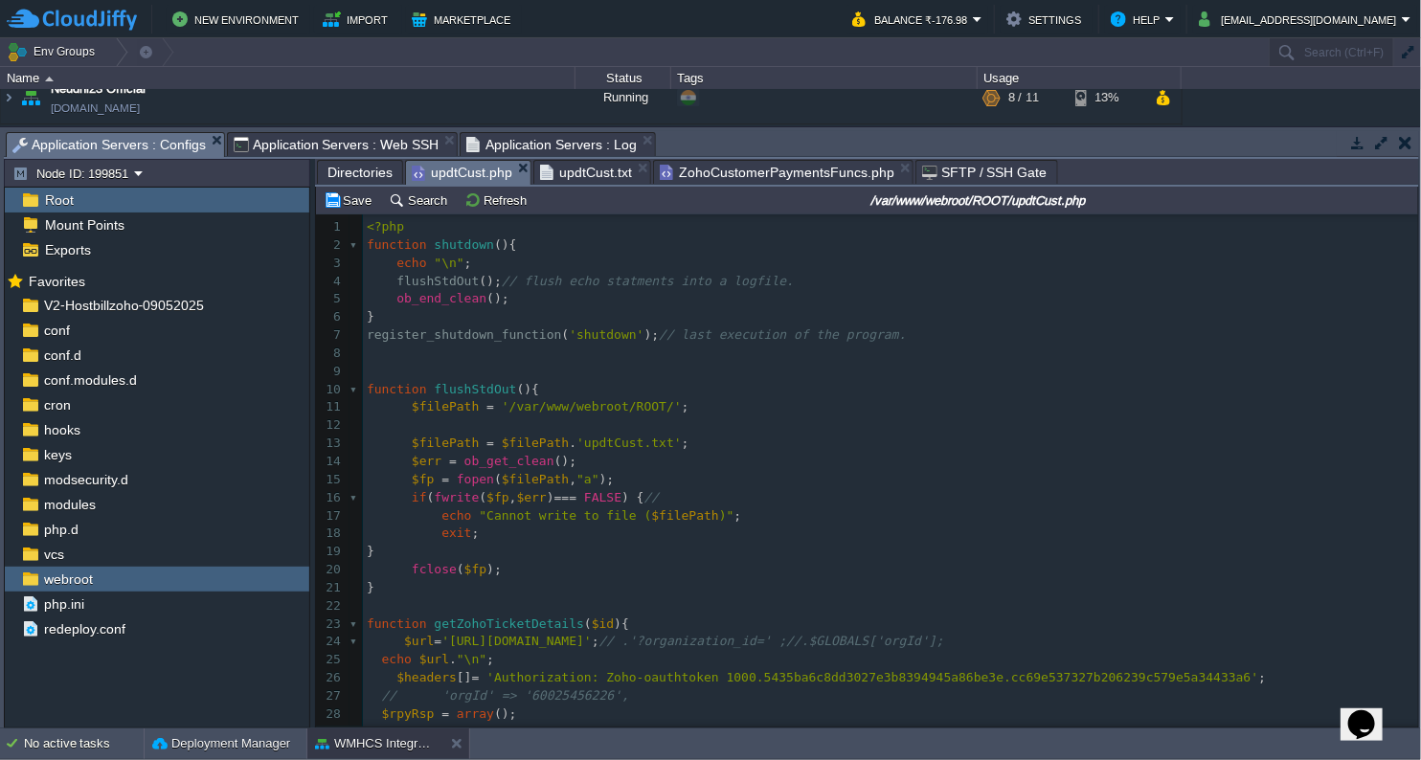
click at [497, 151] on span "Application Servers : Log" at bounding box center [551, 144] width 170 height 23
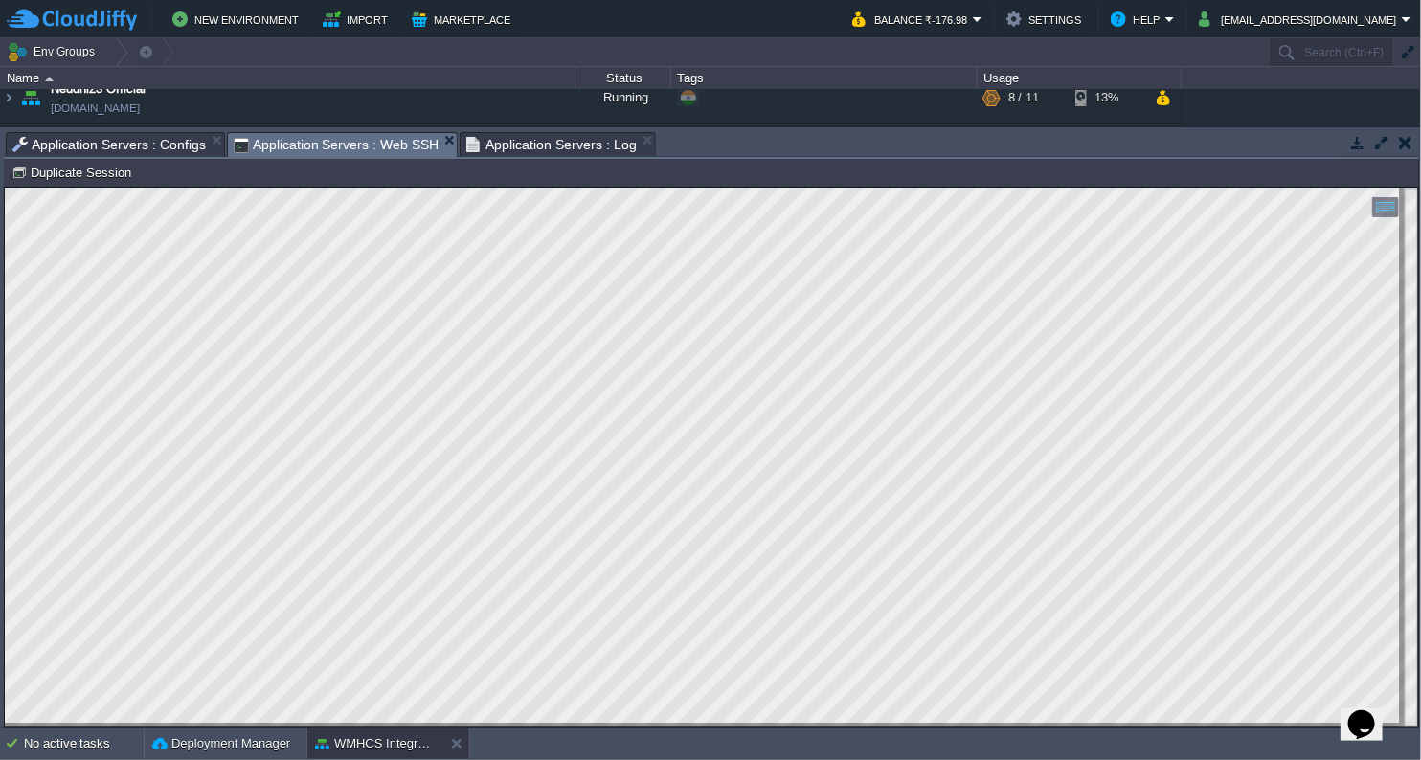
click at [368, 151] on span "Application Servers : Web SSH" at bounding box center [337, 145] width 206 height 24
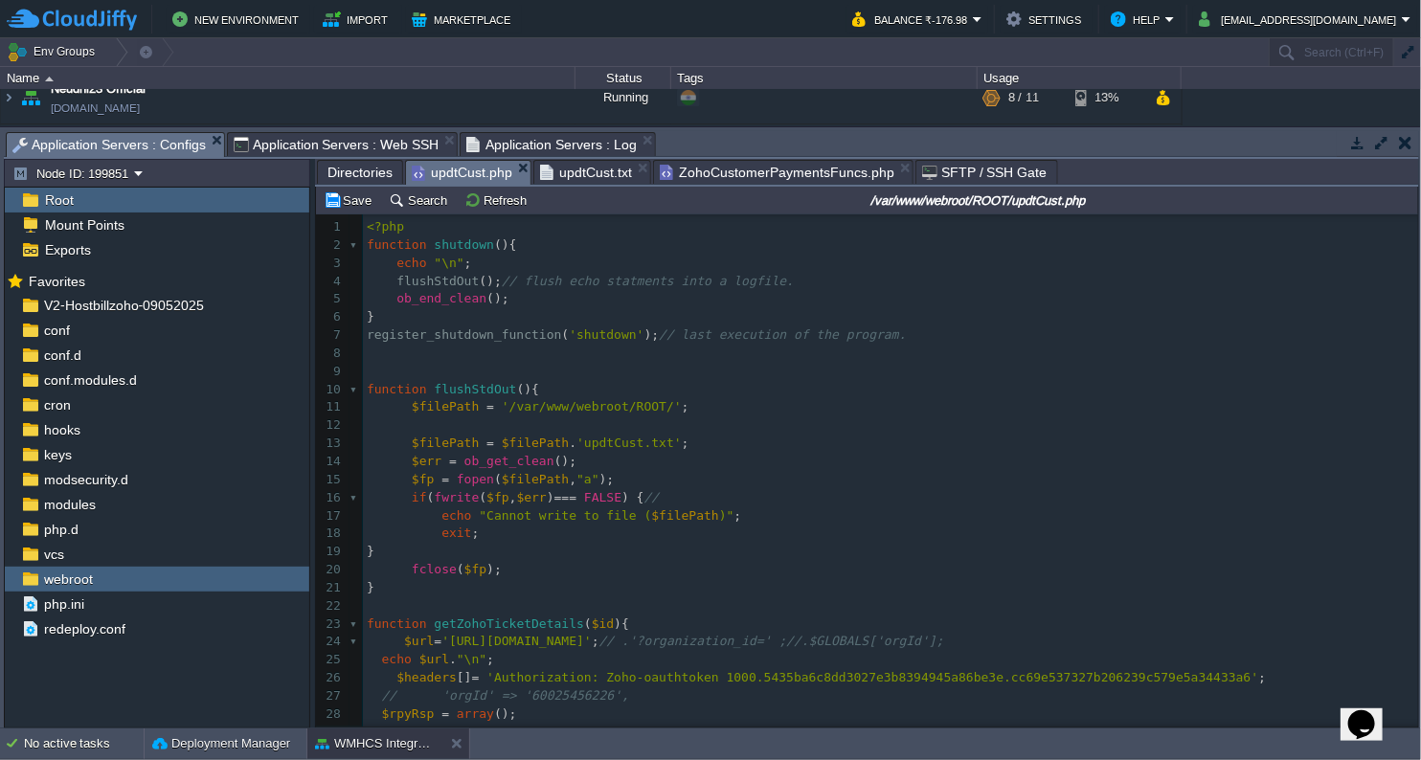
click at [168, 142] on span "Application Servers : Configs" at bounding box center [108, 145] width 193 height 24
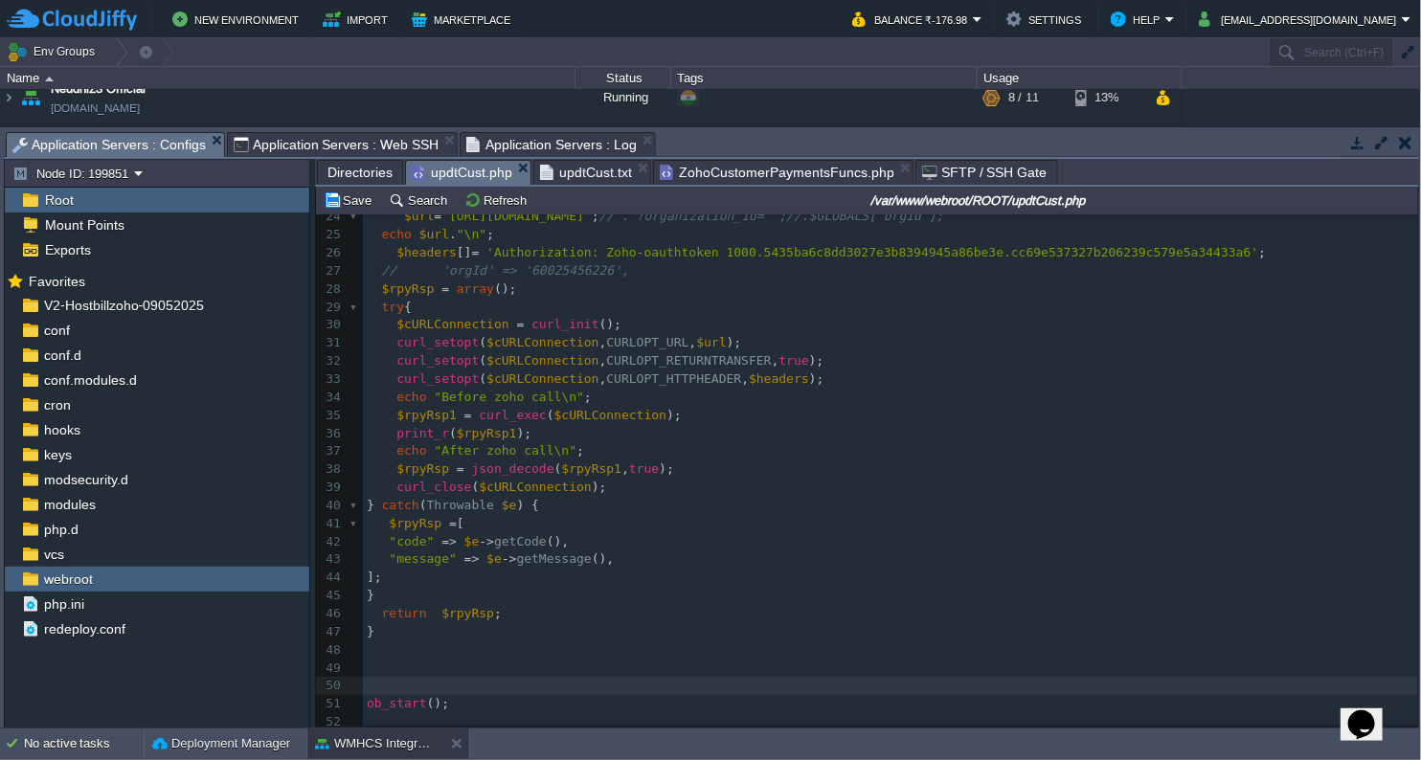
click at [797, 177] on span "ZohoCustomerPaymentsFuncs.php" at bounding box center [777, 172] width 235 height 23
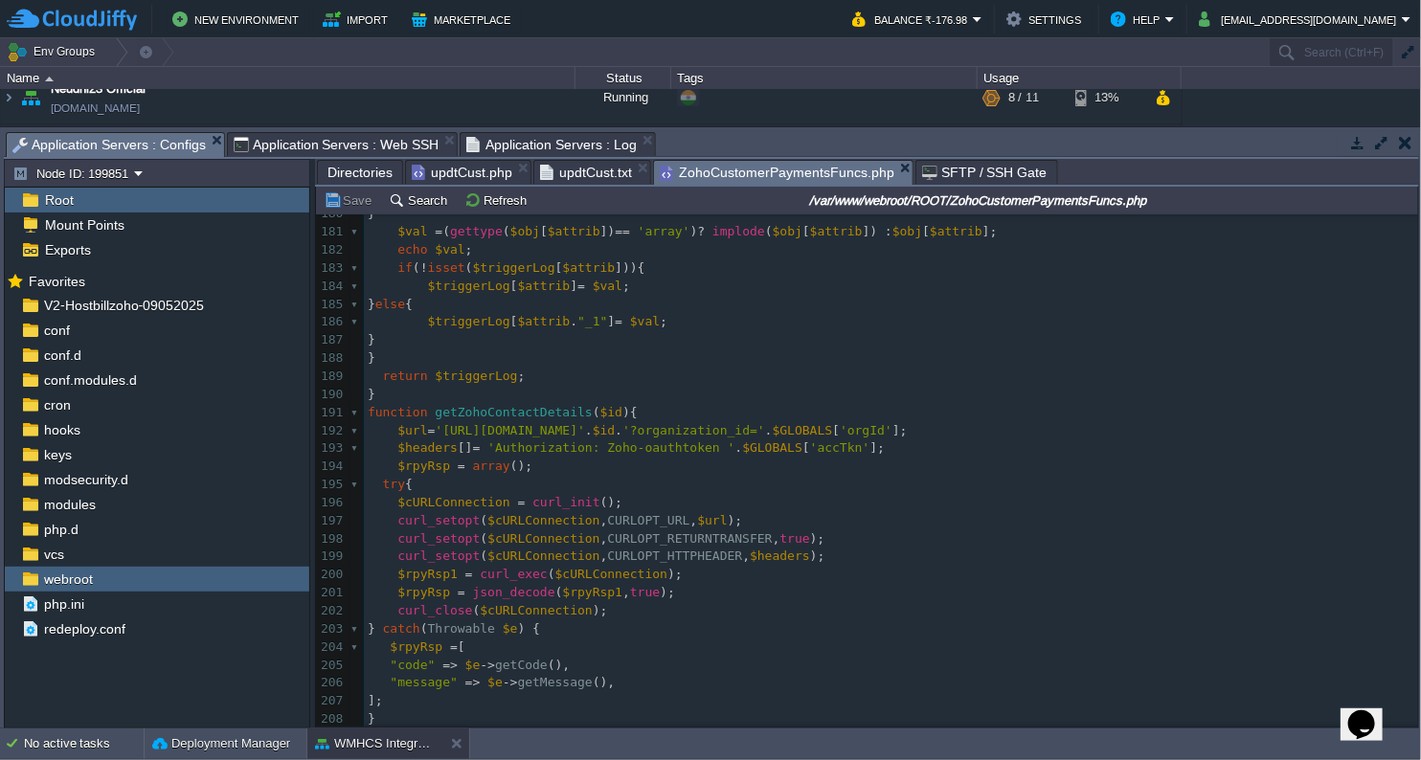
scroll to position [3296, 0]
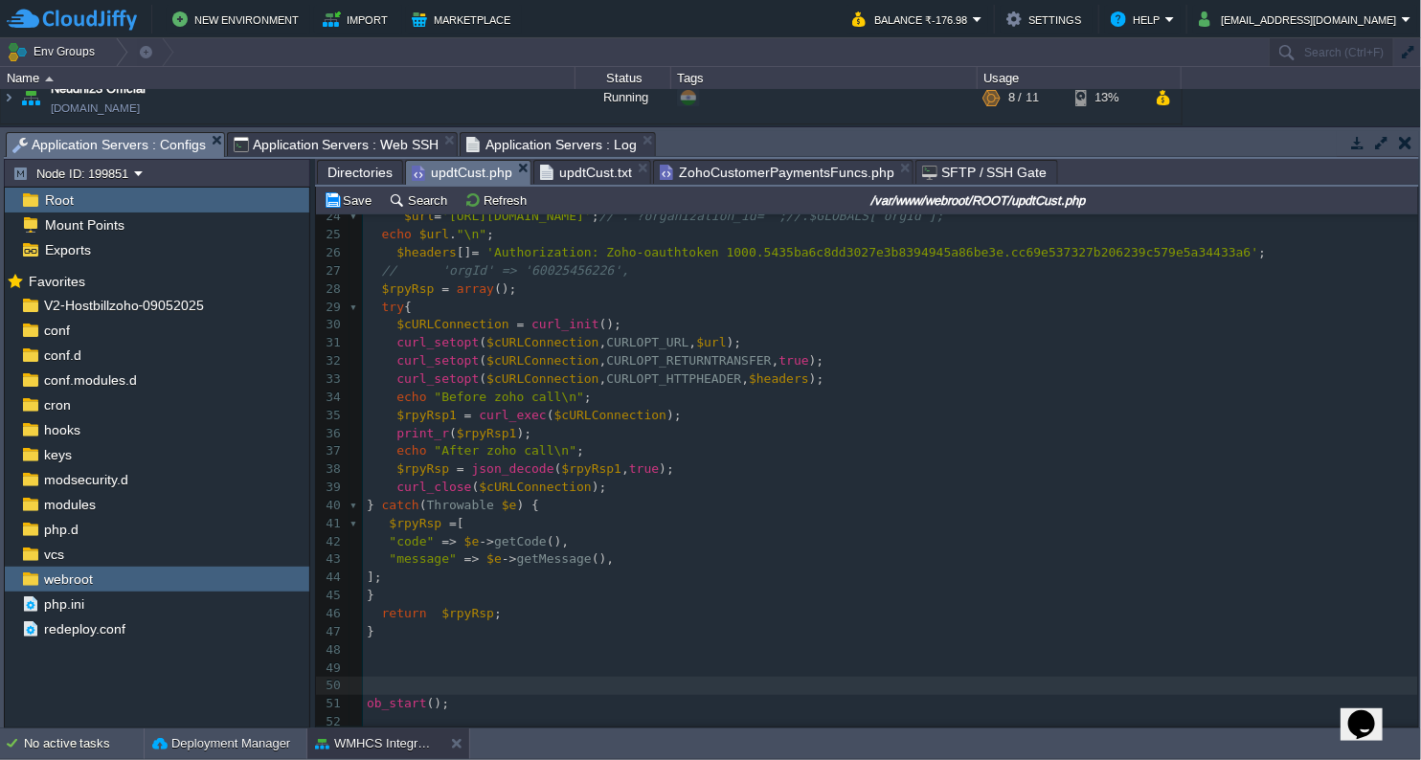
click at [459, 168] on span "updtCust.php" at bounding box center [462, 173] width 101 height 24
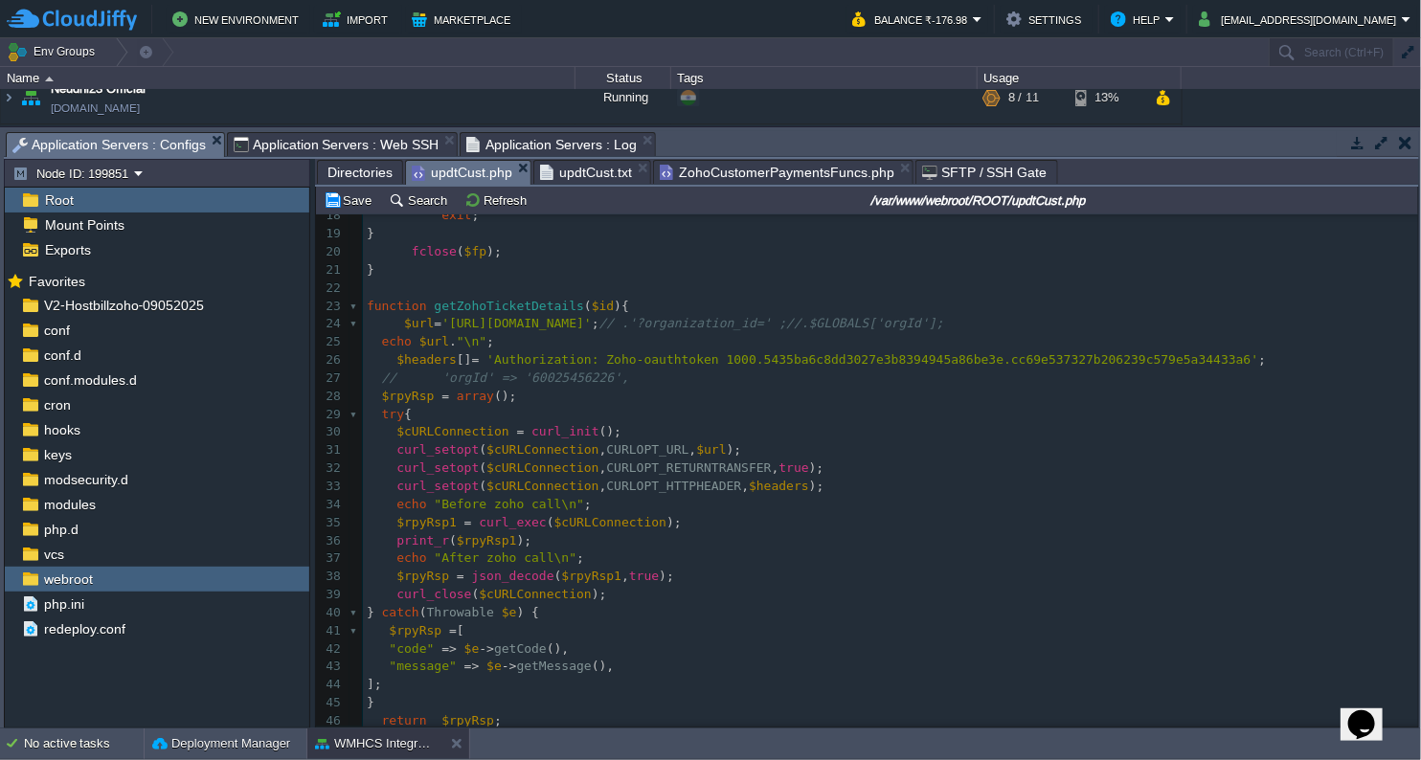
scroll to position [319, 0]
click at [749, 169] on span "ZohoCustomerPaymentsFuncs.php" at bounding box center [777, 172] width 235 height 23
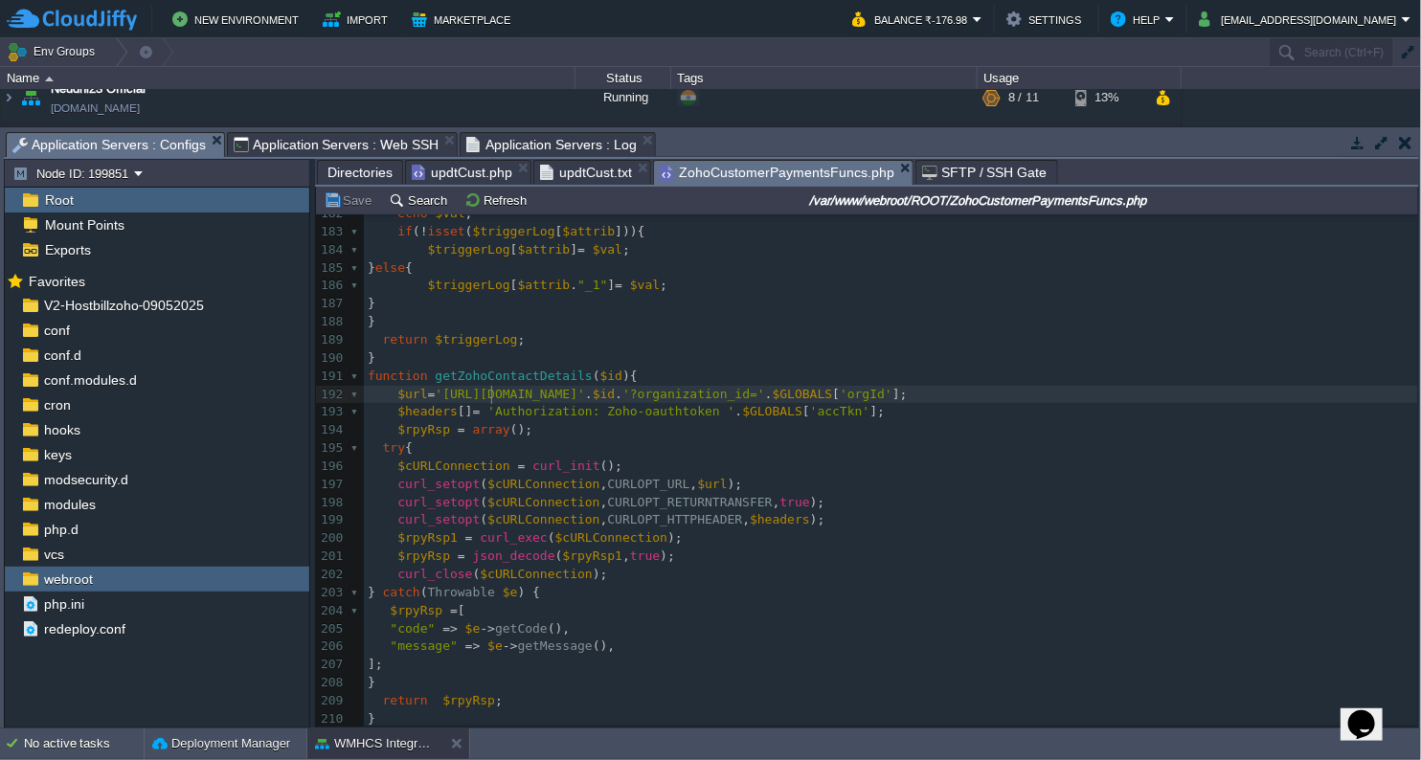
type textarea "/"
type textarea "[DOMAIN_NAME][URL]"
drag, startPoint x: 487, startPoint y: 397, endPoint x: 596, endPoint y: 394, distance: 109.2
click at [468, 177] on span "updtCust.php" at bounding box center [462, 172] width 101 height 23
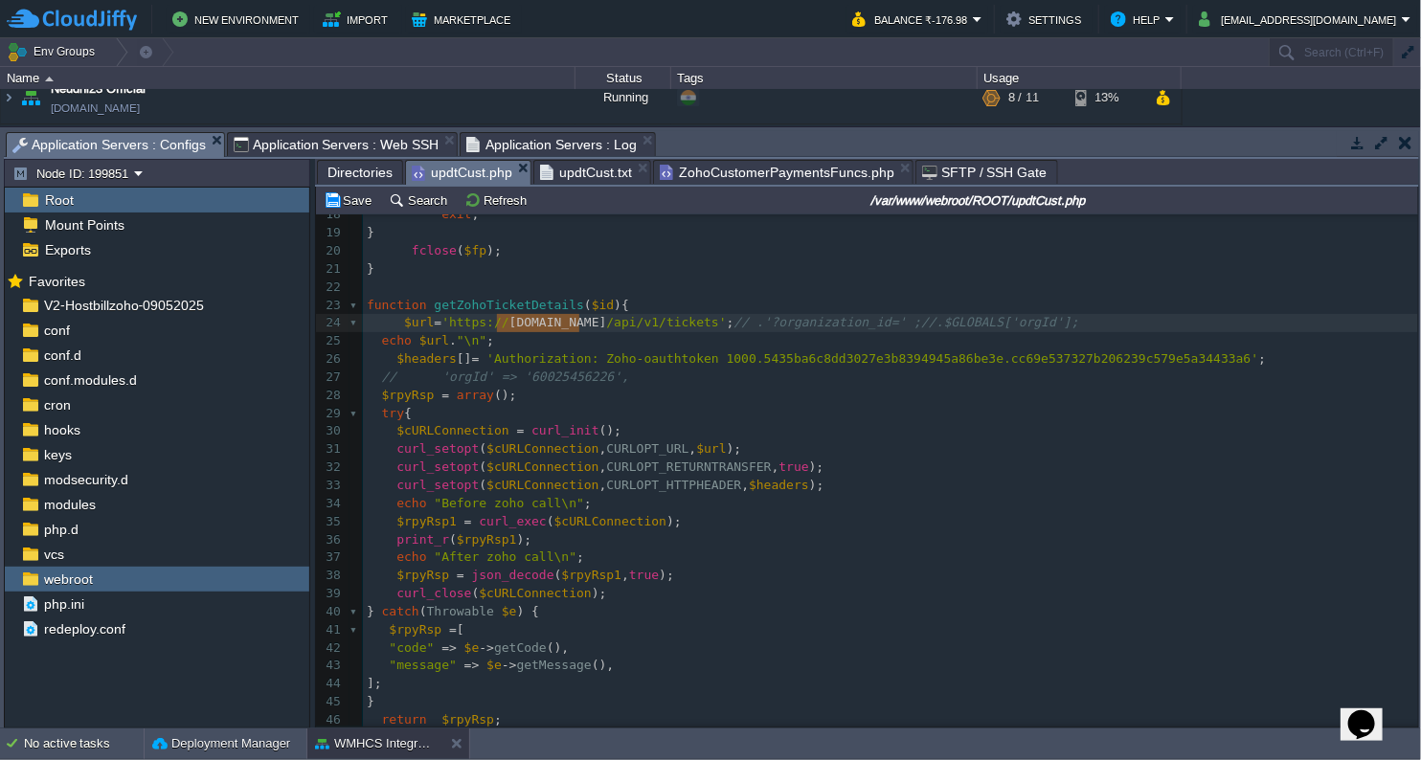
drag, startPoint x: 498, startPoint y: 330, endPoint x: 549, endPoint y: 326, distance: 51.0
type textarea "desk"
click at [331, 199] on button "Save" at bounding box center [351, 199] width 54 height 17
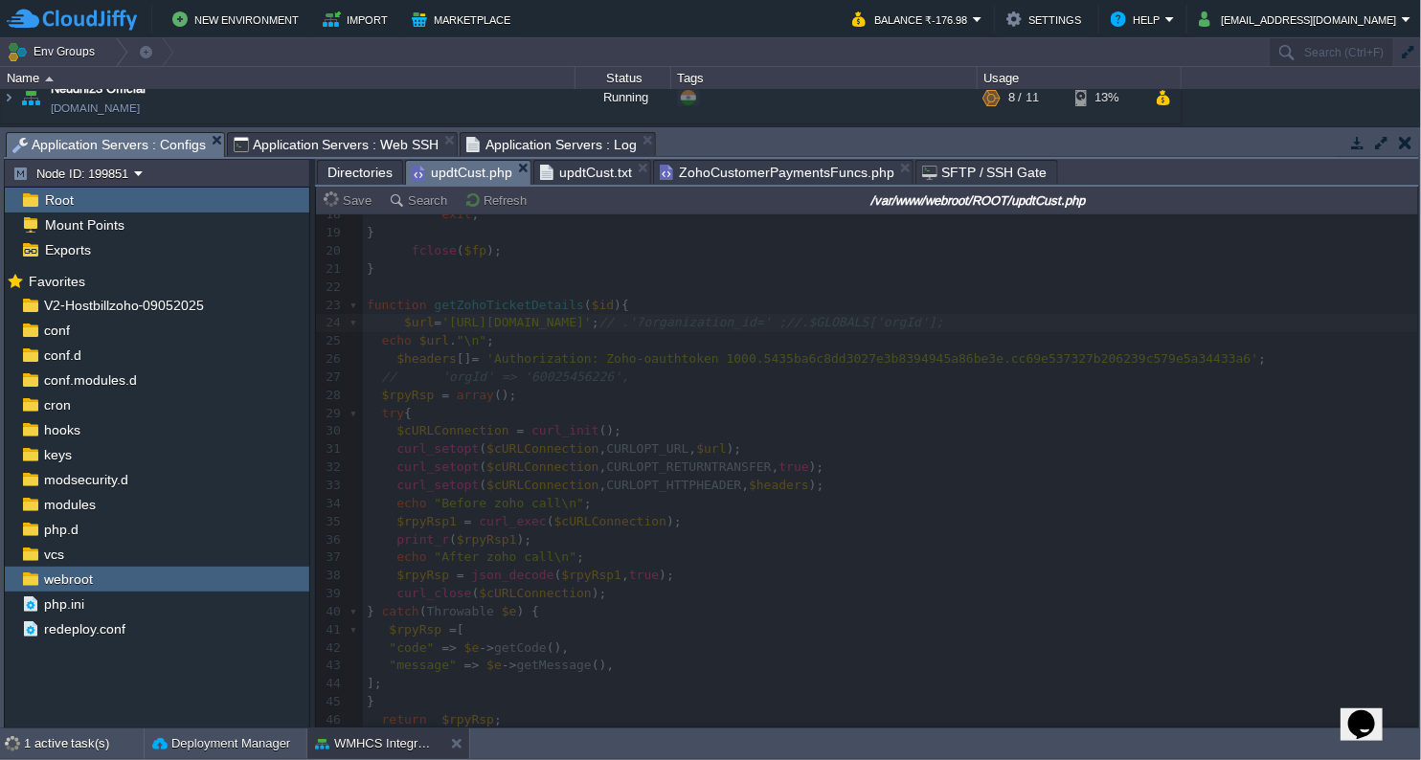
click at [364, 147] on span "Application Servers : Web SSH" at bounding box center [337, 144] width 206 height 23
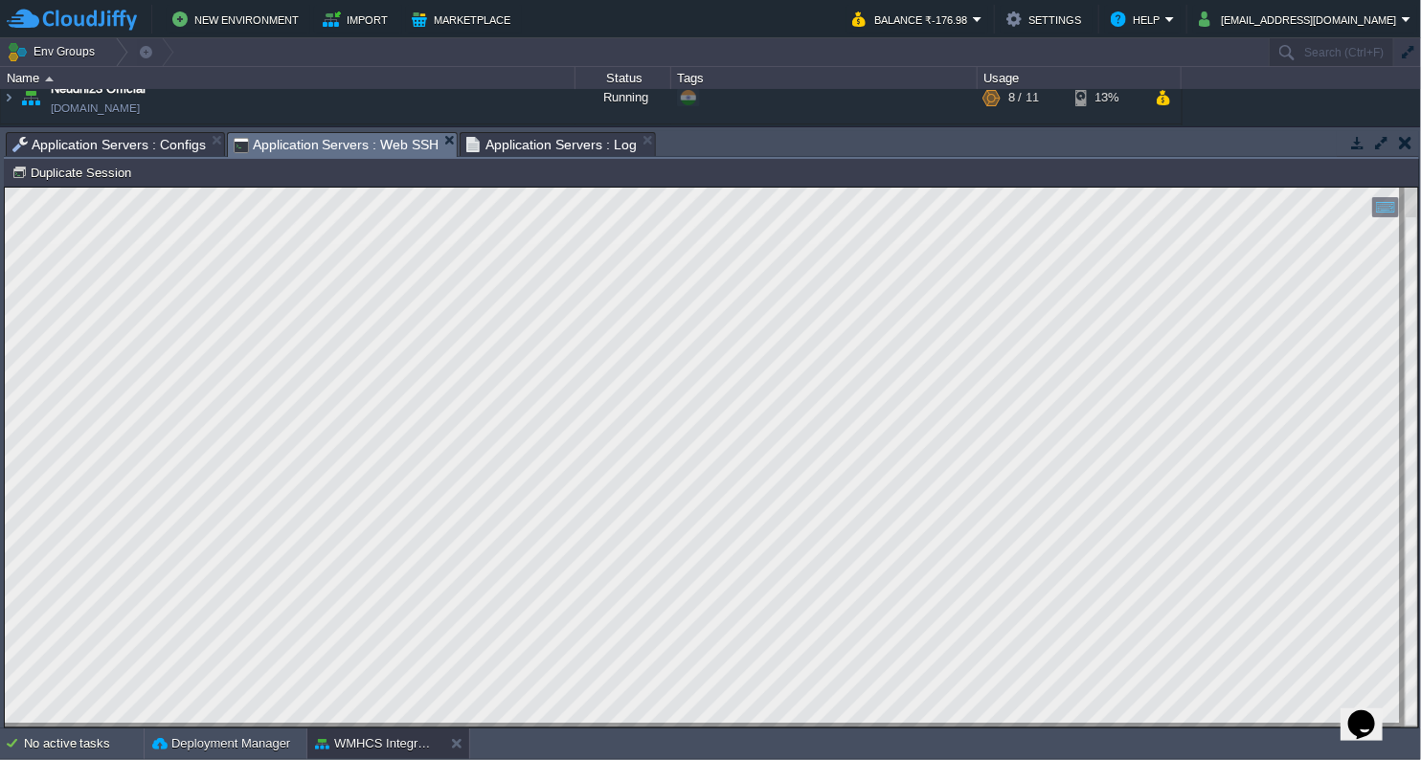
click at [124, 147] on span "Application Servers : Configs" at bounding box center [108, 144] width 193 height 23
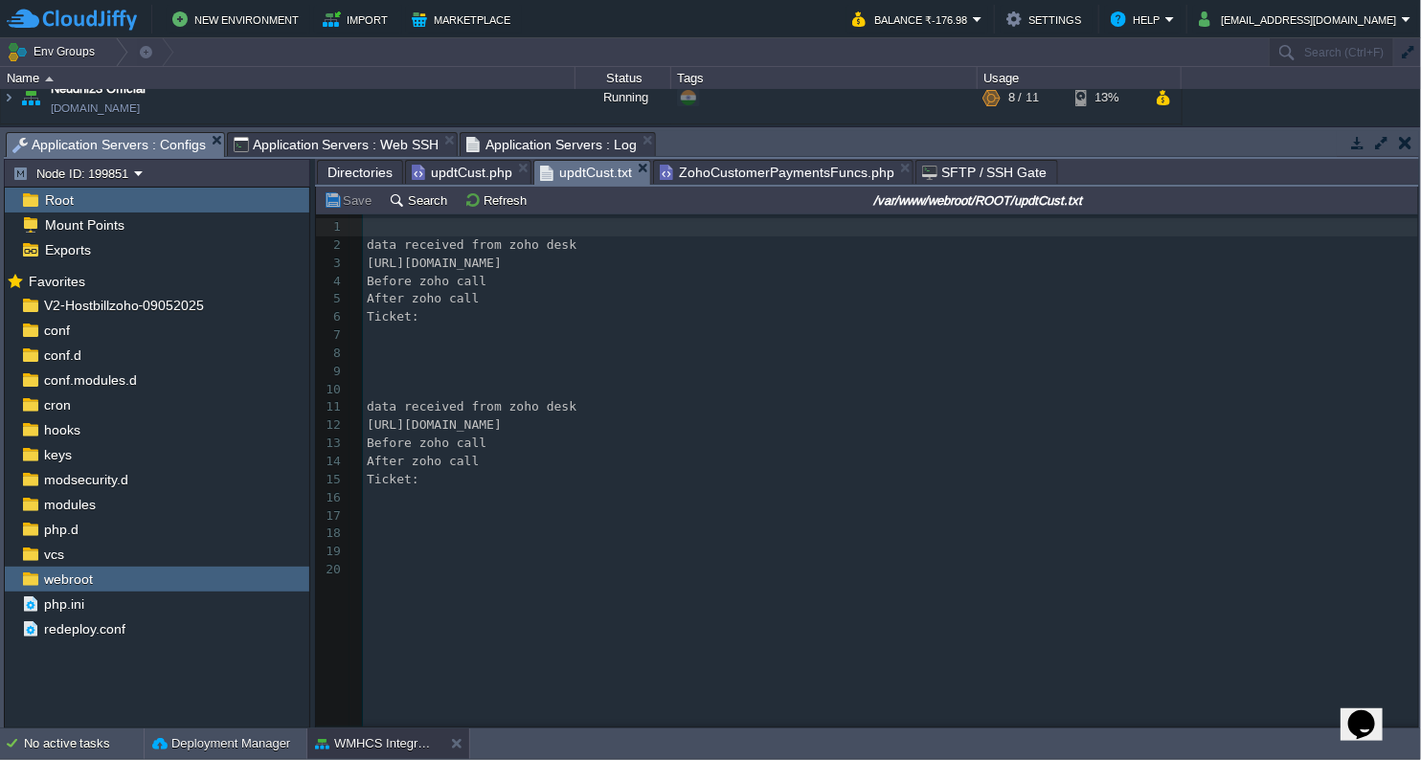
click at [590, 173] on span "updtCust.txt" at bounding box center [586, 173] width 92 height 24
click at [493, 203] on button "Refresh" at bounding box center [498, 199] width 68 height 17
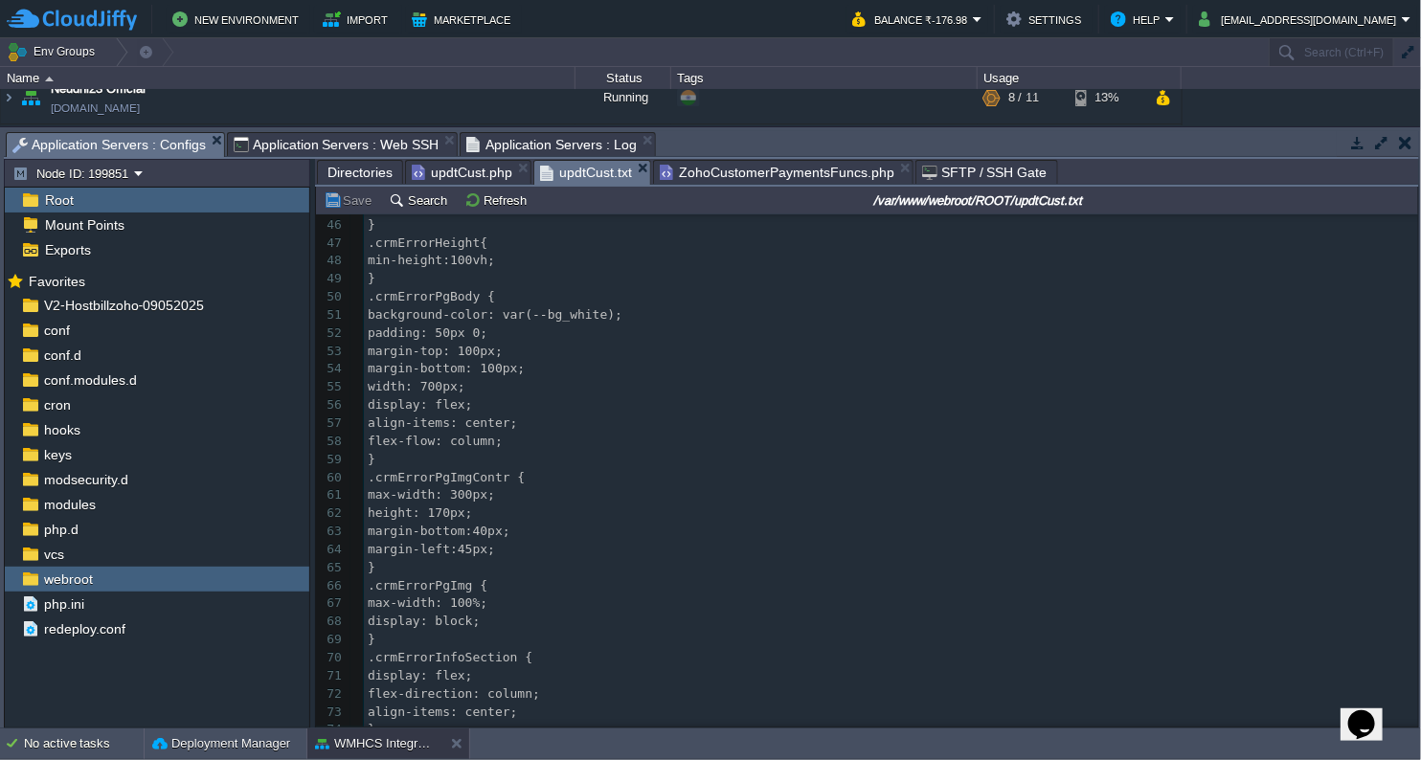
scroll to position [949, 0]
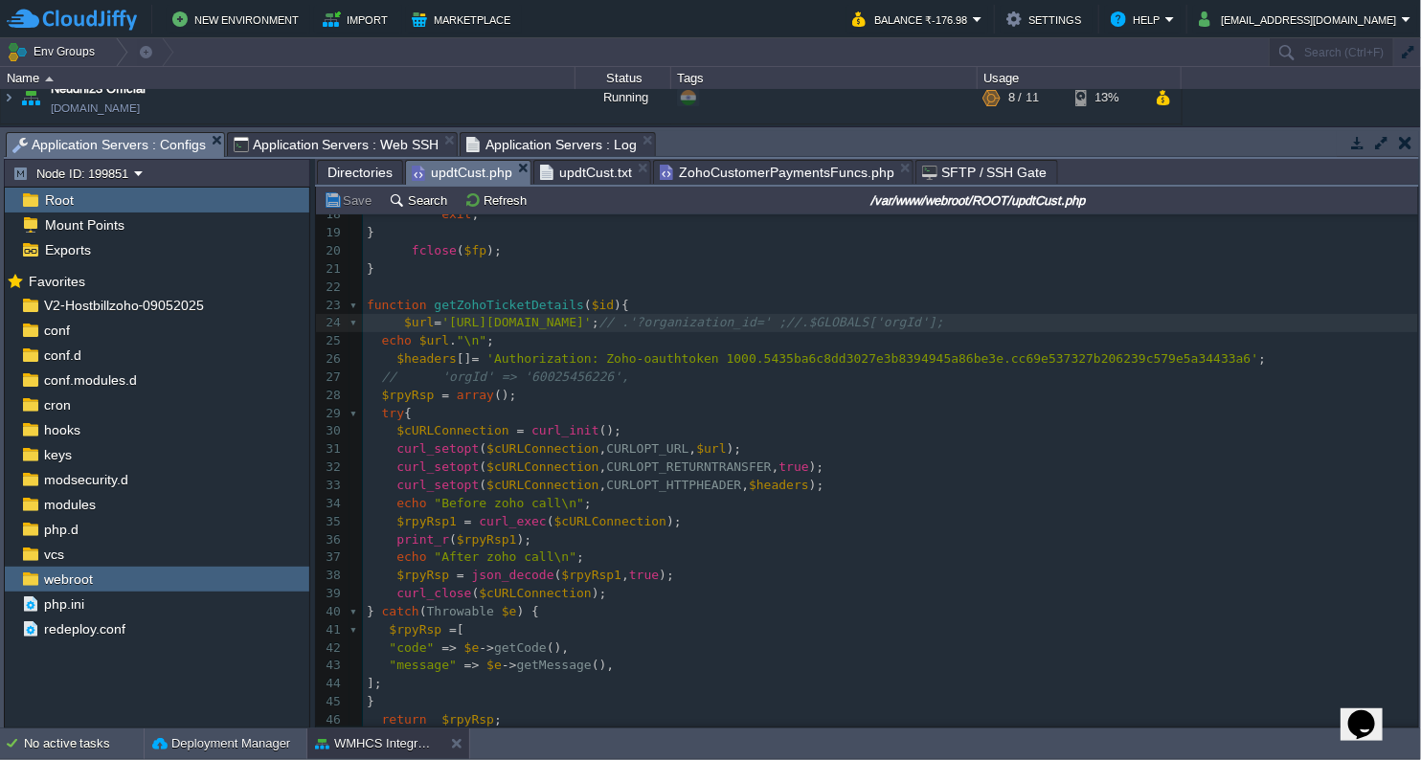
click at [459, 173] on span "updtCust.php" at bounding box center [462, 173] width 101 height 24
click at [612, 322] on div "x <?php 1 <?php 2 function shutdown (){ 3 echo "\n" ; 4 flushStdOut (); // flus…" at bounding box center [890, 449] width 1055 height 1100
type textarea "crm"
click at [335, 199] on button "Save" at bounding box center [351, 199] width 54 height 17
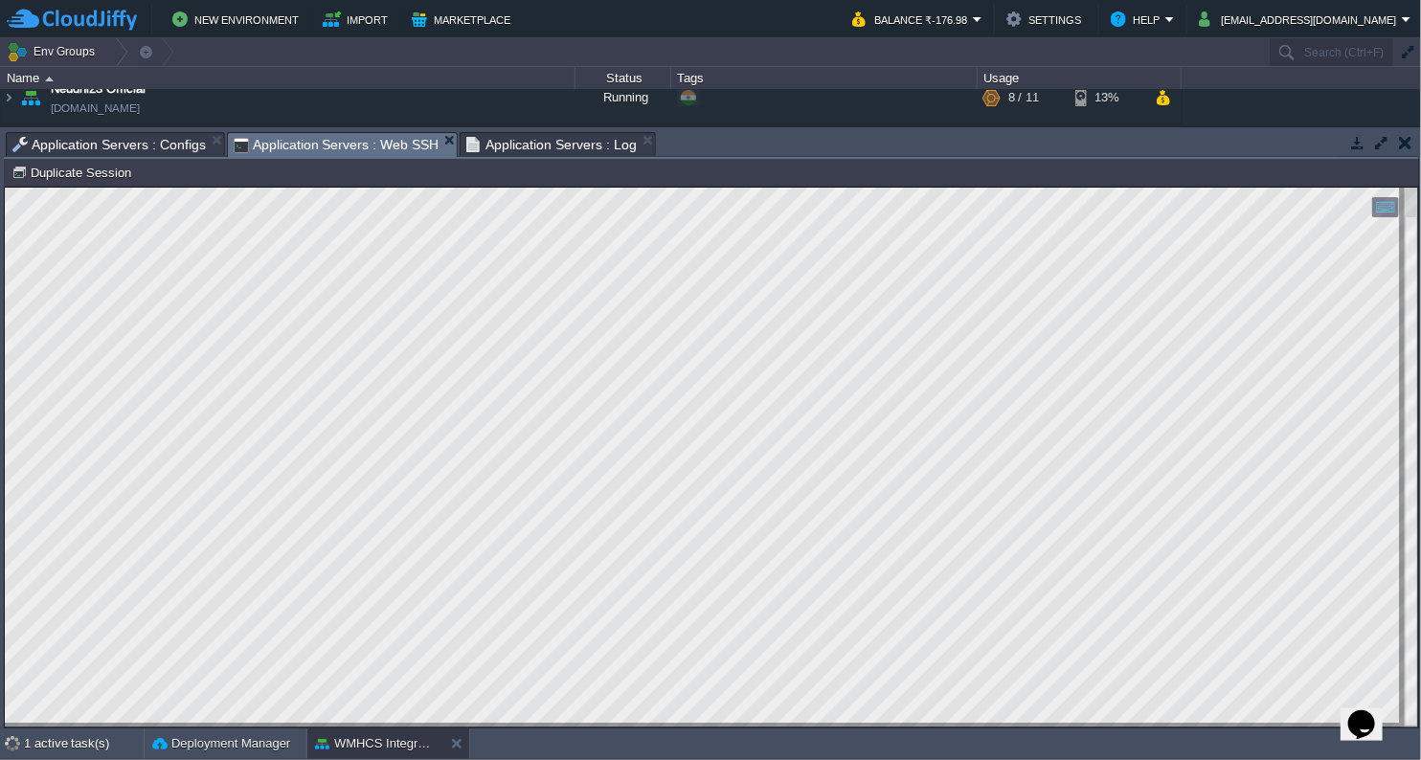
click at [326, 138] on span "Application Servers : Web SSH" at bounding box center [337, 145] width 206 height 24
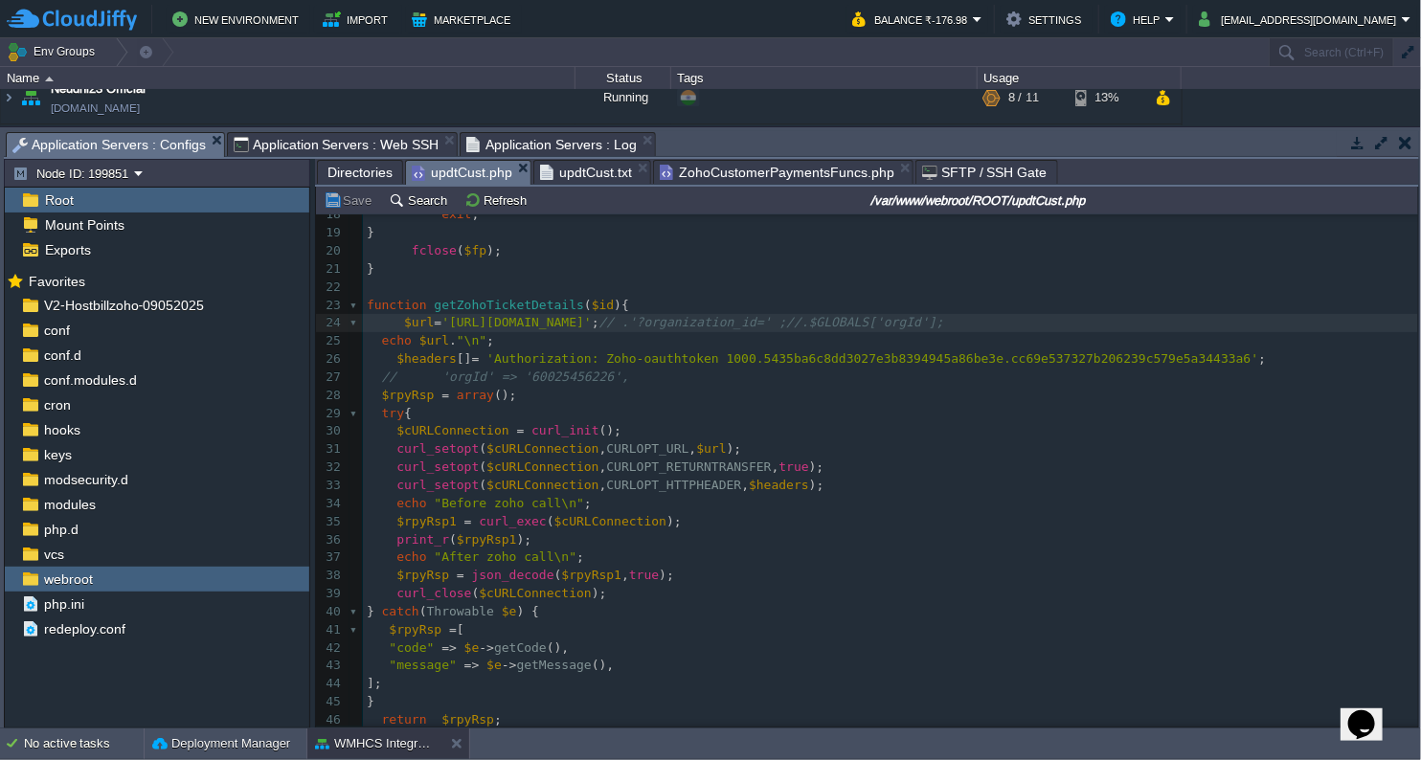
click at [175, 146] on span "Application Servers : Configs" at bounding box center [108, 145] width 193 height 24
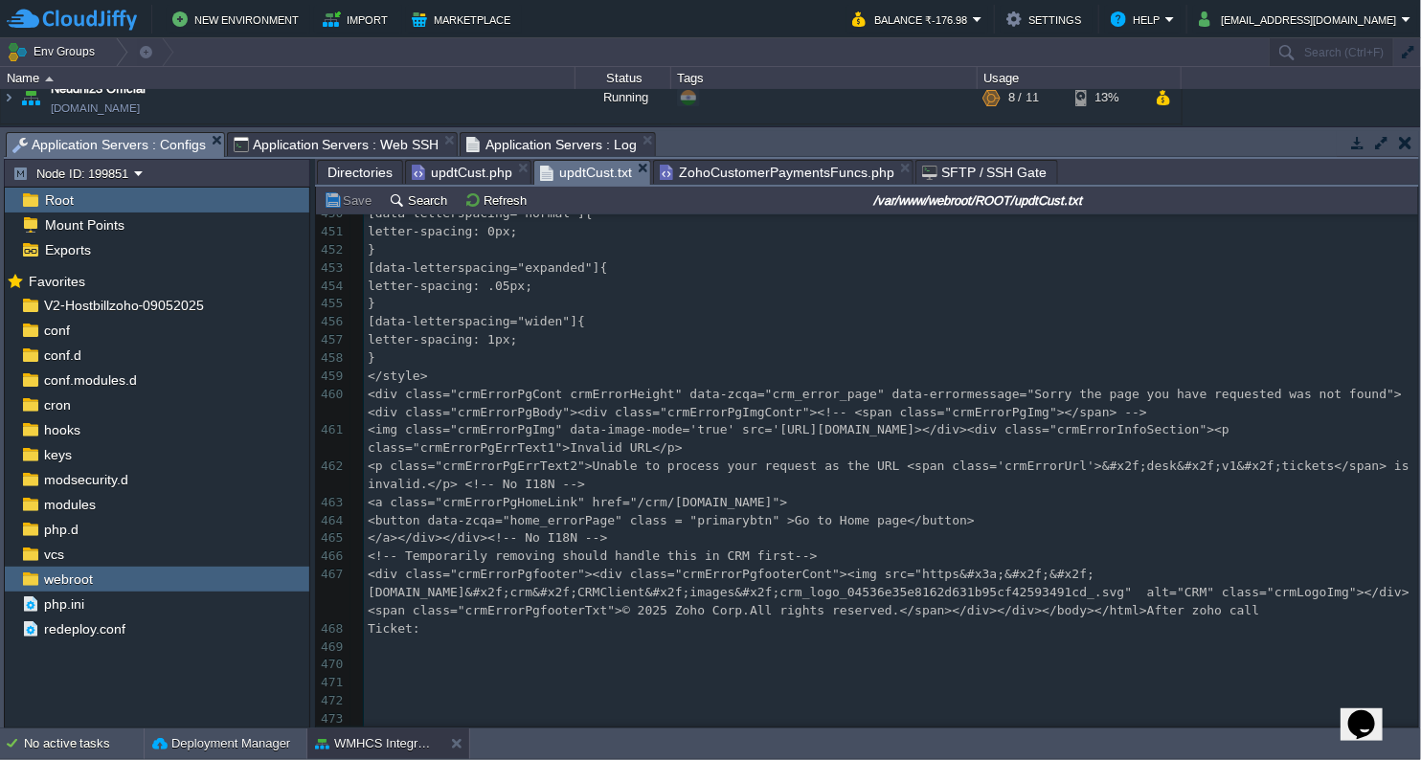
click at [562, 174] on span "updtCust.txt" at bounding box center [586, 173] width 92 height 24
click at [505, 191] on button "Refresh" at bounding box center [498, 199] width 68 height 17
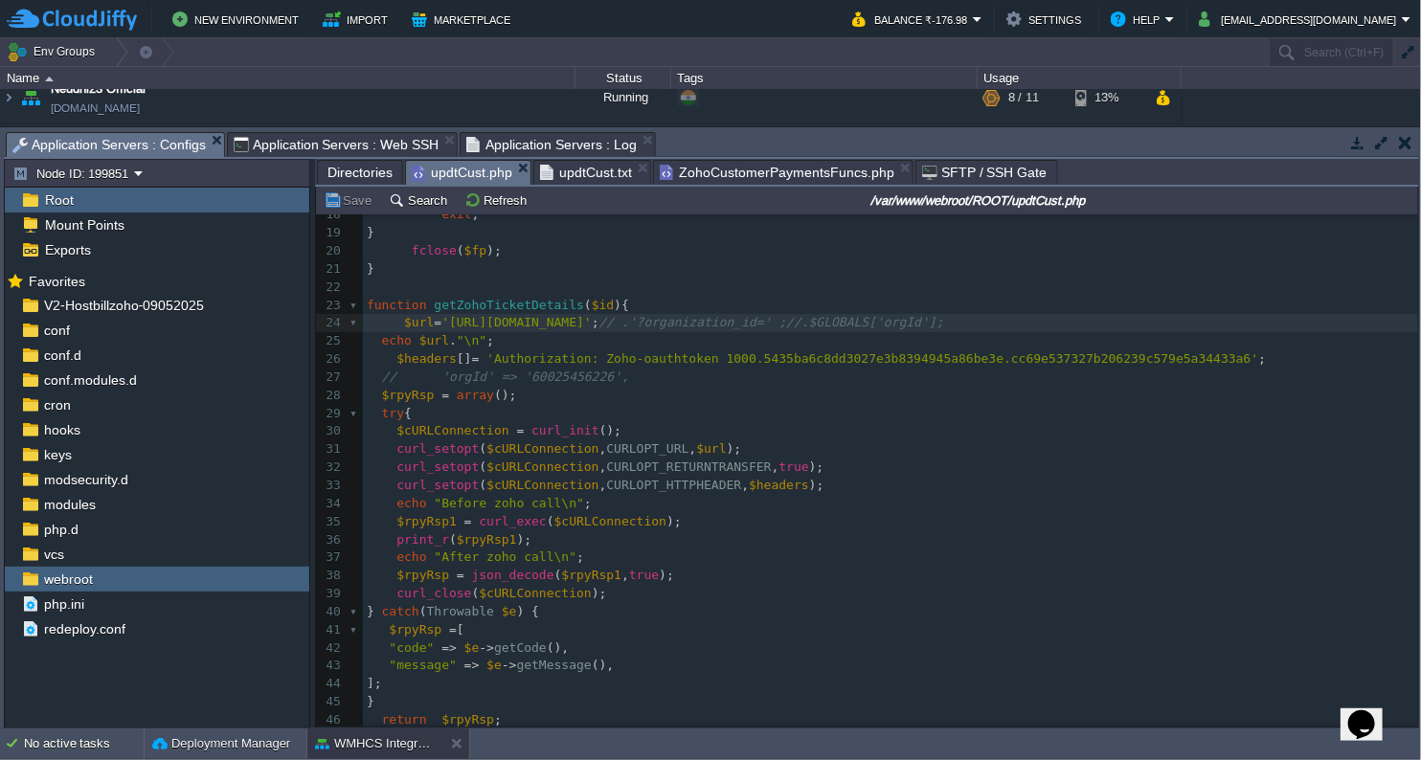
click at [490, 173] on span "updtCust.php" at bounding box center [462, 173] width 101 height 24
type textarea "m"
click at [613, 324] on div "x <?php 1 <?php 2 function shutdown (){ 3 echo "\n" ; 4 flushStdOut (); // flus…" at bounding box center [890, 449] width 1055 height 1100
type textarea "desk"
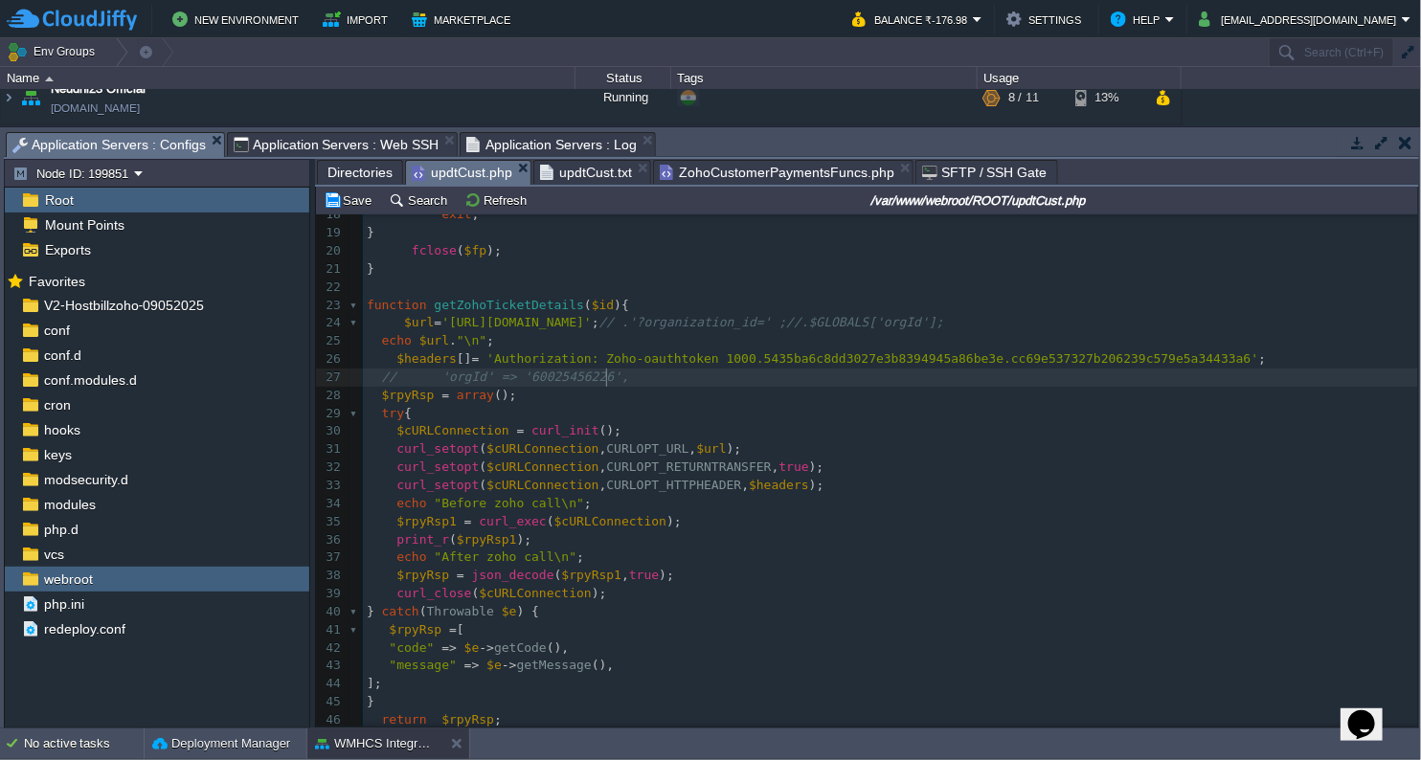
click at [787, 374] on pre "// 'orgId' => '60025456226'," at bounding box center [890, 378] width 1055 height 18
click at [342, 210] on td "Save" at bounding box center [350, 200] width 59 height 23
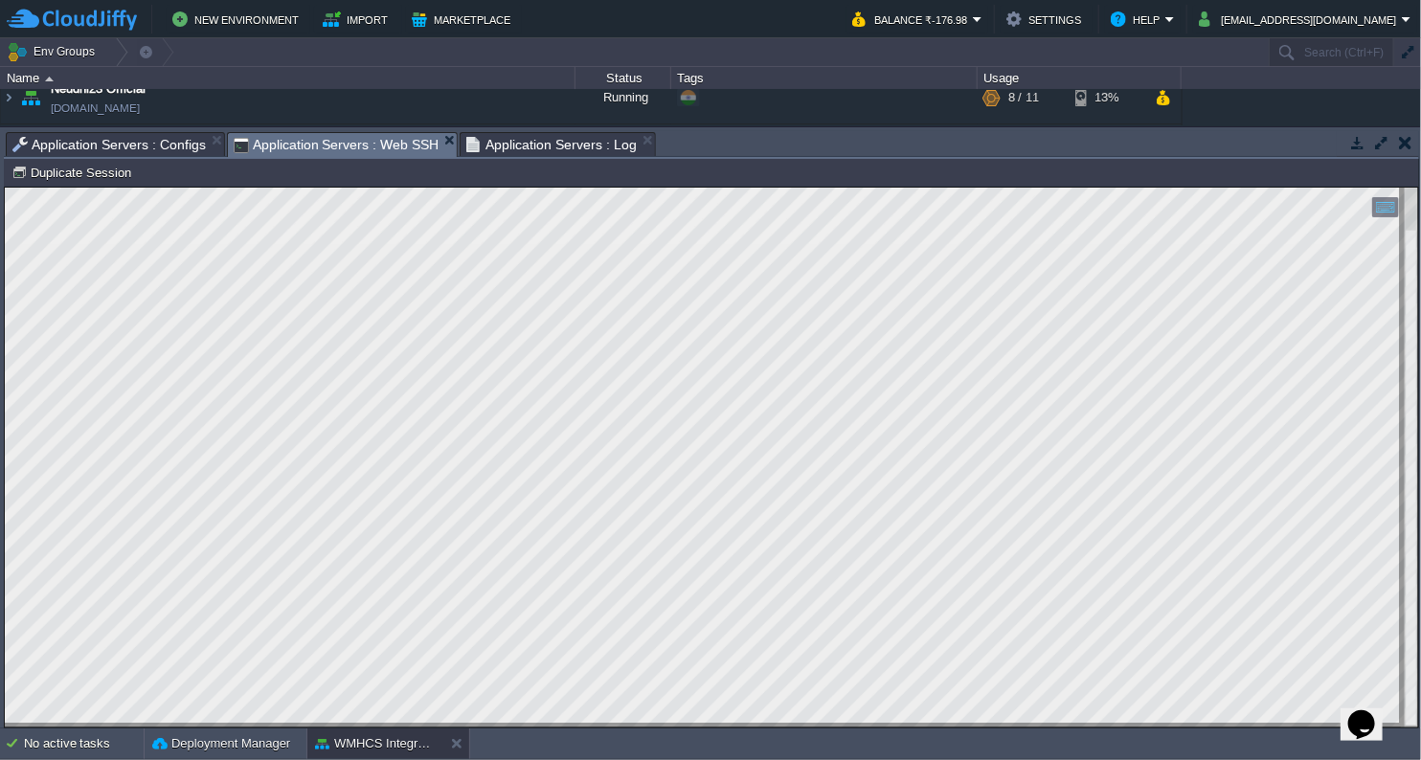
click at [337, 134] on span "Application Servers : Web SSH" at bounding box center [337, 145] width 206 height 24
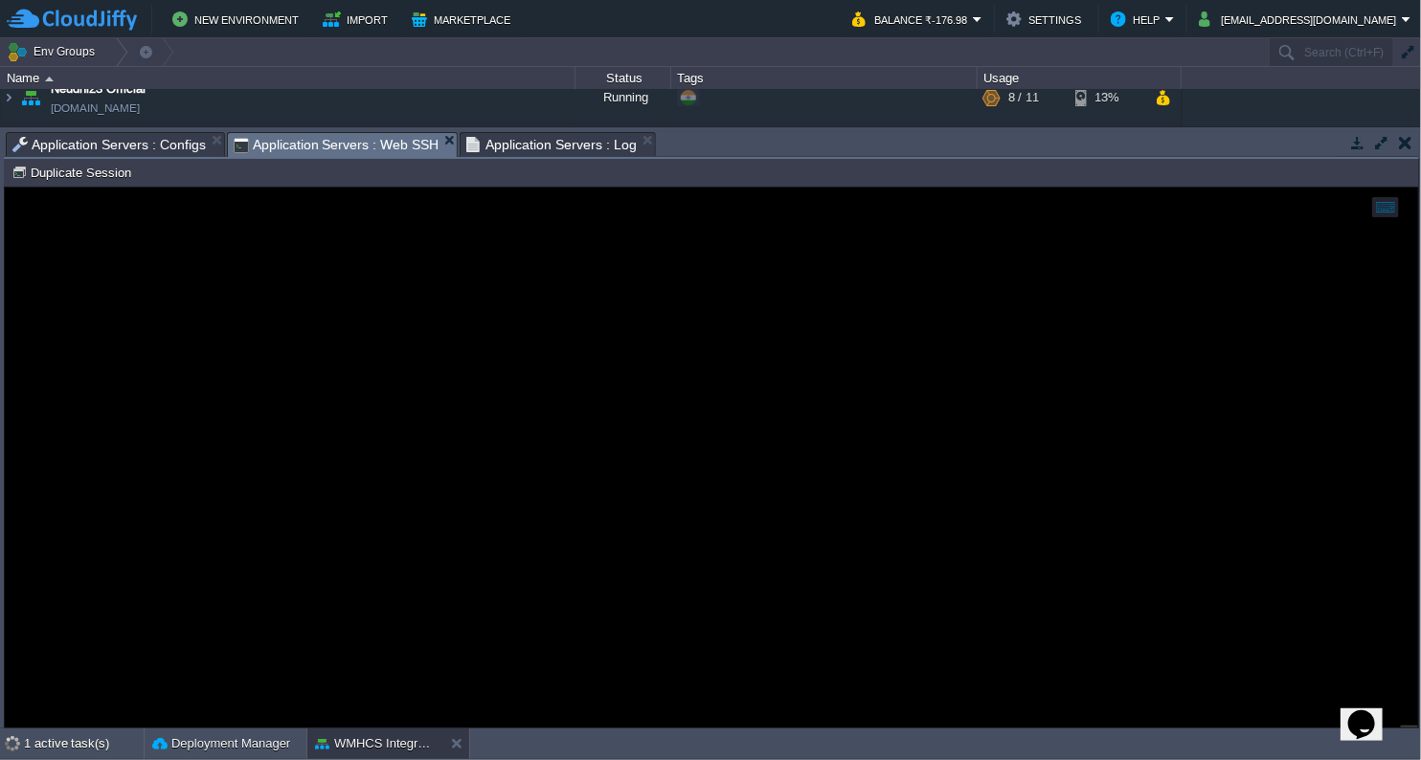
click at [130, 141] on span "Application Servers : Configs" at bounding box center [108, 144] width 193 height 23
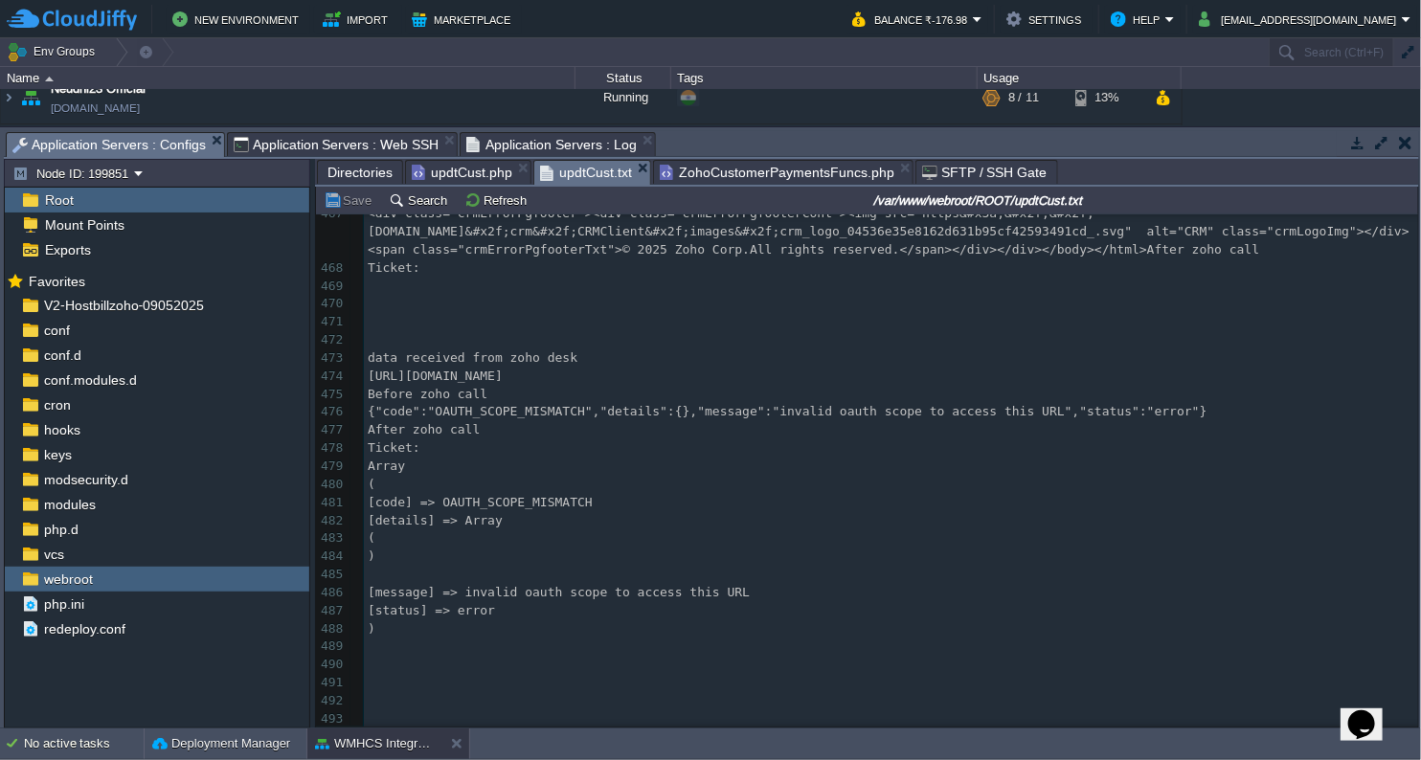
click at [577, 172] on span "updtCust.txt" at bounding box center [586, 173] width 92 height 24
click at [497, 203] on button "Refresh" at bounding box center [498, 199] width 68 height 17
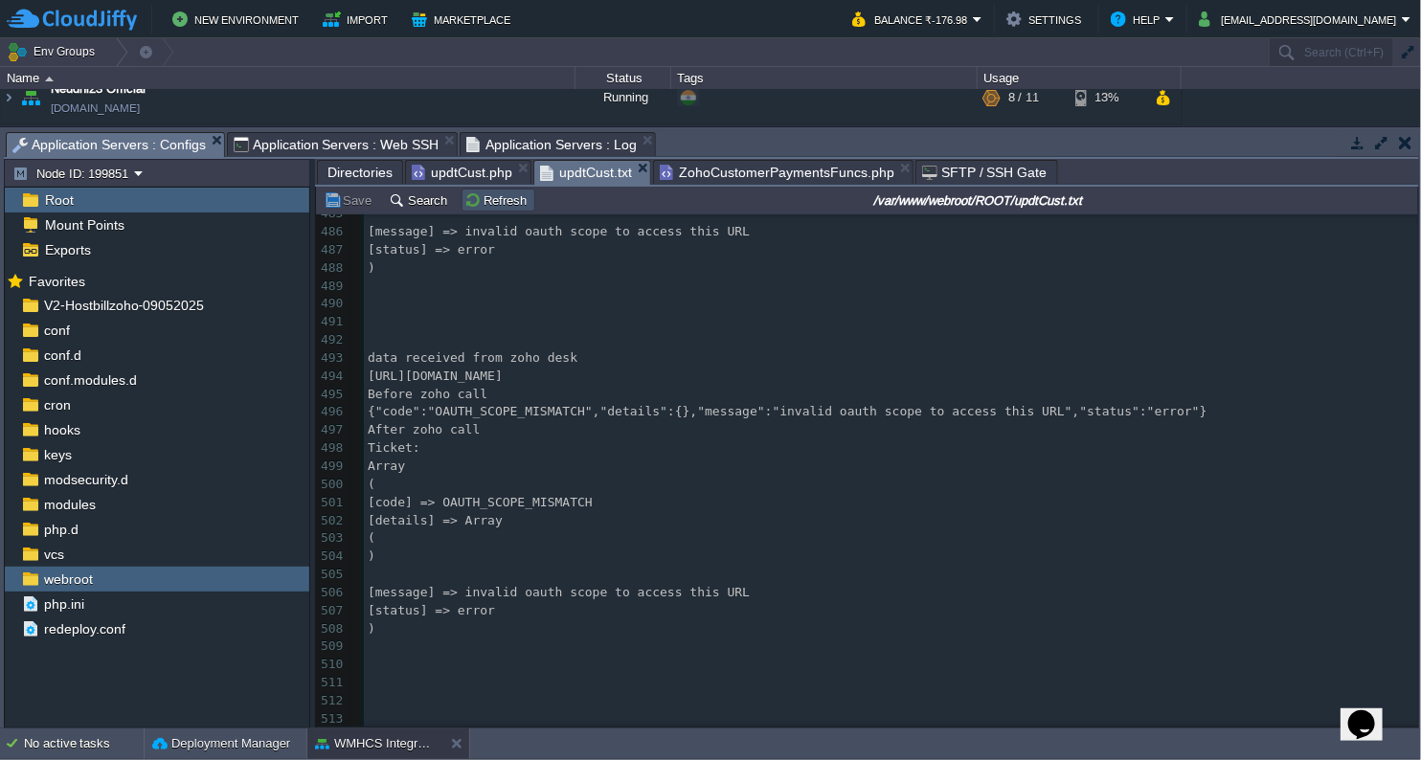
click at [514, 206] on button "Refresh" at bounding box center [498, 199] width 68 height 17
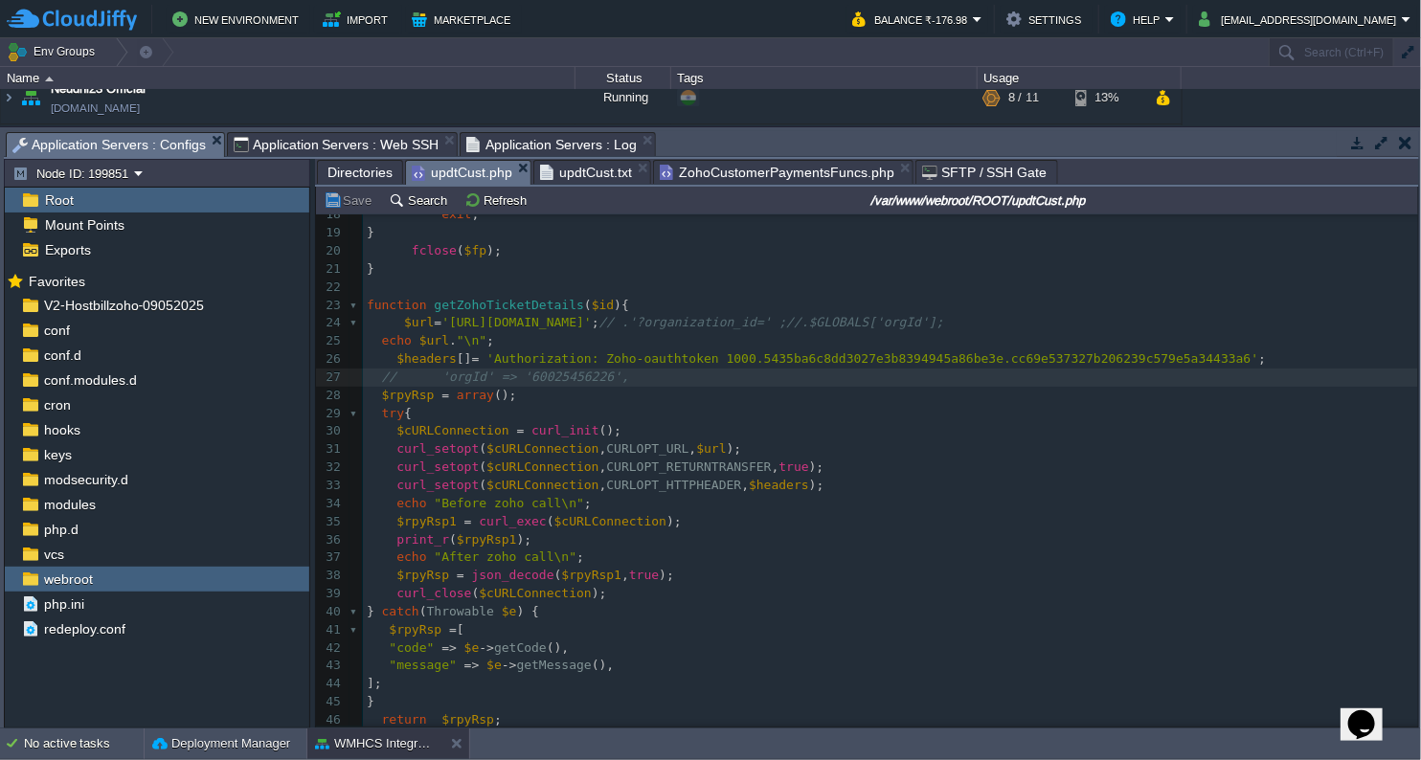
click at [437, 165] on span "updtCust.php" at bounding box center [462, 173] width 101 height 24
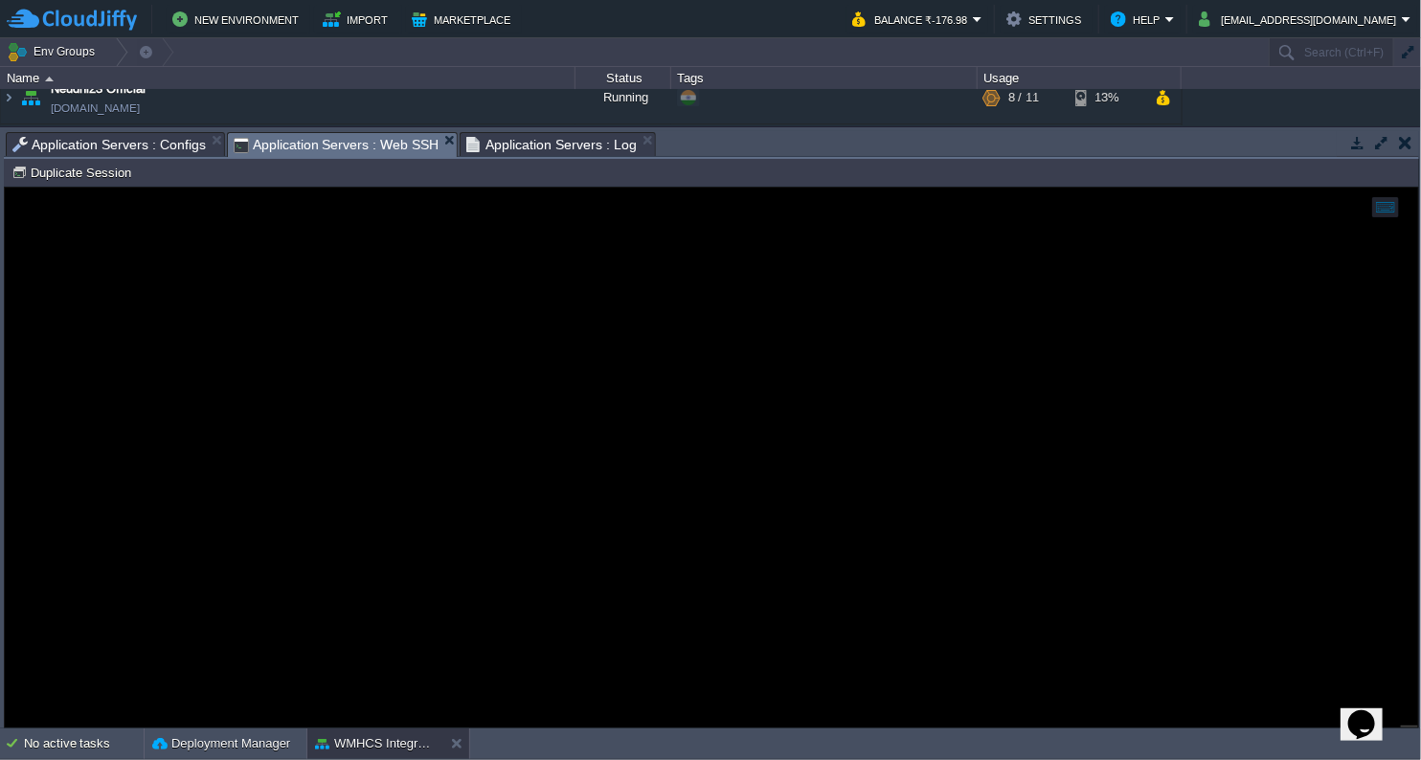
click at [359, 143] on span "Application Servers : Web SSH" at bounding box center [337, 145] width 206 height 24
click at [145, 143] on span "Application Servers : Configs" at bounding box center [108, 144] width 193 height 23
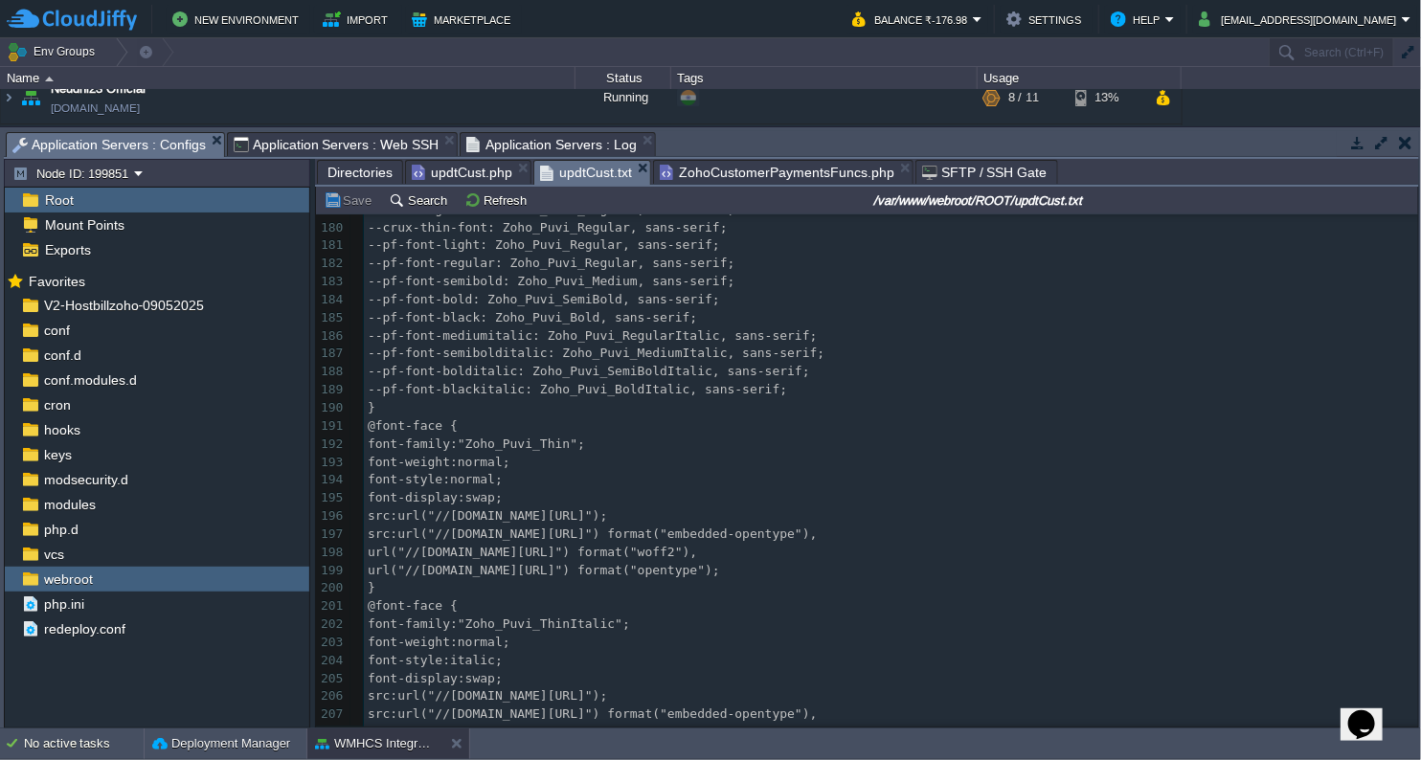
click at [574, 160] on div "updtCust.txt" at bounding box center [592, 172] width 118 height 25
click at [507, 202] on button "Refresh" at bounding box center [498, 199] width 68 height 17
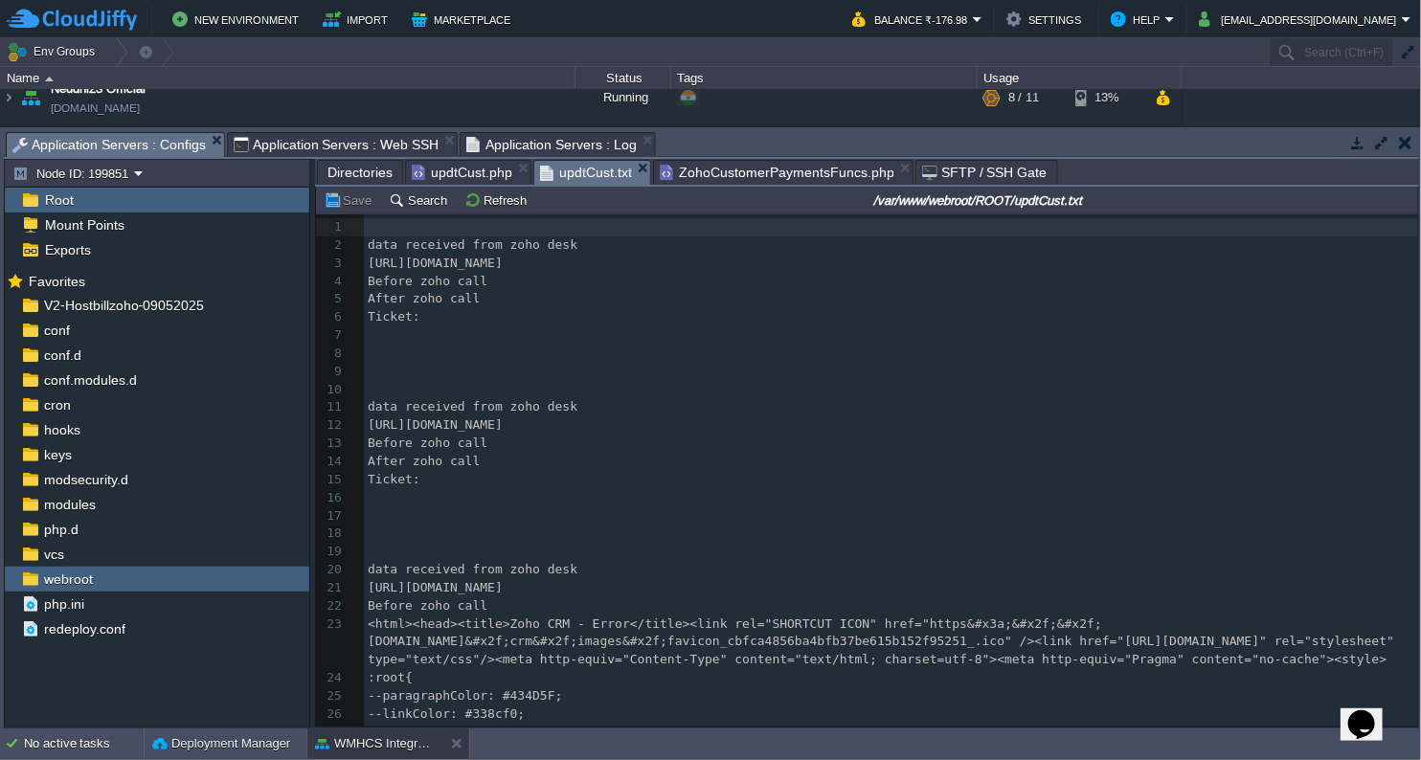
click at [749, 169] on span "ZohoCustomerPaymentsFuncs.php" at bounding box center [777, 172] width 235 height 23
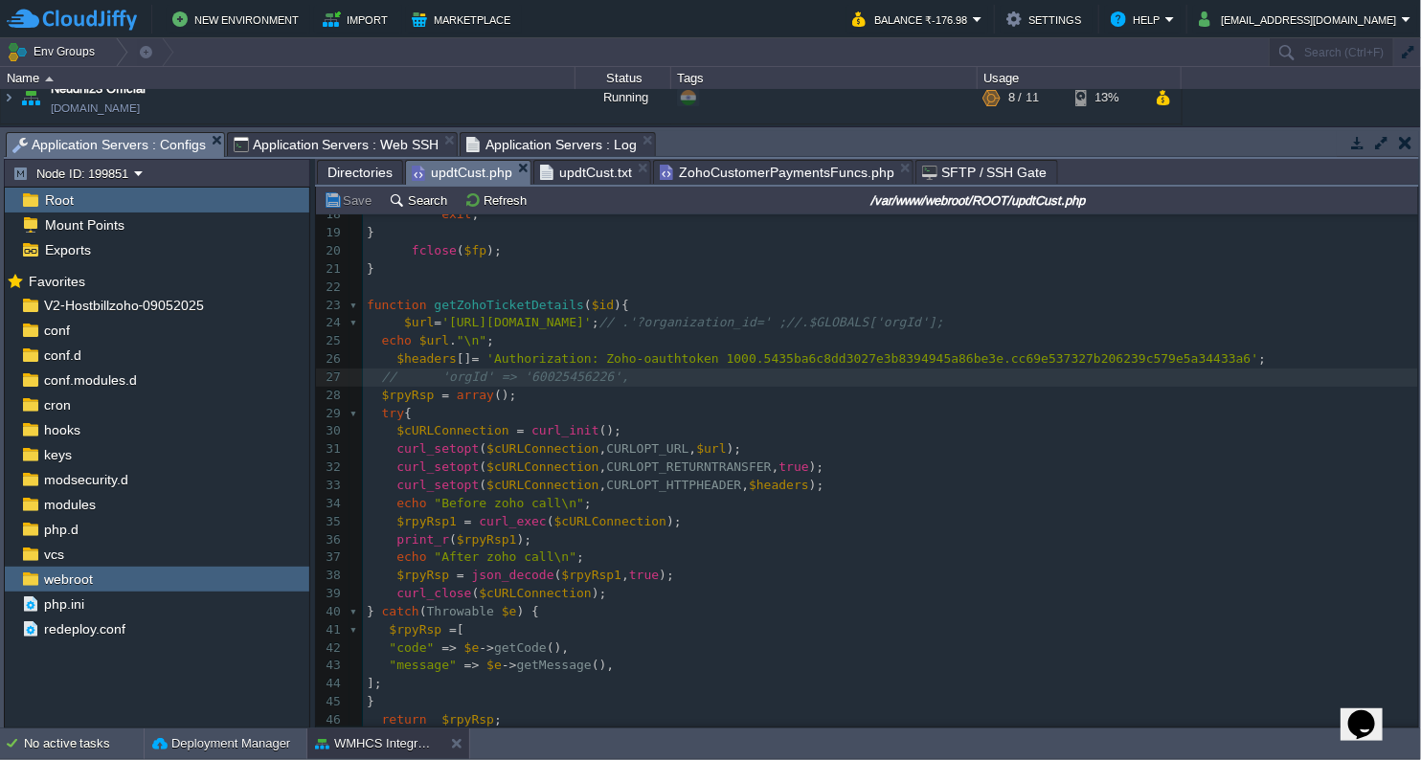
click at [490, 180] on span "updtCust.php" at bounding box center [462, 173] width 101 height 24
type textarea "[]"
drag, startPoint x: 448, startPoint y: 363, endPoint x: 466, endPoint y: 364, distance: 18.2
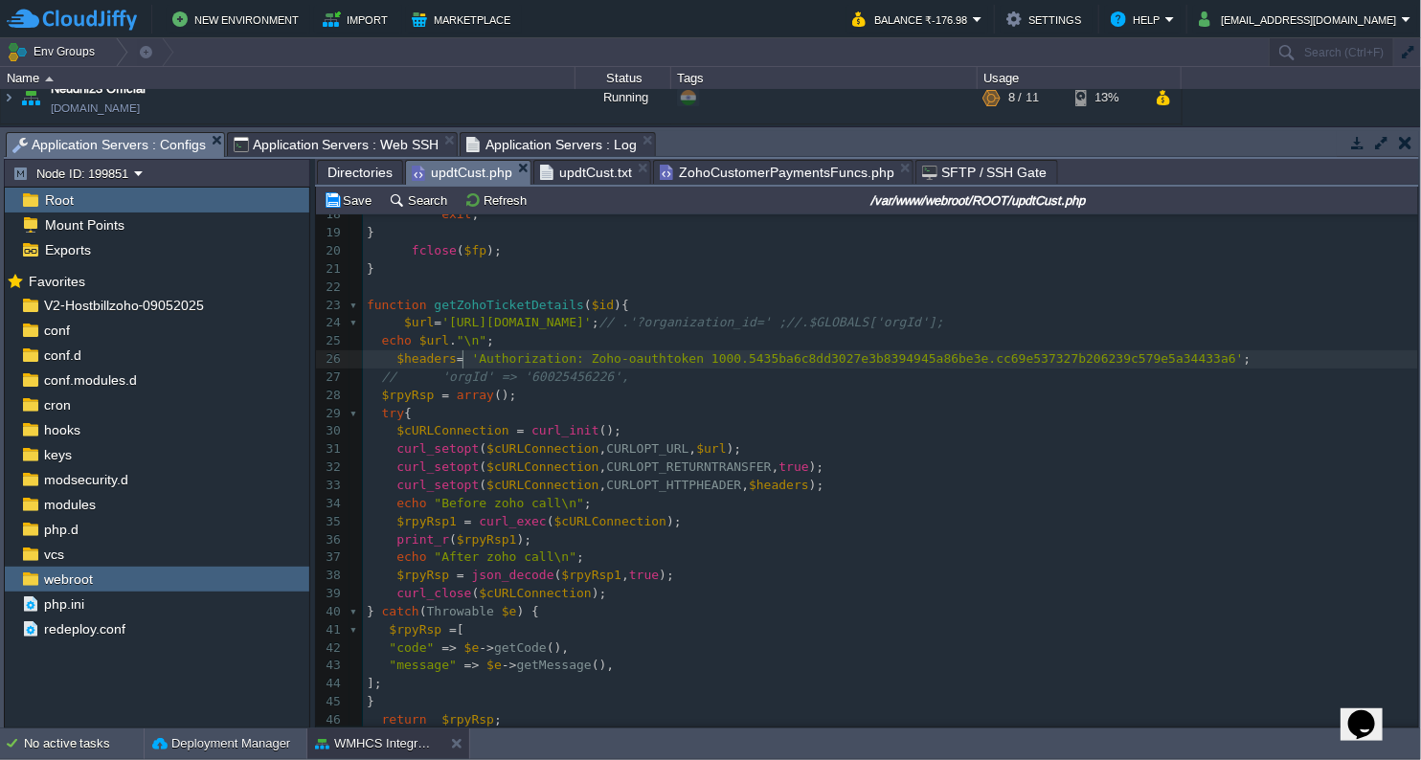
click at [461, 358] on div "x <?php 1 <?php 2 function shutdown (){ 3 echo "\n" ; 4 flushStdOut (); // flus…" at bounding box center [890, 449] width 1055 height 1100
type textarea "["
type textarea ","
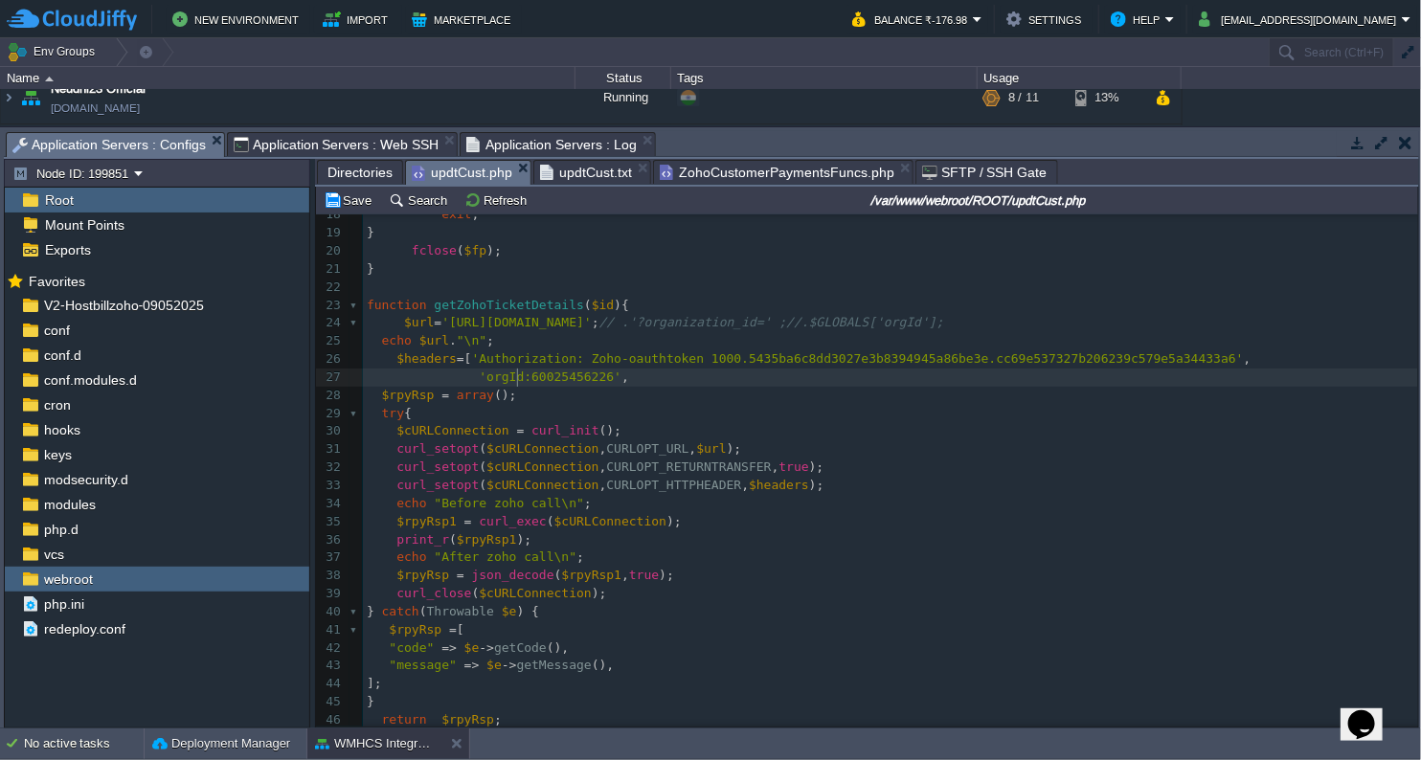
type textarea ":"
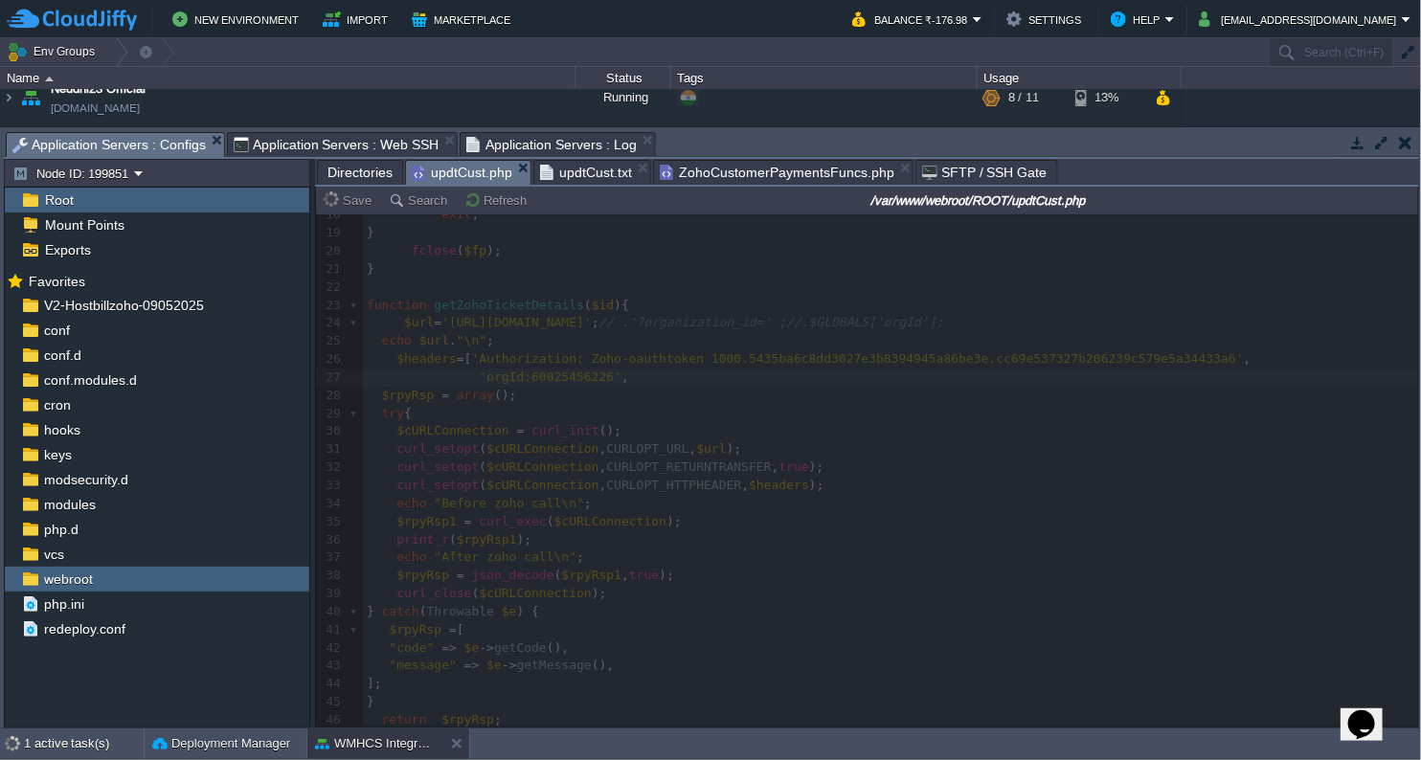
click at [323, 137] on span "Application Servers : Web SSH" at bounding box center [337, 144] width 206 height 23
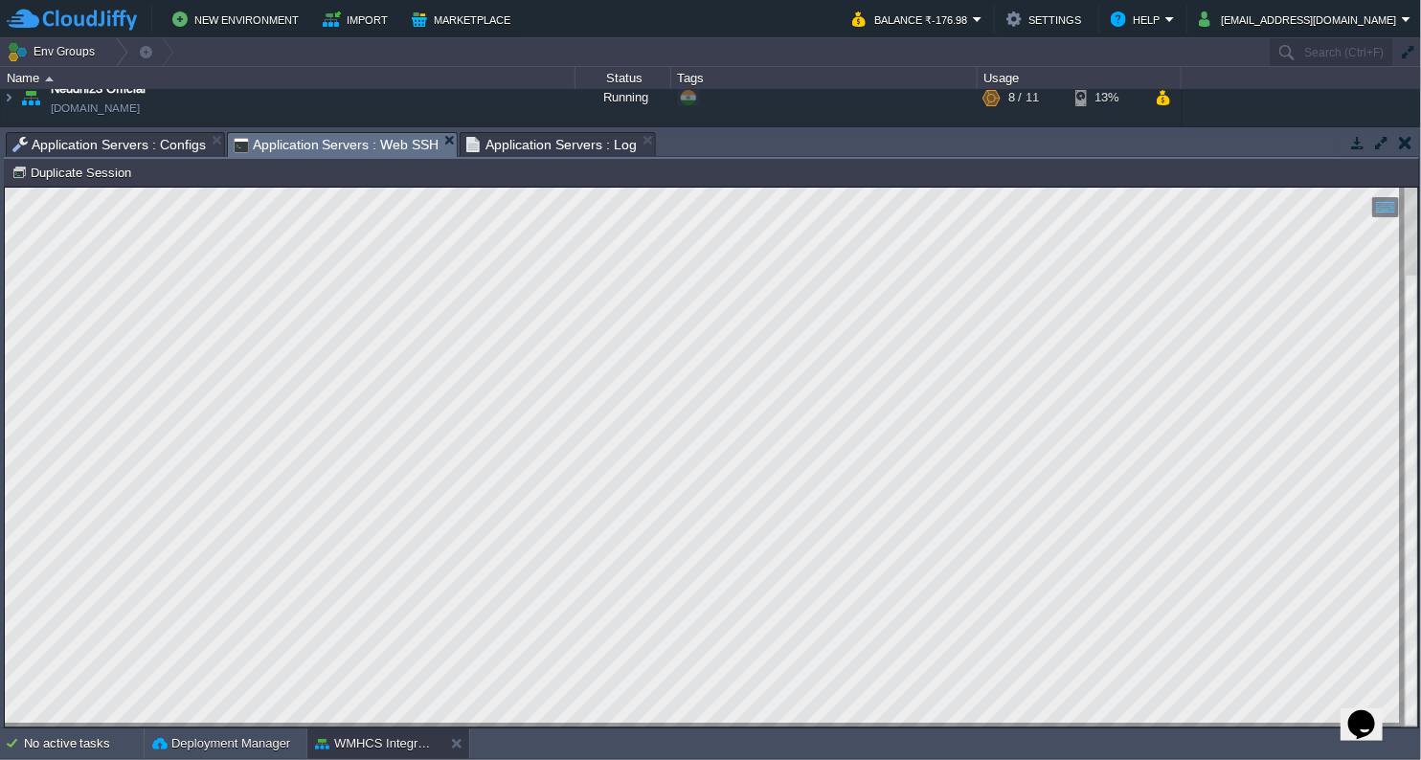
click at [157, 149] on span "Application Servers : Configs" at bounding box center [108, 144] width 193 height 23
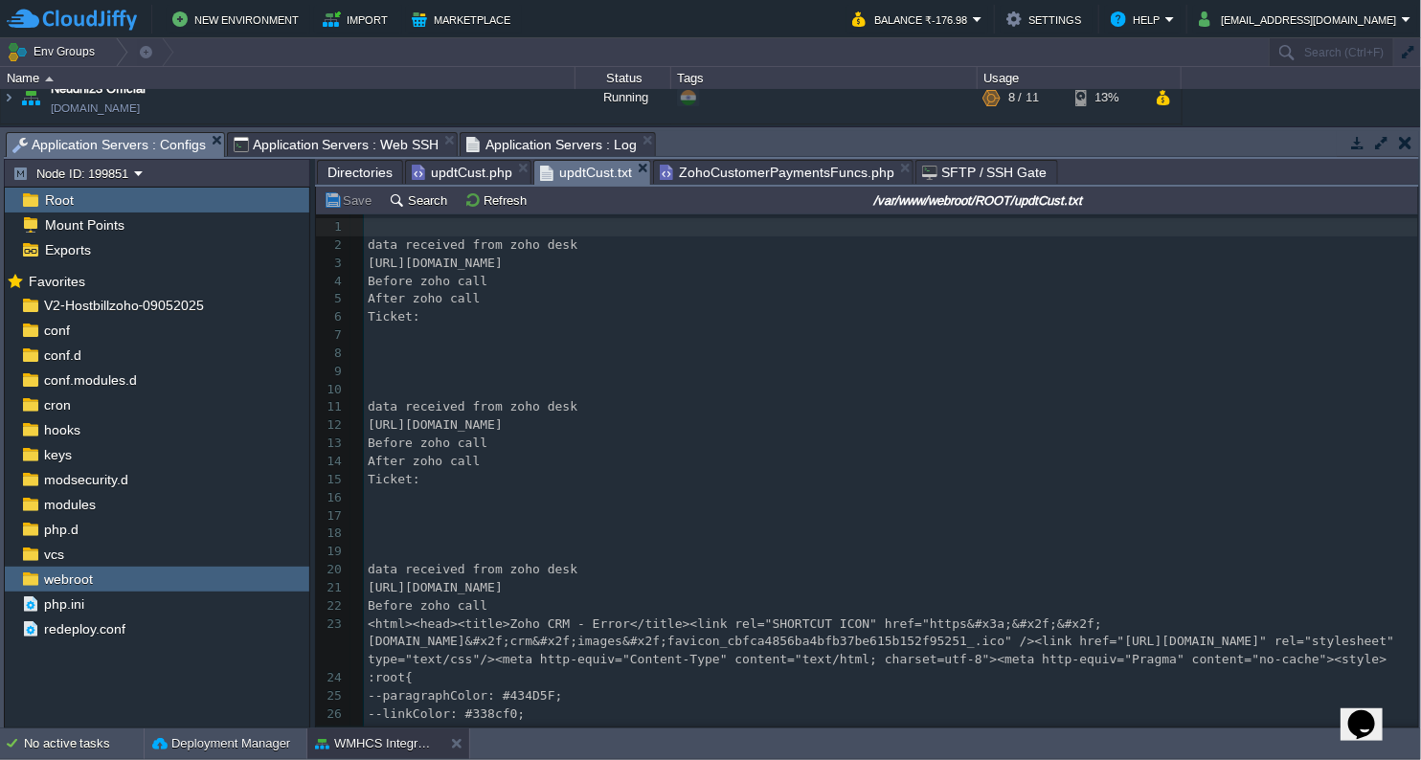
click at [583, 174] on span "updtCust.txt" at bounding box center [586, 173] width 92 height 24
click at [664, 292] on pre "After zoho call" at bounding box center [891, 299] width 1054 height 18
type textarea "-"
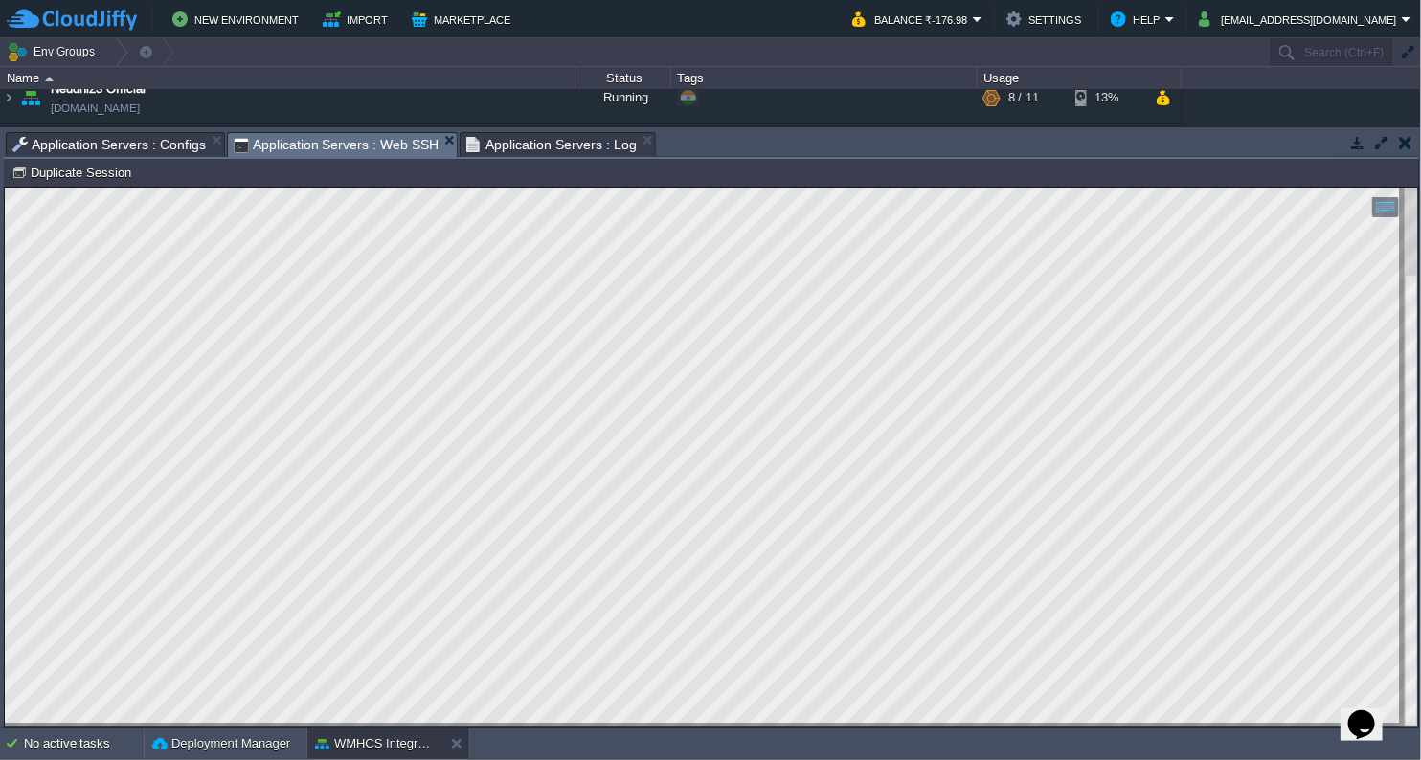
click at [327, 136] on span "Application Servers : Web SSH" at bounding box center [337, 145] width 206 height 24
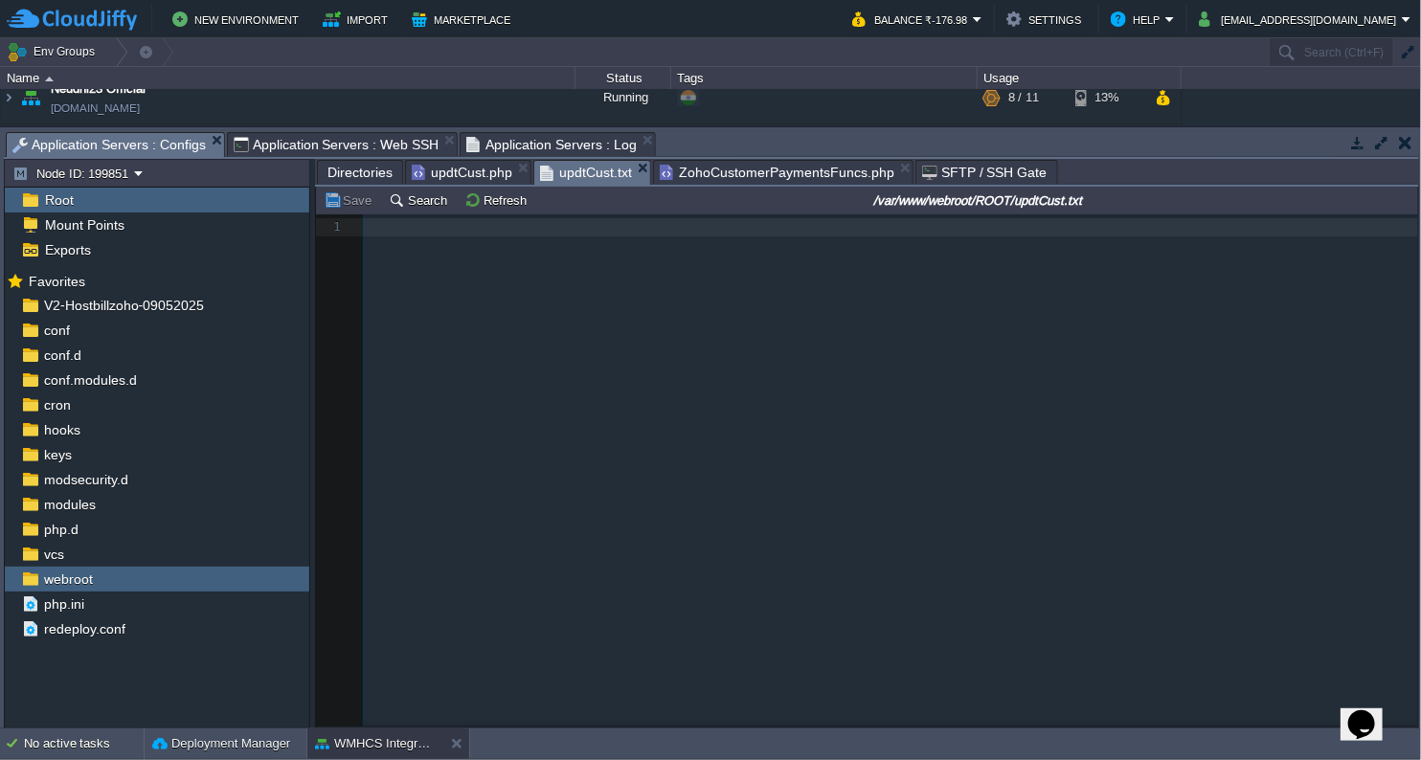
click at [161, 136] on span "Application Servers : Configs" at bounding box center [108, 145] width 193 height 24
click at [485, 195] on button "Refresh" at bounding box center [498, 199] width 68 height 17
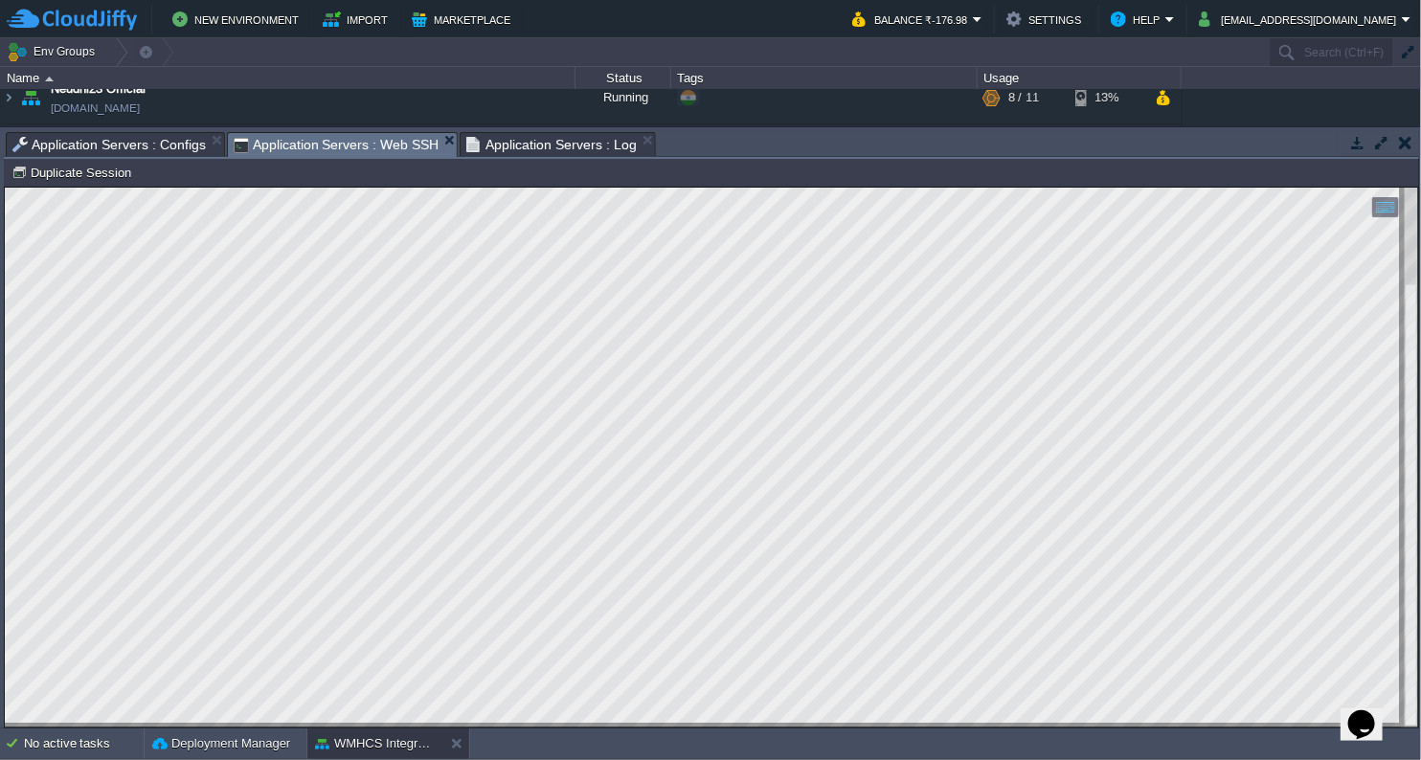
click at [392, 155] on span "Application Servers : Web SSH" at bounding box center [337, 145] width 206 height 24
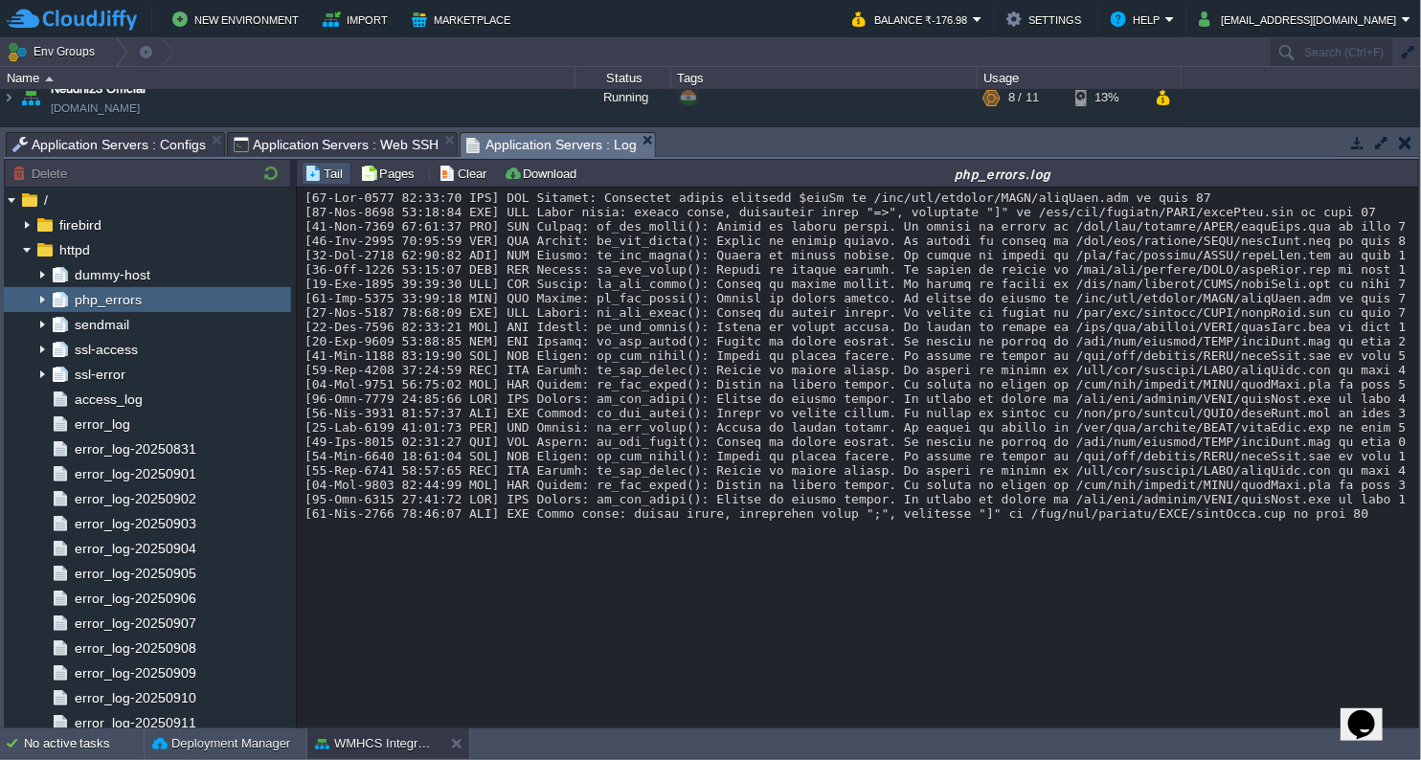
click at [536, 142] on span "Application Servers : Log" at bounding box center [551, 145] width 170 height 24
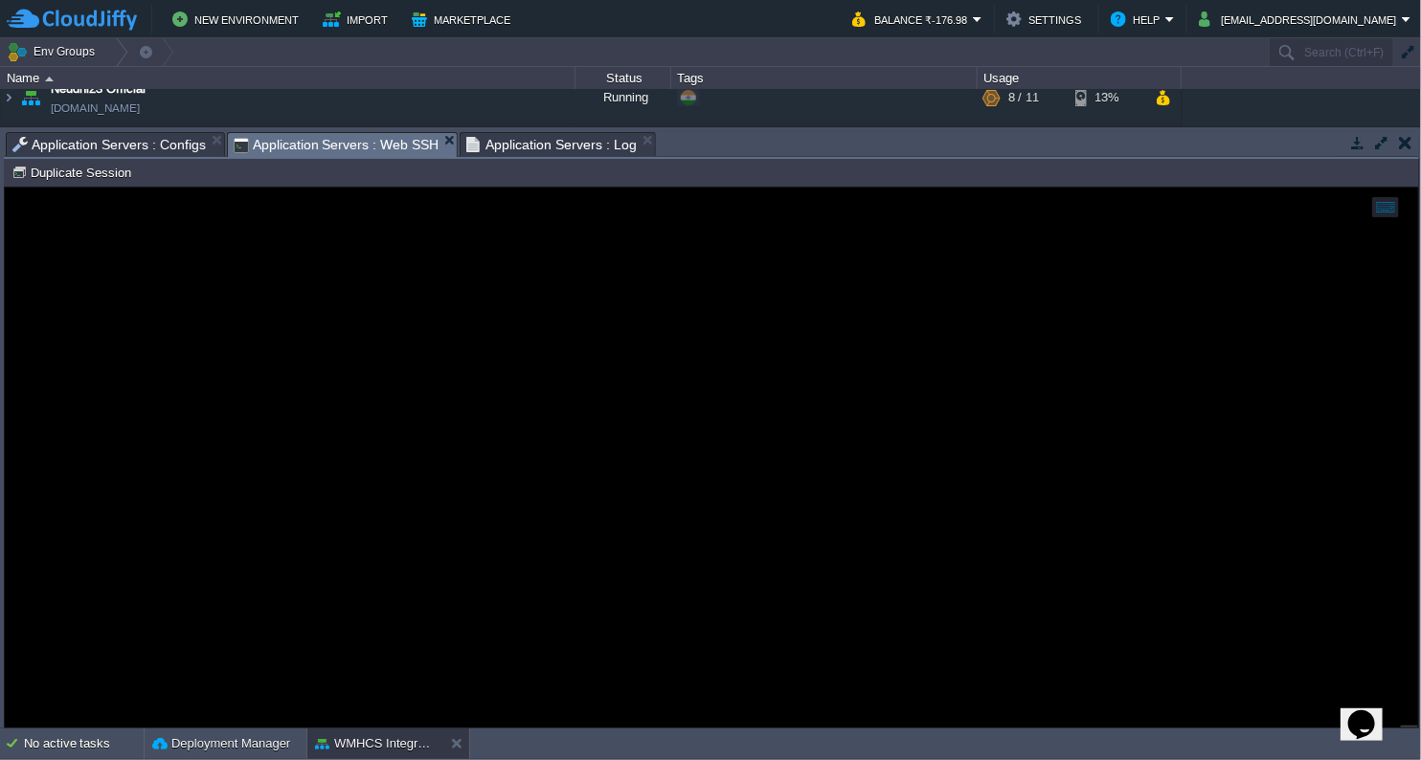
click at [345, 146] on span "Application Servers : Web SSH" at bounding box center [337, 145] width 206 height 24
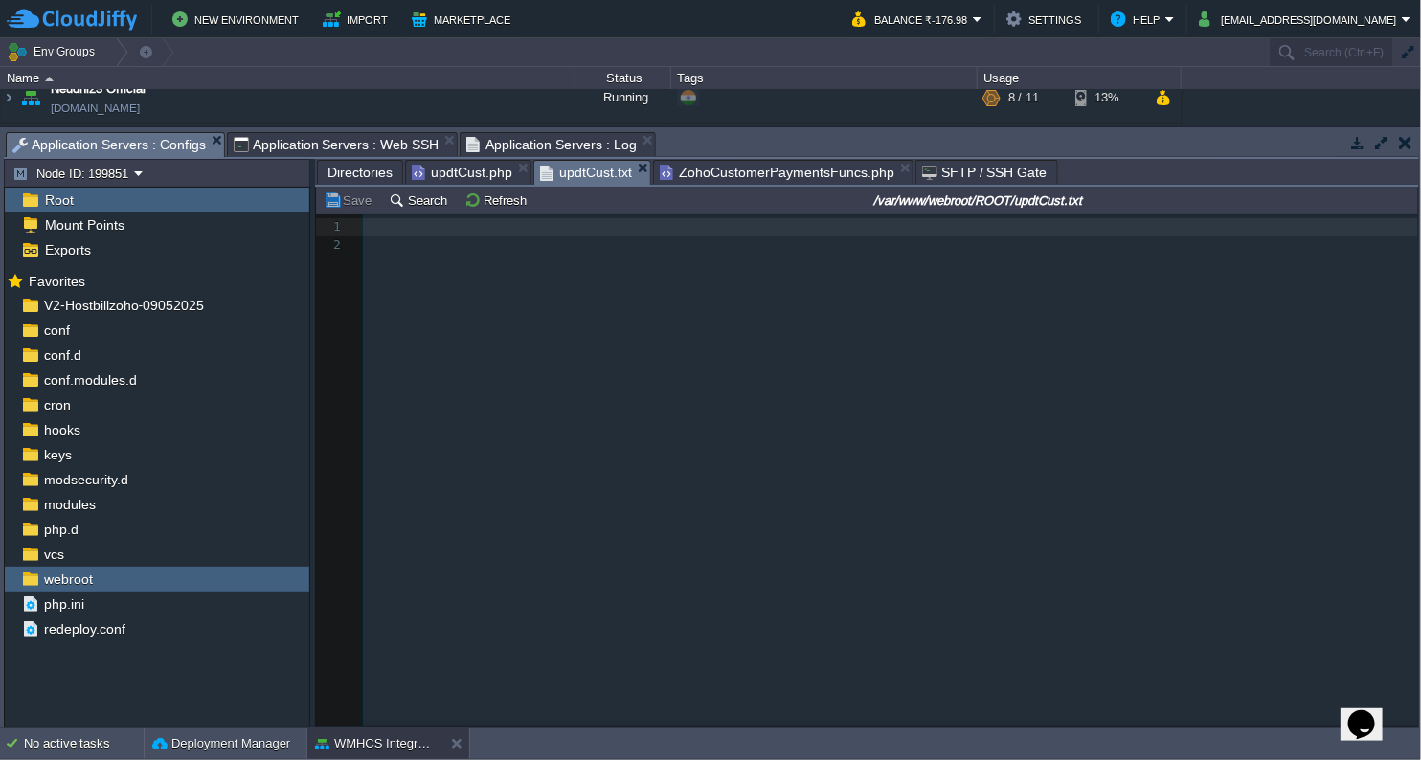
click at [176, 145] on span "Application Servers : Configs" at bounding box center [108, 145] width 193 height 24
click at [449, 163] on span "updtCust.php" at bounding box center [462, 172] width 101 height 23
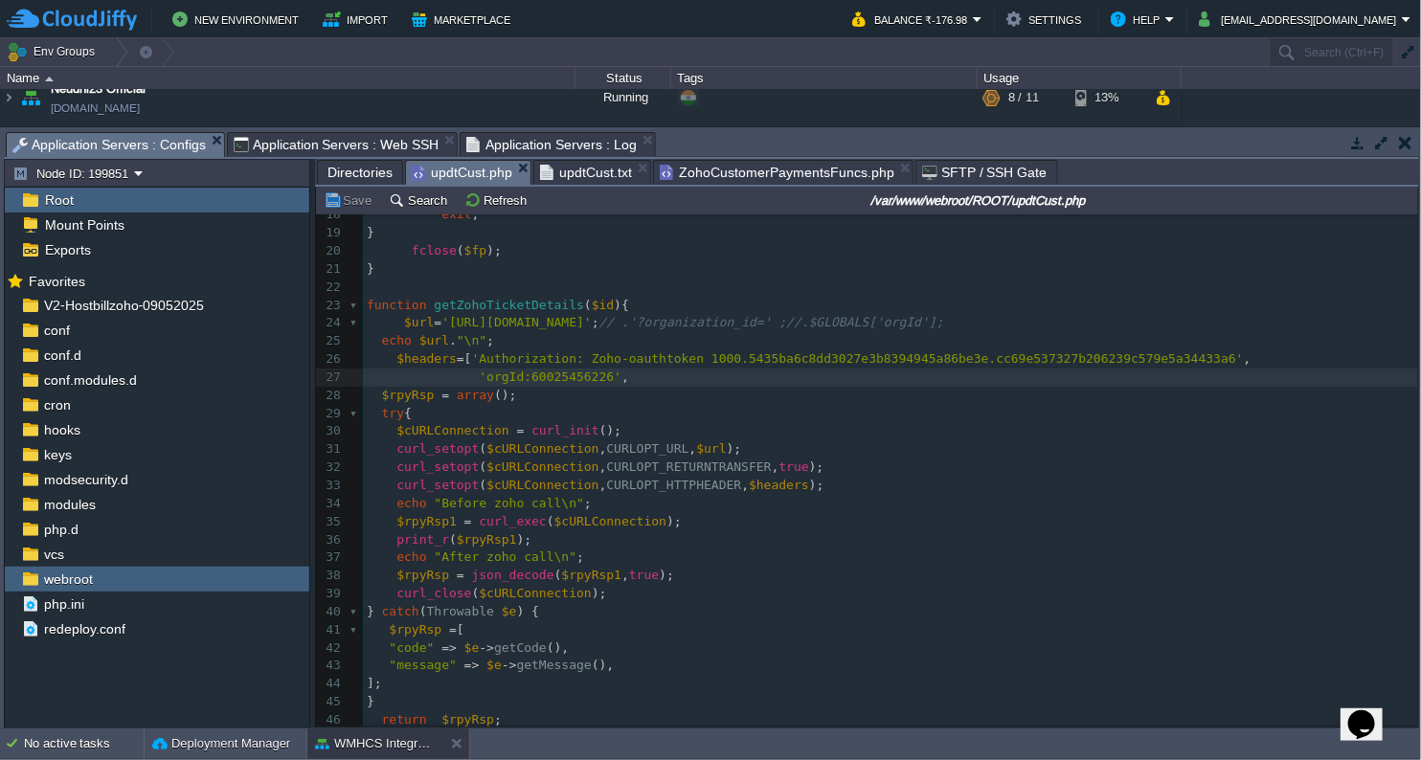
scroll to position [6, 0]
click at [640, 385] on pre "'orgId:60025456226' ," at bounding box center [890, 378] width 1055 height 18
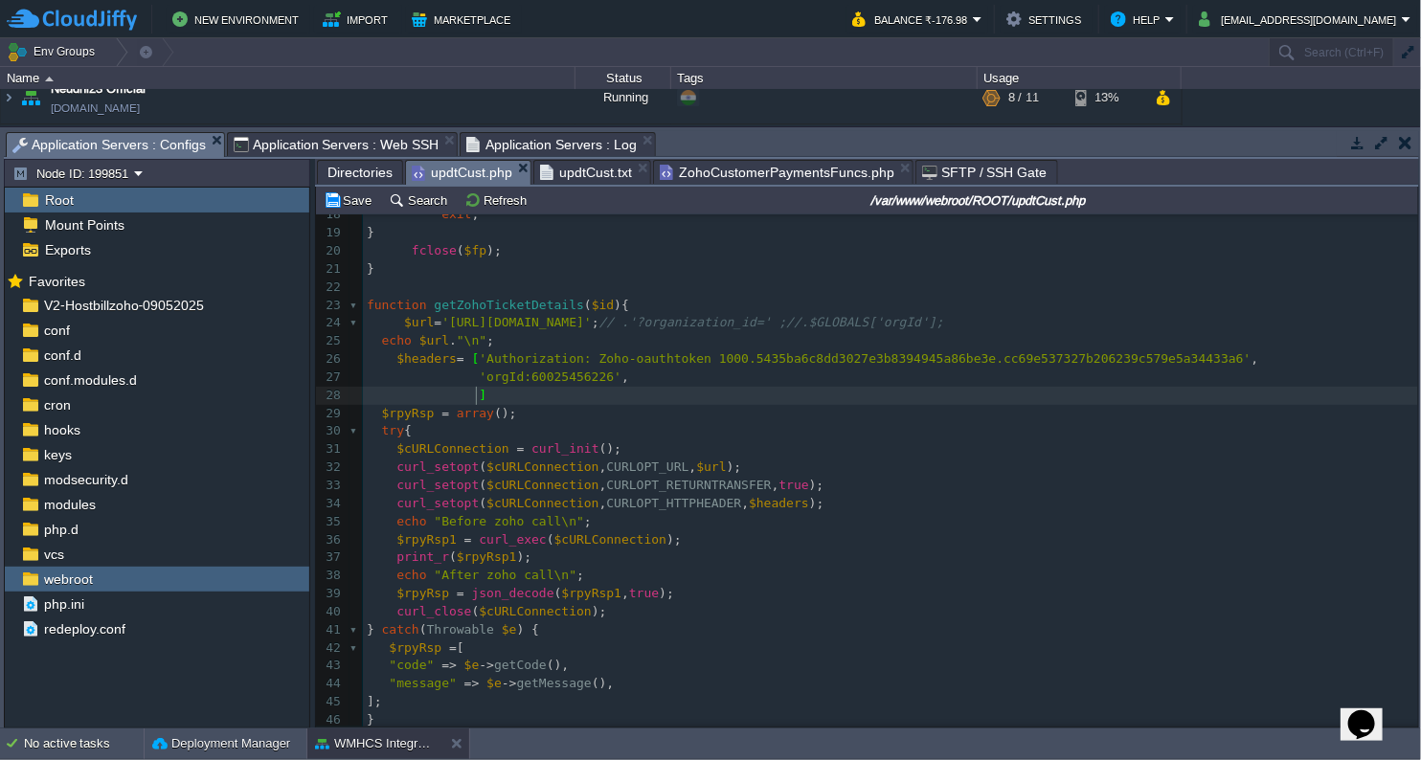
type textarea "];"
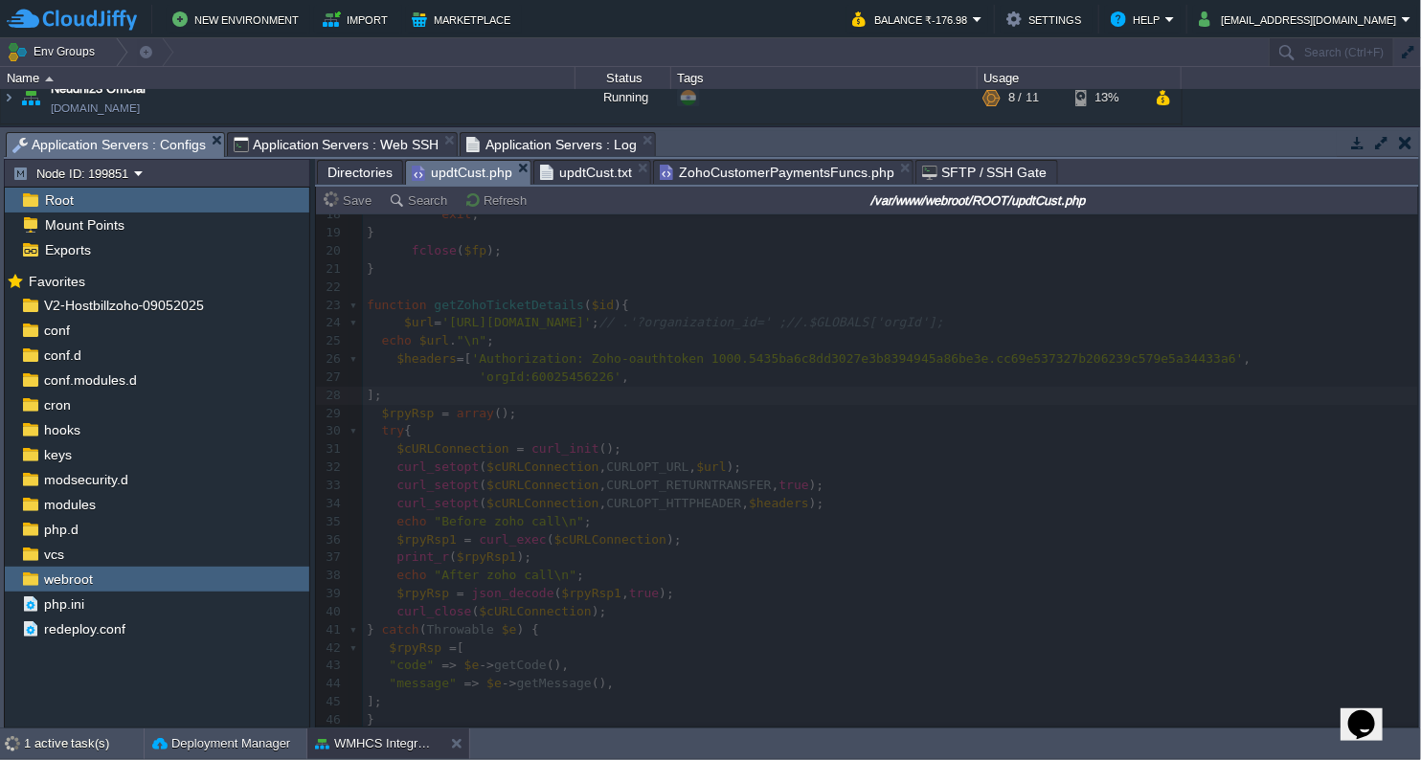
click at [319, 146] on span "Application Servers : Web SSH" at bounding box center [337, 144] width 206 height 23
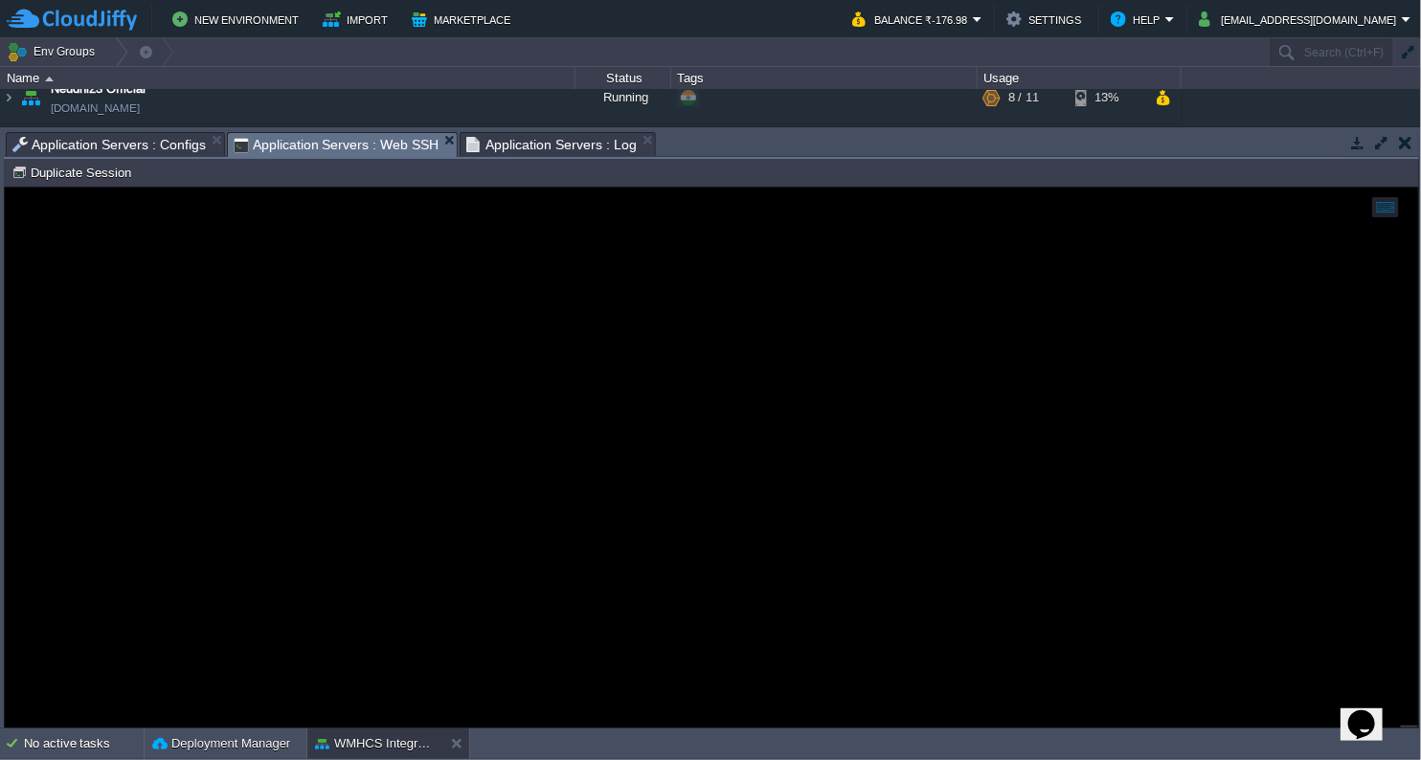
click at [107, 139] on span "Application Servers : Configs" at bounding box center [108, 144] width 193 height 23
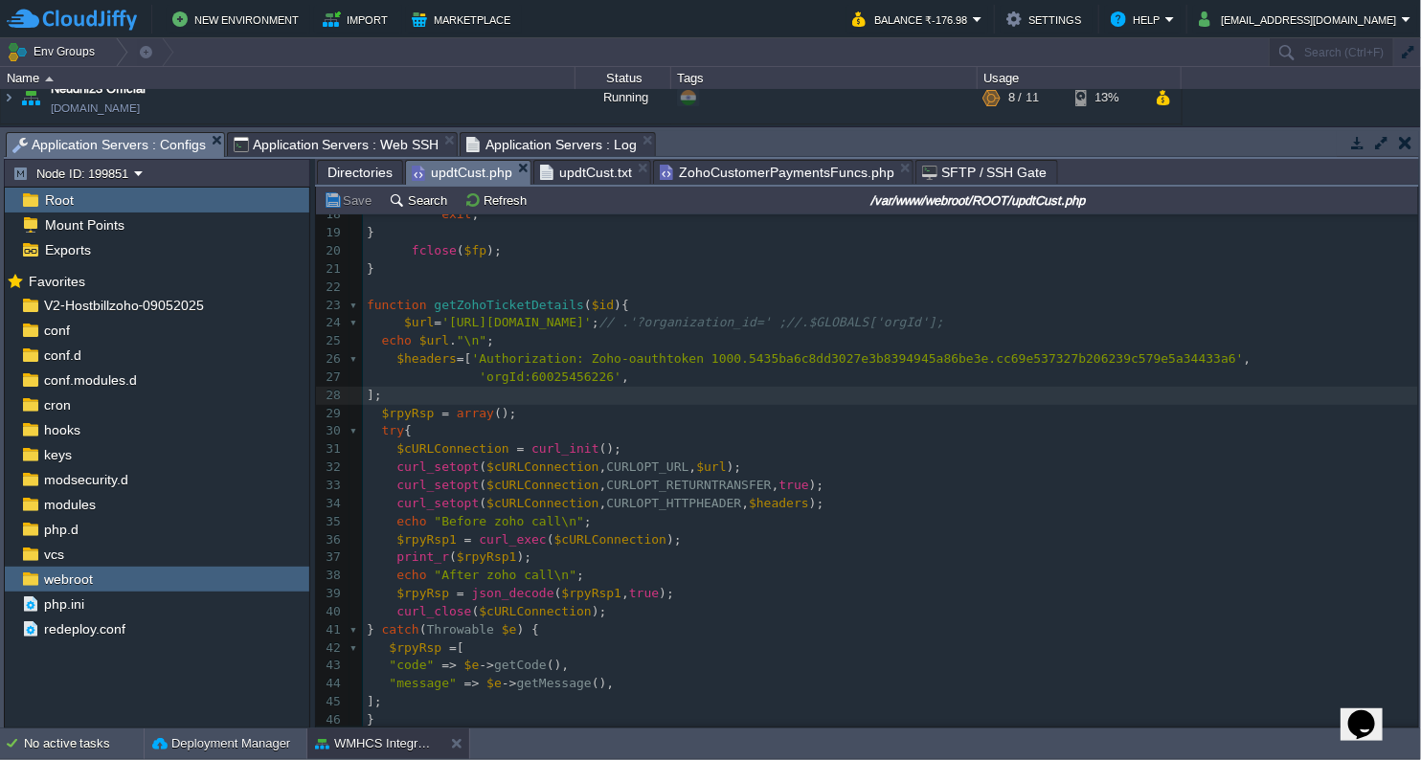
click at [561, 169] on span "updtCust.txt" at bounding box center [586, 172] width 92 height 23
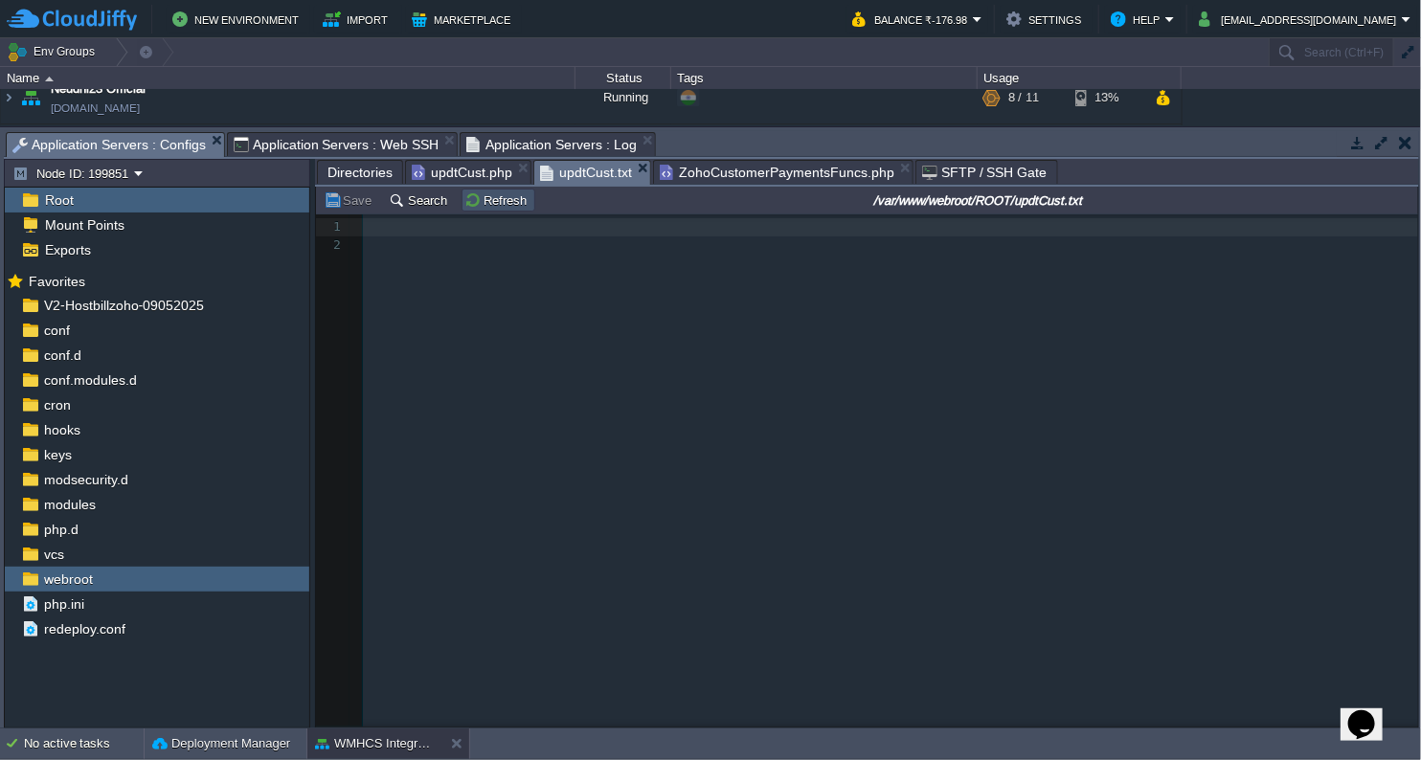
click at [470, 205] on button "Refresh" at bounding box center [498, 199] width 68 height 17
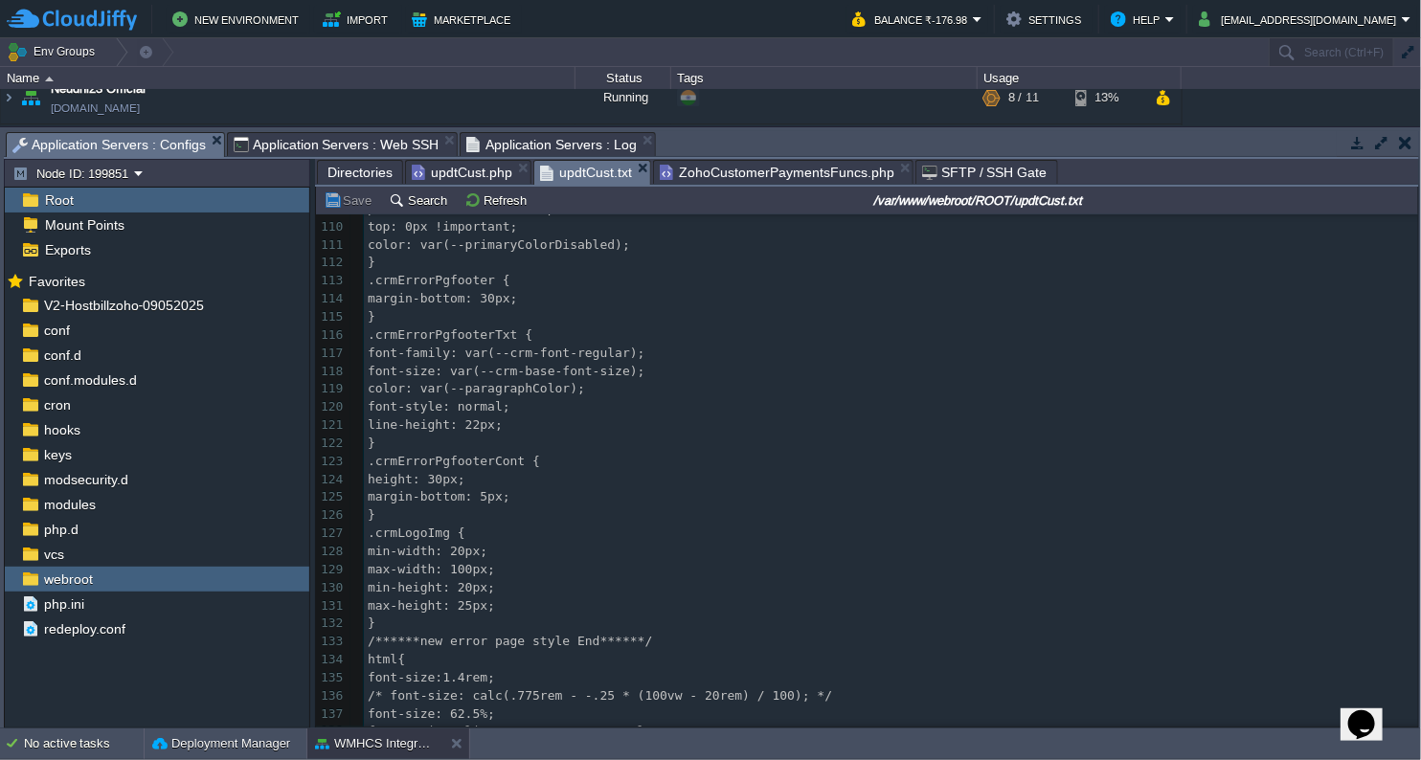
scroll to position [2388, 0]
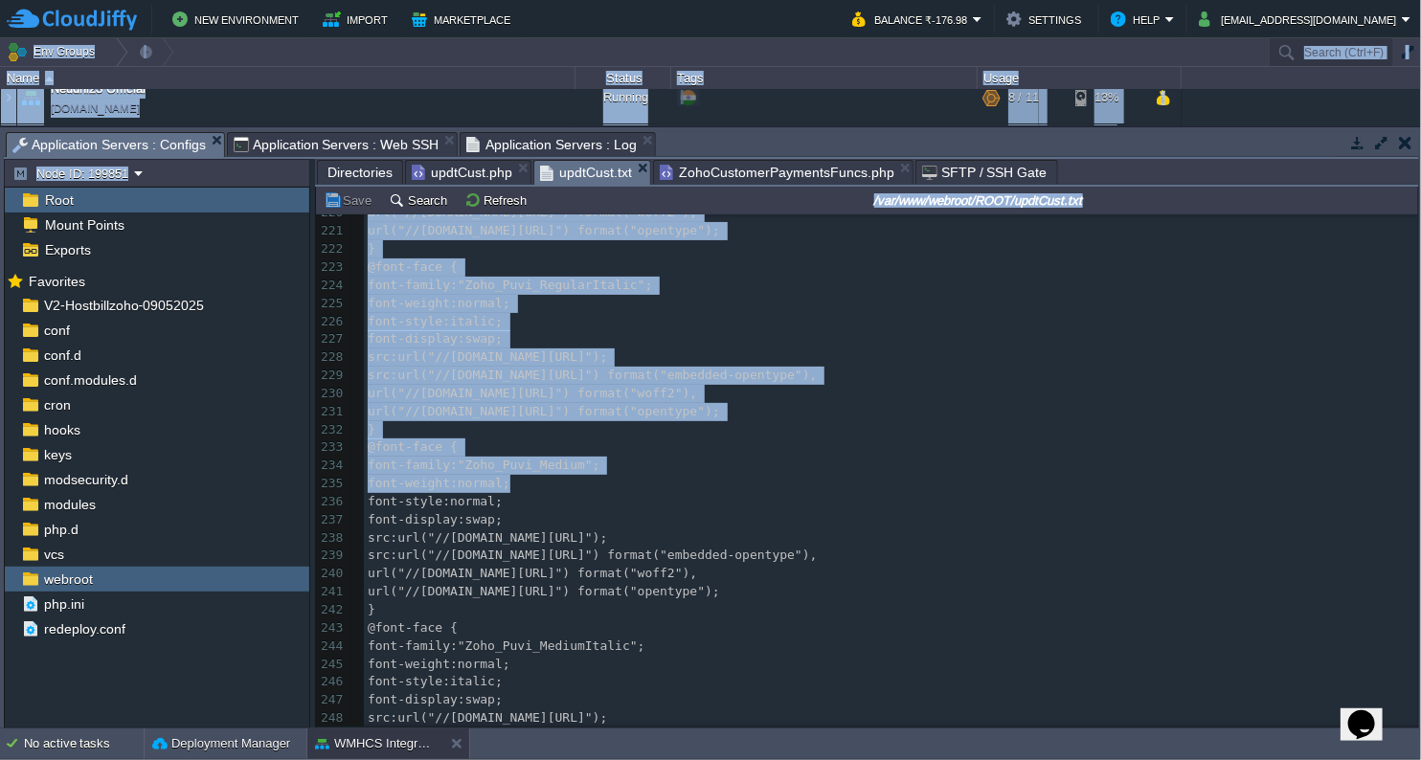
drag, startPoint x: 1417, startPoint y: 485, endPoint x: 1425, endPoint y: 249, distance: 236.6
click at [1420, 249] on html "New Environment Import Marketplace Bonus ₹0.00 Upgrade Account Balance ₹-176.98…" at bounding box center [710, 380] width 1421 height 760
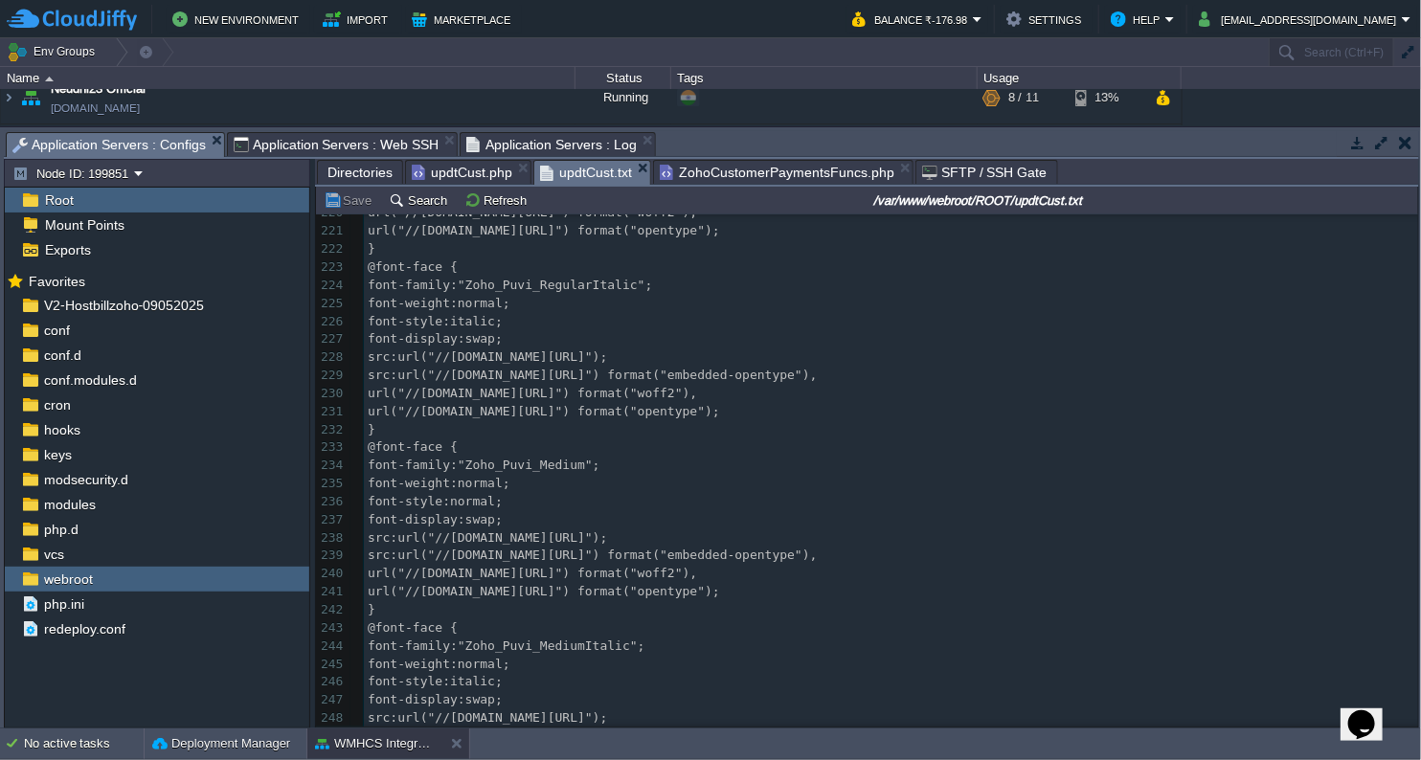
click at [1356, 532] on pre "src:url("//[DOMAIN_NAME][URL]");" at bounding box center [891, 538] width 1054 height 18
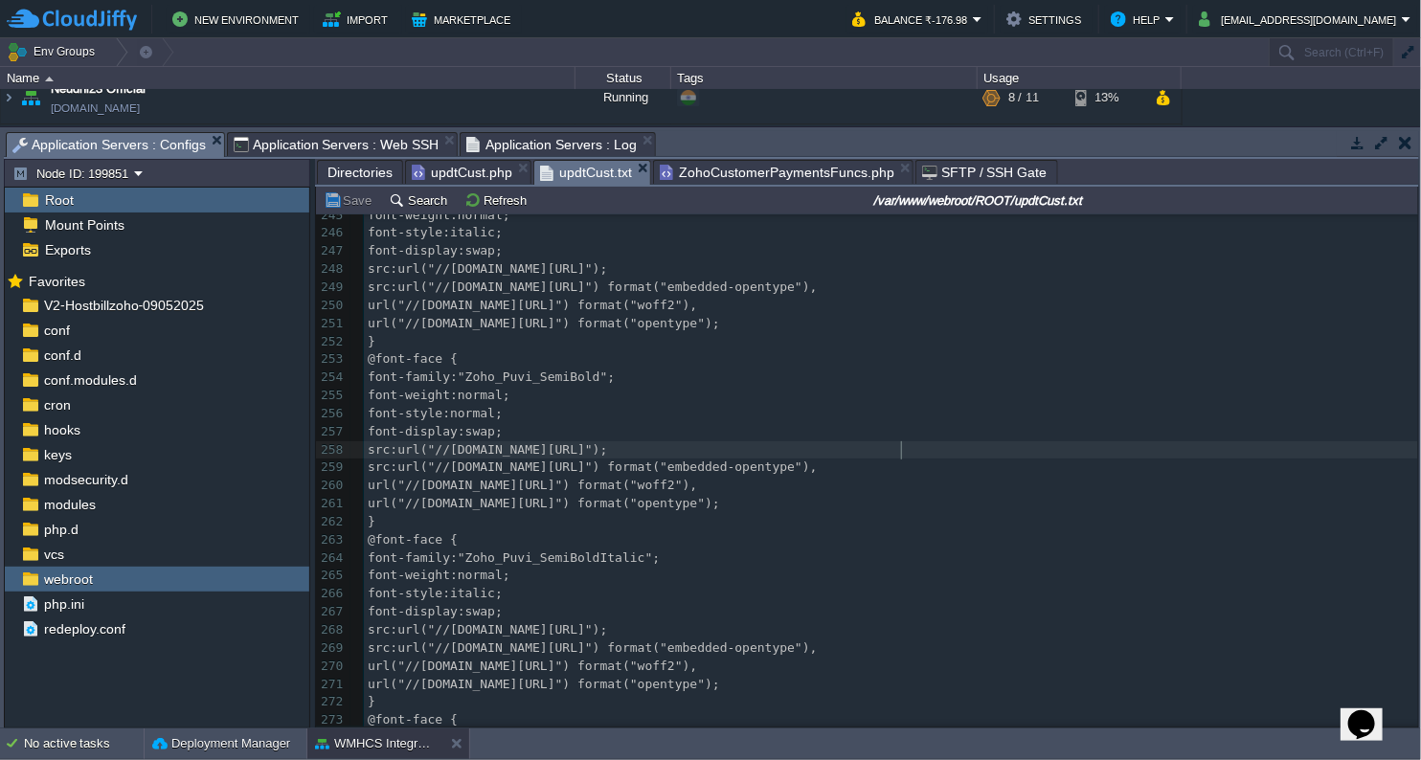
click at [1274, 450] on pre "src:url("//[DOMAIN_NAME][URL]");" at bounding box center [891, 450] width 1054 height 18
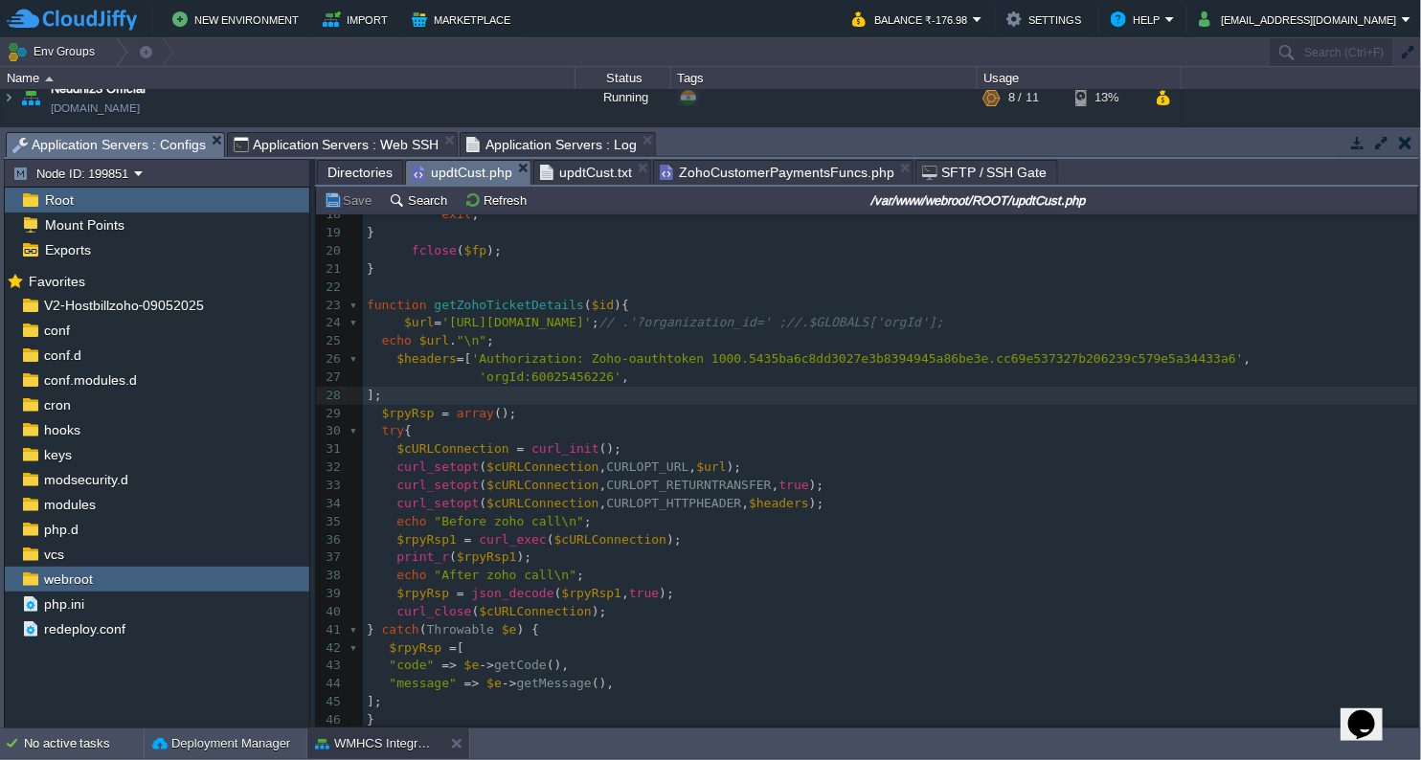
click at [466, 168] on span "updtCust.php" at bounding box center [462, 173] width 101 height 24
click at [531, 360] on div "x <?php 1 <?php 2 function shutdown (){ 3 echo "\n" ; 4 flushStdOut (); // flus…" at bounding box center [890, 458] width 1055 height 1118
type textarea "Authorization"
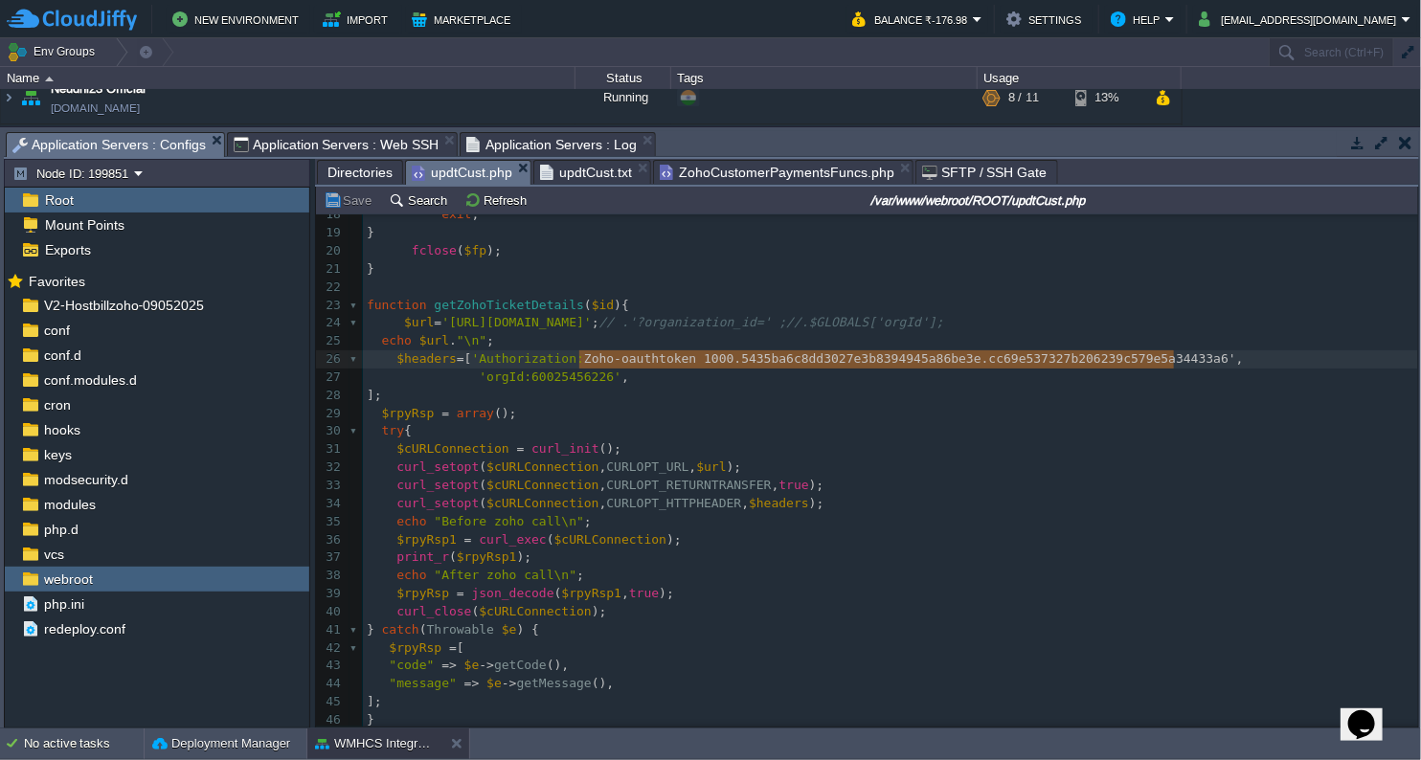
type textarea "Zoho-oauthtoken 1000.5435ba6c8dd3027e3b8394945a86be3e.cc69e537327b206239c579e5a…"
drag, startPoint x: 580, startPoint y: 362, endPoint x: 1165, endPoint y: 362, distance: 585.0
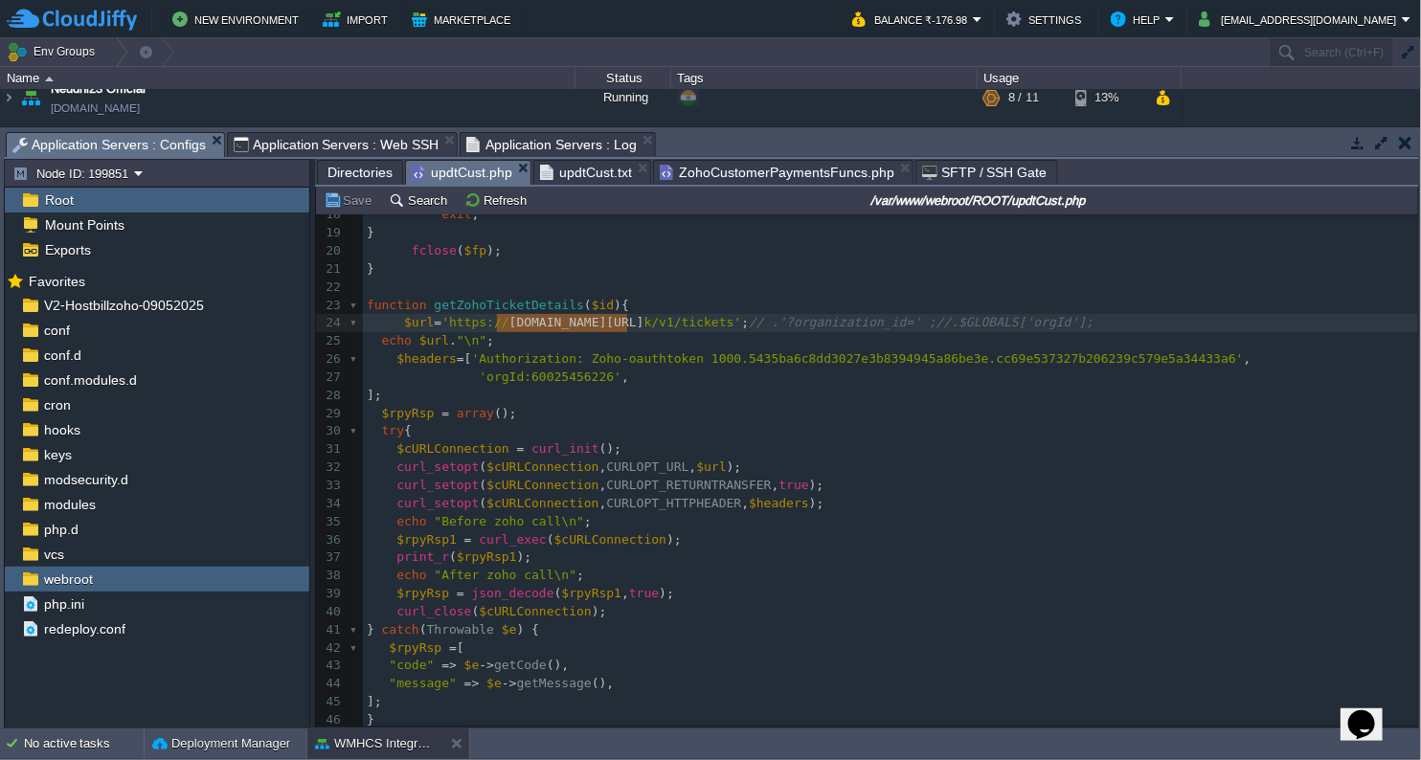
type textarea "[DOMAIN_NAME][URL]"
drag, startPoint x: 495, startPoint y: 325, endPoint x: 630, endPoint y: 324, distance: 135.0
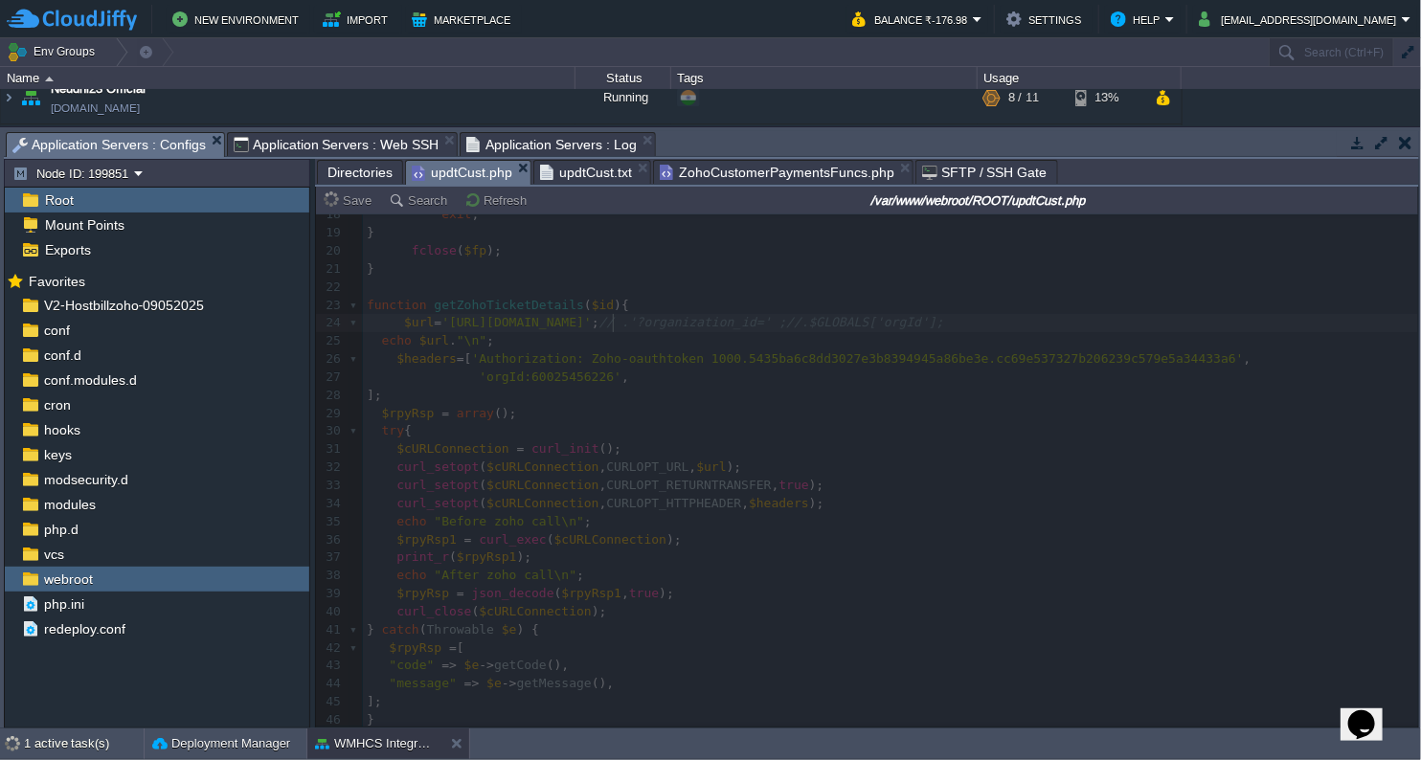
click at [371, 145] on span "Application Servers : Web SSH" at bounding box center [337, 144] width 206 height 23
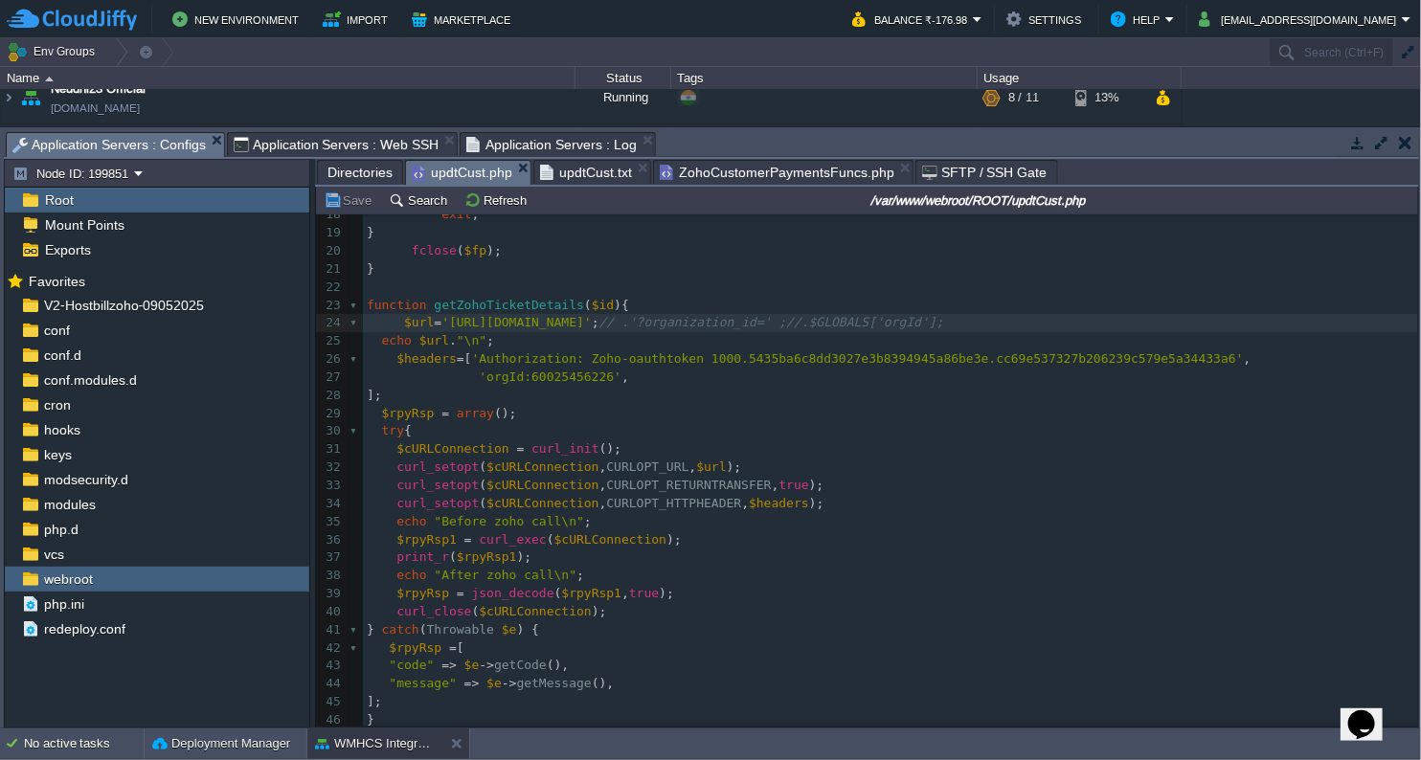
click at [148, 142] on span "Application Servers : Configs" at bounding box center [108, 145] width 193 height 24
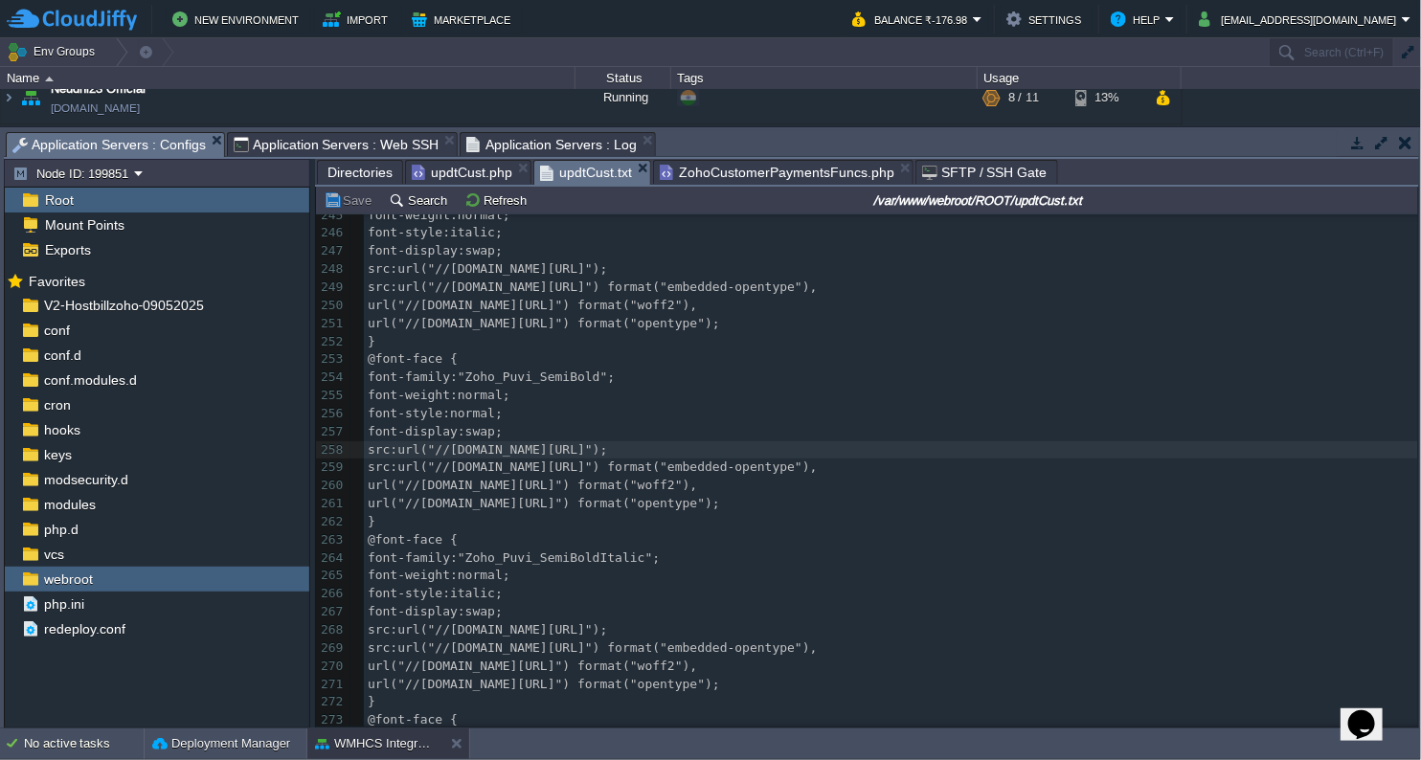
click at [559, 177] on span "updtCust.txt" at bounding box center [586, 173] width 92 height 24
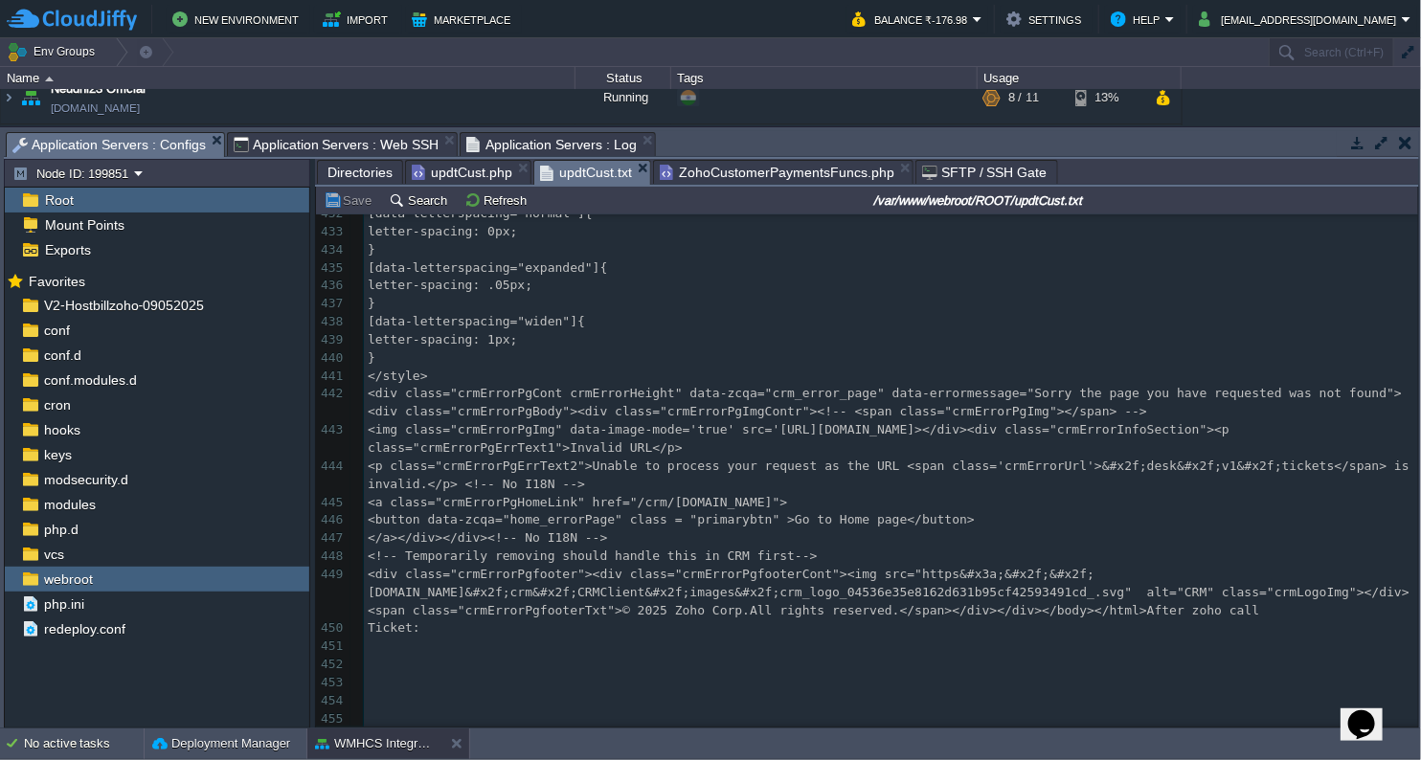
scroll to position [7922, 0]
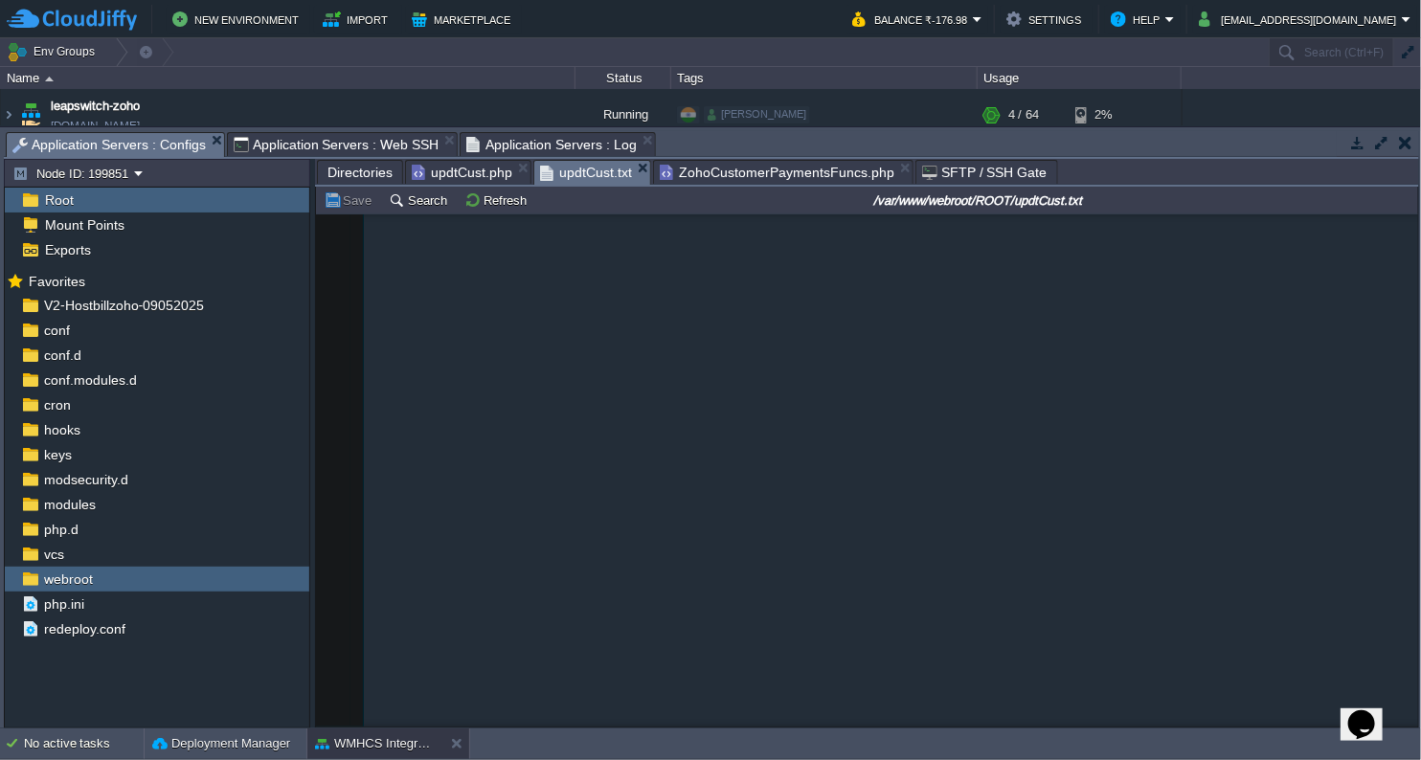
scroll to position [7922, 0]
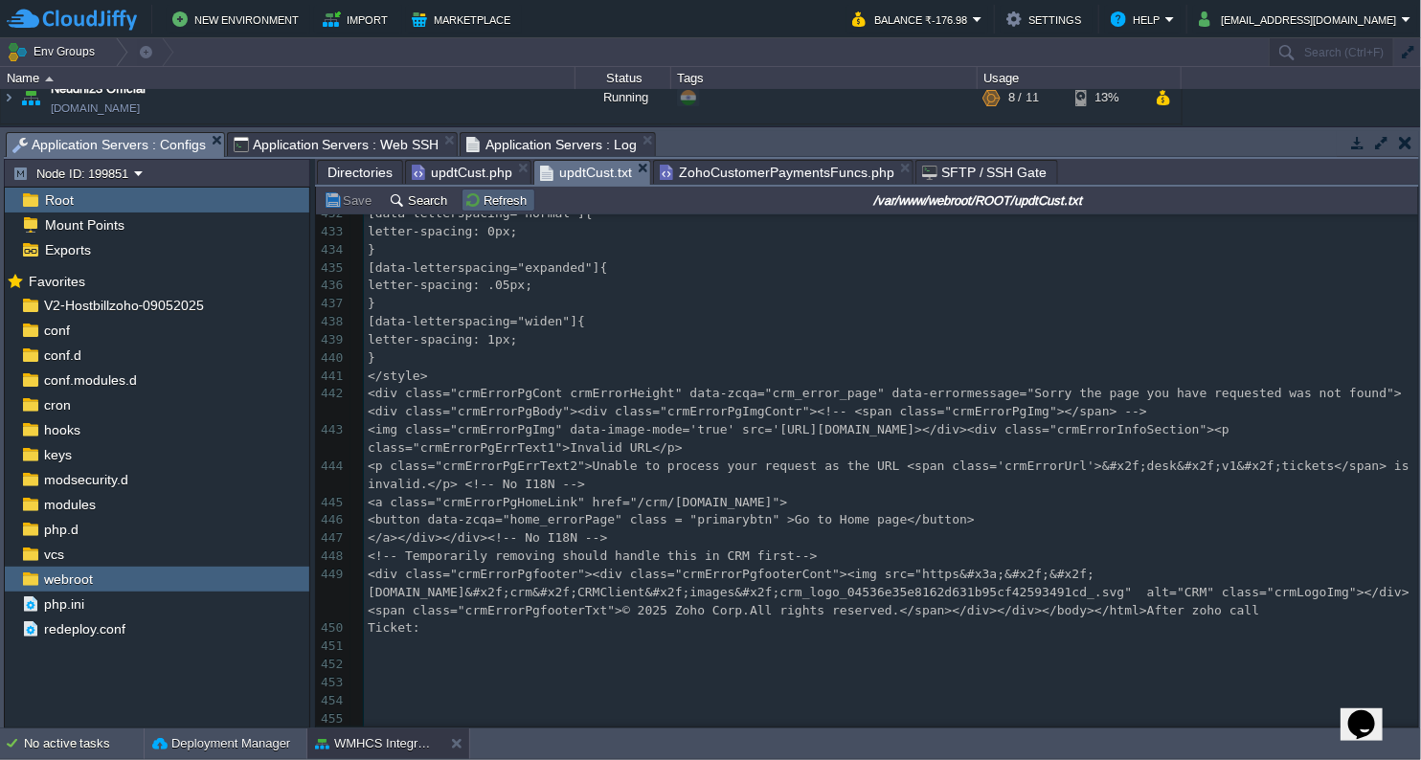
click at [467, 210] on td "Refresh" at bounding box center [498, 200] width 74 height 23
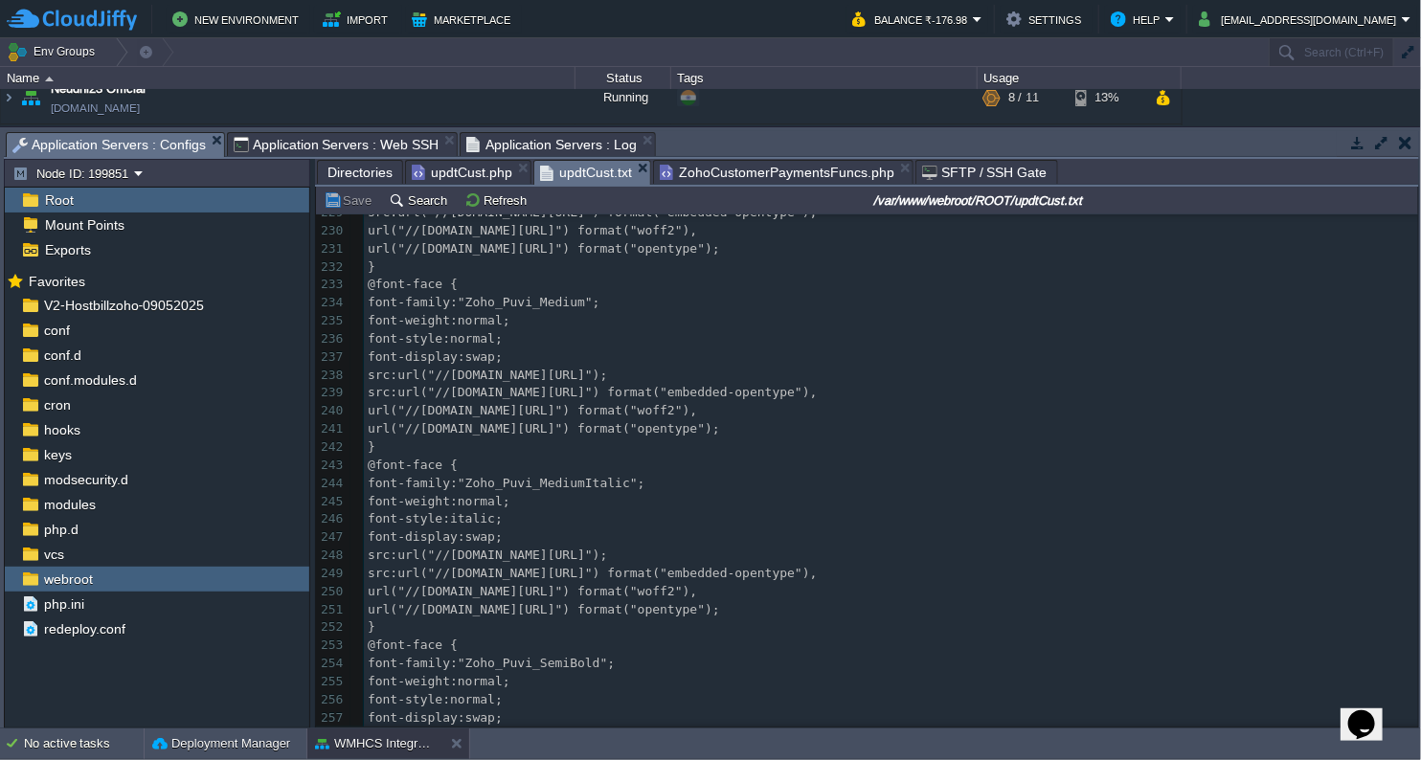
scroll to position [4726, 0]
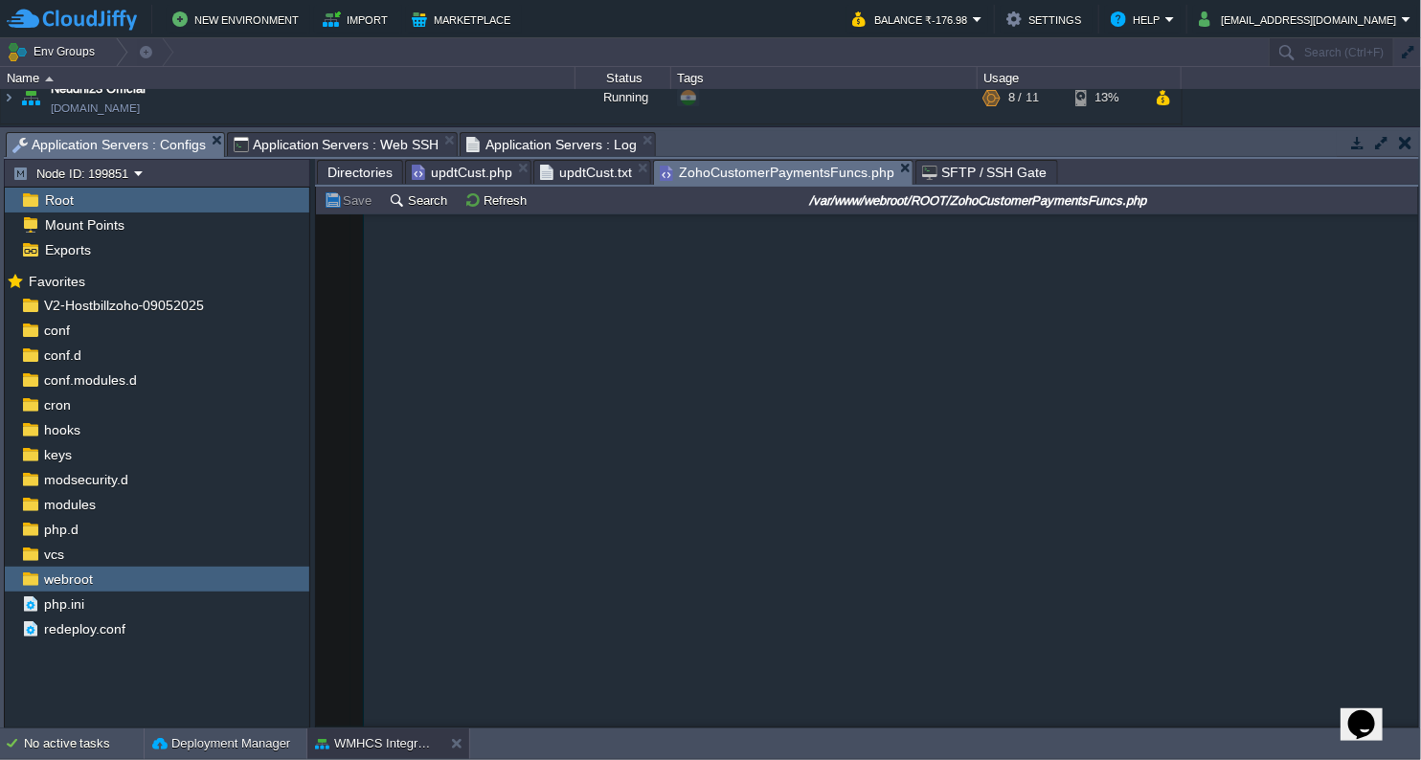
click at [777, 168] on span "ZohoCustomerPaymentsFuncs.php" at bounding box center [777, 173] width 235 height 24
type textarea "organization_id"
click at [469, 175] on span "updtCust.php" at bounding box center [462, 172] width 101 height 23
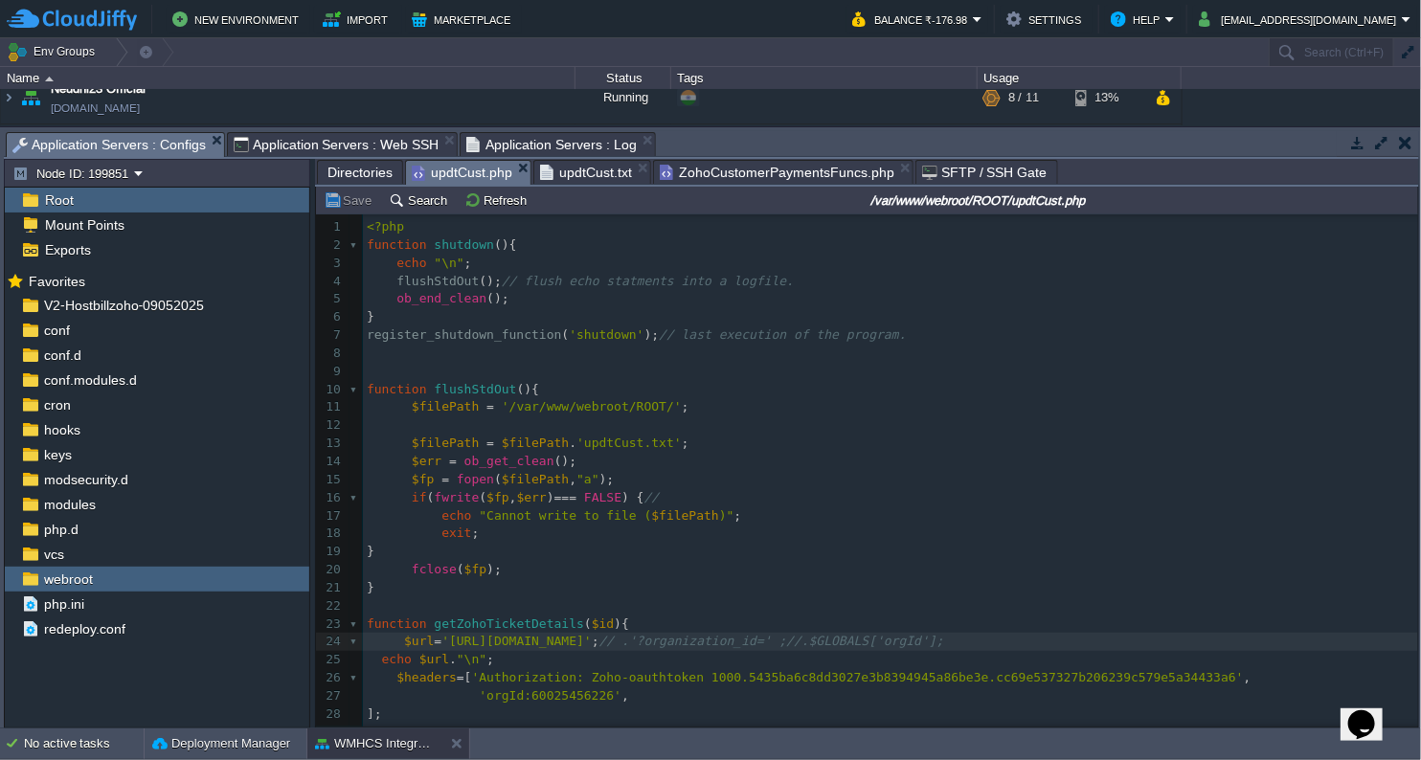
type textarea "orgId"
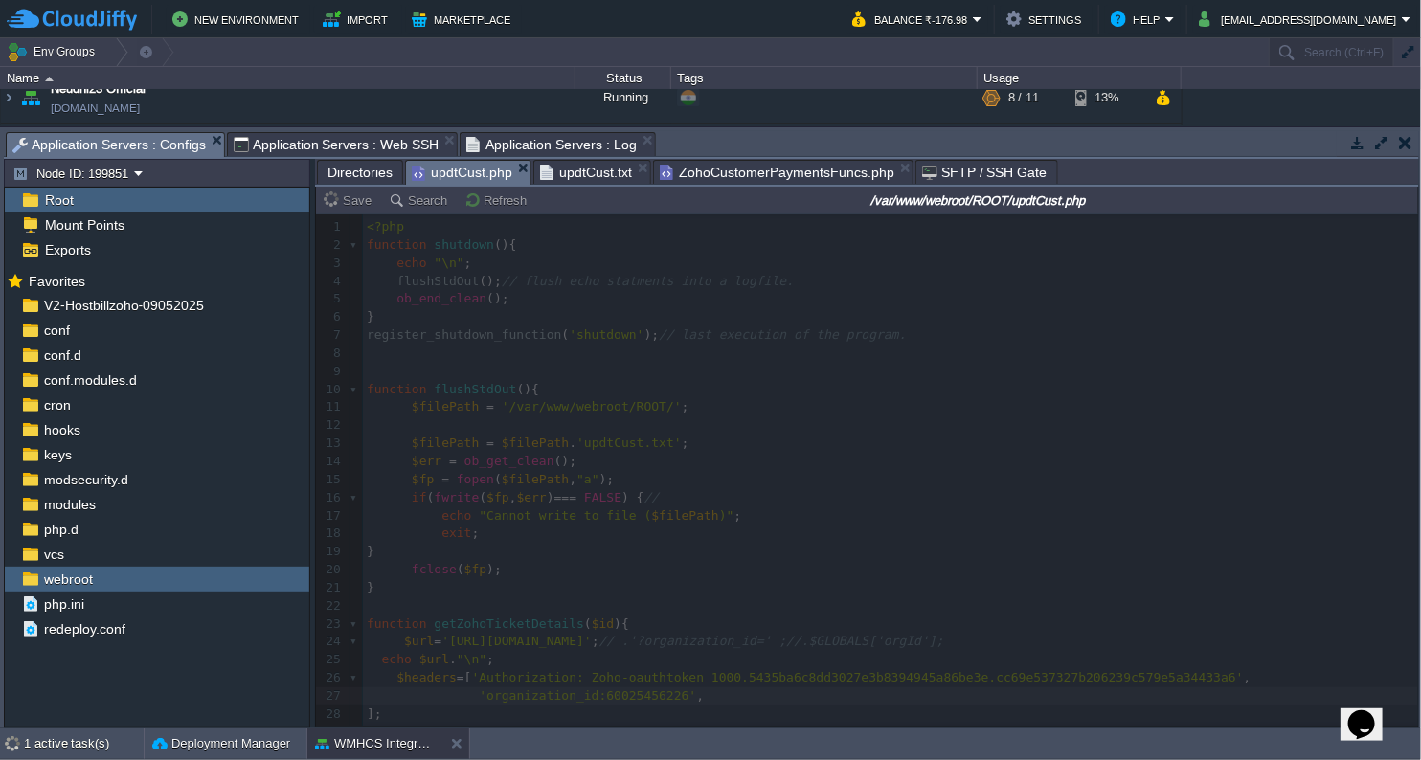
click at [559, 171] on span "updtCust.txt" at bounding box center [586, 172] width 92 height 23
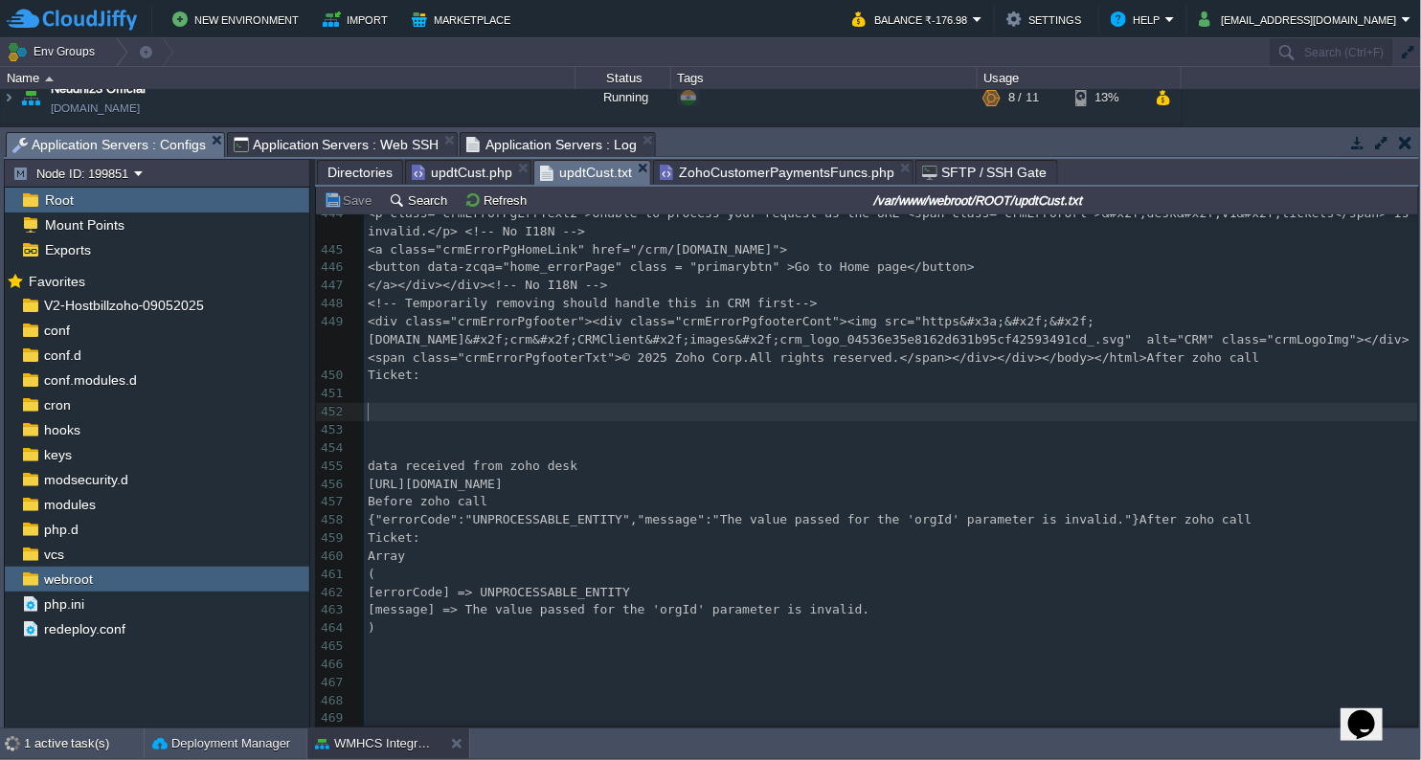
click at [717, 406] on pre "​" at bounding box center [891, 412] width 1054 height 18
type textarea "-"
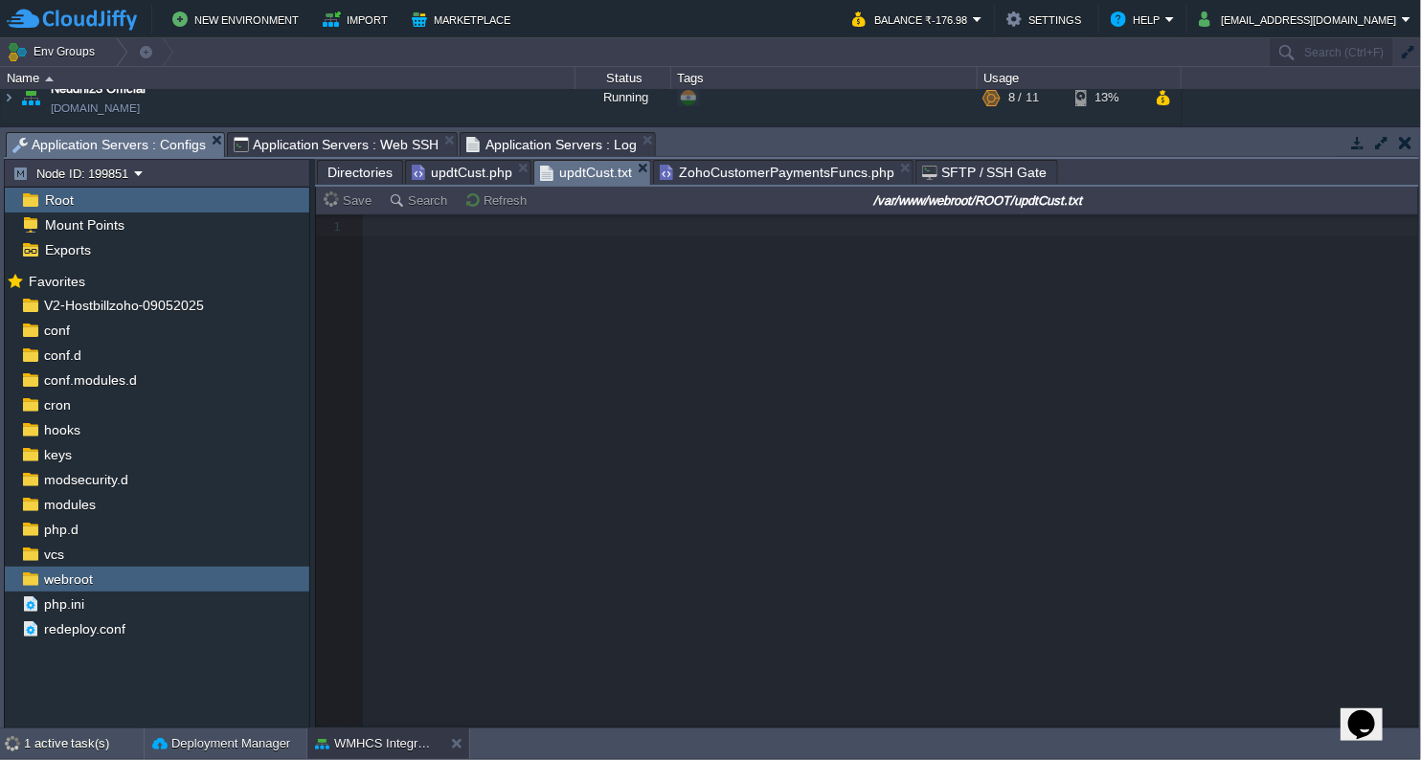
click at [344, 137] on span "Application Servers : Web SSH" at bounding box center [337, 144] width 206 height 23
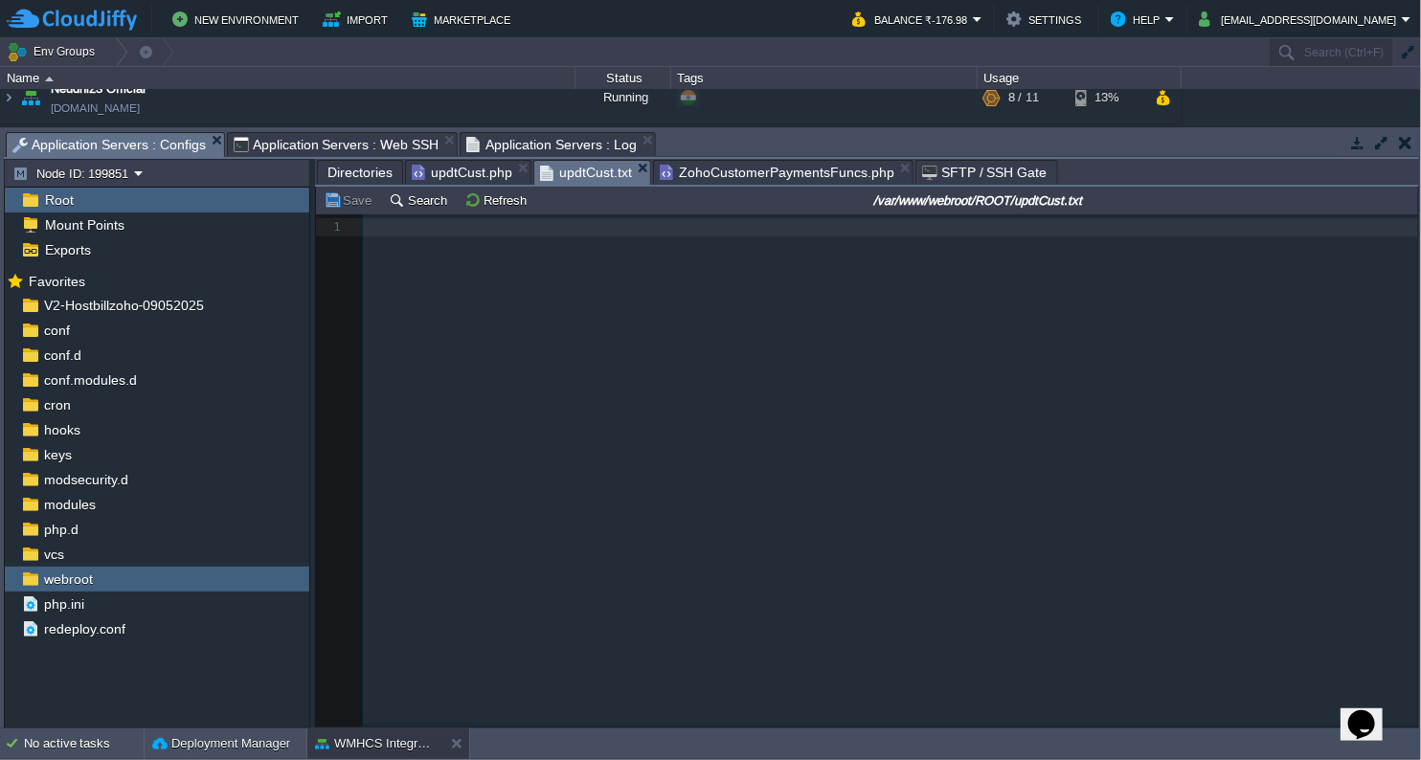
click at [140, 137] on span "Application Servers : Configs" at bounding box center [108, 145] width 193 height 24
click at [484, 208] on button "Refresh" at bounding box center [498, 199] width 68 height 17
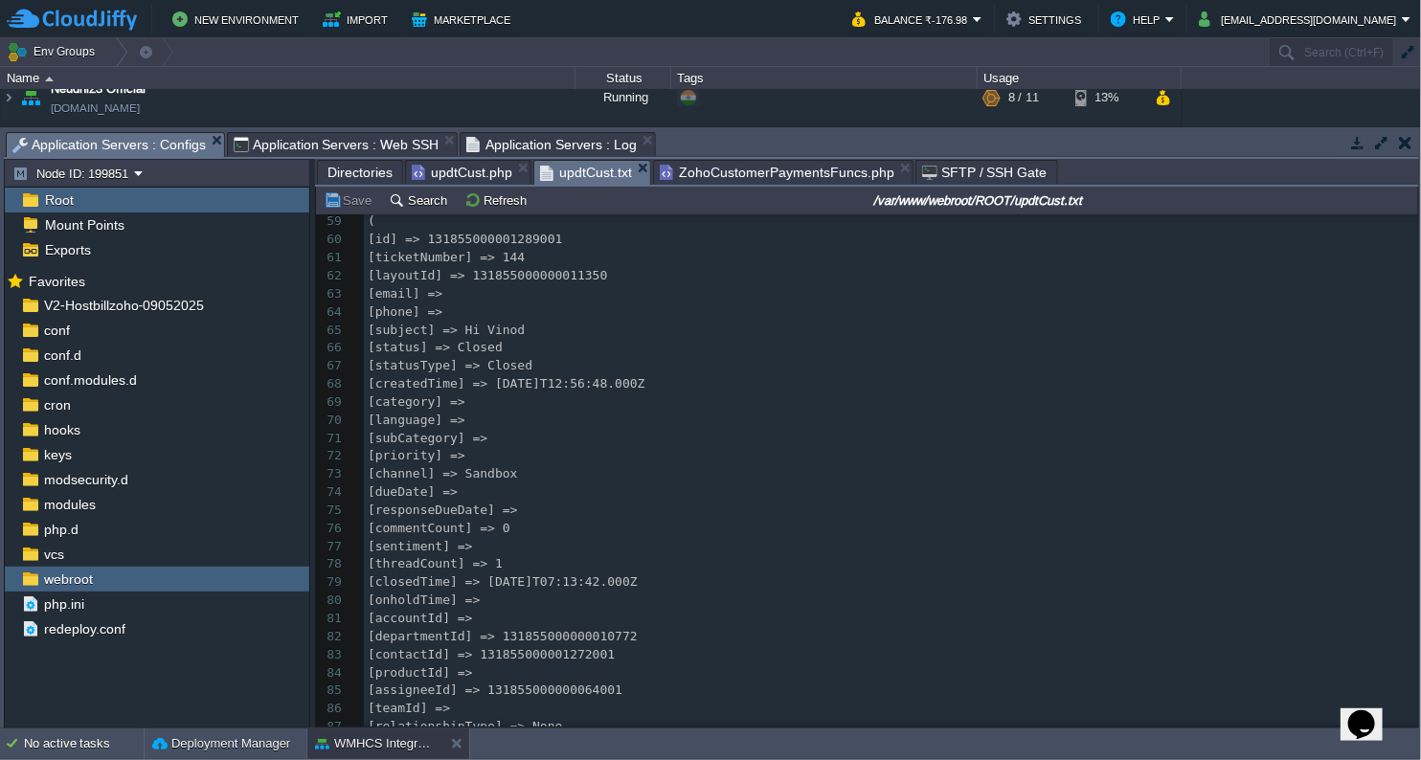
scroll to position [3212, 0]
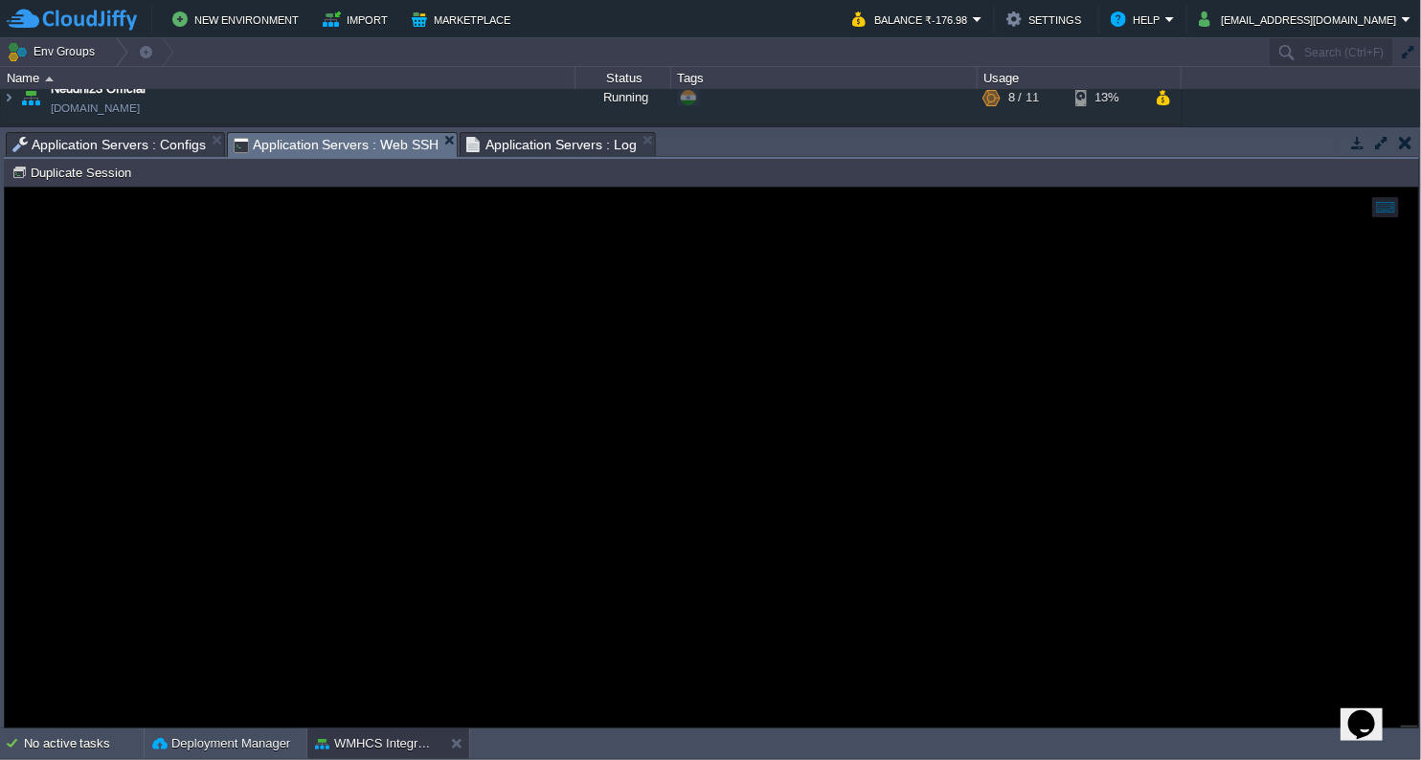
click at [358, 144] on span "Application Servers : Web SSH" at bounding box center [337, 145] width 206 height 24
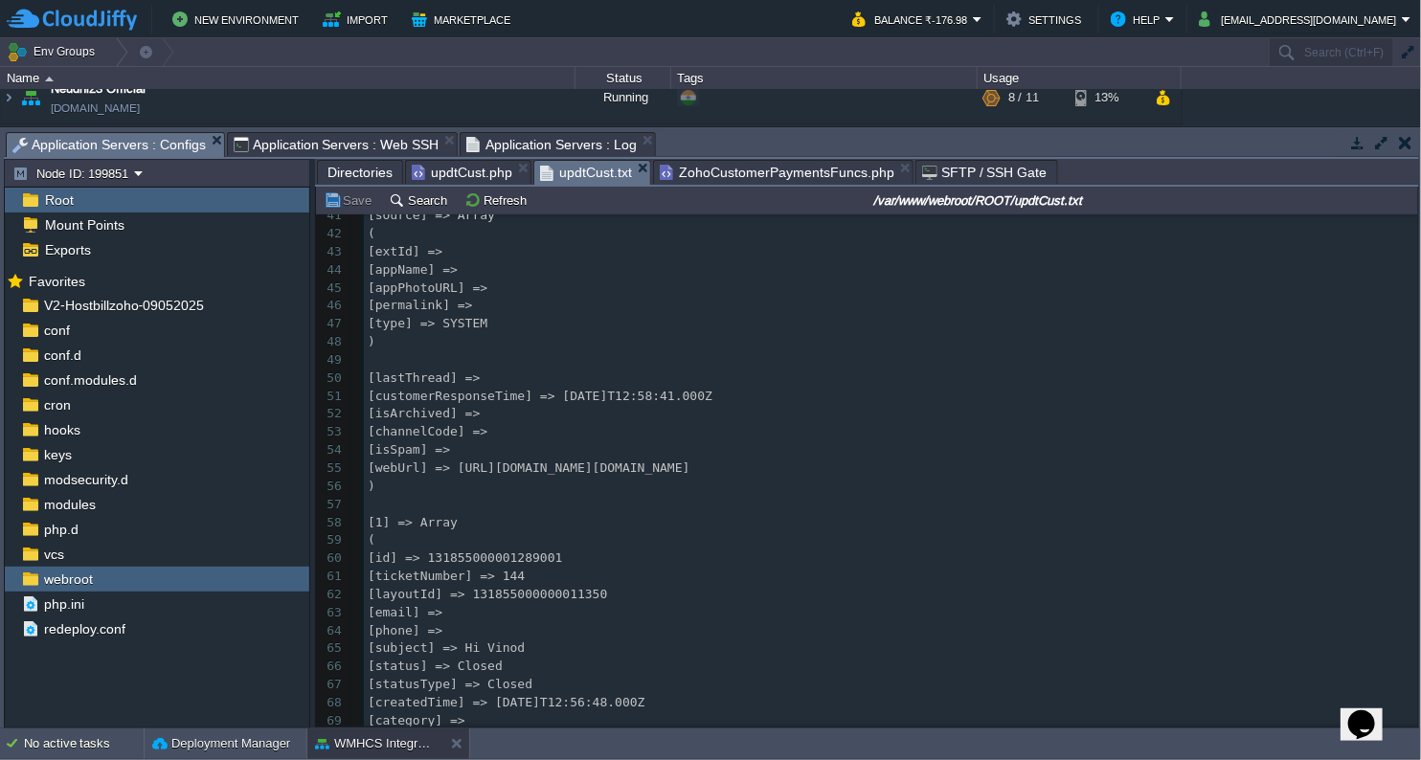
click at [138, 146] on span "Application Servers : Configs" at bounding box center [108, 145] width 193 height 24
click at [452, 171] on span "updtCust.php" at bounding box center [462, 172] width 101 height 23
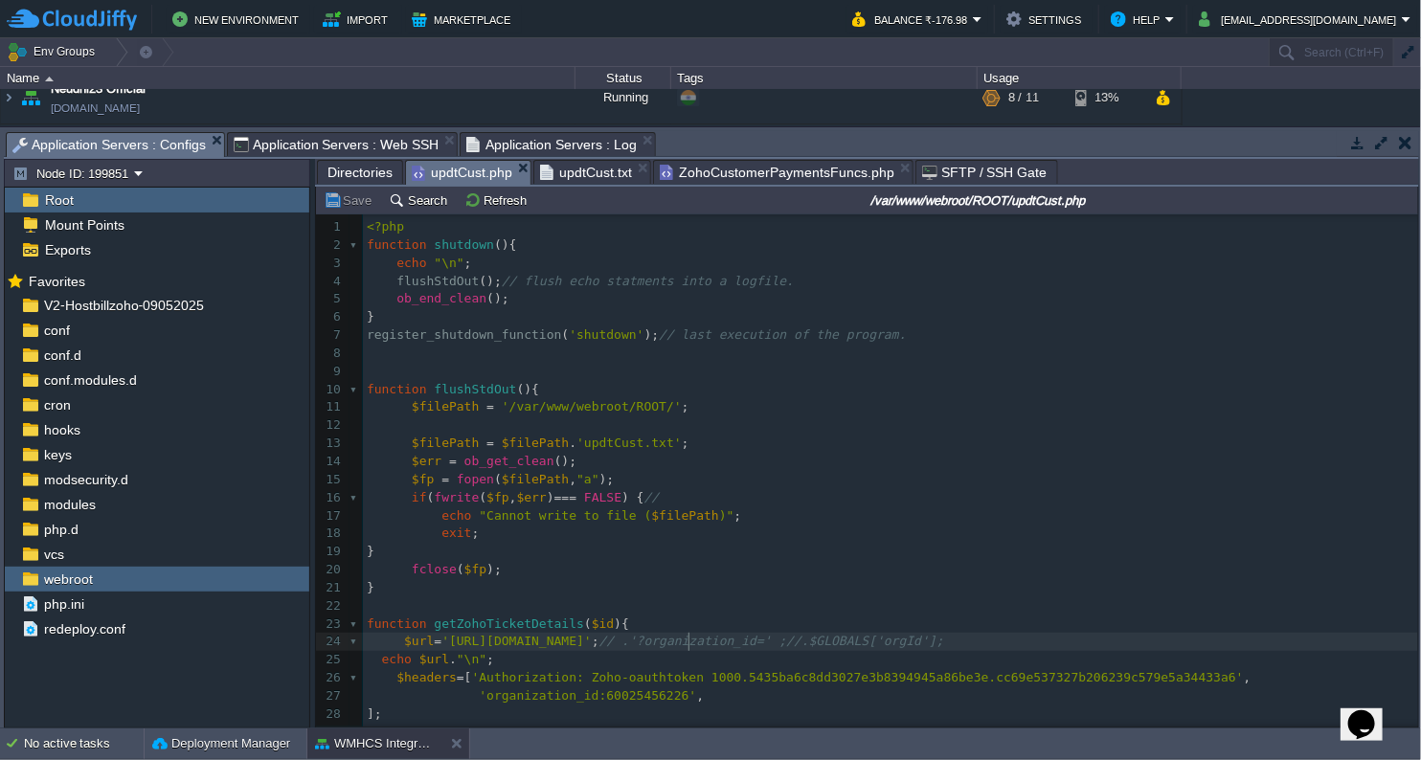
type textarea ".$id"
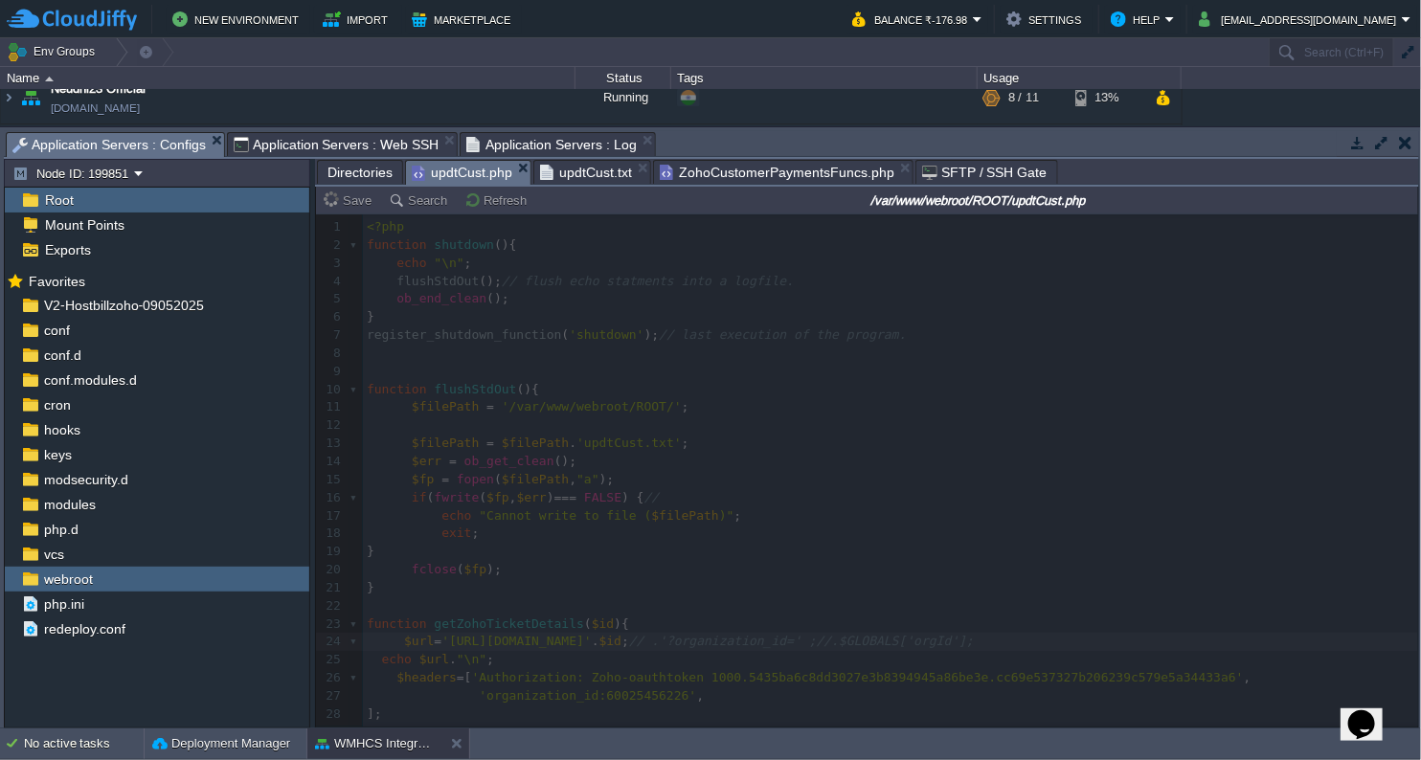
click at [584, 174] on span "updtCust.txt" at bounding box center [586, 172] width 92 height 23
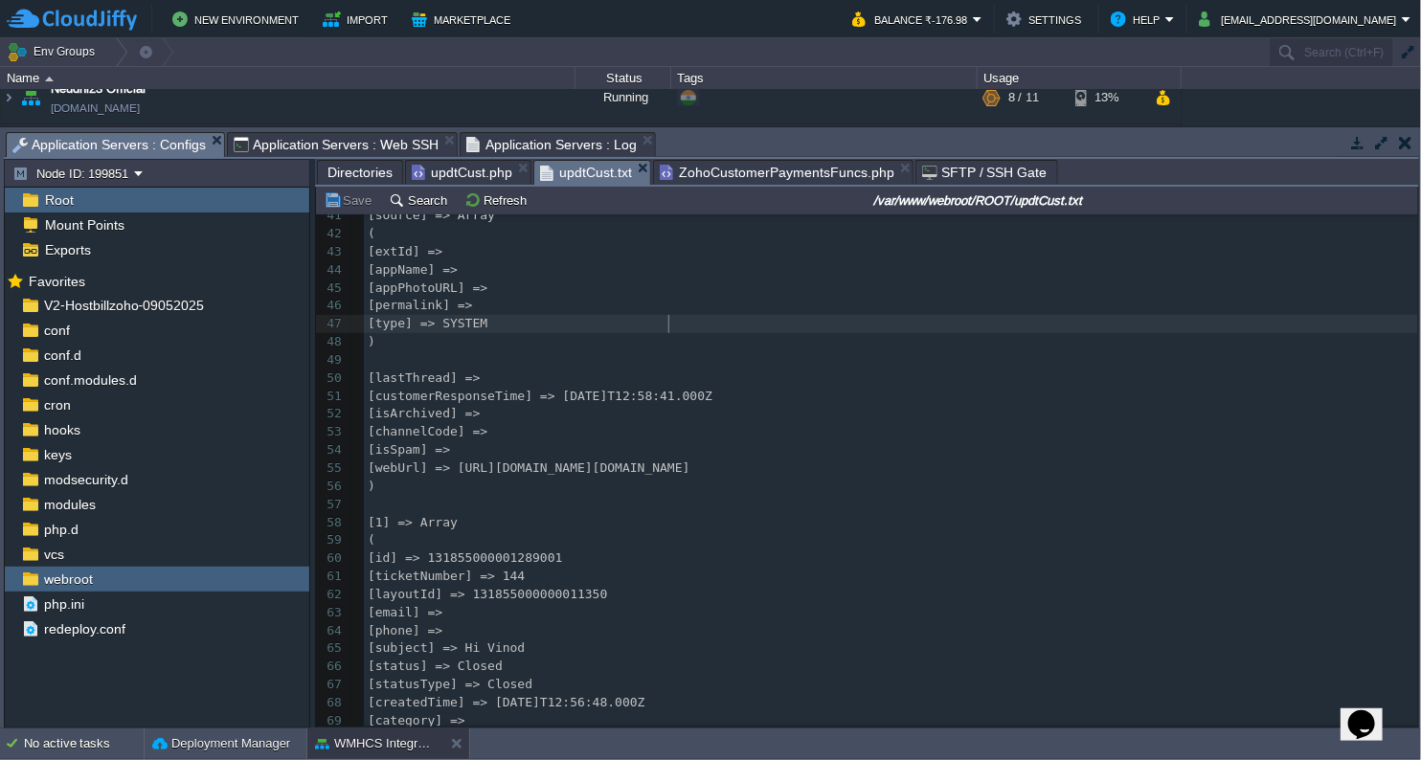
click at [673, 325] on div "852 ​ 23 [language] => 24 [subCategory] => 25 [priority] => 26 [channel] => San…" at bounding box center [891, 387] width 1054 height 1010
type textarea "-"
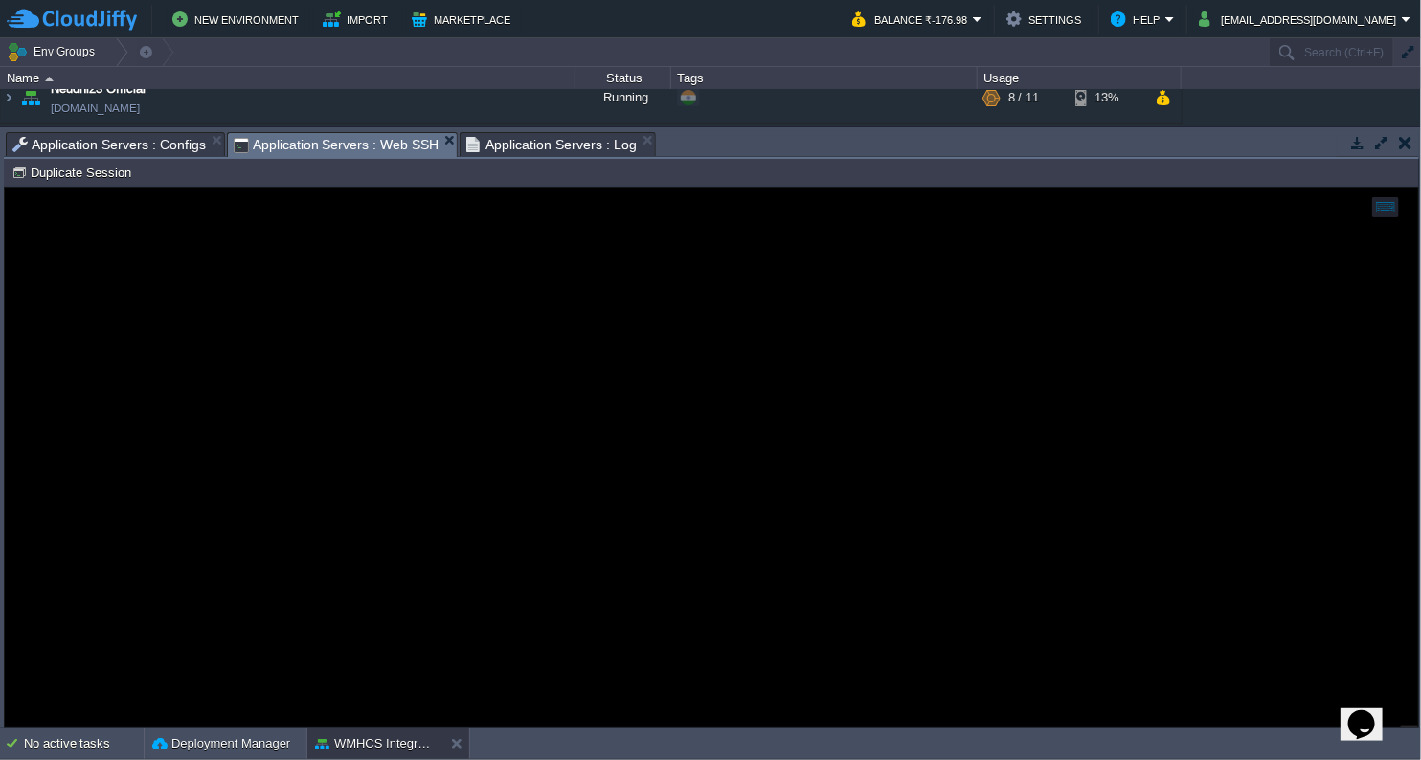
click at [309, 142] on span "Application Servers : Web SSH" at bounding box center [337, 145] width 206 height 24
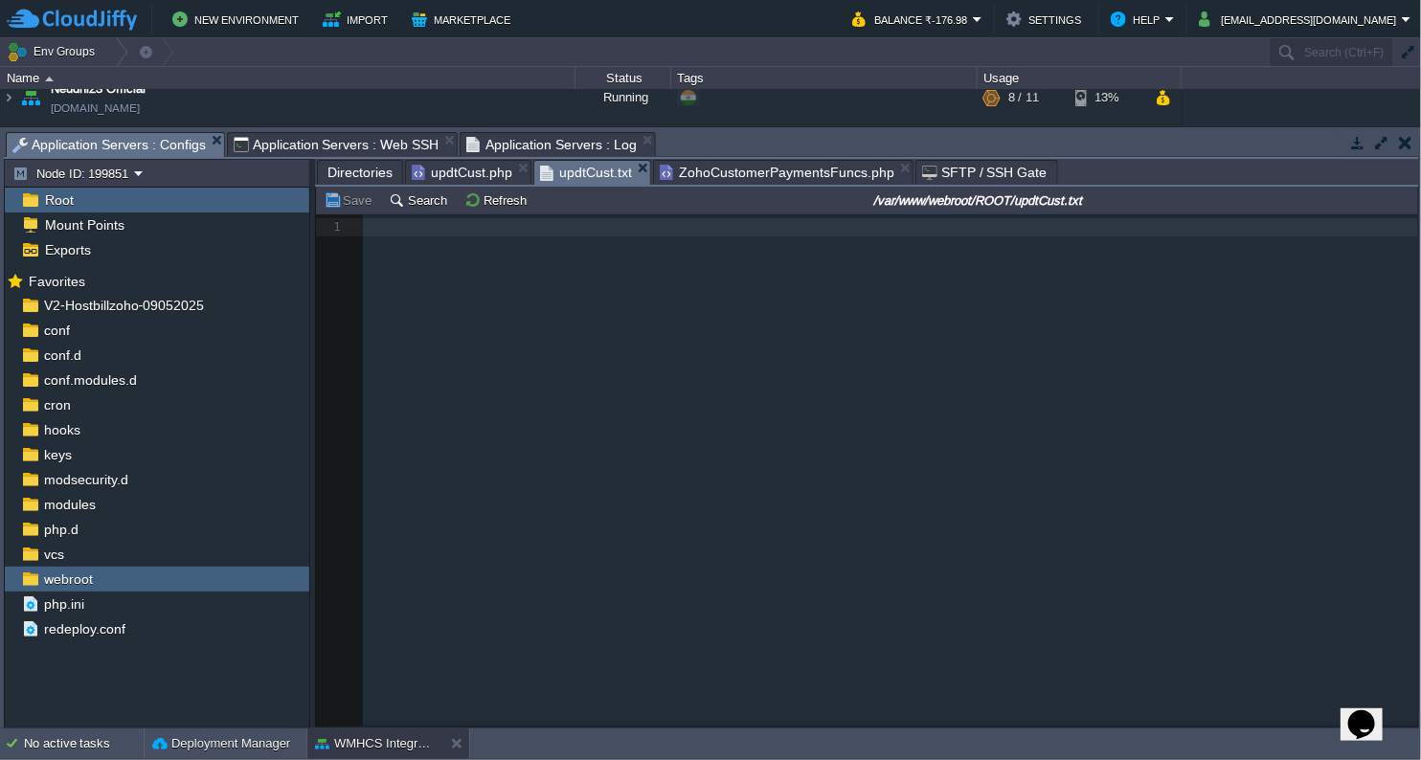
click at [170, 145] on span "Application Servers : Configs" at bounding box center [108, 145] width 193 height 24
click at [467, 211] on td "Refresh" at bounding box center [498, 200] width 74 height 23
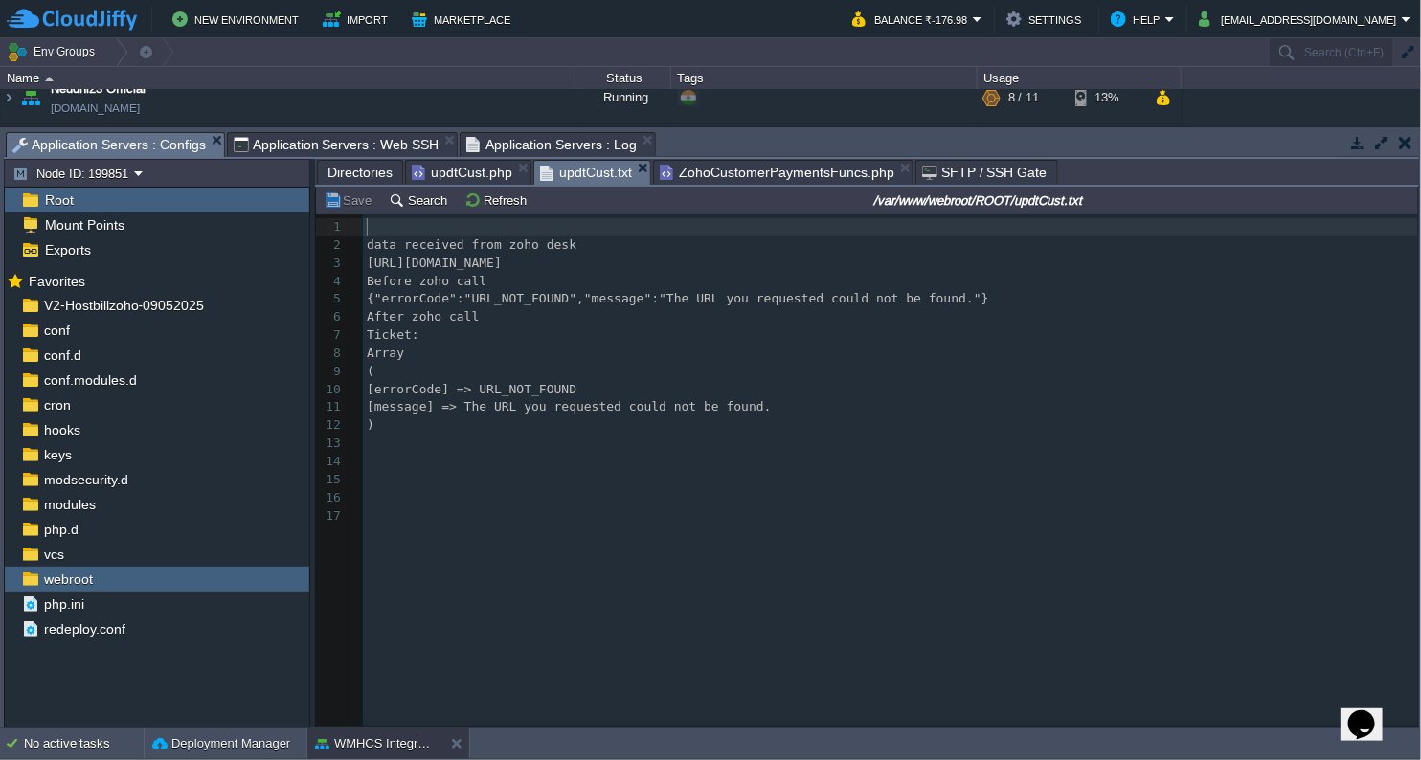
click at [475, 174] on span "updtCust.php" at bounding box center [462, 172] width 101 height 23
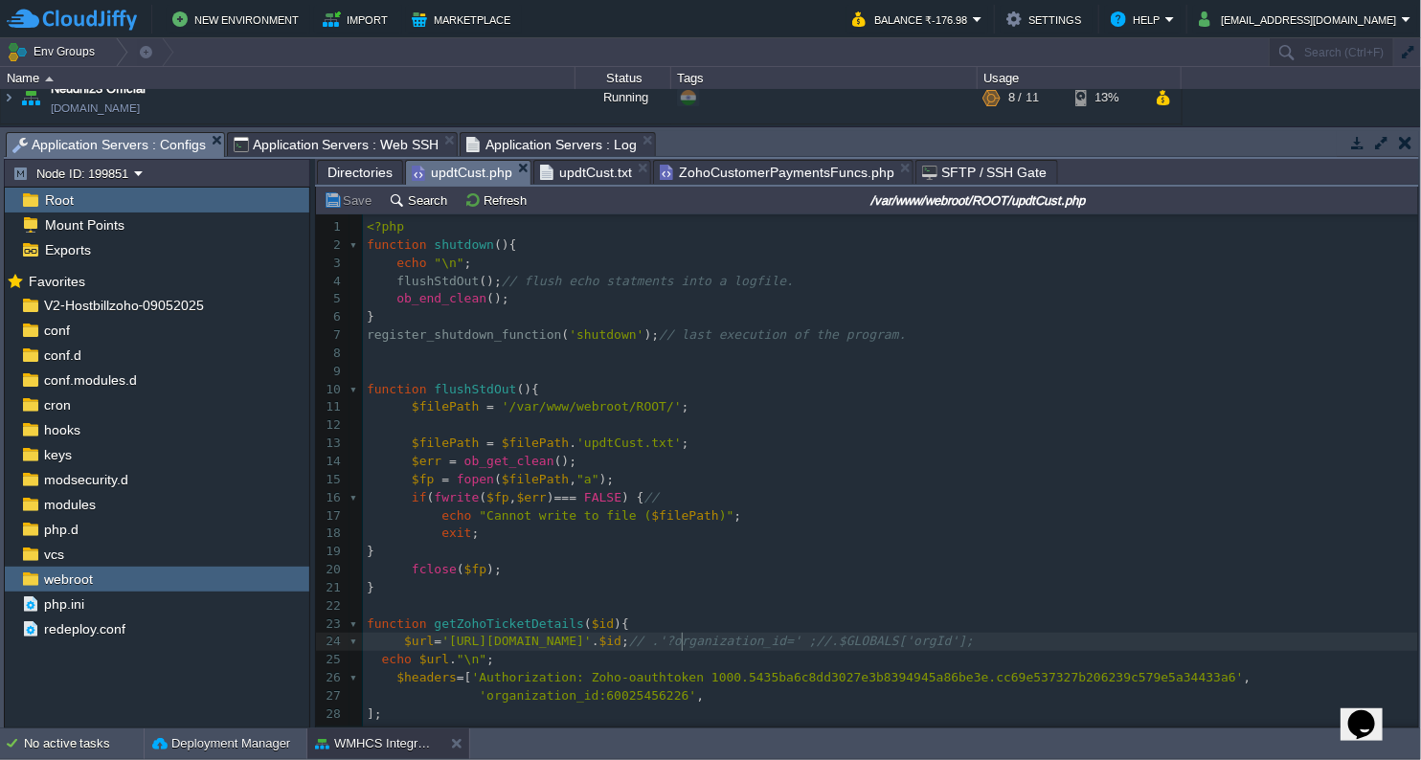
click at [592, 634] on span "'[URL][DOMAIN_NAME]'" at bounding box center [516, 641] width 150 height 14
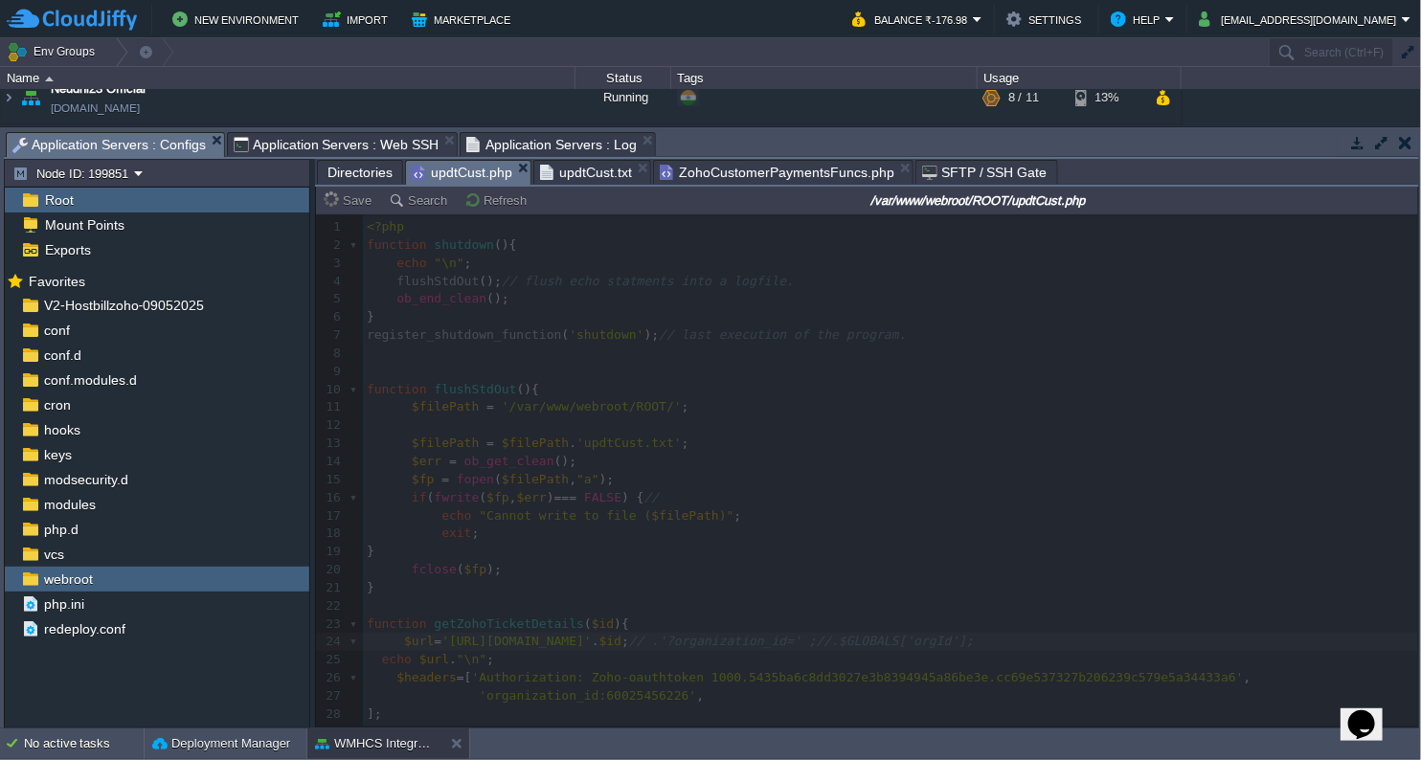
type textarea "/"
click at [341, 151] on span "Application Servers : Web SSH" at bounding box center [337, 144] width 206 height 23
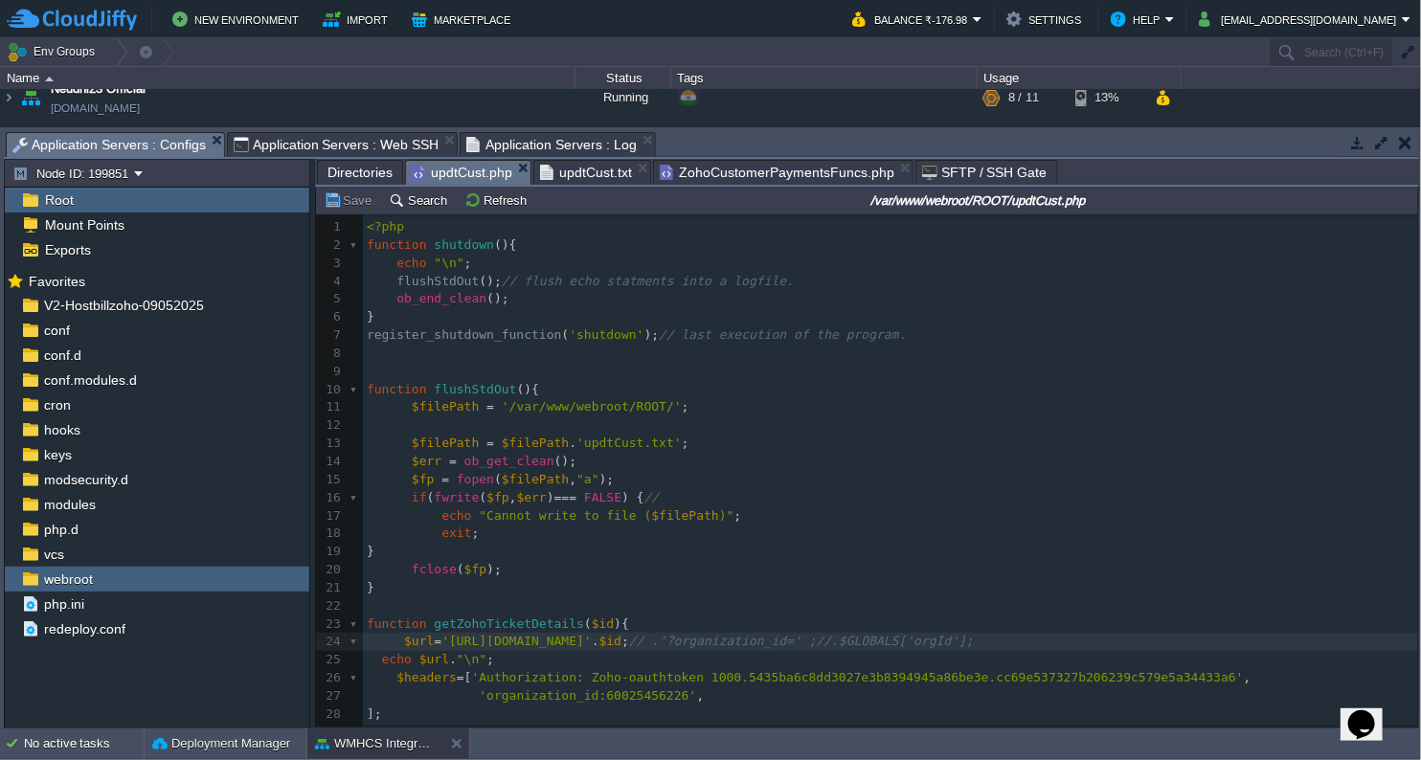
click at [128, 141] on span "Application Servers : Configs" at bounding box center [108, 145] width 193 height 24
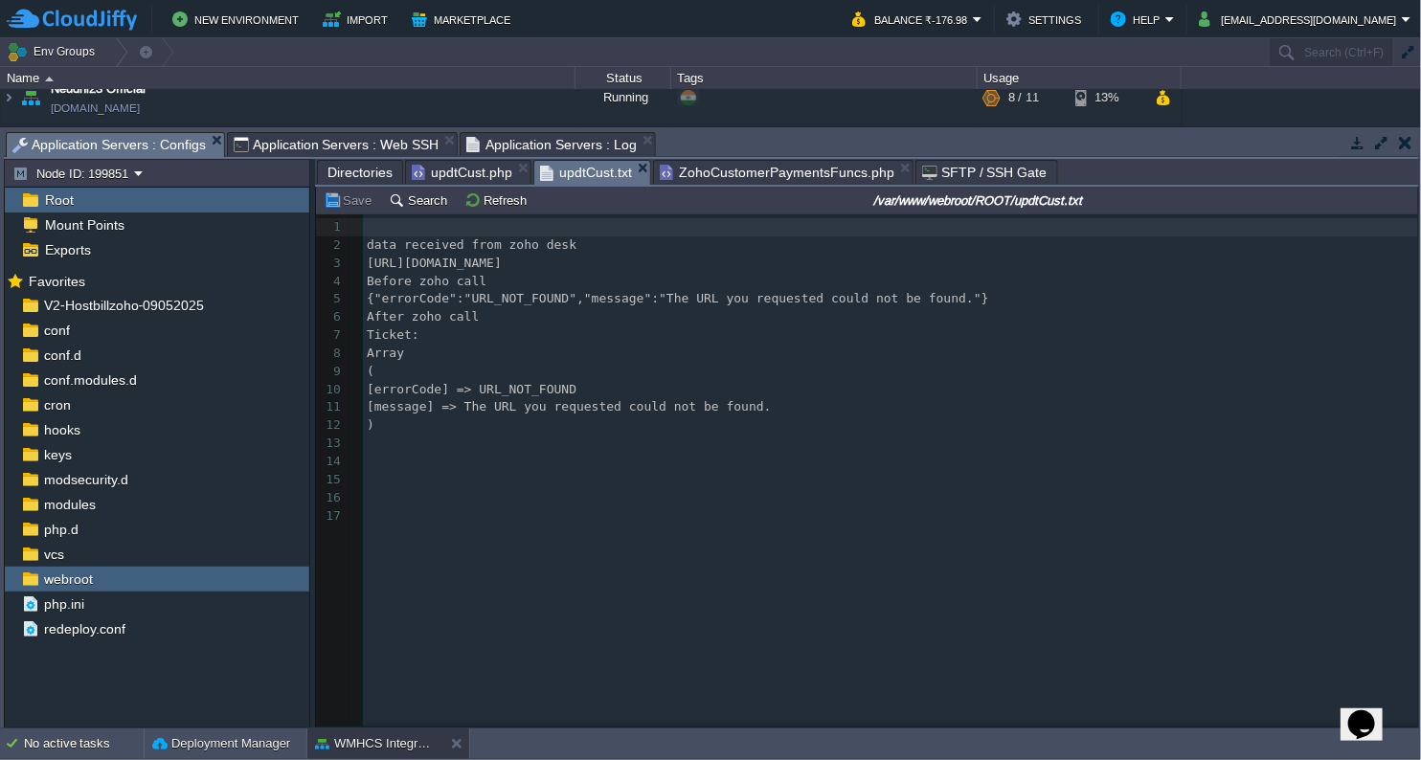
click at [577, 164] on span "updtCust.txt" at bounding box center [586, 173] width 92 height 24
click at [496, 203] on button "Refresh" at bounding box center [498, 199] width 68 height 17
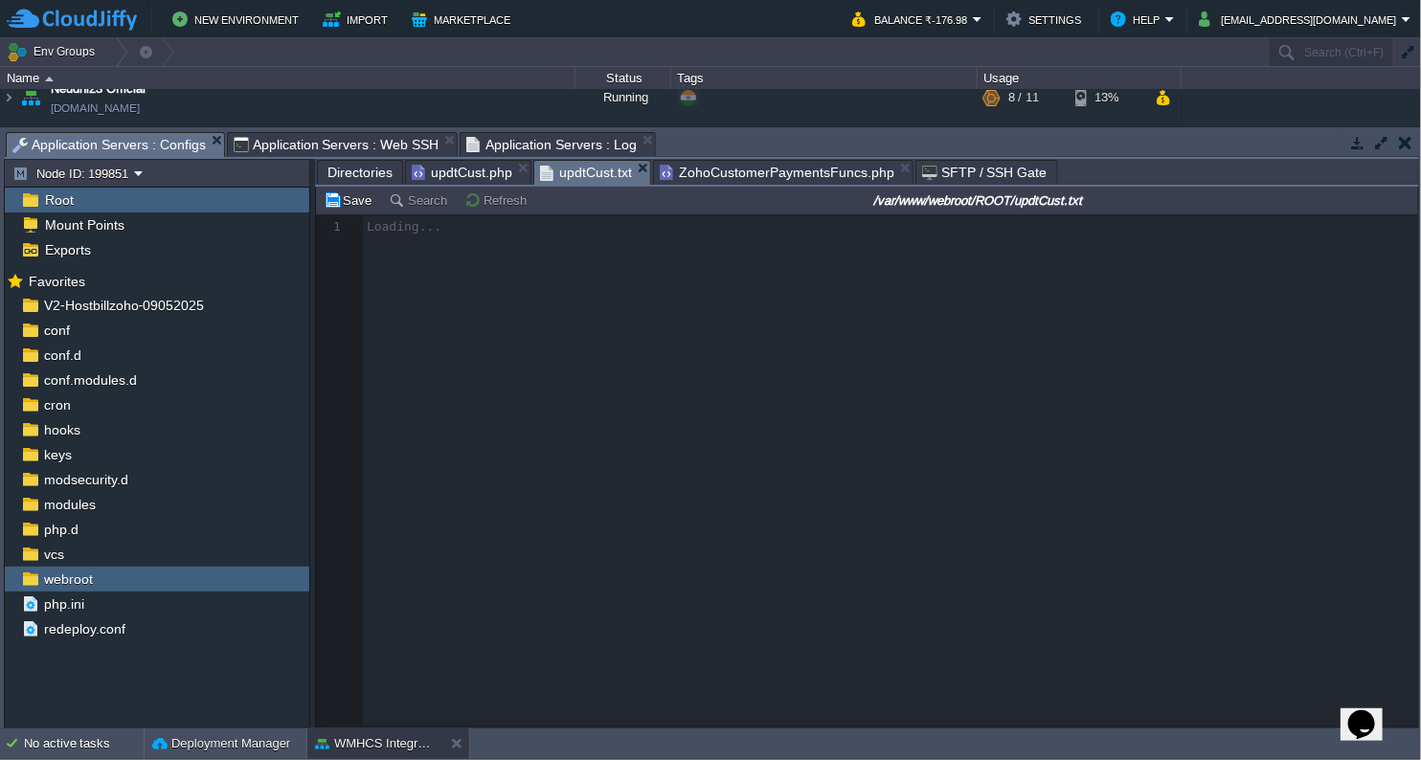
scroll to position [72, 0]
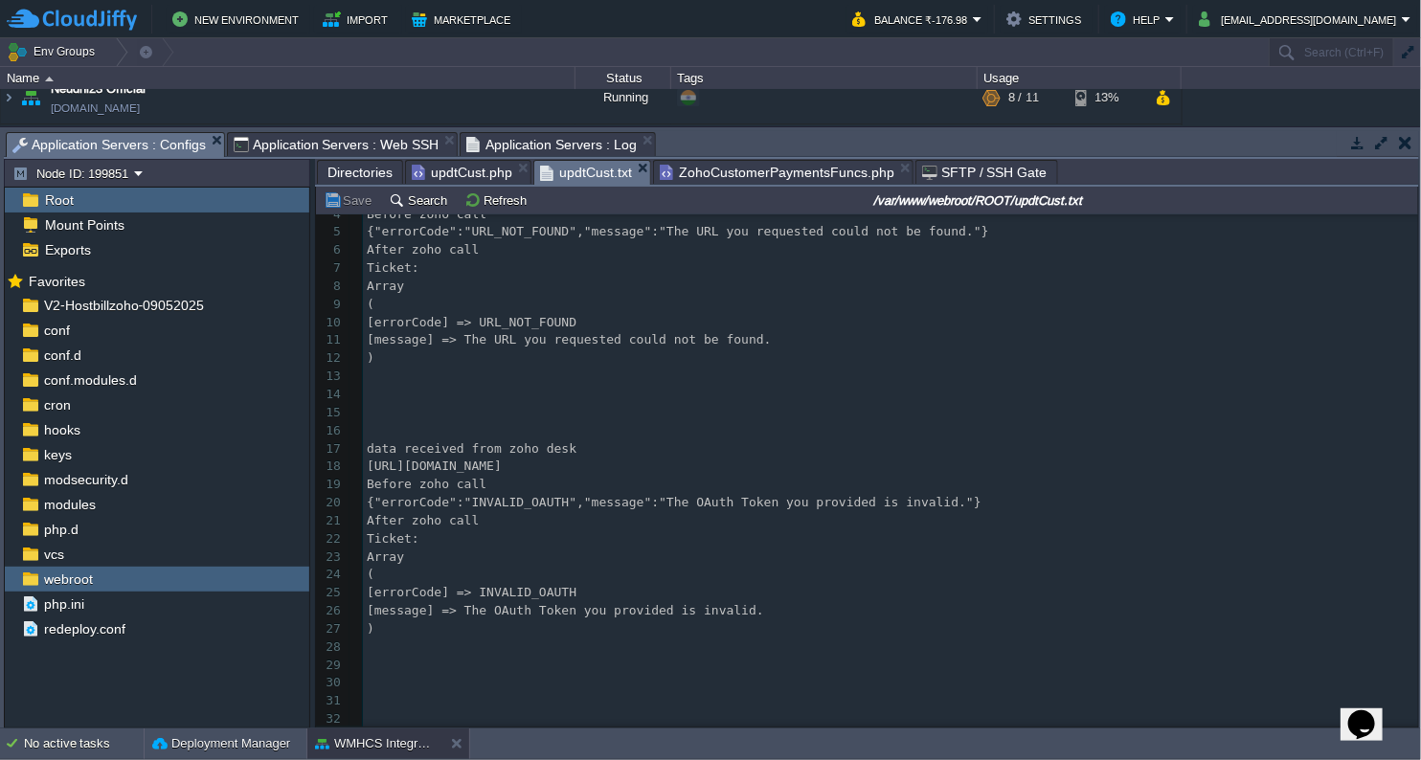
click at [474, 175] on span "updtCust.php" at bounding box center [462, 172] width 101 height 23
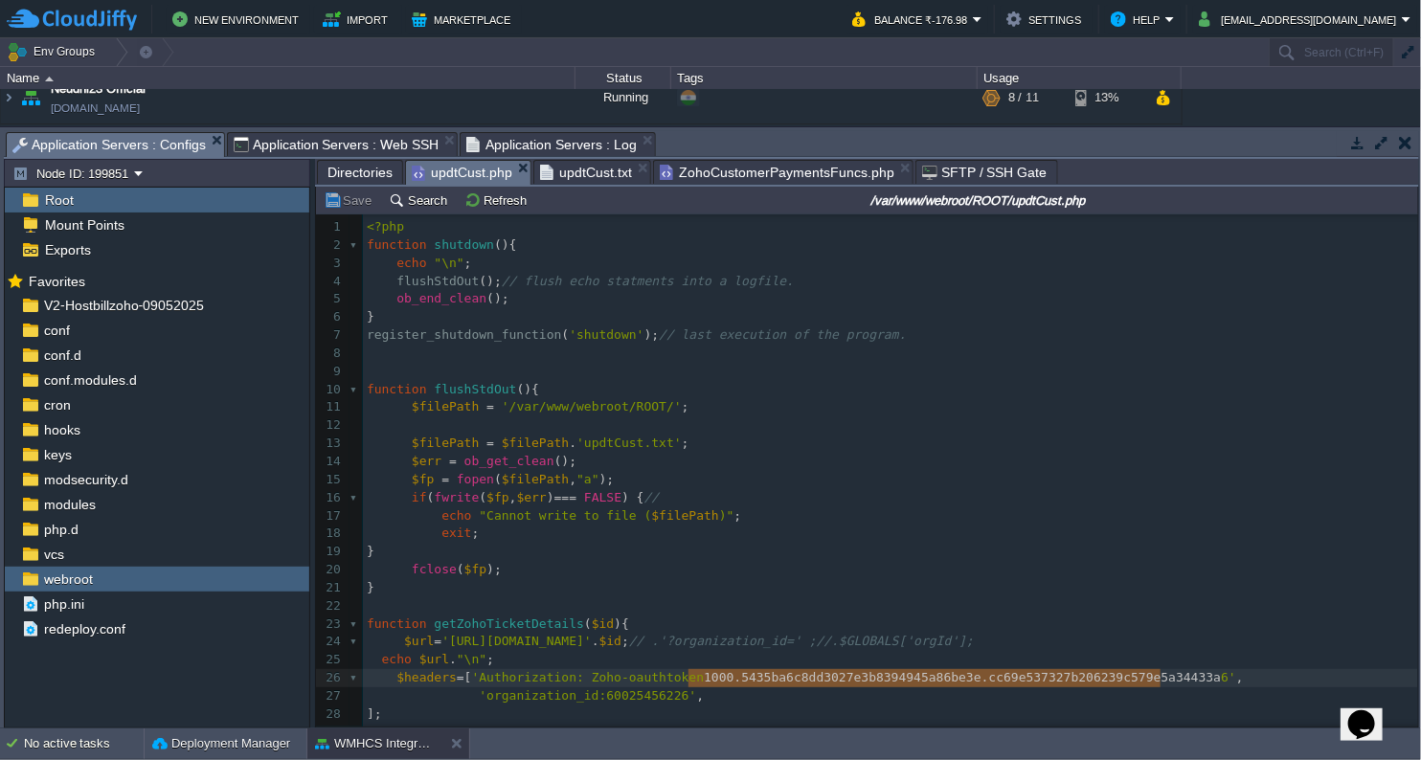
type textarea "1000.5435ba6c8dd3027e3b8394945a86be3e.cc69e537327b206239c579e5a34433a6"
drag, startPoint x: 686, startPoint y: 359, endPoint x: 1164, endPoint y: 351, distance: 477.8
paste textarea
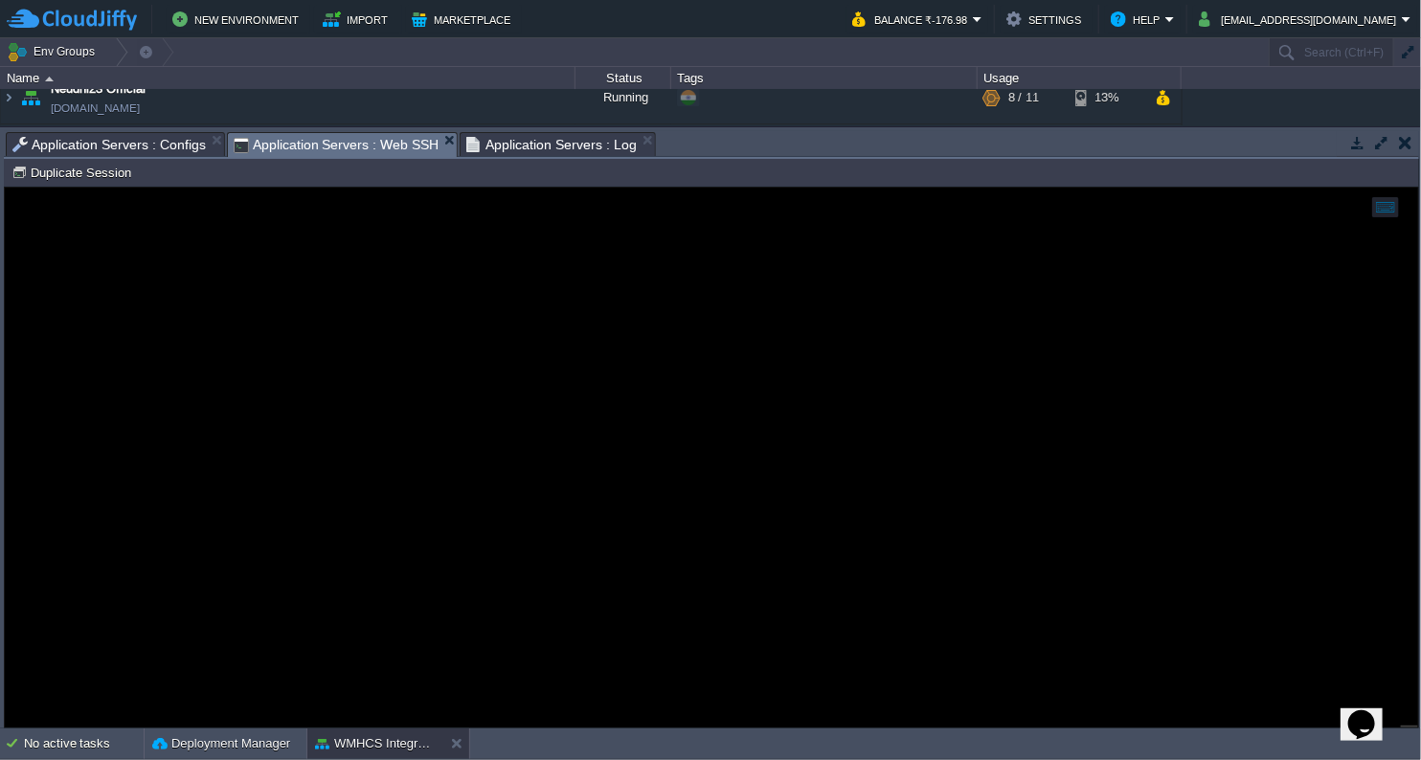
click at [355, 137] on span "Application Servers : Web SSH" at bounding box center [337, 145] width 206 height 24
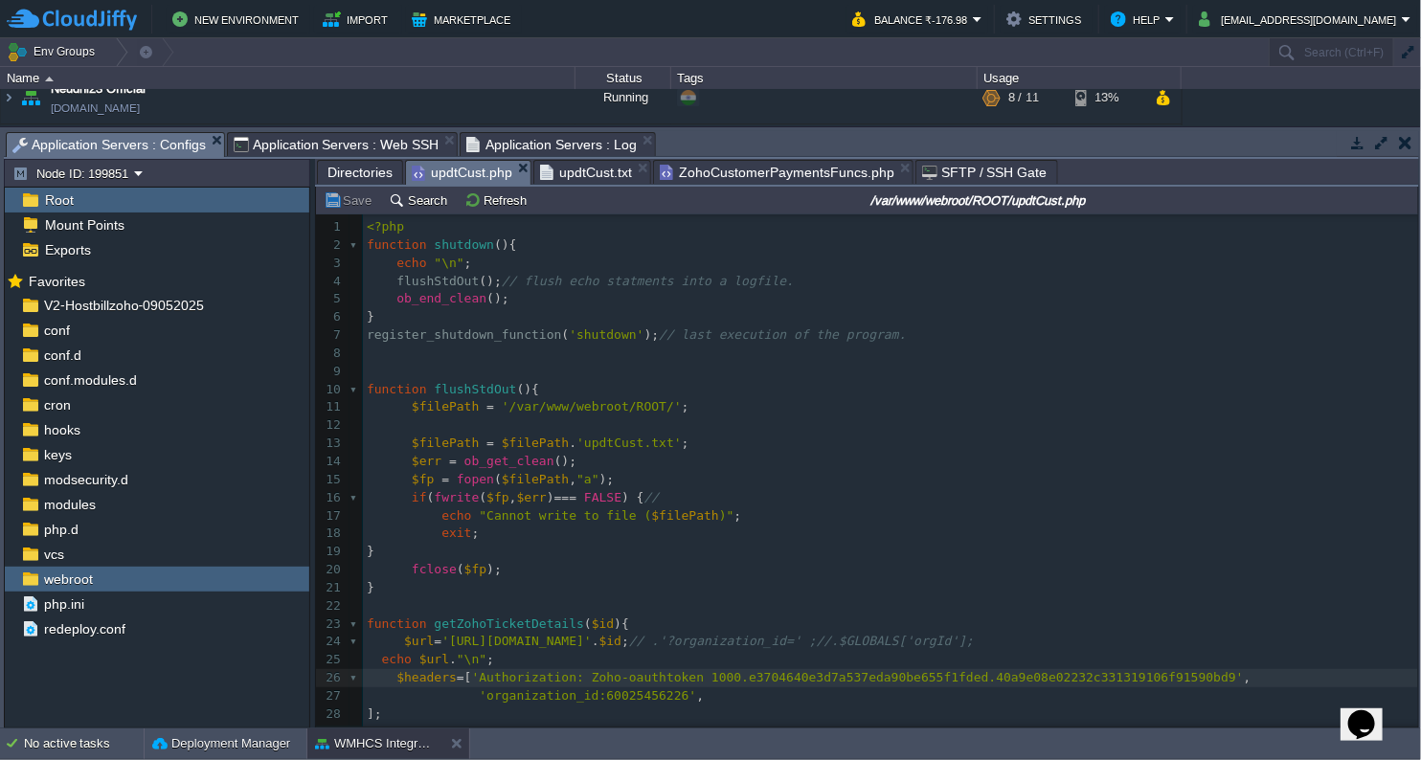
click at [174, 138] on span "Application Servers : Configs" at bounding box center [108, 145] width 193 height 24
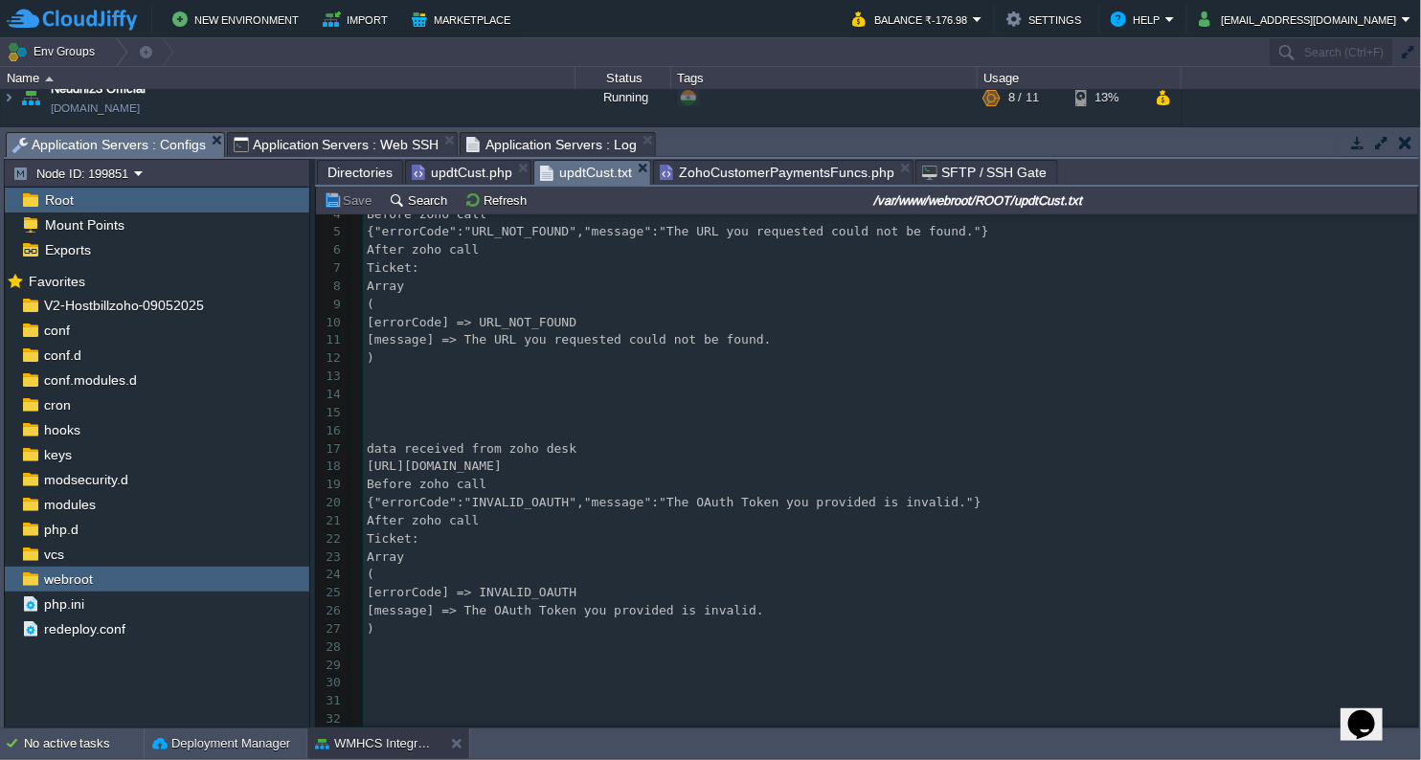
click at [570, 169] on span "updtCust.txt" at bounding box center [586, 173] width 92 height 24
click at [515, 199] on button "Refresh" at bounding box center [498, 199] width 68 height 17
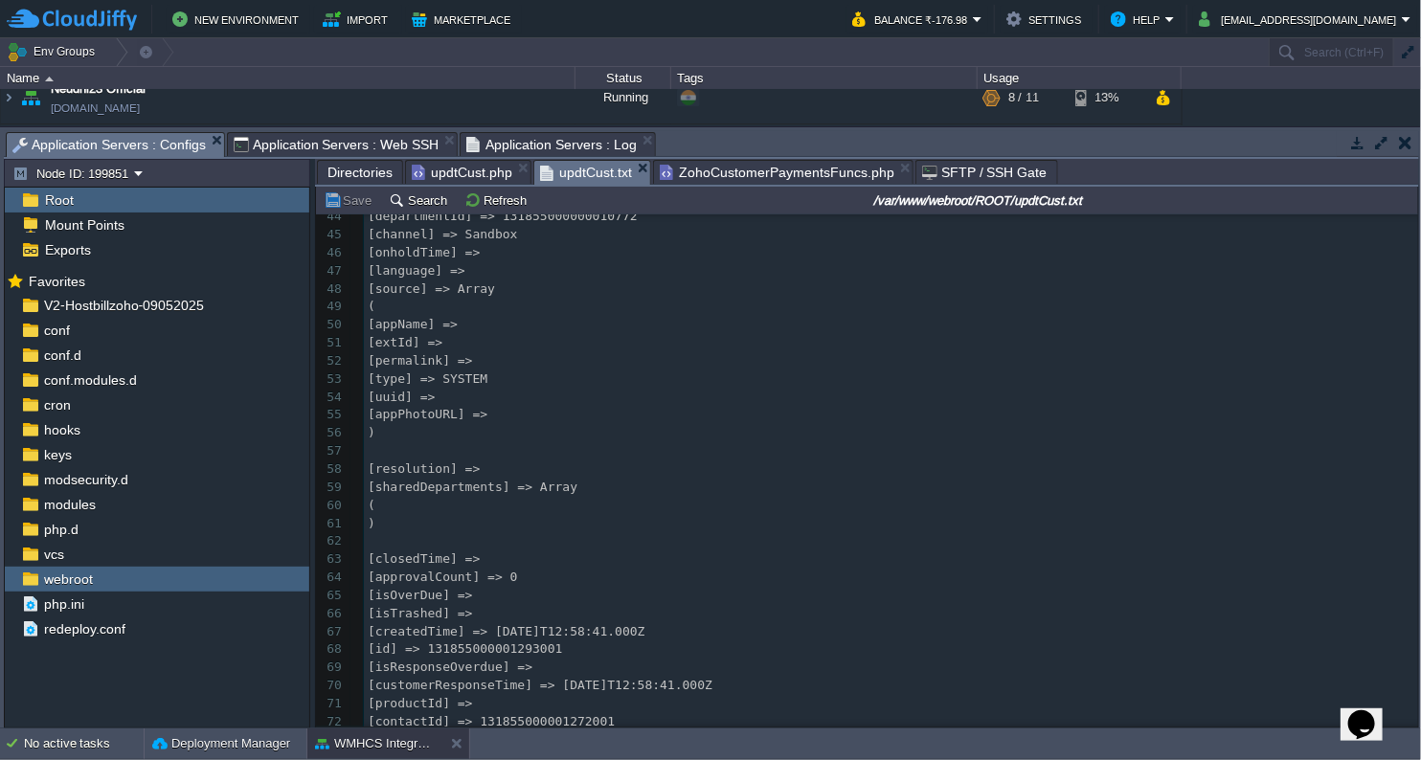
scroll to position [1278, 0]
